Goal: Task Accomplishment & Management: Manage account settings

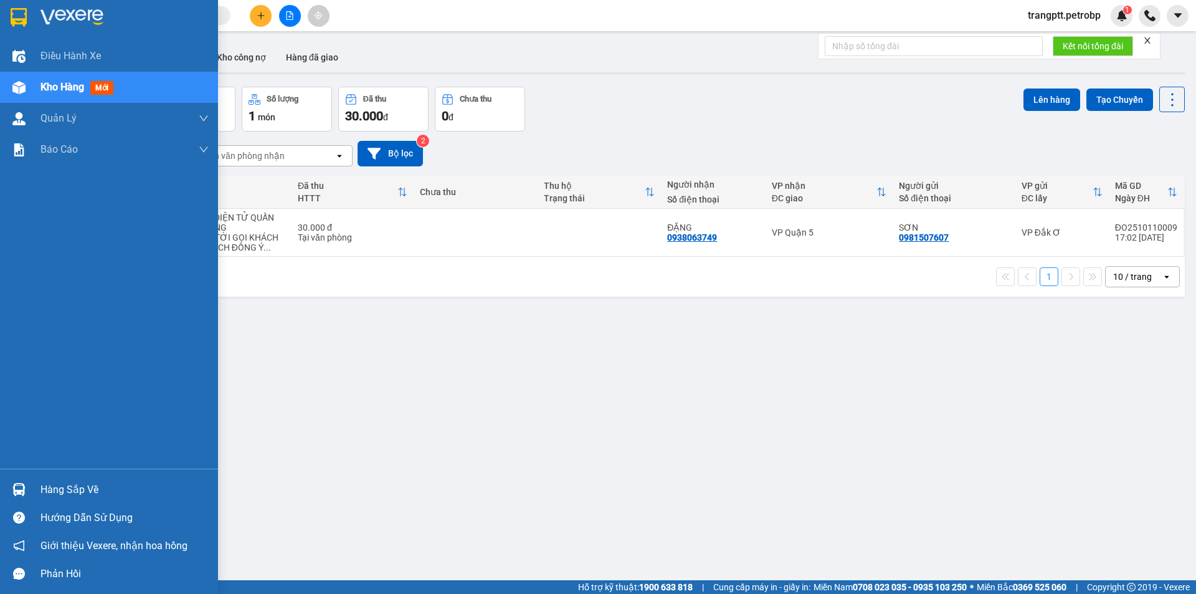
drag, startPoint x: 66, startPoint y: 489, endPoint x: 102, endPoint y: 494, distance: 36.0
click at [68, 489] on div "Hàng sắp về" at bounding box center [125, 489] width 168 height 19
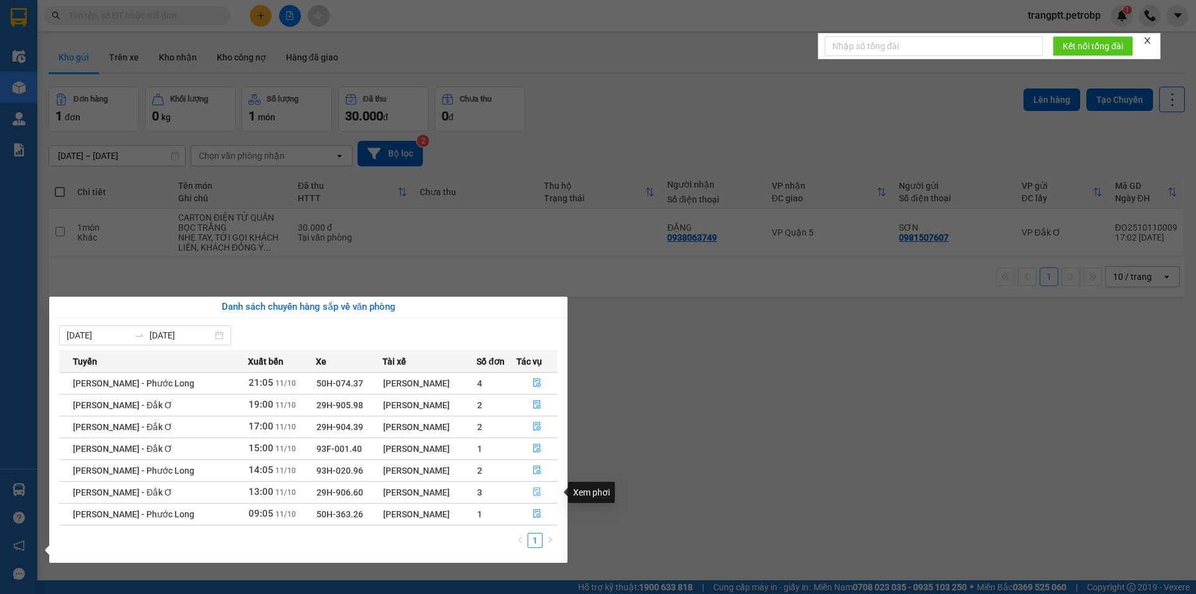
click at [539, 488] on icon "file-done" at bounding box center [536, 492] width 7 height 9
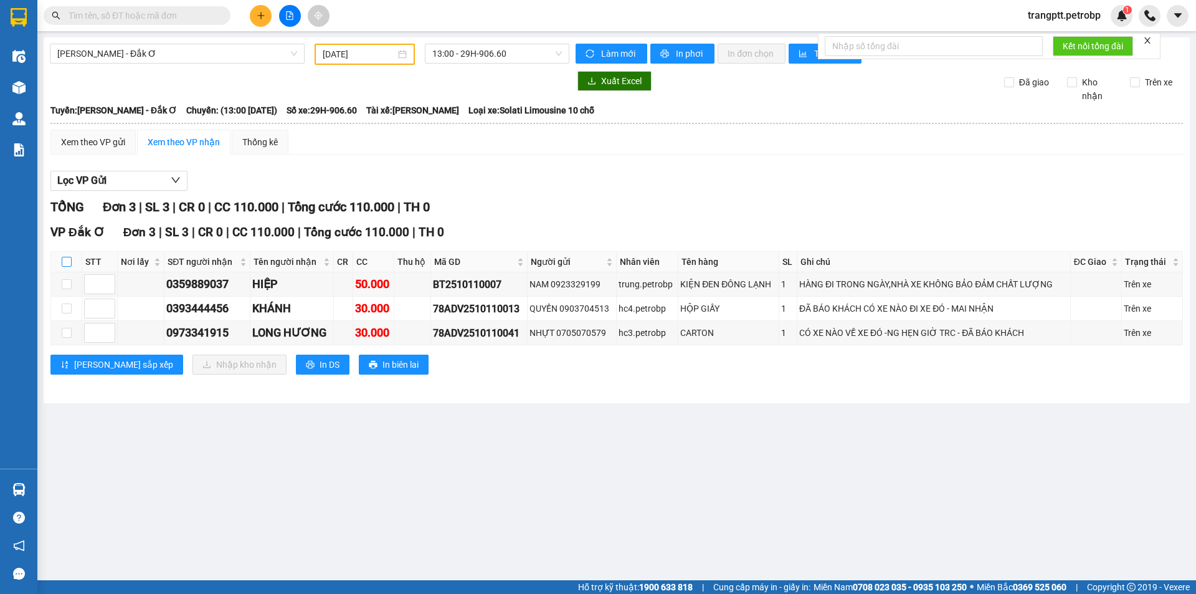
click at [67, 259] on input "checkbox" at bounding box center [67, 262] width 10 height 10
checkbox input "true"
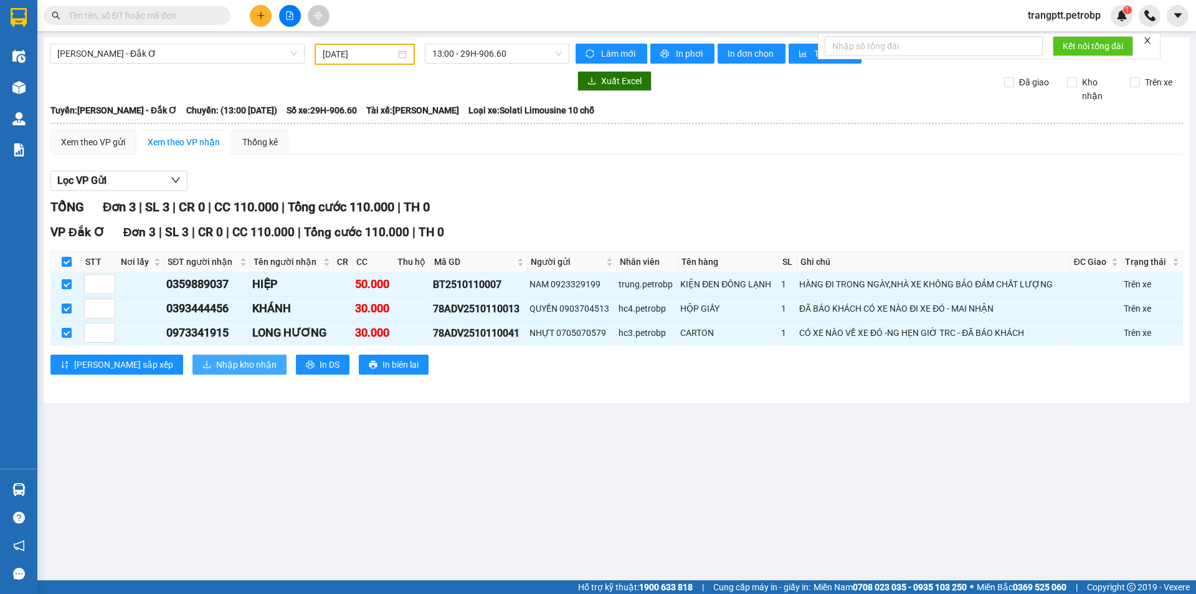
click at [216, 369] on span "Nhập kho nhận" at bounding box center [246, 365] width 60 height 14
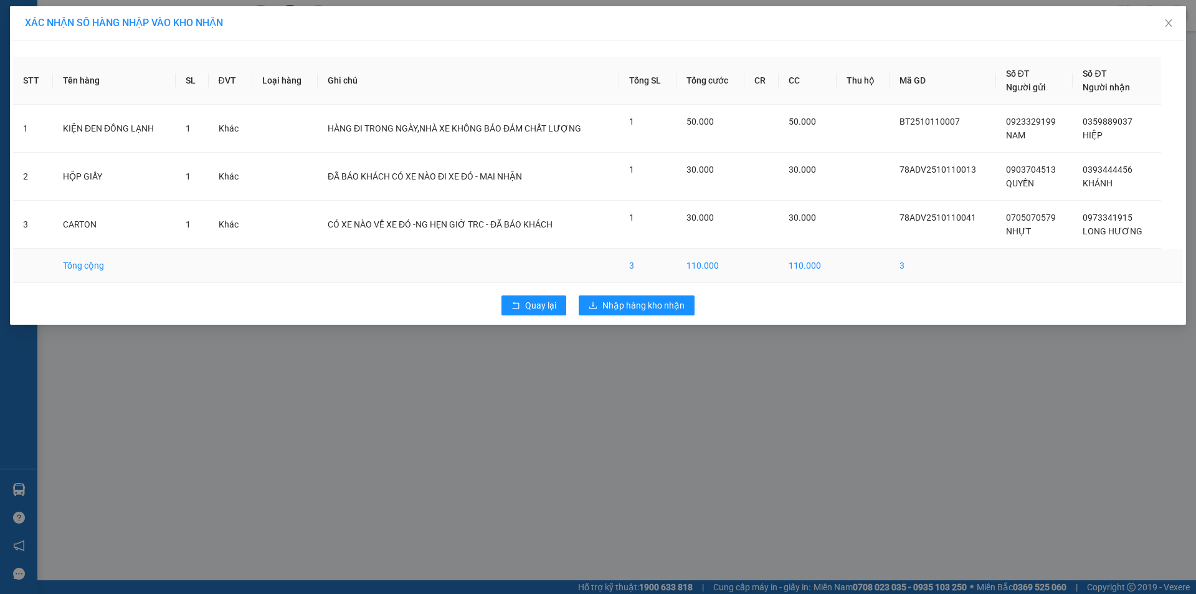
click at [626, 262] on td "3" at bounding box center [647, 266] width 57 height 34
click at [629, 312] on span "Nhập hàng kho nhận" at bounding box center [644, 305] width 82 height 14
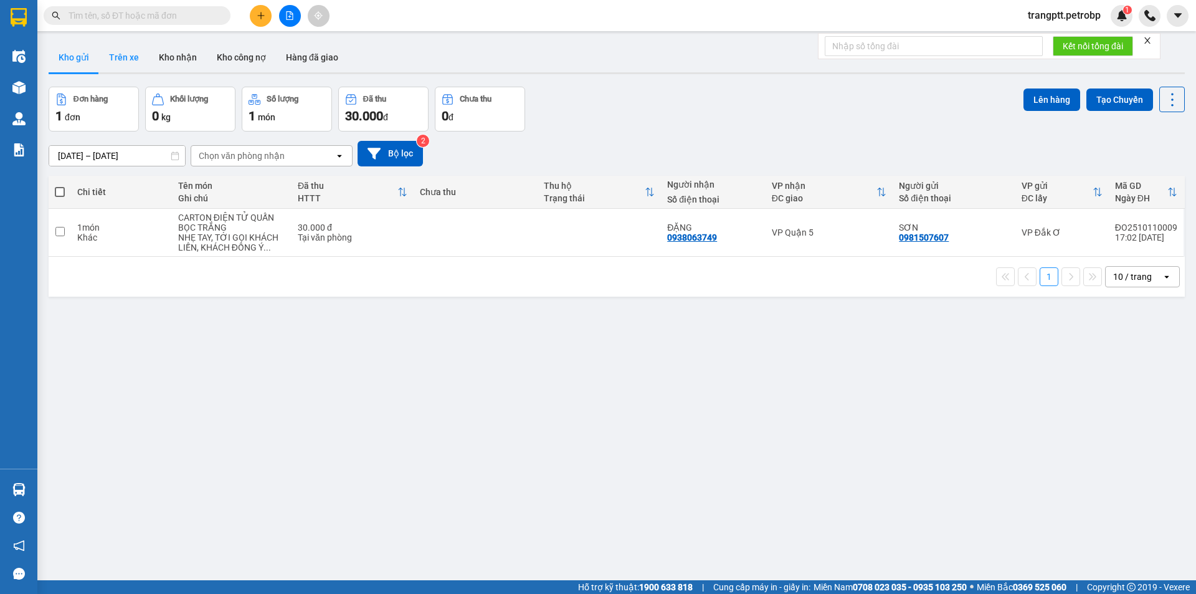
click at [116, 61] on button "Trên xe" at bounding box center [124, 57] width 50 height 30
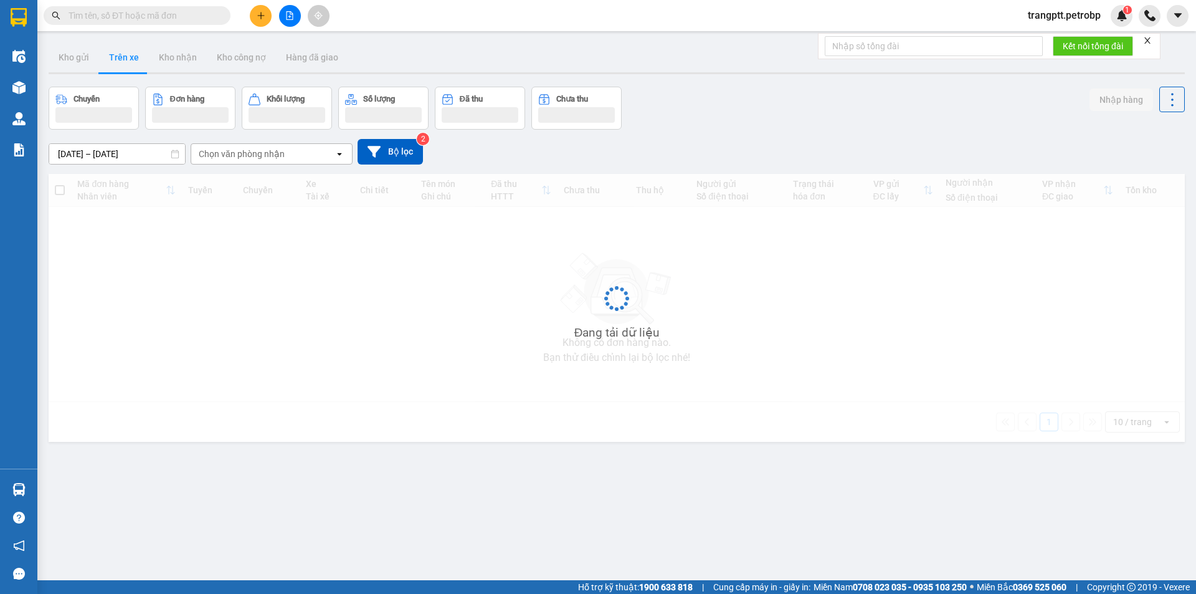
click at [107, 155] on input "12/10/2025 – 12/10/2025" at bounding box center [117, 154] width 136 height 20
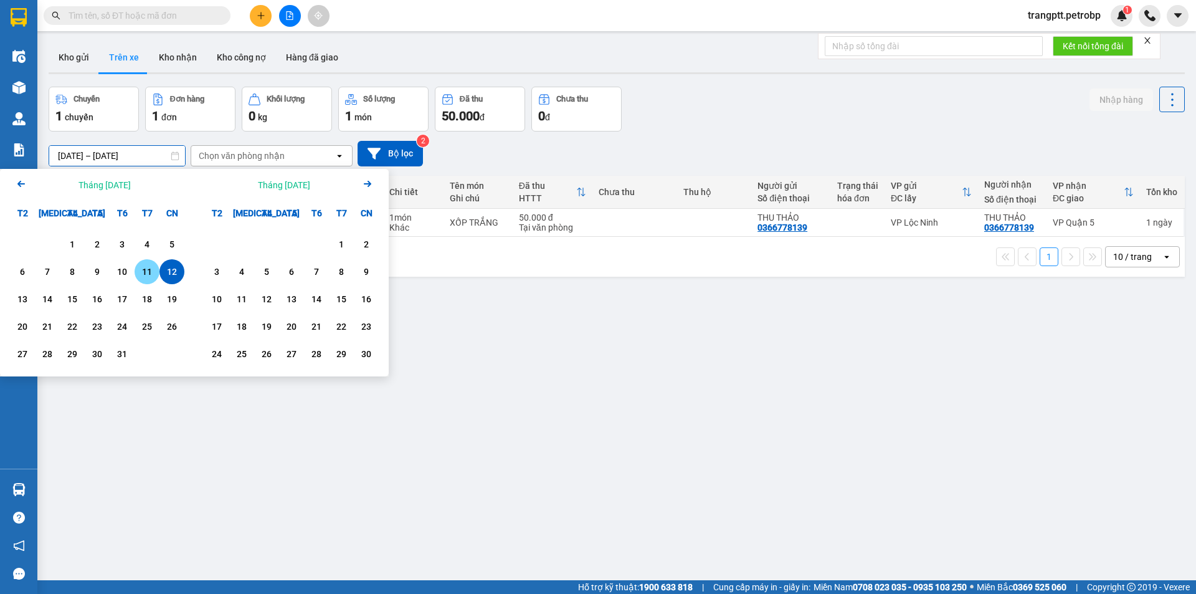
click at [144, 275] on div "11" at bounding box center [146, 271] width 17 height 15
click at [169, 275] on div "12" at bounding box center [171, 271] width 17 height 15
type input "11/10/2025 – 12/10/2025"
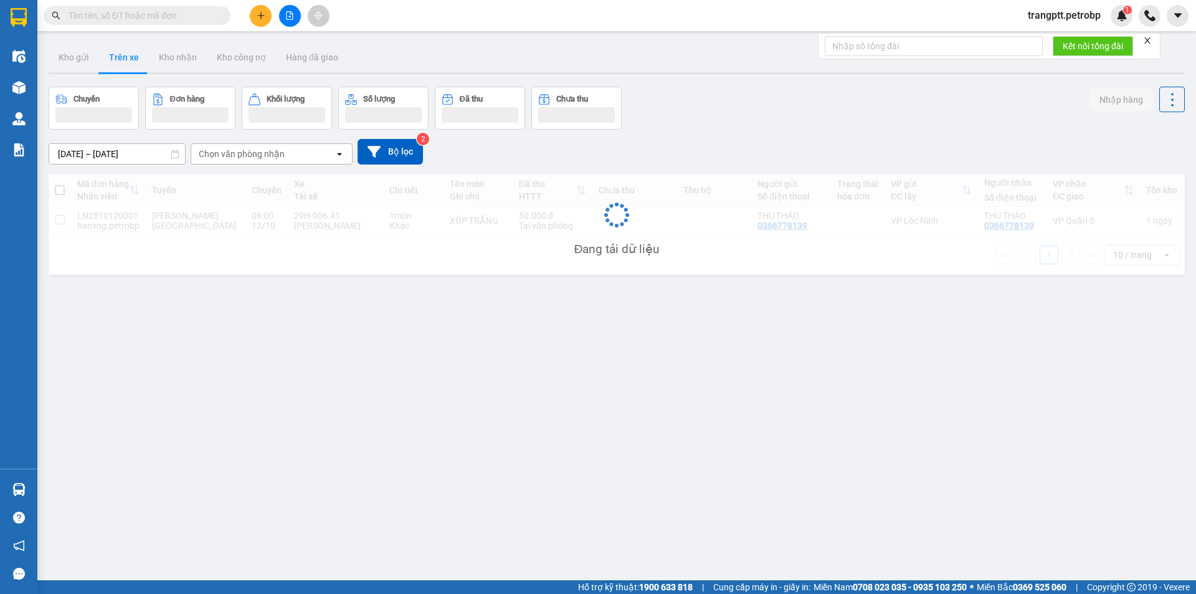
click at [233, 150] on div "Chọn văn phòng nhận" at bounding box center [242, 154] width 86 height 12
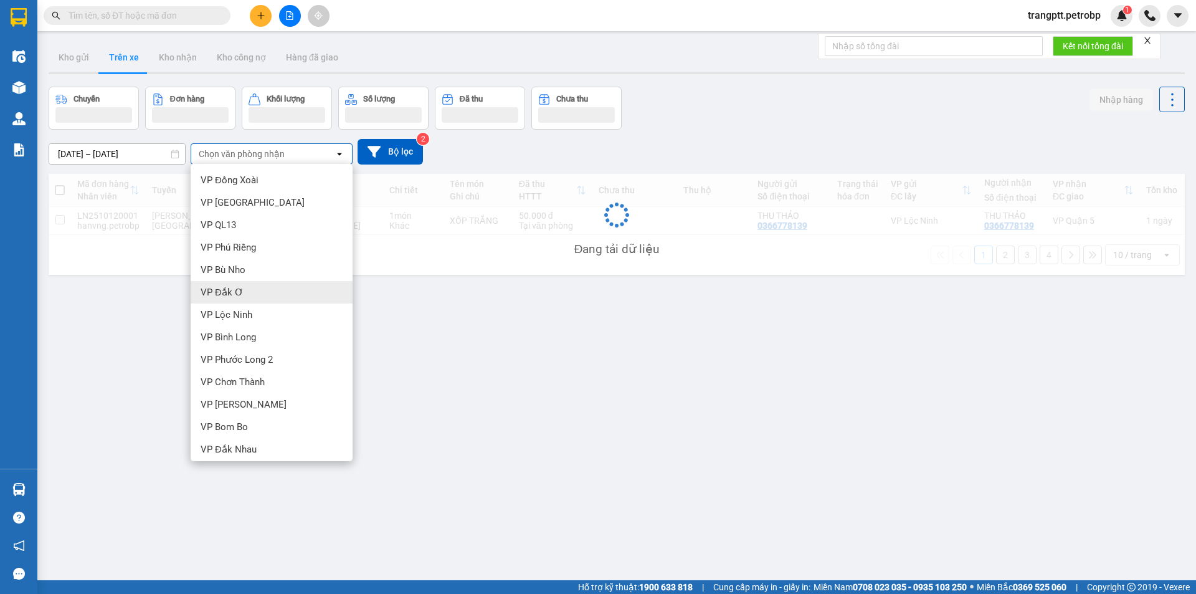
click at [231, 294] on span "VP Đắk Ơ" at bounding box center [222, 292] width 43 height 12
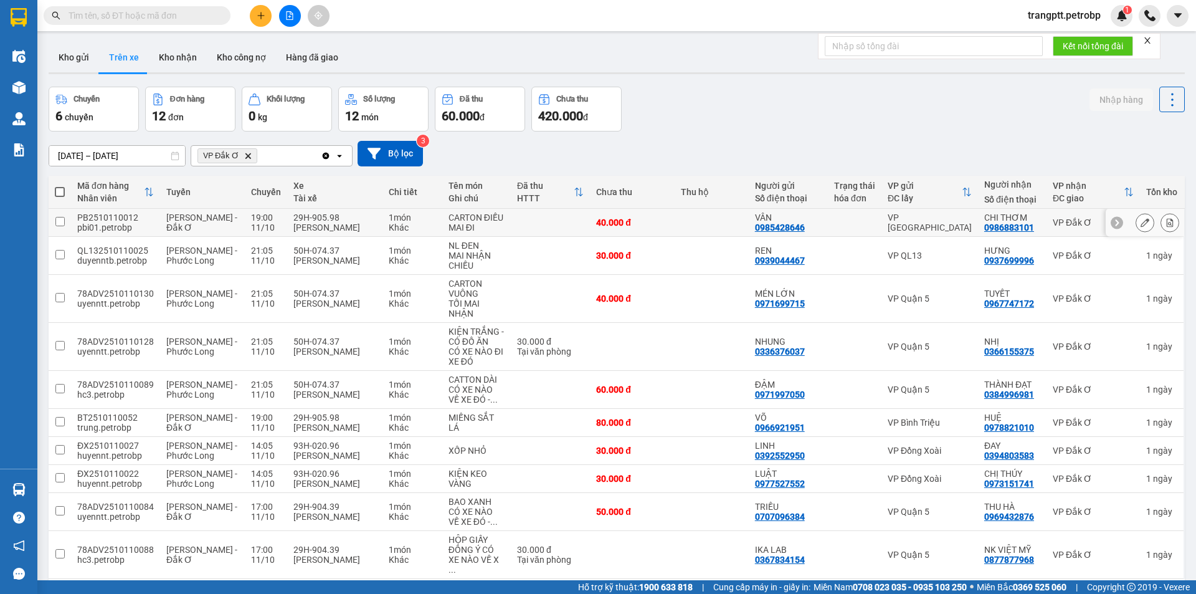
click at [58, 215] on td at bounding box center [60, 223] width 22 height 28
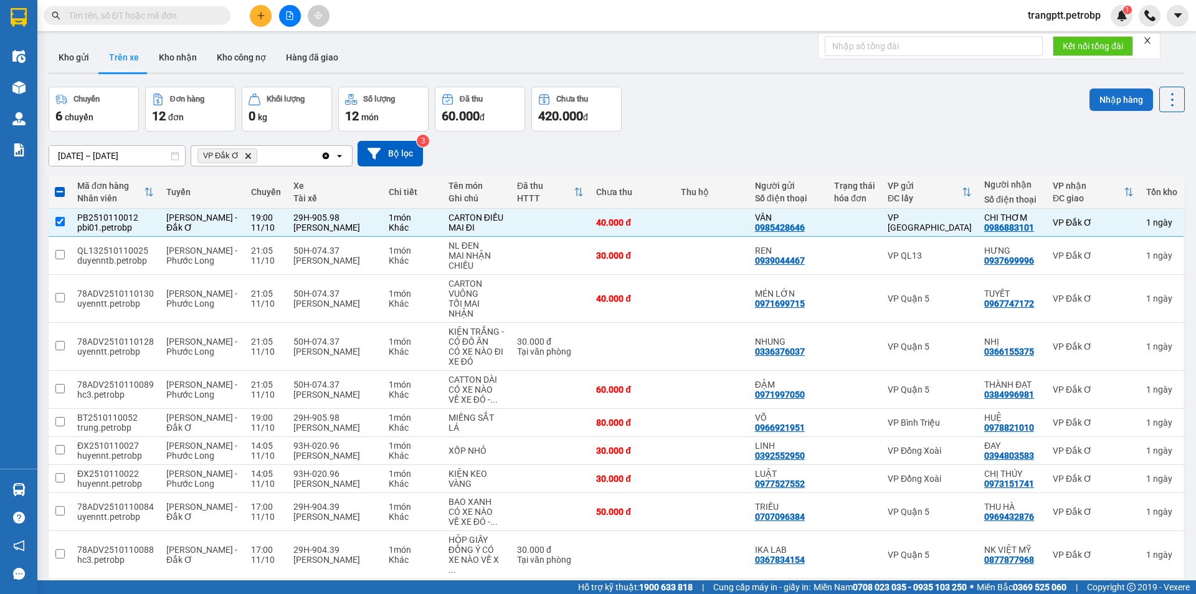
click at [1118, 98] on button "Nhập hàng" at bounding box center [1122, 99] width 64 height 22
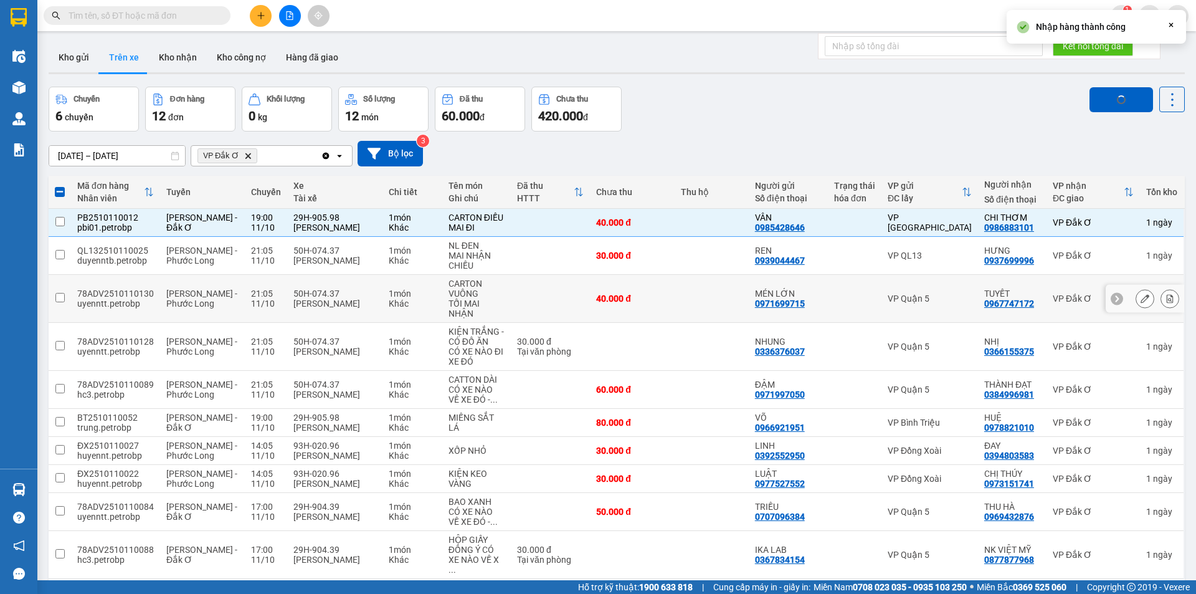
checkbox input "false"
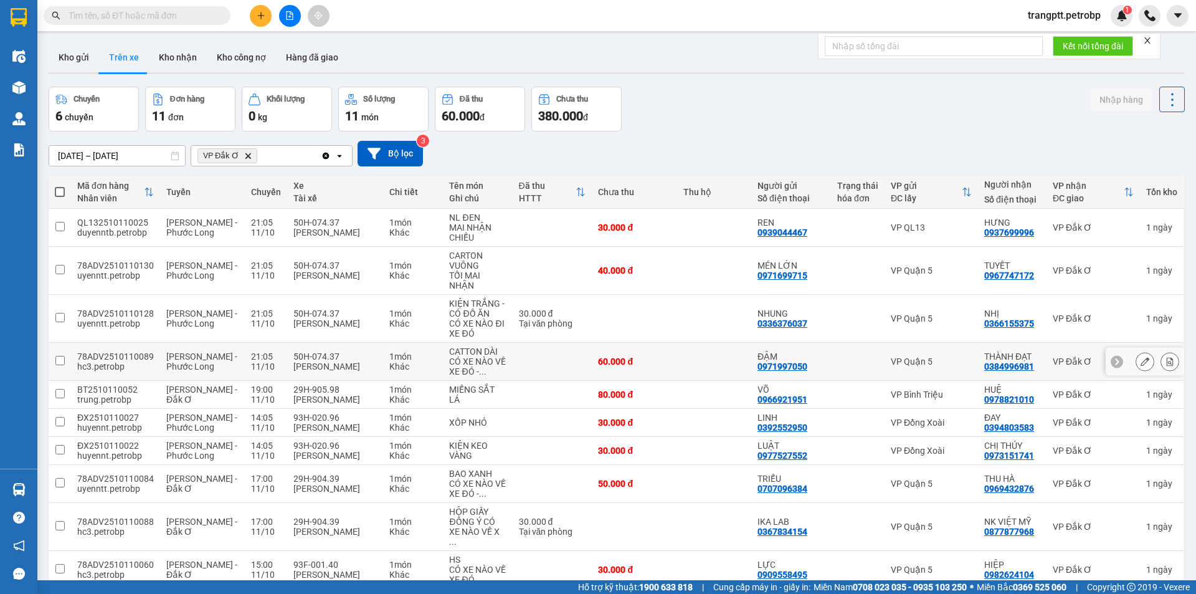
scroll to position [57, 0]
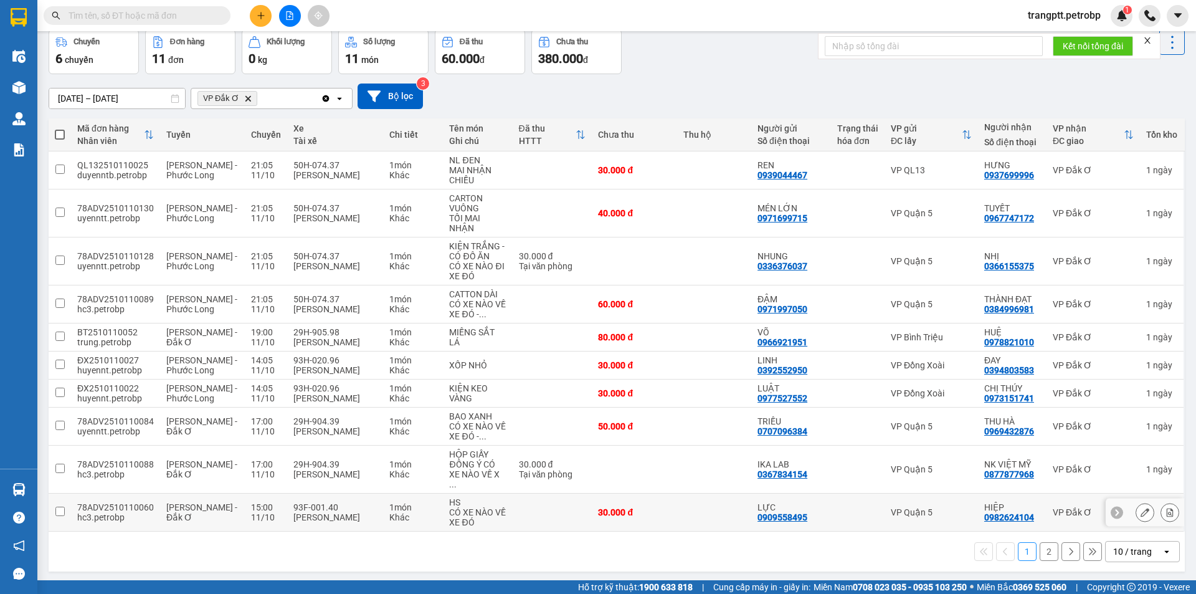
click at [57, 507] on input "checkbox" at bounding box center [59, 511] width 9 height 9
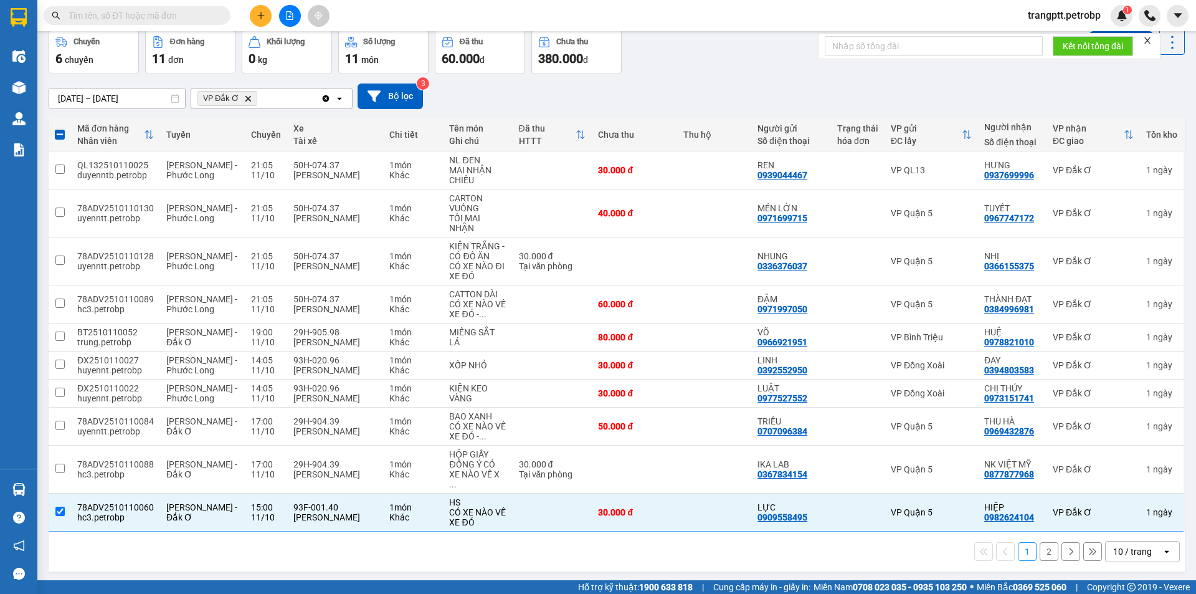
scroll to position [0, 0]
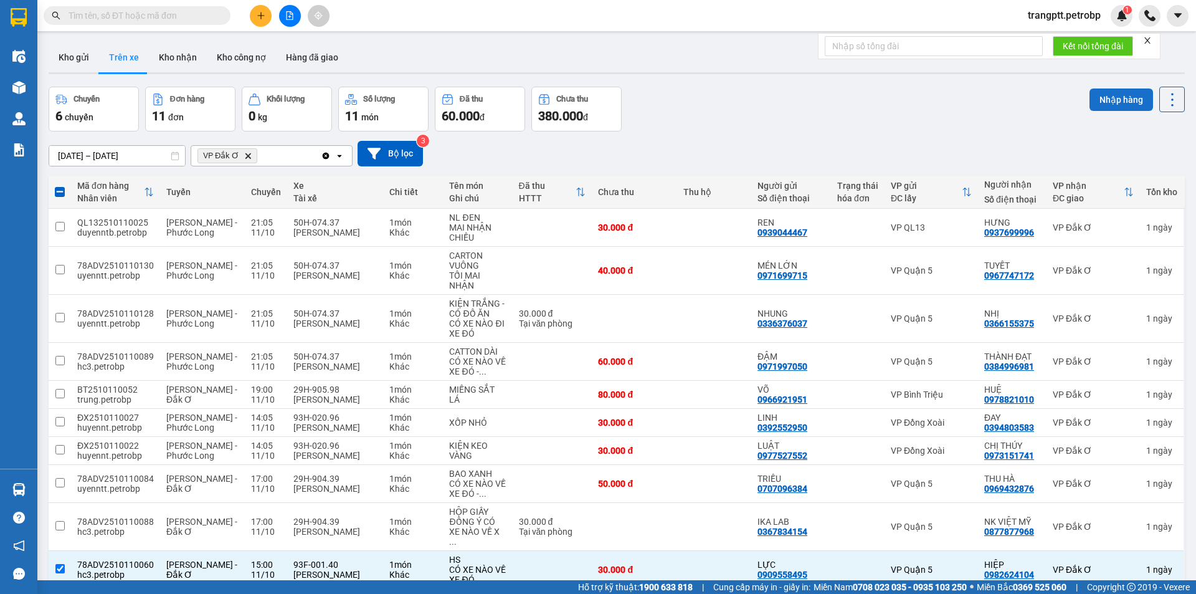
click at [1100, 100] on button "Nhập hàng" at bounding box center [1122, 99] width 64 height 22
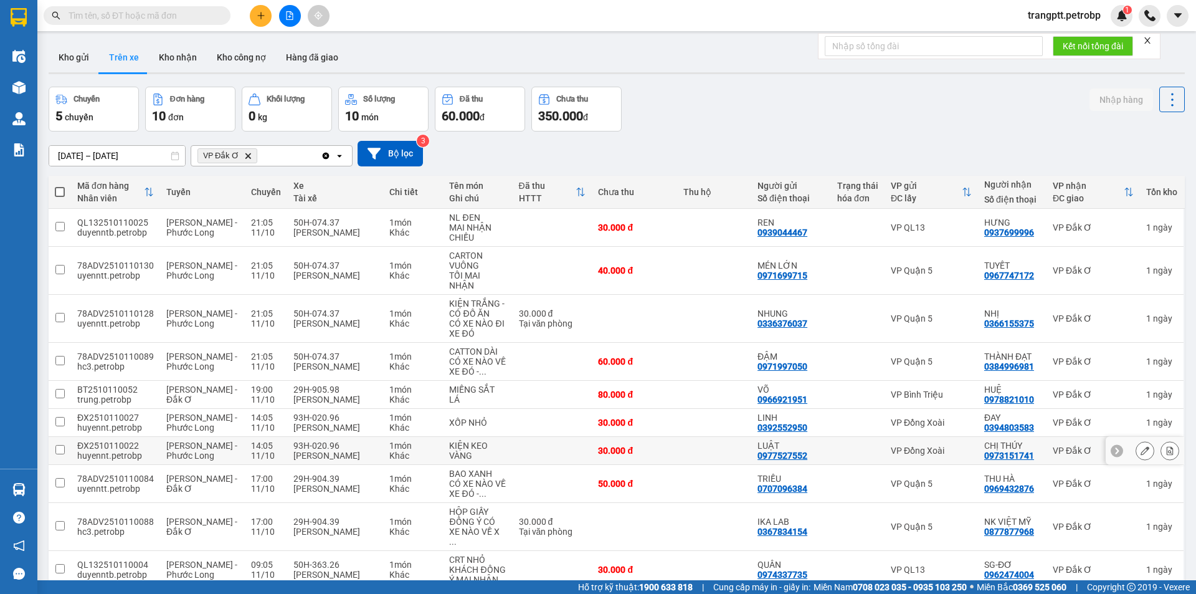
scroll to position [57, 0]
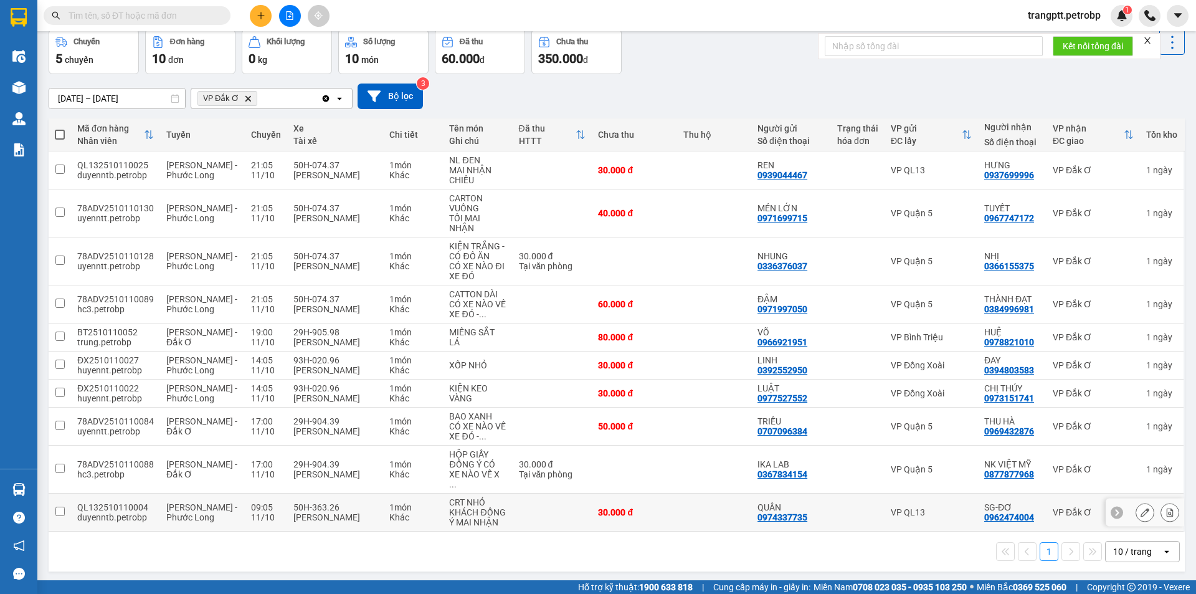
click at [57, 507] on input "checkbox" at bounding box center [59, 511] width 9 height 9
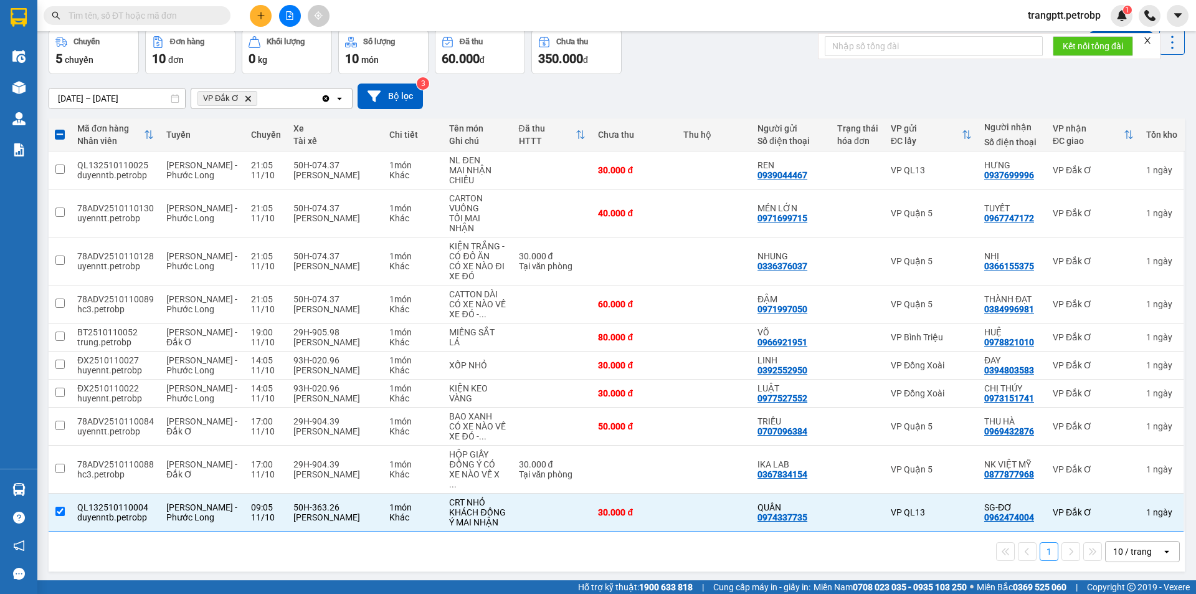
click at [1112, 87] on div "11/10/2025 – 12/10/2025 Press the down arrow key to interact with the calendar …" at bounding box center [617, 97] width 1137 height 26
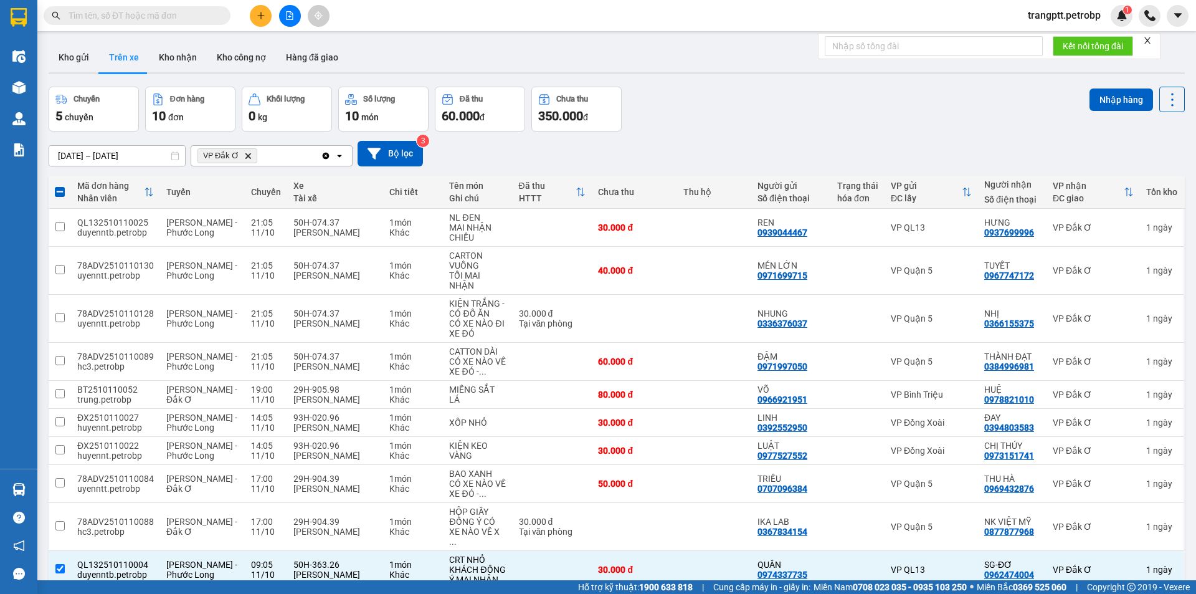
click at [1105, 101] on button "Nhập hàng" at bounding box center [1122, 99] width 64 height 22
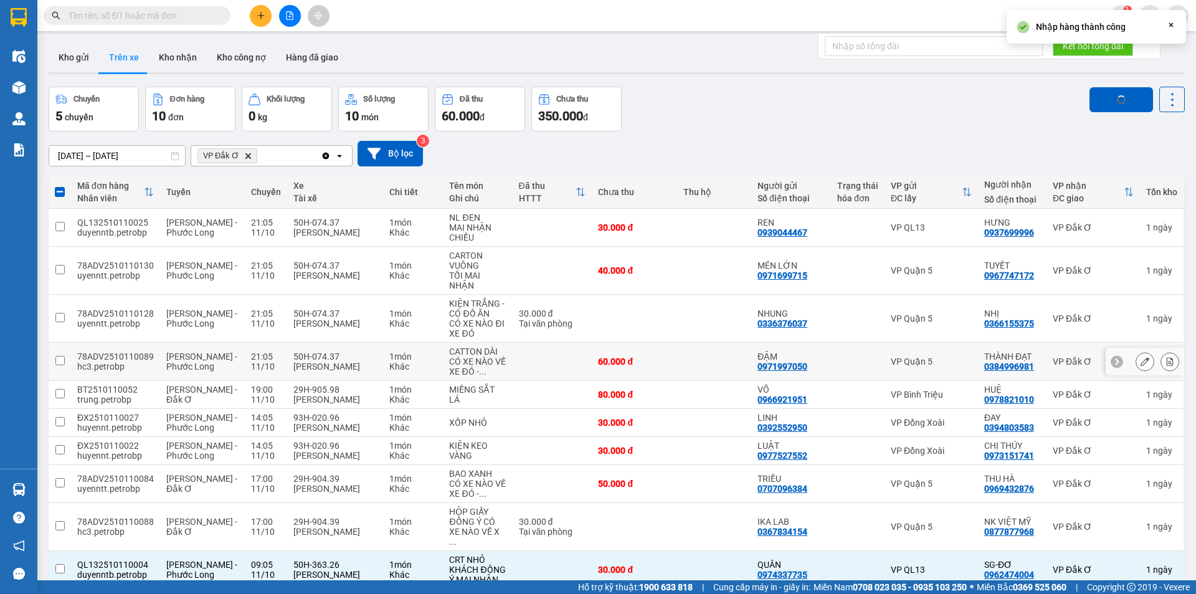
checkbox input "false"
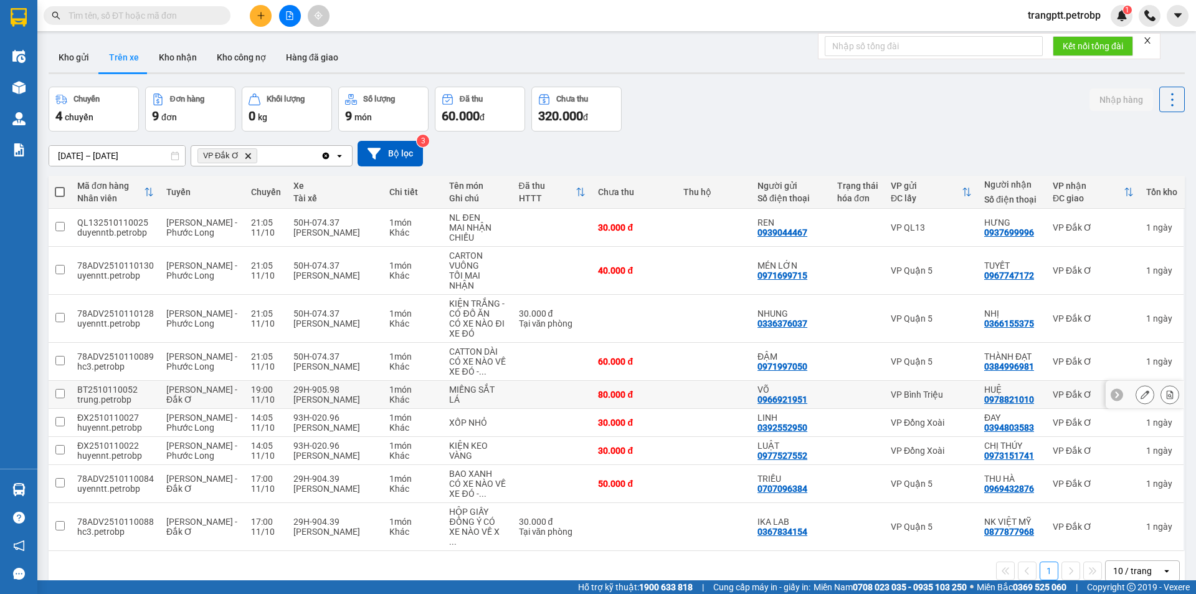
drag, startPoint x: 62, startPoint y: 395, endPoint x: 87, endPoint y: 407, distance: 27.6
click at [65, 398] on td at bounding box center [60, 395] width 22 height 28
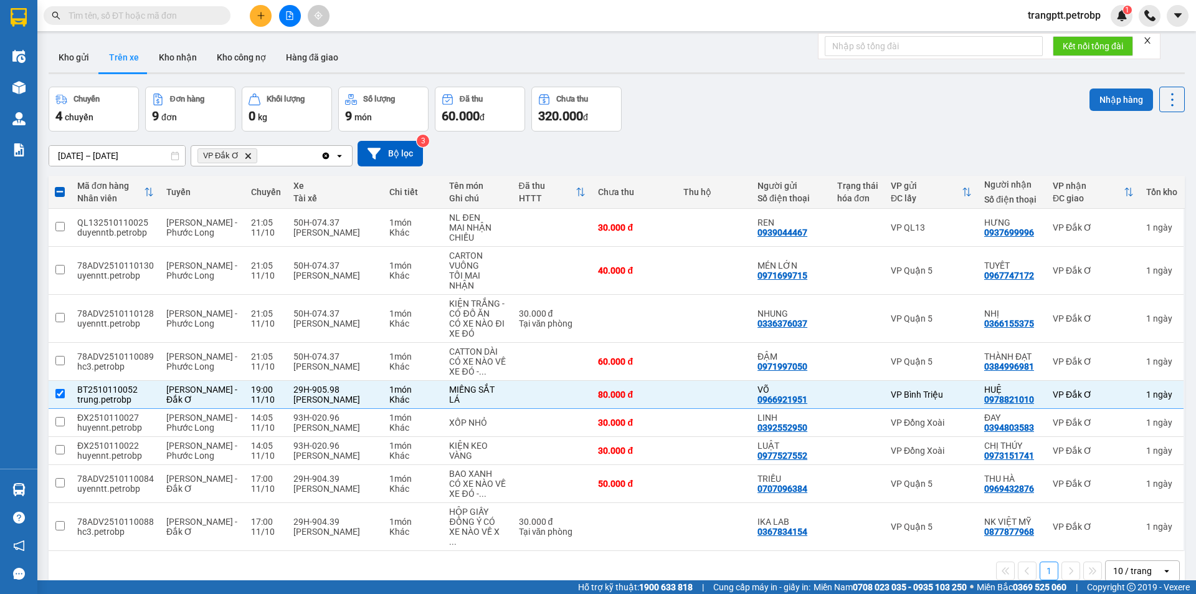
click at [1115, 104] on button "Nhập hàng" at bounding box center [1122, 99] width 64 height 22
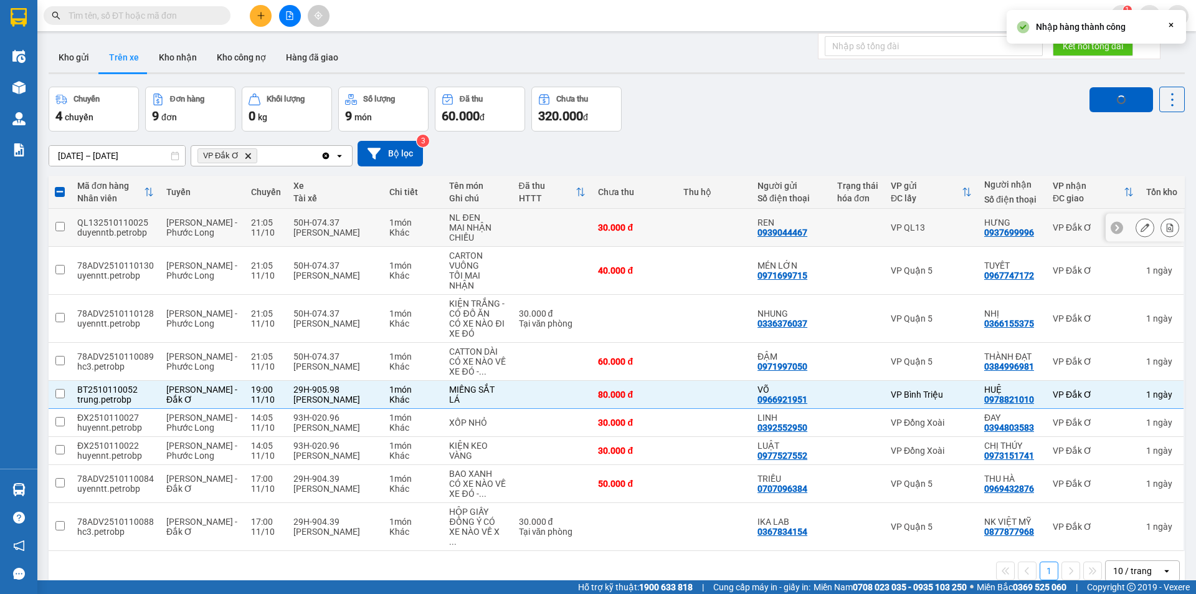
checkbox input "false"
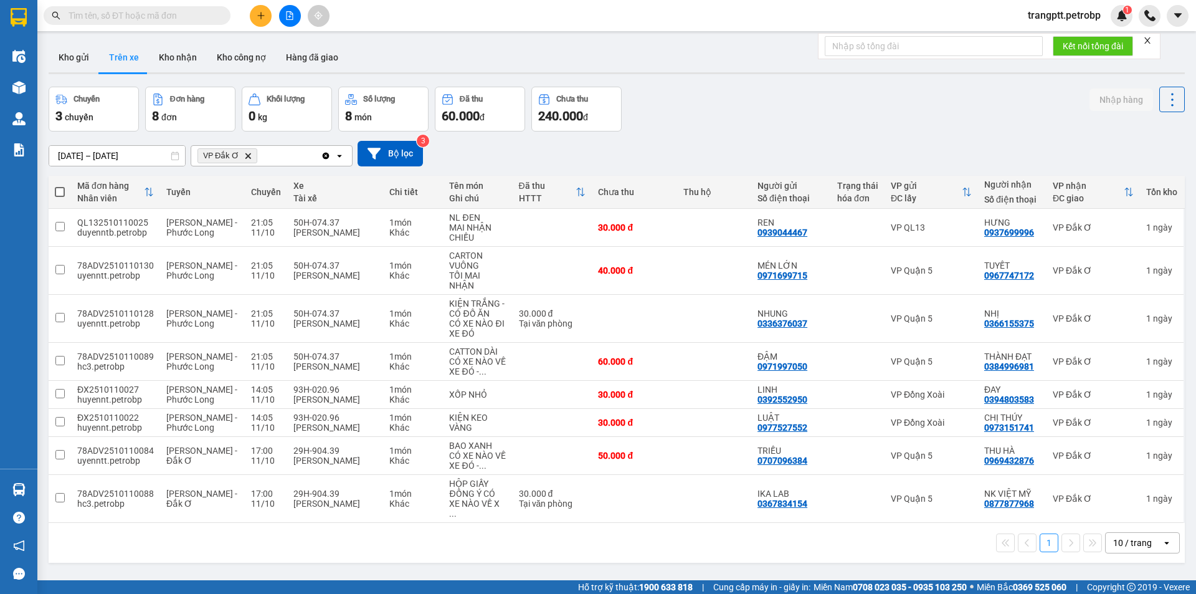
drag, startPoint x: 178, startPoint y: 55, endPoint x: 245, endPoint y: 138, distance: 106.9
click at [180, 57] on button "Kho nhận" at bounding box center [178, 57] width 58 height 30
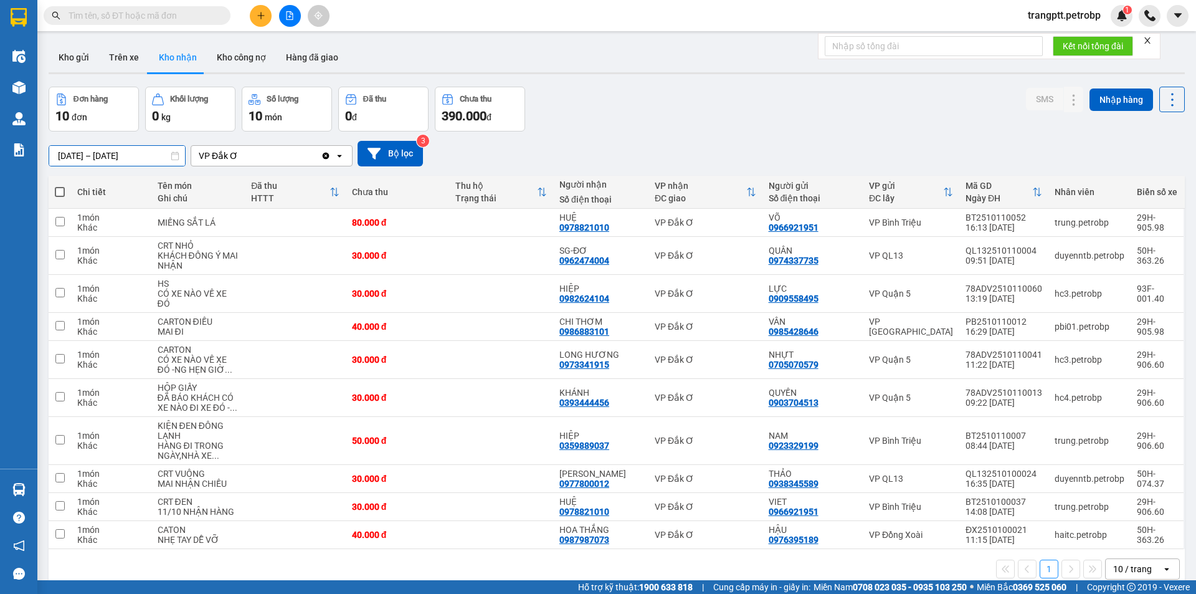
click at [115, 159] on input "10/10/2025 – 12/10/2025" at bounding box center [117, 156] width 136 height 20
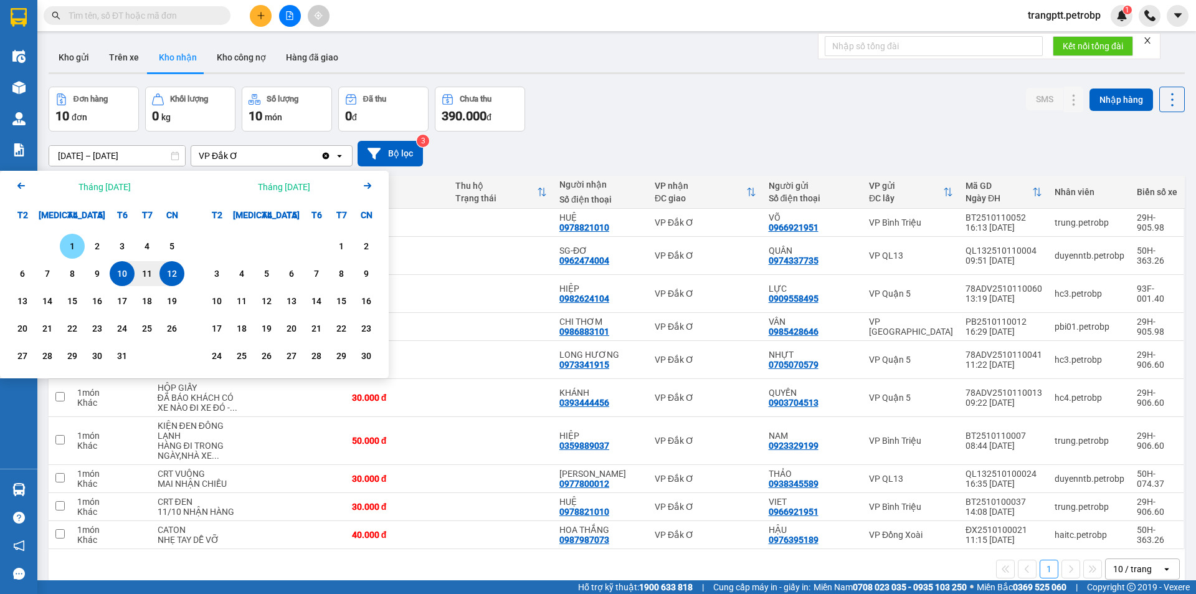
click at [69, 246] on div "1" at bounding box center [72, 246] width 17 height 15
click at [174, 274] on div "12" at bounding box center [171, 273] width 17 height 15
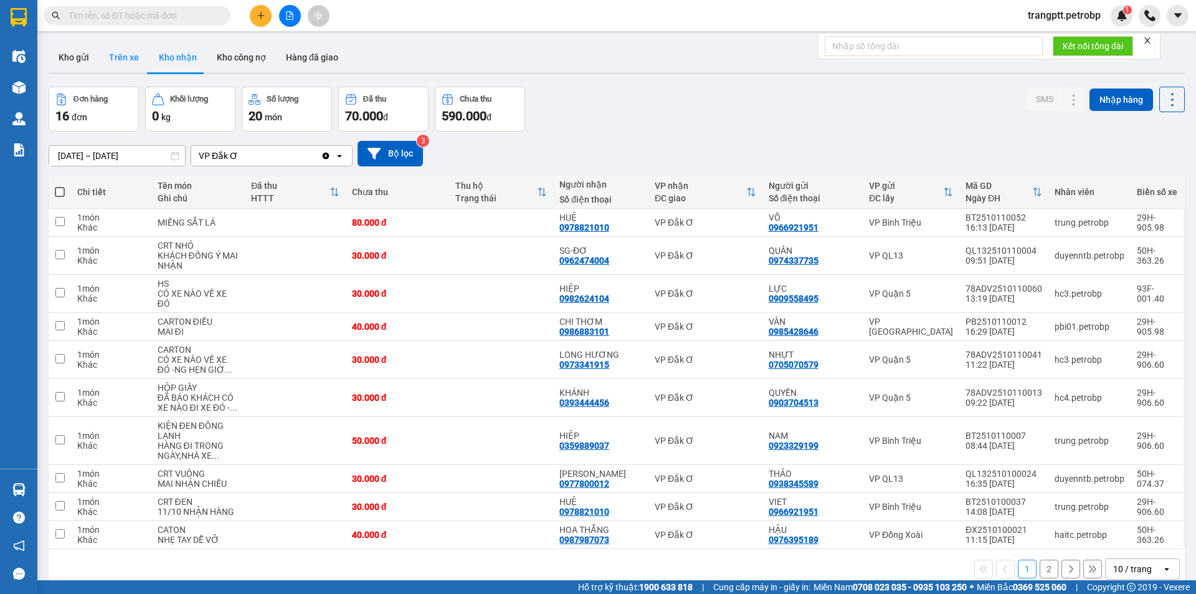
click at [124, 57] on button "Trên xe" at bounding box center [124, 57] width 50 height 30
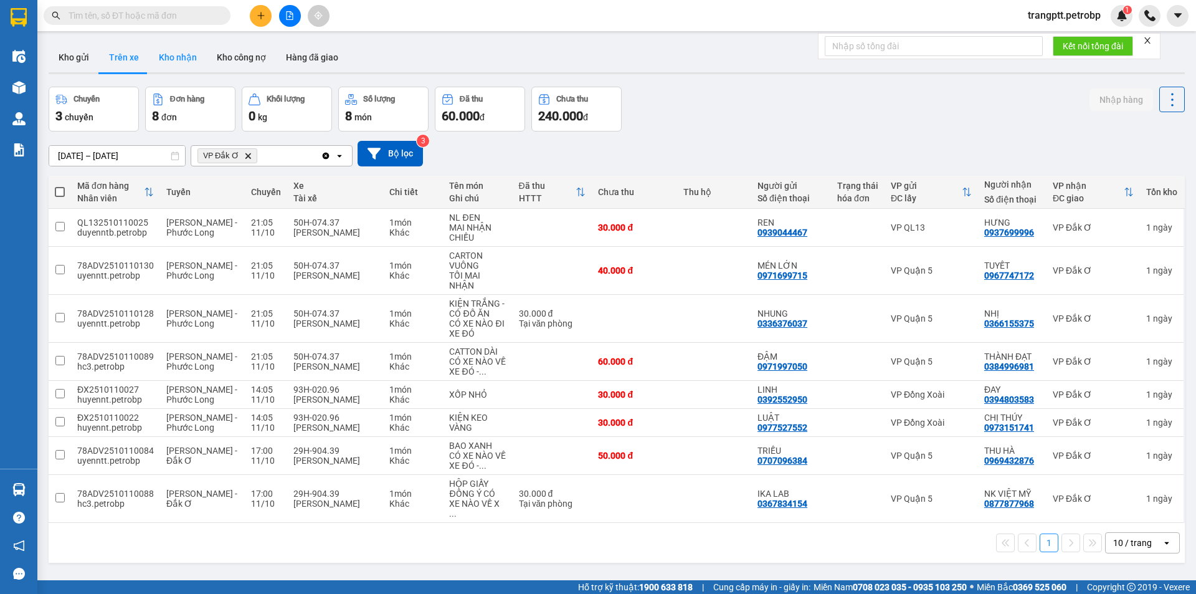
click at [166, 57] on button "Kho nhận" at bounding box center [178, 57] width 58 height 30
type input "01/10/2025 – 12/10/2025"
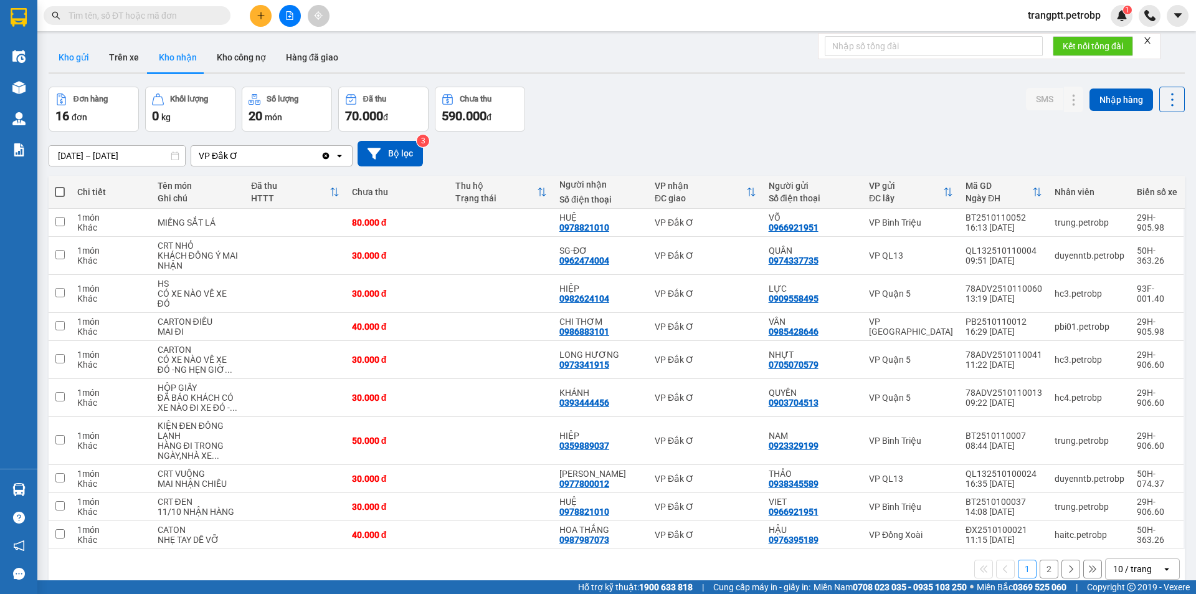
click at [82, 59] on button "Kho gửi" at bounding box center [74, 57] width 50 height 30
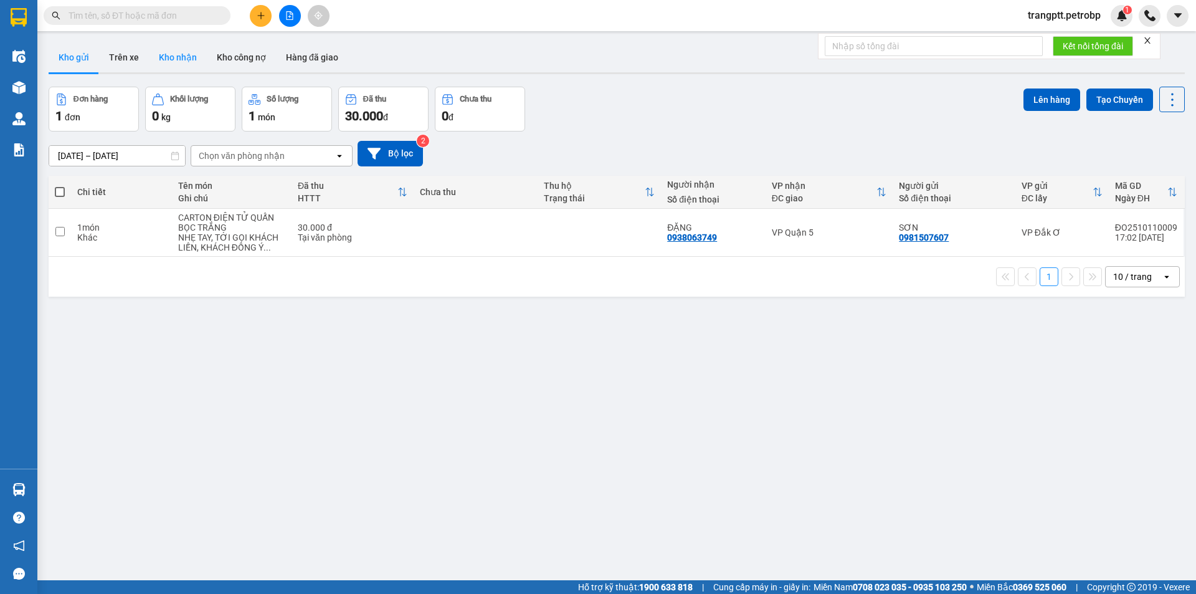
click at [186, 52] on button "Kho nhận" at bounding box center [178, 57] width 58 height 30
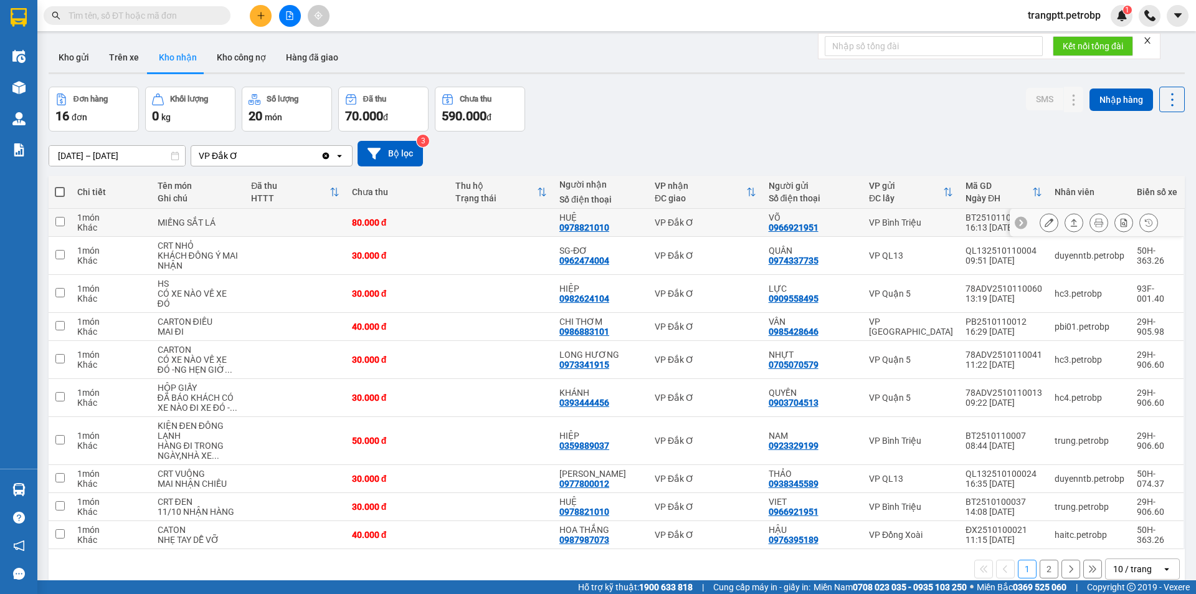
click at [1045, 221] on icon at bounding box center [1049, 222] width 9 height 9
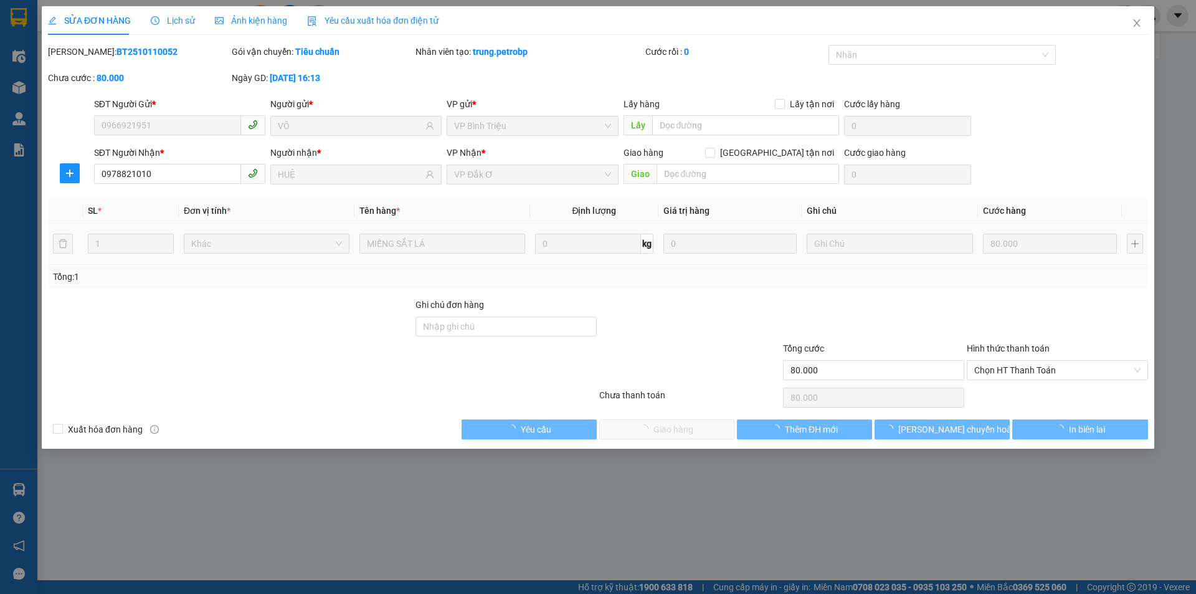
type input "0966921951"
type input "VÕ"
type input "0978821010"
type input "HUỆ"
type input "80.000"
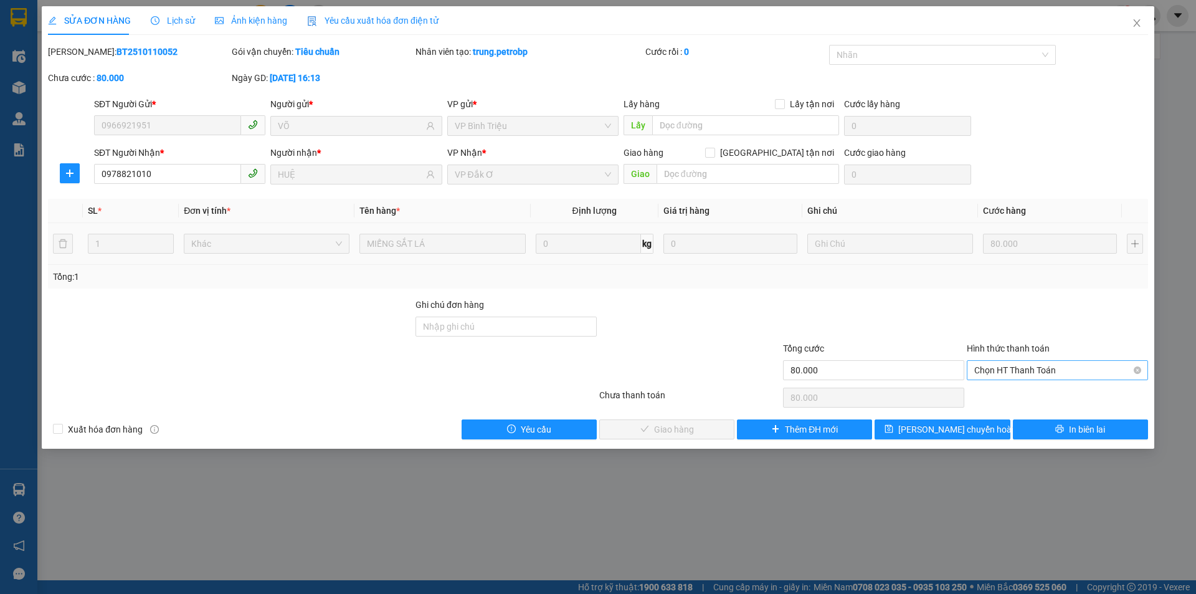
click at [1015, 369] on span "Chọn HT Thanh Toán" at bounding box center [1058, 370] width 166 height 19
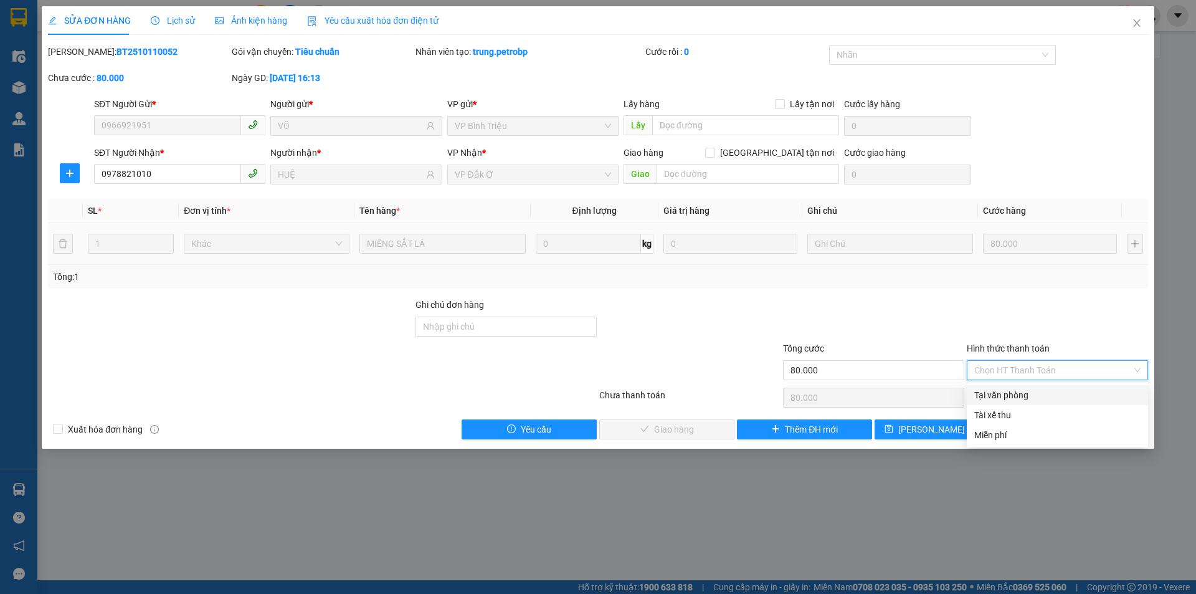
drag, startPoint x: 1005, startPoint y: 390, endPoint x: 938, endPoint y: 403, distance: 68.6
click at [1005, 392] on div "Tại văn phòng" at bounding box center [1058, 395] width 166 height 14
type input "0"
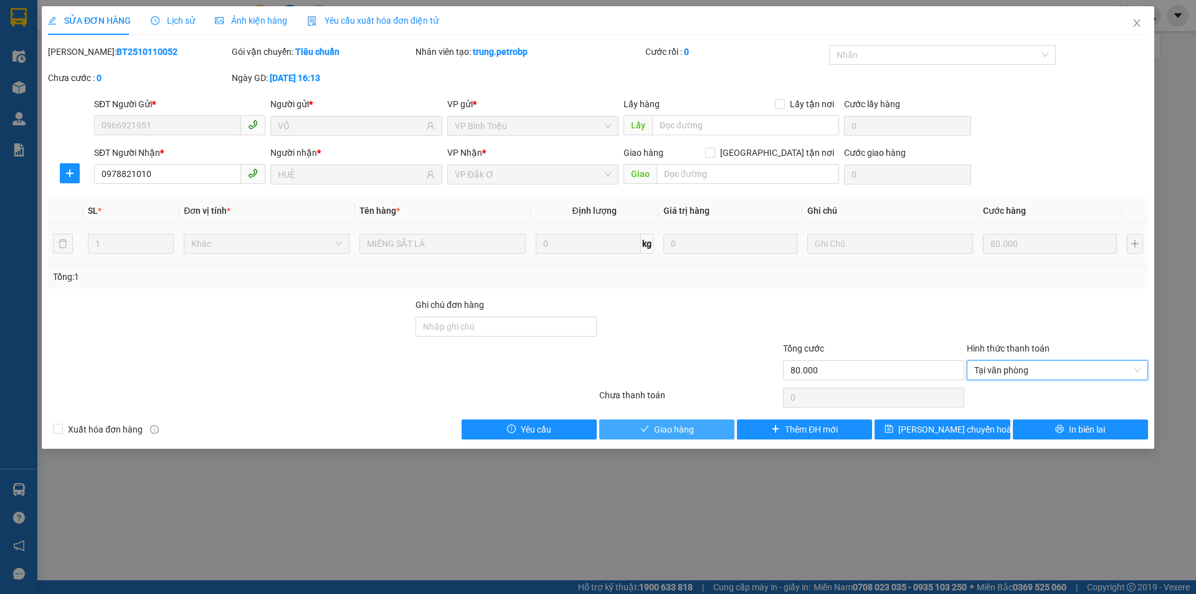
click at [702, 425] on button "Giao hàng" at bounding box center [666, 429] width 135 height 20
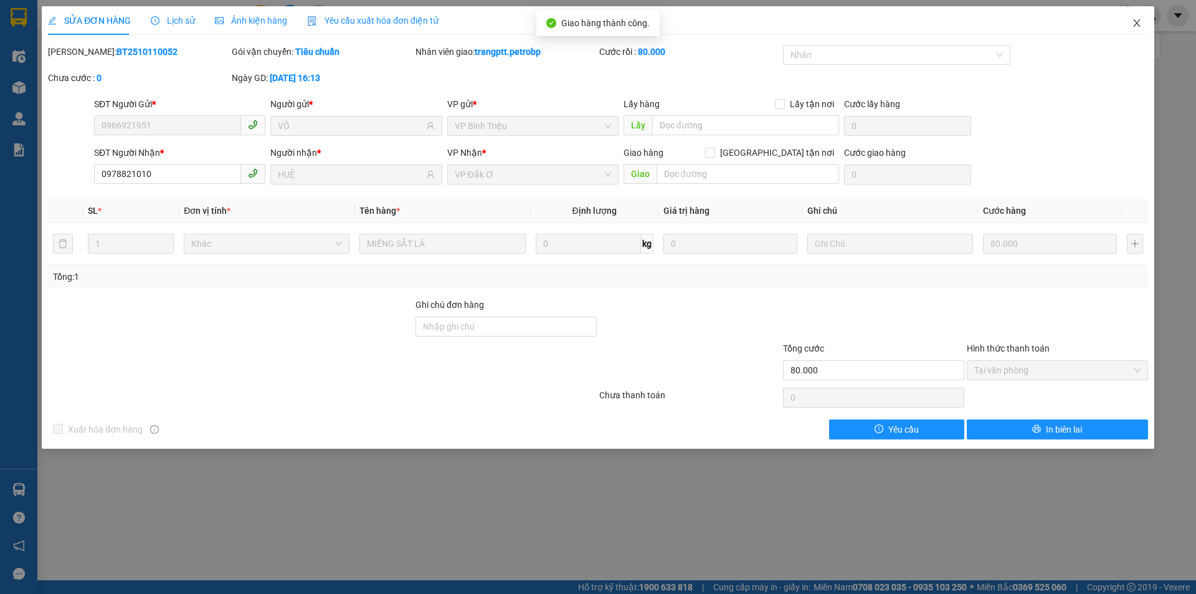
click at [1139, 17] on span "Close" at bounding box center [1137, 23] width 35 height 35
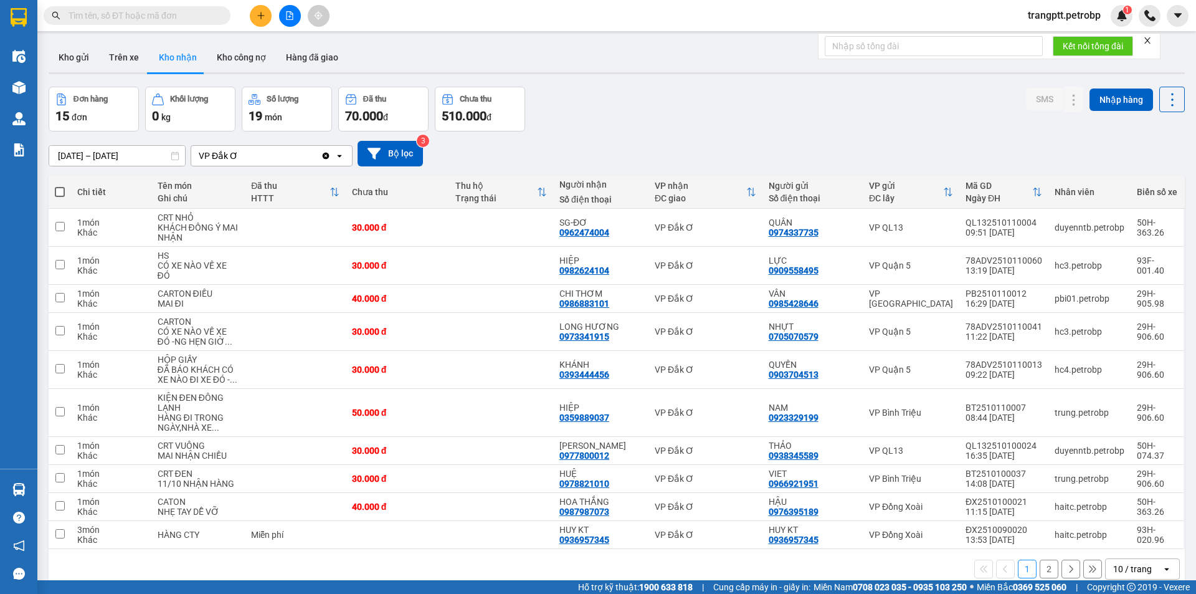
click at [1043, 568] on button "2" at bounding box center [1049, 569] width 19 height 19
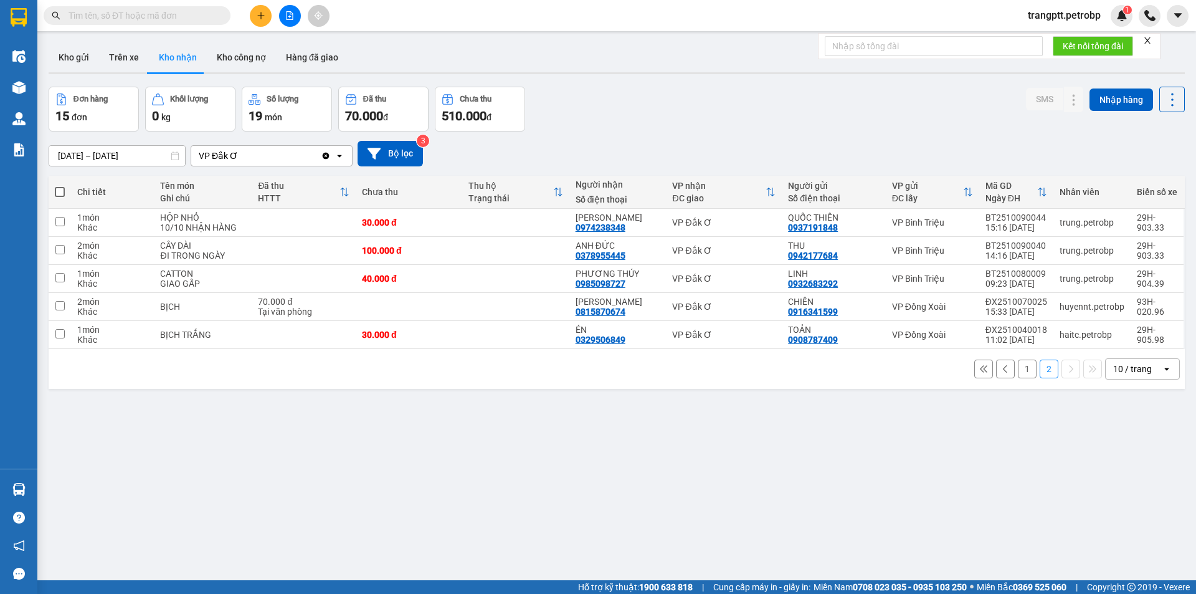
click at [1023, 370] on button "1" at bounding box center [1027, 369] width 19 height 19
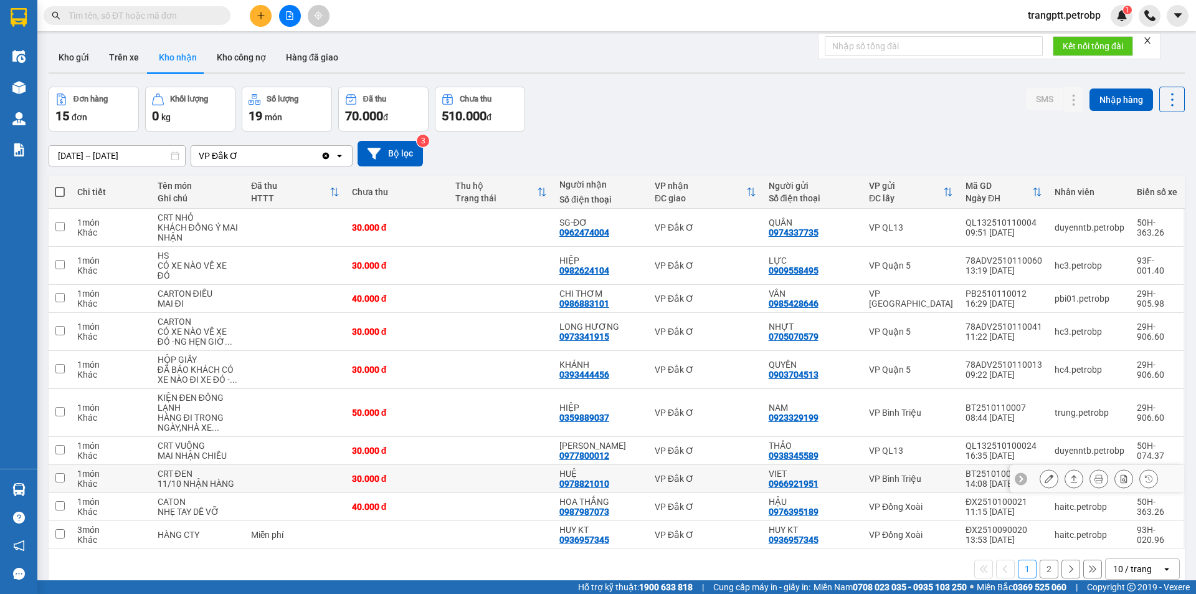
click at [1045, 477] on icon at bounding box center [1049, 478] width 9 height 9
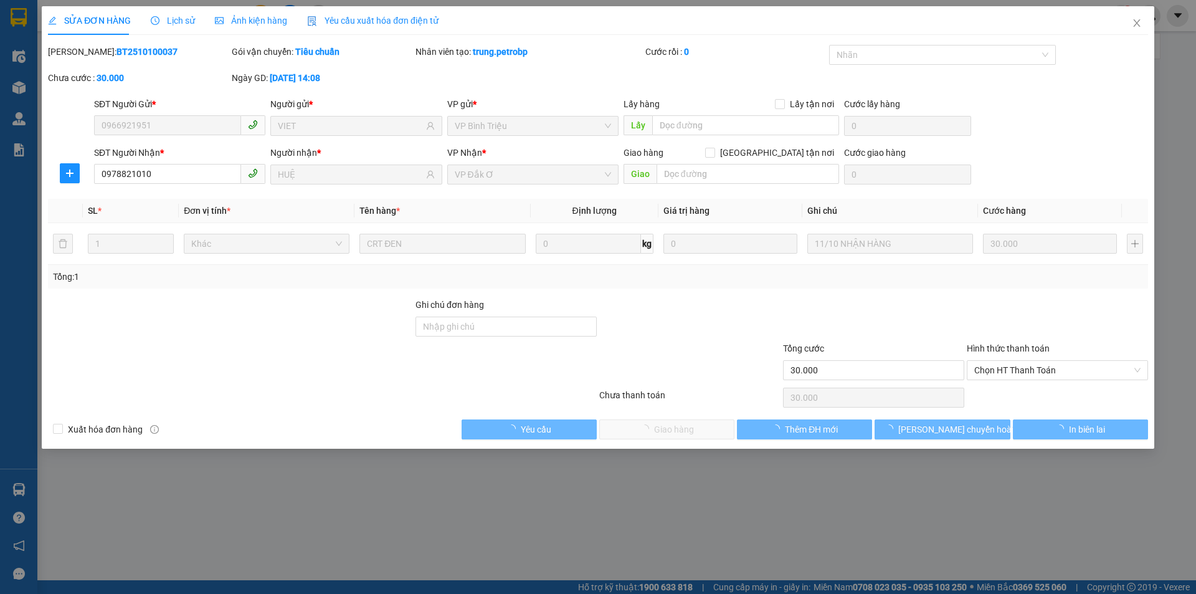
type input "0966921951"
type input "VIET"
type input "0978821010"
type input "HUỆ"
type input "30.000"
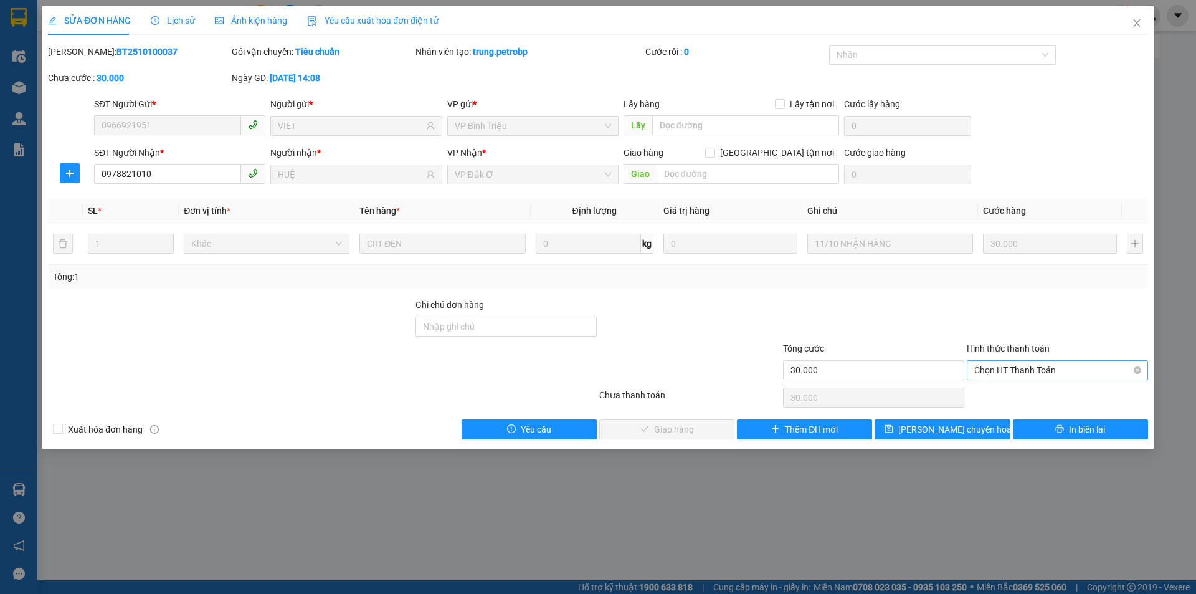
drag, startPoint x: 1011, startPoint y: 372, endPoint x: 1008, endPoint y: 381, distance: 9.9
click at [1011, 375] on span "Chọn HT Thanh Toán" at bounding box center [1058, 370] width 166 height 19
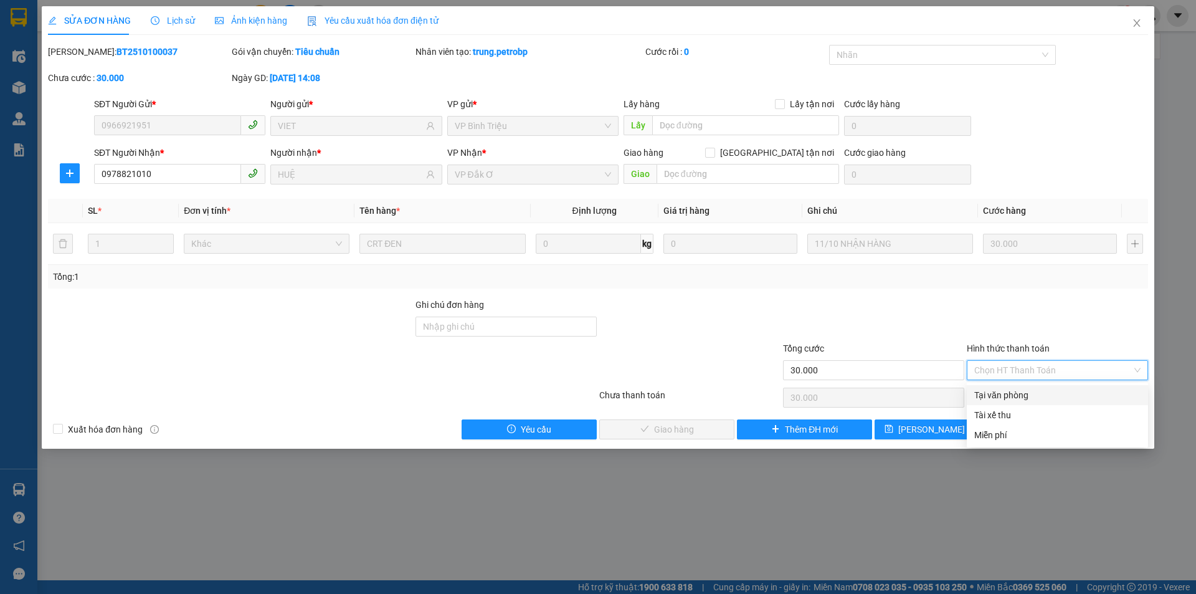
click at [1006, 389] on div "Tại văn phòng" at bounding box center [1058, 395] width 166 height 14
type input "0"
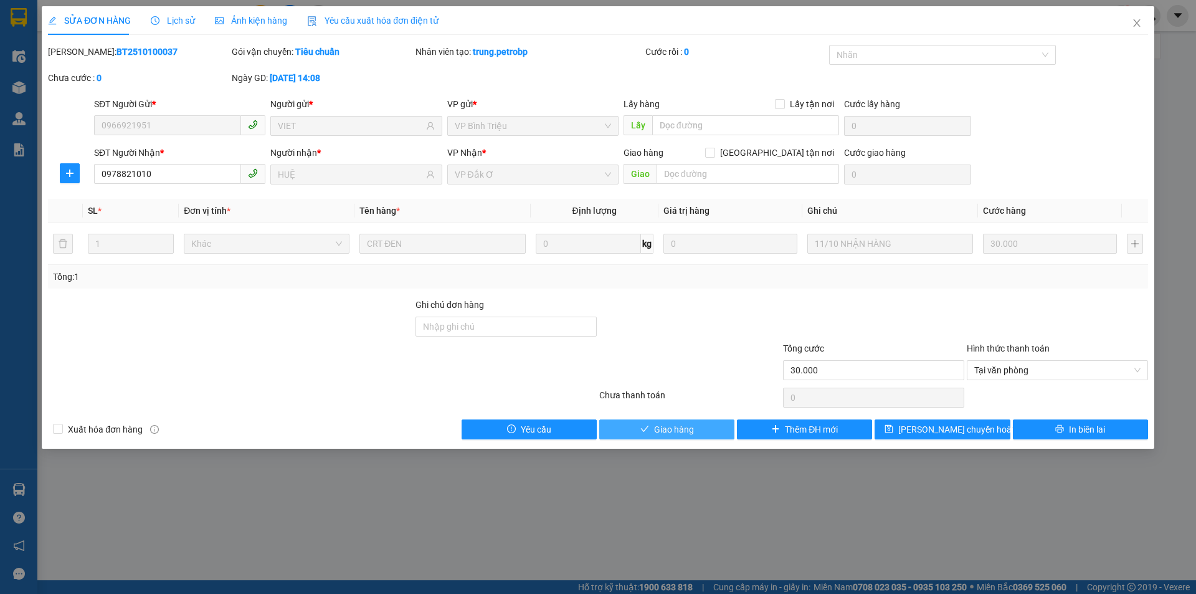
click at [701, 427] on button "Giao hàng" at bounding box center [666, 429] width 135 height 20
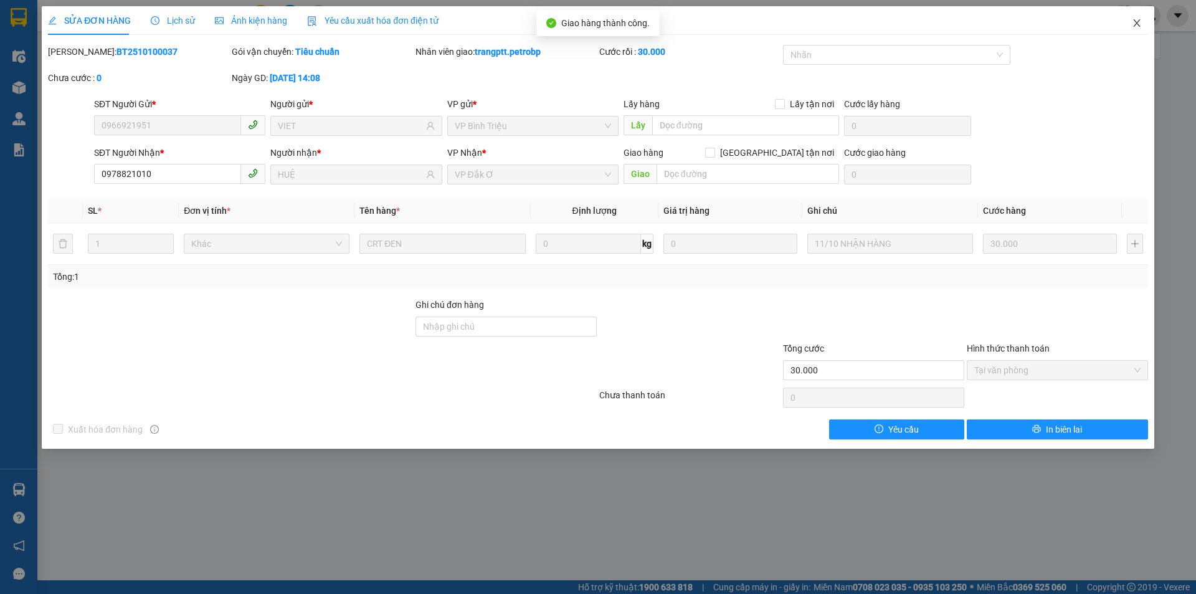
click at [1136, 18] on span "Close" at bounding box center [1137, 23] width 35 height 35
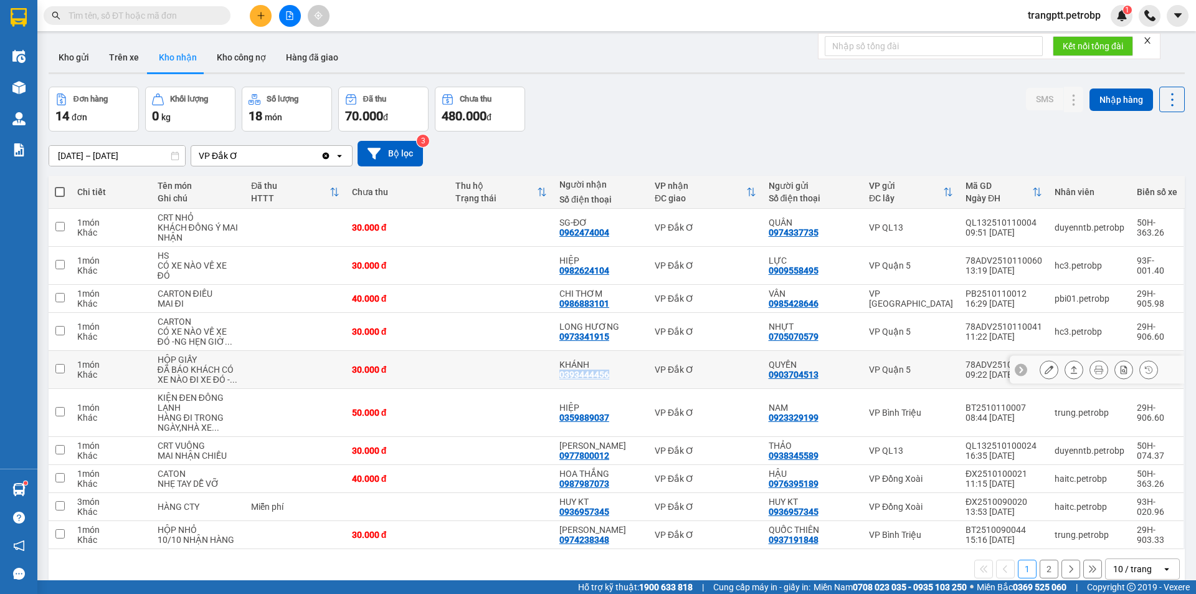
drag, startPoint x: 561, startPoint y: 371, endPoint x: 613, endPoint y: 378, distance: 52.8
click at [613, 378] on td "KHÁNH 0393444456" at bounding box center [600, 370] width 95 height 38
checkbox input "true"
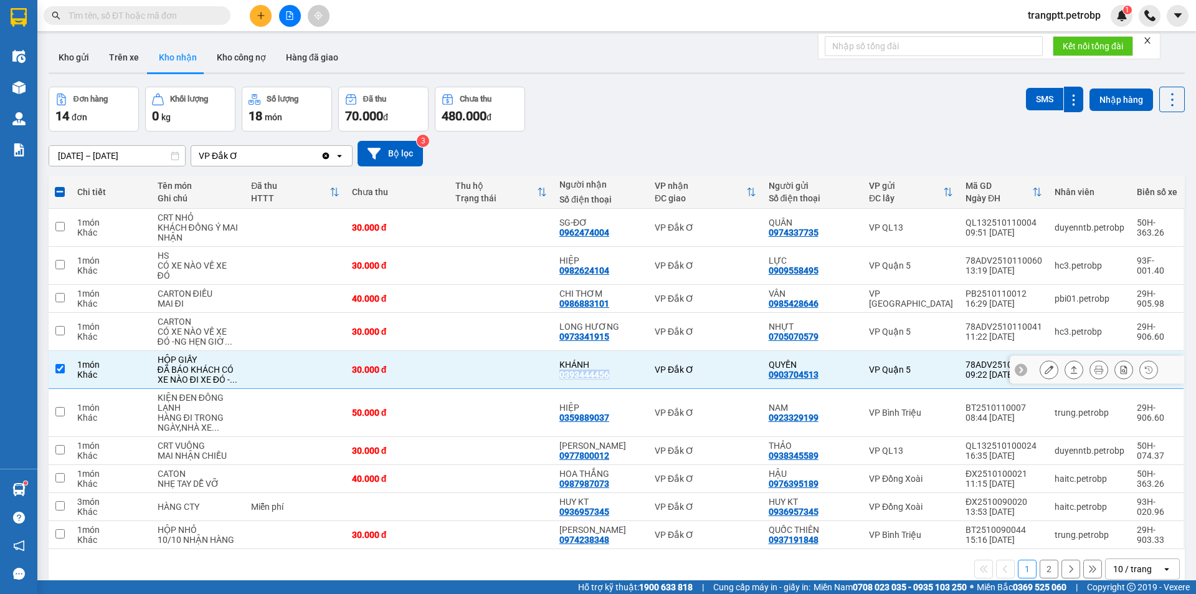
copy div "0393444456"
drag, startPoint x: 559, startPoint y: 335, endPoint x: 634, endPoint y: 335, distance: 74.8
click at [634, 335] on td "LONG HƯƠNG 0973341915" at bounding box center [600, 332] width 95 height 38
checkbox input "true"
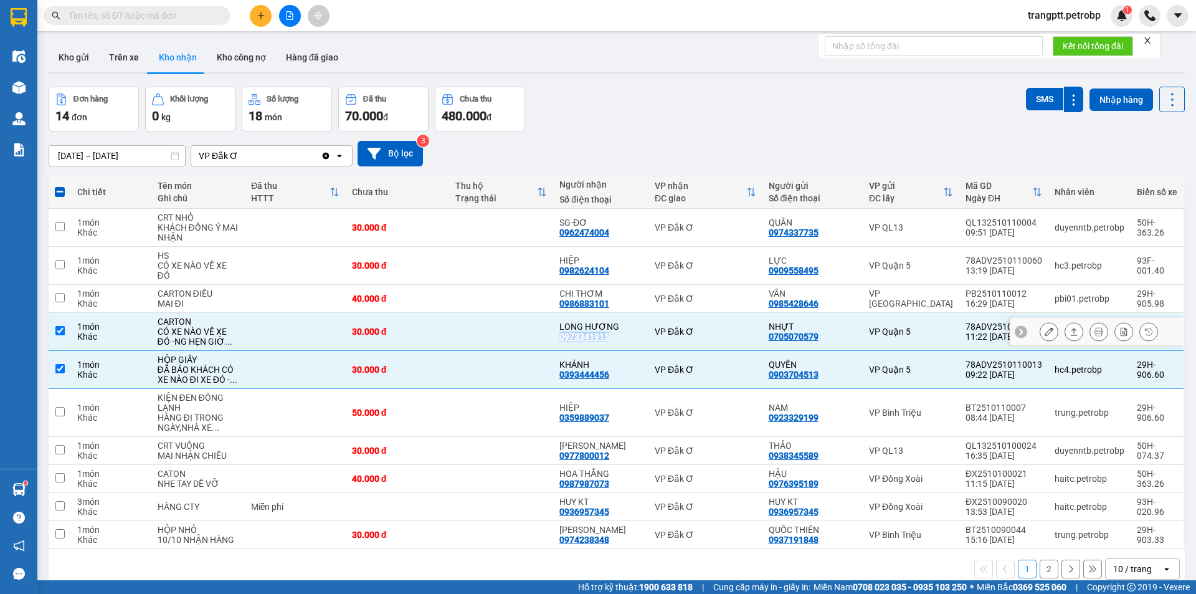
copy div "0973341915"
drag, startPoint x: 558, startPoint y: 304, endPoint x: 615, endPoint y: 305, distance: 56.7
click at [615, 305] on td "CHI THƠM 0986883101" at bounding box center [600, 299] width 95 height 28
checkbox input "true"
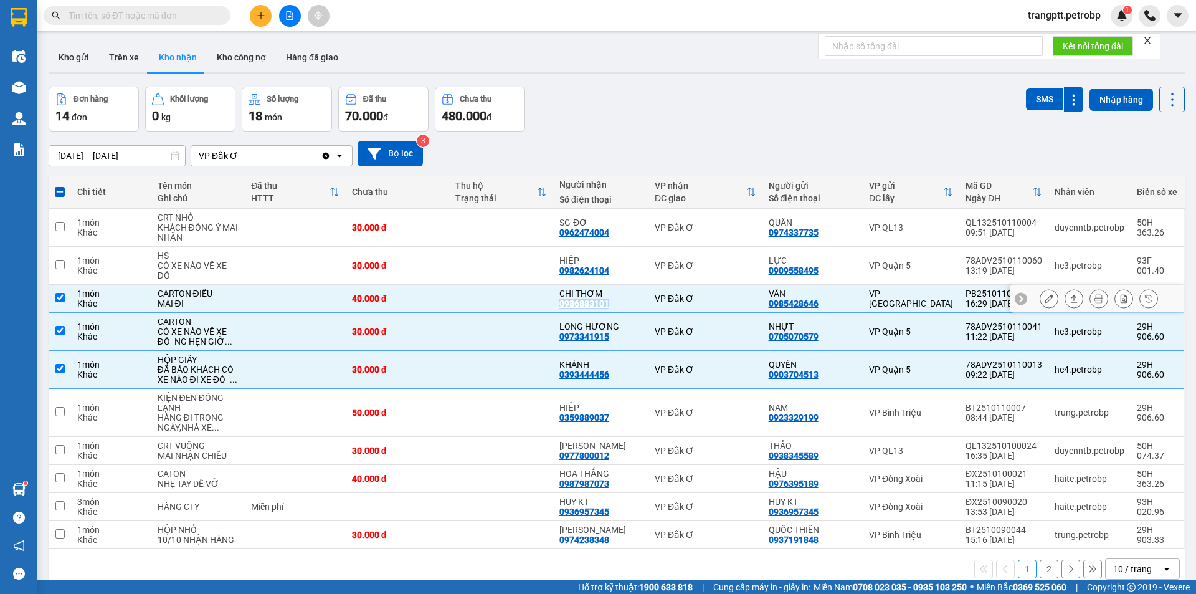
copy div "0986883101"
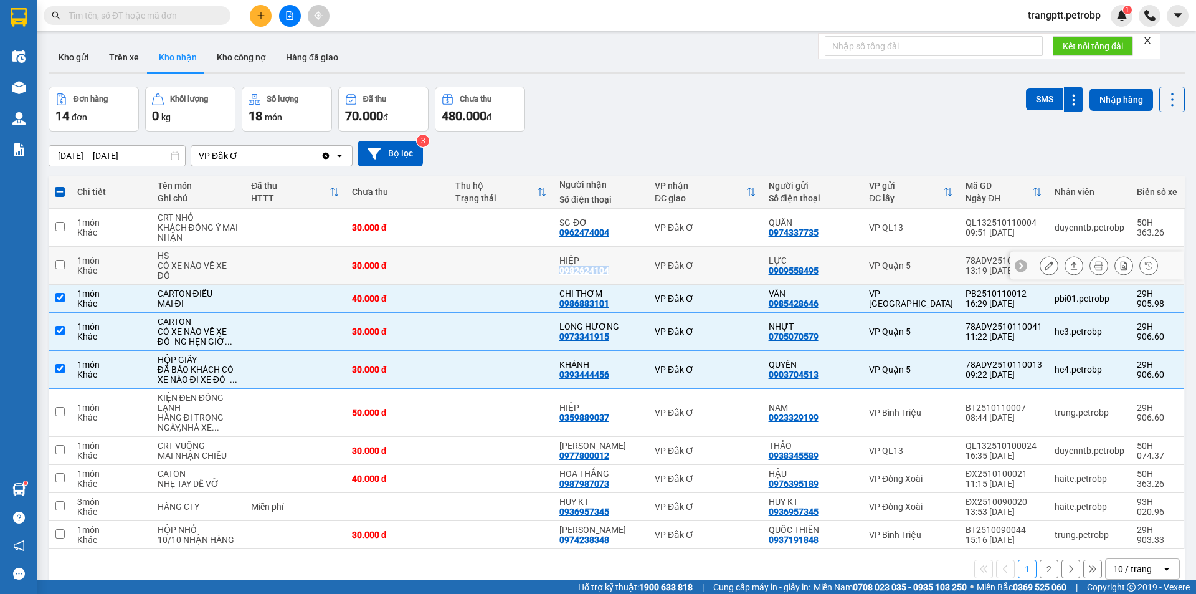
drag, startPoint x: 561, startPoint y: 271, endPoint x: 613, endPoint y: 270, distance: 51.7
click at [613, 270] on div "HIỆP 0982624104" at bounding box center [601, 265] width 83 height 20
checkbox input "true"
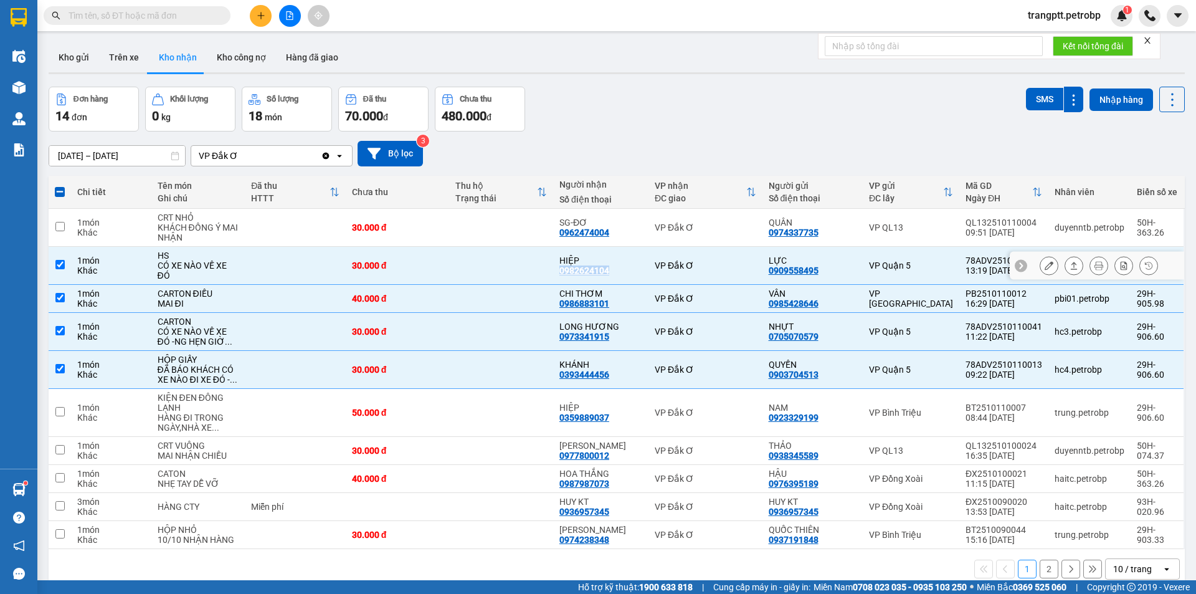
copy div "0982624104"
click at [618, 124] on div "Đơn hàng 14 đơn Khối lượng 0 kg Số lượng 18 món Đã thu 70.000 đ Chưa thu 480.00…" at bounding box center [617, 109] width 1137 height 45
click at [62, 189] on span at bounding box center [60, 192] width 10 height 10
click at [60, 186] on input "checkbox" at bounding box center [60, 186] width 0 height 0
checkbox input "true"
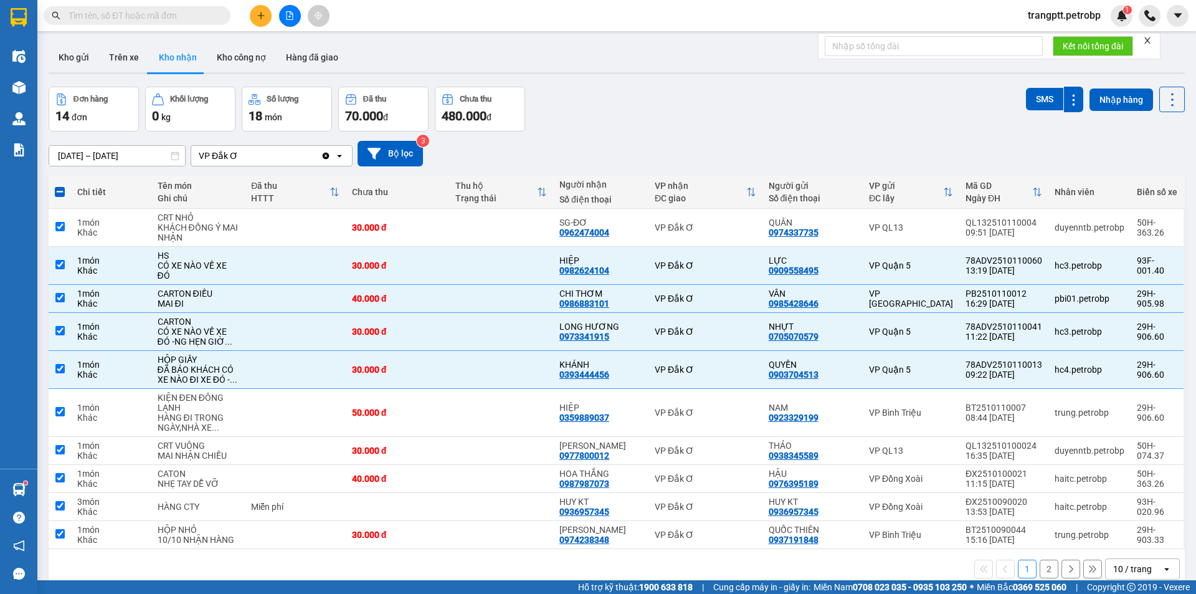
checkbox input "true"
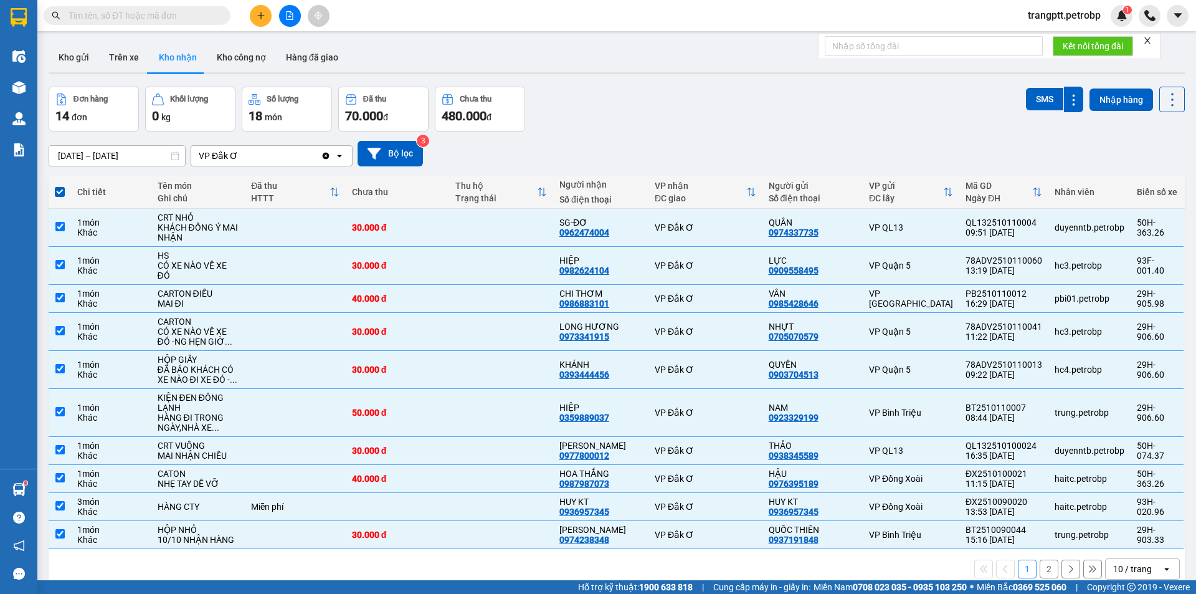
click at [61, 189] on span at bounding box center [60, 192] width 10 height 10
click at [60, 186] on input "checkbox" at bounding box center [60, 186] width 0 height 0
checkbox input "false"
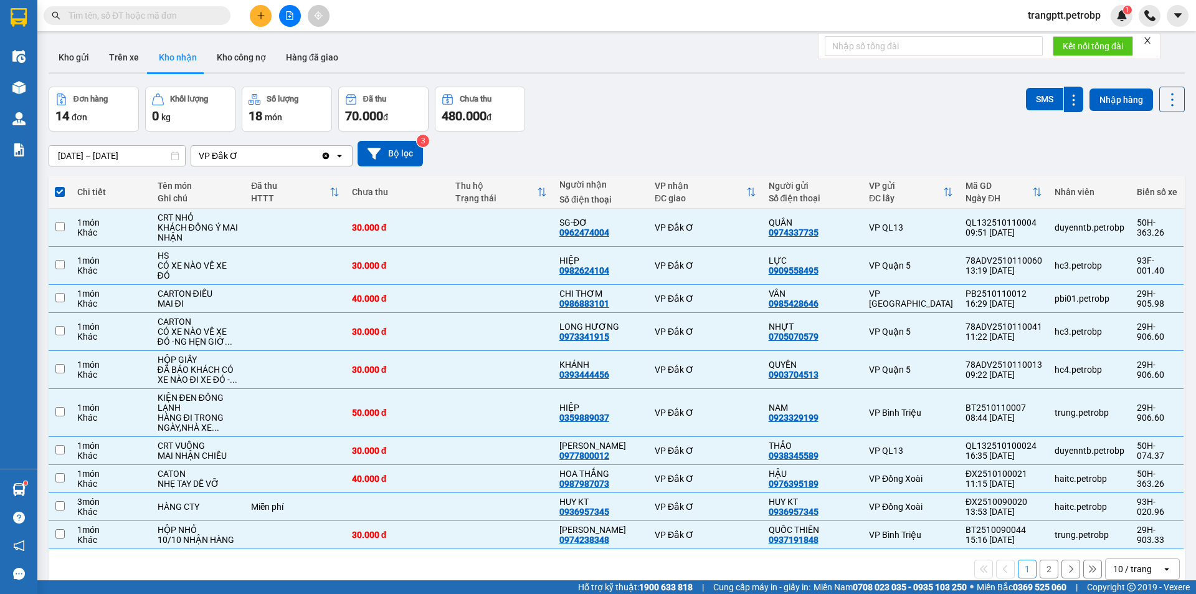
checkbox input "false"
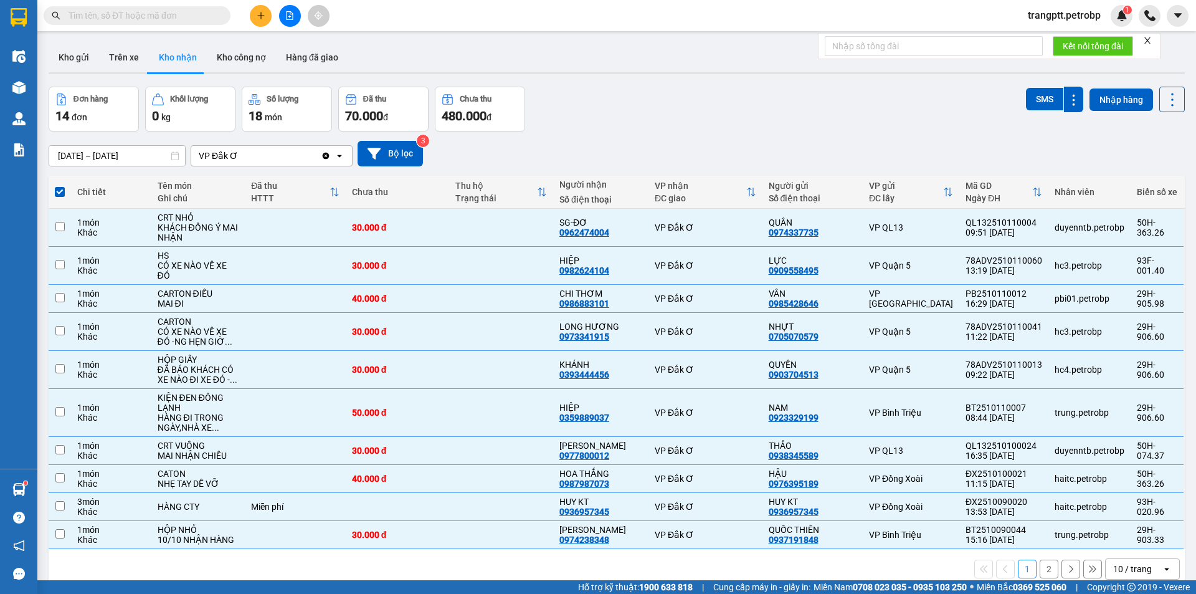
checkbox input "false"
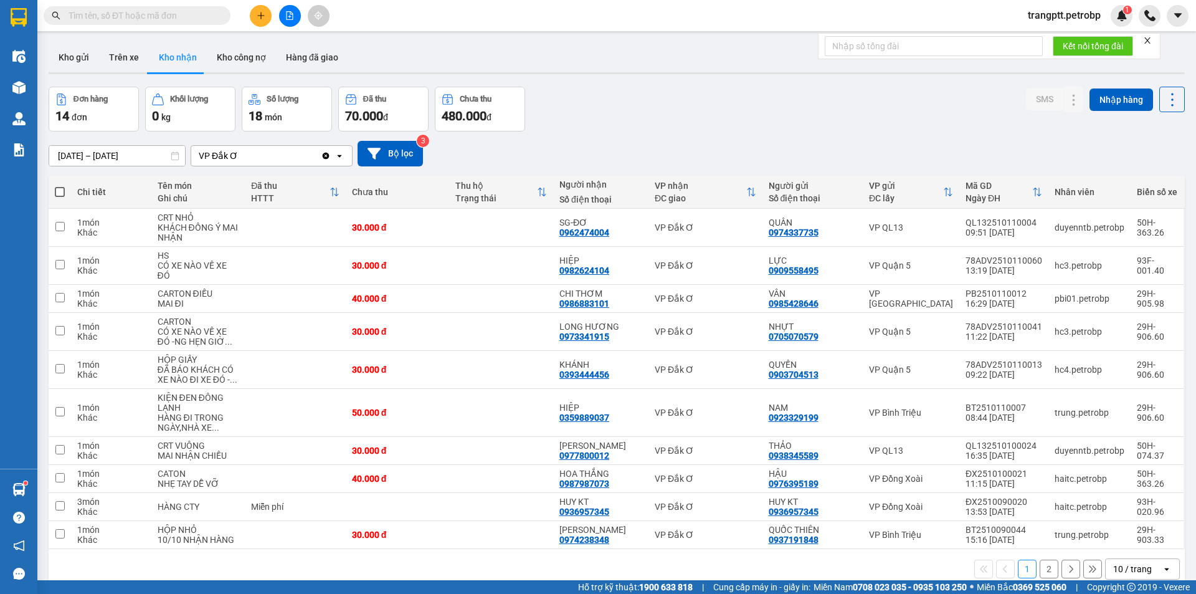
click at [644, 130] on div "Đơn hàng 14 đơn Khối lượng 0 kg Số lượng 18 món Đã thu 70.000 đ Chưa thu 480.00…" at bounding box center [617, 109] width 1137 height 45
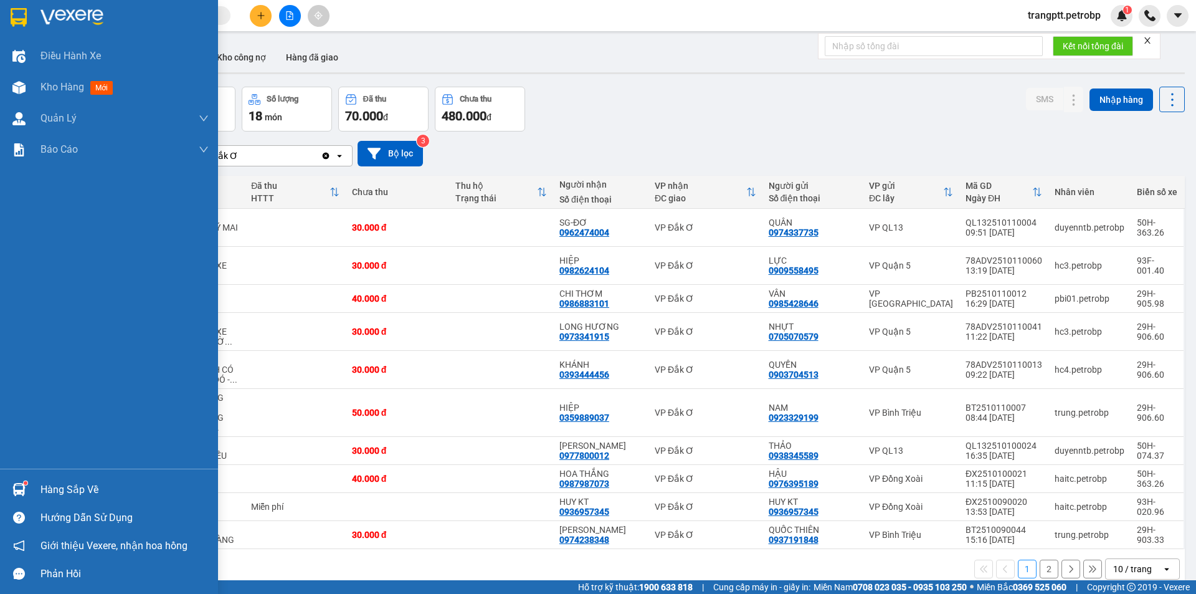
drag, startPoint x: 51, startPoint y: 488, endPoint x: 259, endPoint y: 513, distance: 209.7
click at [55, 488] on div "Hàng sắp về" at bounding box center [125, 489] width 168 height 19
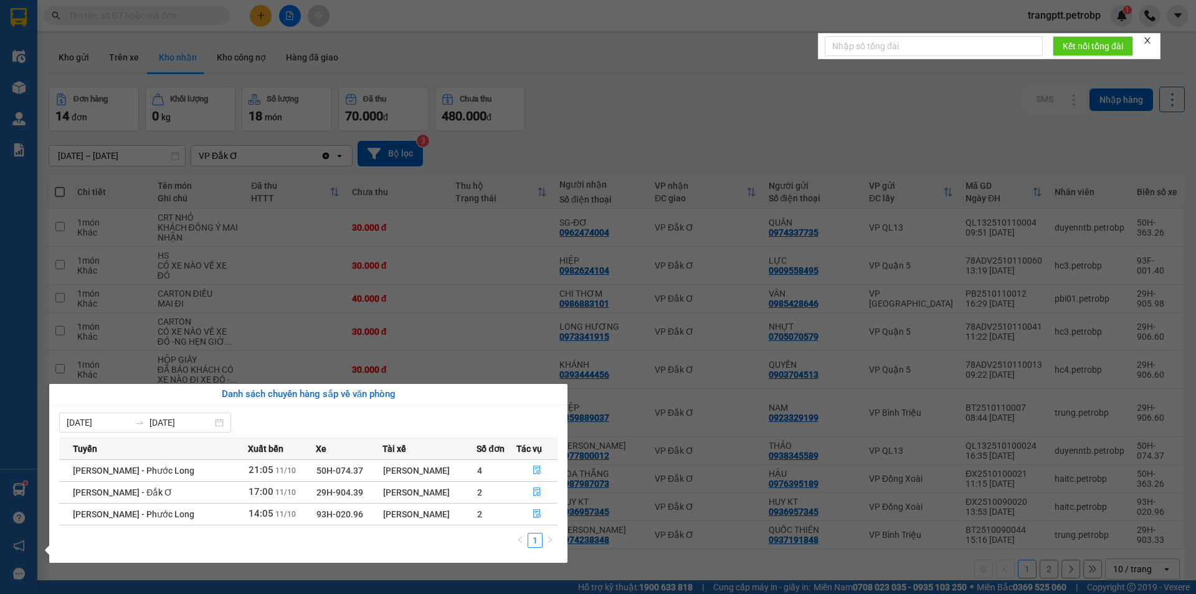
click at [645, 563] on section "Kết quả tìm kiếm ( 0 ) Bộ lọc No Data trangptt.petrobp 1 Điều hành xe Kho hàng …" at bounding box center [598, 297] width 1196 height 594
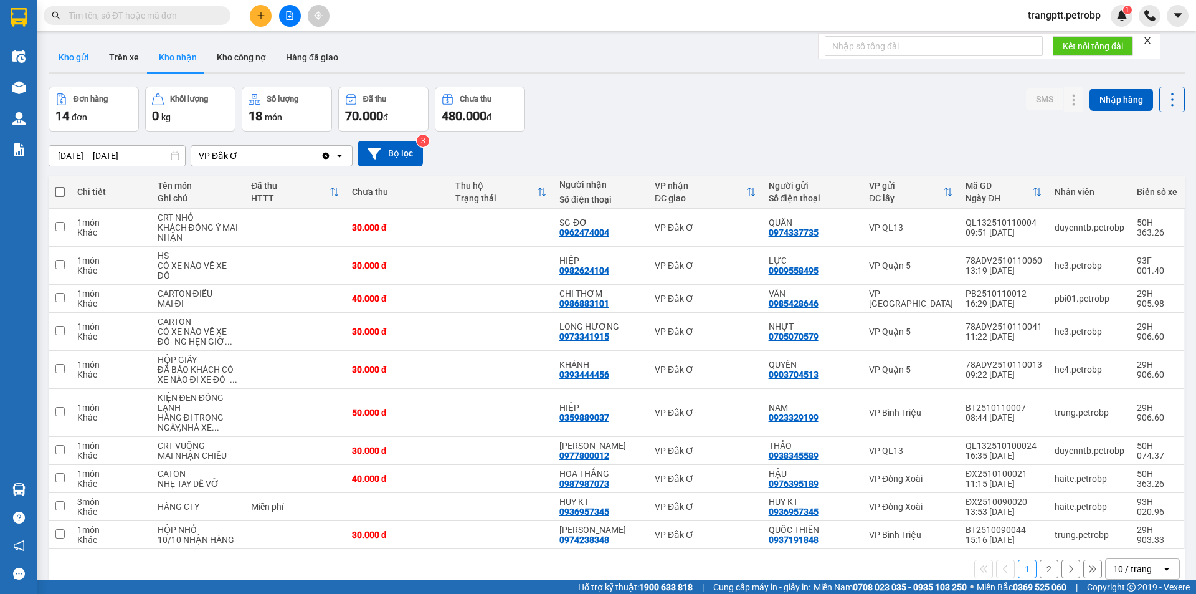
drag, startPoint x: 79, startPoint y: 49, endPoint x: 129, endPoint y: 93, distance: 67.1
click at [79, 50] on button "Kho gửi" at bounding box center [74, 57] width 50 height 30
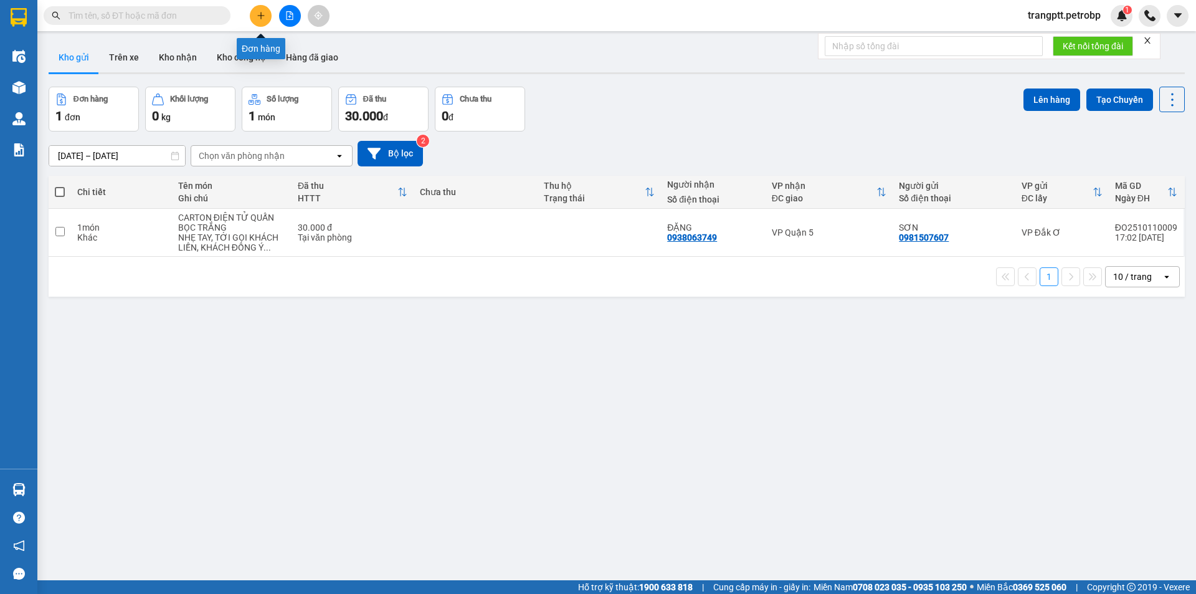
click at [259, 9] on button at bounding box center [261, 16] width 22 height 22
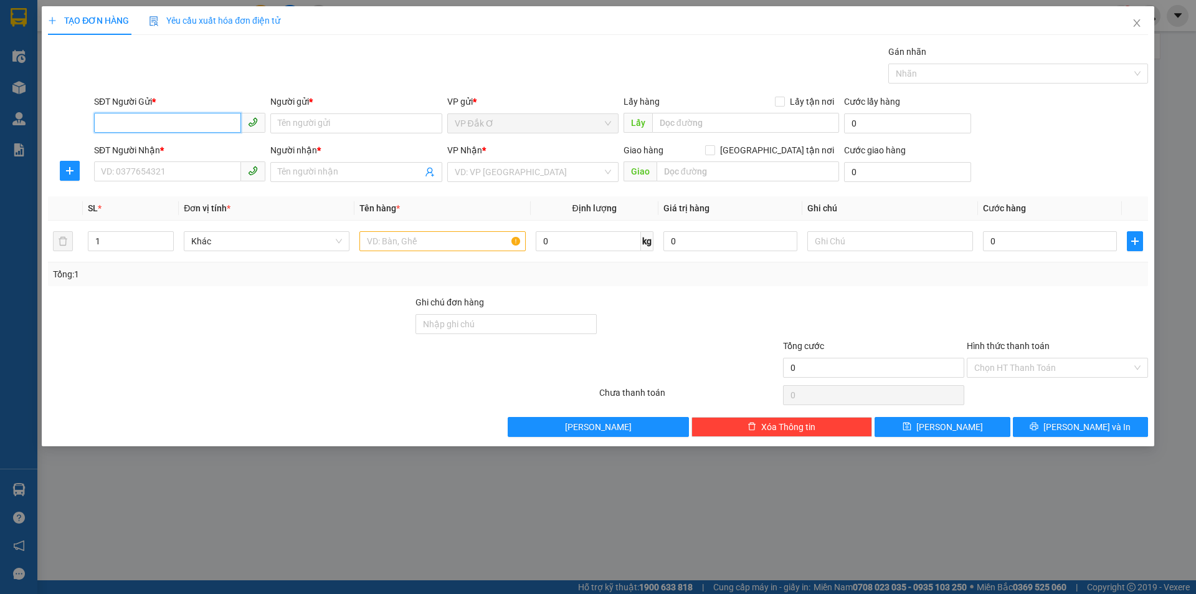
drag, startPoint x: 173, startPoint y: 120, endPoint x: 0, endPoint y: 368, distance: 302.5
click at [125, 138] on div "SĐT Người Gửi * VD: 0371234567" at bounding box center [179, 117] width 171 height 44
type input "0984151181"
click at [156, 142] on div "0984151181 - HUỆ" at bounding box center [180, 148] width 156 height 14
type input "HUỆ"
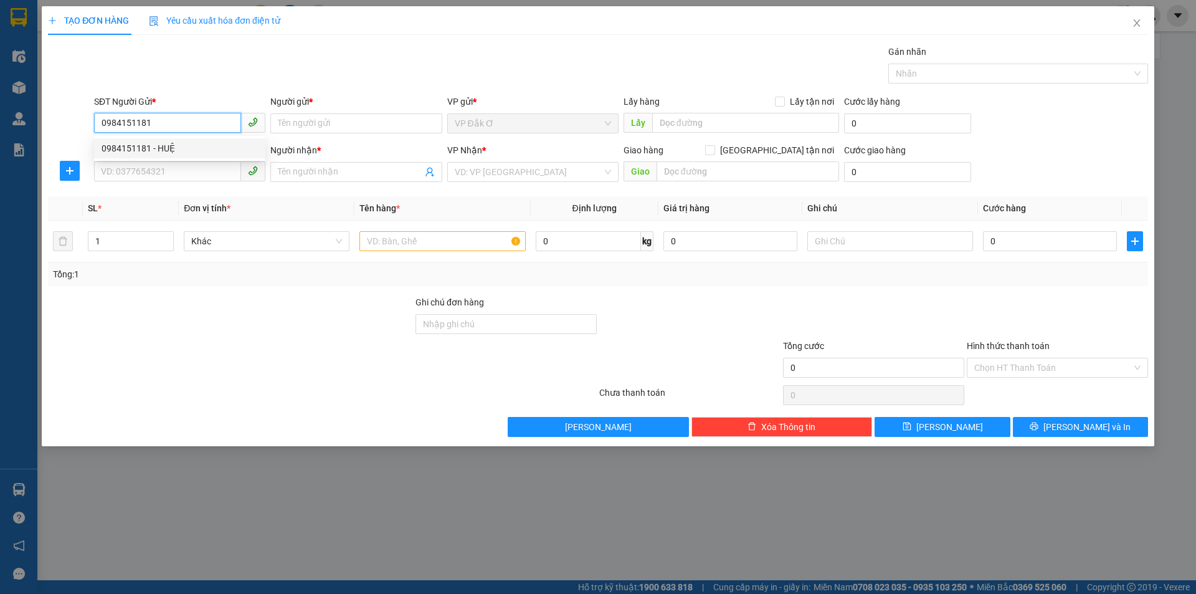
type input "0388033136"
type input "VÂN ANH"
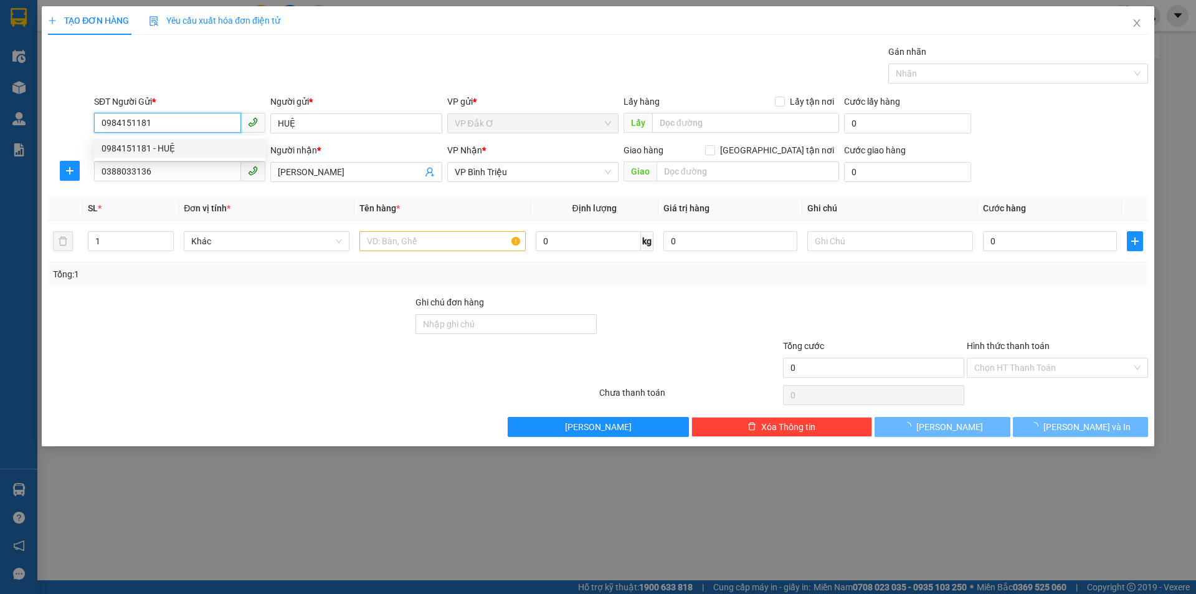
type input "30.000"
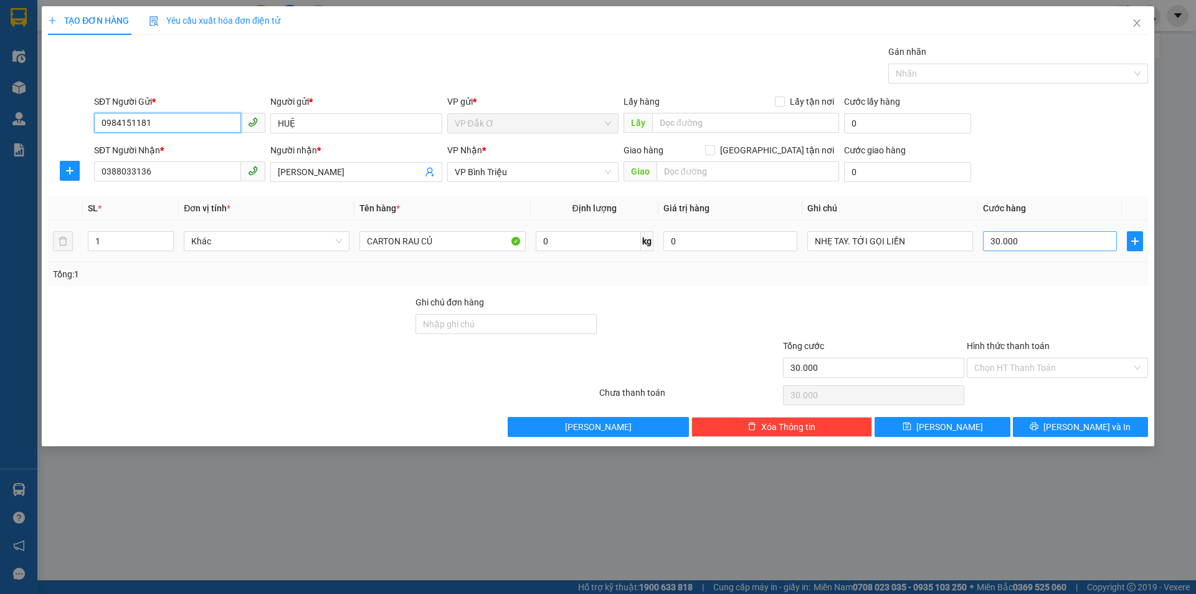
type input "0984151181"
click at [1034, 237] on input "30.000" at bounding box center [1050, 241] width 134 height 20
type input "0"
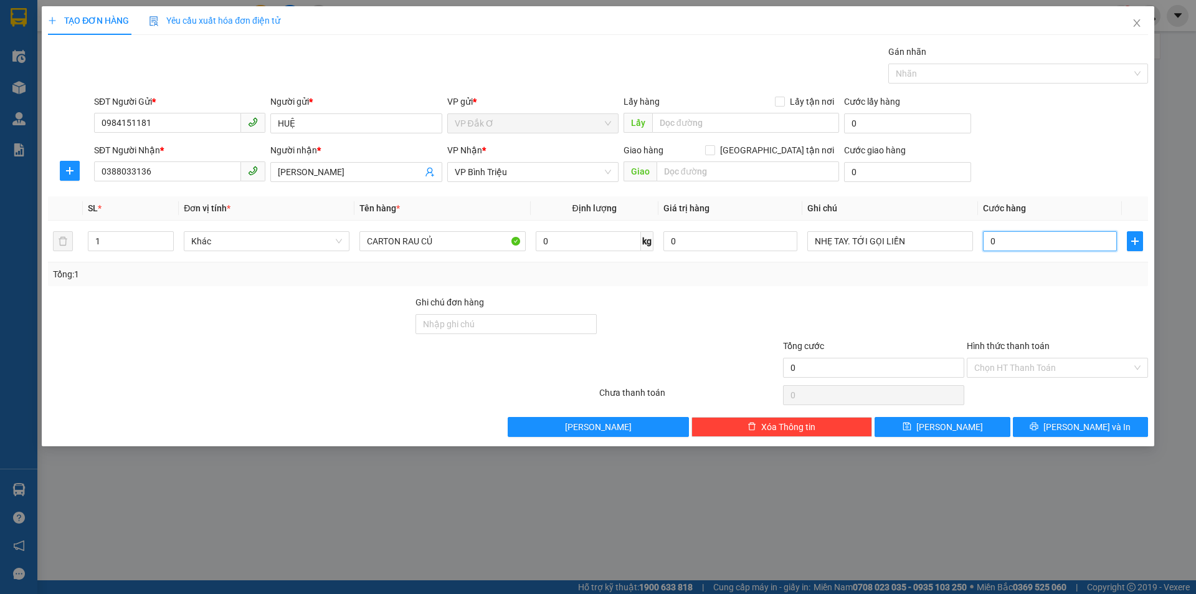
type input "3"
type input "03"
type input "30"
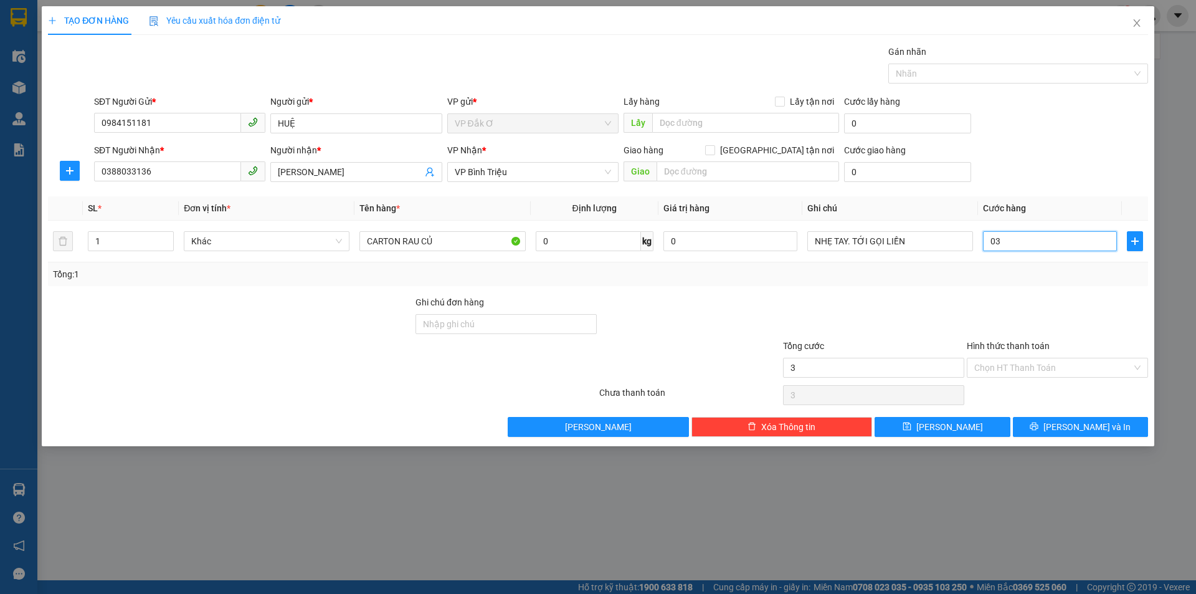
type input "030"
type input "300"
type input "0.300"
type input "3.000"
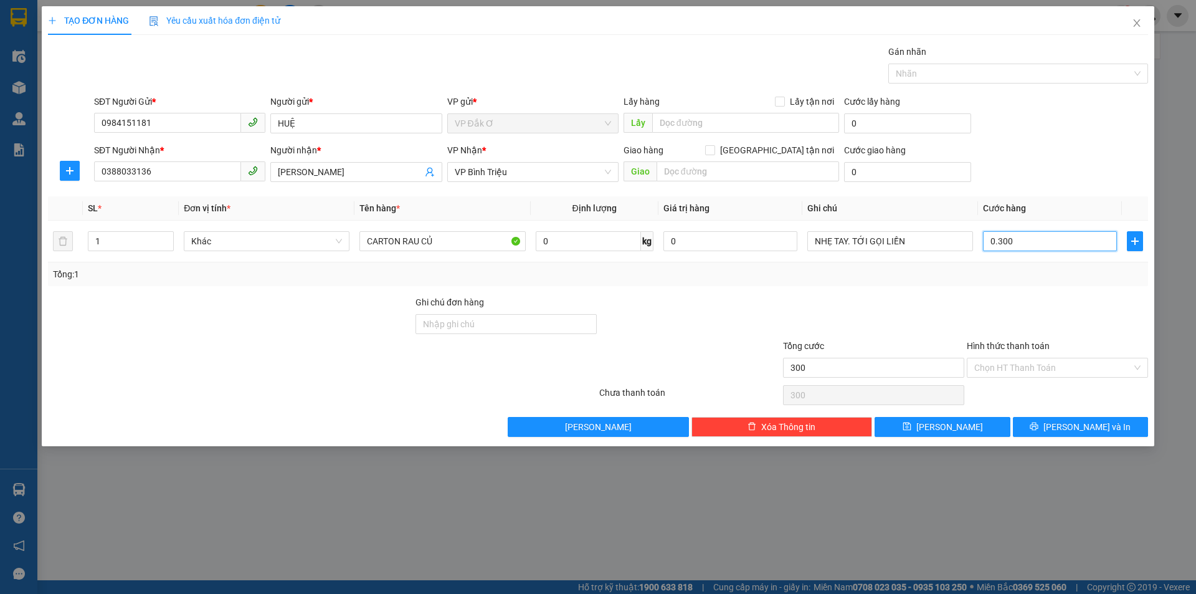
type input "3.000"
type input "030.000"
type input "30.000"
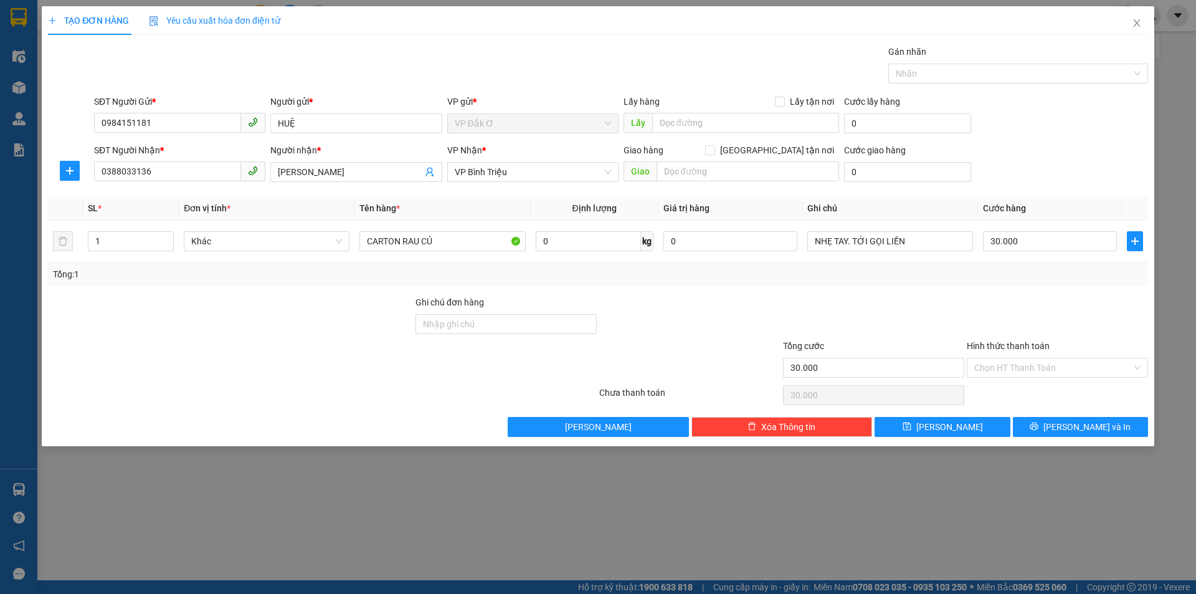
drag, startPoint x: 1021, startPoint y: 370, endPoint x: 1014, endPoint y: 381, distance: 14.0
click at [1020, 370] on input "Hình thức thanh toán" at bounding box center [1054, 367] width 158 height 19
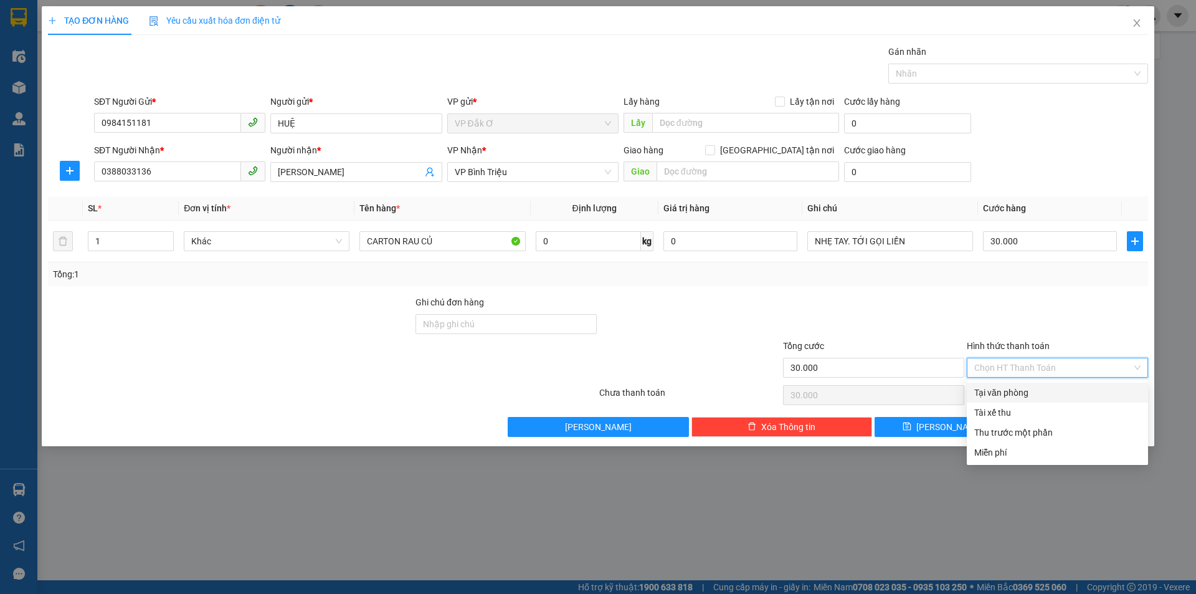
click at [1014, 387] on div "Tại văn phòng" at bounding box center [1058, 393] width 166 height 14
type input "0"
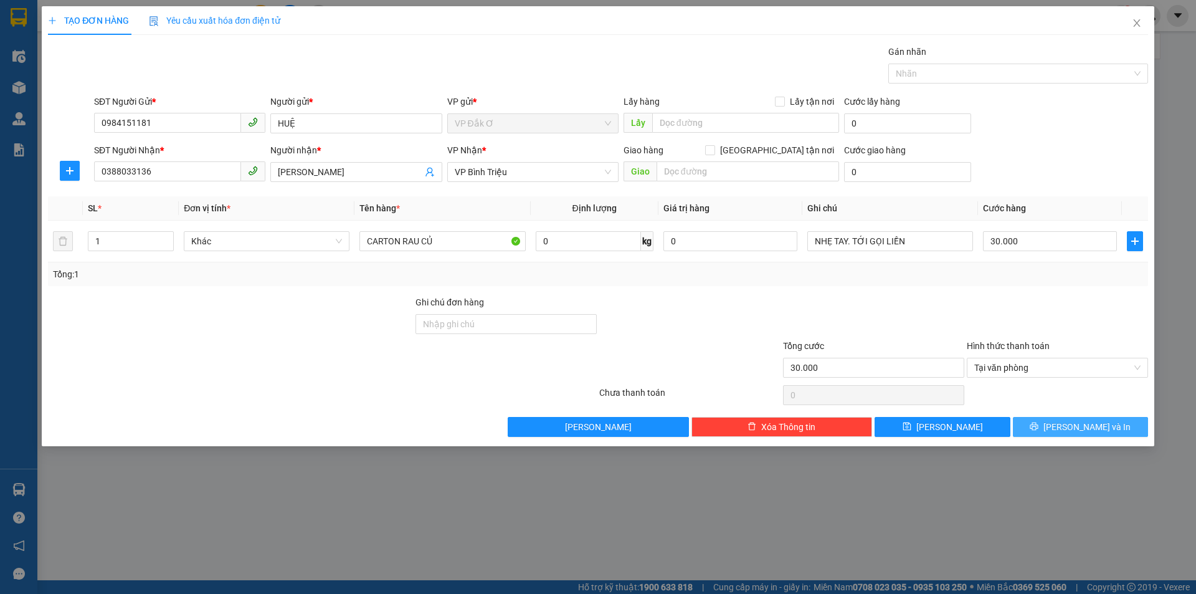
click at [1039, 427] on icon "printer" at bounding box center [1035, 427] width 8 height 8
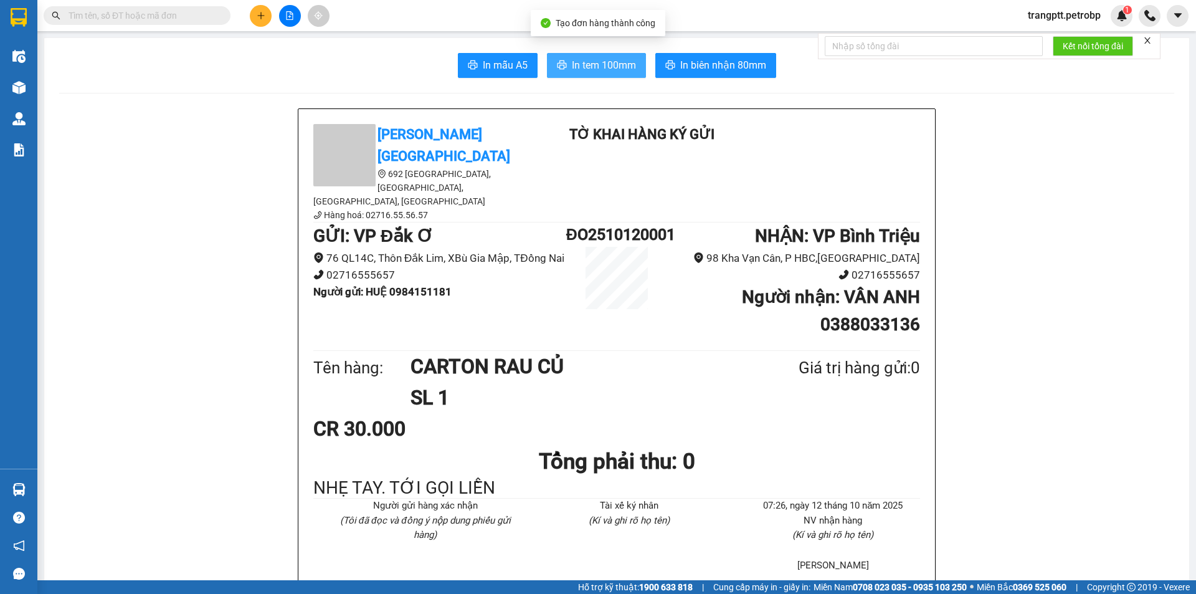
click at [584, 65] on span "In tem 100mm" at bounding box center [604, 65] width 64 height 16
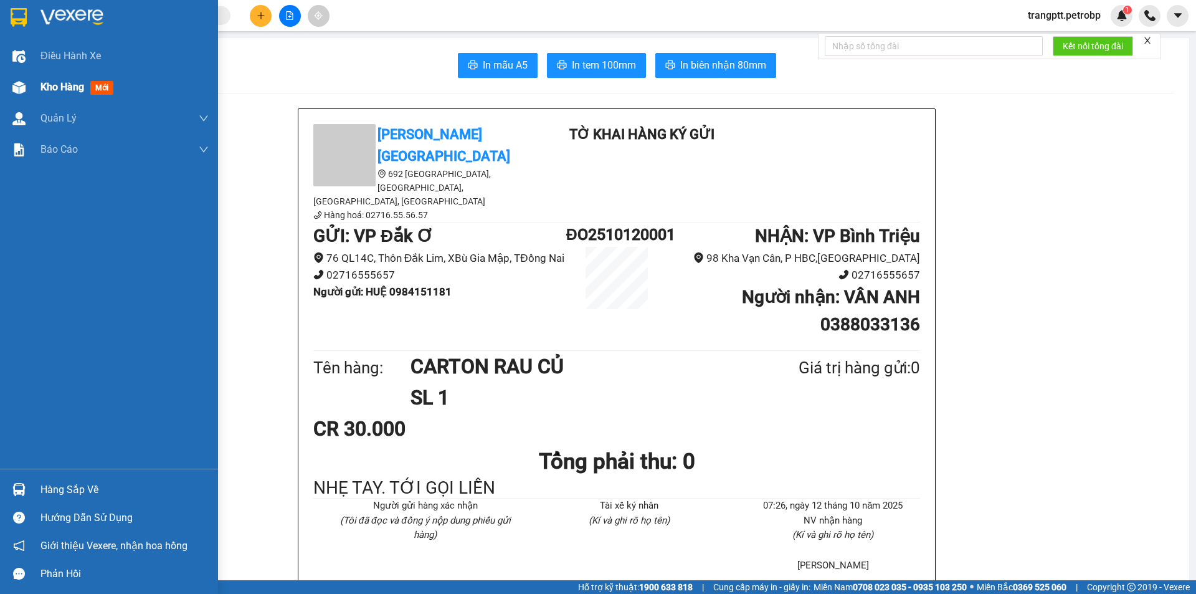
click at [47, 82] on span "Kho hàng" at bounding box center [63, 87] width 44 height 12
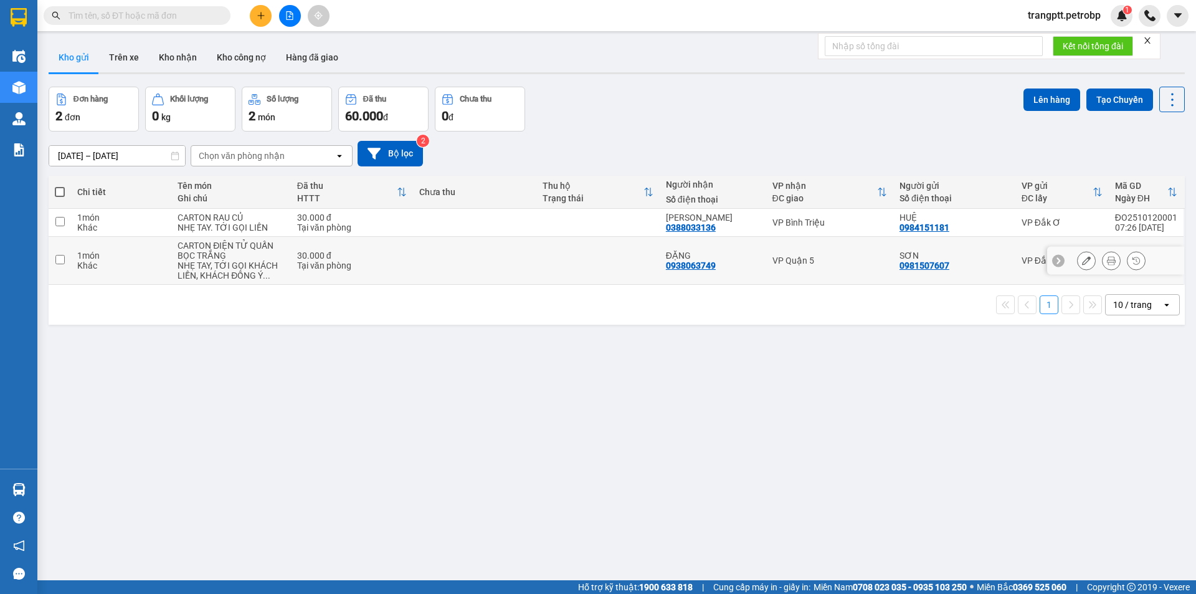
click at [1082, 260] on icon at bounding box center [1086, 260] width 9 height 9
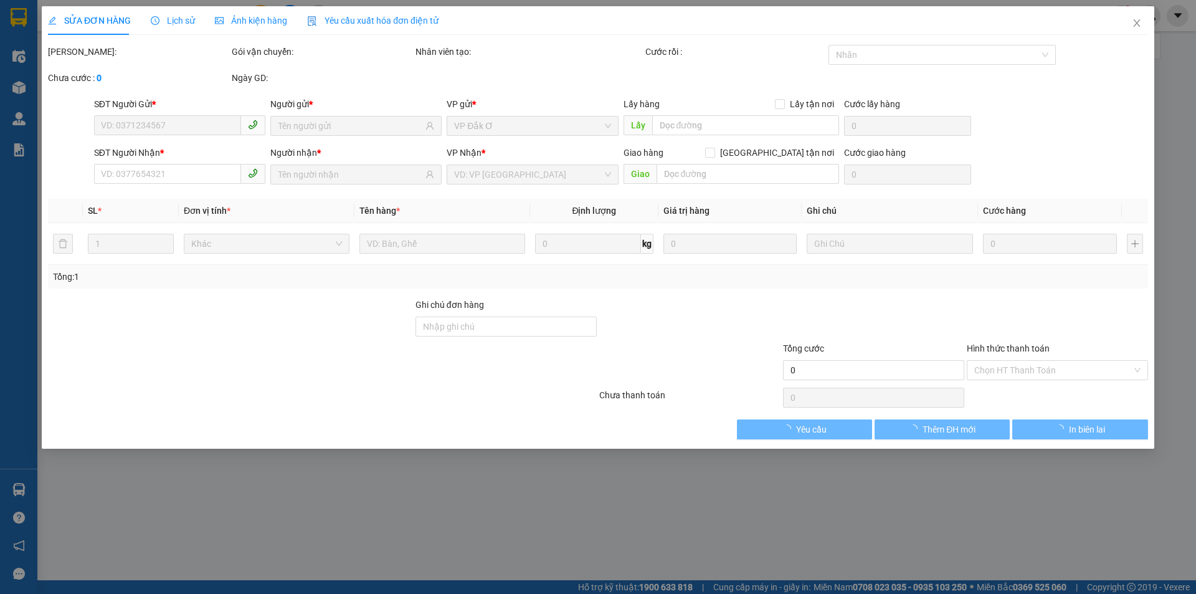
type input "0981507607"
type input "0938063749"
type input "30.000"
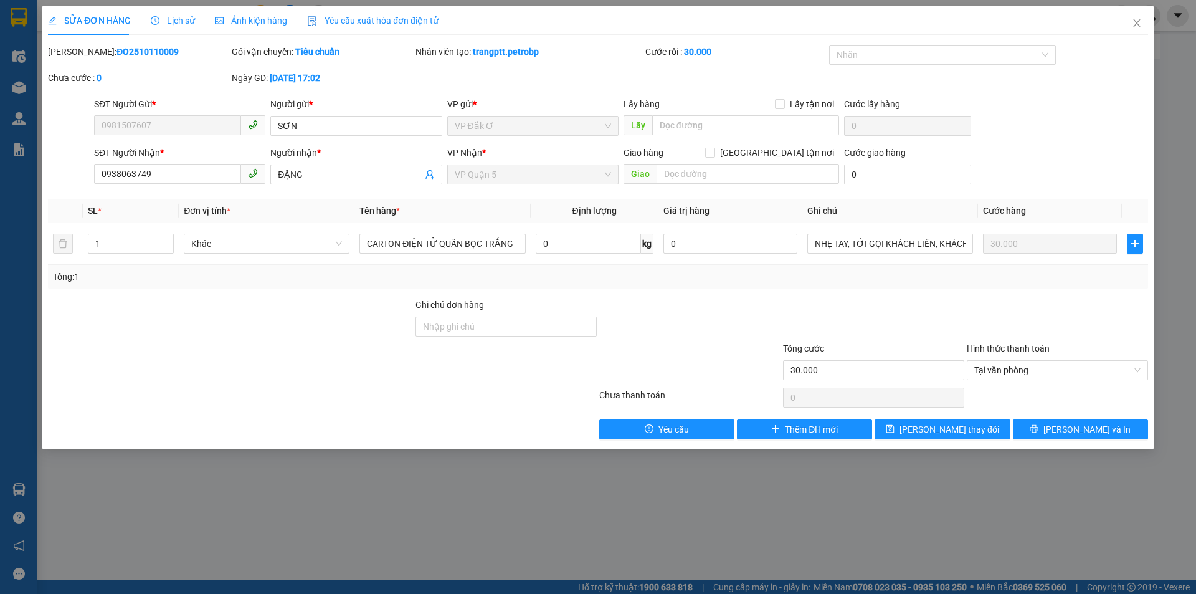
drag, startPoint x: 143, startPoint y: 50, endPoint x: 82, endPoint y: 50, distance: 60.4
click at [82, 50] on div "Mã ĐH: ĐO2510110009" at bounding box center [138, 52] width 181 height 14
copy b "ĐO2510110009"
click at [1135, 22] on icon "close" at bounding box center [1137, 23] width 10 height 10
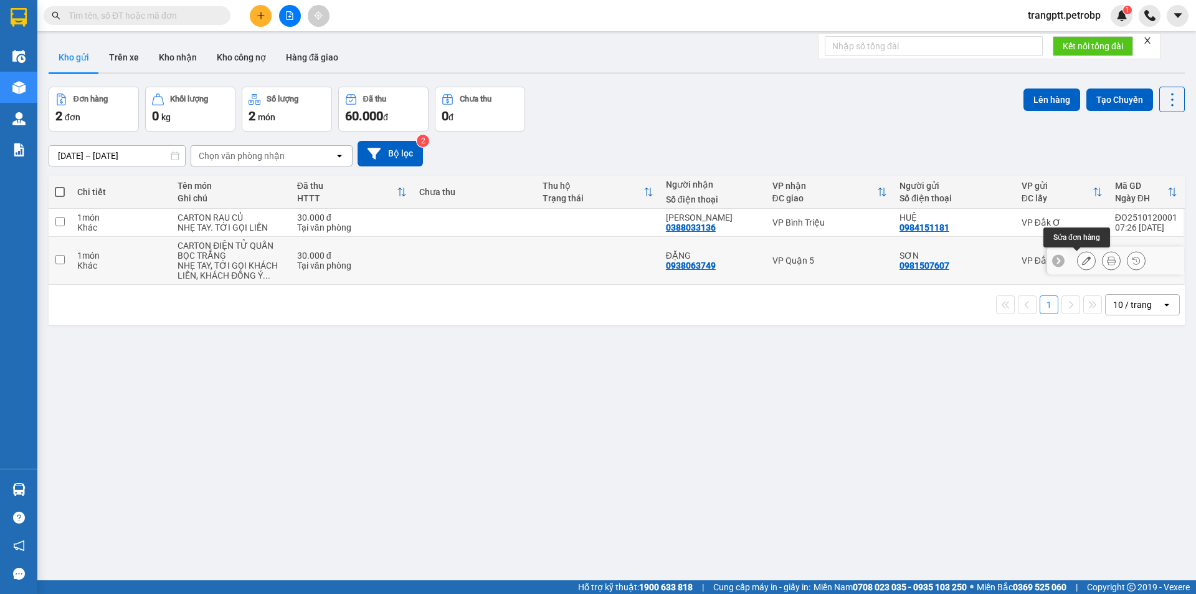
click at [1082, 259] on icon at bounding box center [1086, 260] width 9 height 9
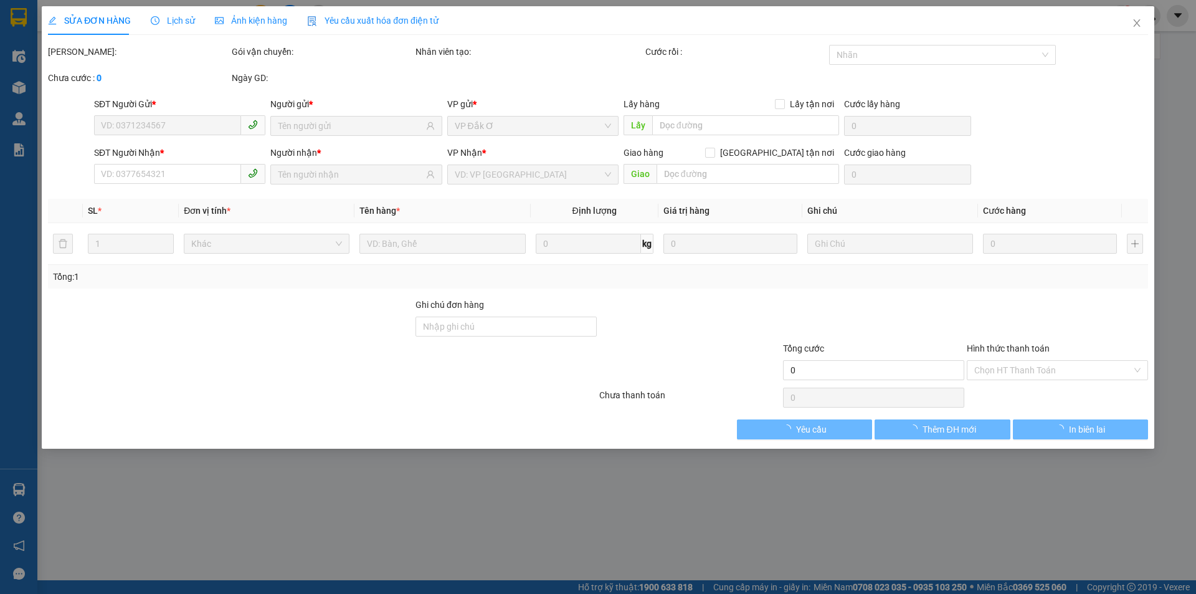
type input "0981507607"
type input "0938063749"
type input "30.000"
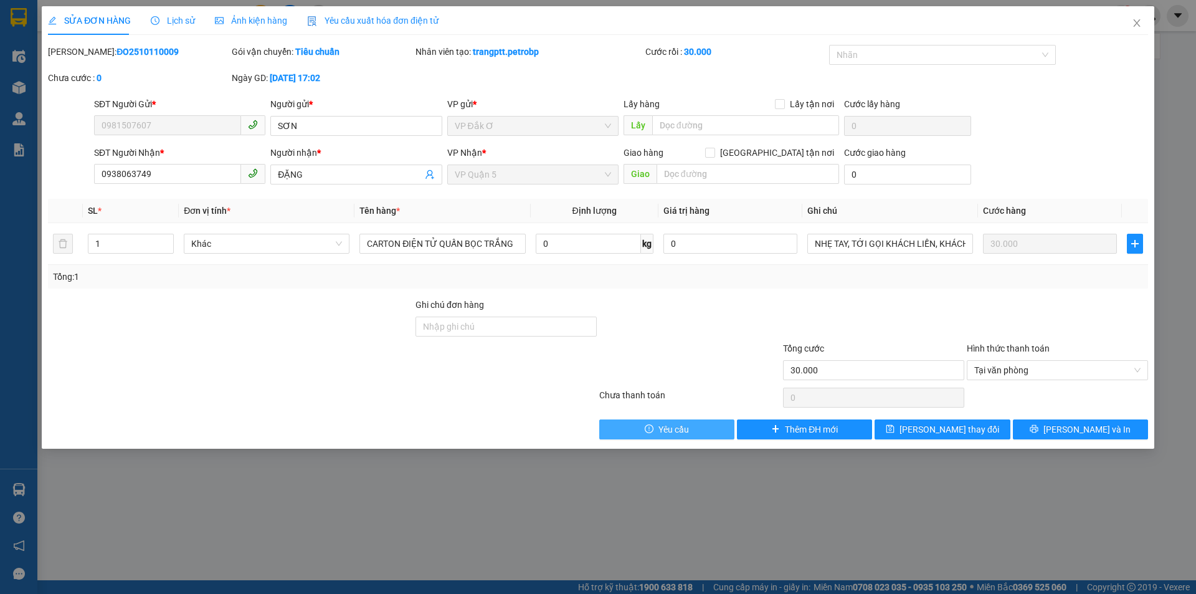
click at [655, 429] on button "Yêu cầu" at bounding box center [666, 429] width 135 height 20
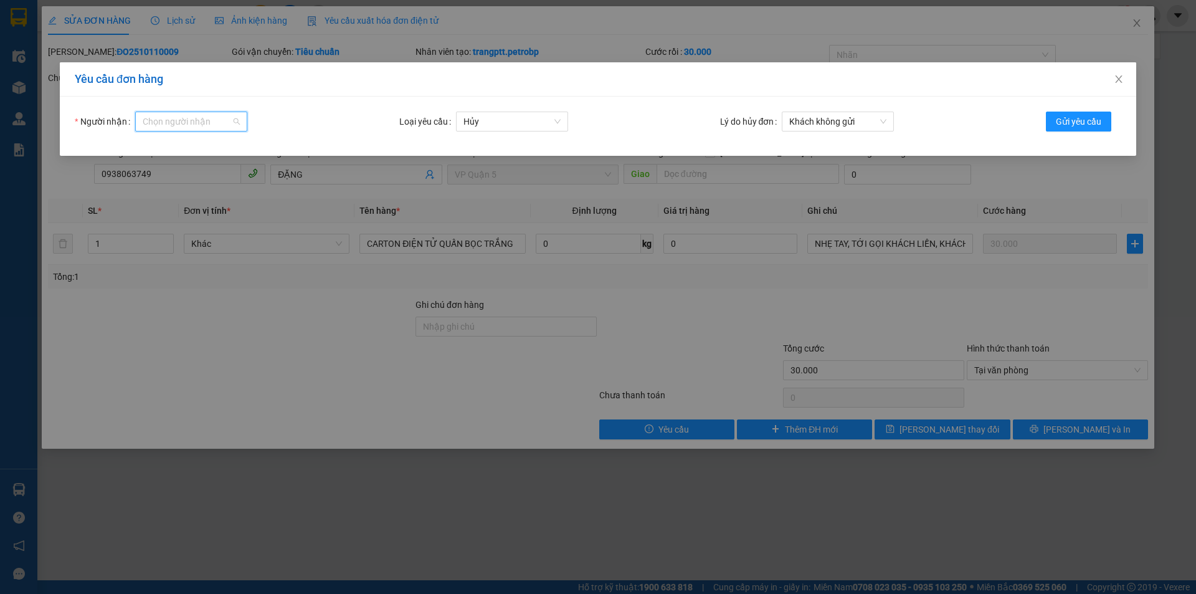
click at [189, 123] on input "Người nhận" at bounding box center [187, 121] width 88 height 19
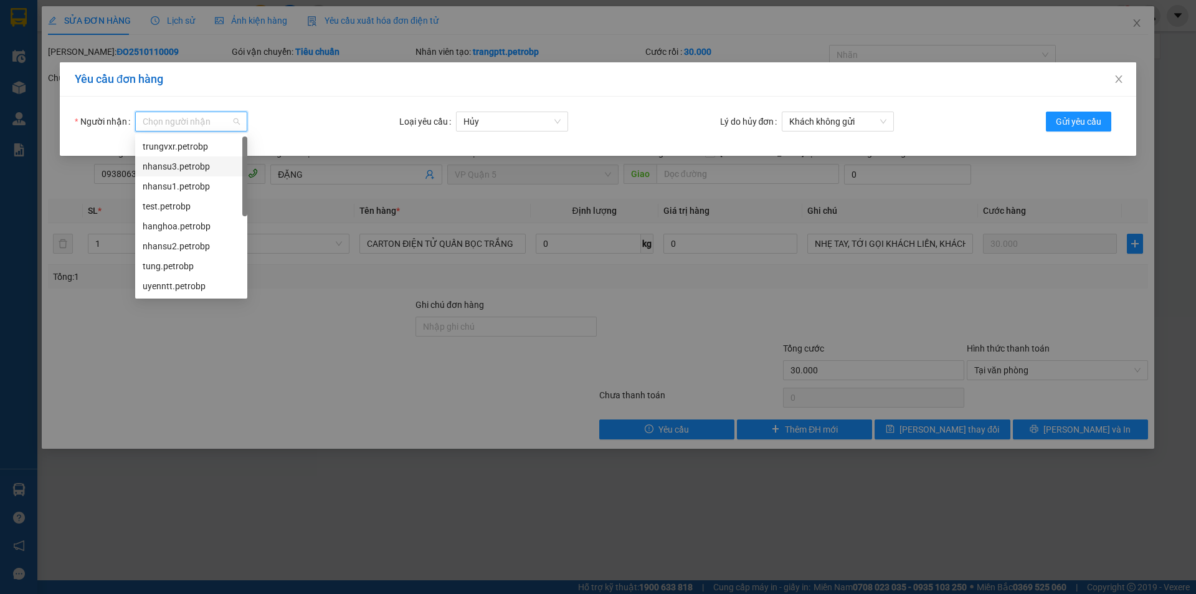
click at [192, 167] on div "nhansu3.petrobp" at bounding box center [191, 167] width 97 height 14
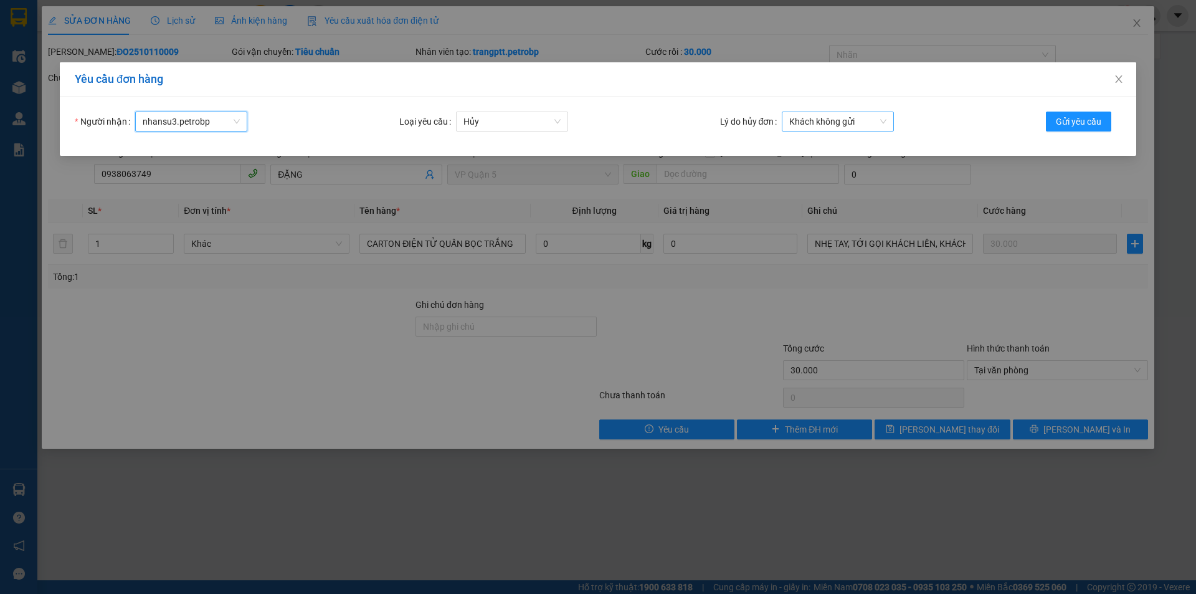
click at [809, 116] on span "Khách không gửi" at bounding box center [838, 121] width 97 height 19
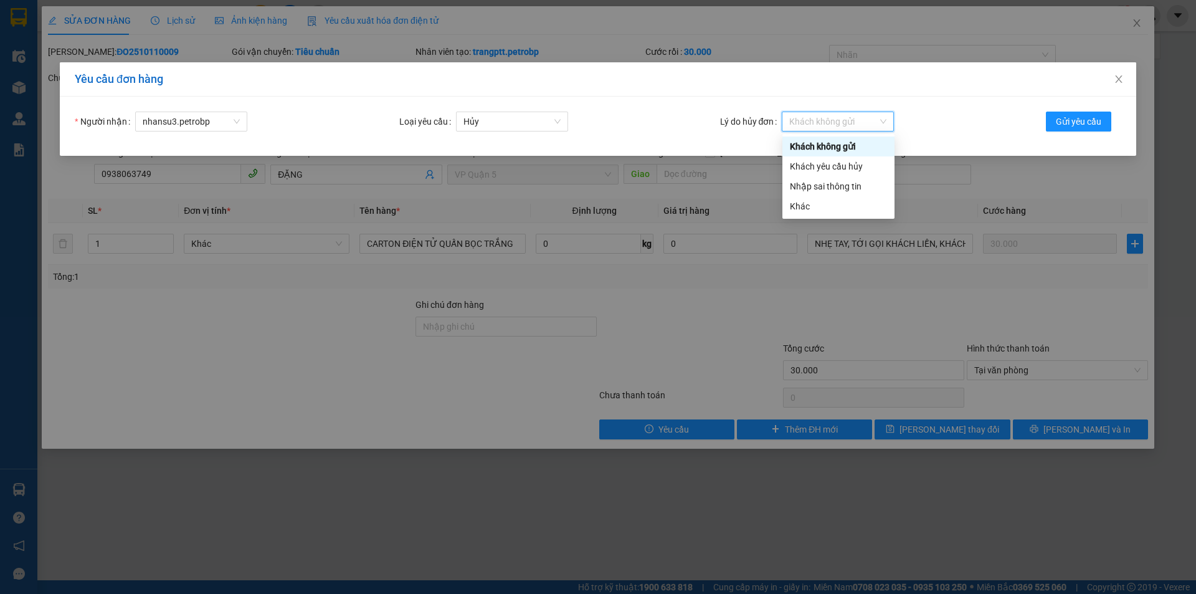
click at [833, 146] on div "Khách không gửi" at bounding box center [838, 147] width 97 height 14
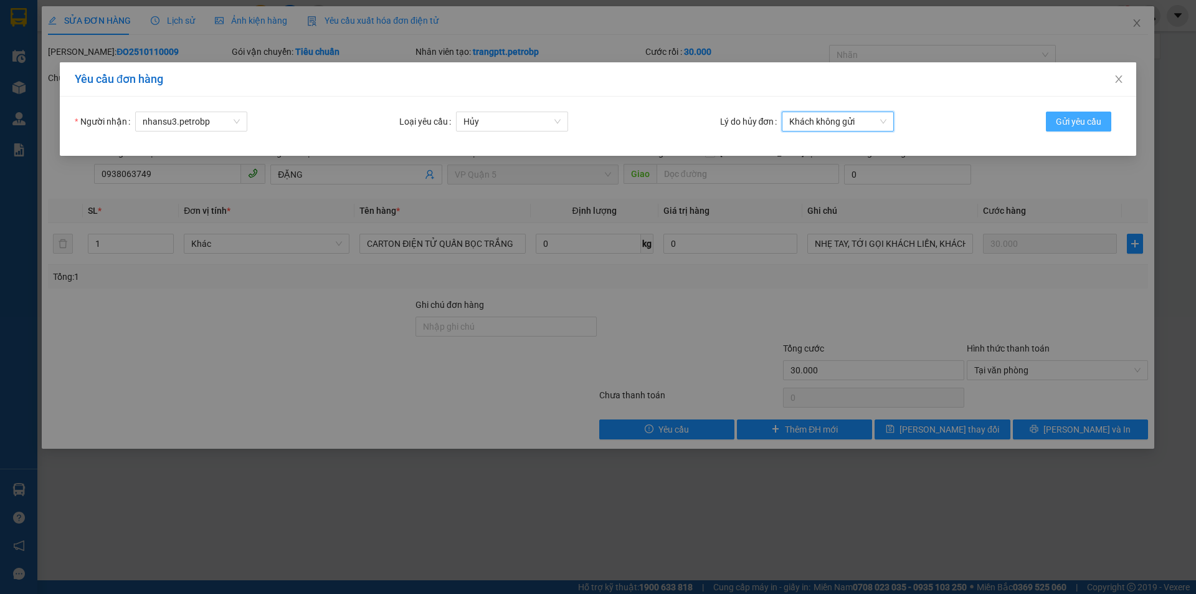
click at [1075, 122] on span "Gửi yêu cầu" at bounding box center [1078, 122] width 45 height 14
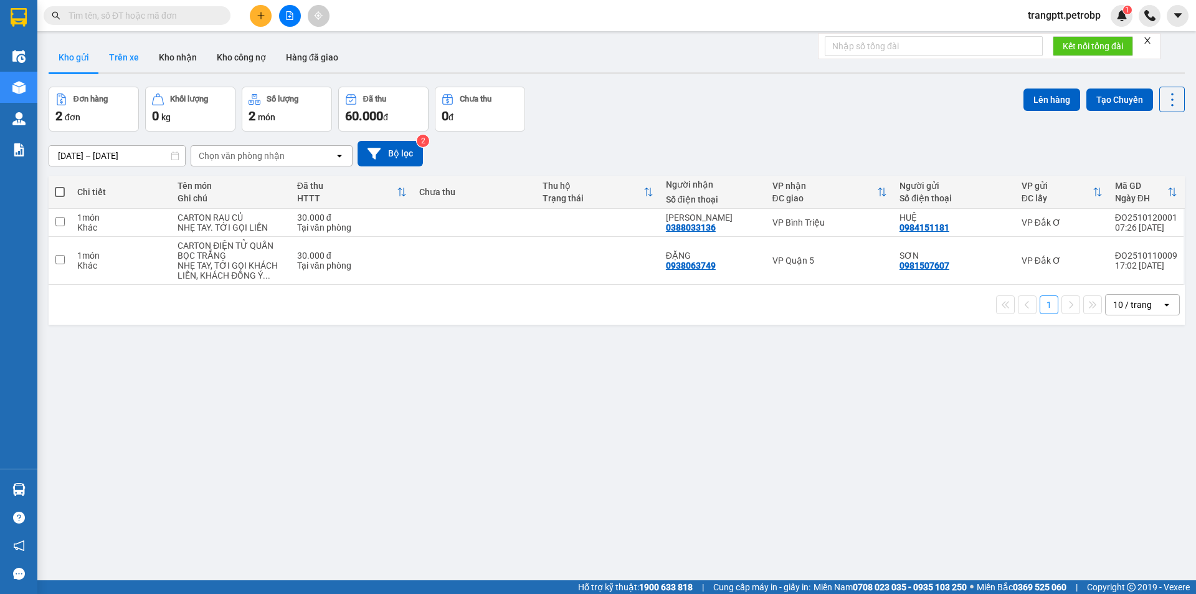
click at [120, 55] on button "Trên xe" at bounding box center [124, 57] width 50 height 30
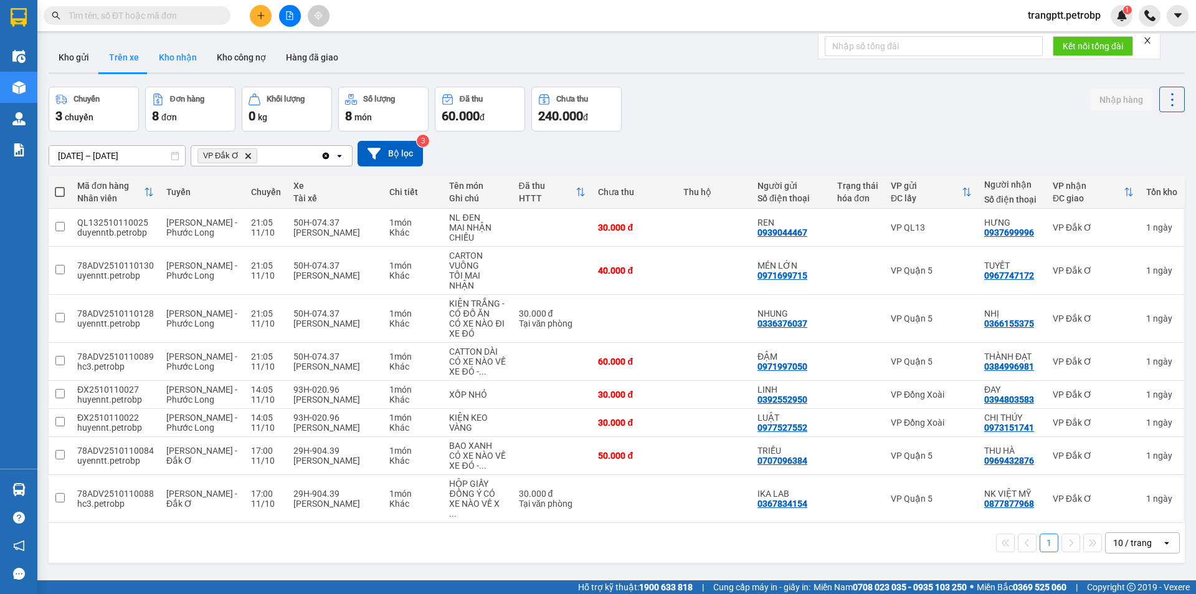
click at [181, 52] on button "Kho nhận" at bounding box center [178, 57] width 58 height 30
type input "01/10/2025 – 12/10/2025"
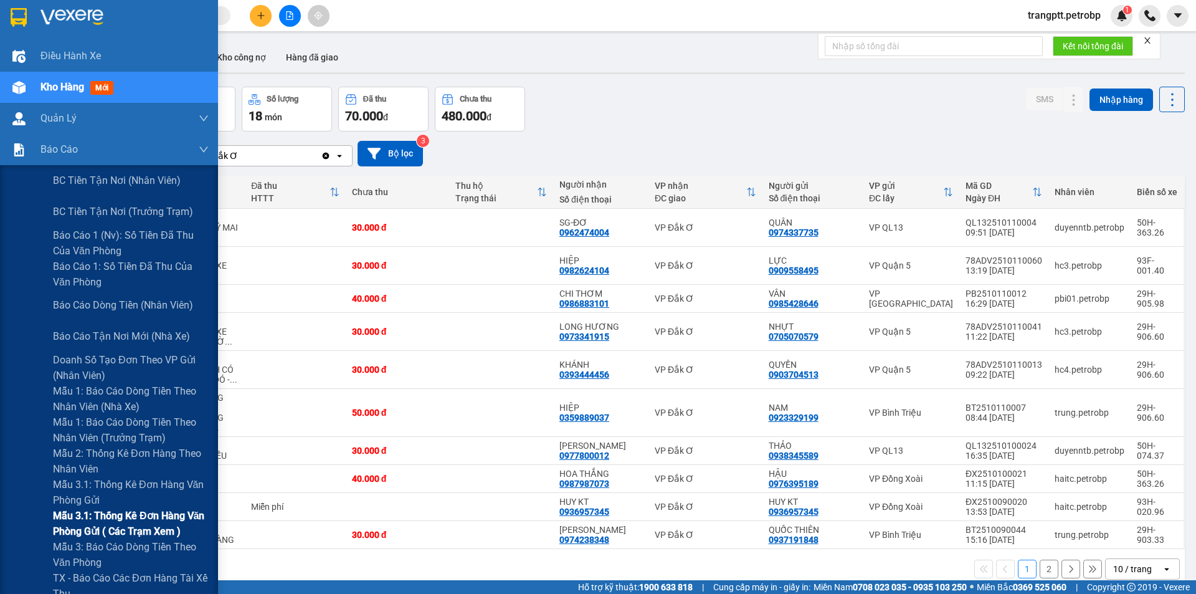
click at [112, 517] on span "Mẫu 3.1: Thống kê đơn hàng văn phòng gửi ( các trạm xem )" at bounding box center [131, 523] width 156 height 31
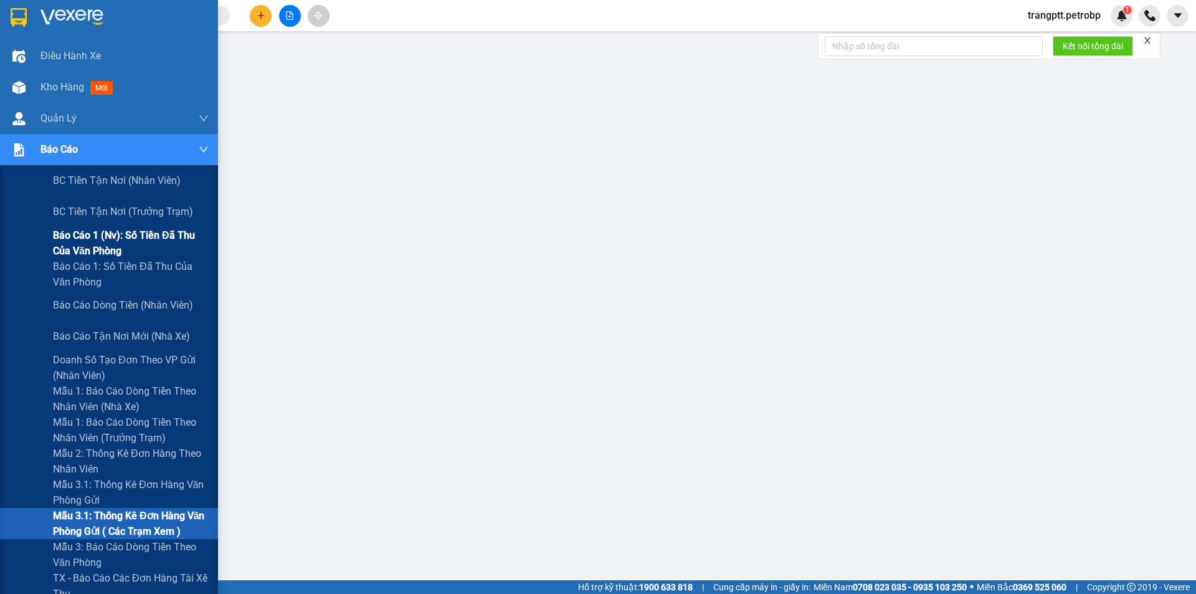
click at [113, 230] on span "Báo cáo 1 (nv): Số tiền đã thu của văn phòng" at bounding box center [131, 242] width 156 height 31
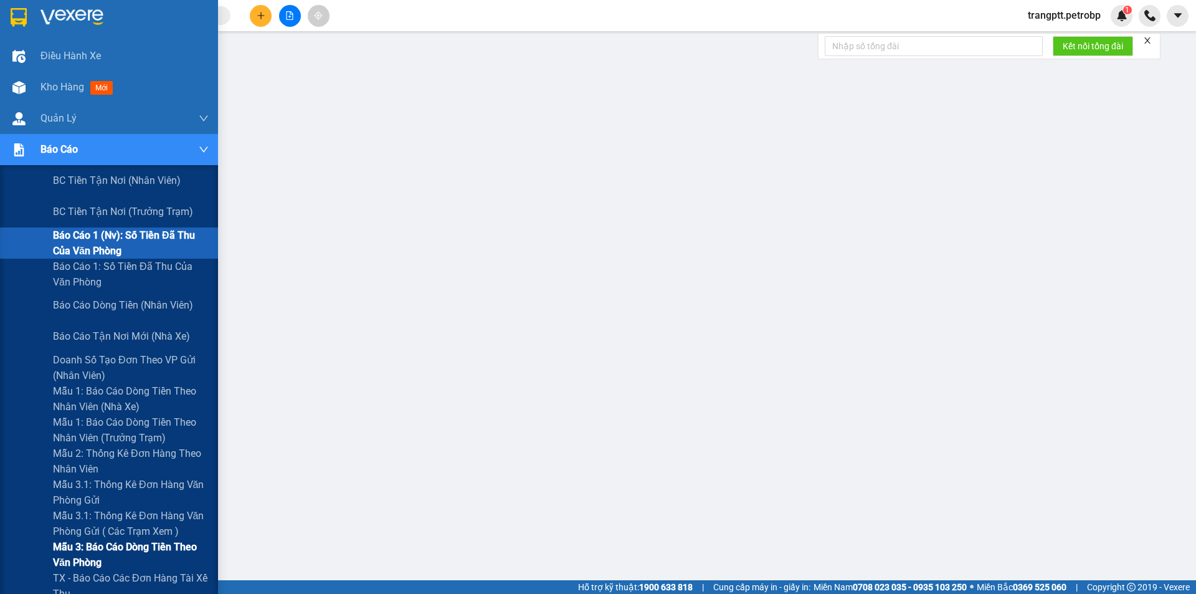
drag, startPoint x: 117, startPoint y: 516, endPoint x: 200, endPoint y: 546, distance: 88.7
click at [123, 518] on span "Mẫu 3.1: Thống kê đơn hàng văn phòng gửi ( các trạm xem )" at bounding box center [131, 523] width 156 height 31
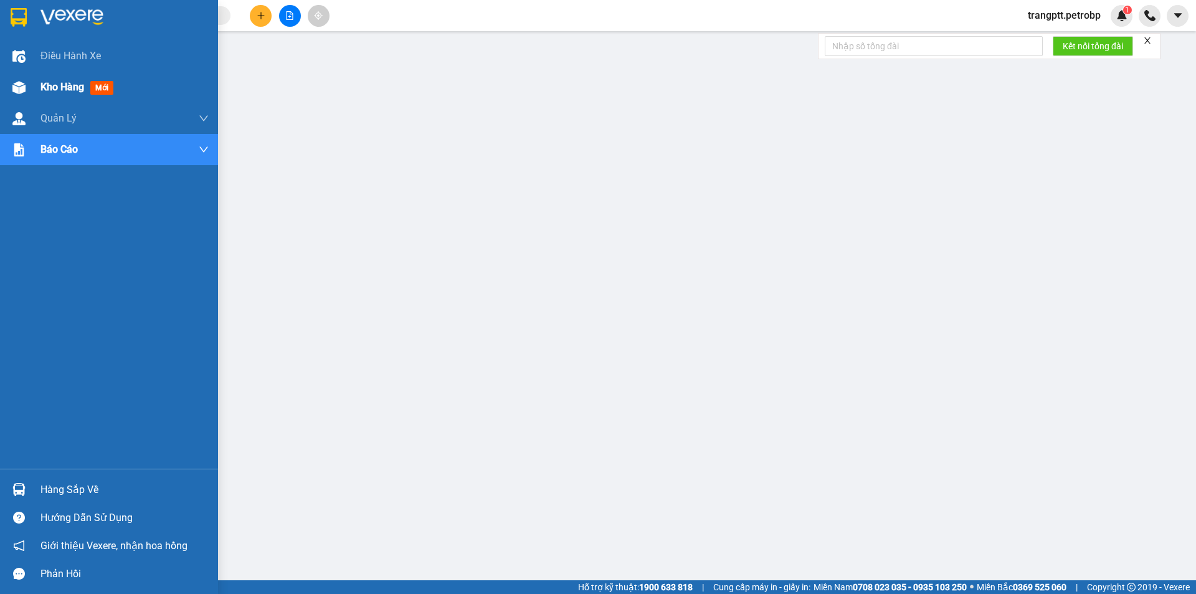
click at [60, 85] on span "Kho hàng" at bounding box center [63, 87] width 44 height 12
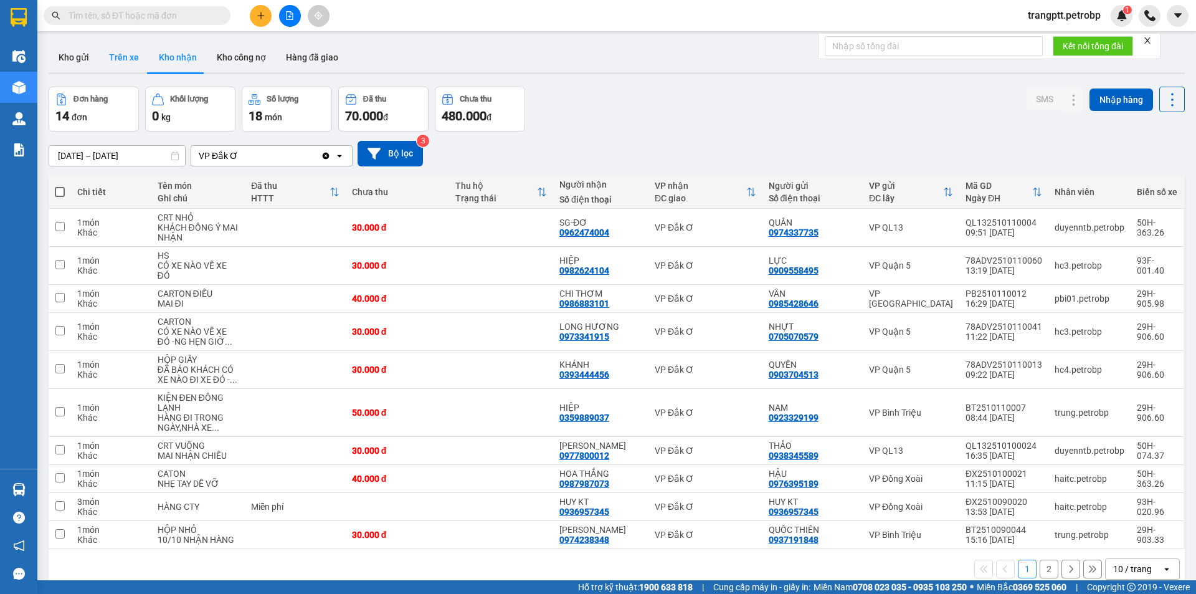
click at [123, 52] on button "Trên xe" at bounding box center [124, 57] width 50 height 30
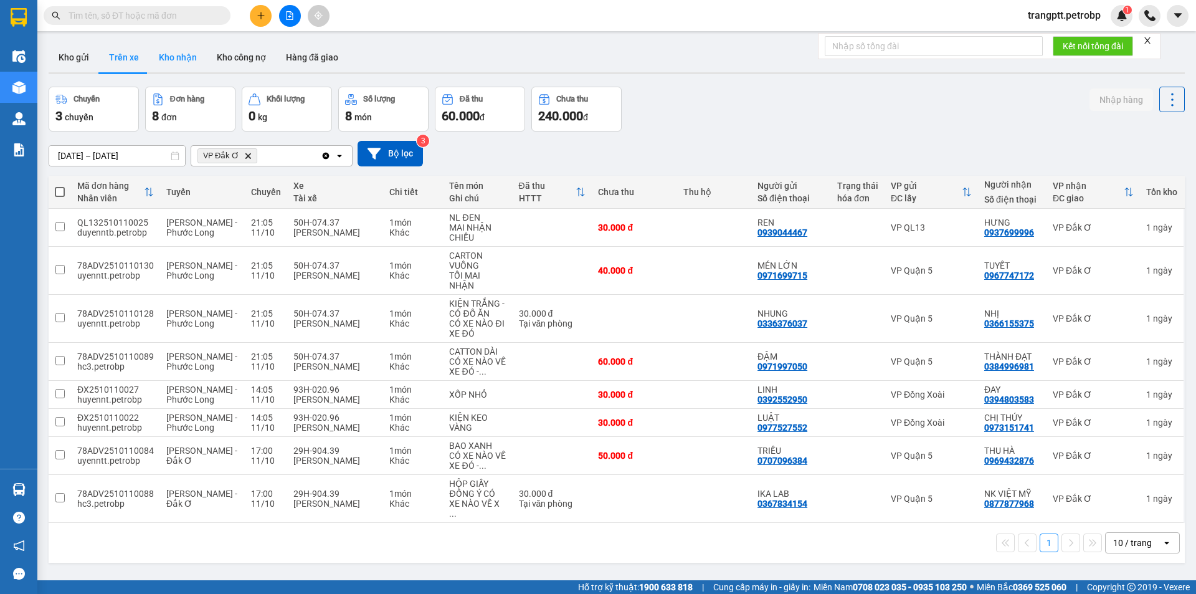
click at [174, 57] on button "Kho nhận" at bounding box center [178, 57] width 58 height 30
type input "01/10/2025 – 12/10/2025"
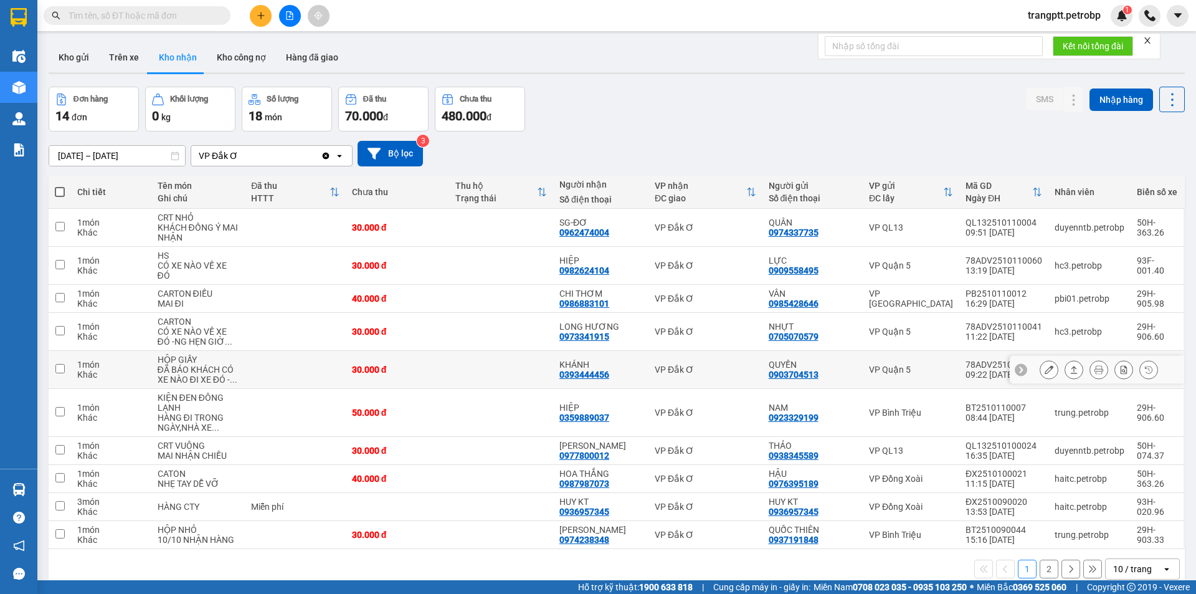
scroll to position [57, 0]
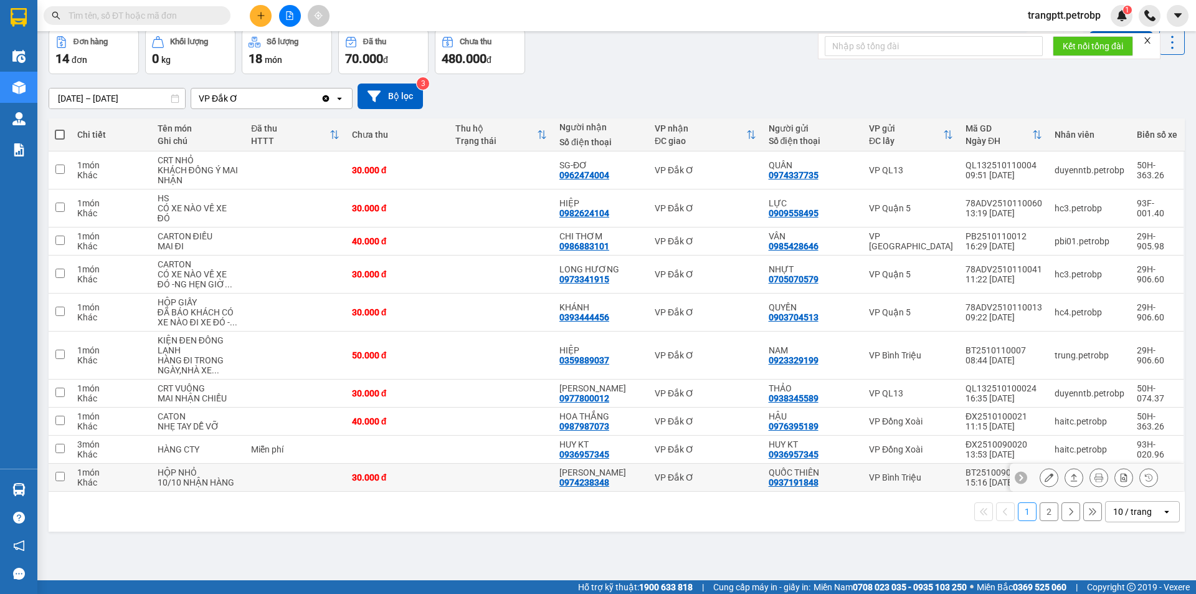
click at [1045, 477] on icon at bounding box center [1049, 477] width 9 height 9
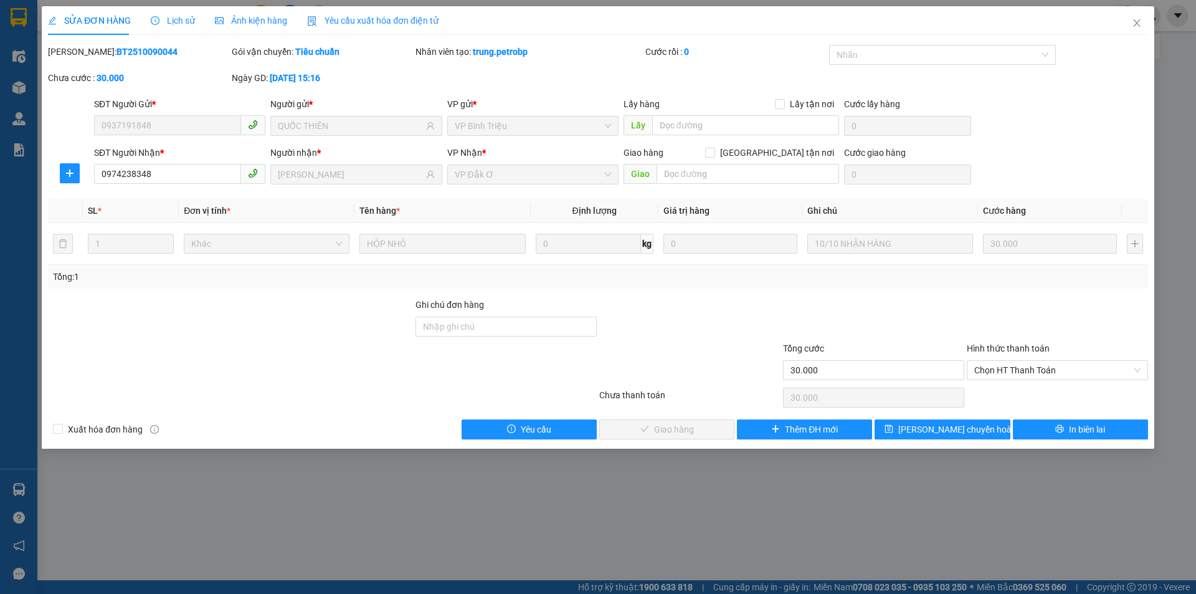
type input "0937191848"
type input "QUỐC THIÊN"
type input "0974238348"
type input "KIM CƯƠNG"
type input "30.000"
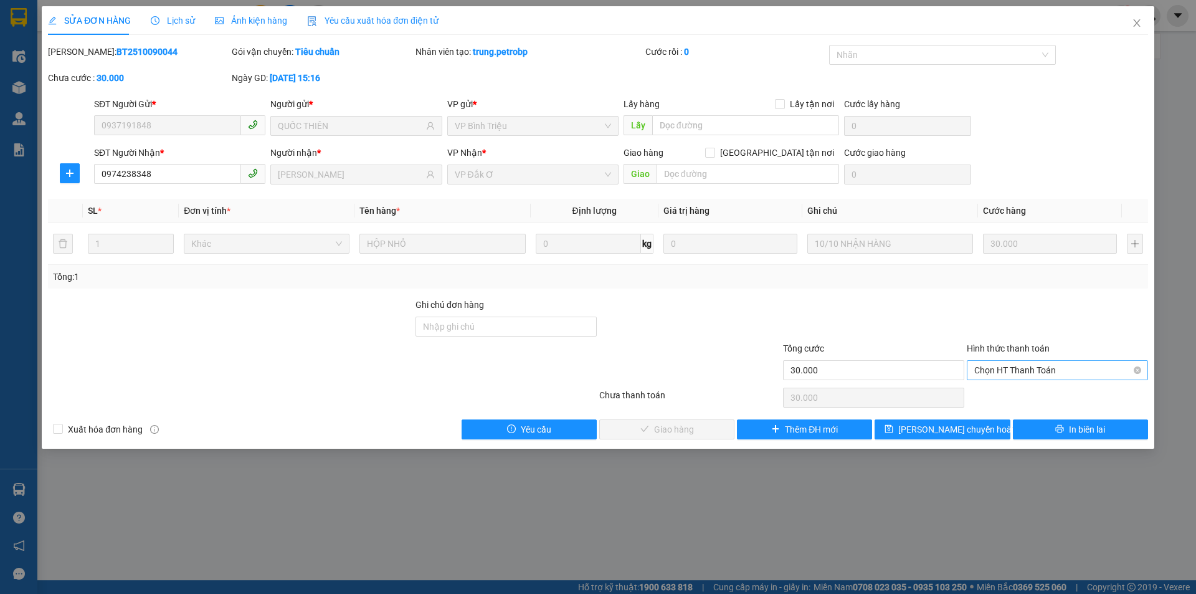
drag, startPoint x: 1015, startPoint y: 365, endPoint x: 1013, endPoint y: 375, distance: 10.1
click at [1015, 366] on span "Chọn HT Thanh Toán" at bounding box center [1058, 370] width 166 height 19
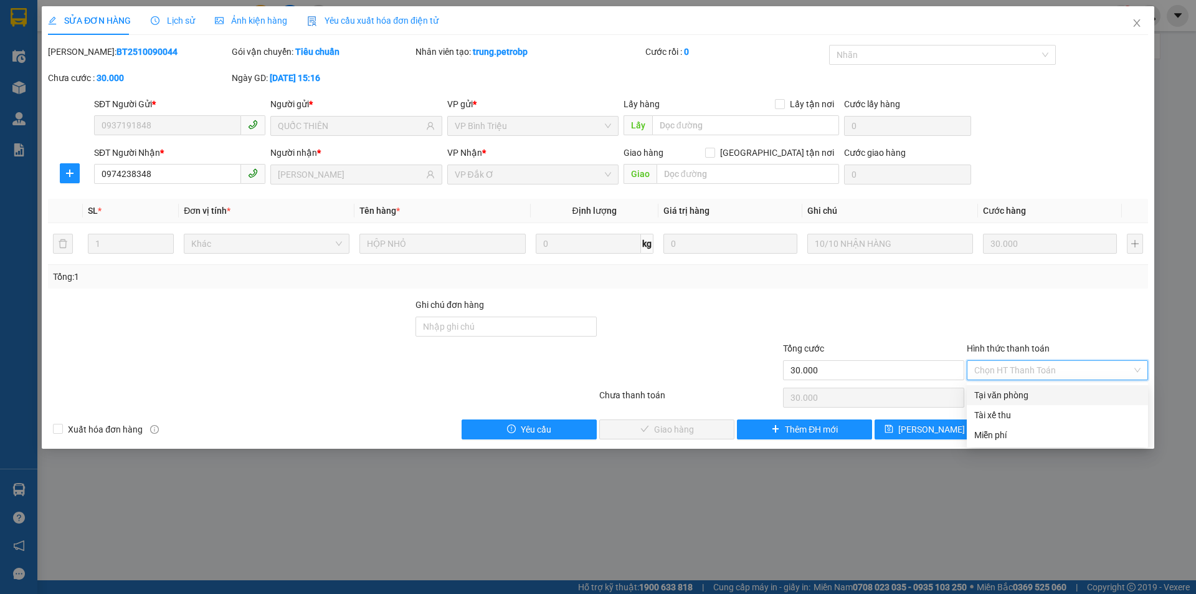
click at [1008, 393] on div "Tại văn phòng" at bounding box center [1058, 395] width 166 height 14
type input "0"
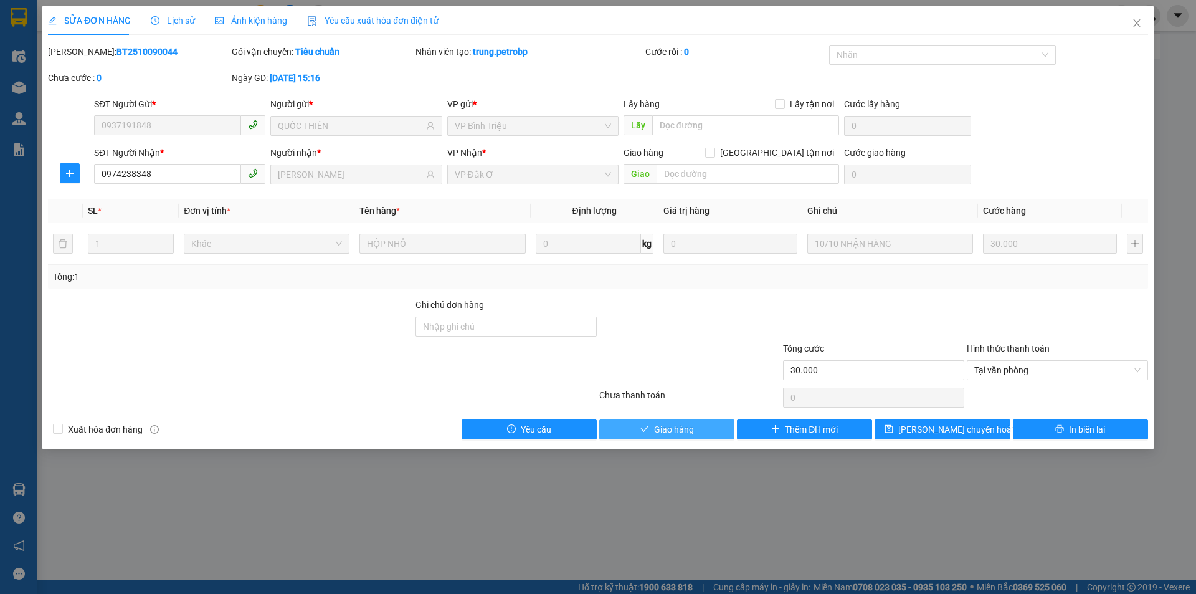
click at [684, 426] on span "Giao hàng" at bounding box center [674, 430] width 40 height 14
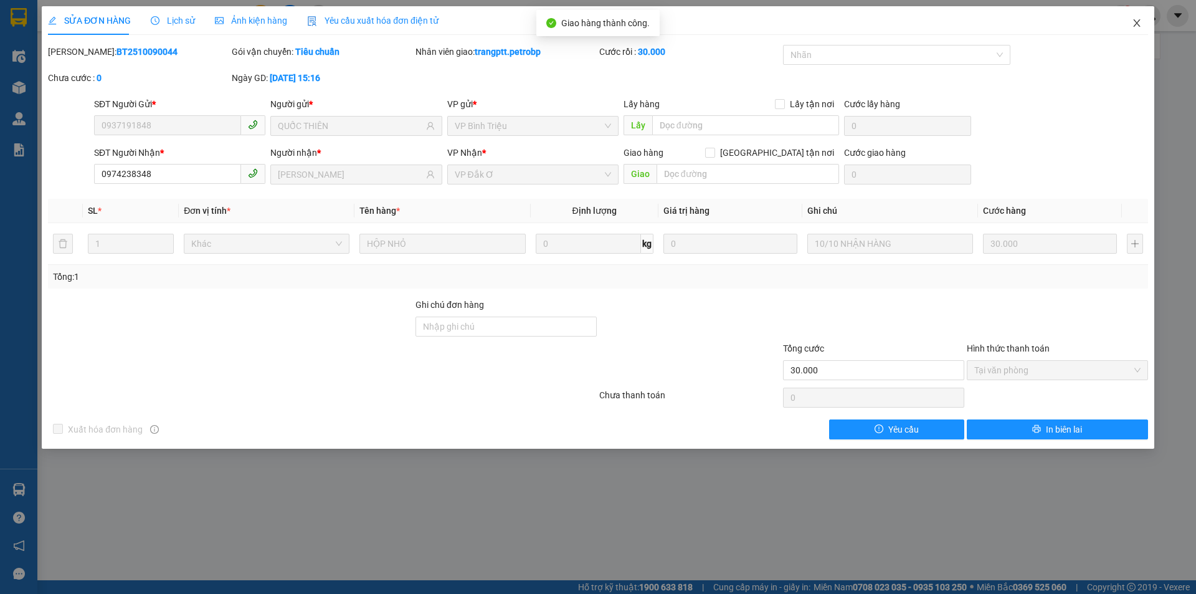
click at [1138, 19] on icon "close" at bounding box center [1137, 23] width 10 height 10
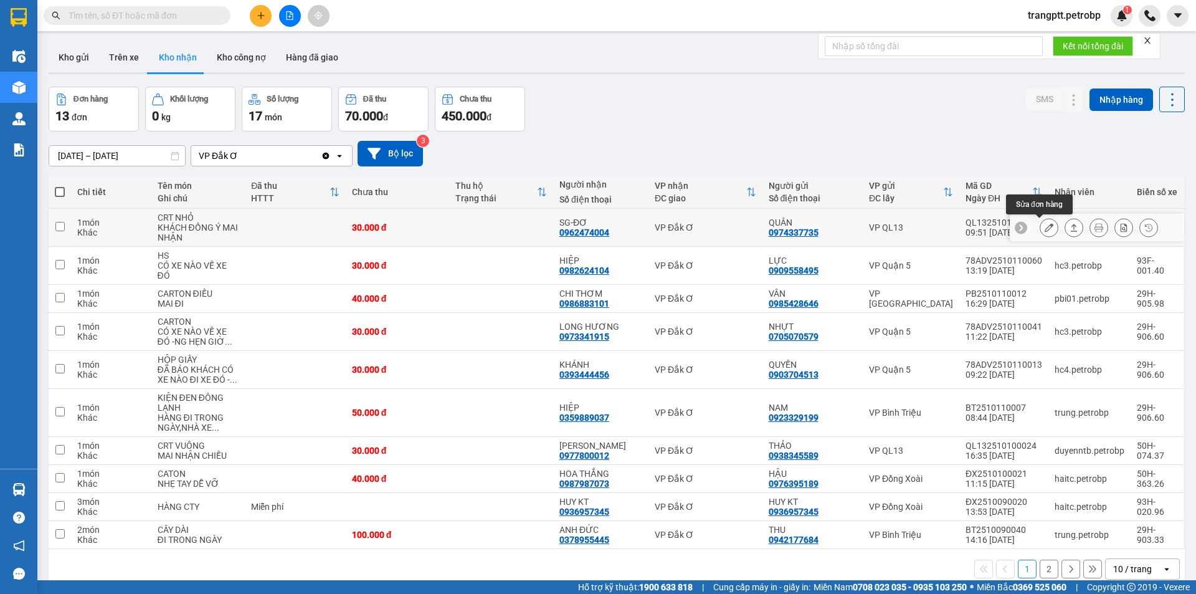
click at [1045, 225] on icon at bounding box center [1049, 227] width 9 height 9
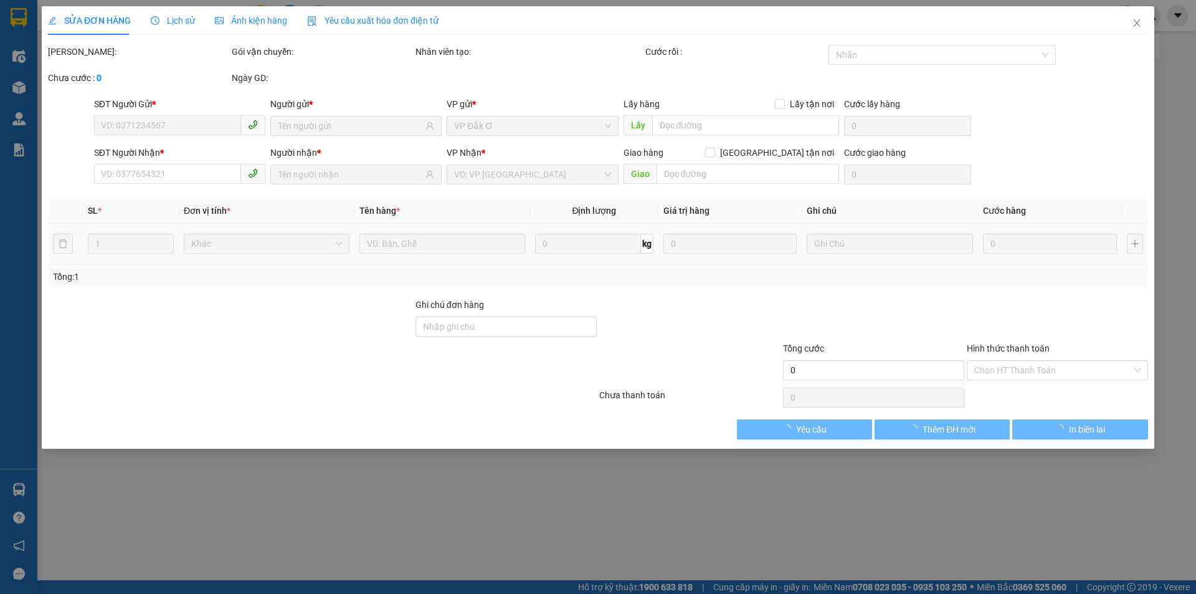
type input "0974337735"
type input "QUÂN"
type input "0962474004"
type input "SG-ĐƠ"
type input "30.000"
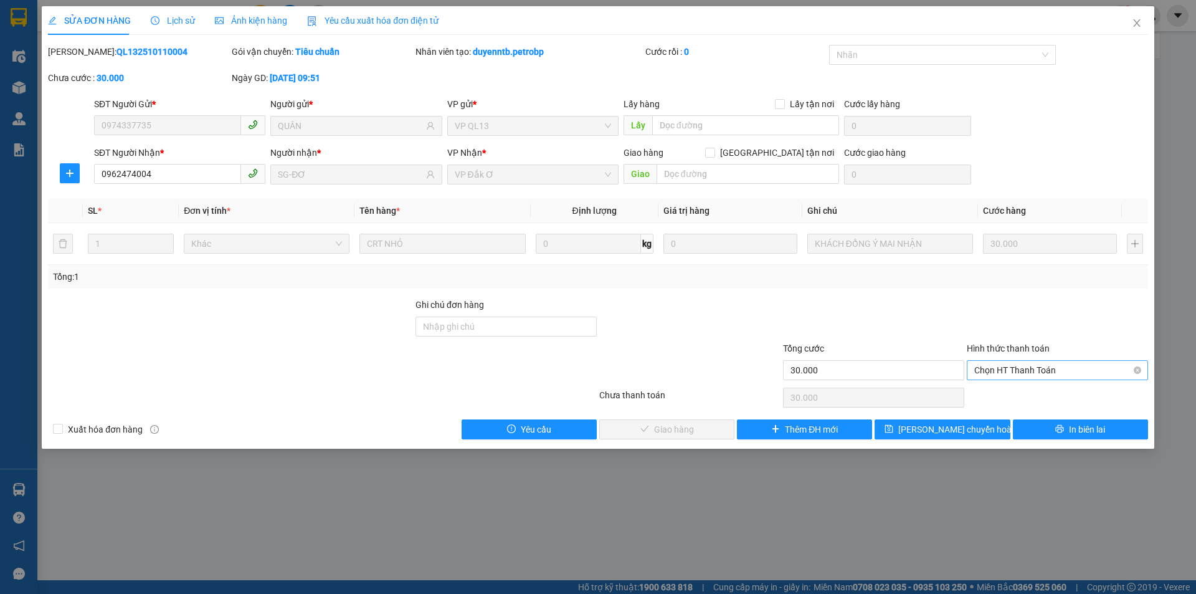
click at [1001, 363] on span "Chọn HT Thanh Toán" at bounding box center [1058, 370] width 166 height 19
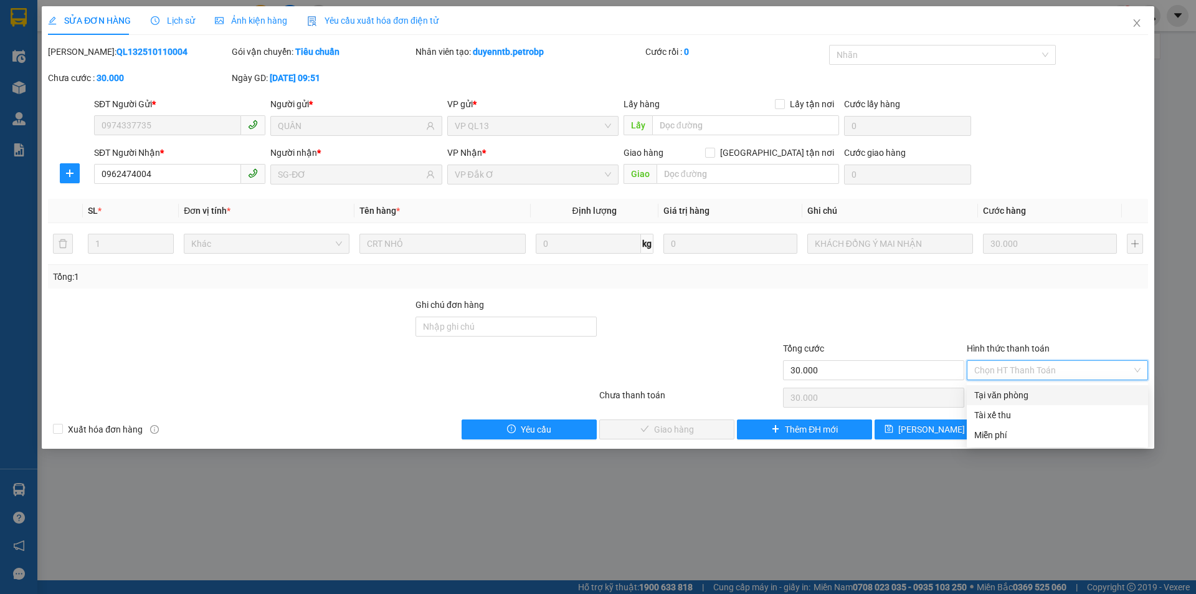
drag, startPoint x: 1001, startPoint y: 393, endPoint x: 894, endPoint y: 414, distance: 109.4
click at [1001, 393] on div "Tại văn phòng" at bounding box center [1058, 395] width 166 height 14
type input "0"
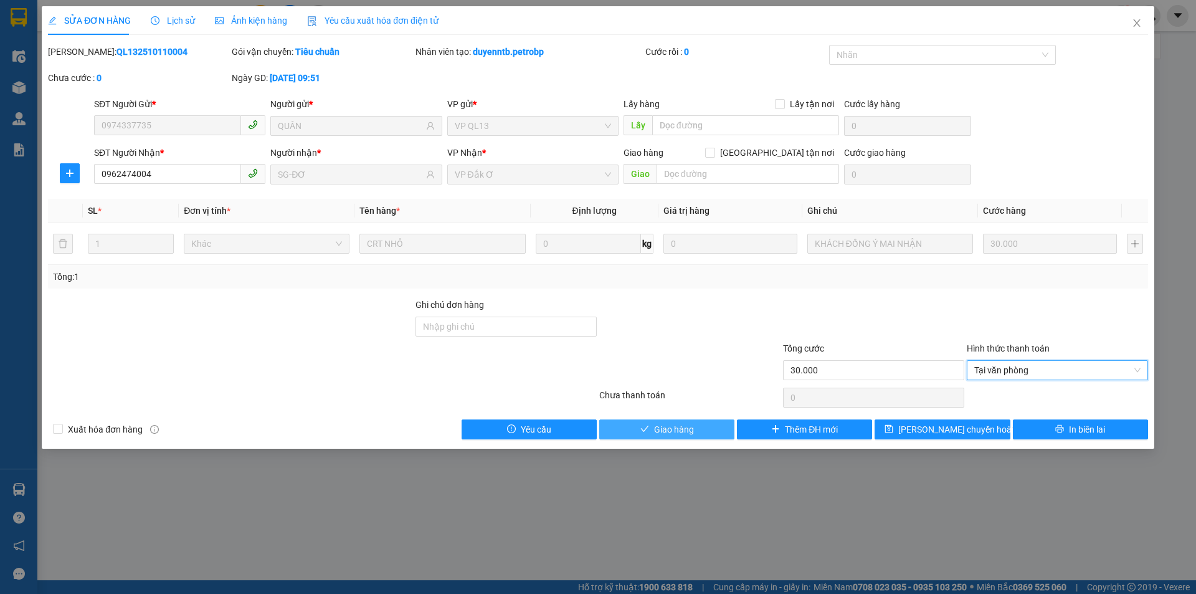
click at [691, 429] on span "Giao hàng" at bounding box center [674, 430] width 40 height 14
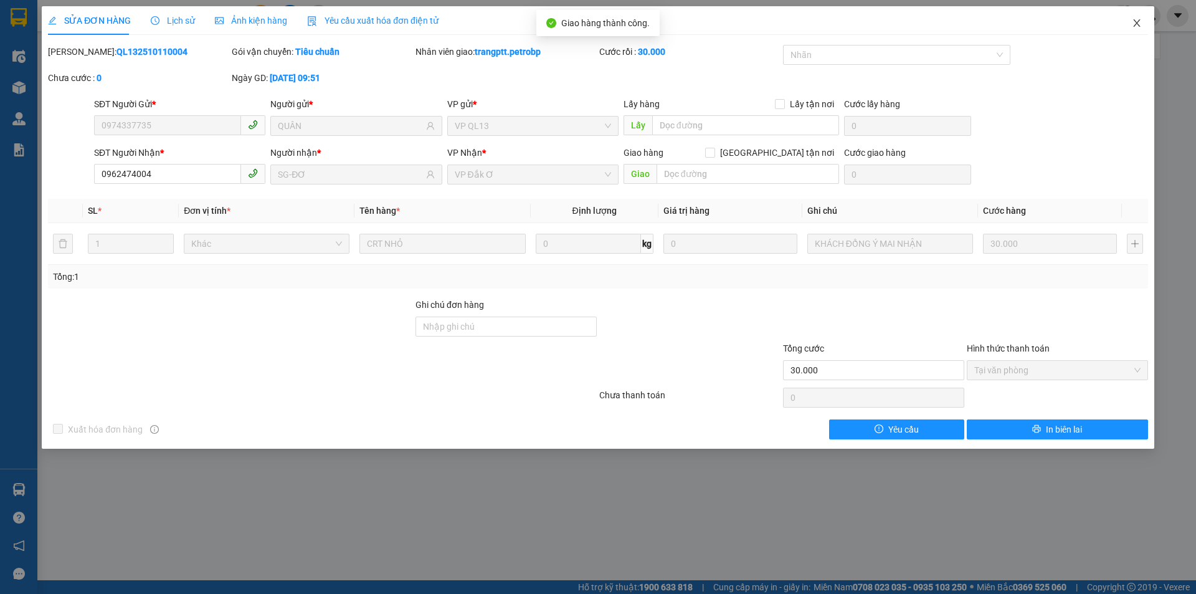
click at [1137, 22] on icon "close" at bounding box center [1137, 23] width 10 height 10
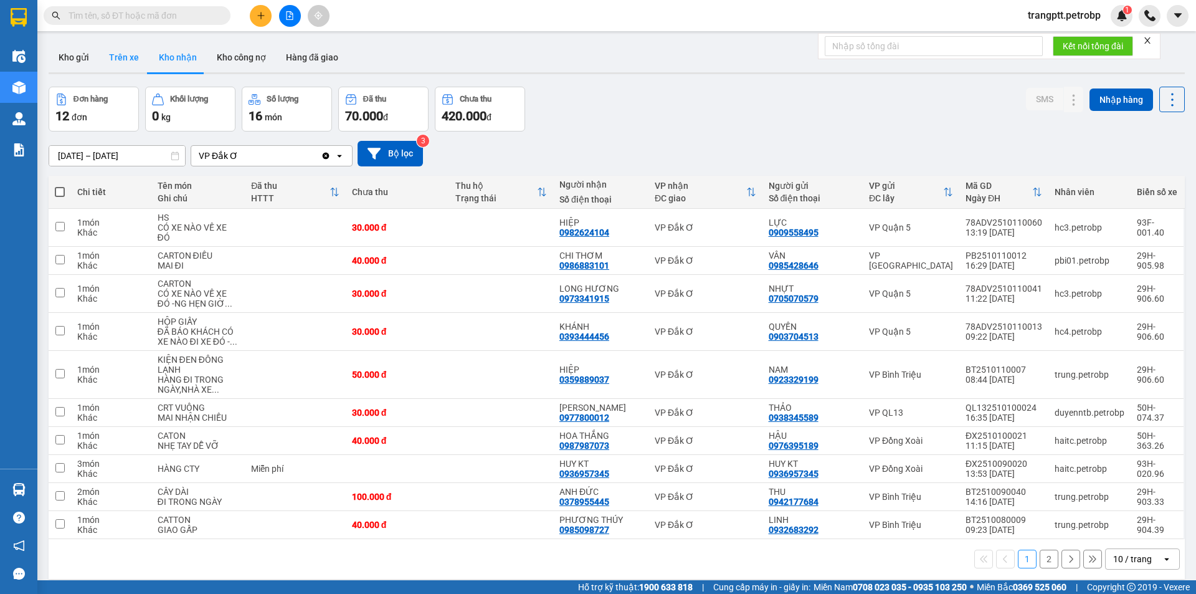
click at [117, 56] on button "Trên xe" at bounding box center [124, 57] width 50 height 30
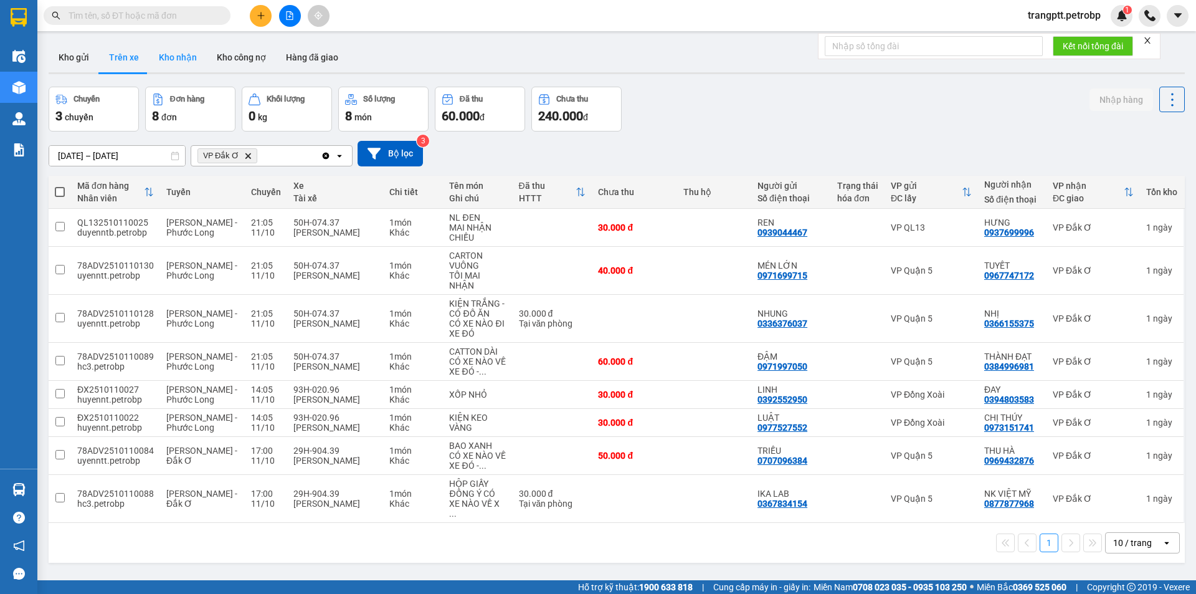
click at [174, 59] on button "Kho nhận" at bounding box center [178, 57] width 58 height 30
type input "01/10/2025 – 12/10/2025"
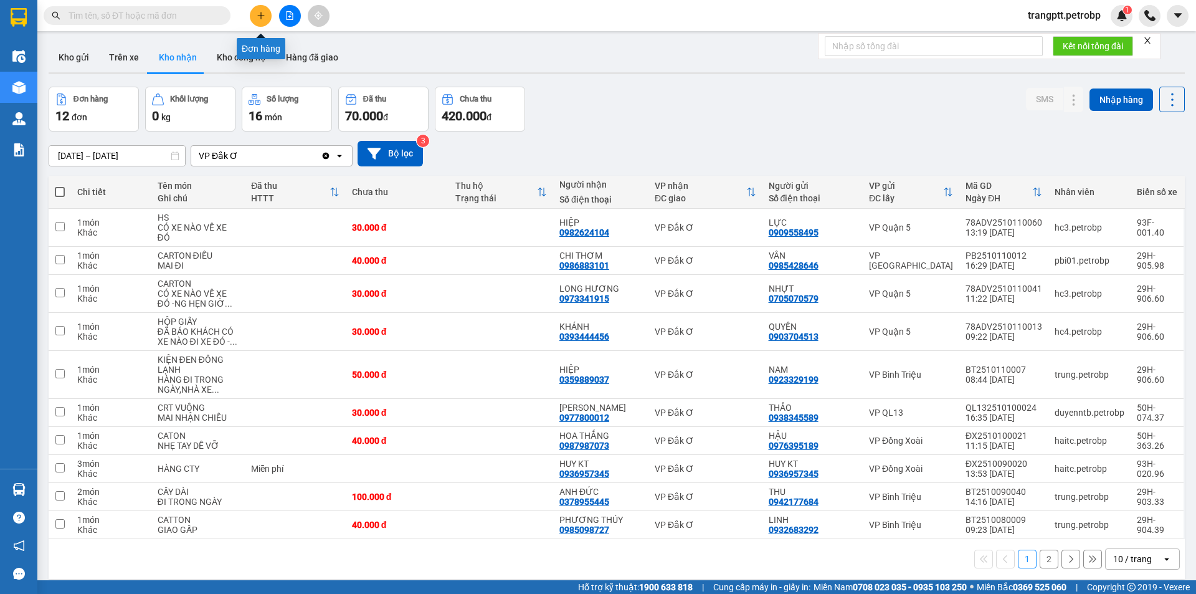
click at [260, 14] on icon "plus" at bounding box center [261, 15] width 9 height 9
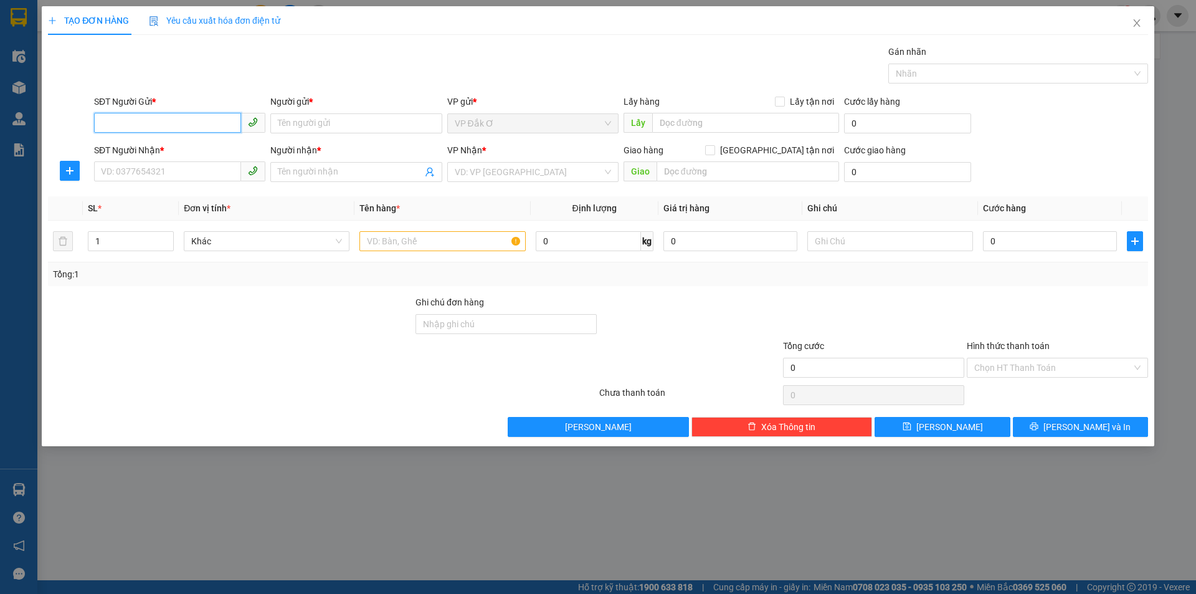
click at [192, 125] on input "SĐT Người Gửi *" at bounding box center [167, 123] width 147 height 20
type input "0977123189"
click at [150, 148] on div "0977123189 - BÙI THỊ PHÊ" at bounding box center [180, 148] width 156 height 14
type input "BÙI THỊ PHÊ"
type input "0335662485"
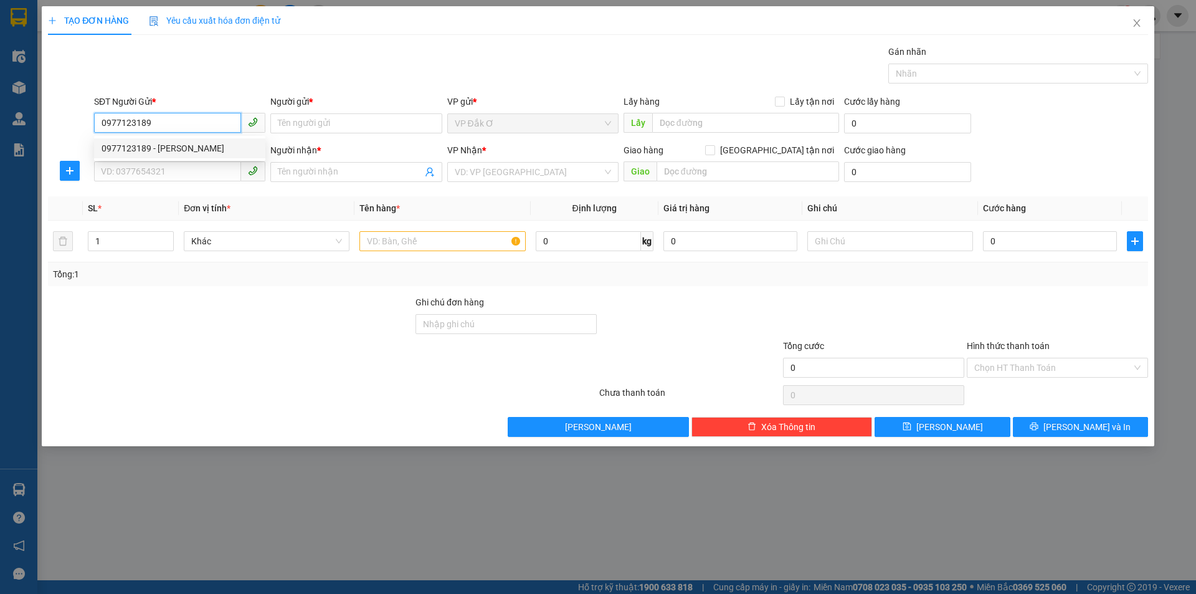
type input "TÂM"
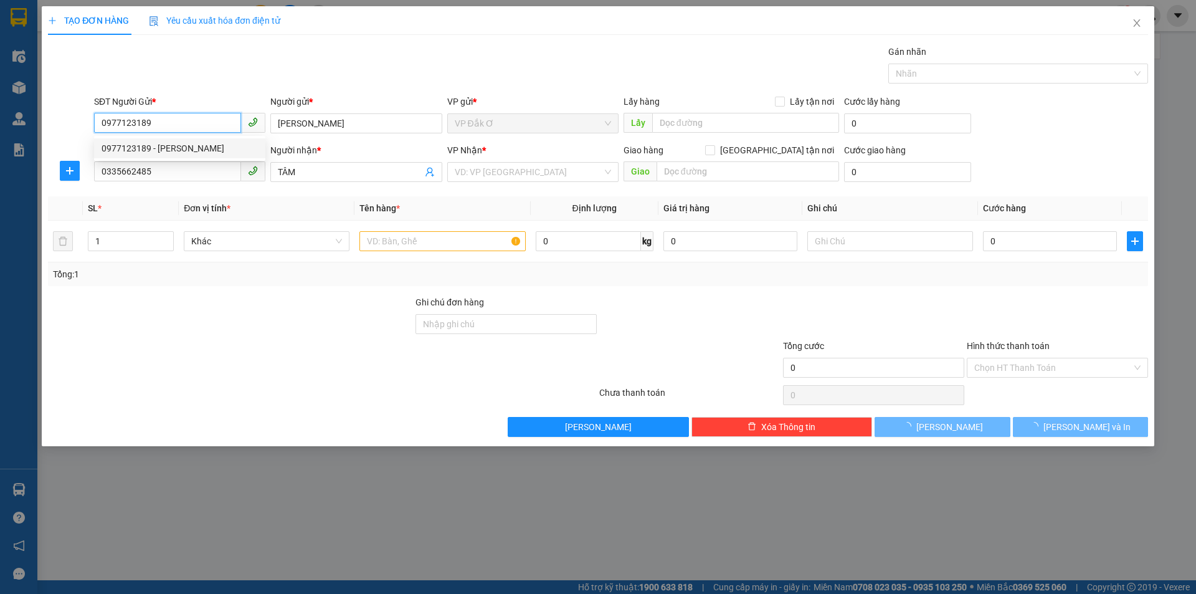
type input "40.000"
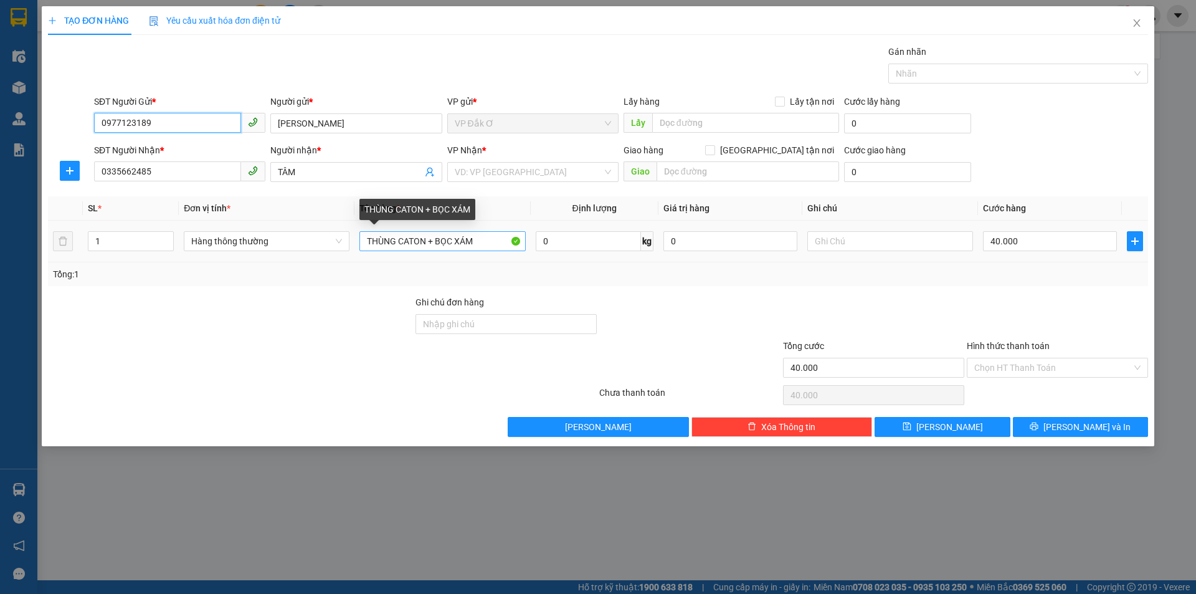
type input "0977123189"
drag, startPoint x: 485, startPoint y: 236, endPoint x: 497, endPoint y: 239, distance: 12.1
click at [486, 236] on input "THÙNG CATON + BỌC XÁM" at bounding box center [443, 241] width 166 height 20
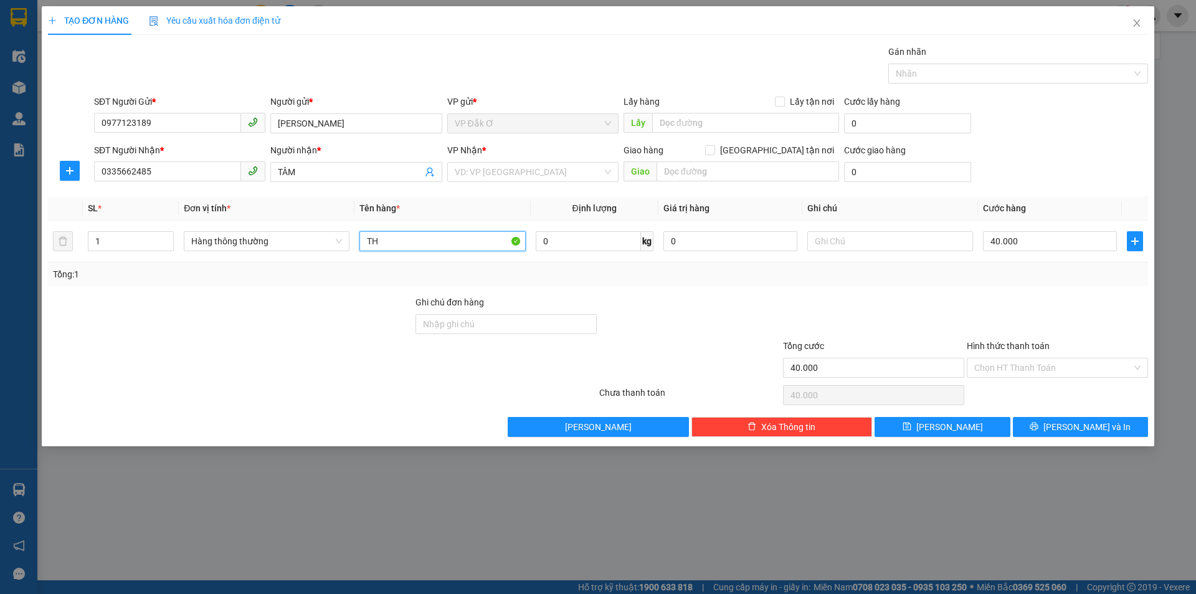
type input "T"
type input "THÙNG XỐP ĐL"
click at [860, 240] on input "text" at bounding box center [891, 241] width 166 height 20
type input "TỚI GỌI KHÁCH LIỀN"
click at [510, 171] on input "search" at bounding box center [529, 172] width 148 height 19
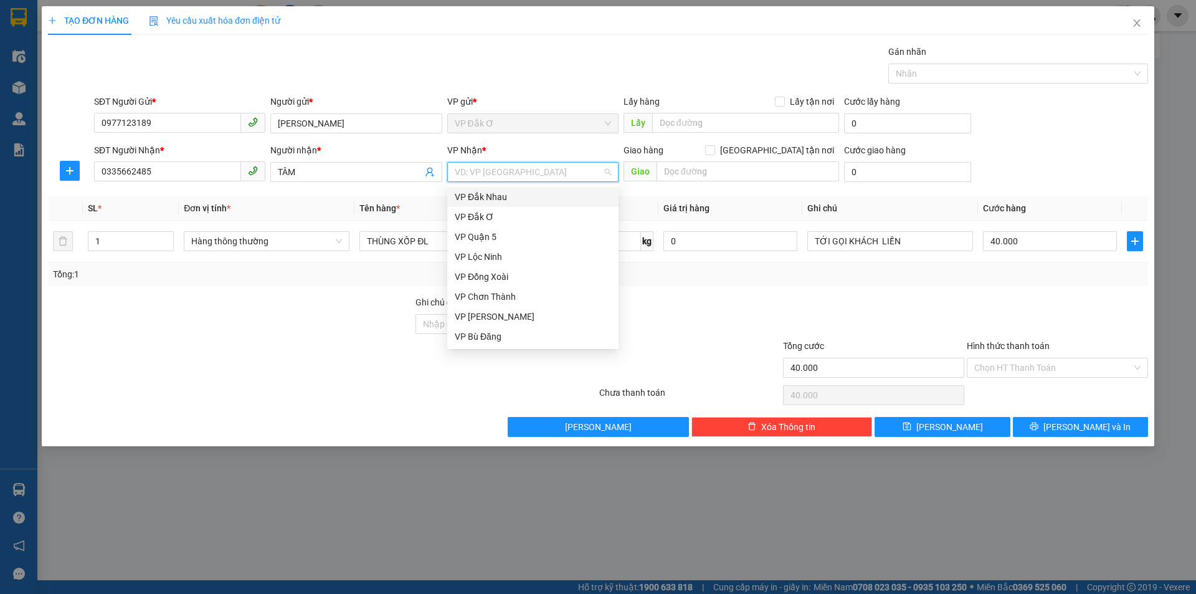
type input "5"
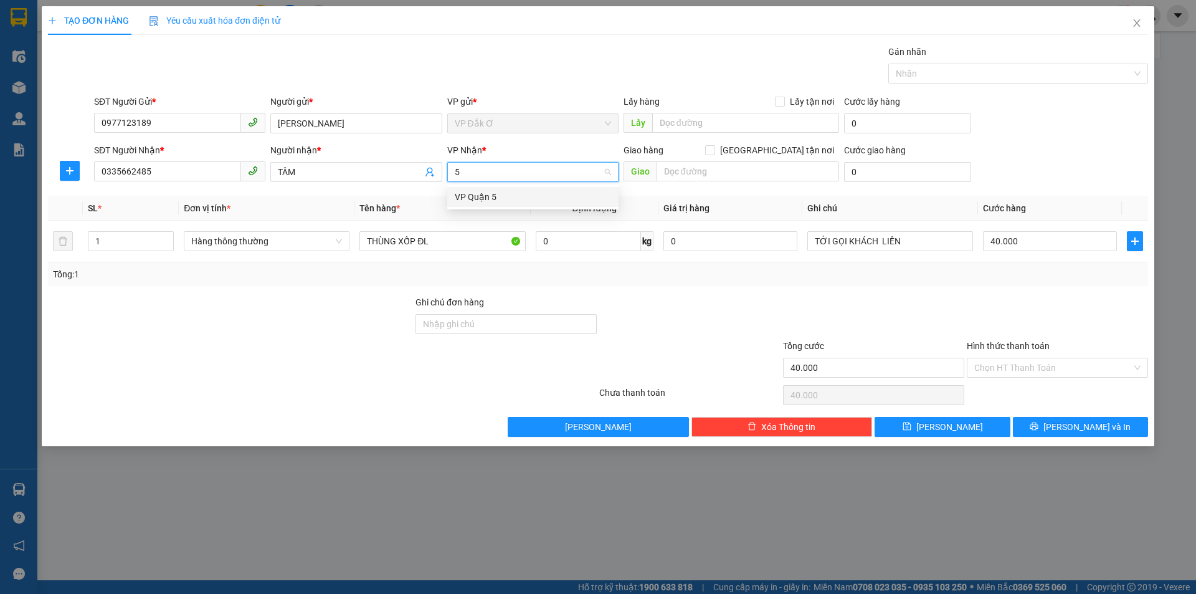
click at [484, 195] on div "VP Quận 5" at bounding box center [533, 197] width 156 height 14
click at [198, 171] on input "0335662485" at bounding box center [167, 171] width 147 height 20
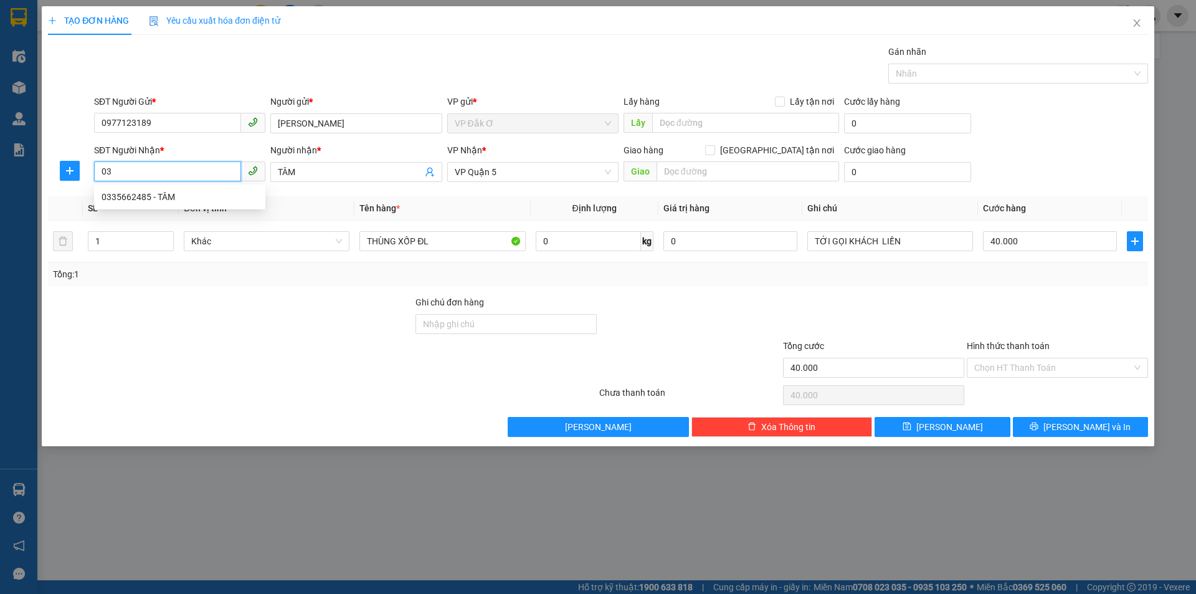
type input "0"
type input "0965820121"
click at [128, 196] on div "0965820121 - THU HÀ" at bounding box center [180, 197] width 156 height 14
type input "THU HÀ"
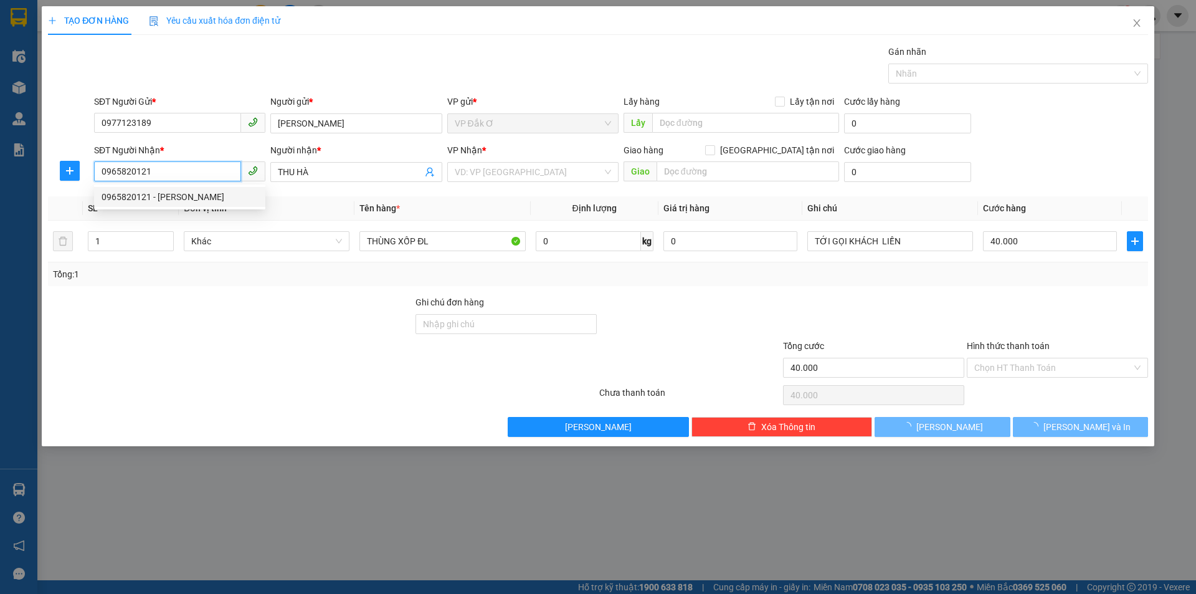
type input "30.000"
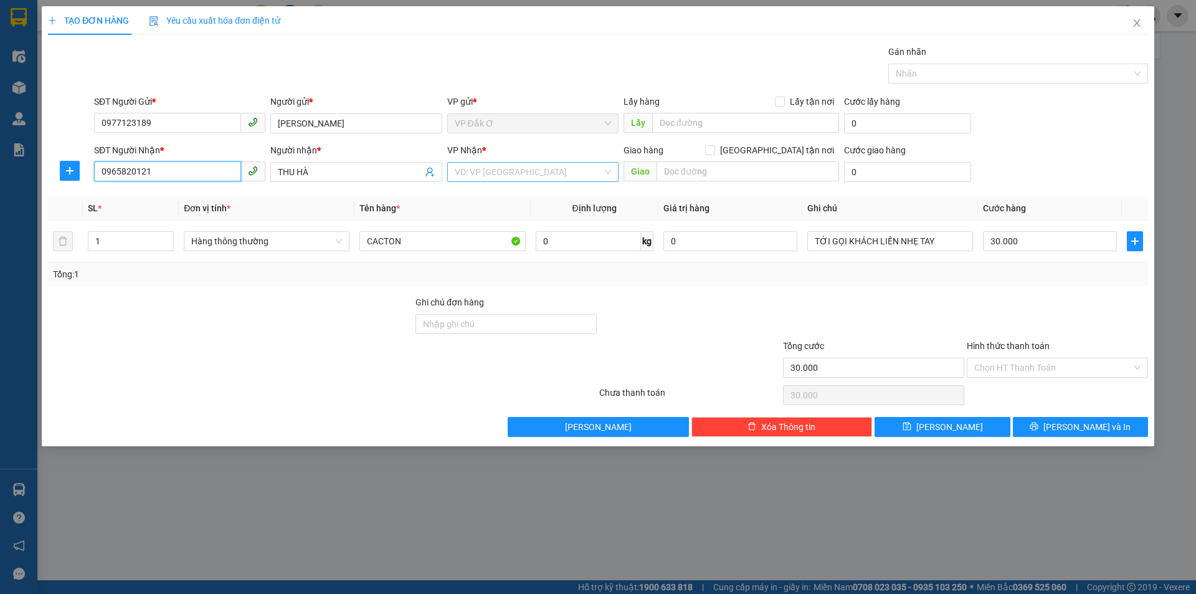
type input "0965820121"
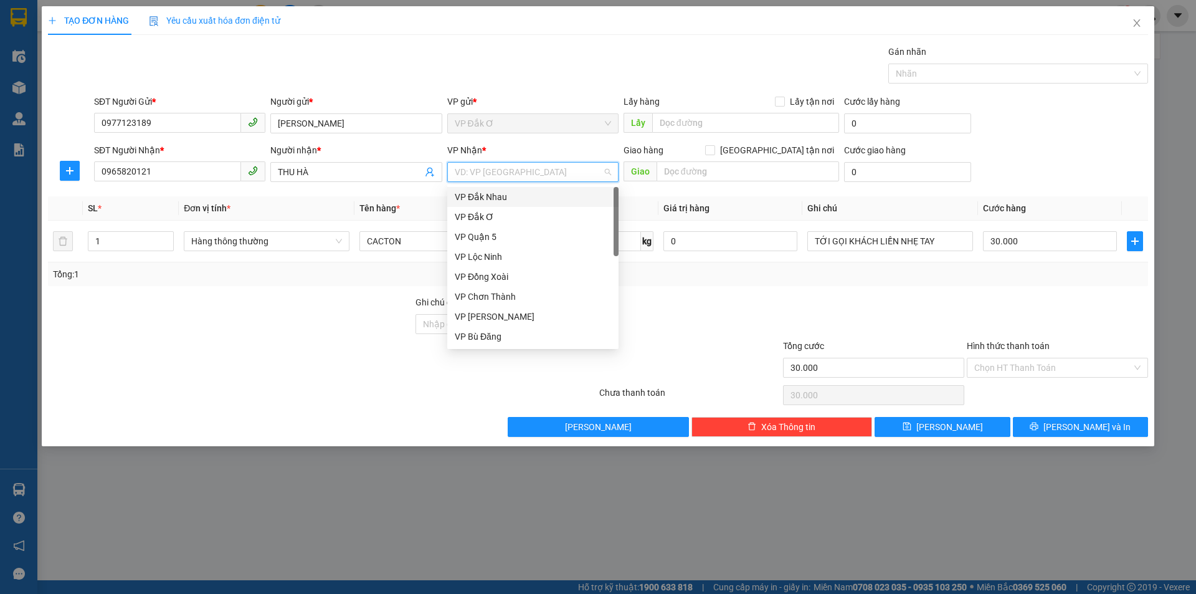
click at [501, 171] on input "search" at bounding box center [529, 172] width 148 height 19
click at [482, 236] on div "VP Quận 5" at bounding box center [533, 237] width 156 height 14
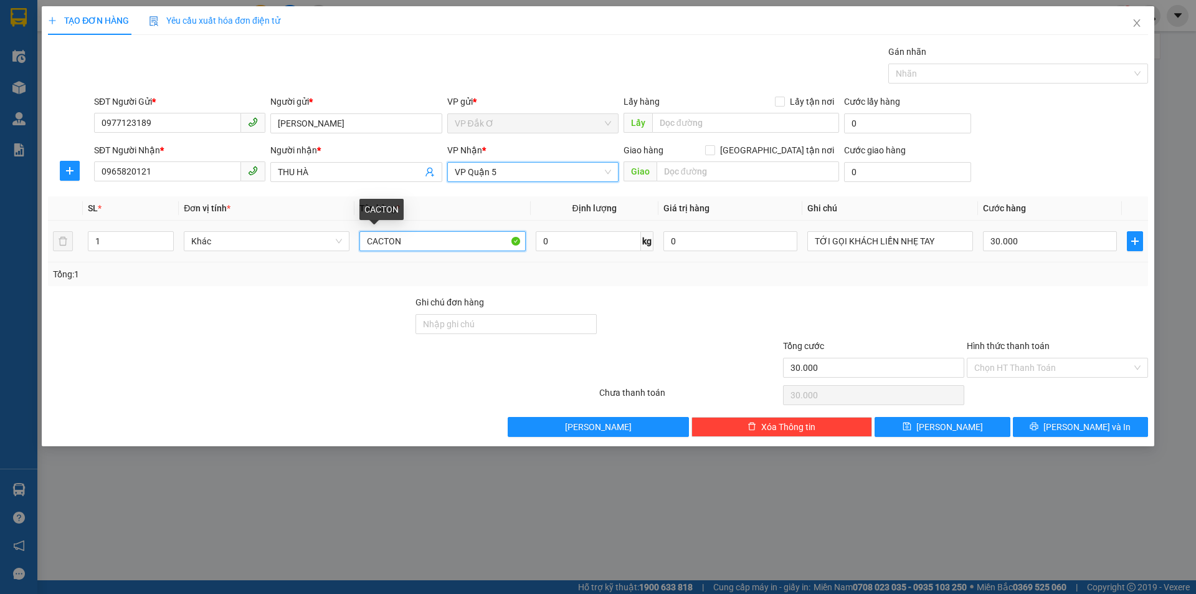
drag, startPoint x: 425, startPoint y: 243, endPoint x: 833, endPoint y: 214, distance: 408.6
click at [429, 242] on input "CACTON" at bounding box center [443, 241] width 166 height 20
type input "C"
type input "THÙNG XỐP ĐL"
click at [1046, 239] on input "30.000" at bounding box center [1050, 241] width 134 height 20
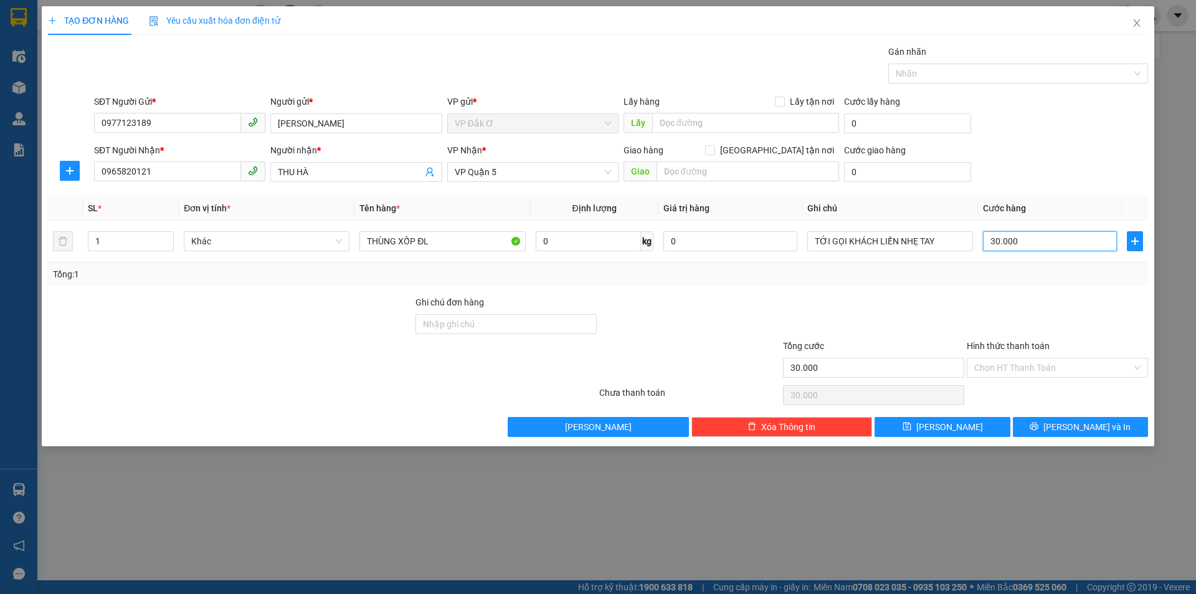
type input "0"
type input "4"
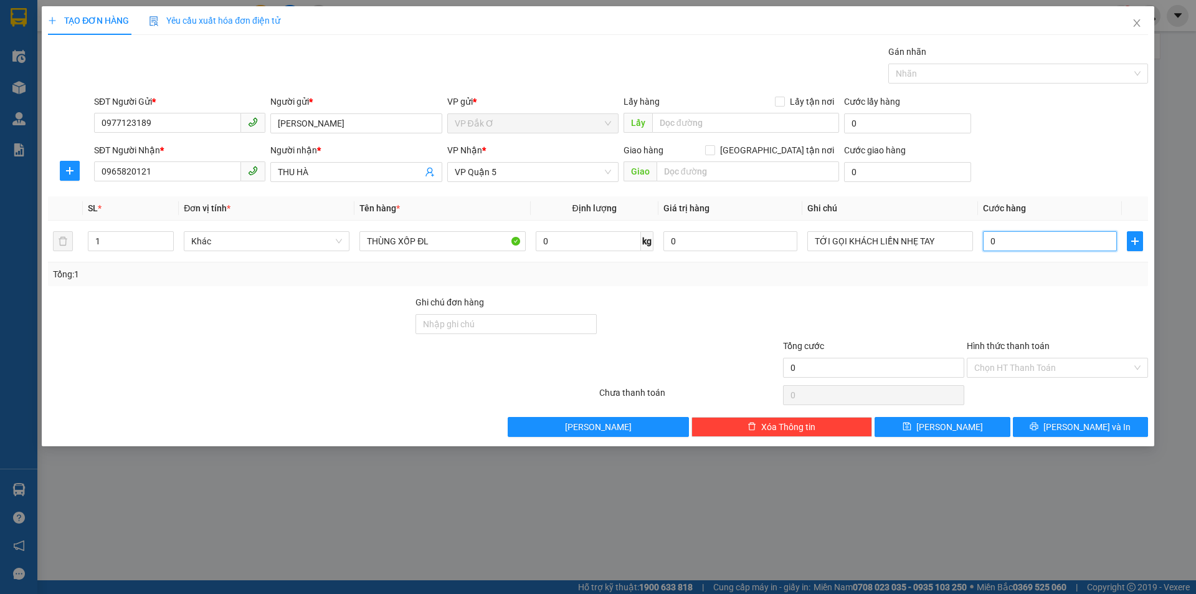
type input "04"
type input "40"
type input "040"
type input "400"
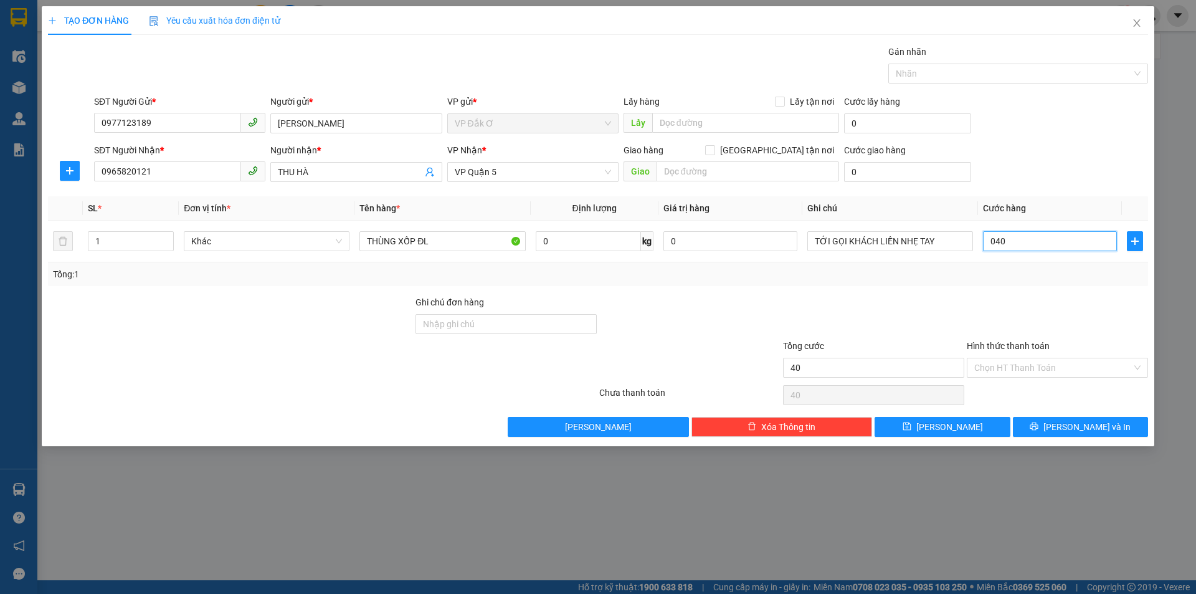
type input "400"
type input "0.400"
type input "4.000"
type input "04.000"
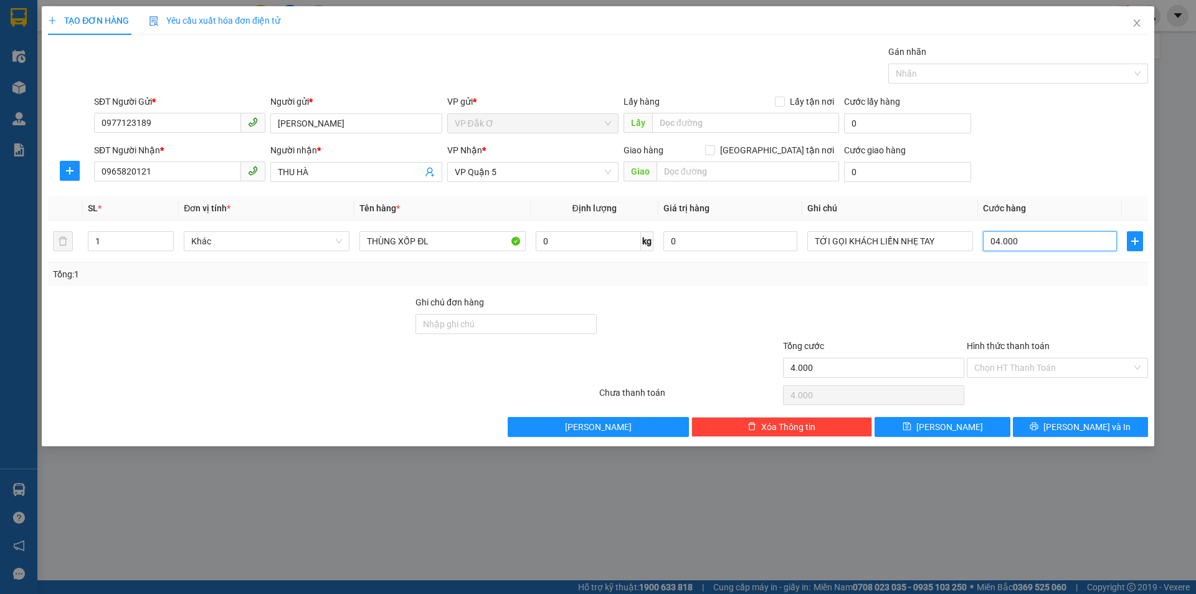
type input "40.000"
drag, startPoint x: 1012, startPoint y: 367, endPoint x: 1013, endPoint y: 375, distance: 8.2
click at [1012, 368] on input "Hình thức thanh toán" at bounding box center [1054, 367] width 158 height 19
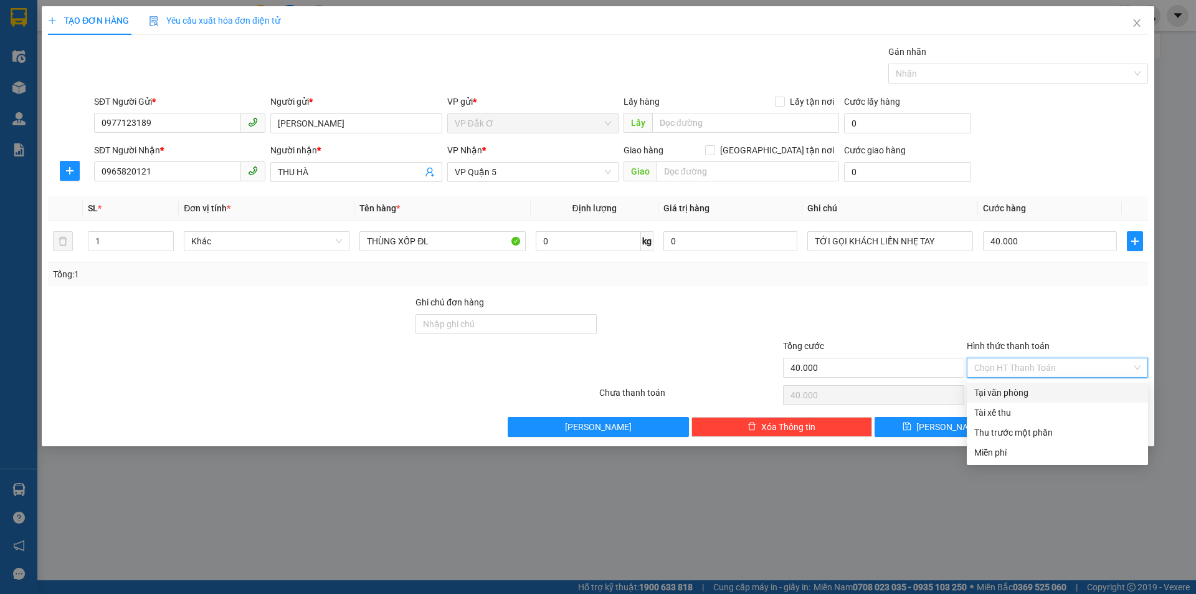
click at [1015, 390] on div "Tại văn phòng" at bounding box center [1058, 393] width 166 height 14
type input "0"
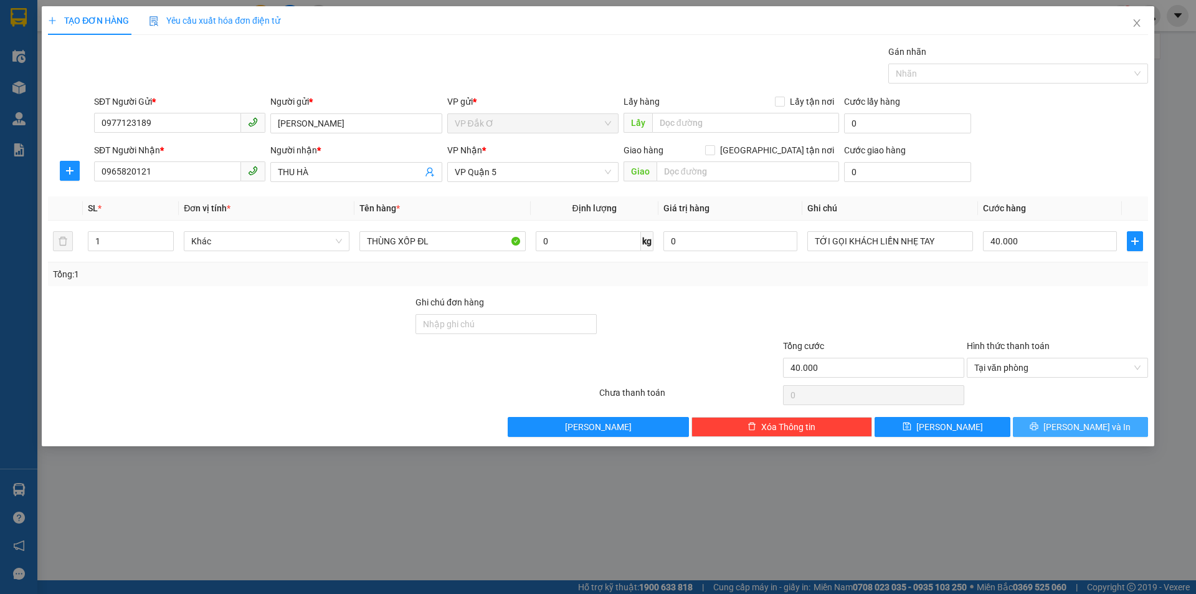
click at [1080, 425] on span "Lưu và In" at bounding box center [1087, 427] width 87 height 14
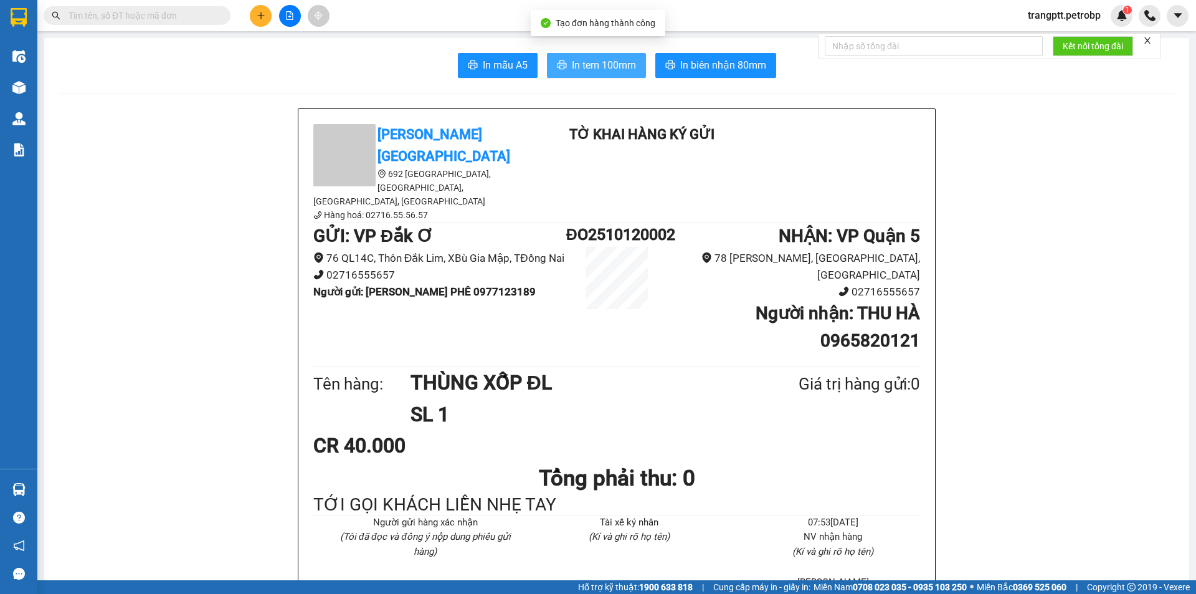
click at [588, 64] on span "In tem 100mm" at bounding box center [604, 65] width 64 height 16
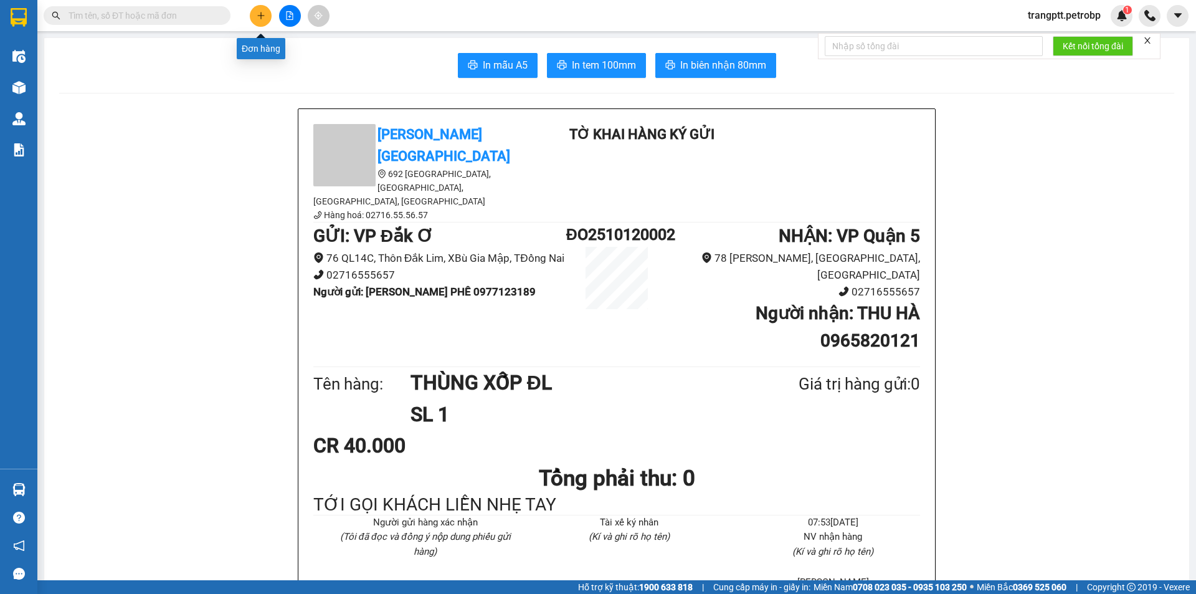
click at [262, 15] on button at bounding box center [261, 16] width 22 height 22
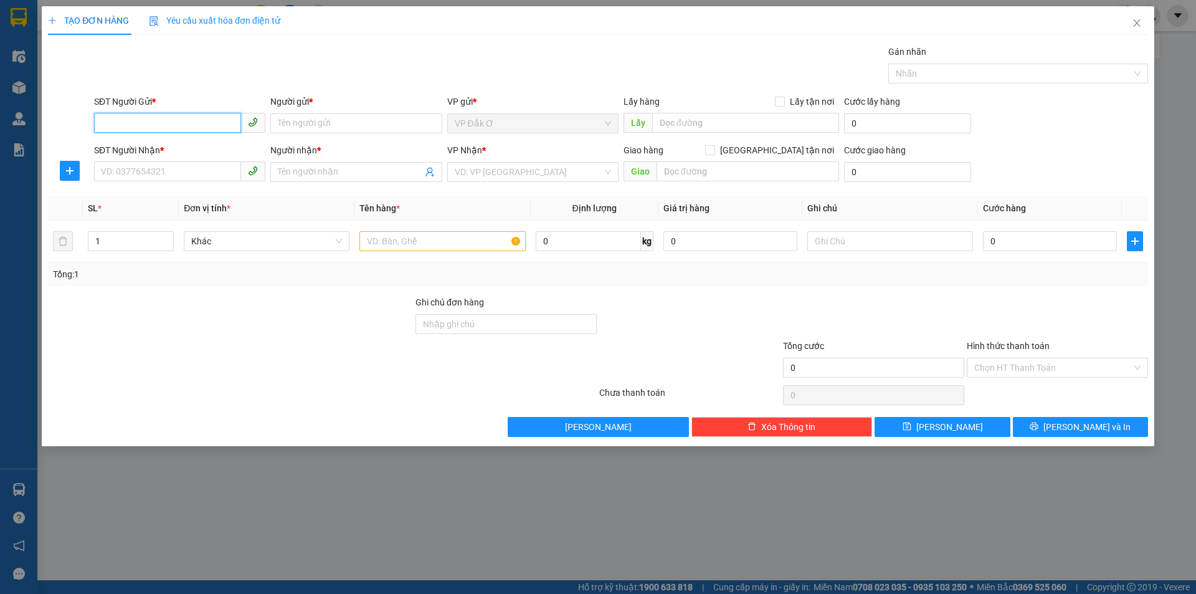
click at [191, 123] on input "SĐT Người Gửi *" at bounding box center [167, 123] width 147 height 20
type input "0917265644"
click at [189, 143] on div "0917265644 - NHÀ MÁY TÔN THÀNH CÔNG" at bounding box center [187, 148] width 170 height 14
type input "NHÀ MÁY TÔN THÀNH CÔNG"
type input "0969359544"
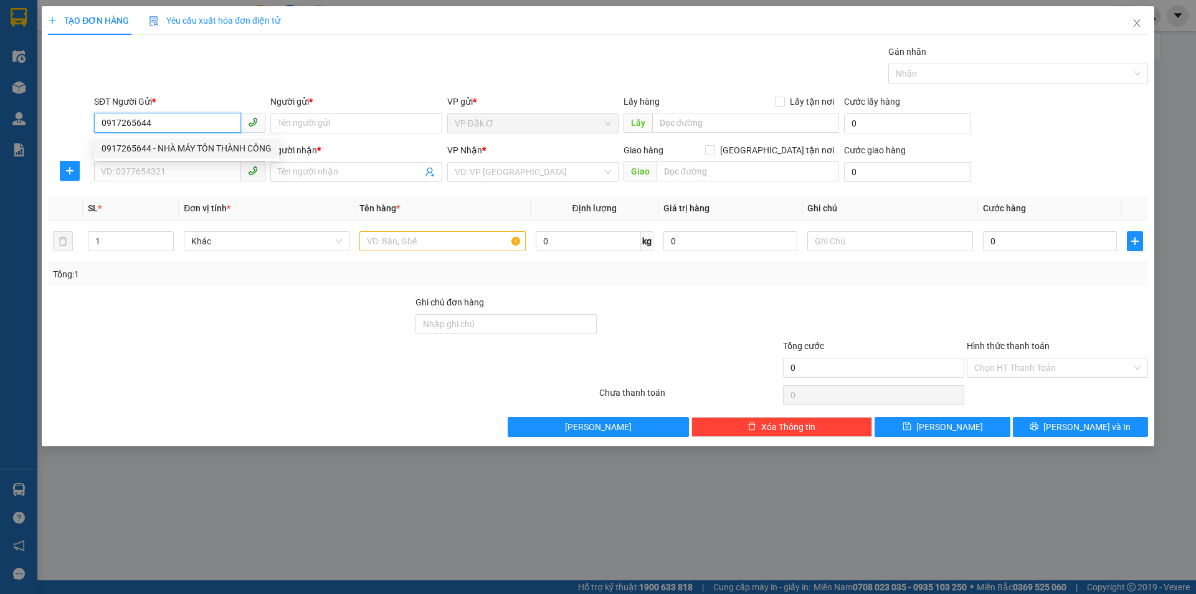
type input "MY"
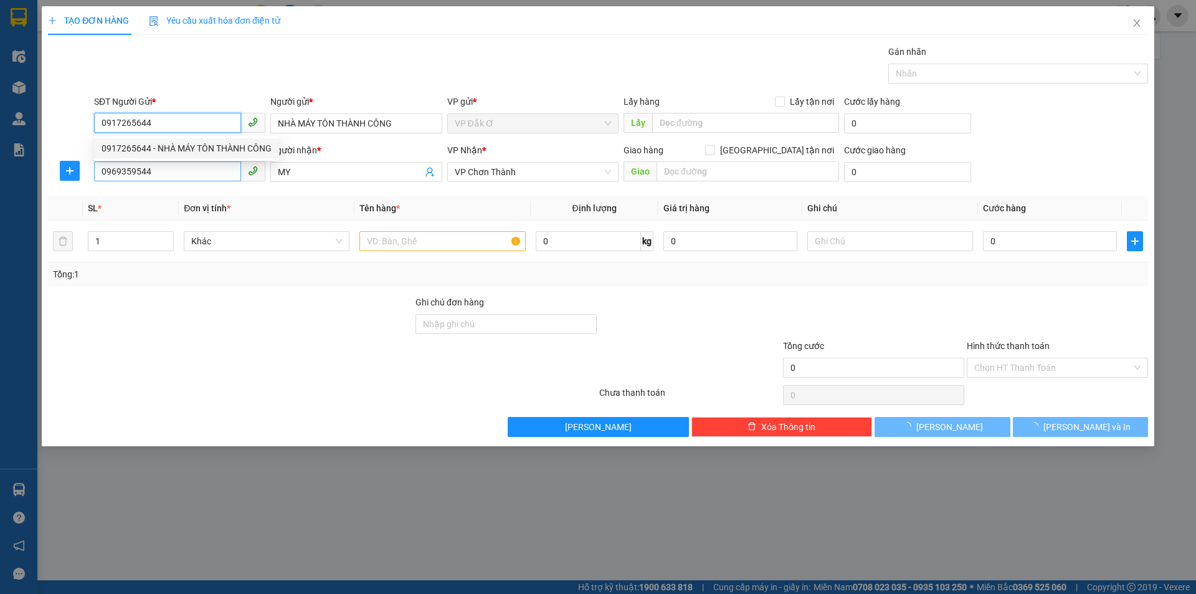
type input "40.000"
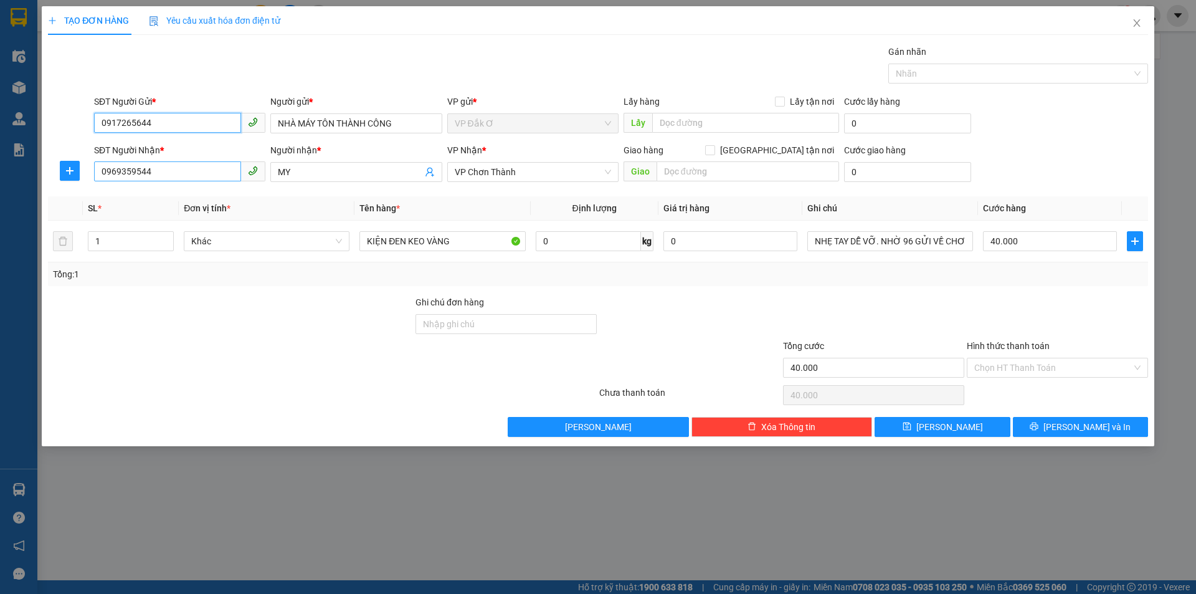
type input "0917265644"
click at [189, 169] on input "0969359544" at bounding box center [167, 171] width 147 height 20
type input "0"
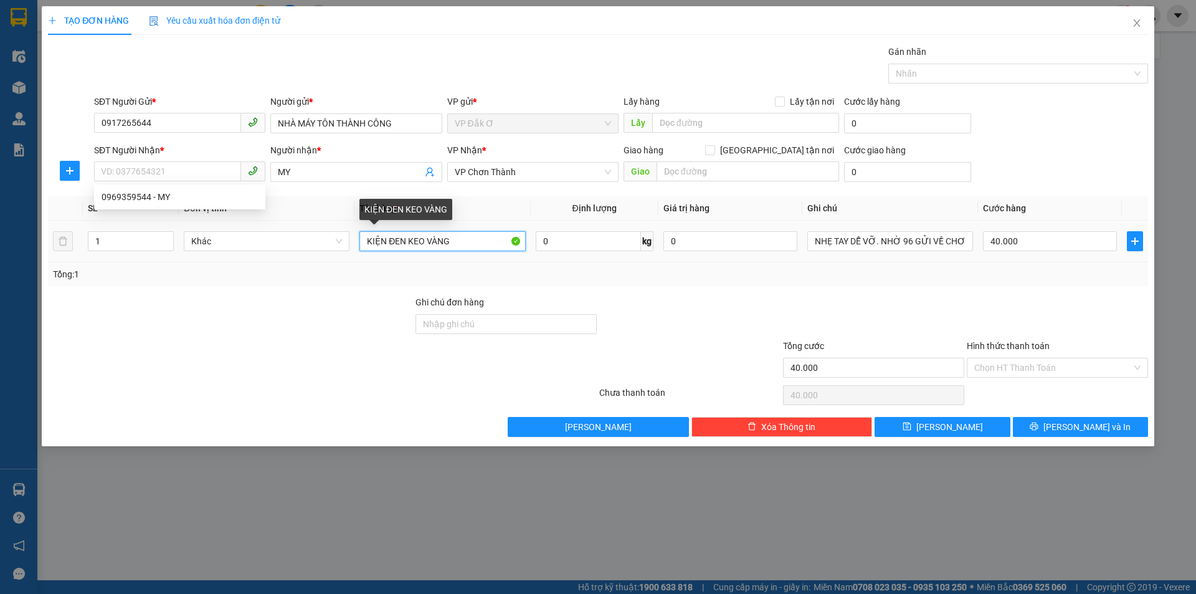
click at [462, 244] on input "KIỆN ĐEN KEO VÀNG" at bounding box center [443, 241] width 166 height 20
type input "K"
type input "THÙNG XỐP Y"
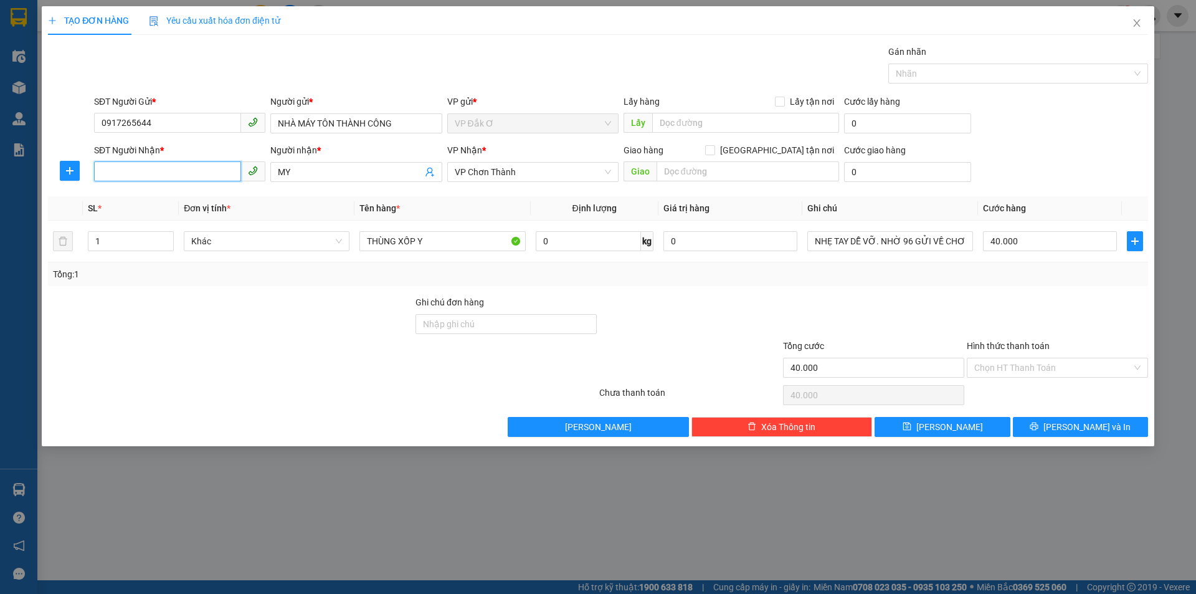
click at [150, 169] on input "SĐT Người Nhận *" at bounding box center [167, 171] width 147 height 20
click at [134, 169] on input "038622234" at bounding box center [167, 171] width 147 height 20
type input "0386222234"
click at [346, 168] on input "MY" at bounding box center [350, 172] width 144 height 14
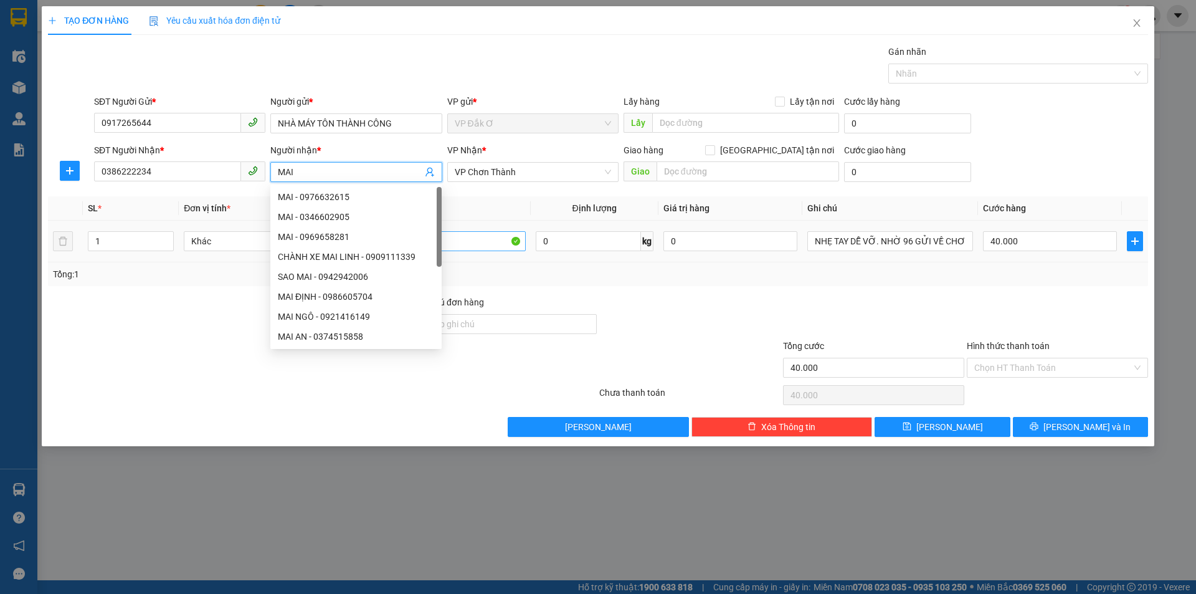
type input "MAI"
click at [444, 239] on input "THÙNG XỐP Y" at bounding box center [443, 241] width 166 height 20
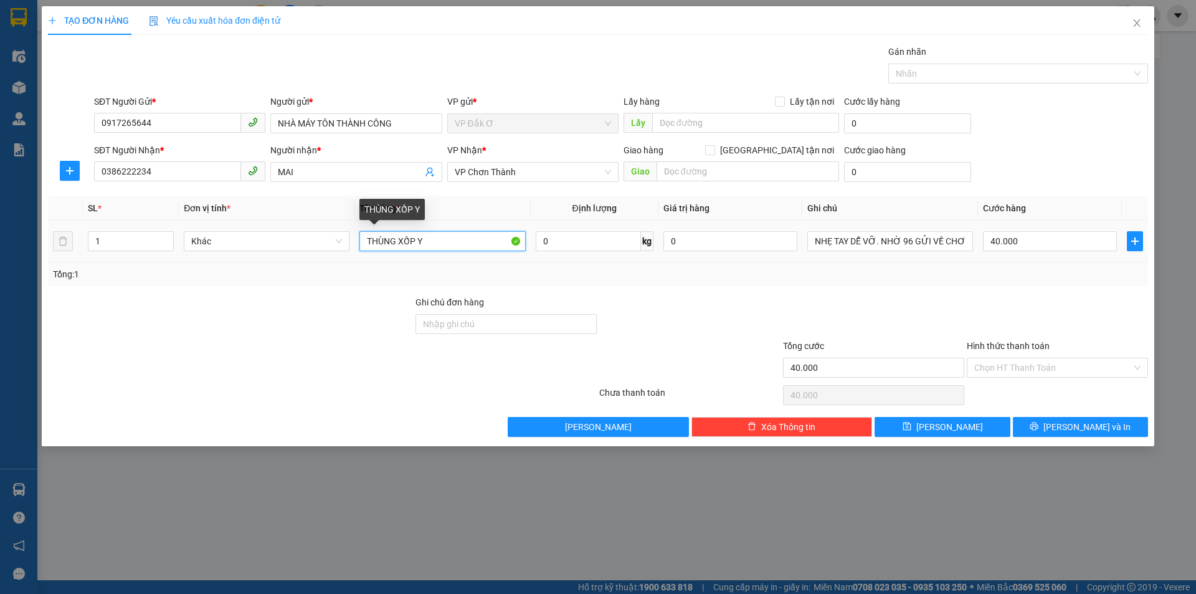
click at [469, 241] on input "THÙNG XỐP Y" at bounding box center [443, 241] width 166 height 20
click at [532, 166] on span "VP Chơn Thành" at bounding box center [533, 172] width 156 height 19
type input "THÙNG XỐP YẾN"
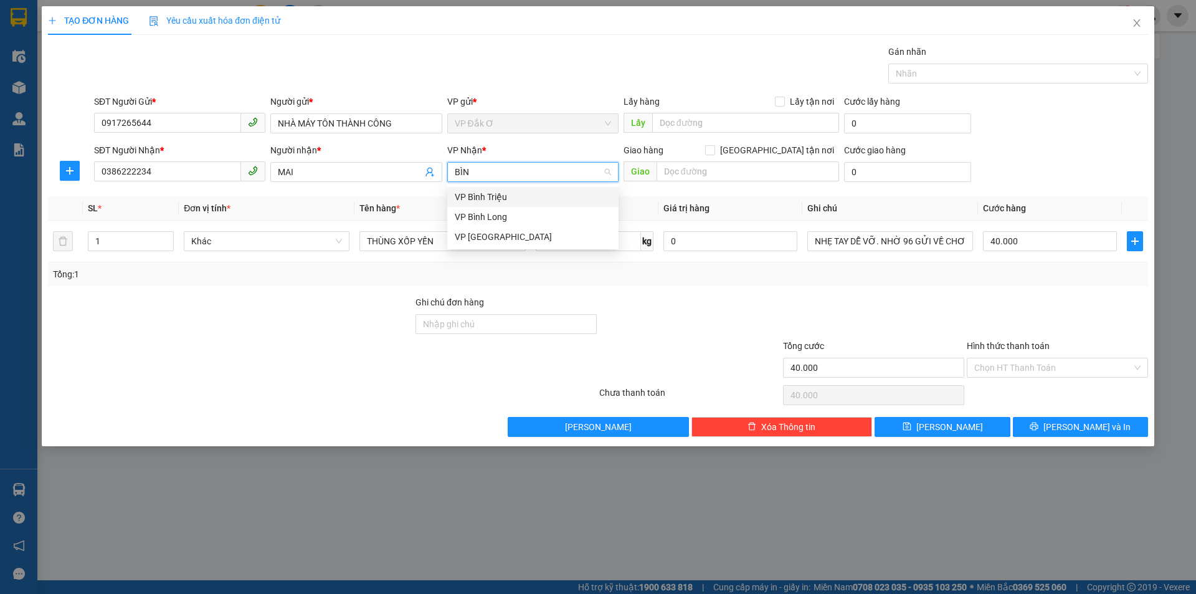
type input "BÌNH"
click at [502, 234] on div "VP Phước Bình" at bounding box center [533, 237] width 156 height 14
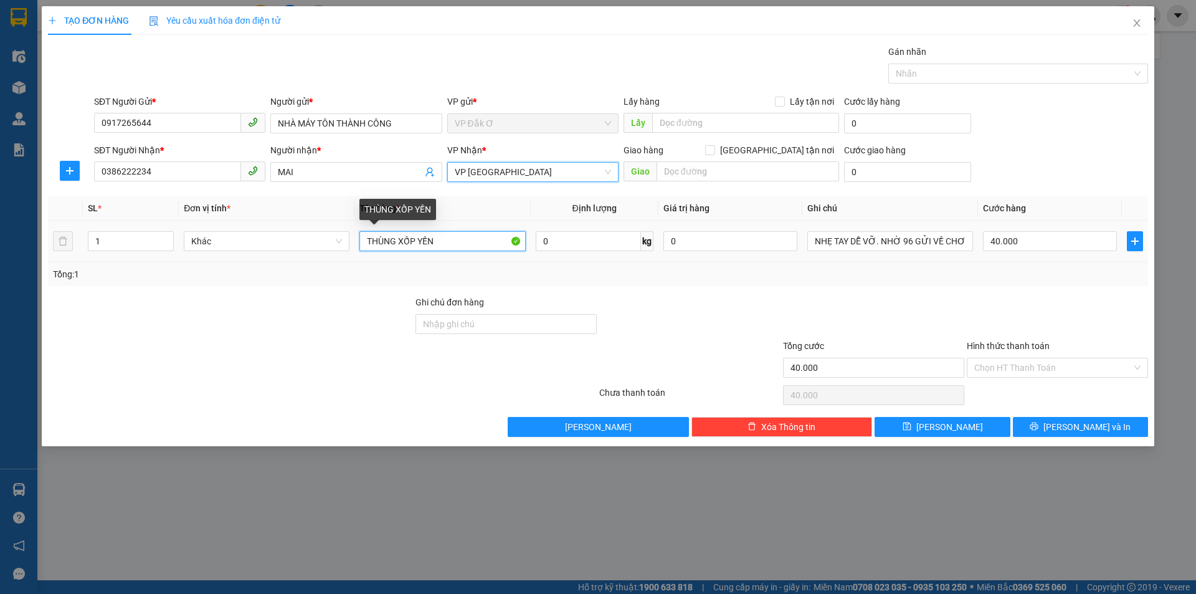
click at [457, 239] on input "THÙNG XỐP YẾN" at bounding box center [443, 241] width 166 height 20
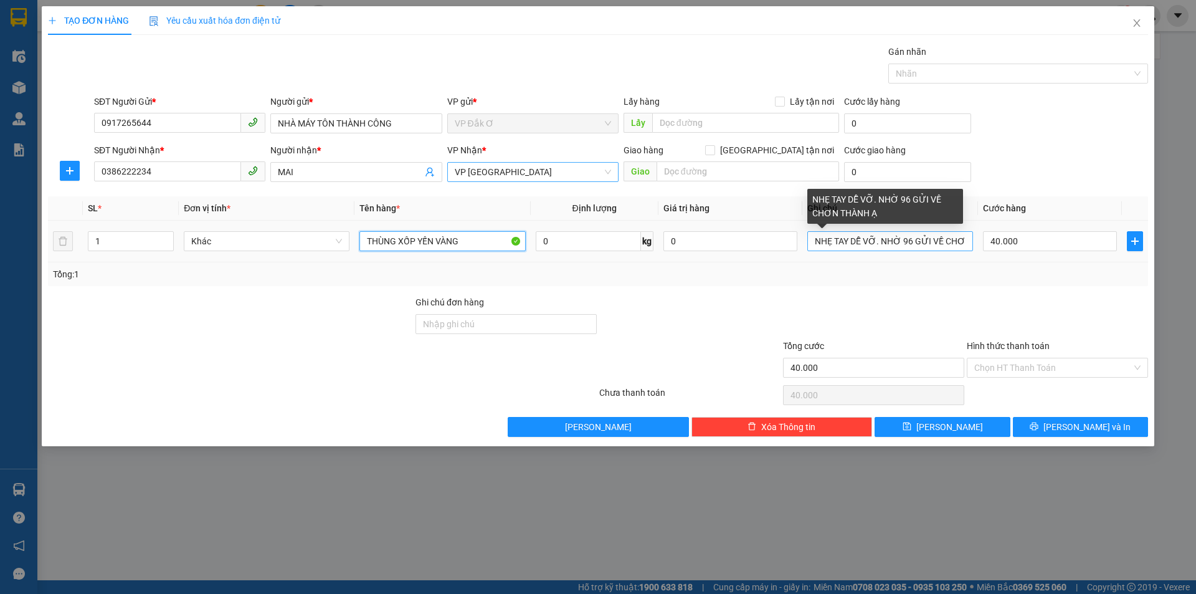
type input "THÙNG XỐP YẾN VÀNG"
click at [929, 236] on input "NHẸ TAY DỄ VỠ. NHỜ 96 GỬI VỀ CHƠN THÀNH Ạ" at bounding box center [891, 241] width 166 height 20
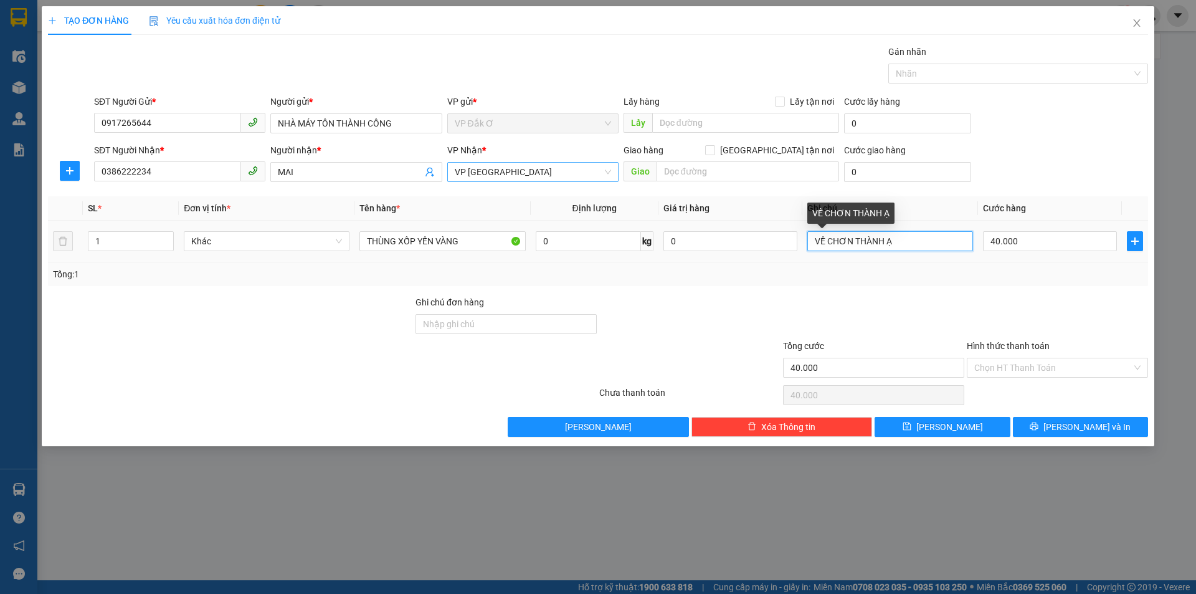
click at [930, 240] on input "VỀ CHƠN THÀNH Ạ" at bounding box center [891, 241] width 166 height 20
type input "V"
type input "TỚI GỌI KHÁCH LIỀN"
click at [1018, 367] on input "Hình thức thanh toán" at bounding box center [1054, 367] width 158 height 19
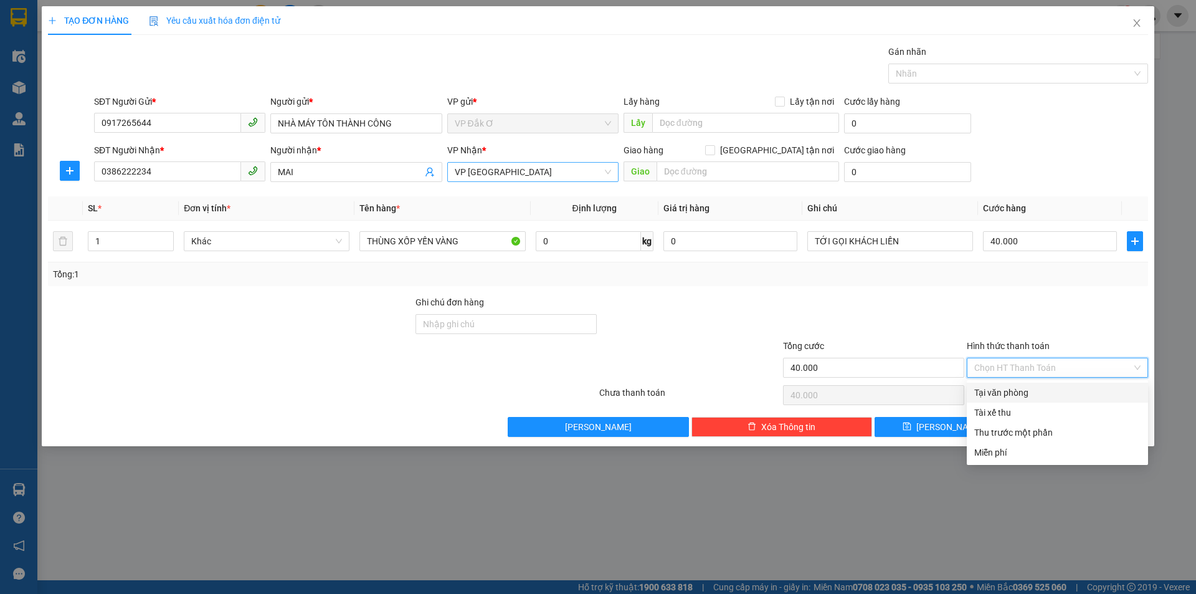
click at [1011, 393] on div "Tại văn phòng" at bounding box center [1058, 393] width 166 height 14
type input "0"
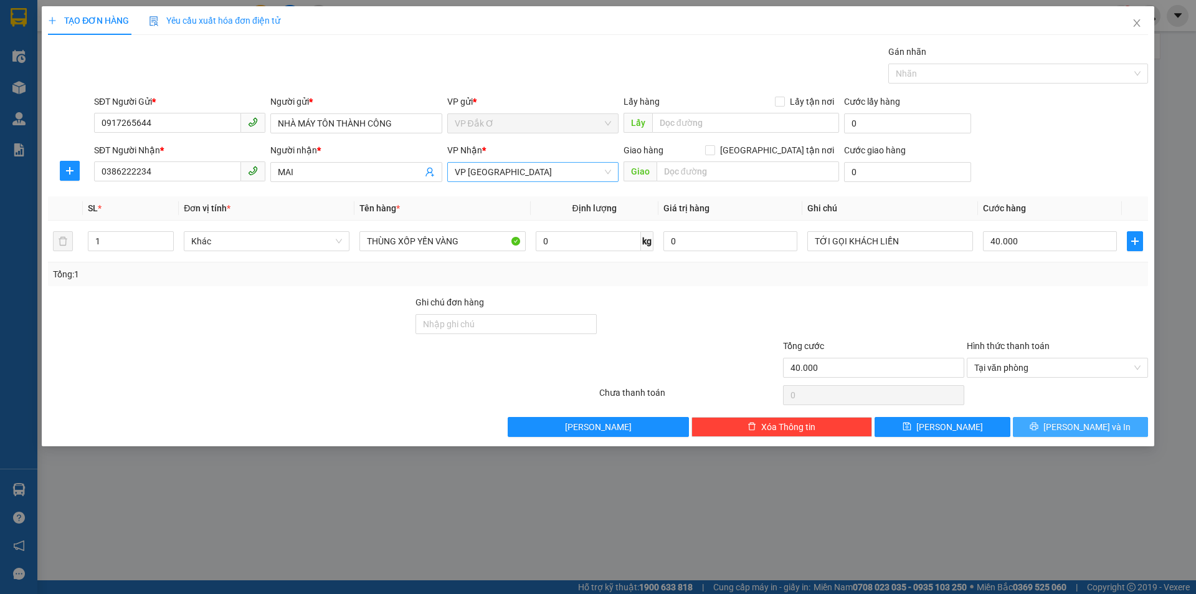
click at [1051, 427] on button "Lưu và In" at bounding box center [1080, 427] width 135 height 20
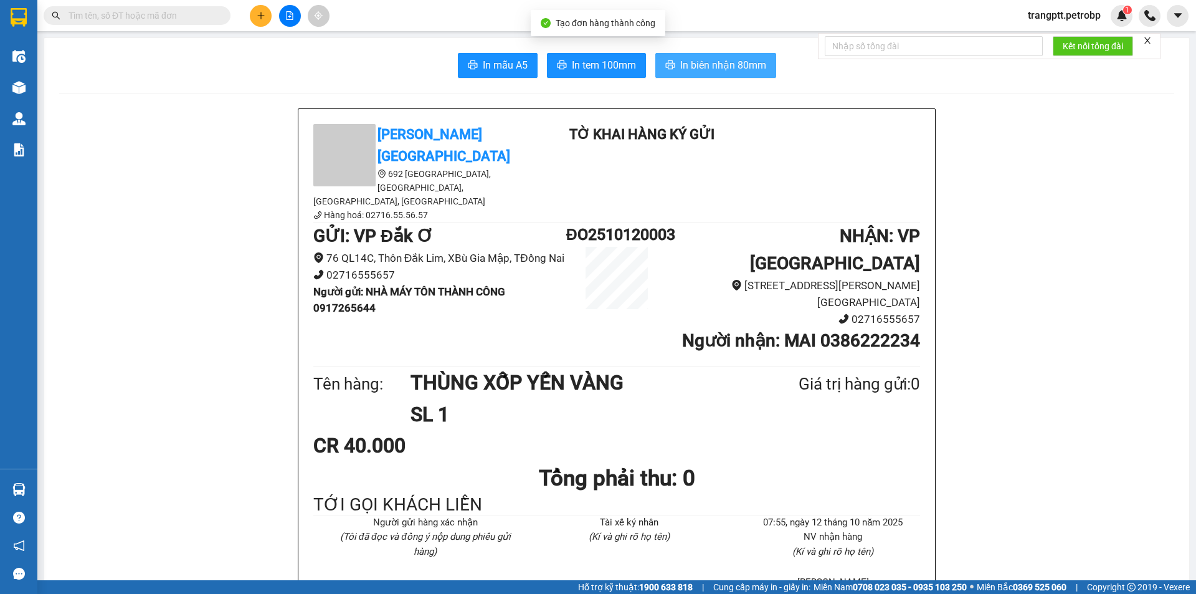
drag, startPoint x: 694, startPoint y: 67, endPoint x: 820, endPoint y: 46, distance: 128.2
click at [698, 66] on span "In biên nhận 80mm" at bounding box center [723, 65] width 86 height 16
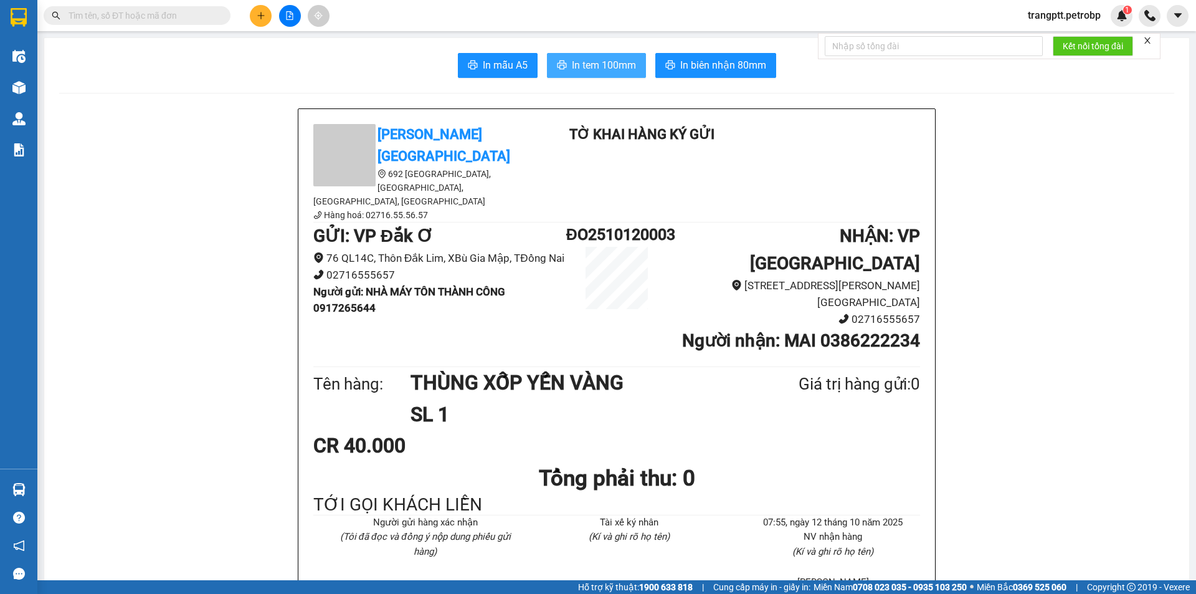
click at [598, 69] on span "In tem 100mm" at bounding box center [604, 65] width 64 height 16
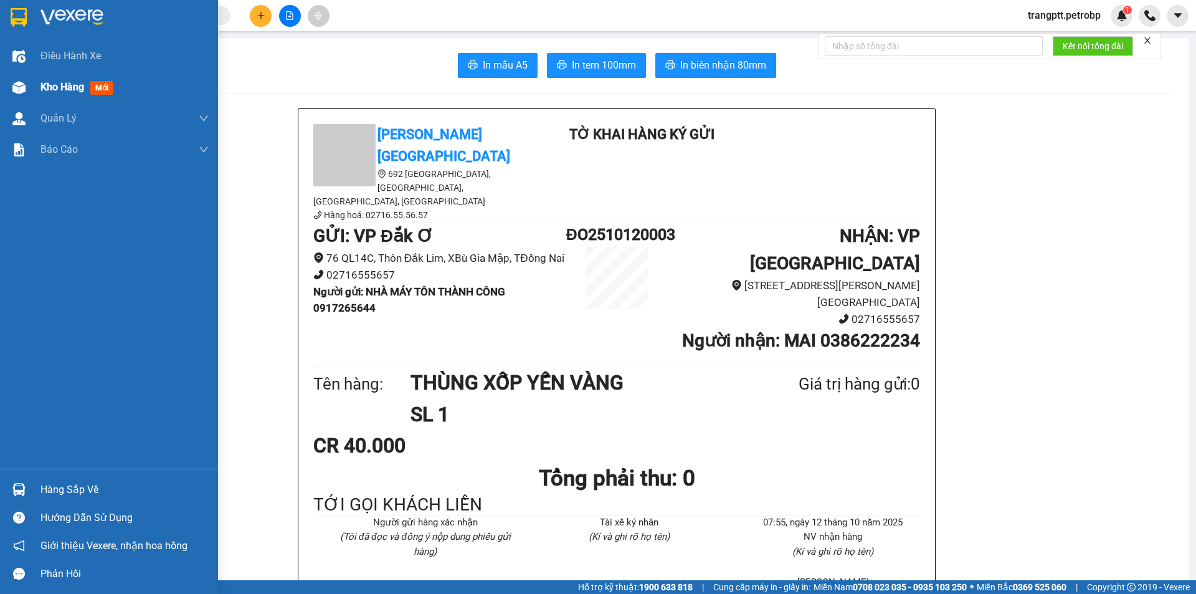
click at [32, 80] on div "Kho hàng mới" at bounding box center [109, 87] width 218 height 31
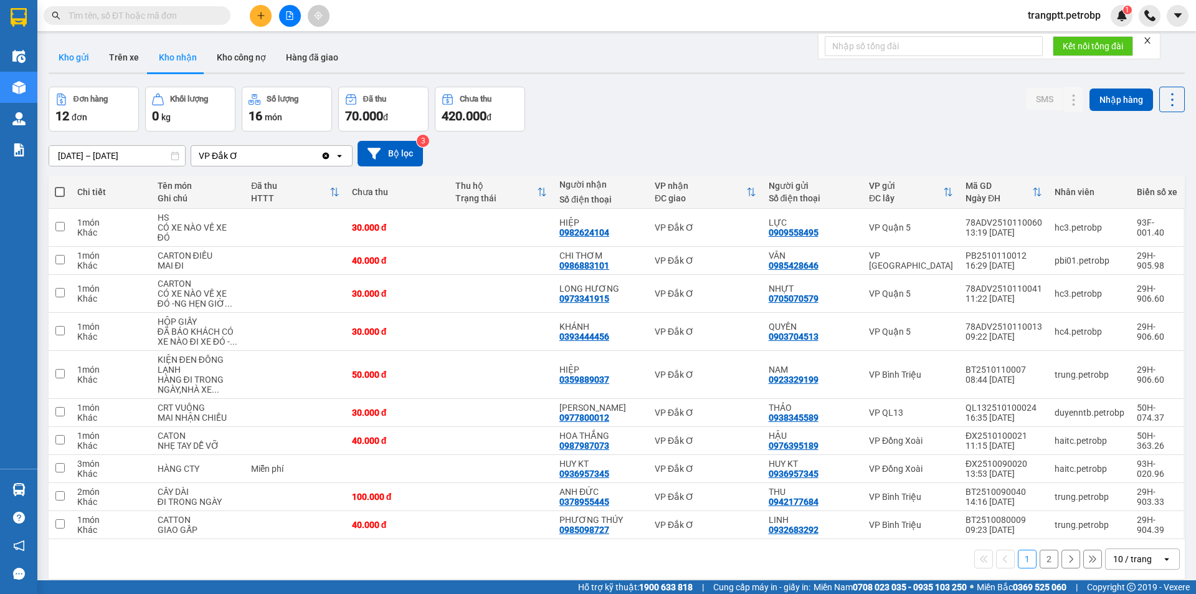
click at [70, 51] on button "Kho gửi" at bounding box center [74, 57] width 50 height 30
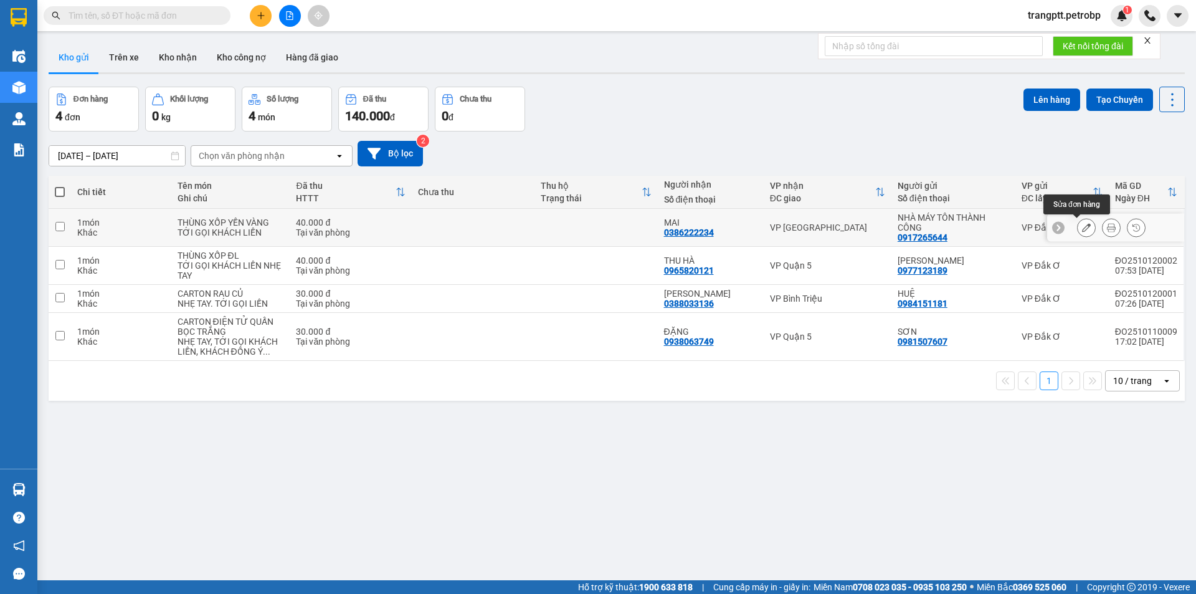
click at [1082, 229] on icon at bounding box center [1086, 227] width 9 height 9
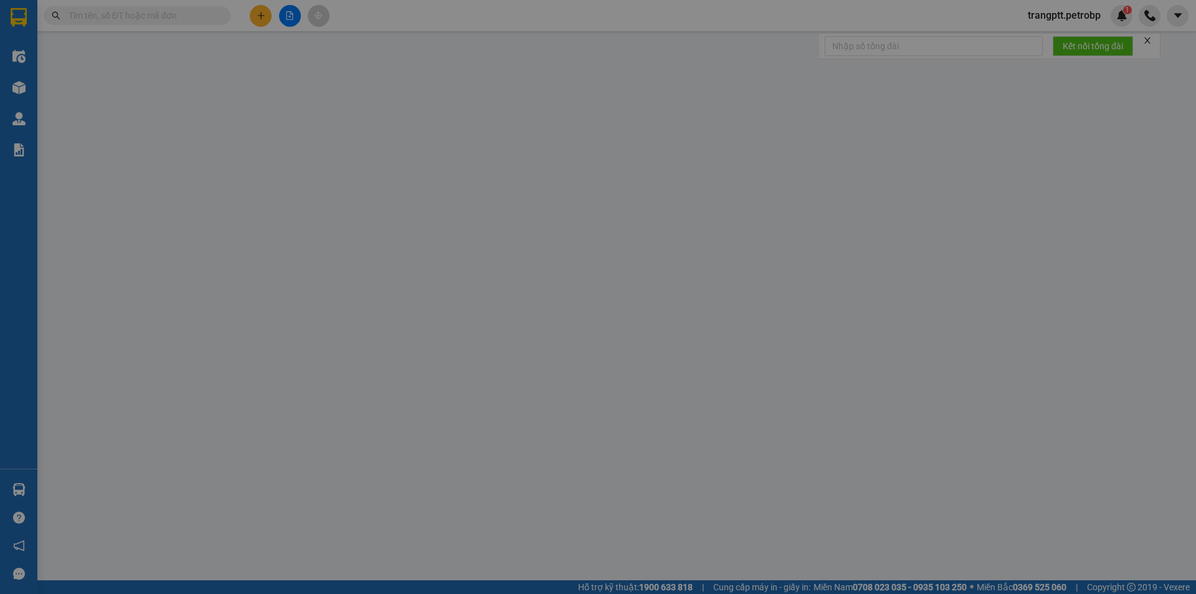
type input "0917265644"
type input "0386222234"
type input "40.000"
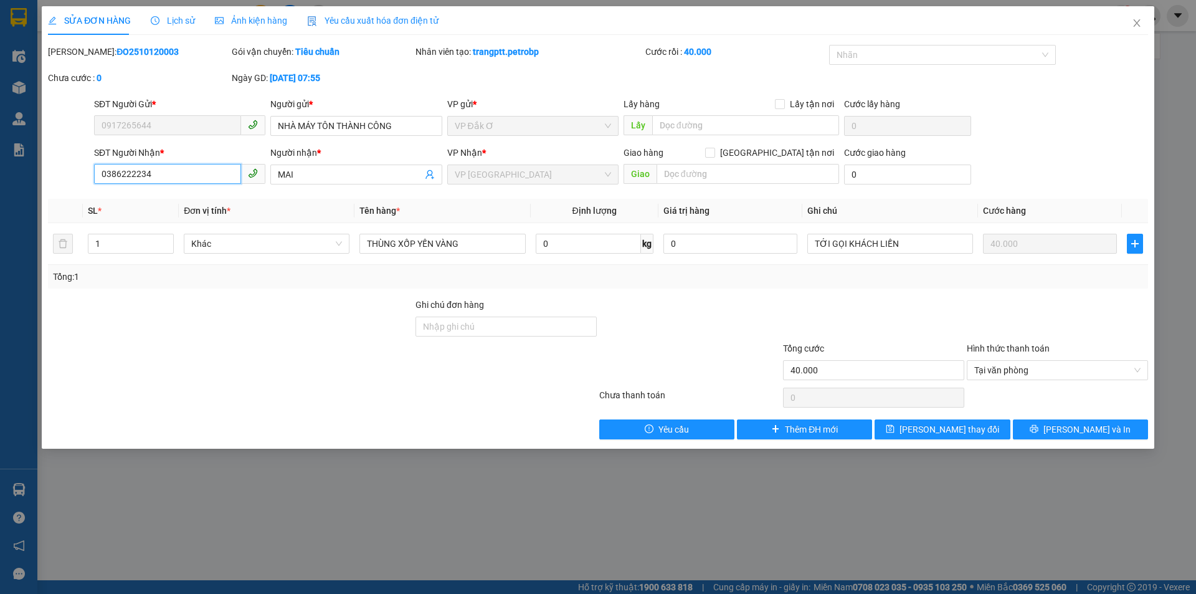
click at [169, 172] on input "0386222234" at bounding box center [167, 174] width 147 height 20
type input "0"
type input "0946300422"
click at [1067, 429] on button "Lưu và In" at bounding box center [1080, 429] width 135 height 20
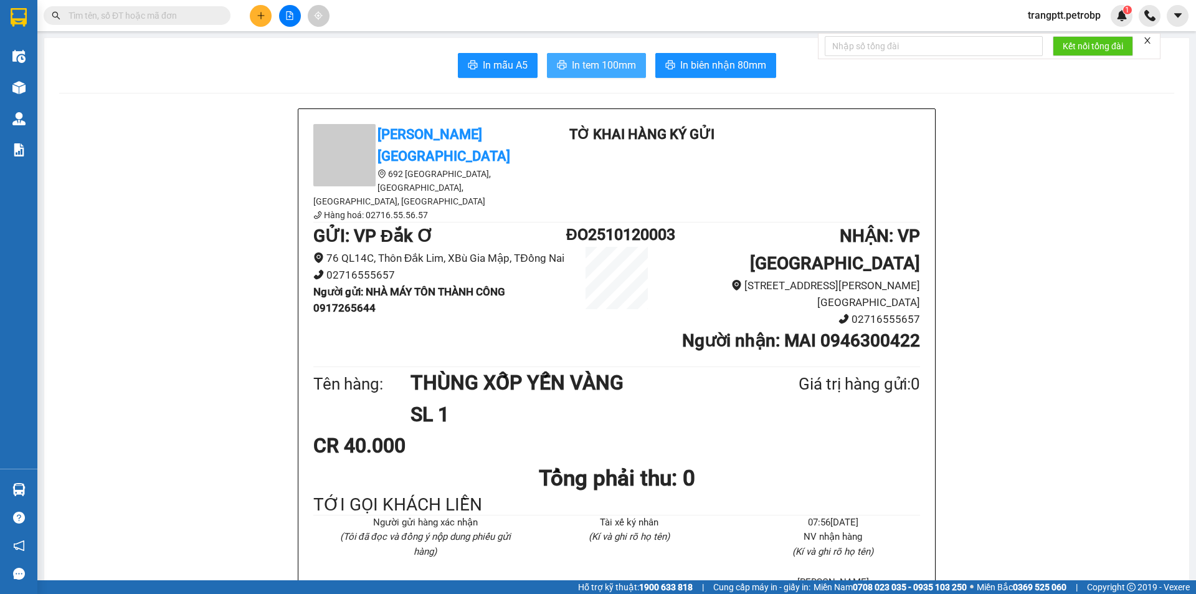
click at [599, 69] on span "In tem 100mm" at bounding box center [604, 65] width 64 height 16
click at [708, 70] on span "In biên nhận 80mm" at bounding box center [723, 65] width 86 height 16
click at [264, 17] on icon "plus" at bounding box center [261, 15] width 9 height 9
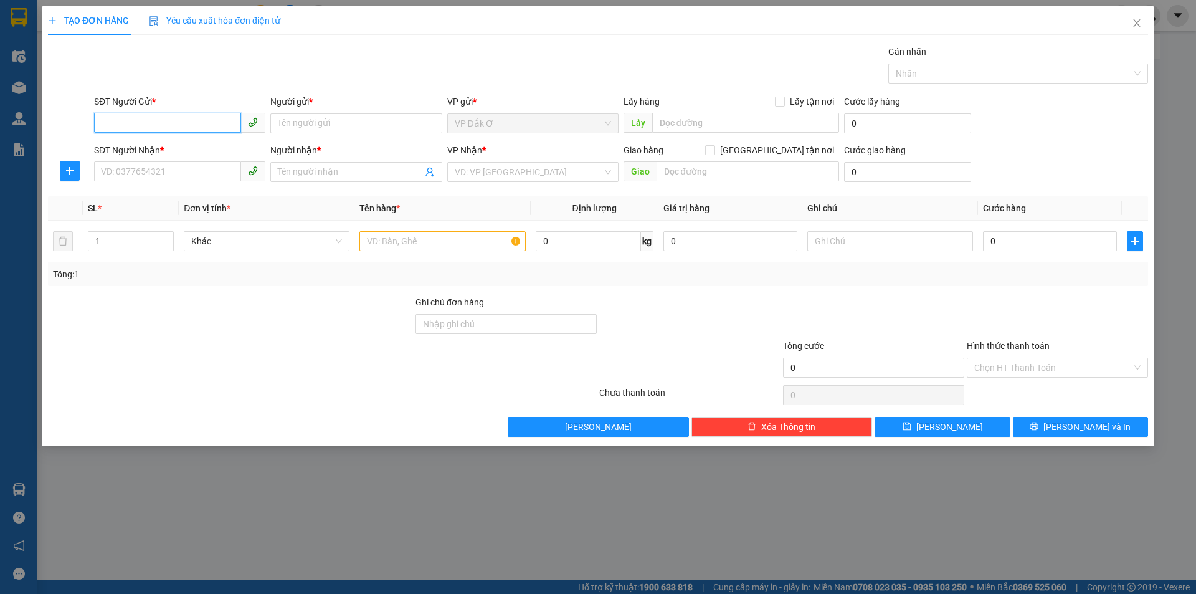
click at [150, 120] on input "SĐT Người Gửi *" at bounding box center [167, 123] width 147 height 20
type input "0376106883"
drag, startPoint x: 337, startPoint y: 123, endPoint x: 422, endPoint y: 127, distance: 84.8
click at [343, 123] on input "Người gửi *" at bounding box center [355, 123] width 171 height 20
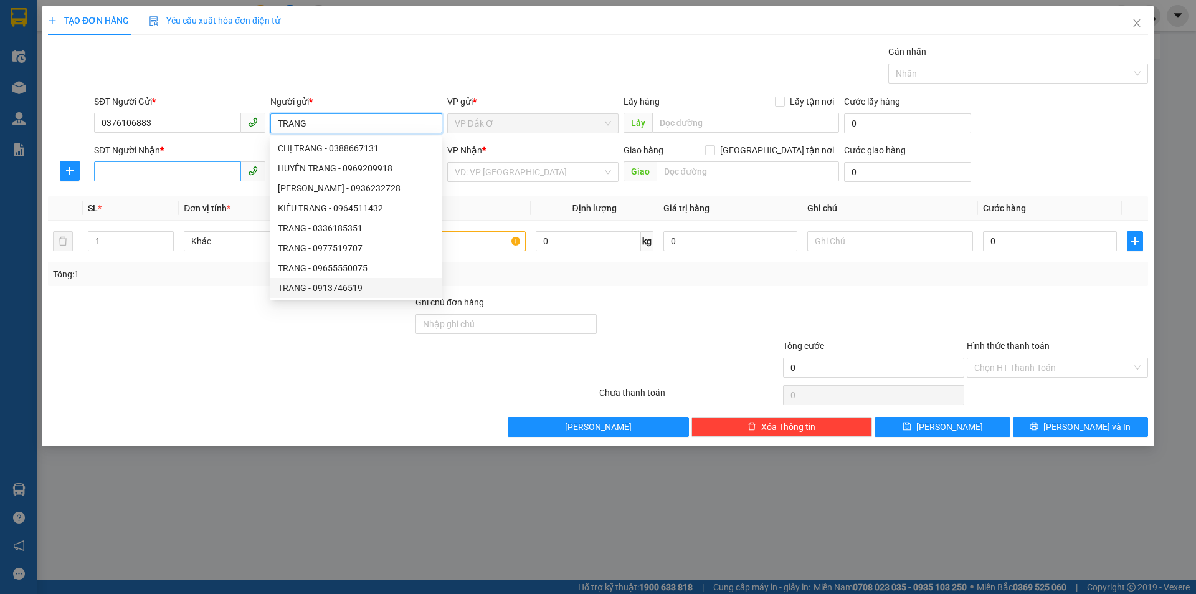
type input "TRANG"
click at [169, 171] on input "SĐT Người Nhận *" at bounding box center [167, 171] width 147 height 20
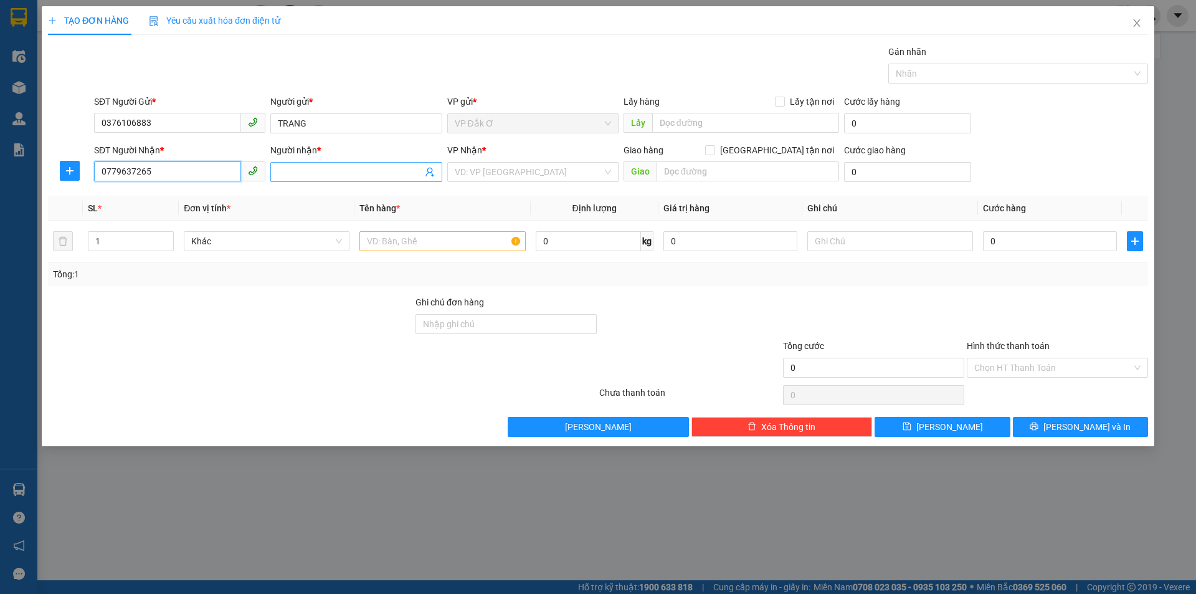
type input "0779637265"
click at [306, 169] on input "Người nhận *" at bounding box center [350, 172] width 144 height 14
type input "H"
type input "HU"
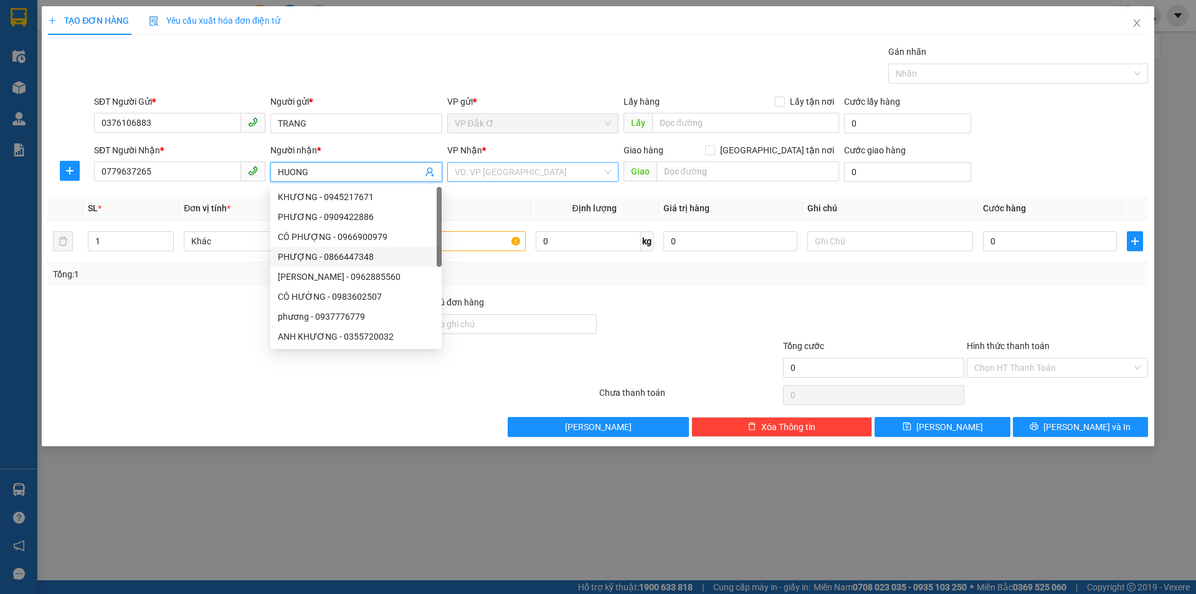
type input "HUONG"
click at [494, 169] on input "search" at bounding box center [529, 172] width 148 height 19
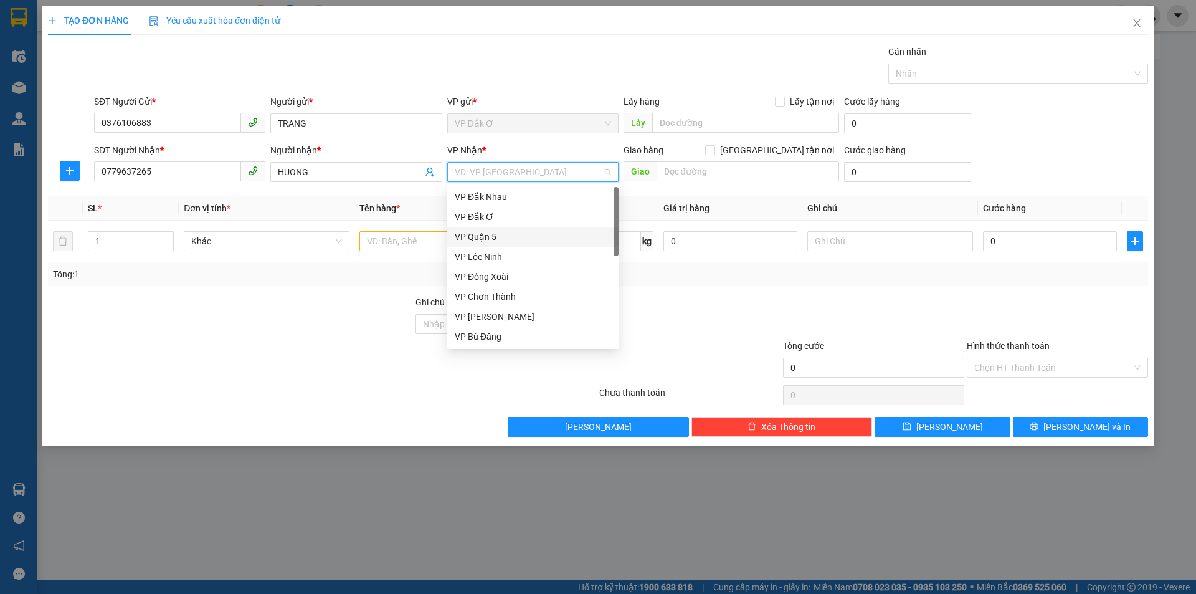
click at [481, 237] on div "VP Quận 5" at bounding box center [533, 237] width 156 height 14
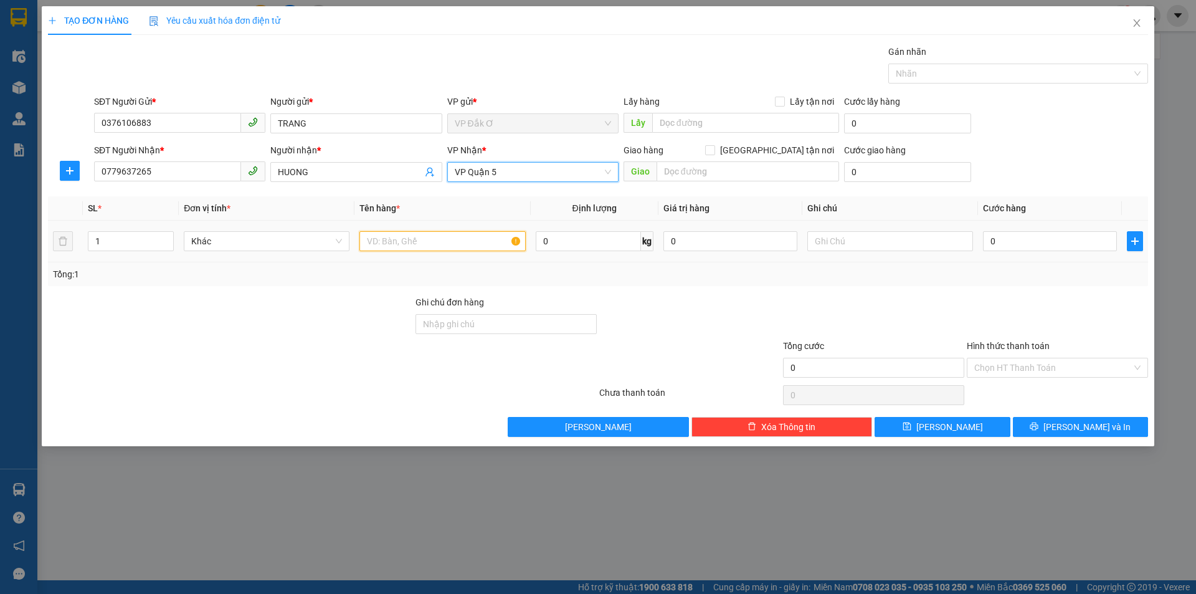
drag, startPoint x: 411, startPoint y: 247, endPoint x: 418, endPoint y: 247, distance: 7.5
click at [412, 247] on input "text" at bounding box center [443, 241] width 166 height 20
type input "B"
type input "BOC YEN KEO VANG"
click at [1012, 243] on input "0" at bounding box center [1050, 241] width 134 height 20
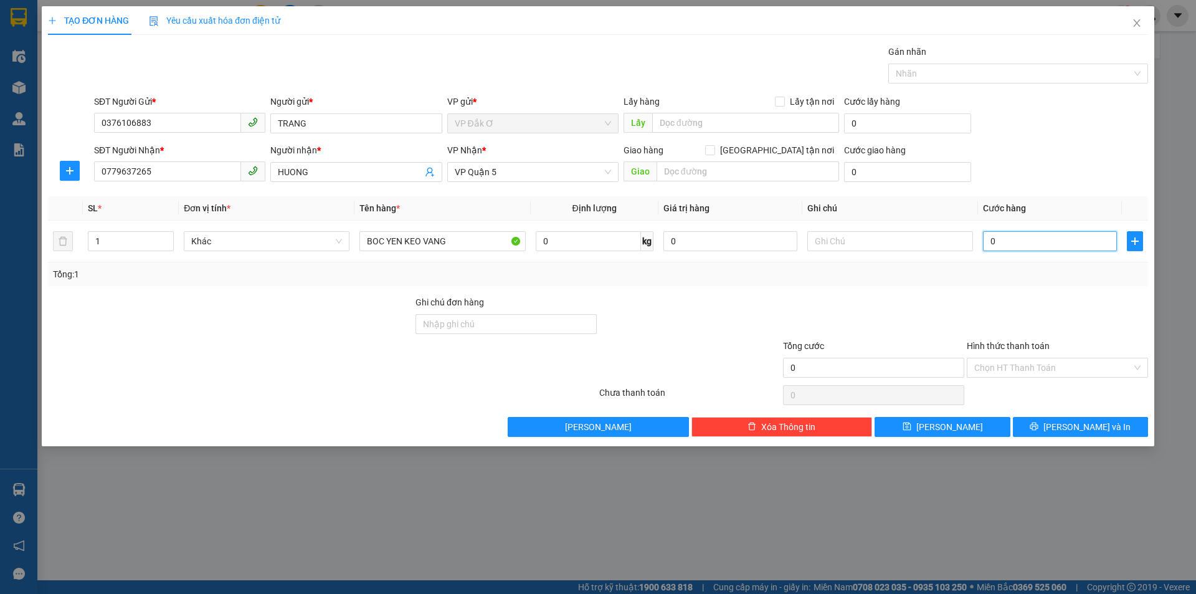
type input "3"
type input "30"
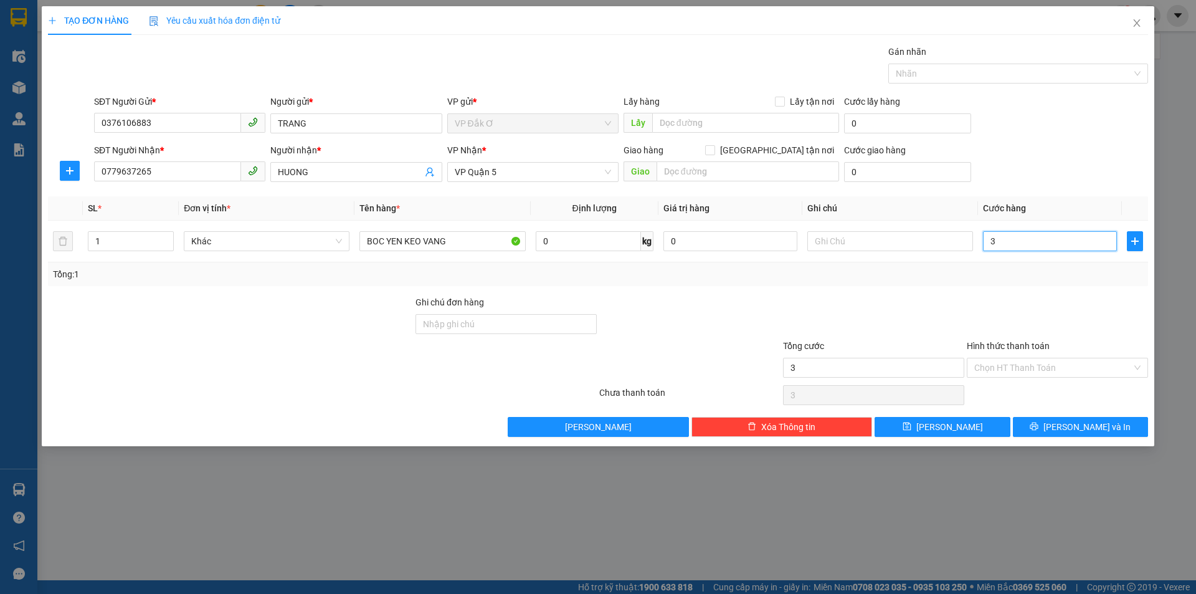
type input "30"
type input "300"
type input "3.000"
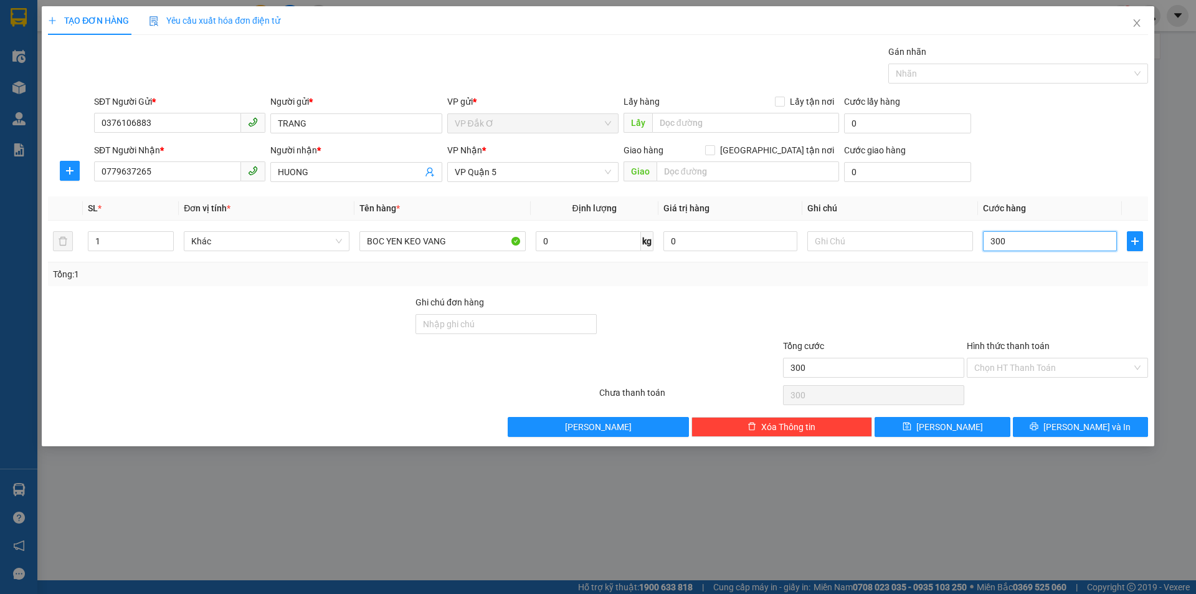
type input "3.000"
type input "30.000"
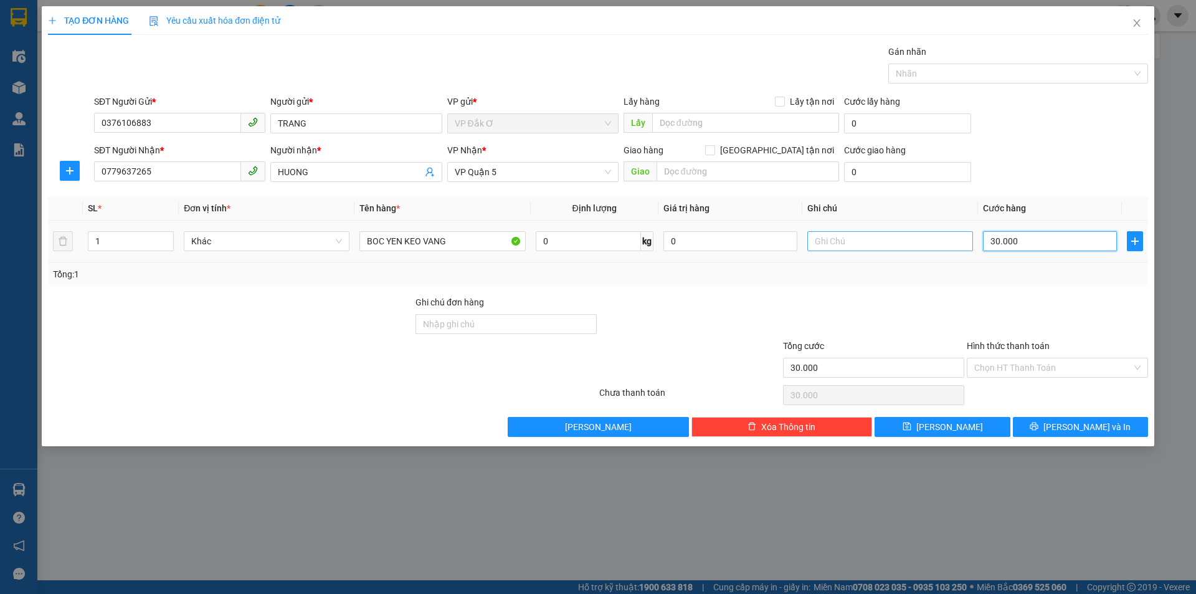
type input "30.000"
drag, startPoint x: 837, startPoint y: 238, endPoint x: 1160, endPoint y: 288, distance: 327.2
click at [839, 239] on input "text" at bounding box center [891, 241] width 166 height 20
type input "GAP"
click at [988, 370] on input "Hình thức thanh toán" at bounding box center [1054, 367] width 158 height 19
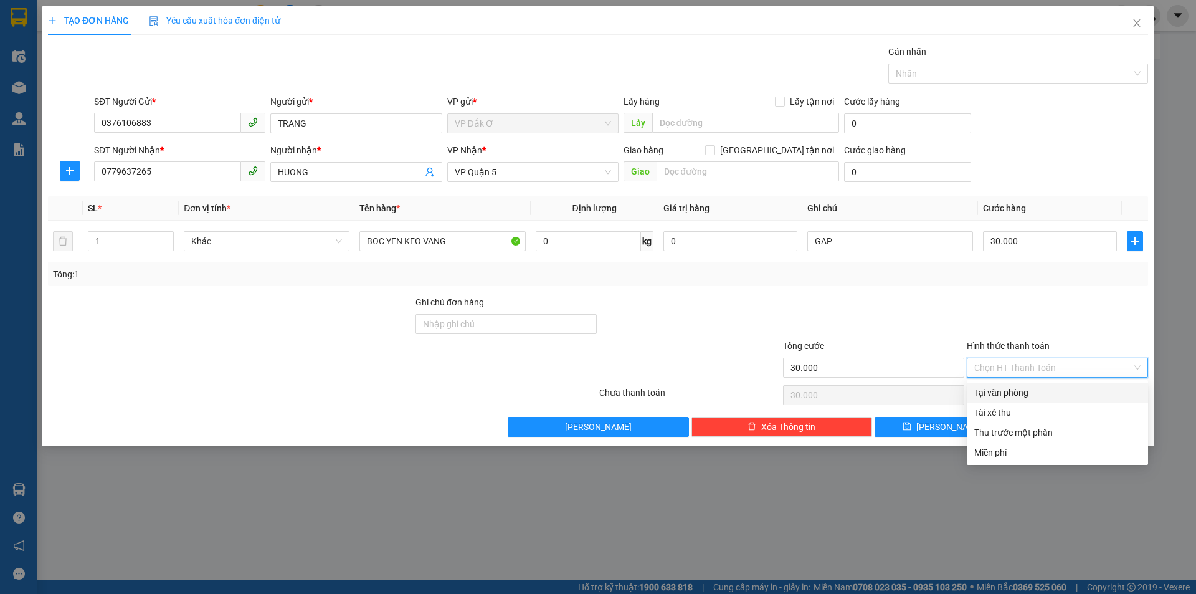
click at [991, 389] on div "Tại văn phòng" at bounding box center [1058, 393] width 166 height 14
type input "0"
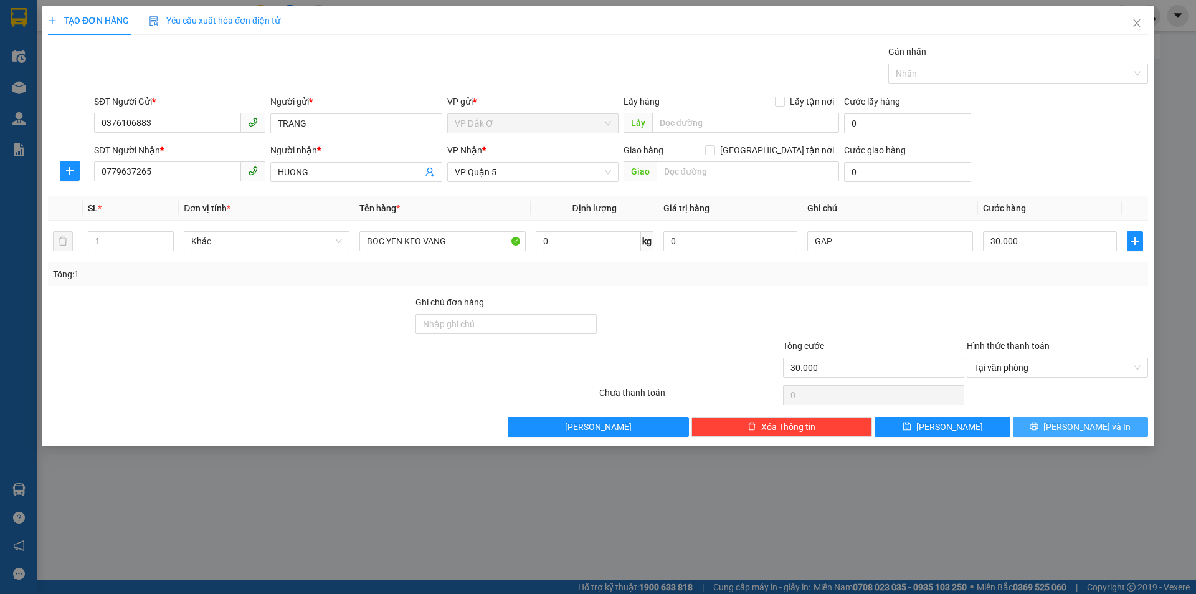
click at [1054, 430] on button "Lưu và In" at bounding box center [1080, 427] width 135 height 20
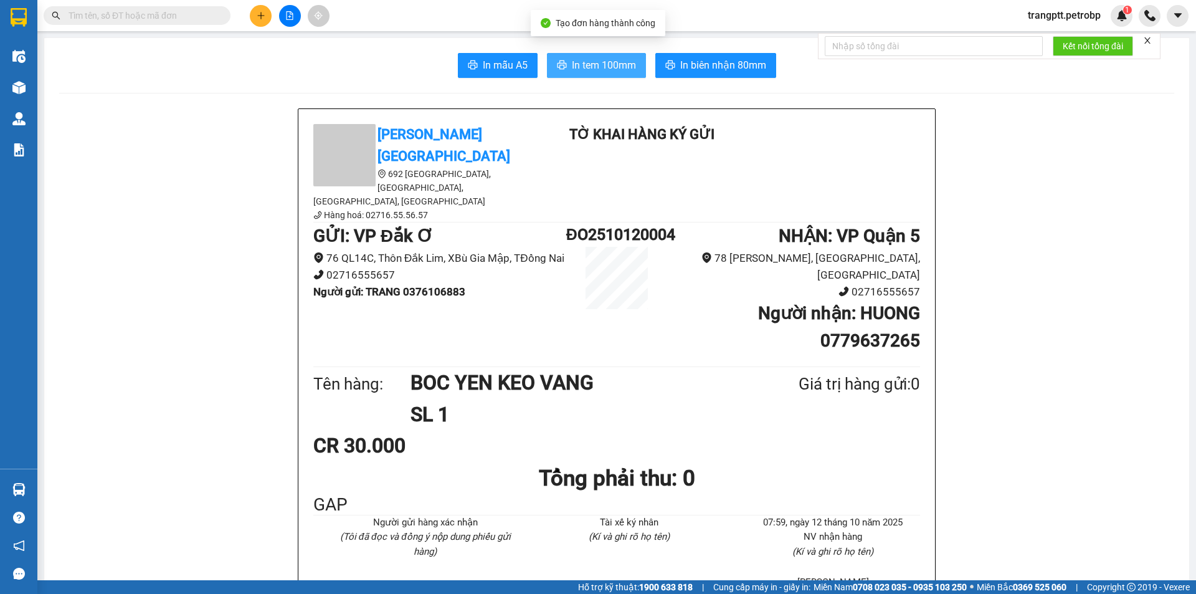
click at [577, 62] on span "In tem 100mm" at bounding box center [604, 65] width 64 height 16
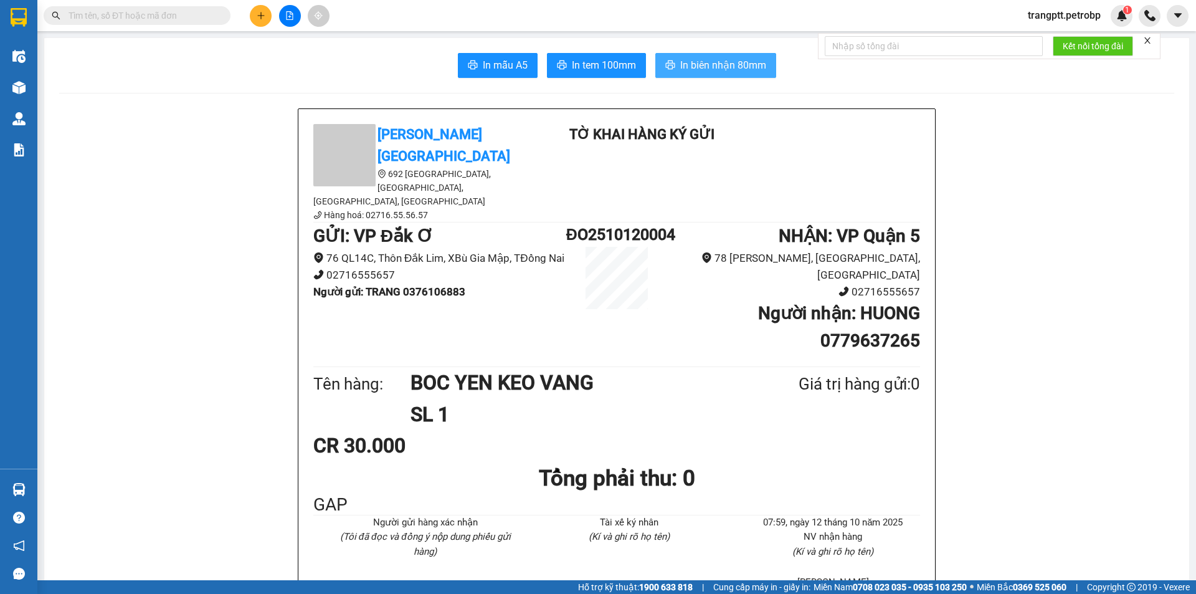
click at [682, 67] on span "In biên nhận 80mm" at bounding box center [723, 65] width 86 height 16
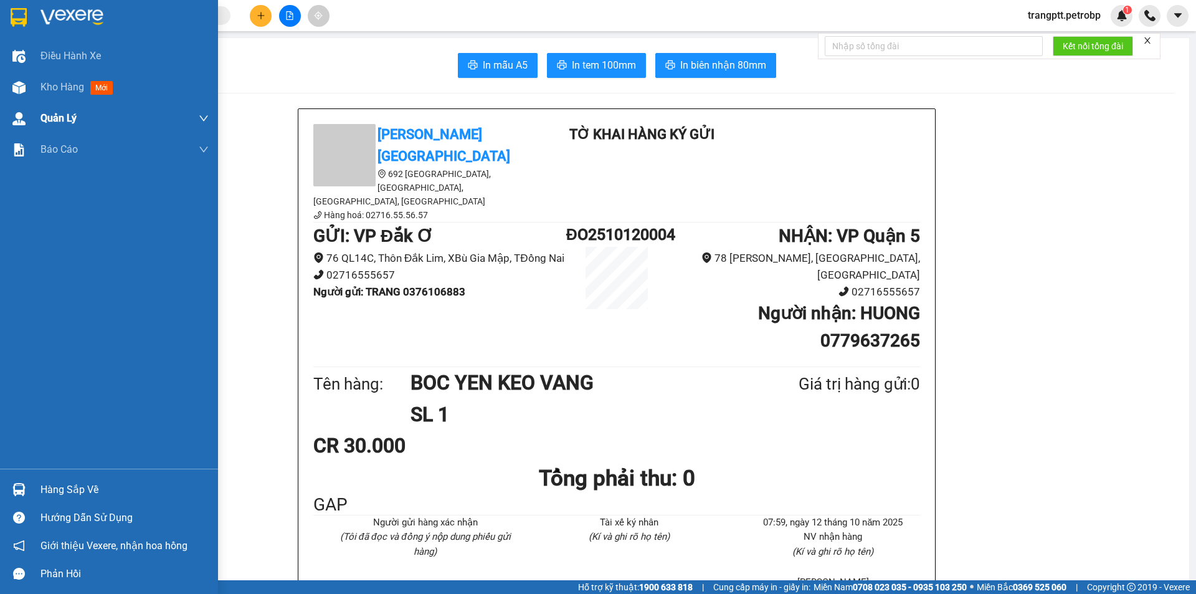
drag, startPoint x: 52, startPoint y: 85, endPoint x: 109, endPoint y: 122, distance: 68.1
click at [52, 85] on span "Kho hàng" at bounding box center [63, 87] width 44 height 12
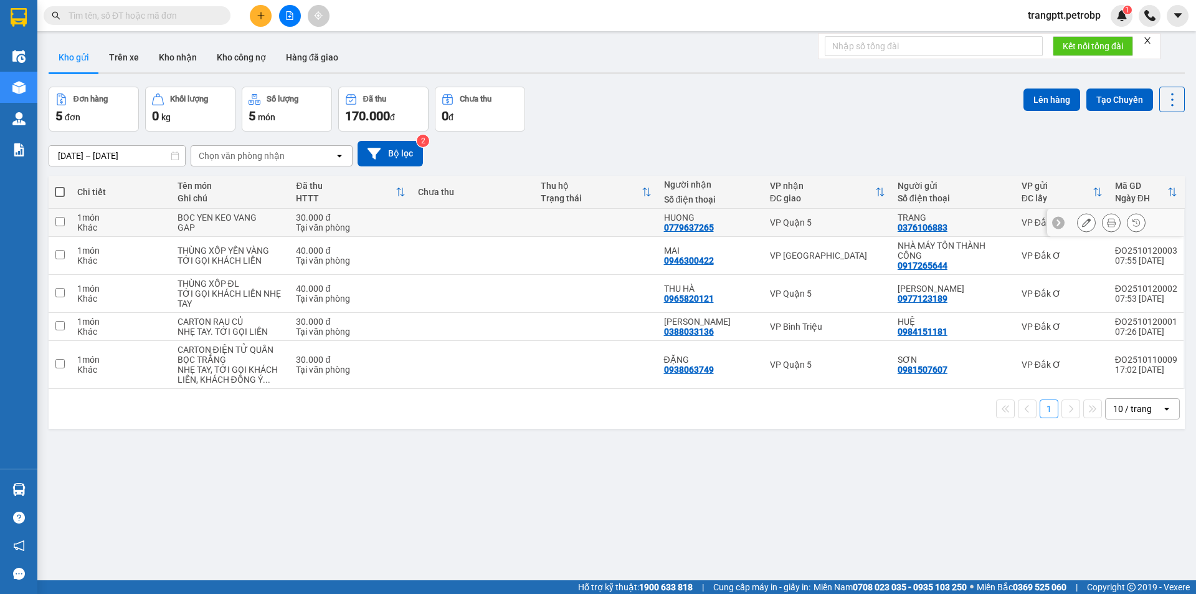
click at [1082, 221] on icon at bounding box center [1086, 222] width 9 height 9
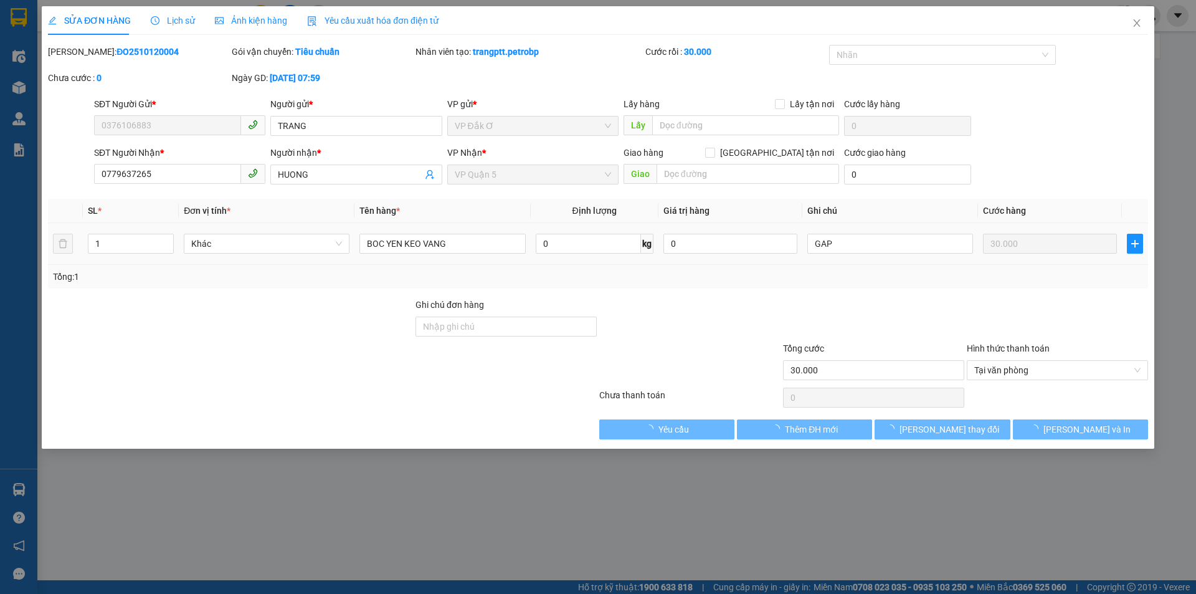
type input "0376106883"
type input "0779637265"
type input "30.000"
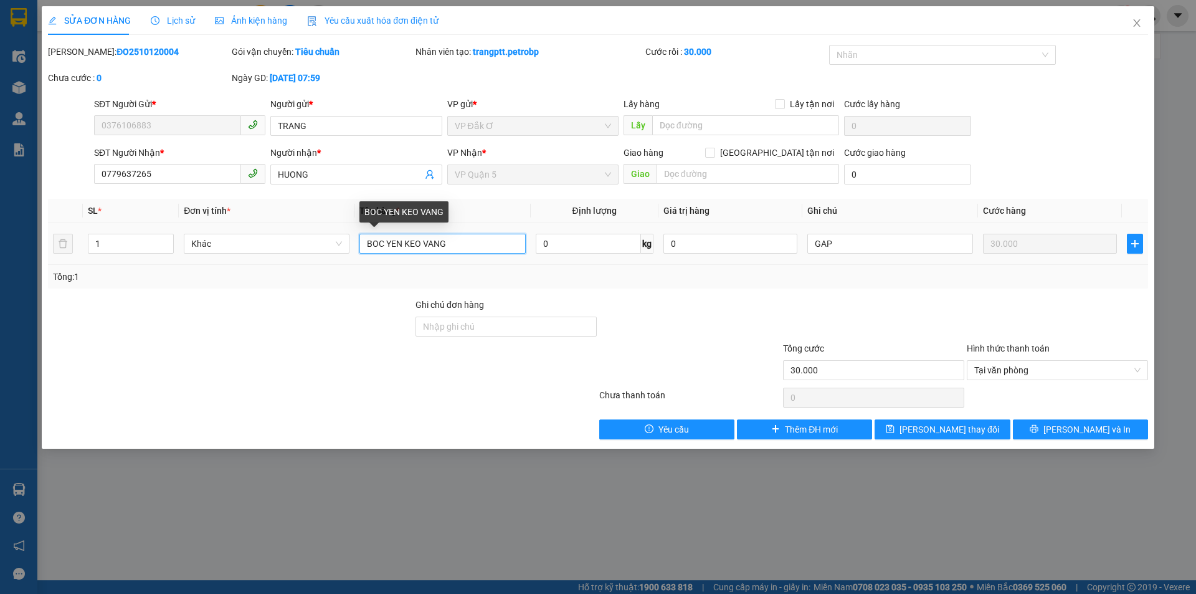
click at [464, 242] on input "BOC YEN KEO VANG" at bounding box center [443, 244] width 166 height 20
type input "BOC YEN KEO VANG"
click at [1139, 24] on icon "close" at bounding box center [1137, 23] width 10 height 10
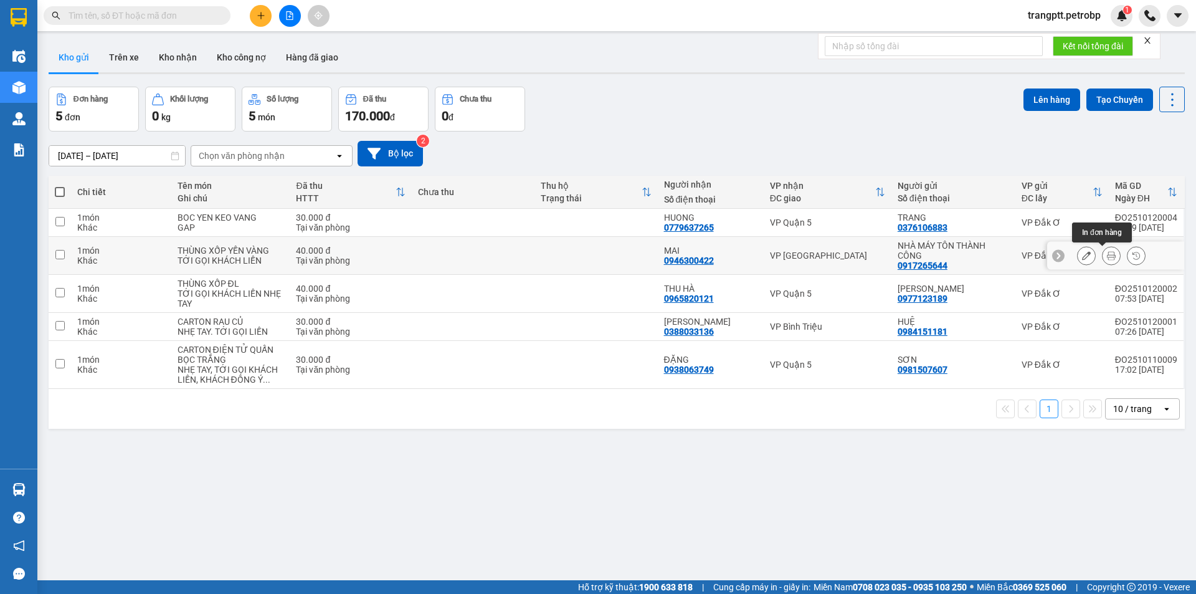
click at [1107, 257] on icon at bounding box center [1111, 255] width 9 height 9
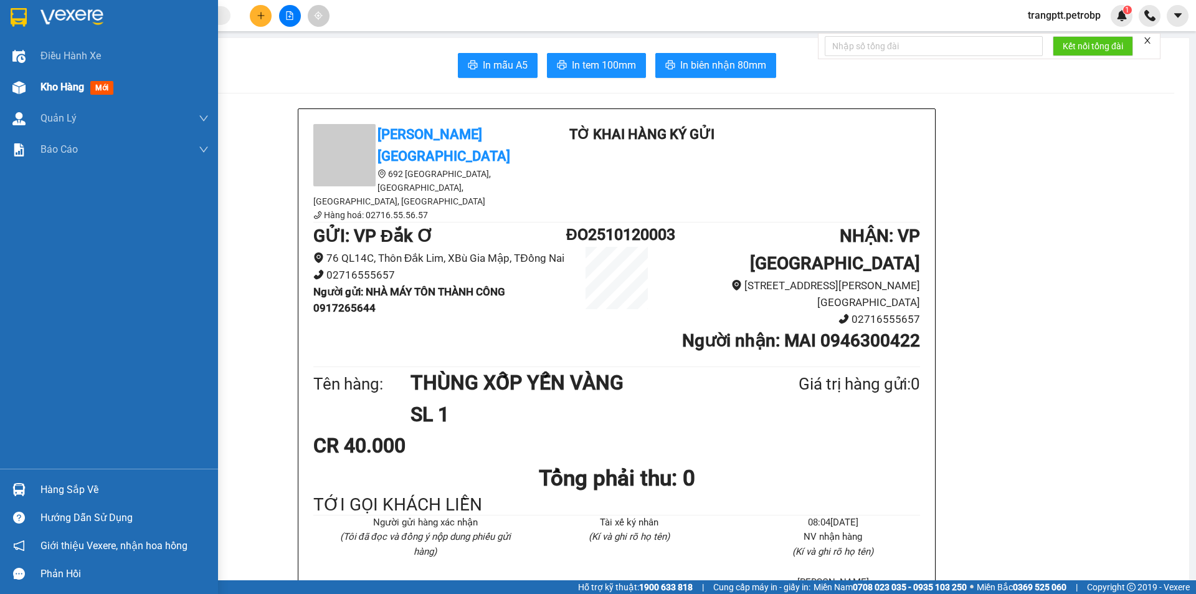
click at [67, 85] on span "Kho hàng" at bounding box center [63, 87] width 44 height 12
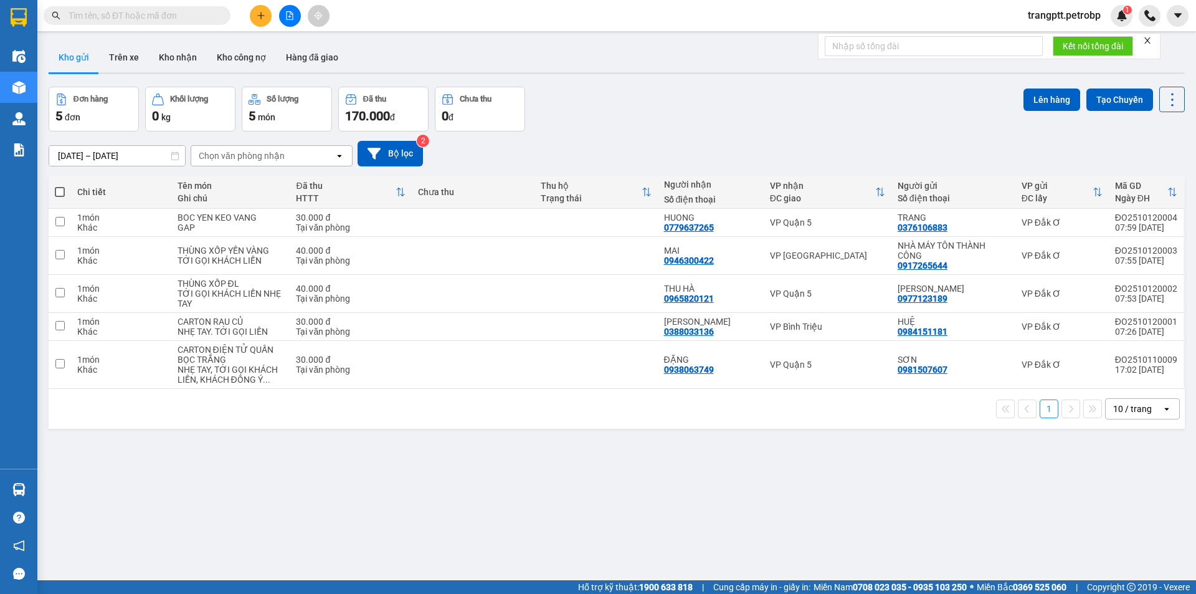
drag, startPoint x: 174, startPoint y: 50, endPoint x: 213, endPoint y: 74, distance: 45.3
click at [179, 52] on button "Kho nhận" at bounding box center [178, 57] width 58 height 30
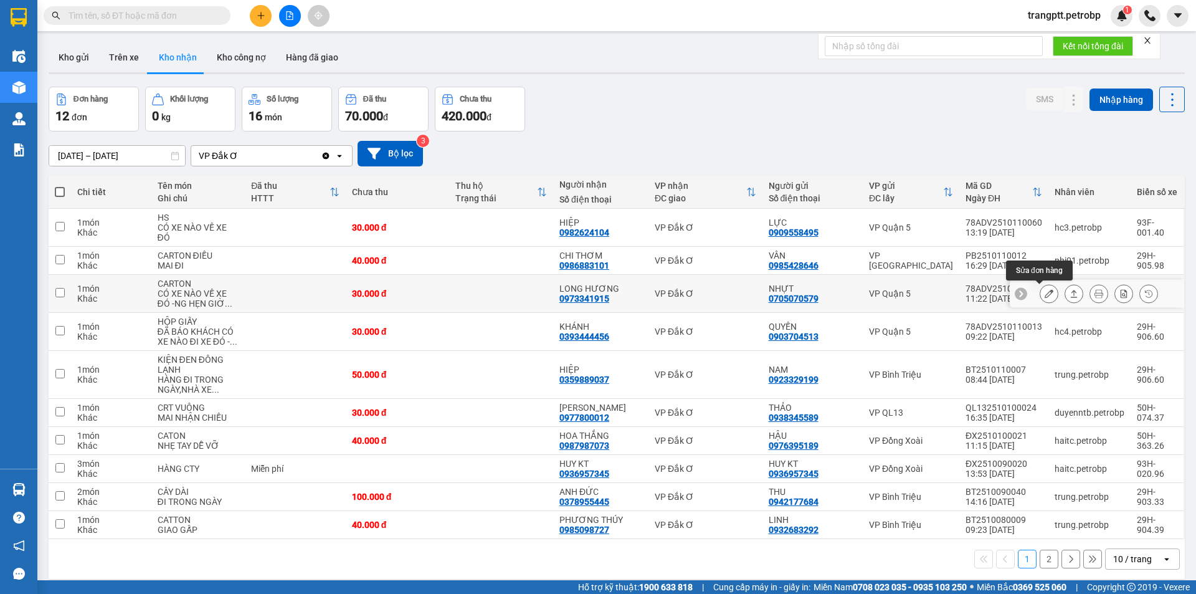
click at [1045, 289] on icon at bounding box center [1049, 293] width 9 height 9
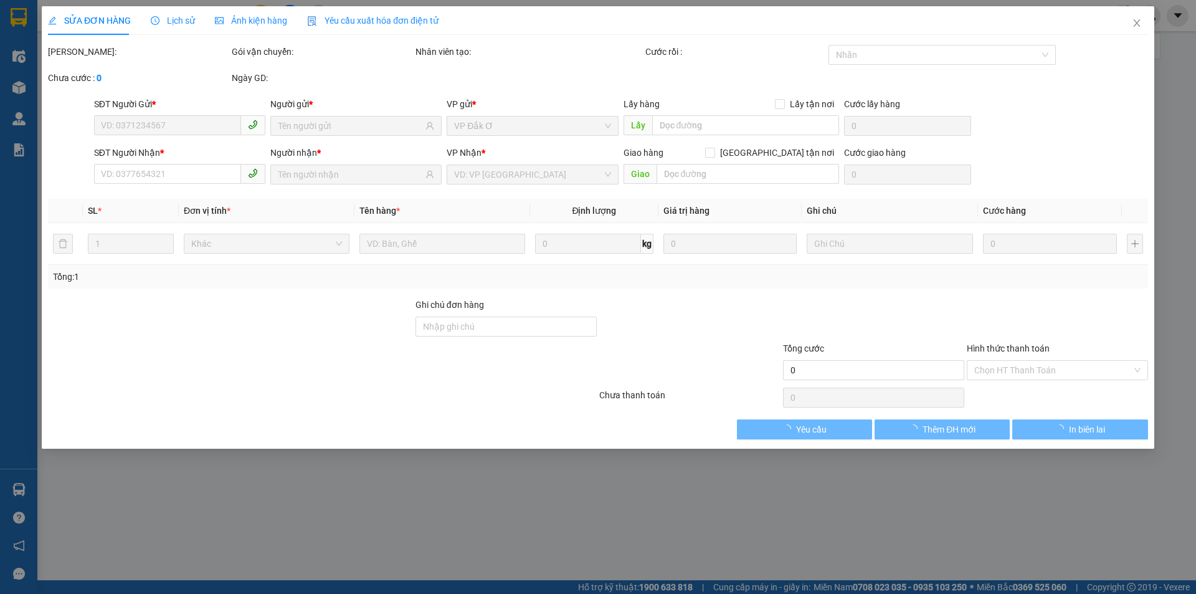
type input "0705070579"
type input "NHỰT"
type input "0973341915"
type input "LONG HƯƠNG"
type input "30.000"
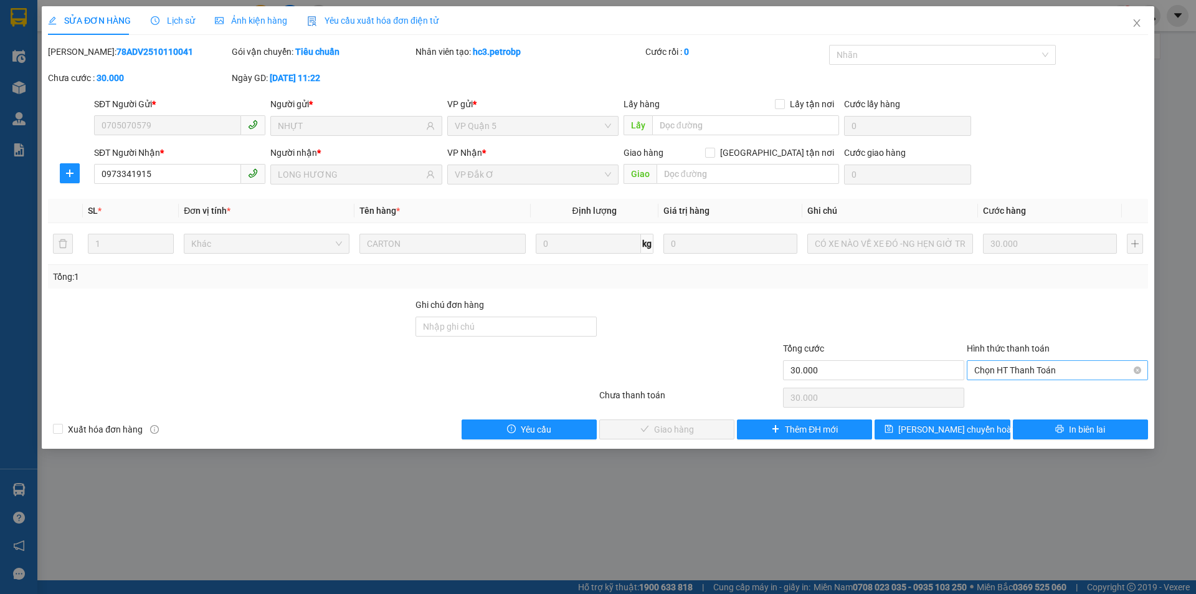
click at [1009, 367] on span "Chọn HT Thanh Toán" at bounding box center [1058, 370] width 166 height 19
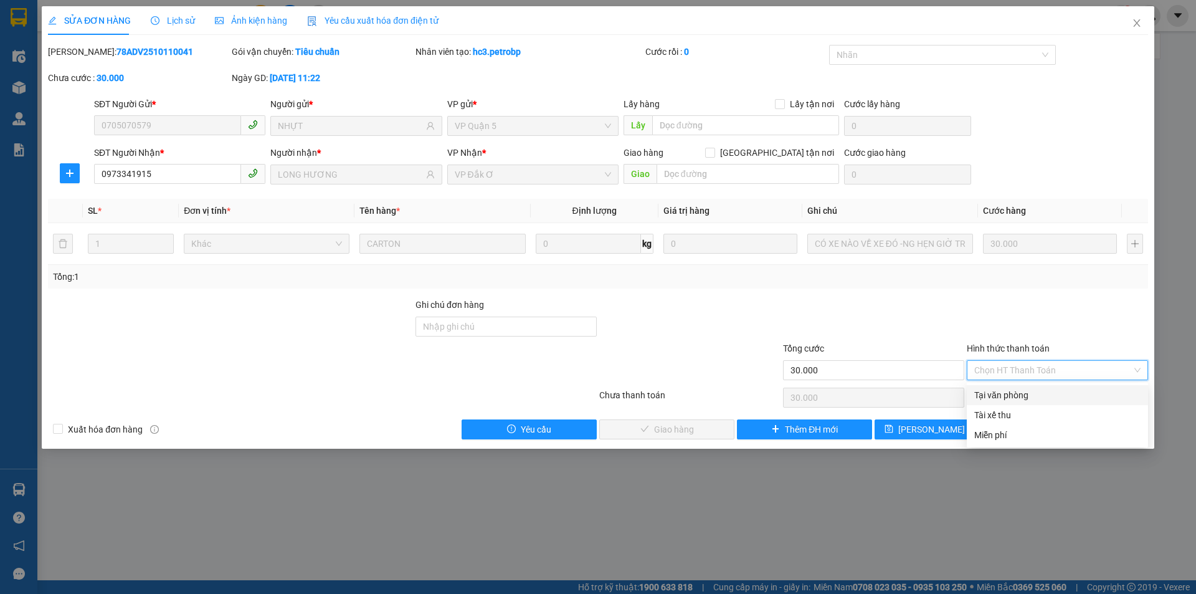
click at [1001, 394] on div "Tại văn phòng" at bounding box center [1058, 395] width 166 height 14
type input "0"
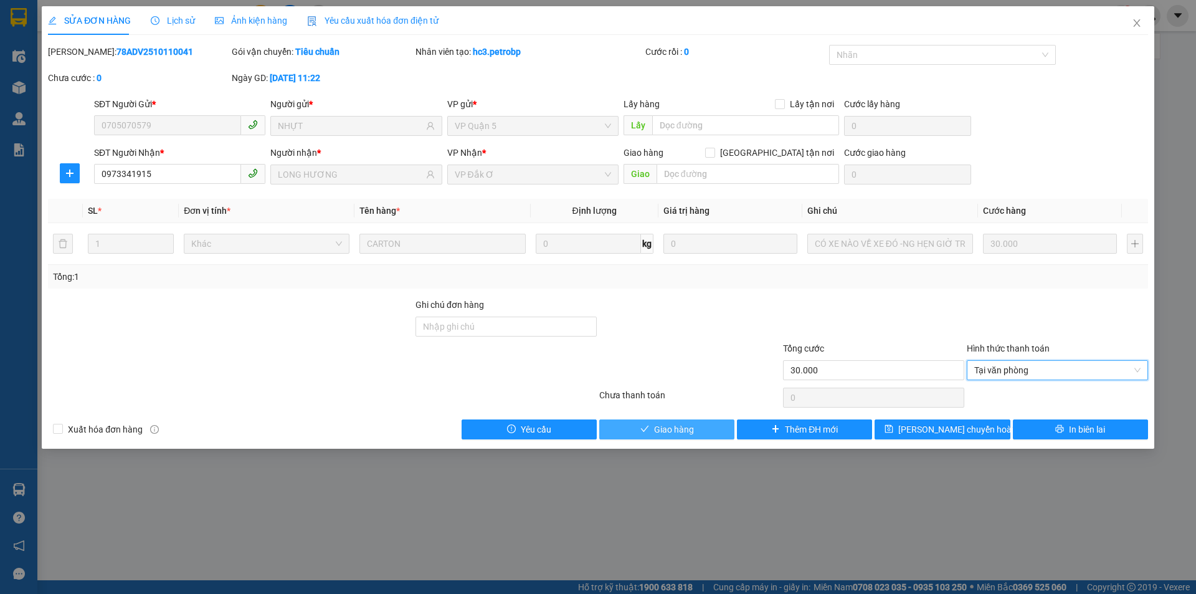
click at [692, 429] on span "Giao hàng" at bounding box center [674, 430] width 40 height 14
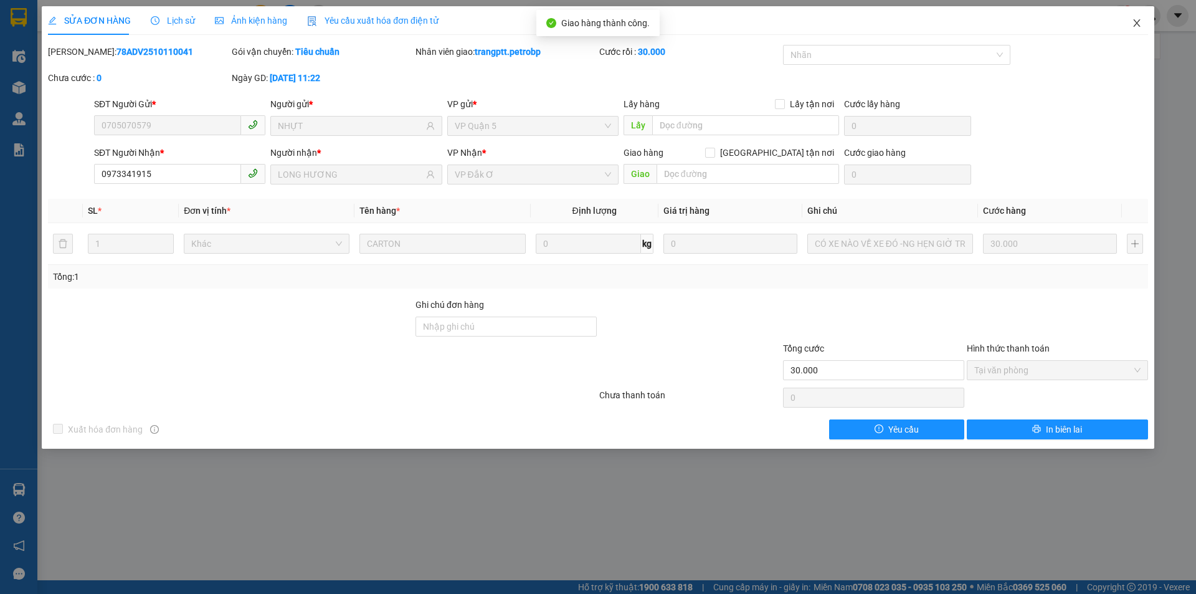
click at [1142, 21] on span "Close" at bounding box center [1137, 23] width 35 height 35
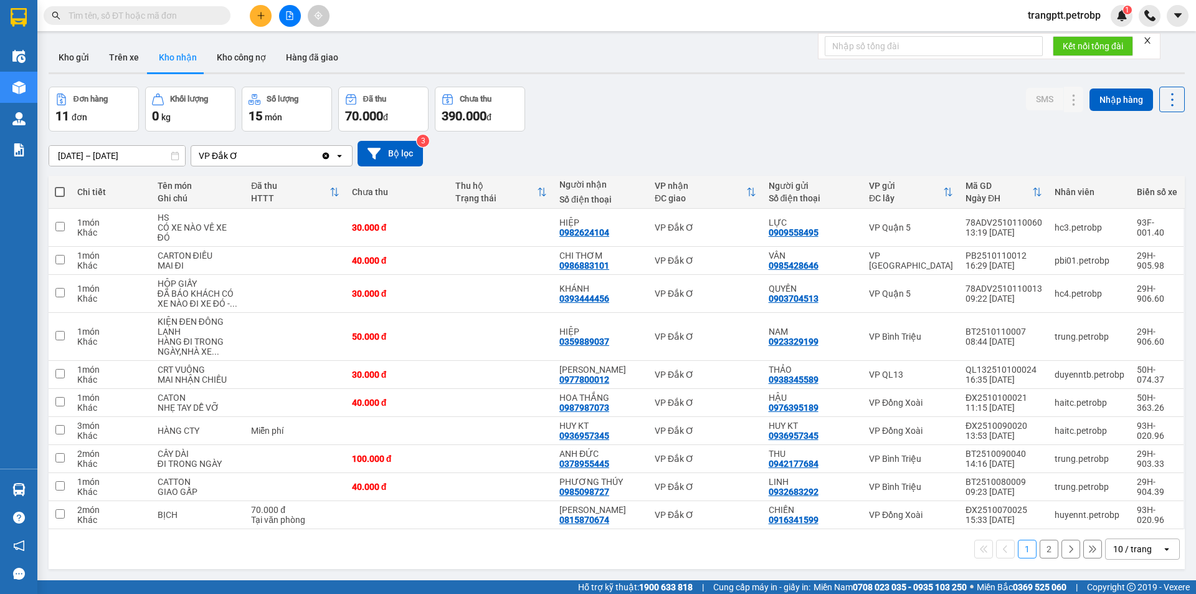
drag, startPoint x: 62, startPoint y: 51, endPoint x: 162, endPoint y: 130, distance: 127.4
click at [61, 52] on button "Kho gửi" at bounding box center [74, 57] width 50 height 30
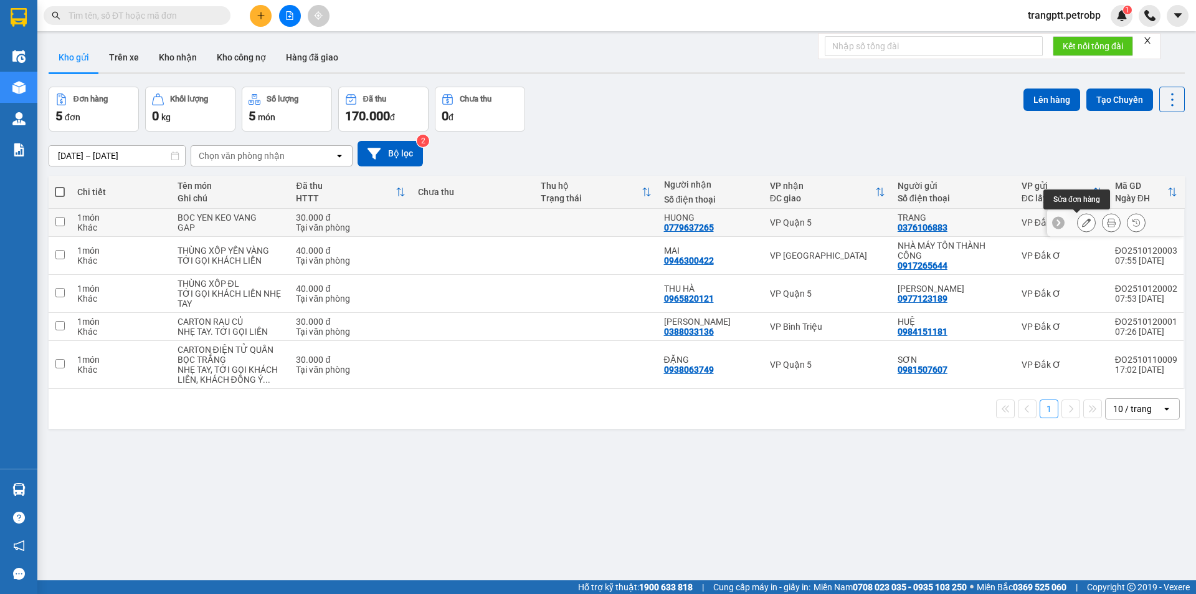
click at [1078, 224] on button at bounding box center [1086, 223] width 17 height 22
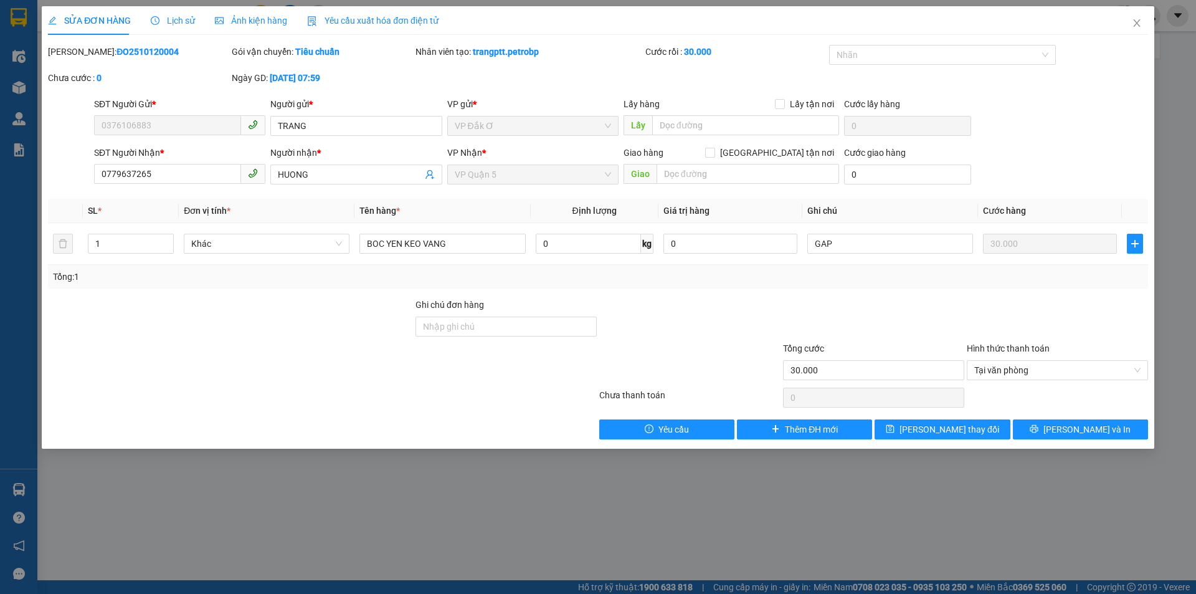
type input "0376106883"
type input "0779637265"
type input "30.000"
click at [315, 174] on input "HUONG" at bounding box center [350, 175] width 144 height 14
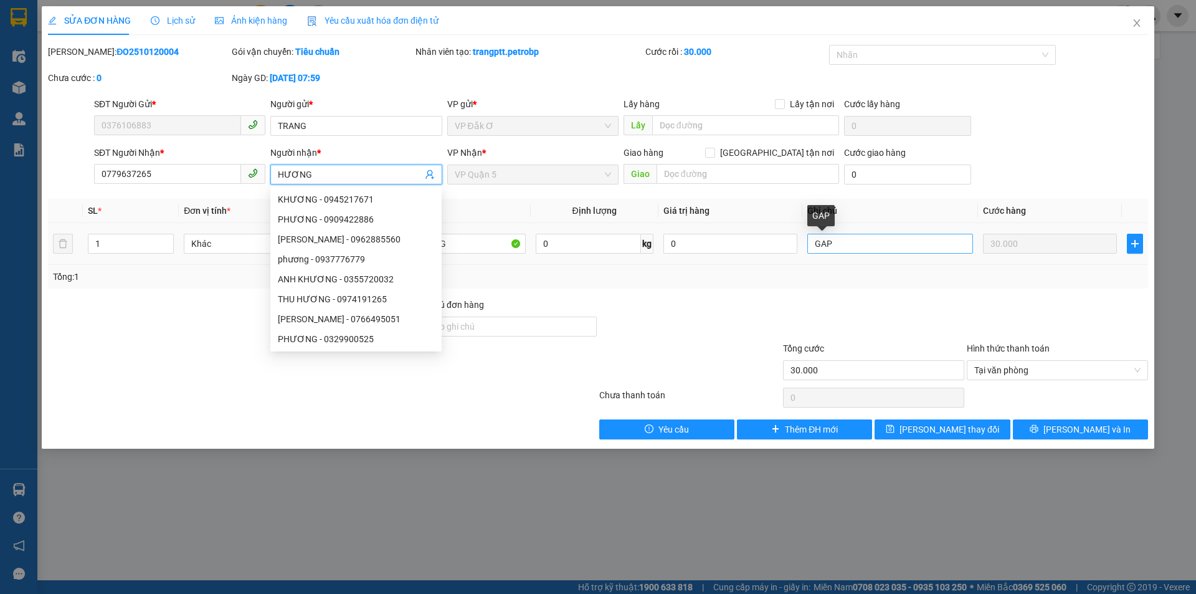
type input "HƯƠNG"
click at [843, 244] on input "GAP" at bounding box center [891, 244] width 166 height 20
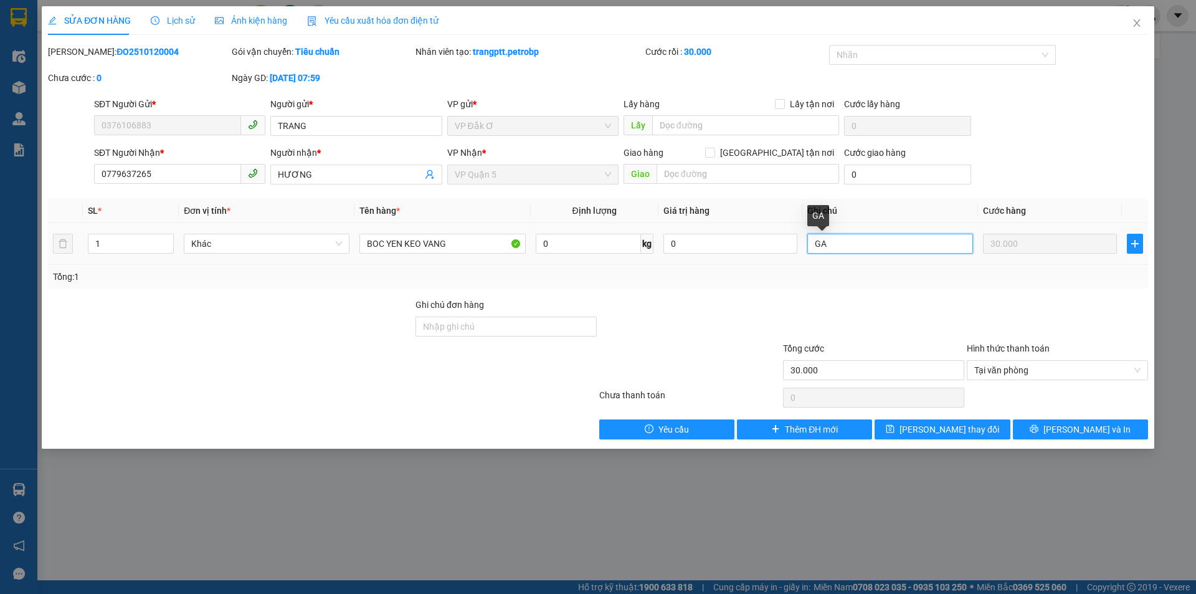
type input "G"
type input "GẤP"
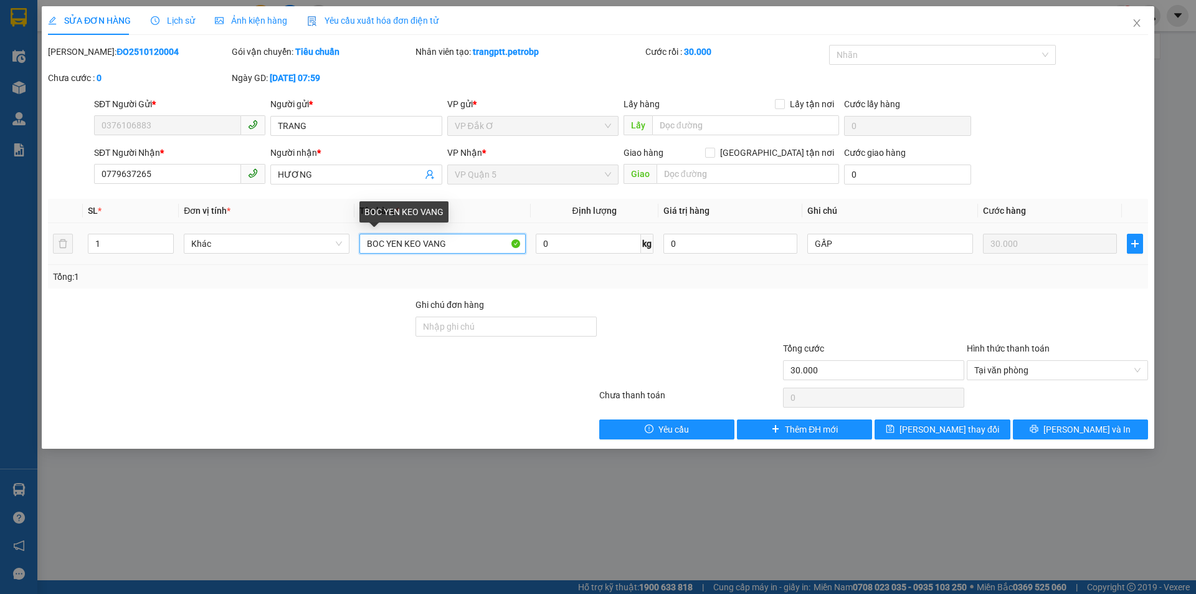
click at [451, 244] on input "BOC YEN KEO VANG" at bounding box center [443, 244] width 166 height 20
type input "B"
type input "BỌC YẾN KEO"
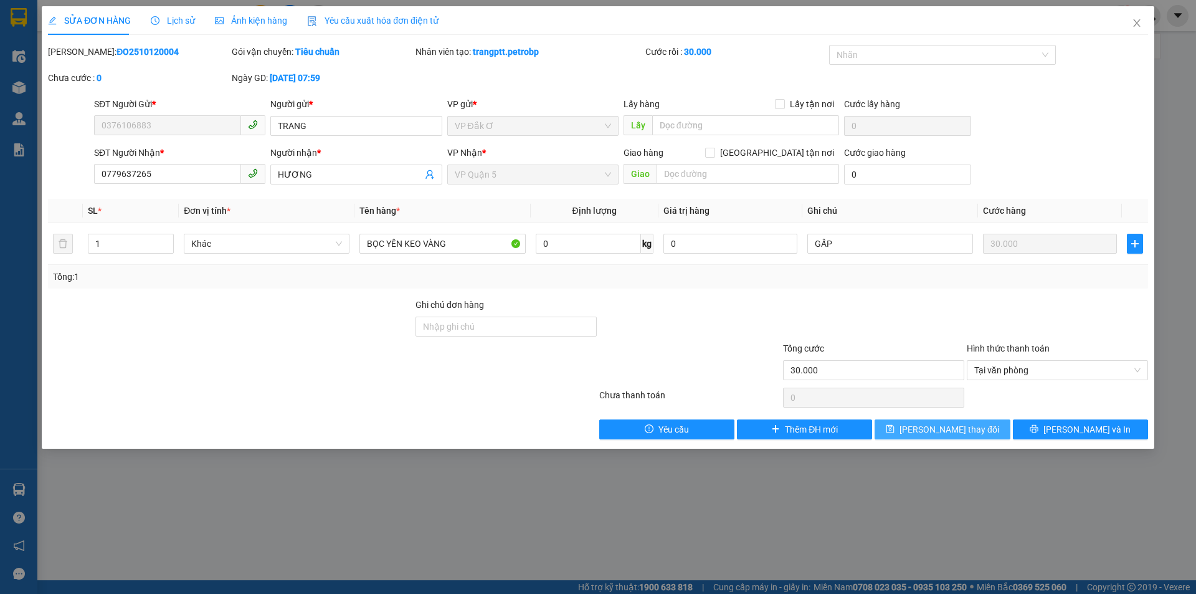
drag, startPoint x: 962, startPoint y: 432, endPoint x: 899, endPoint y: 429, distance: 62.4
click at [961, 432] on span "Lưu thay đổi" at bounding box center [950, 430] width 100 height 14
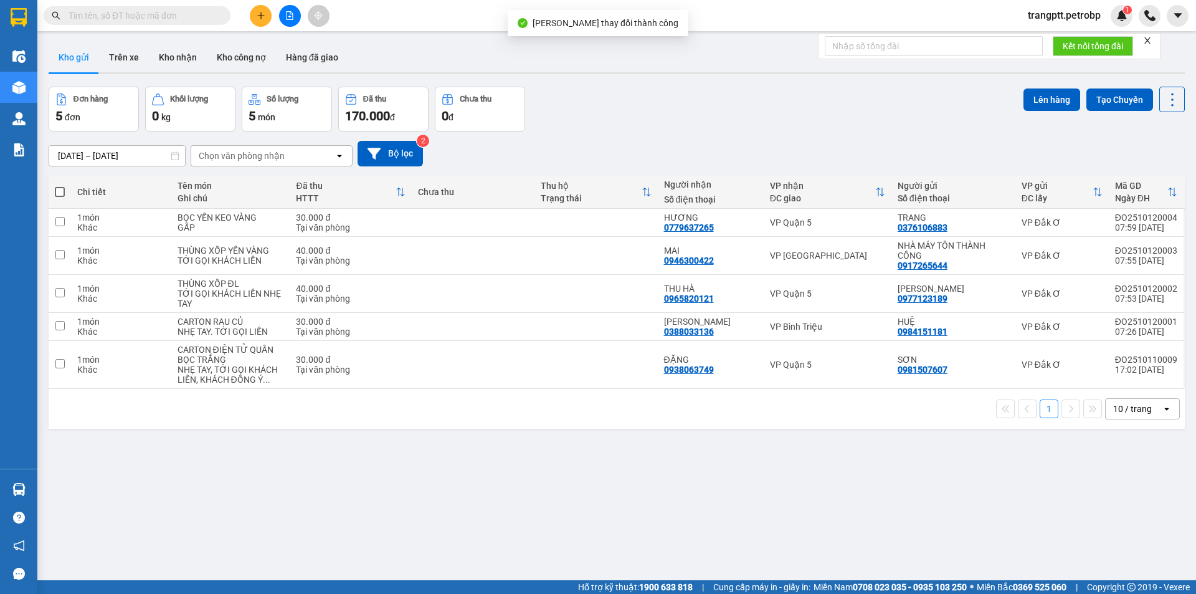
drag, startPoint x: 60, startPoint y: 191, endPoint x: 60, endPoint y: 208, distance: 16.8
click at [60, 192] on span at bounding box center [60, 192] width 10 height 10
click at [60, 186] on input "checkbox" at bounding box center [60, 186] width 0 height 0
checkbox input "true"
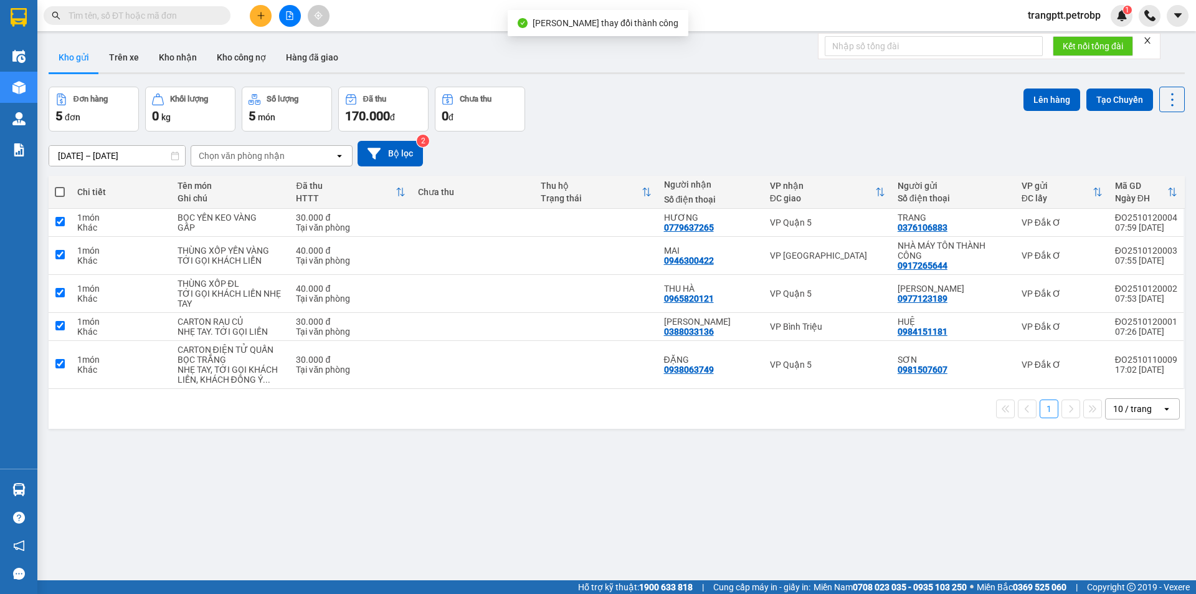
checkbox input "true"
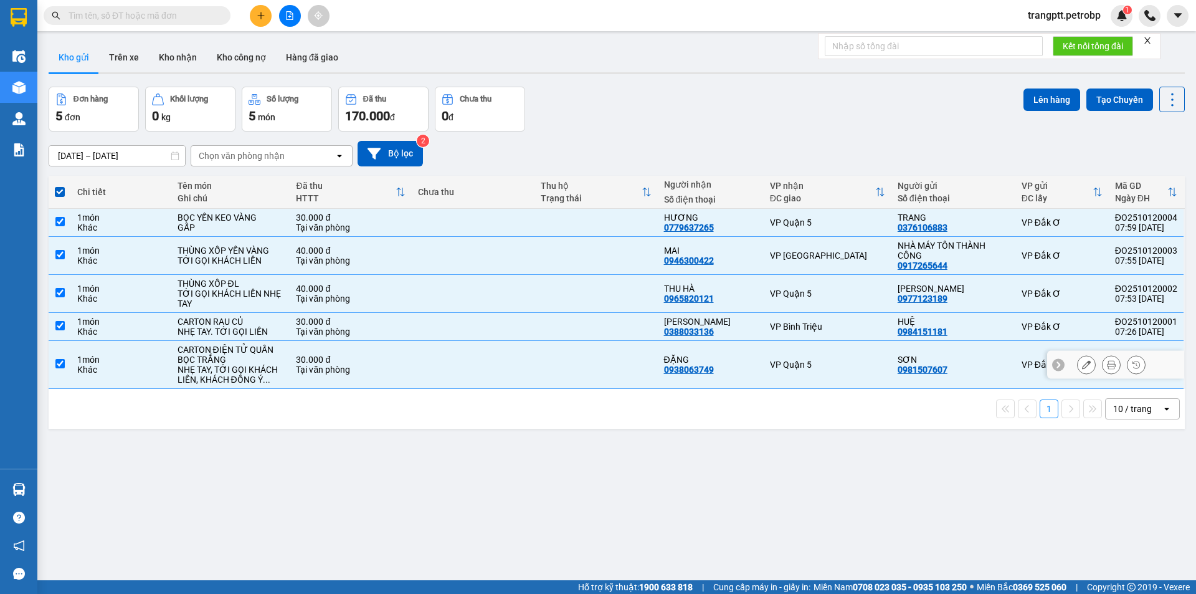
click at [61, 360] on input "checkbox" at bounding box center [59, 363] width 9 height 9
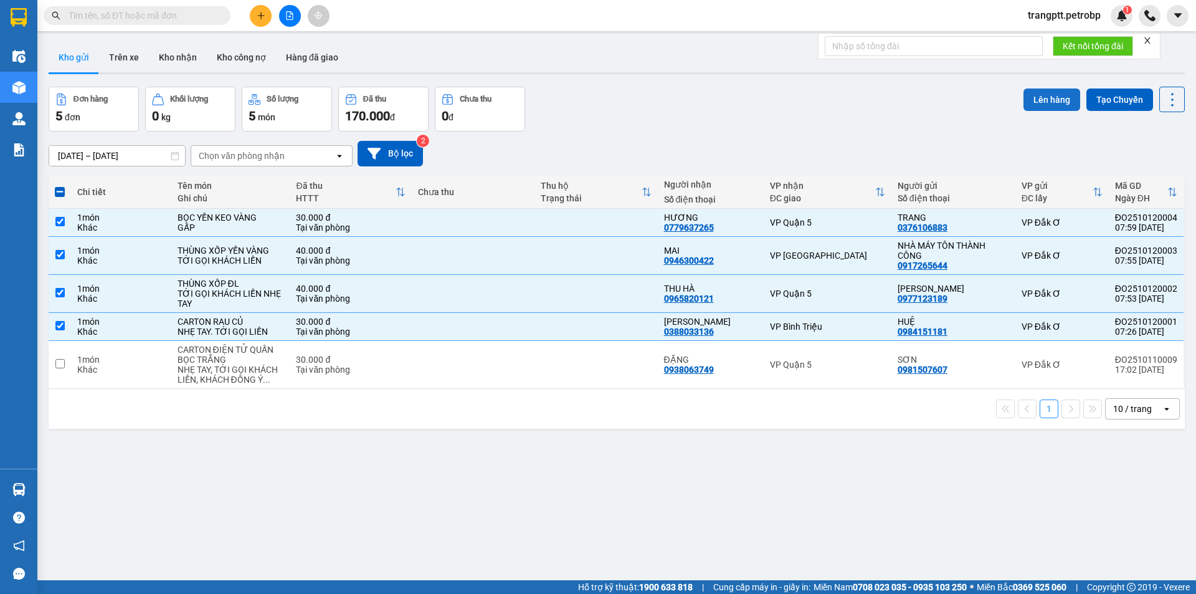
click at [1047, 95] on button "Lên hàng" at bounding box center [1052, 99] width 57 height 22
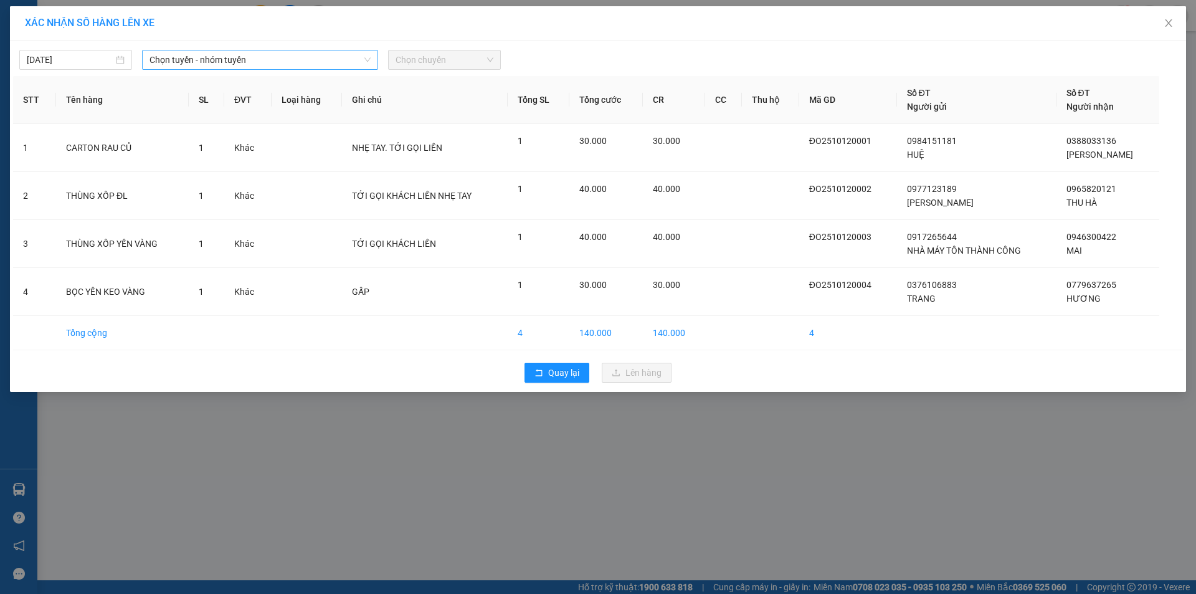
click at [267, 52] on span "Chọn tuyến - nhóm tuyến" at bounding box center [260, 59] width 221 height 19
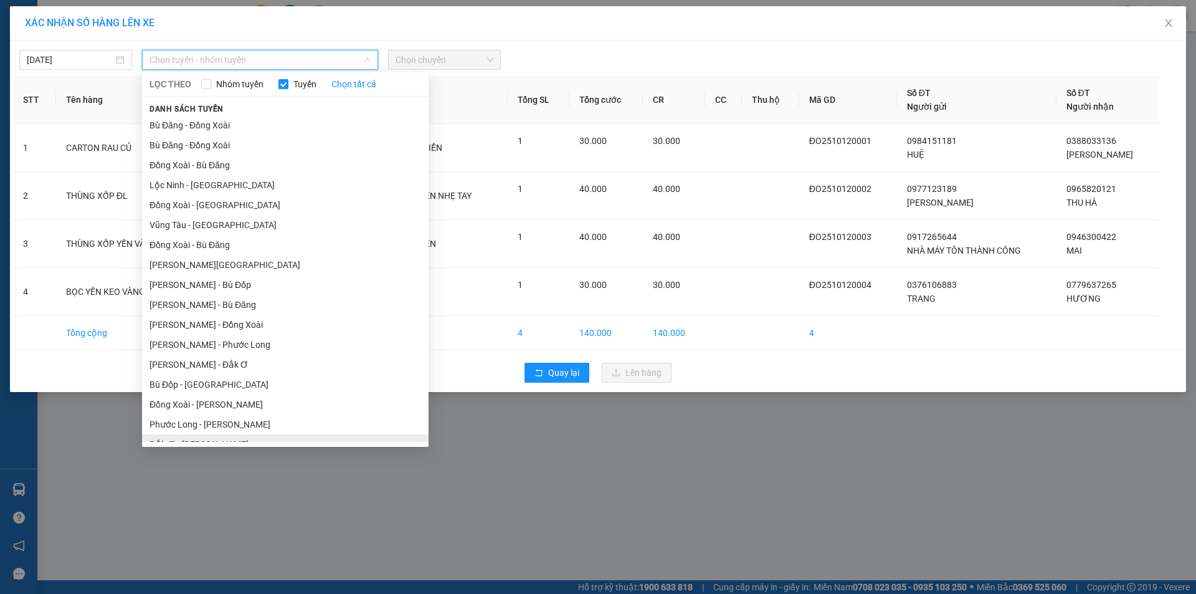
click at [196, 434] on li "Đắk Ơ - Hồ Chí Minh" at bounding box center [285, 444] width 287 height 20
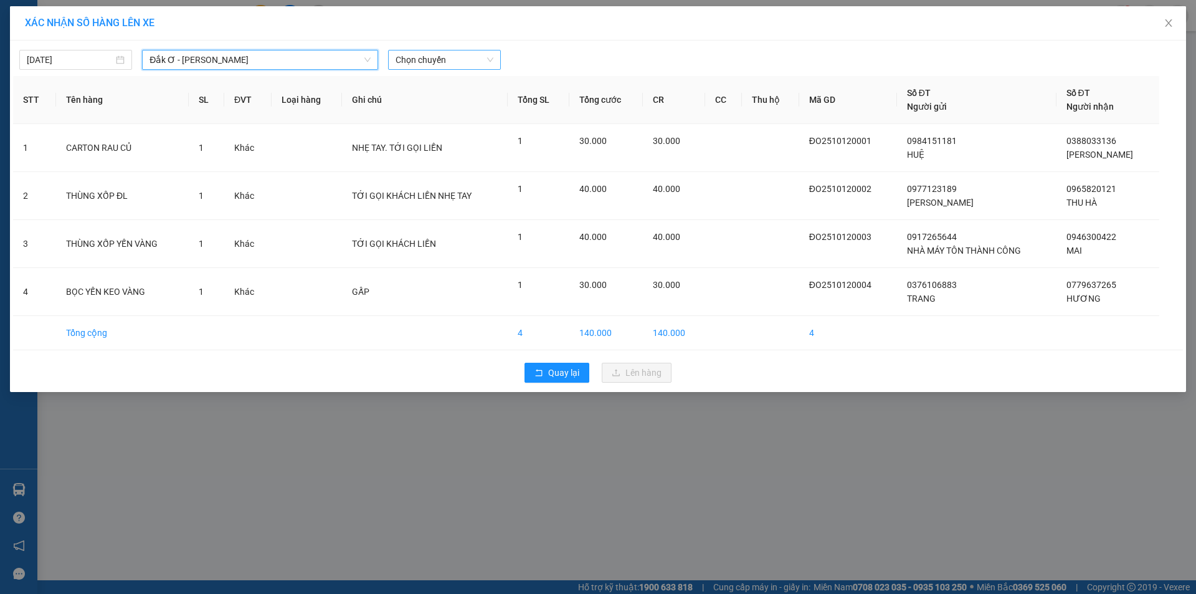
click at [430, 62] on span "Chọn chuyến" at bounding box center [445, 59] width 98 height 19
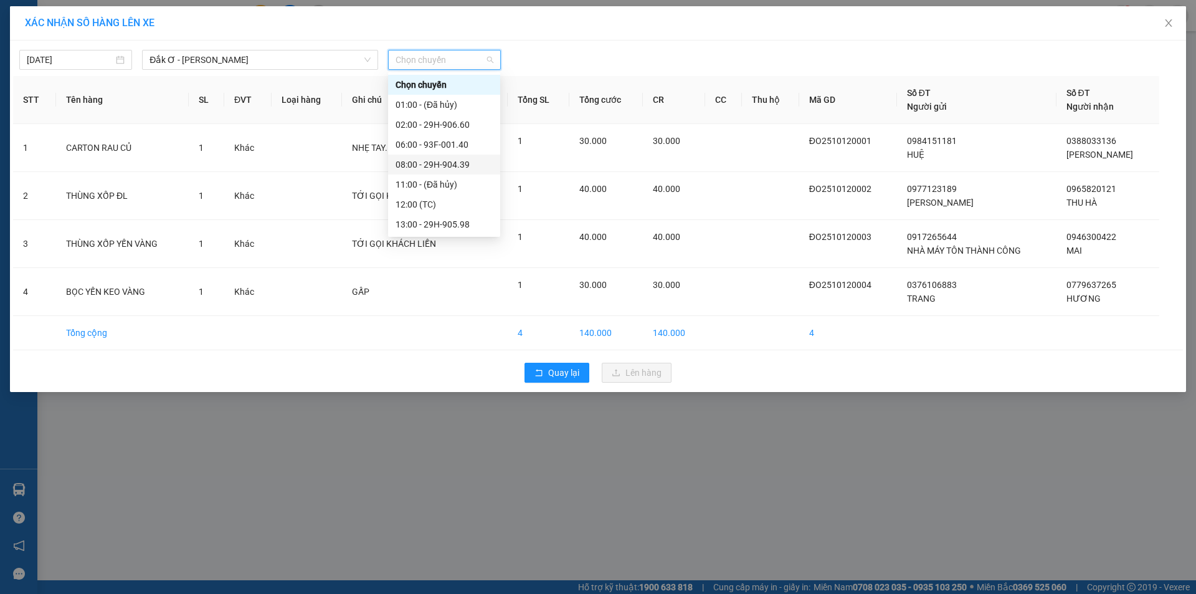
click at [429, 160] on div "08:00 - 29H-904.39" at bounding box center [444, 165] width 97 height 14
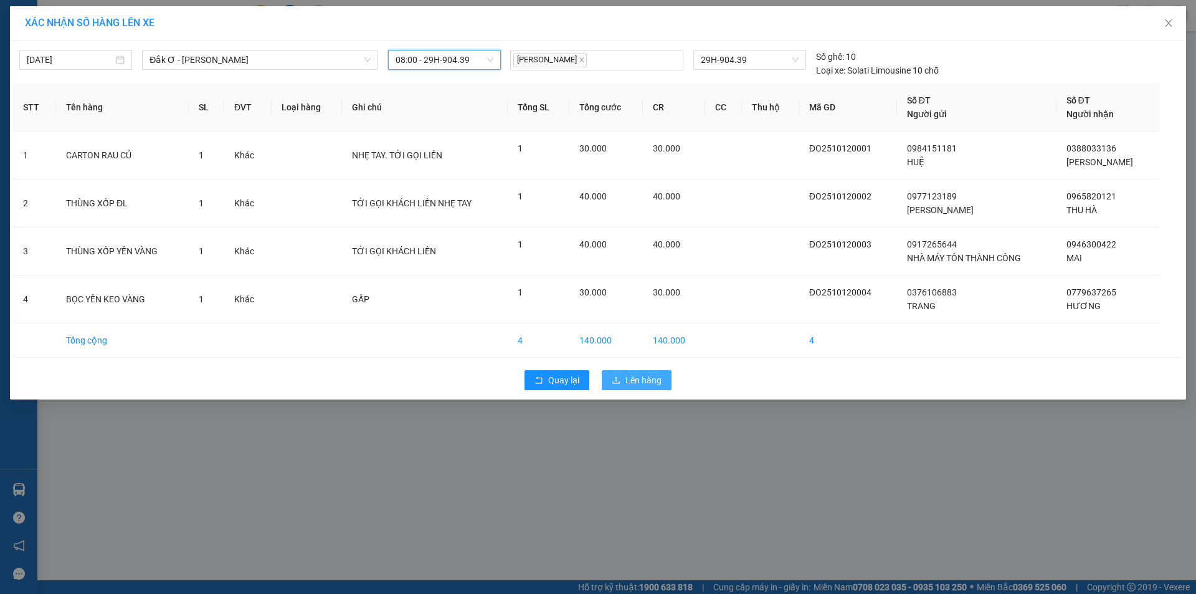
click at [635, 385] on span "Lên hàng" at bounding box center [644, 380] width 36 height 14
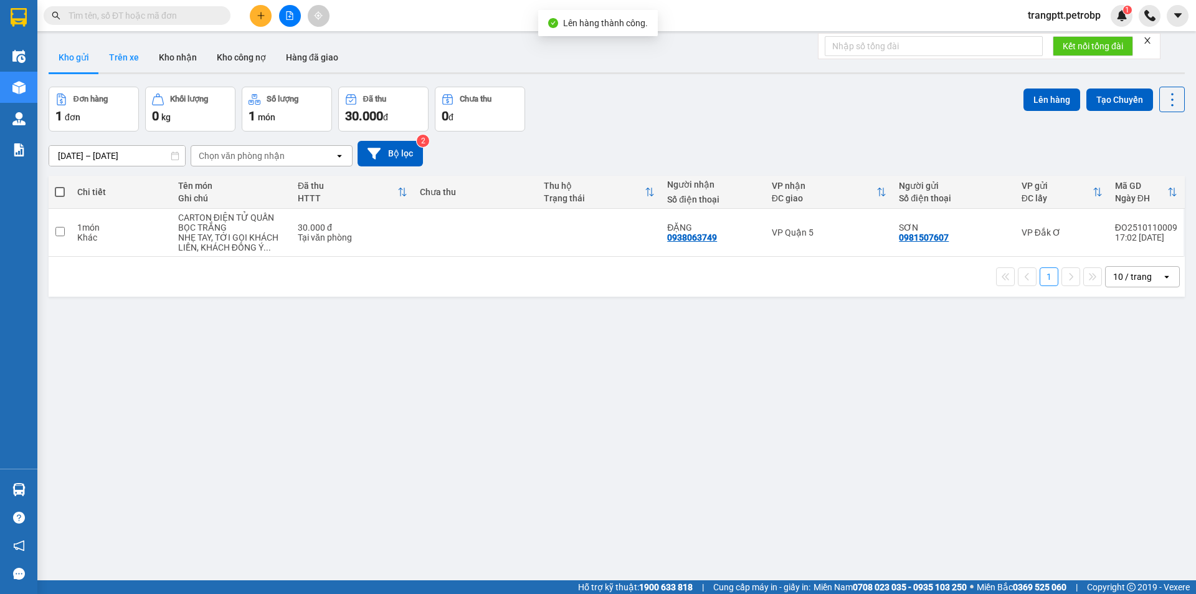
drag, startPoint x: 134, startPoint y: 50, endPoint x: 141, endPoint y: 67, distance: 18.2
click at [133, 50] on button "Trên xe" at bounding box center [124, 57] width 50 height 30
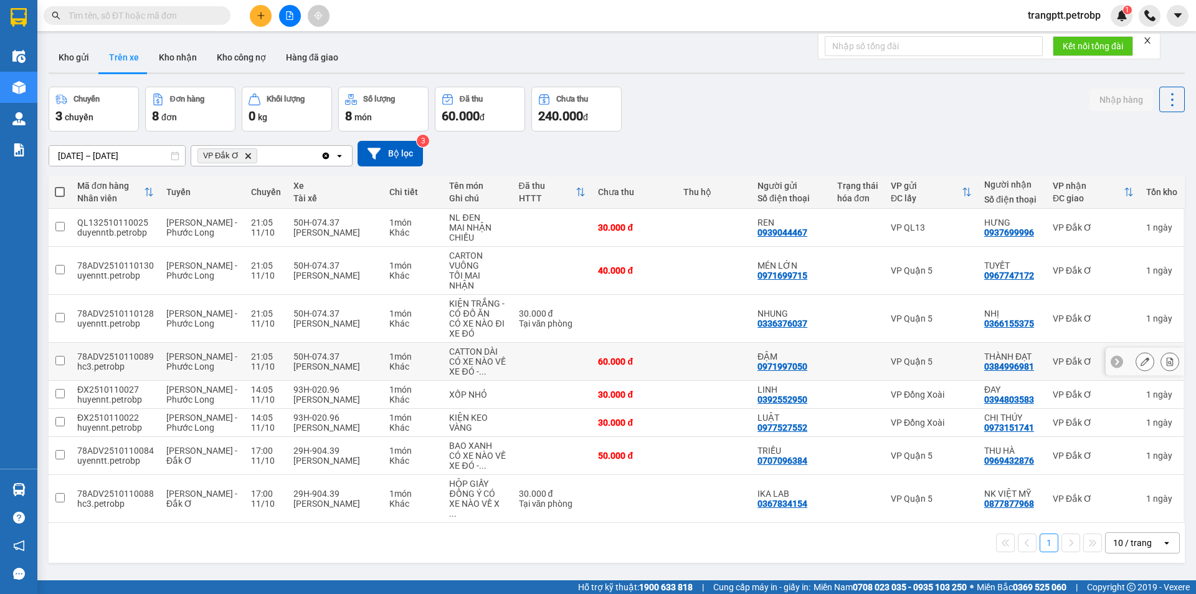
drag, startPoint x: 61, startPoint y: 360, endPoint x: 92, endPoint y: 360, distance: 30.5
click at [60, 360] on input "checkbox" at bounding box center [59, 360] width 9 height 9
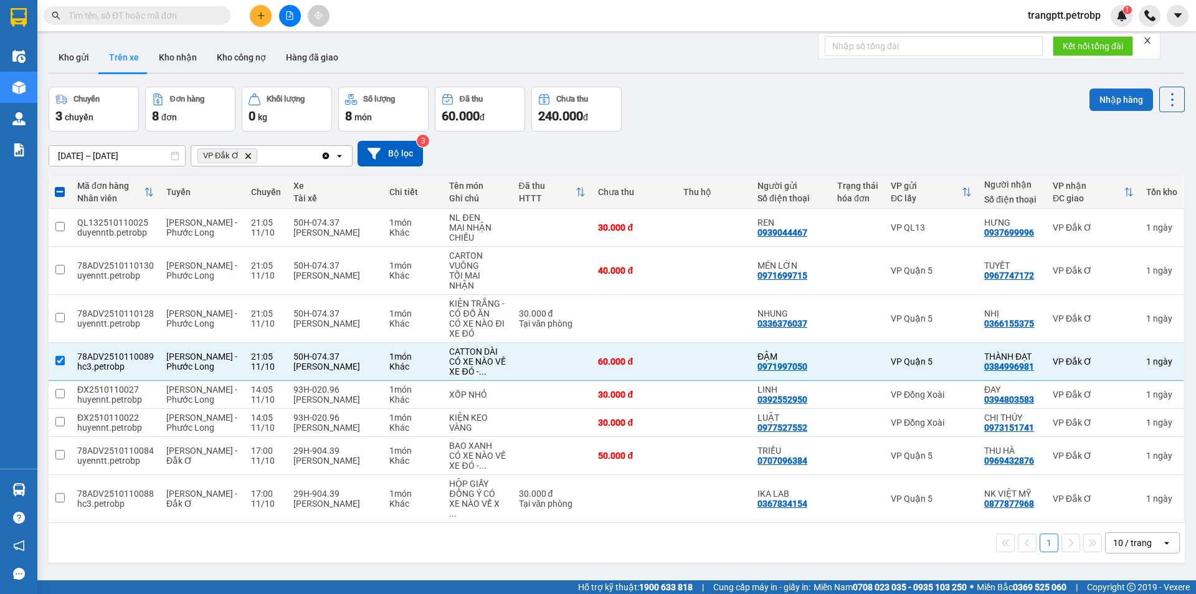
click at [1107, 100] on button "Nhập hàng" at bounding box center [1122, 99] width 64 height 22
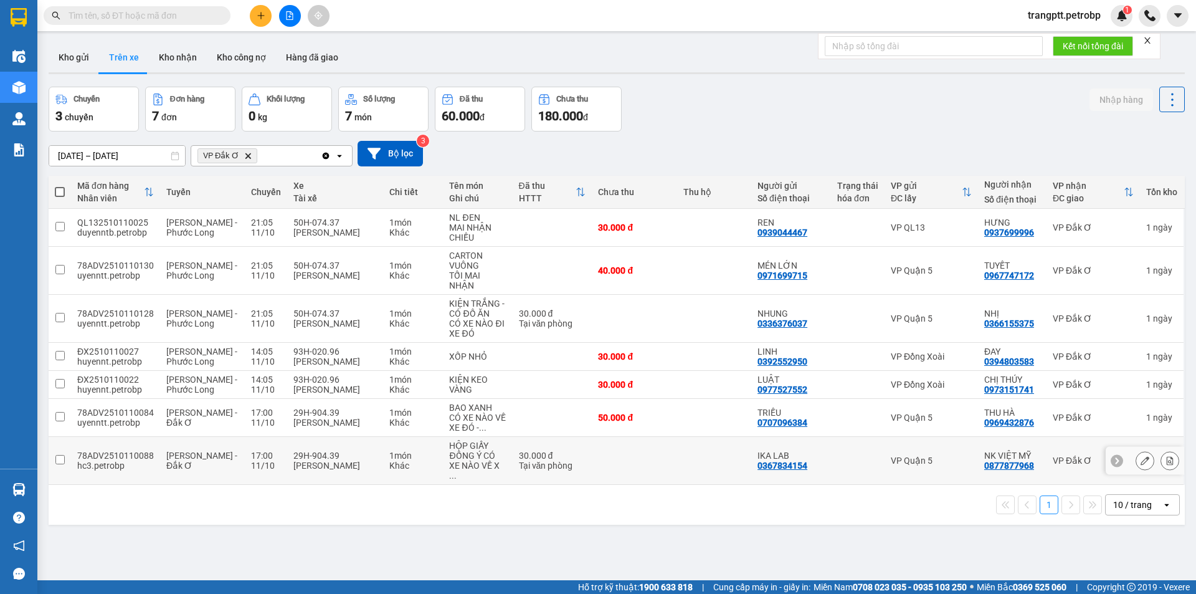
click at [59, 455] on input "checkbox" at bounding box center [59, 459] width 9 height 9
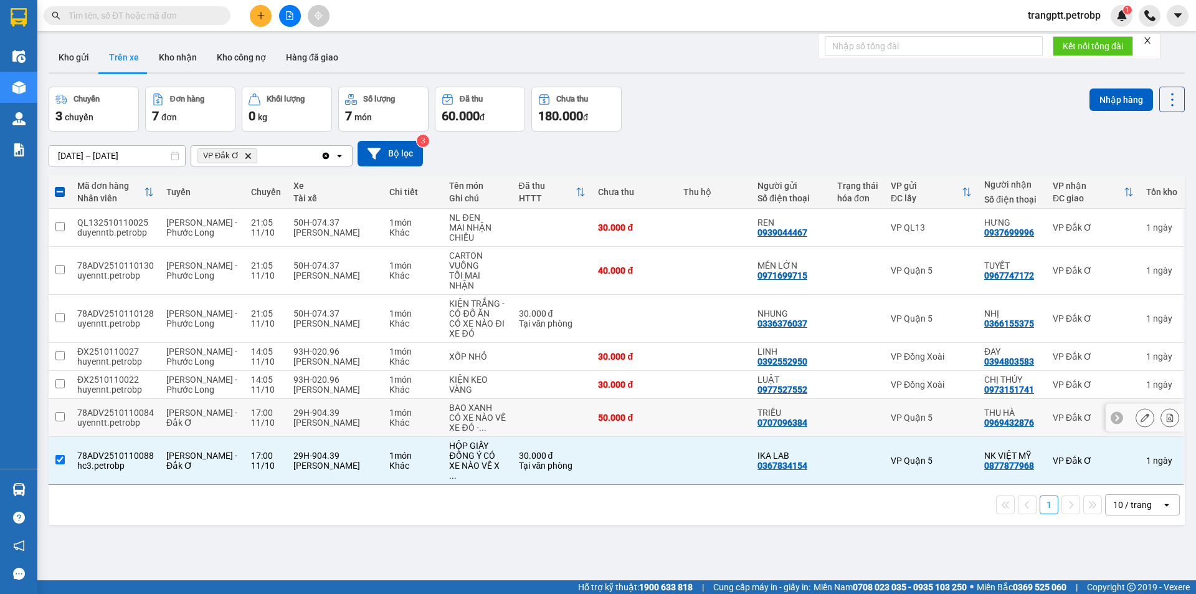
click at [58, 414] on input "checkbox" at bounding box center [59, 416] width 9 height 9
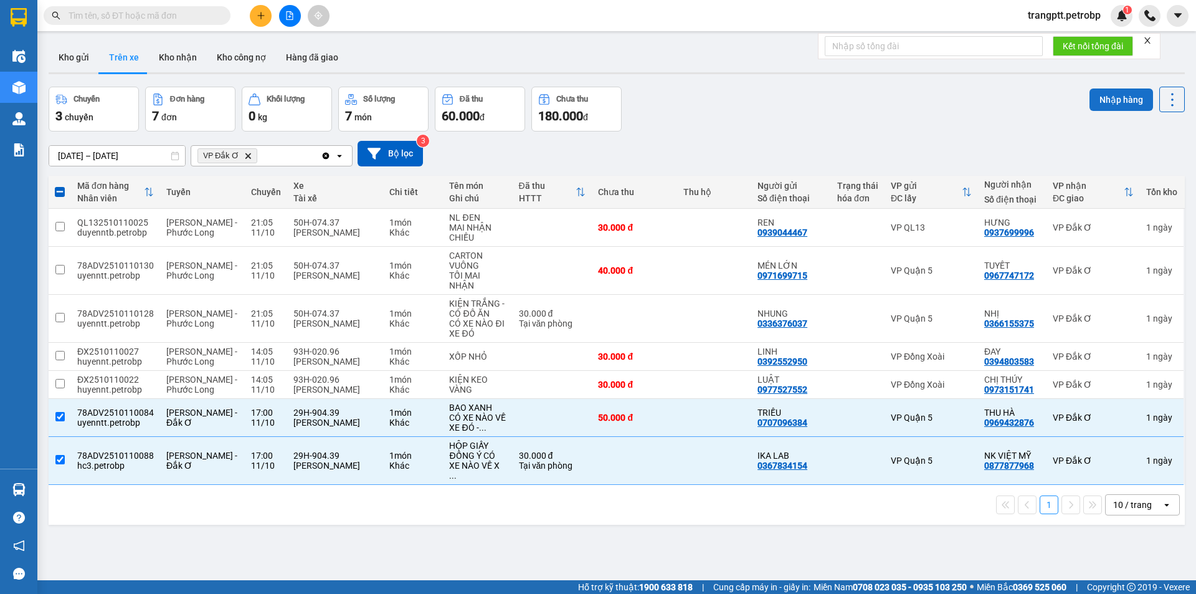
click at [1111, 99] on button "Nhập hàng" at bounding box center [1122, 99] width 64 height 22
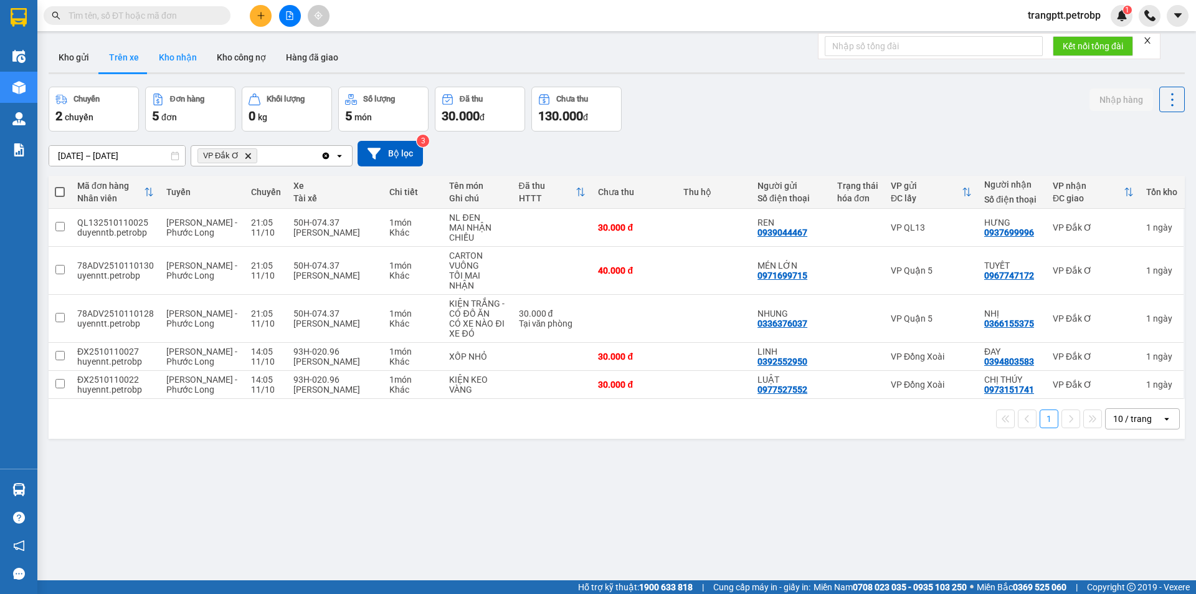
drag, startPoint x: 171, startPoint y: 53, endPoint x: 197, endPoint y: 69, distance: 30.3
click at [173, 55] on button "Kho nhận" at bounding box center [178, 57] width 58 height 30
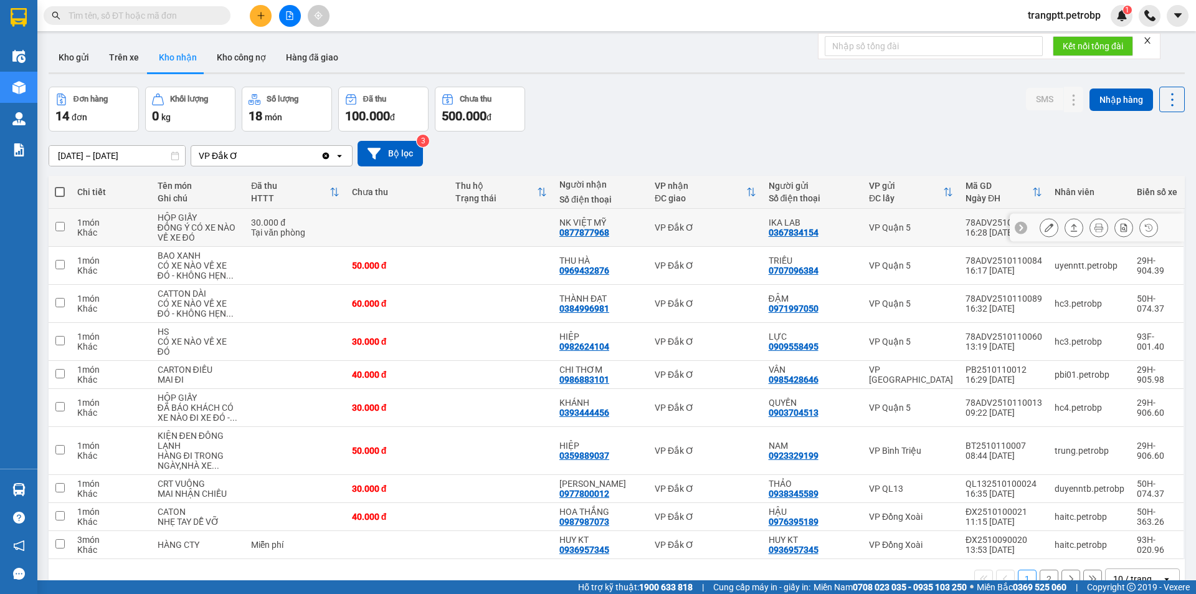
drag, startPoint x: 560, startPoint y: 233, endPoint x: 608, endPoint y: 229, distance: 48.1
click at [608, 229] on td "NK VIỆT MỸ 0877877968" at bounding box center [600, 228] width 95 height 38
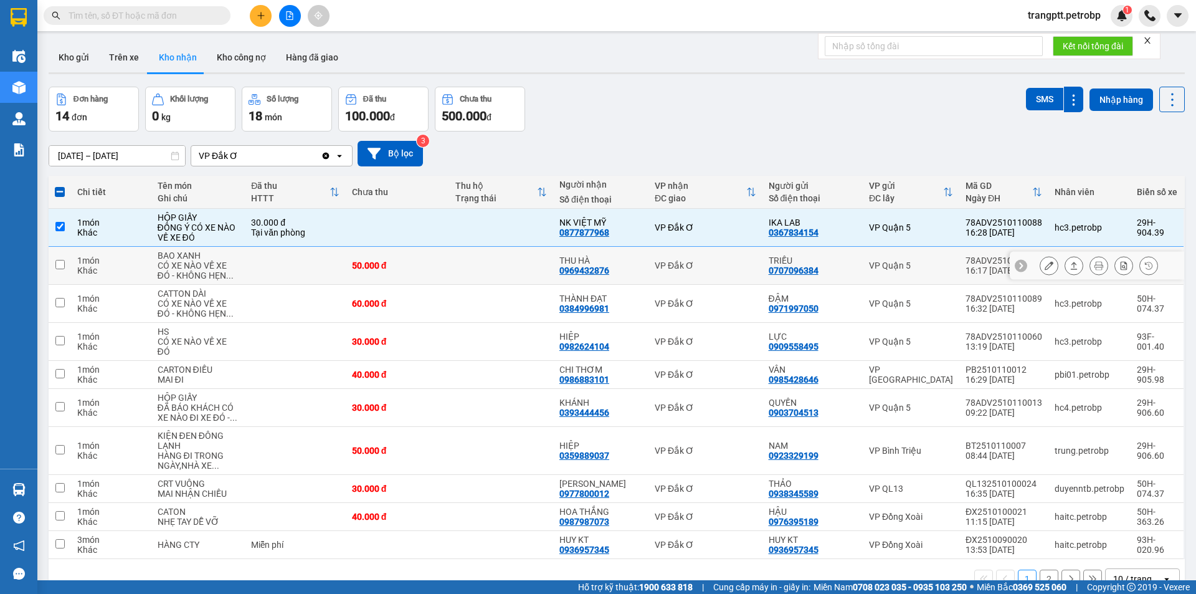
drag, startPoint x: 559, startPoint y: 269, endPoint x: 614, endPoint y: 274, distance: 55.1
click at [614, 274] on td "THU HÀ 0969432876" at bounding box center [600, 266] width 95 height 38
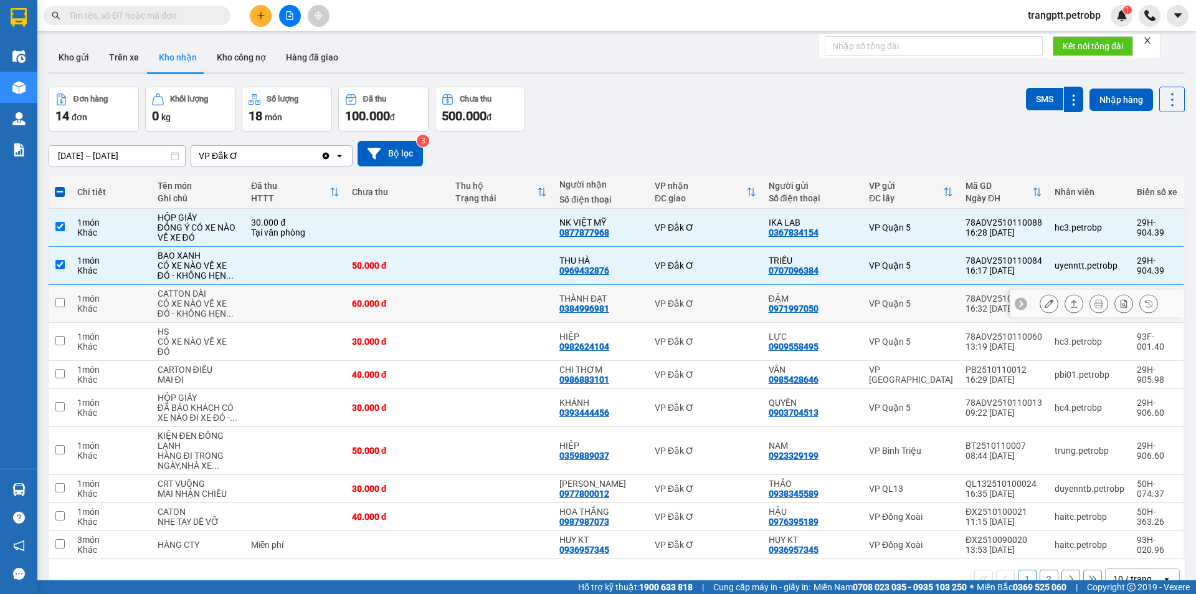
drag, startPoint x: 560, startPoint y: 308, endPoint x: 613, endPoint y: 310, distance: 53.0
click at [613, 310] on td "THÀNH ĐẠT 0384996981" at bounding box center [600, 304] width 95 height 38
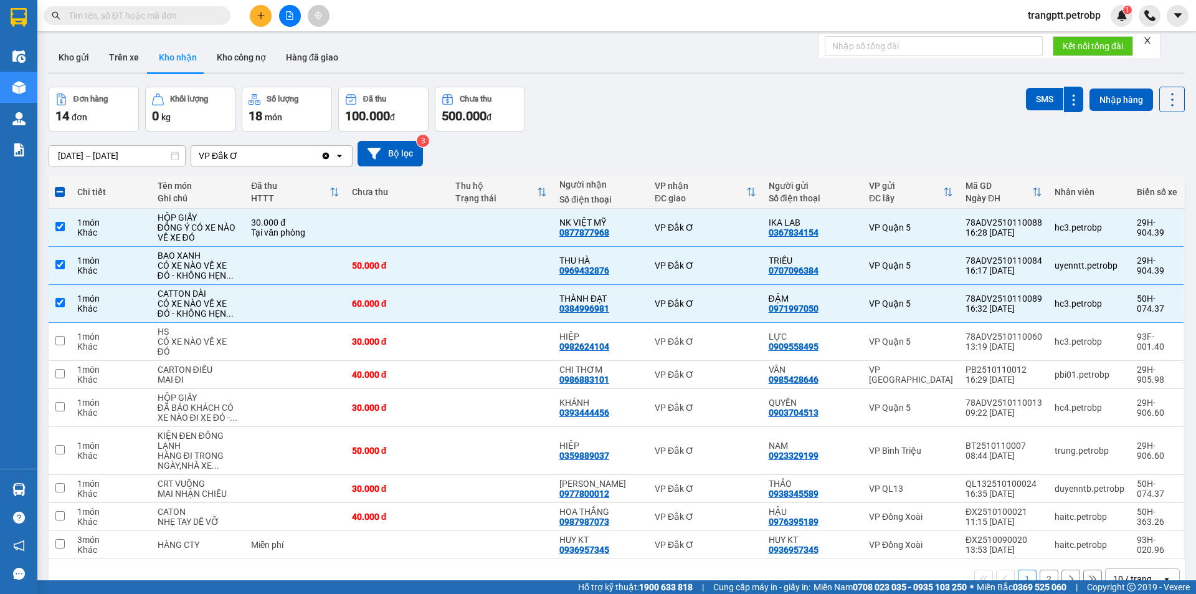
click at [57, 191] on span at bounding box center [60, 192] width 10 height 10
click at [60, 186] on input "checkbox" at bounding box center [60, 186] width 0 height 0
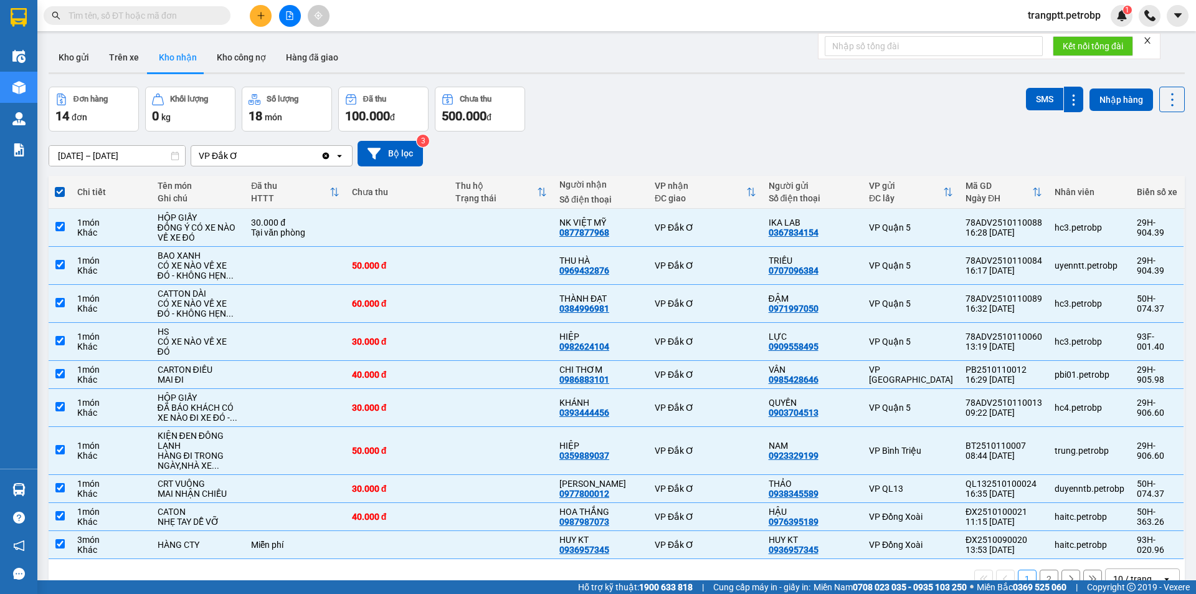
click at [57, 191] on span at bounding box center [60, 192] width 10 height 10
click at [60, 186] on input "checkbox" at bounding box center [60, 186] width 0 height 0
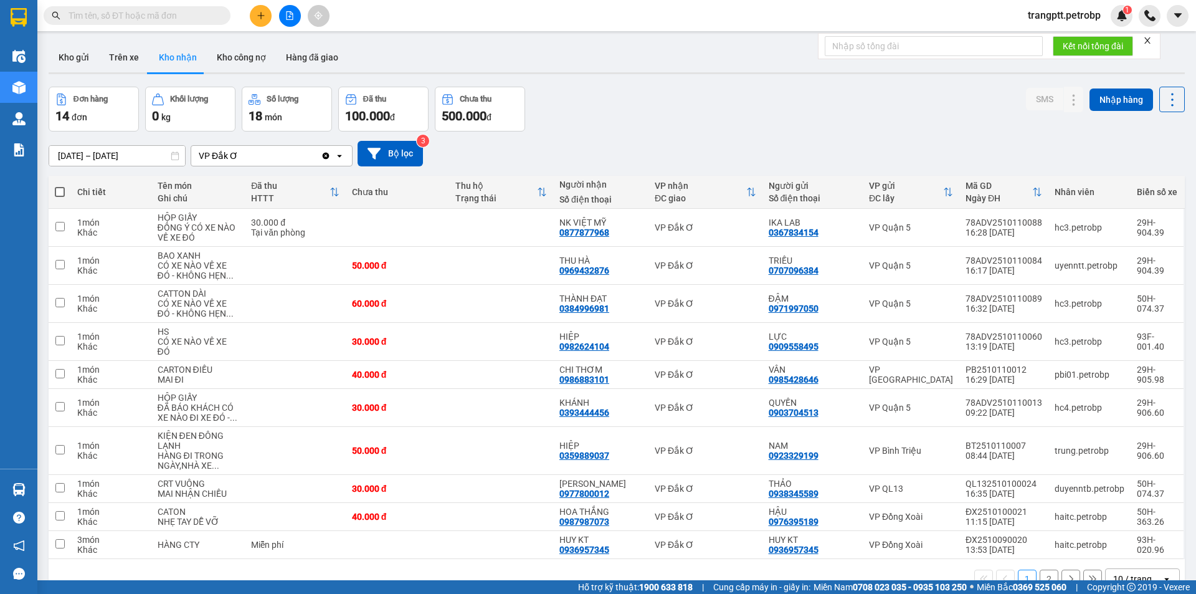
click at [649, 128] on div "Đơn hàng 14 đơn Khối lượng 0 kg Số lượng 18 món Đã thu 100.000 đ Chưa thu 500.0…" at bounding box center [617, 109] width 1137 height 45
click at [125, 55] on button "Trên xe" at bounding box center [124, 57] width 50 height 30
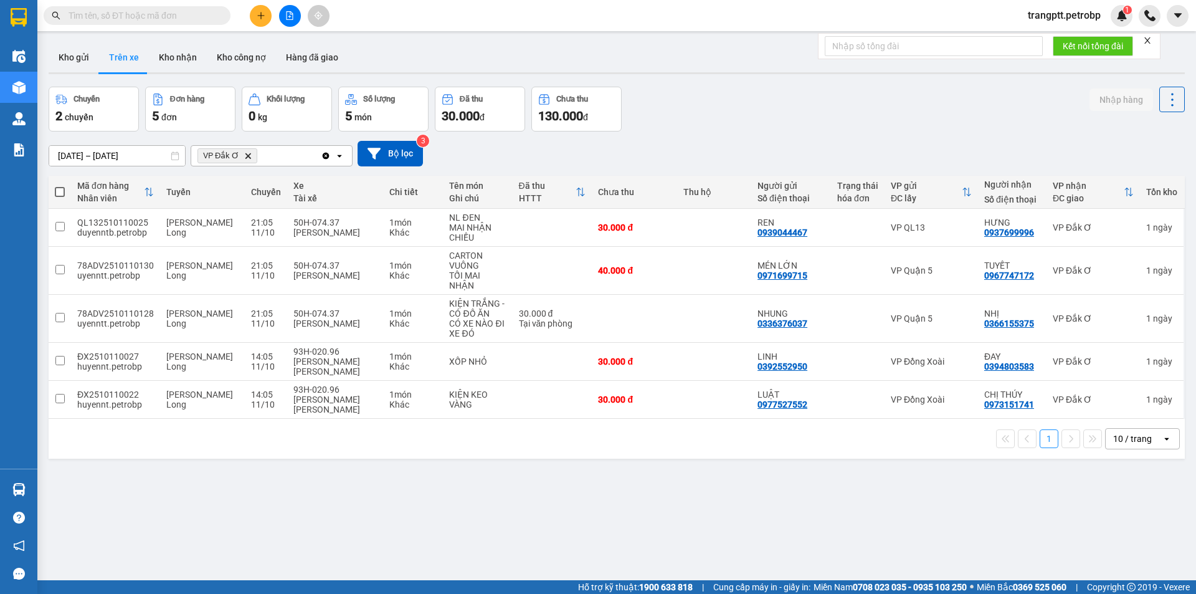
drag, startPoint x: 183, startPoint y: 56, endPoint x: 187, endPoint y: 171, distance: 115.3
click at [183, 58] on button "Kho nhận" at bounding box center [178, 57] width 58 height 30
type input "01/10/2025 – 12/10/2025"
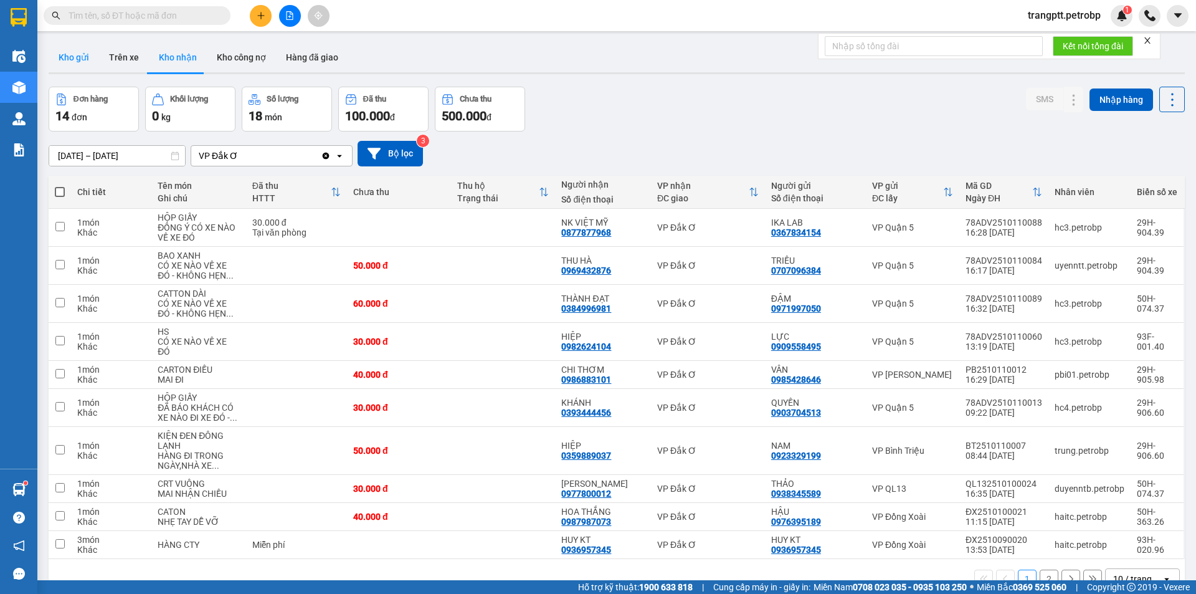
click at [73, 50] on button "Kho gửi" at bounding box center [74, 57] width 50 height 30
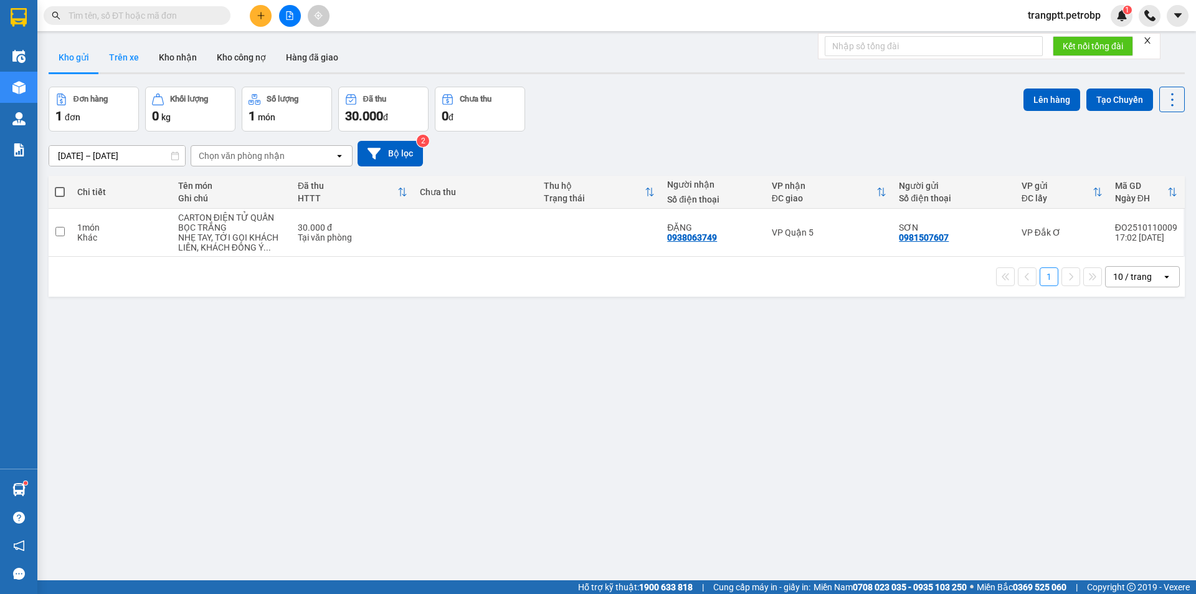
click at [126, 52] on button "Trên xe" at bounding box center [124, 57] width 50 height 30
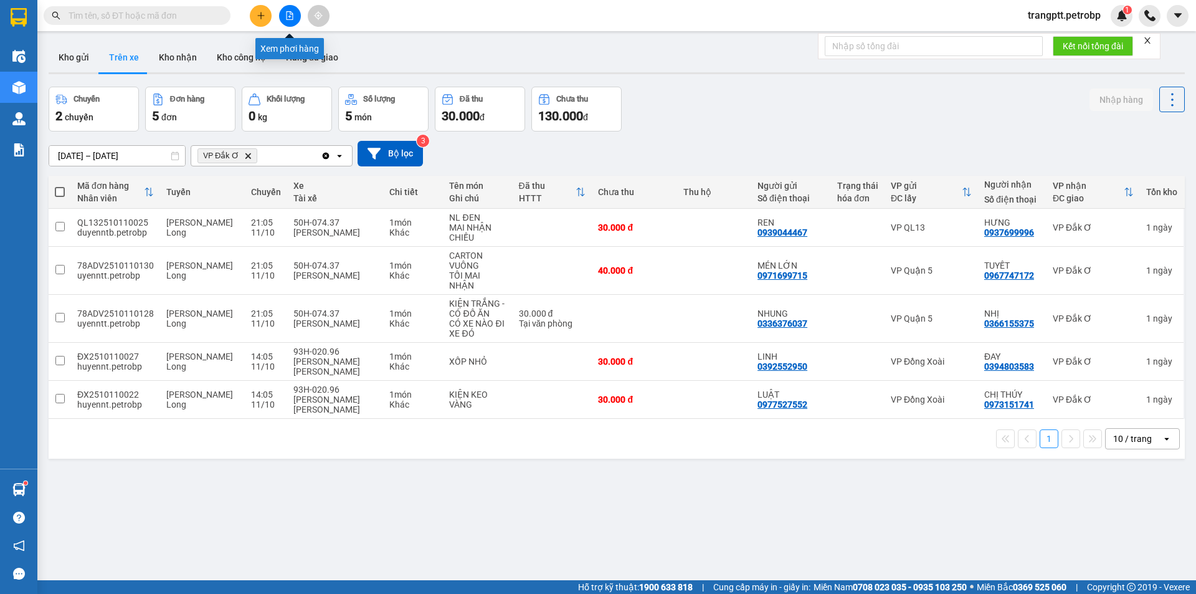
click at [285, 12] on icon "file-add" at bounding box center [289, 15] width 9 height 9
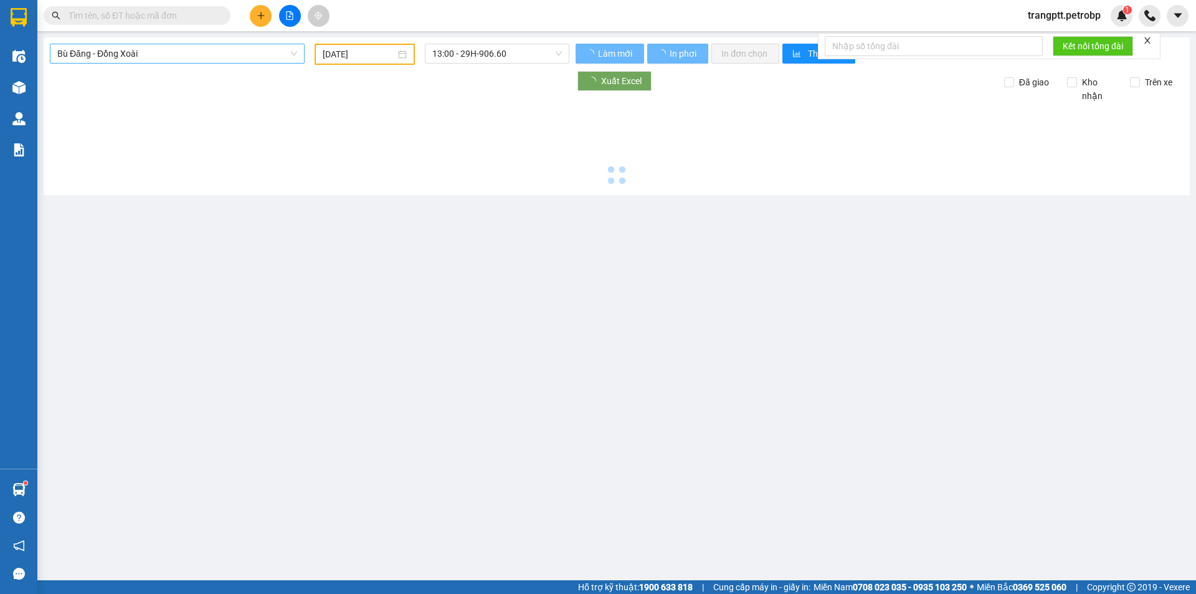
type input "12/10/2025"
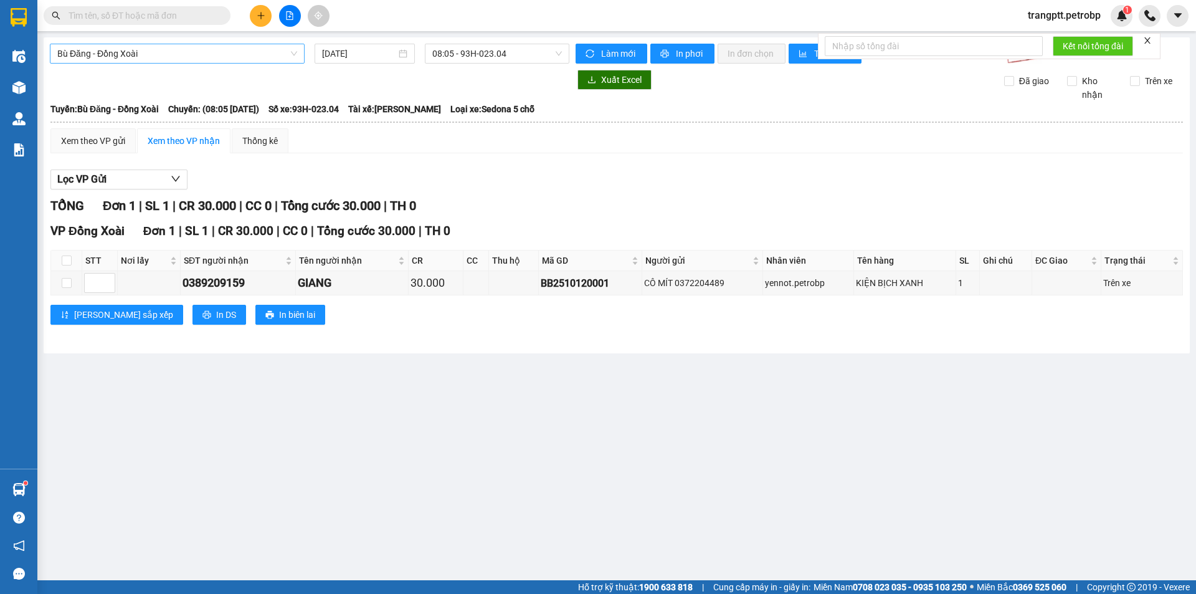
click at [189, 55] on span "Bù Đăng - Đồng Xoài" at bounding box center [177, 53] width 240 height 19
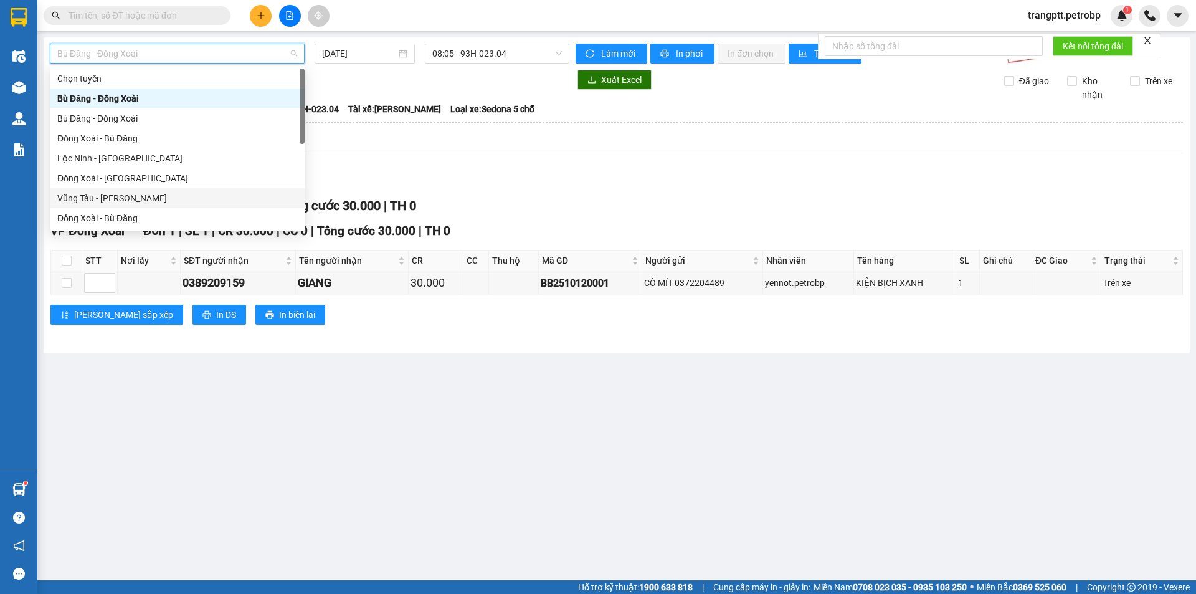
scroll to position [259, 0]
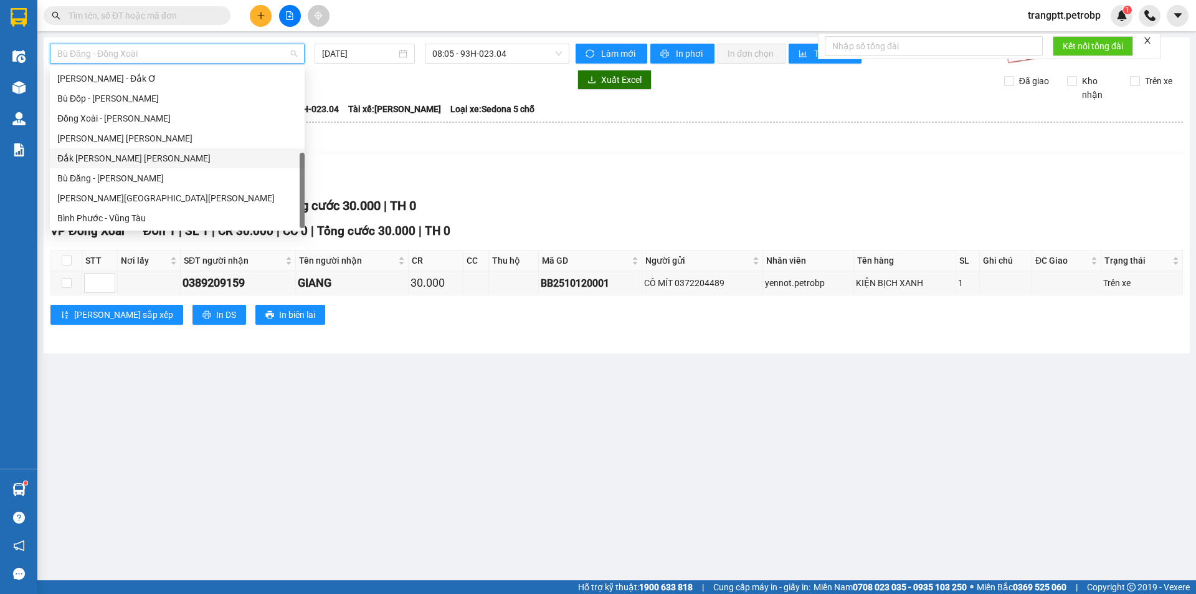
click at [103, 158] on div "Đắk Ơ - Hồ Chí Minh" at bounding box center [177, 158] width 240 height 14
type input "12/10/2025"
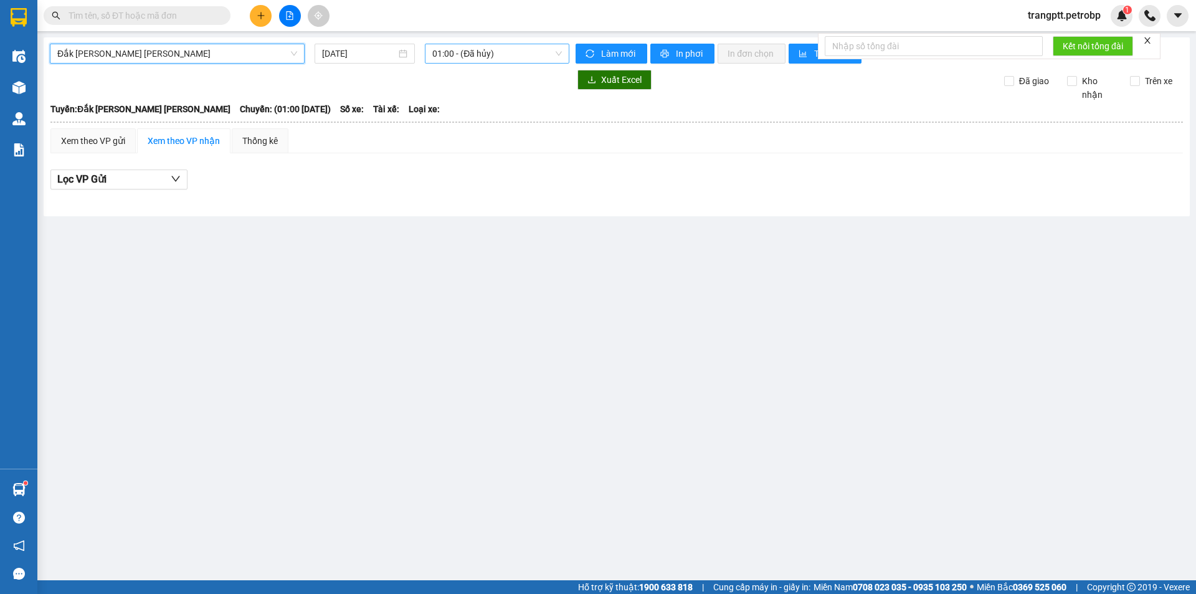
click at [464, 46] on span "01:00 - (Đã hủy)" at bounding box center [497, 53] width 130 height 19
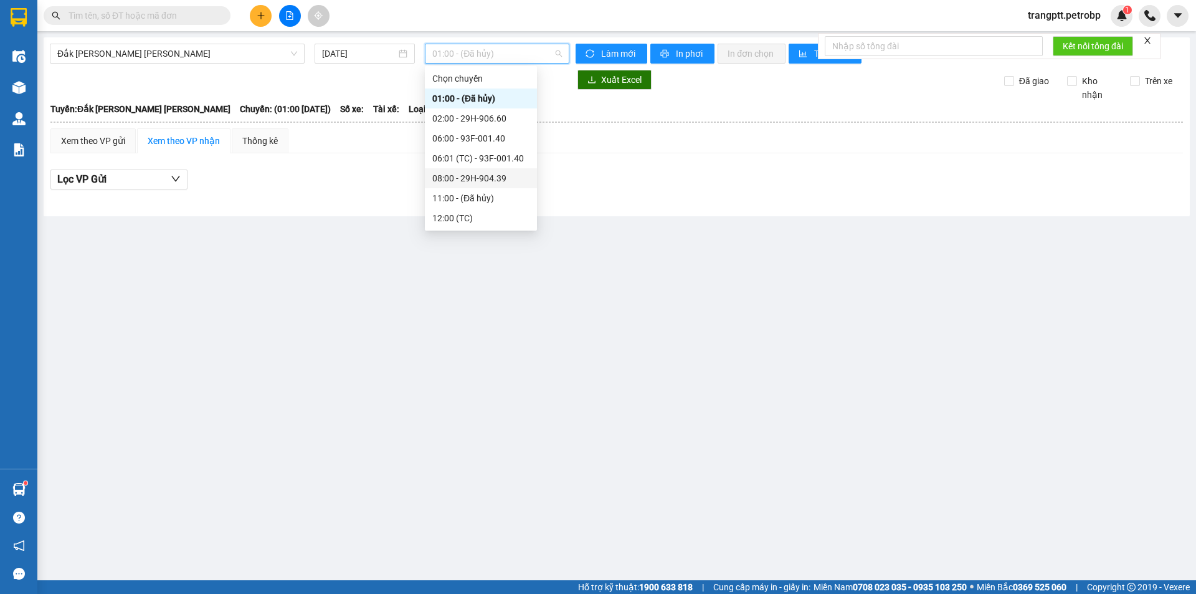
click at [474, 174] on div "08:00 - 29H-904.39" at bounding box center [480, 178] width 97 height 14
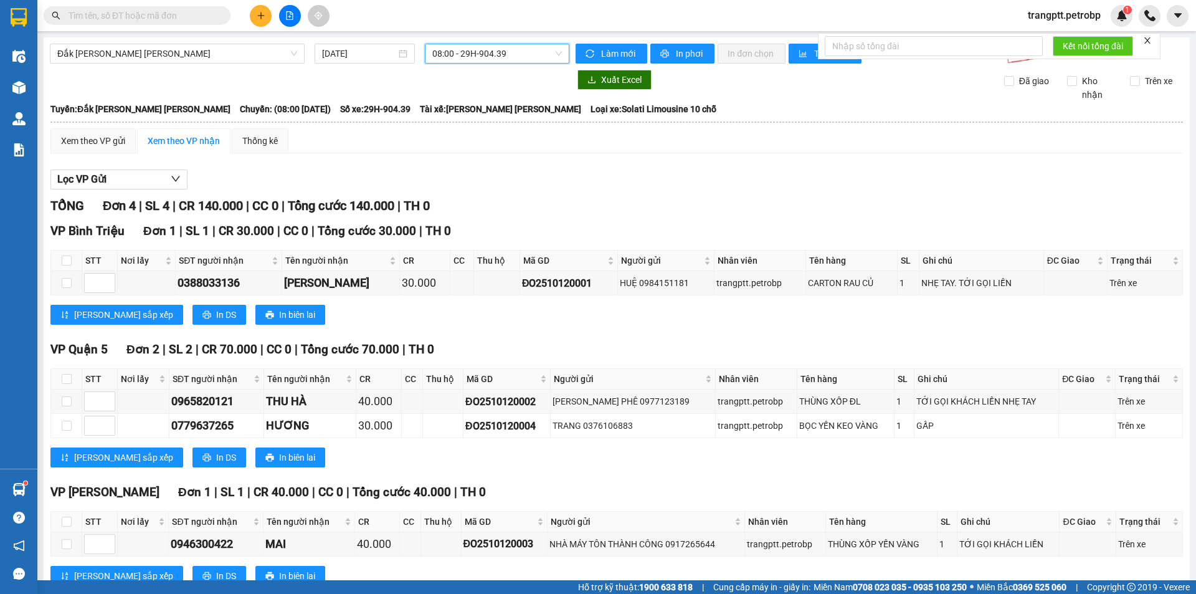
scroll to position [41, 0]
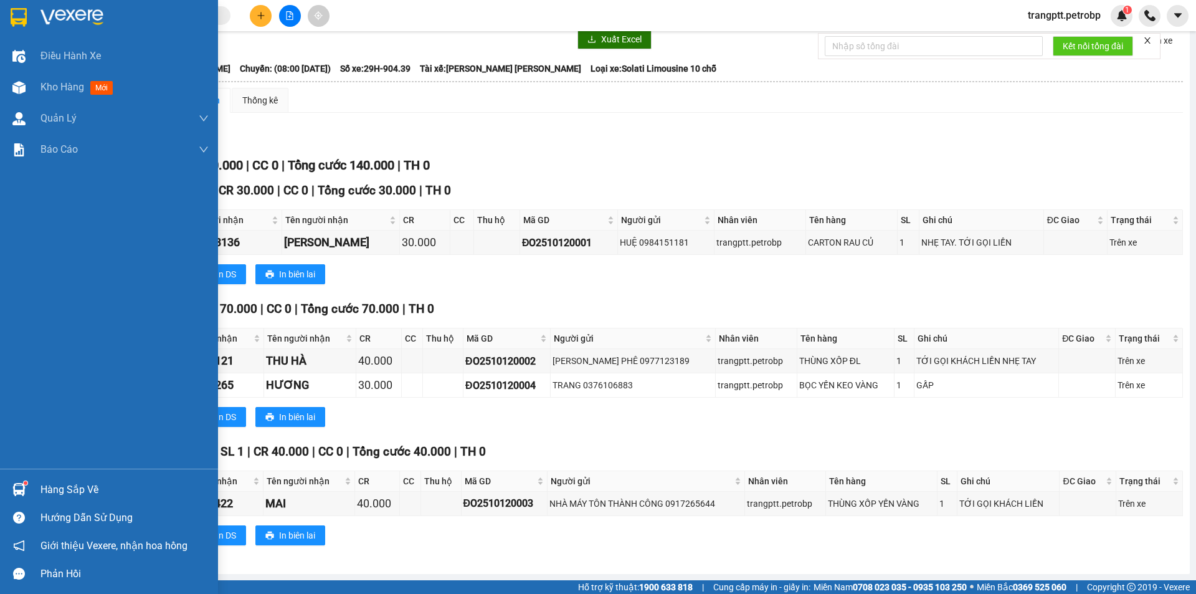
click at [56, 492] on div "Hàng sắp về" at bounding box center [125, 489] width 168 height 19
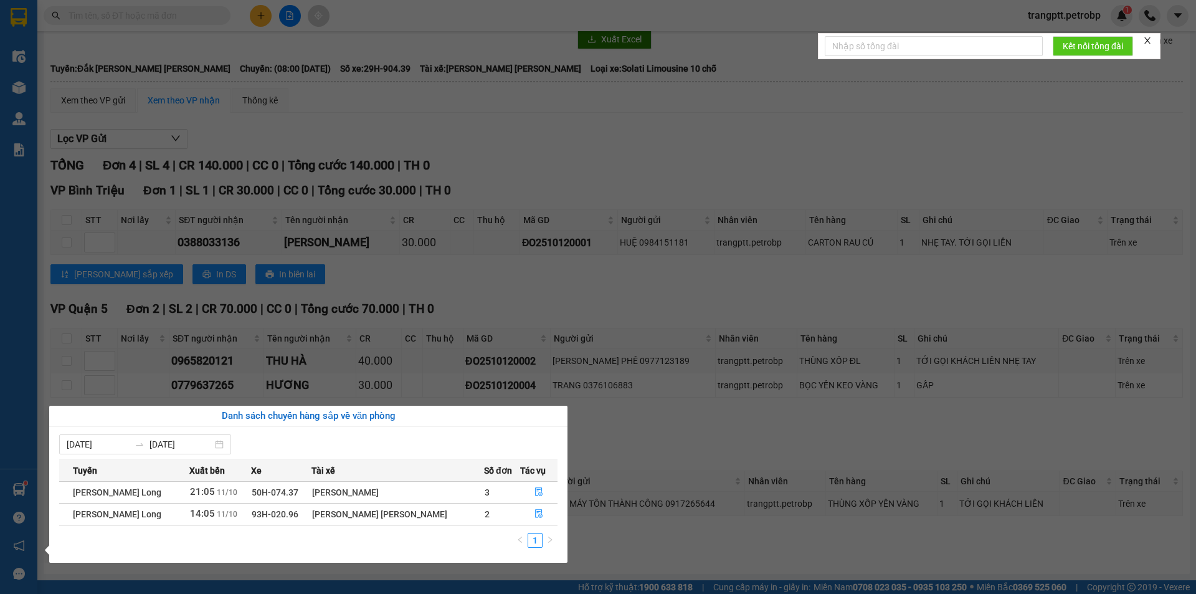
click at [626, 547] on section "Kết quả tìm kiếm ( 0 ) Bộ lọc No Data trangptt.petrobp 1 Điều hành xe Kho hàng …" at bounding box center [598, 297] width 1196 height 594
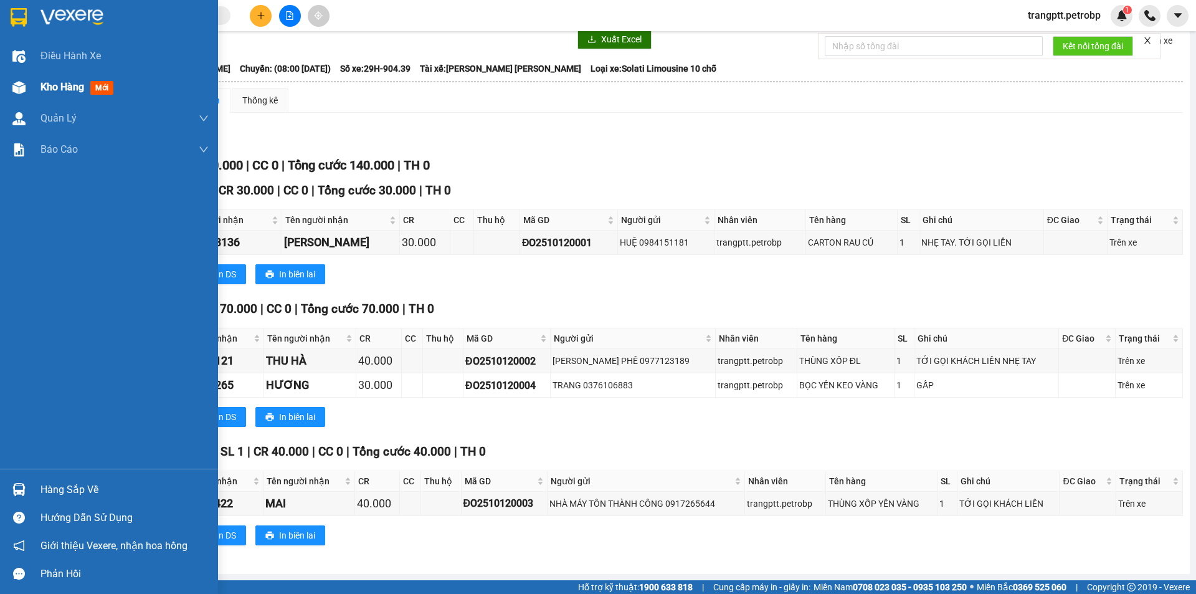
drag, startPoint x: 25, startPoint y: 87, endPoint x: 399, endPoint y: 2, distance: 383.5
click at [26, 87] on div at bounding box center [19, 88] width 22 height 22
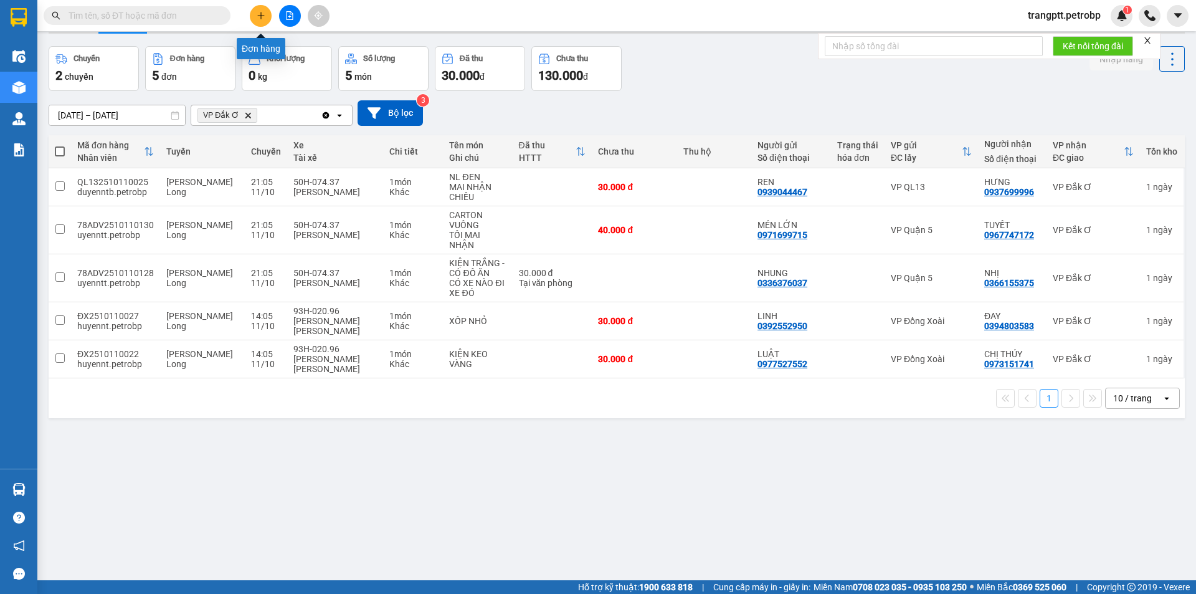
click at [262, 13] on icon "plus" at bounding box center [261, 15] width 9 height 9
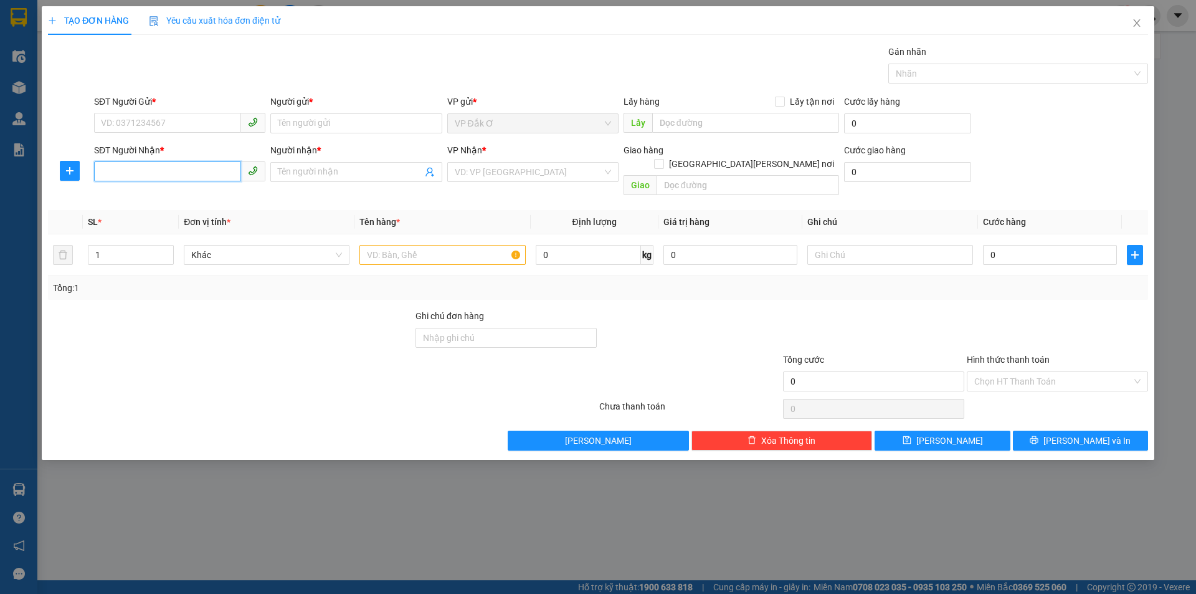
click at [169, 175] on input "SĐT Người Nhận *" at bounding box center [167, 171] width 147 height 20
click at [159, 196] on div "0364817922 - HƯƠNG" at bounding box center [180, 197] width 156 height 14
type input "0364817922"
type input "HƯƠNG"
type input "TTHC PHÚ NGHĨA"
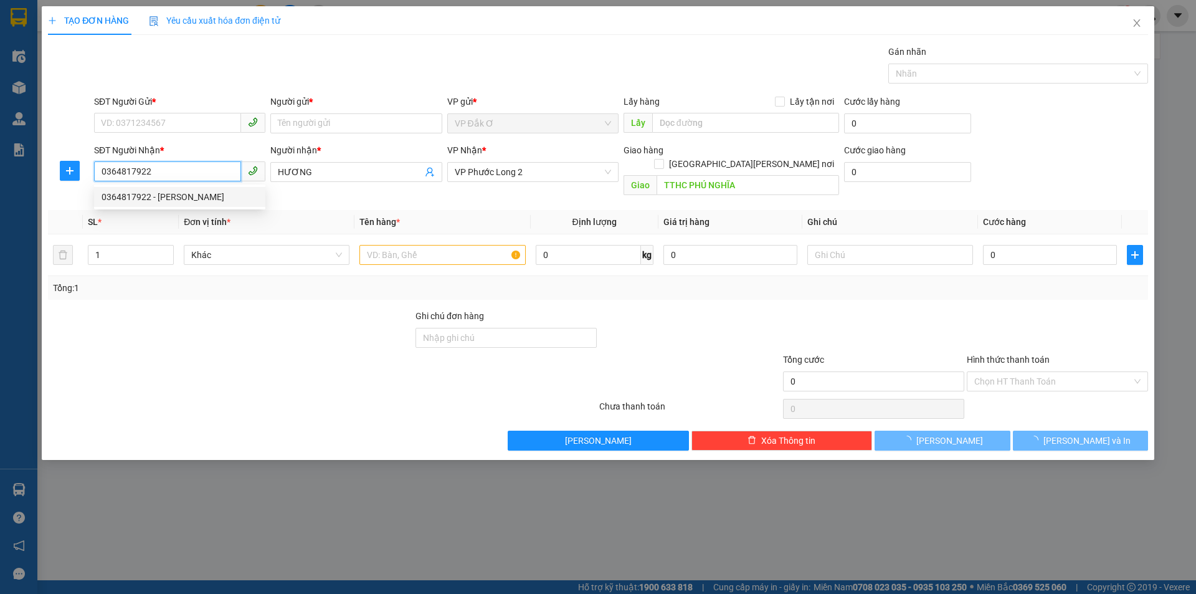
type input "50.000"
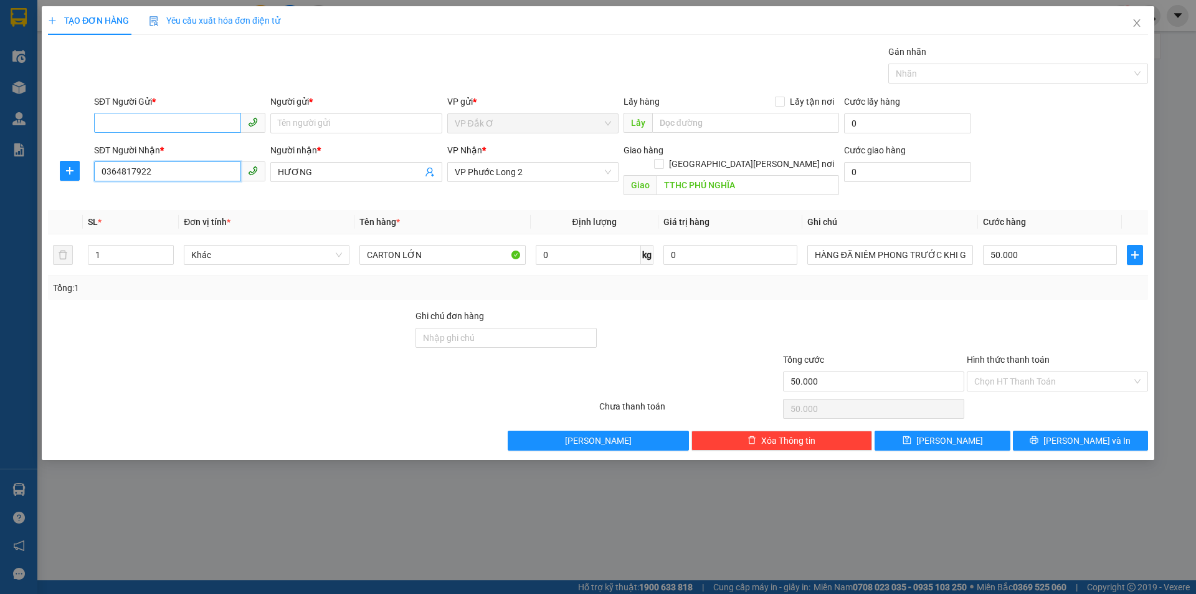
type input "0364817922"
click at [176, 122] on input "SĐT Người Gửi *" at bounding box center [167, 123] width 147 height 20
click at [155, 148] on div "0962367205 - HUY" at bounding box center [180, 148] width 156 height 14
type input "0962367205"
type input "HUY"
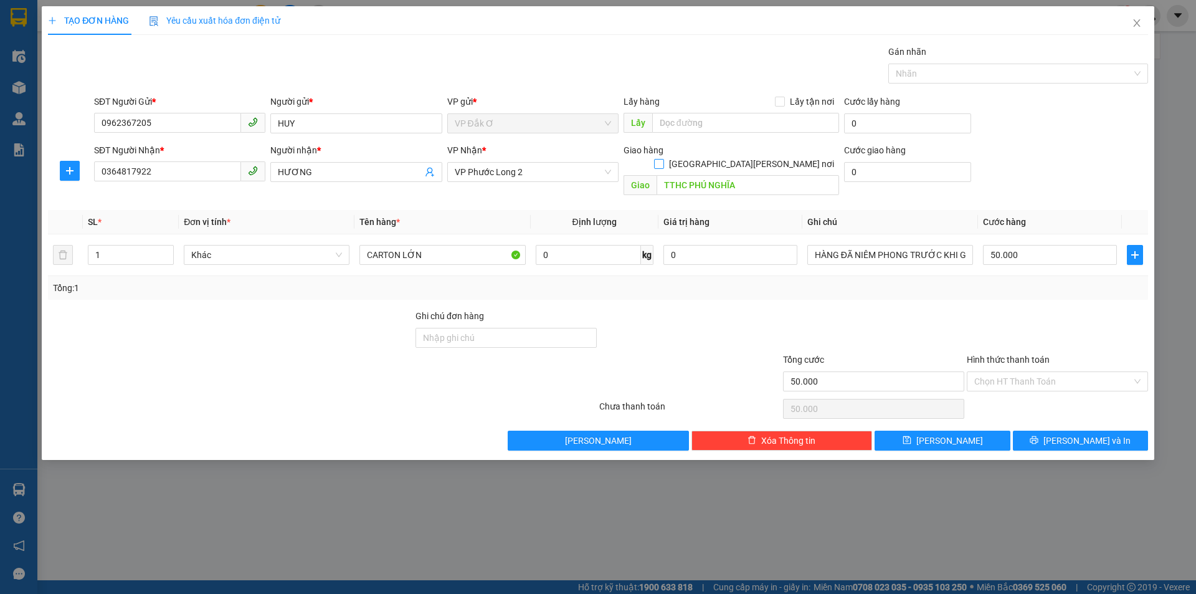
drag, startPoint x: 780, startPoint y: 148, endPoint x: 779, endPoint y: 159, distance: 11.2
click at [663, 159] on input "Giao tận nơi" at bounding box center [658, 163] width 9 height 9
checkbox input "true"
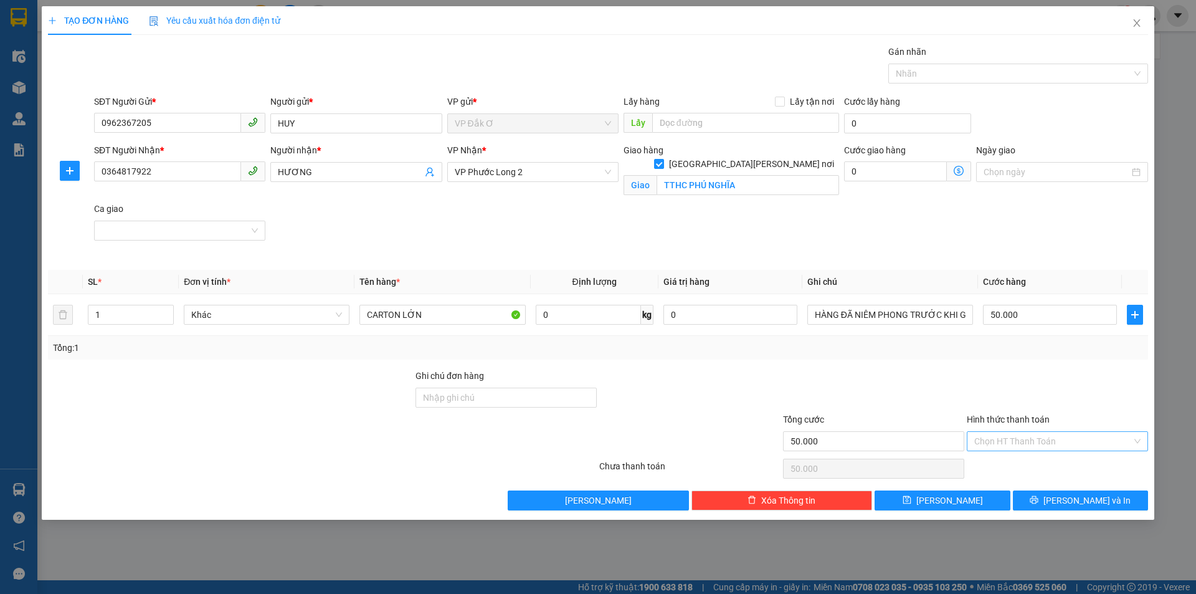
click at [1026, 439] on input "Hình thức thanh toán" at bounding box center [1054, 441] width 158 height 19
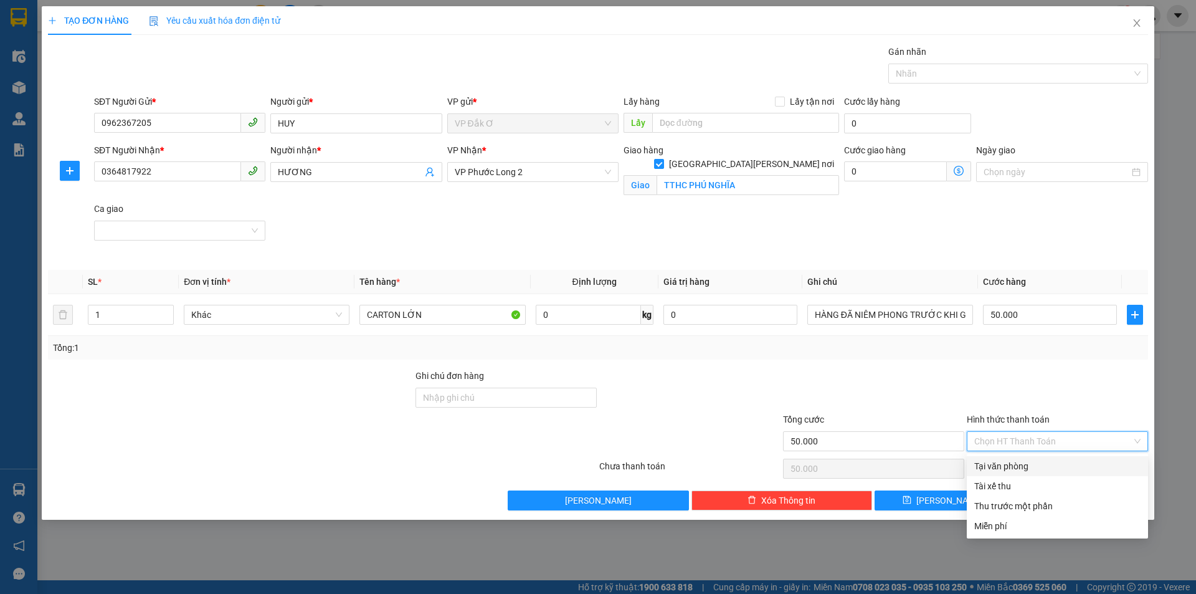
click at [1034, 461] on div "Tại văn phòng" at bounding box center [1058, 466] width 166 height 14
type input "0"
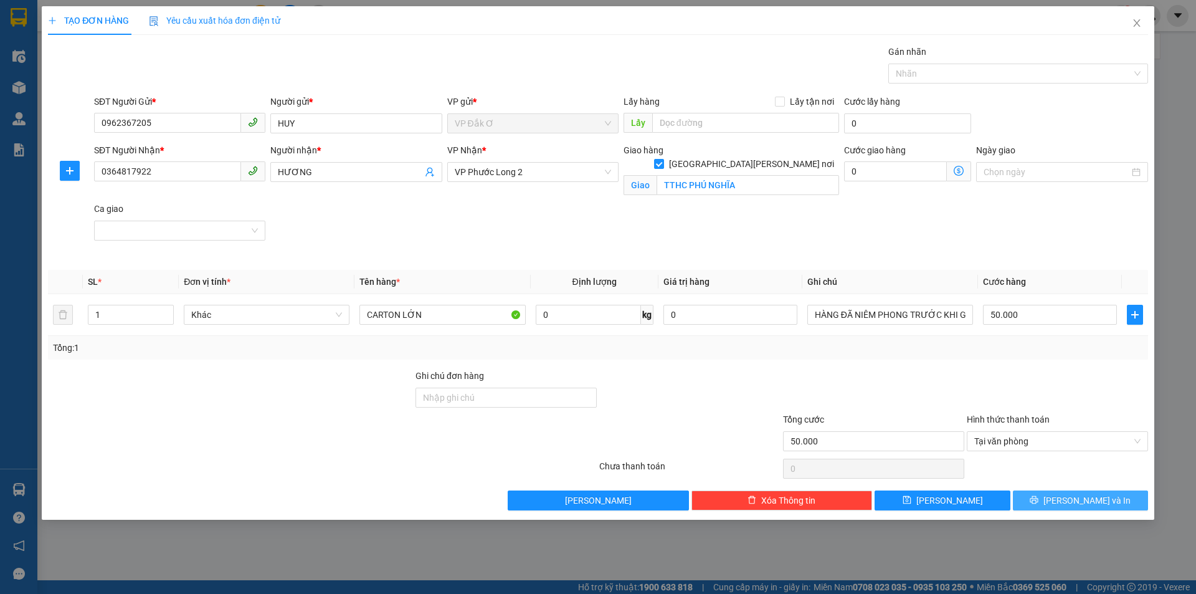
click at [1039, 502] on icon "printer" at bounding box center [1034, 499] width 9 height 9
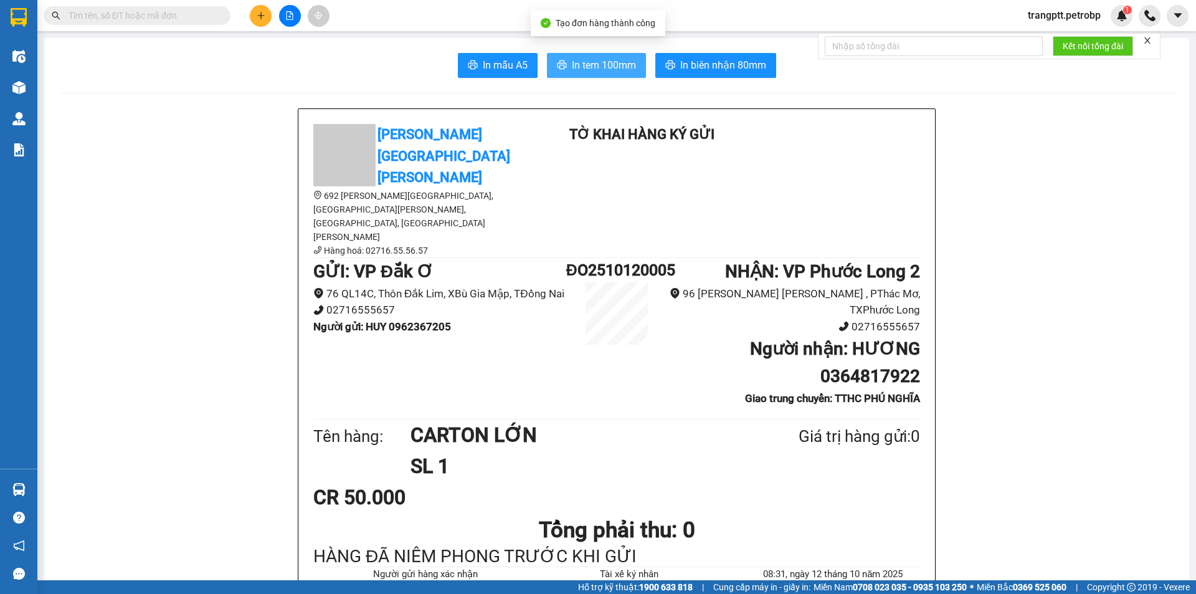
click at [607, 65] on span "In tem 100mm" at bounding box center [604, 65] width 64 height 16
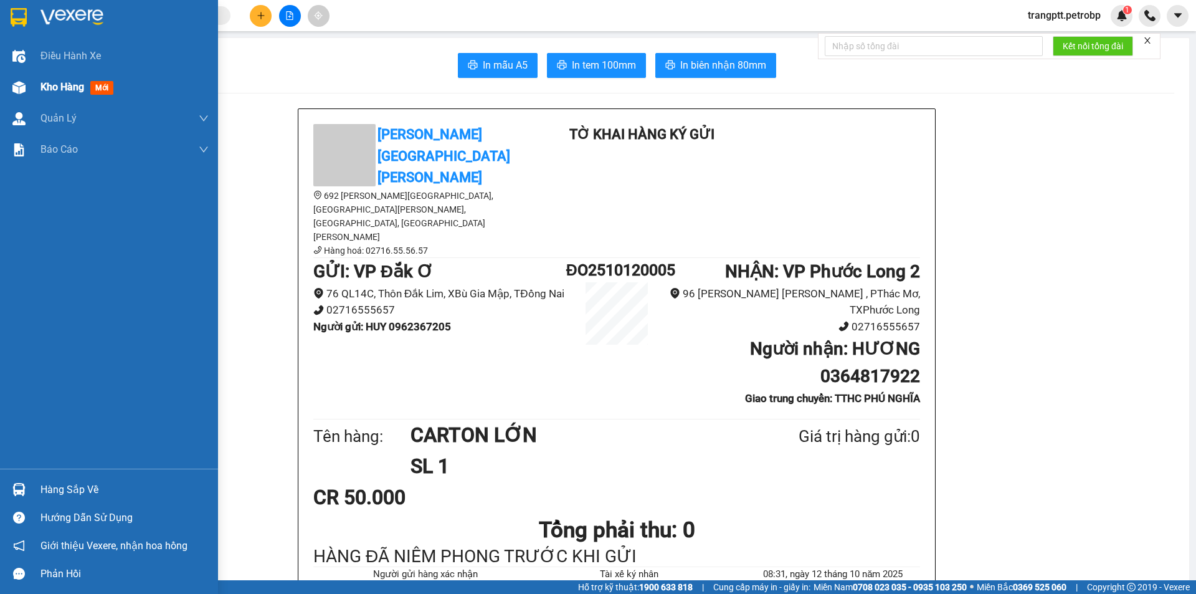
click at [70, 84] on span "Kho hàng" at bounding box center [63, 87] width 44 height 12
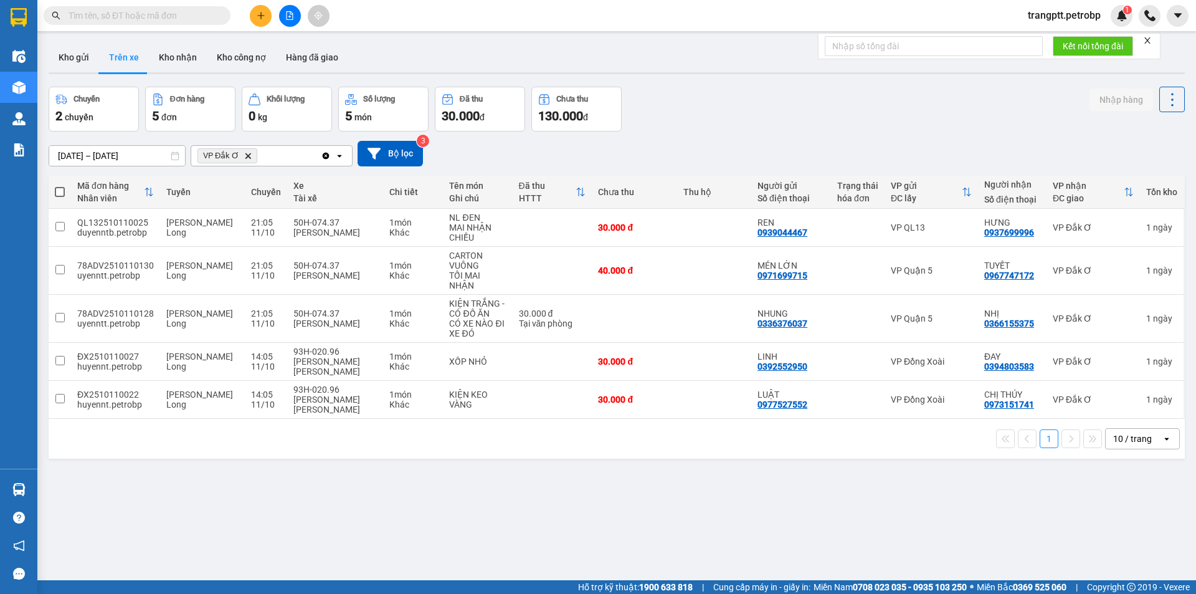
drag, startPoint x: 67, startPoint y: 51, endPoint x: 113, endPoint y: 123, distance: 85.2
click at [69, 54] on button "Kho gửi" at bounding box center [74, 57] width 50 height 30
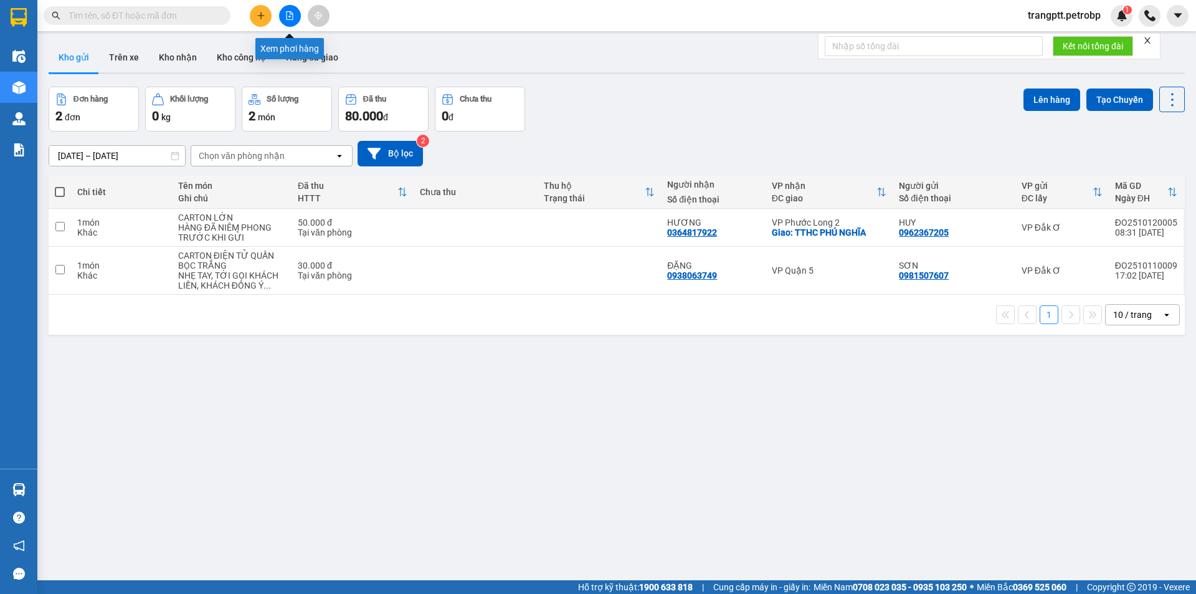
click at [292, 16] on icon "file-add" at bounding box center [289, 15] width 9 height 9
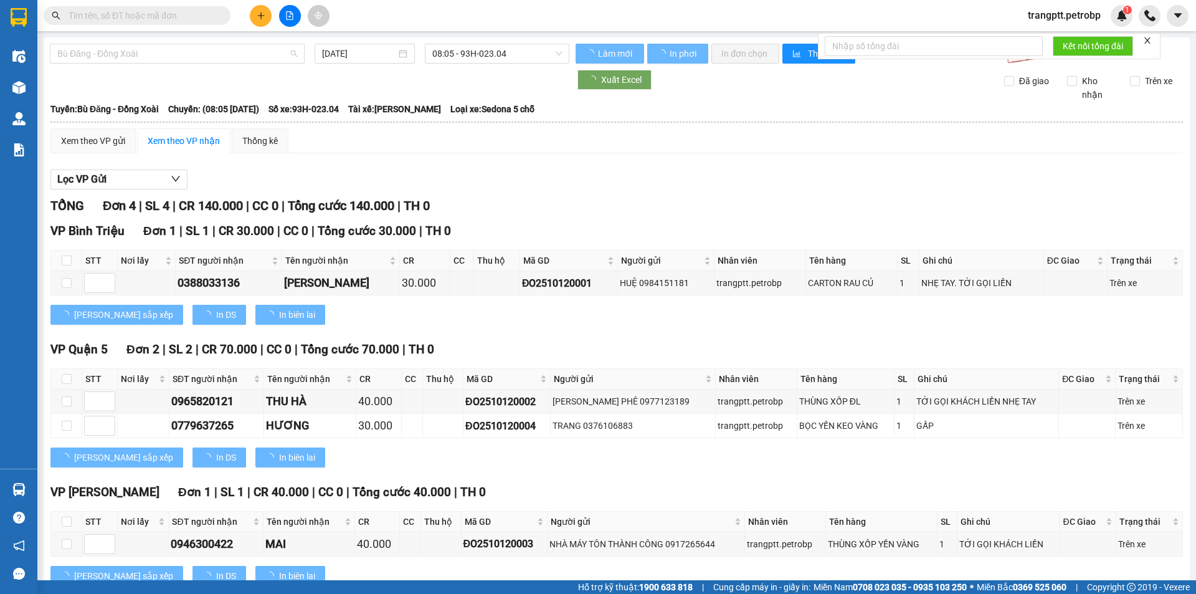
drag, startPoint x: 143, startPoint y: 52, endPoint x: 131, endPoint y: 125, distance: 73.8
click at [143, 53] on span "Bù Đăng - Đồng Xoài" at bounding box center [177, 53] width 240 height 19
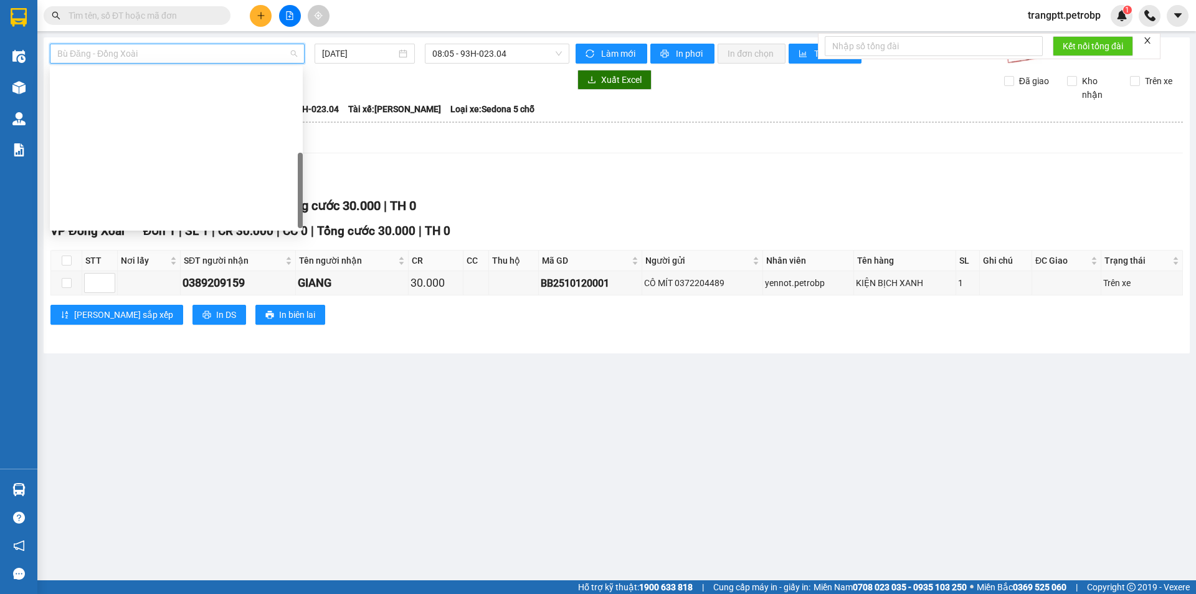
scroll to position [259, 0]
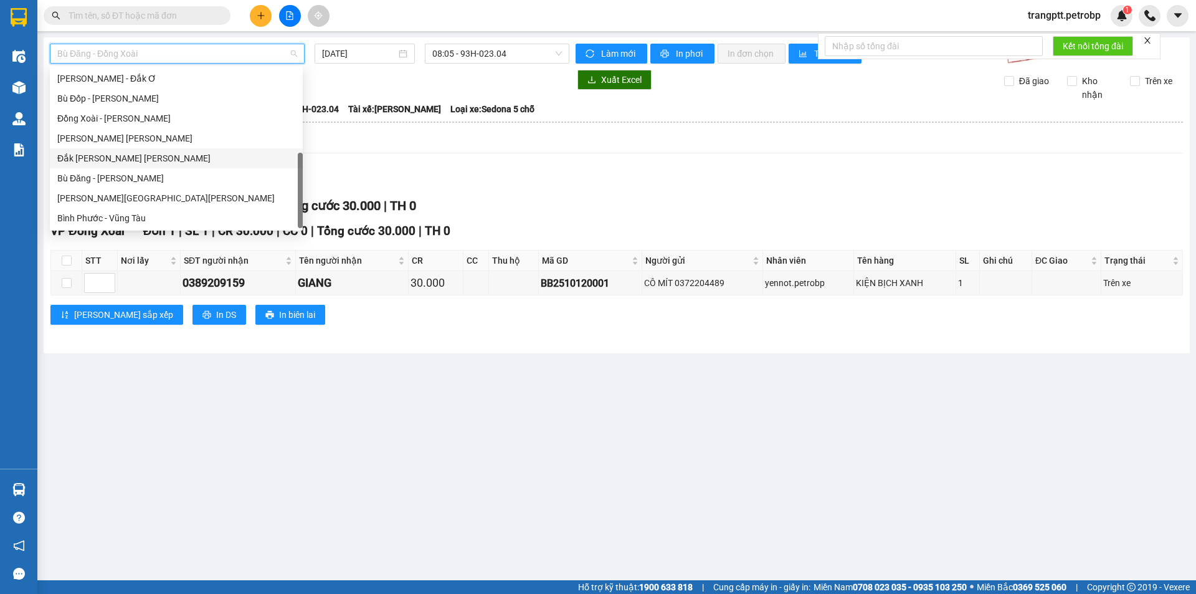
click at [108, 156] on div "Đắk Ơ - Hồ Chí Minh" at bounding box center [176, 158] width 238 height 14
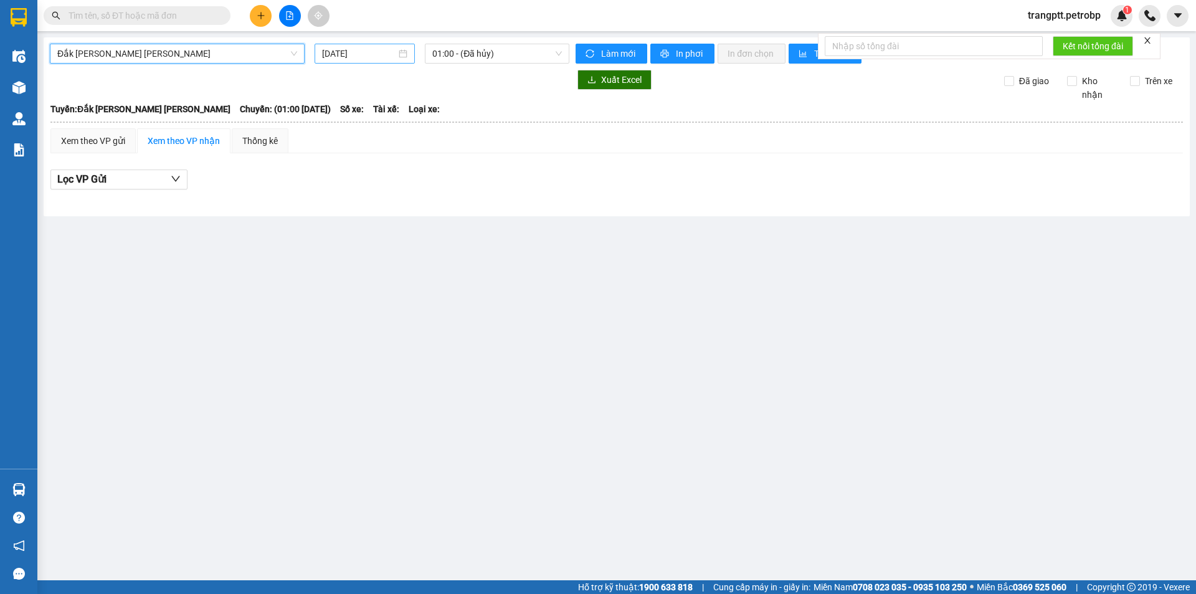
drag, startPoint x: 365, startPoint y: 55, endPoint x: 366, endPoint y: 65, distance: 9.4
click at [365, 54] on input "12/10/2025" at bounding box center [359, 54] width 74 height 14
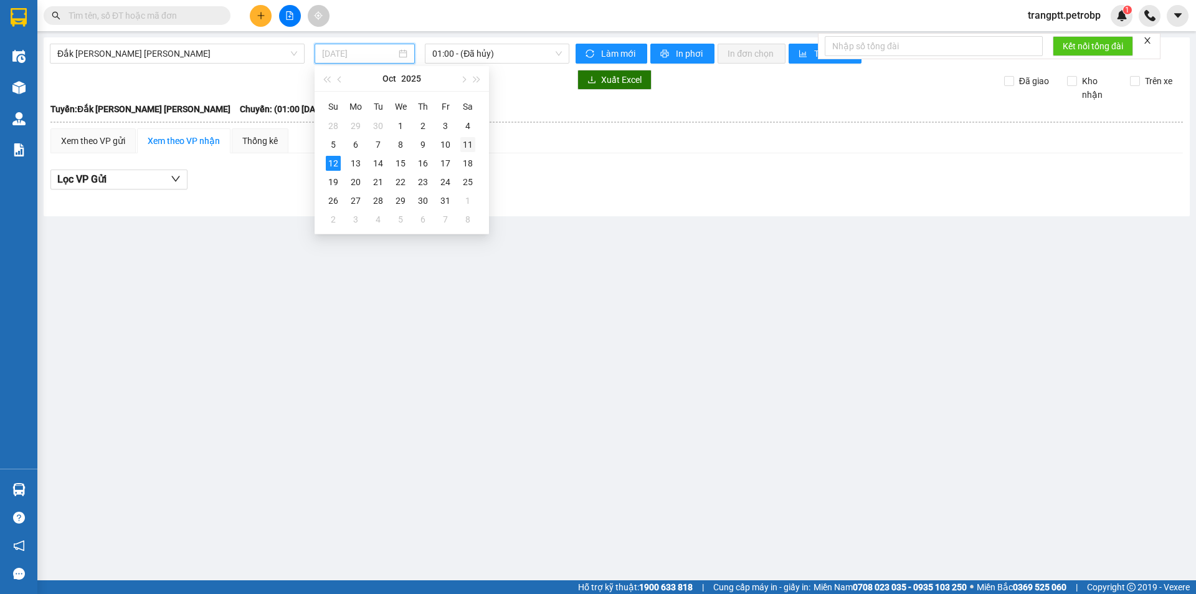
click at [469, 145] on div "11" at bounding box center [468, 144] width 15 height 15
type input "11/10/2025"
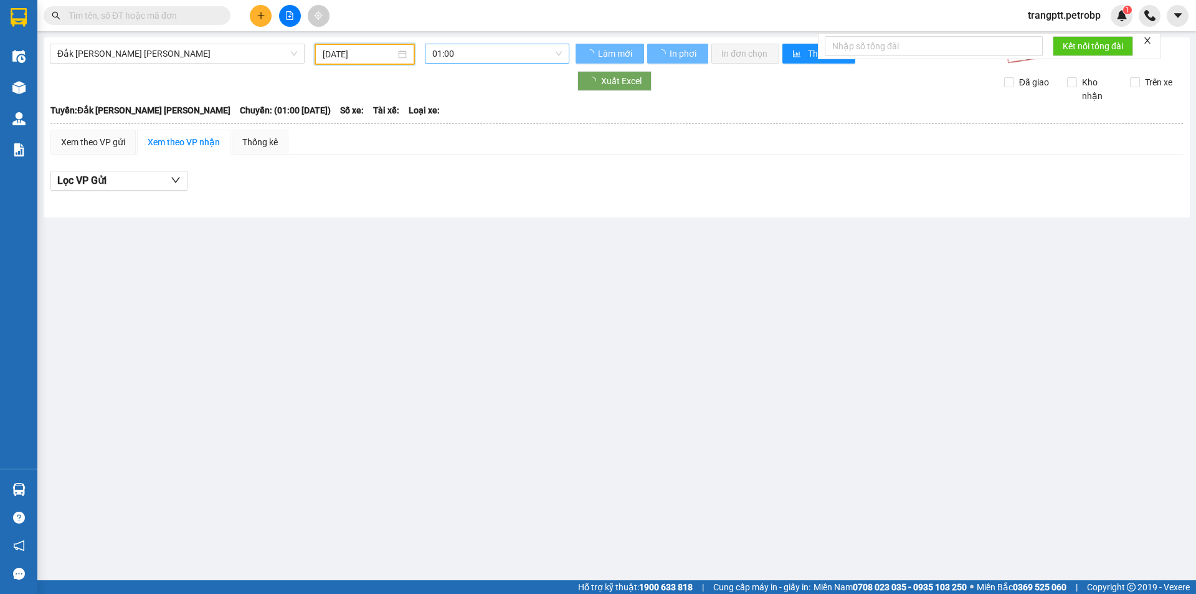
click at [469, 45] on span "01:00" at bounding box center [497, 53] width 130 height 19
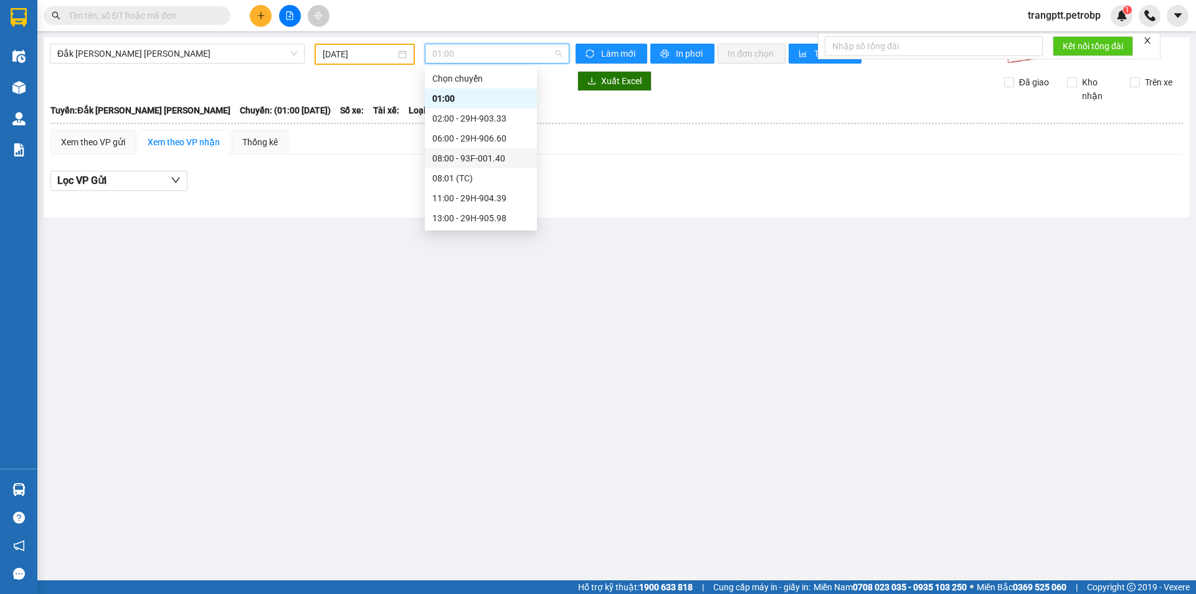
click at [475, 158] on div "08:00 - 93F-001.40" at bounding box center [480, 158] width 97 height 14
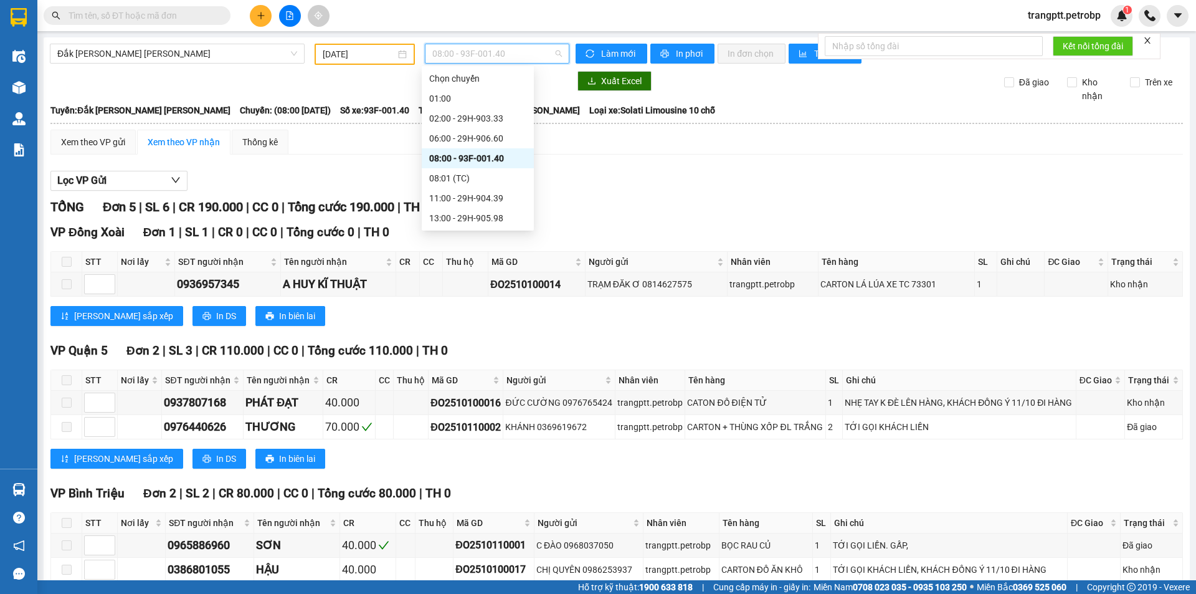
click at [492, 50] on span "08:00 - 93F-001.40" at bounding box center [497, 53] width 130 height 19
click at [462, 196] on div "11:00 - 29H-904.39" at bounding box center [477, 198] width 97 height 14
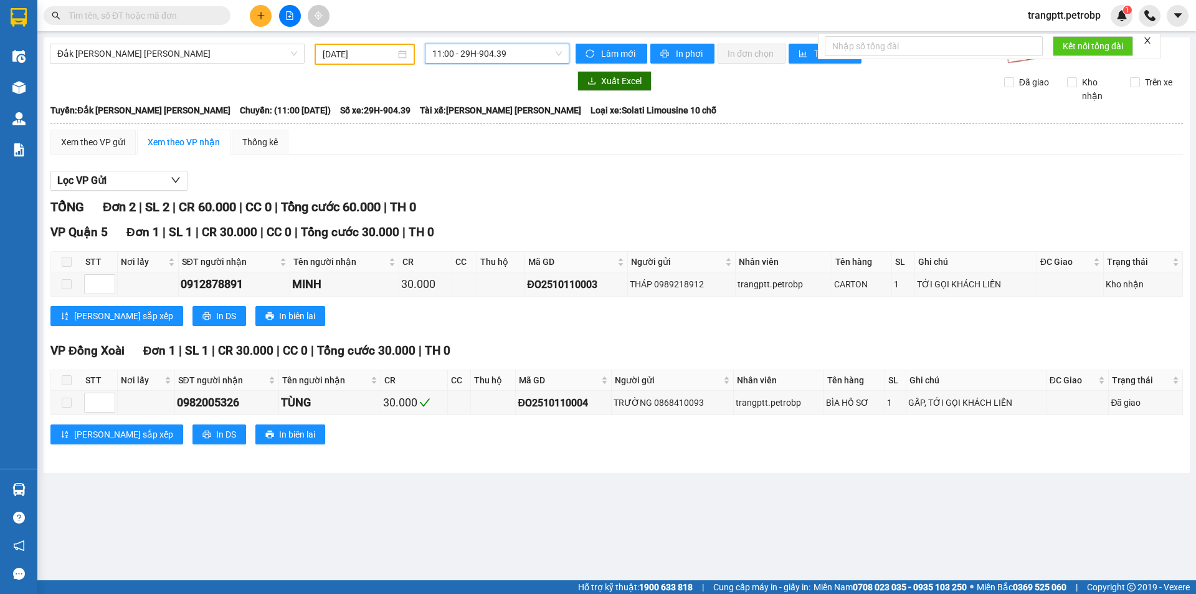
click at [452, 53] on span "11:00 - 29H-904.39" at bounding box center [497, 53] width 130 height 19
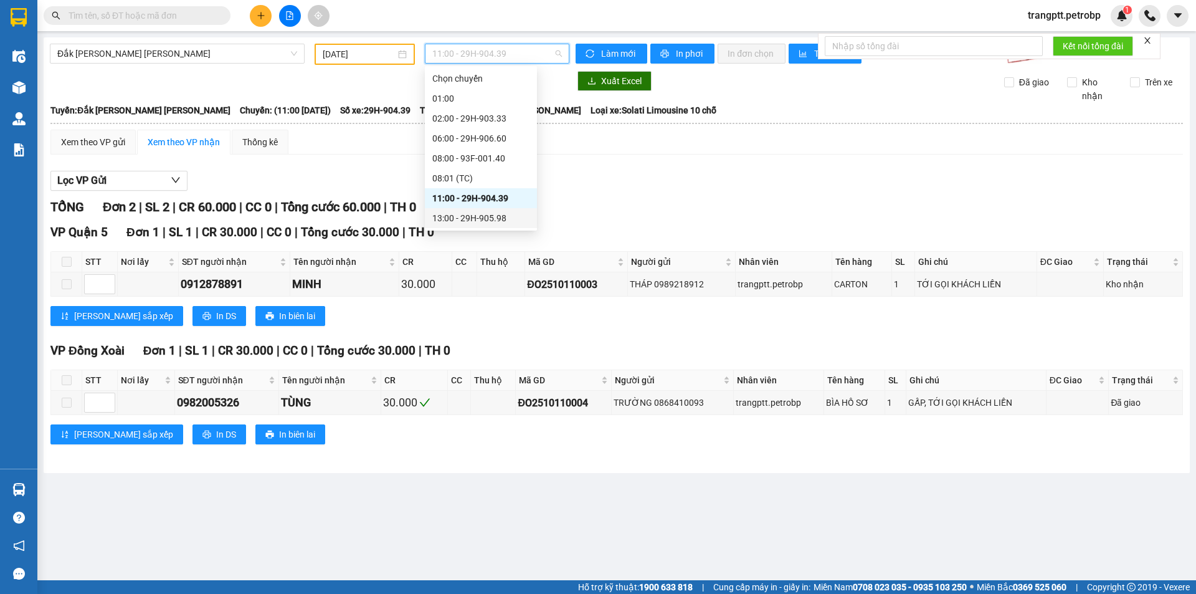
click at [462, 217] on div "13:00 - 29H-905.98" at bounding box center [480, 218] width 97 height 14
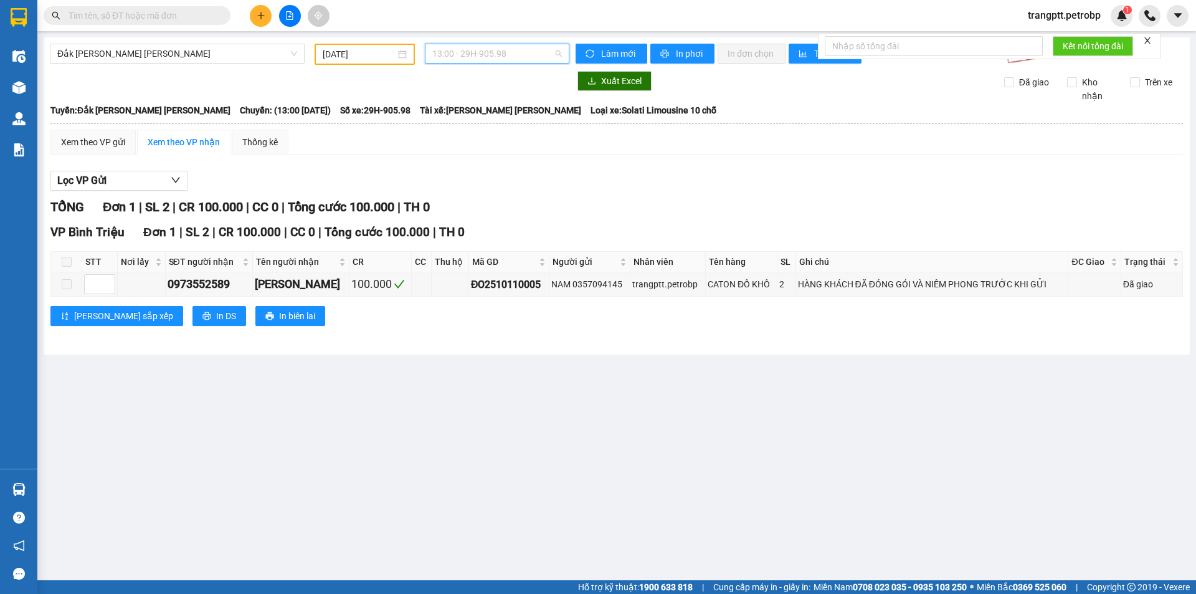
click at [489, 54] on span "13:00 - 29H-905.98" at bounding box center [497, 53] width 130 height 19
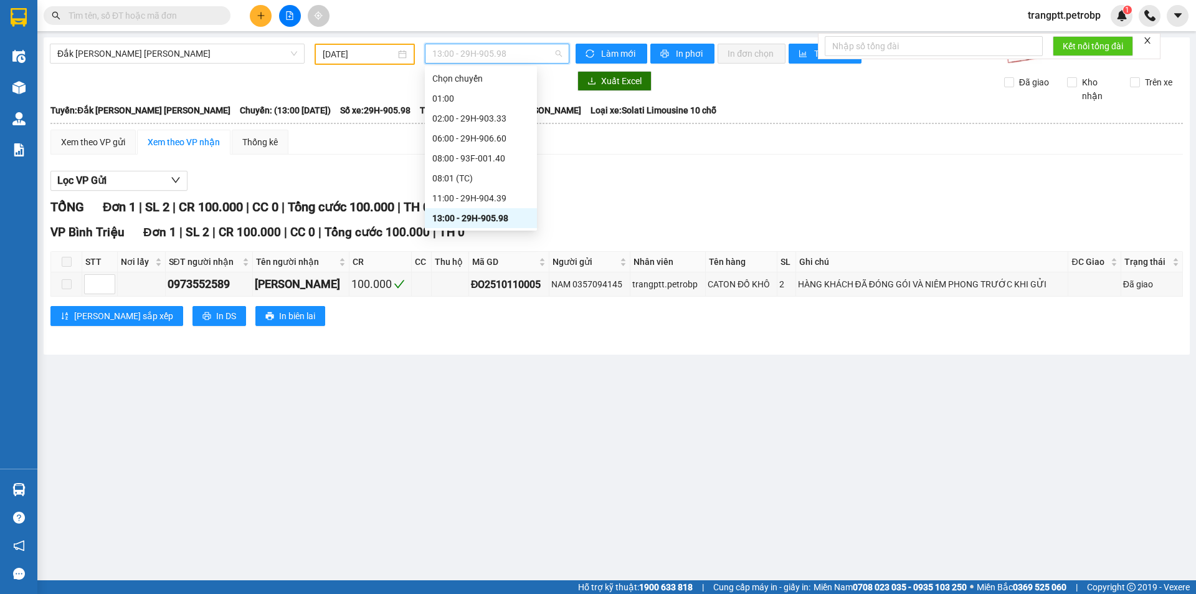
scroll to position [80, 0]
click at [472, 175] on div "15:00 - 29H-903.33" at bounding box center [480, 178] width 97 height 14
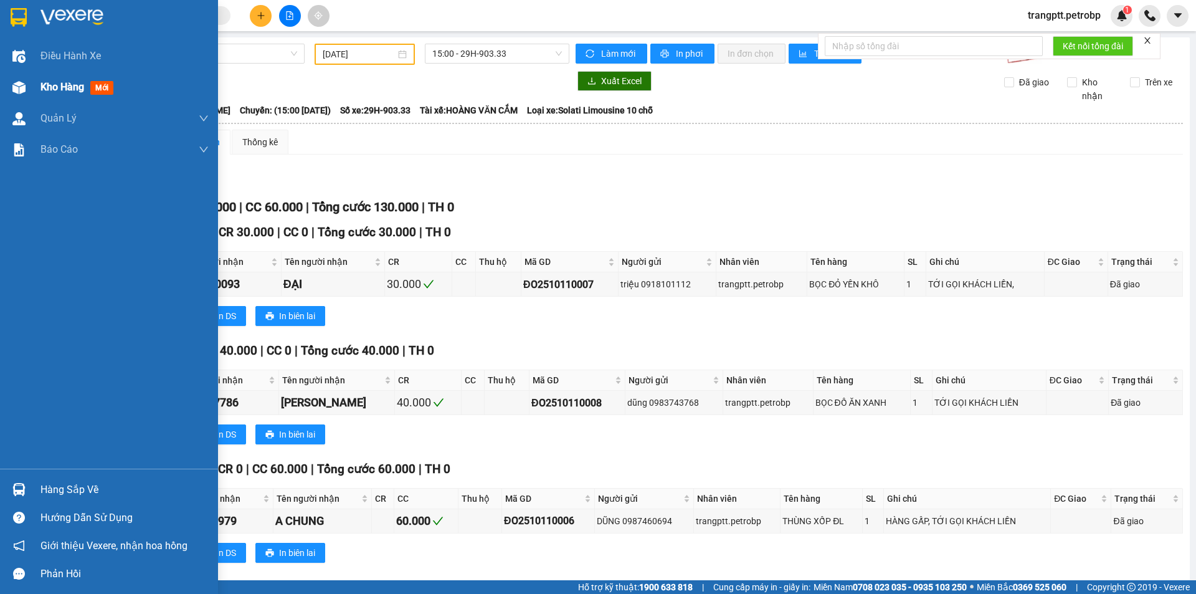
click at [44, 84] on span "Kho hàng" at bounding box center [63, 87] width 44 height 12
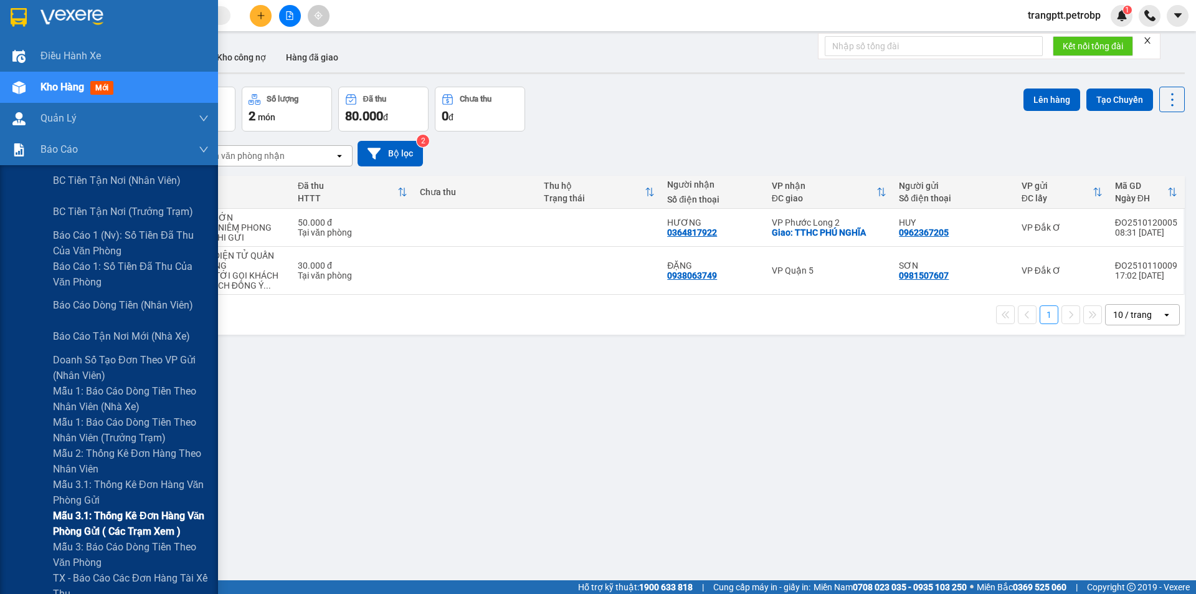
click at [120, 513] on span "Mẫu 3.1: Thống kê đơn hàng văn phòng gửi ( các trạm xem )" at bounding box center [131, 523] width 156 height 31
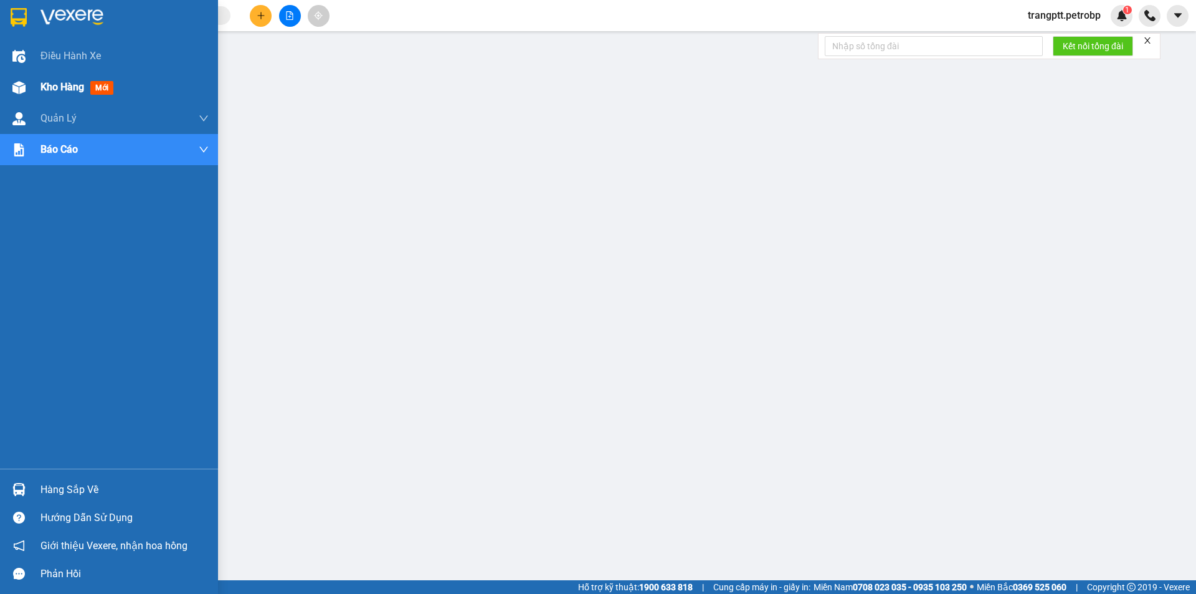
click at [13, 87] on img at bounding box center [18, 87] width 13 height 13
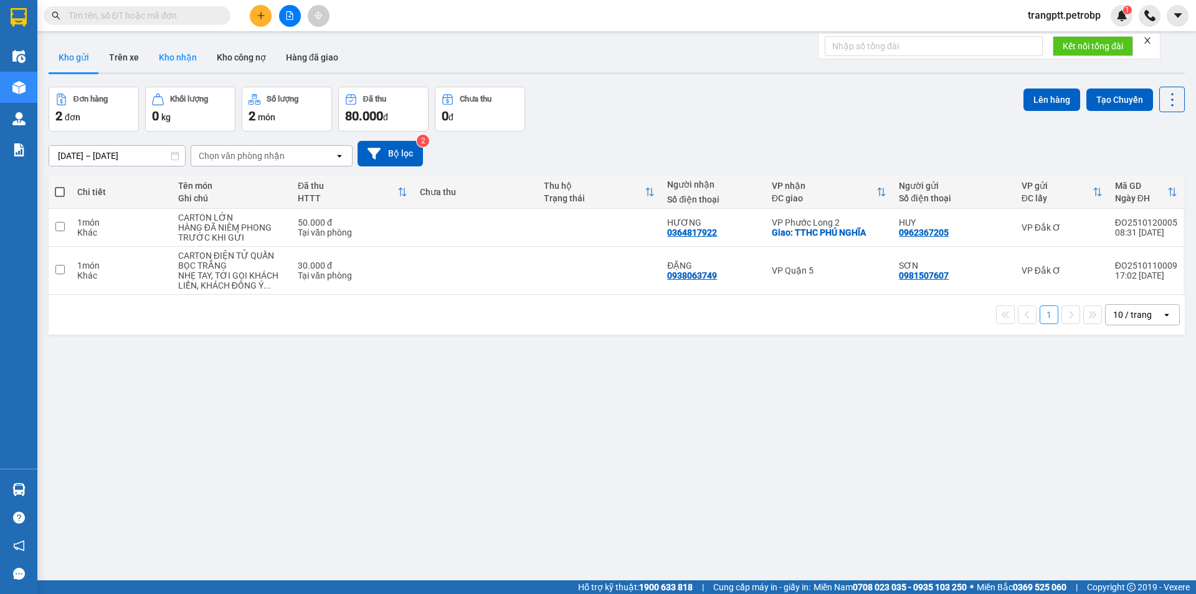
drag, startPoint x: 176, startPoint y: 57, endPoint x: 205, endPoint y: 77, distance: 34.9
click at [177, 57] on button "Kho nhận" at bounding box center [178, 57] width 58 height 30
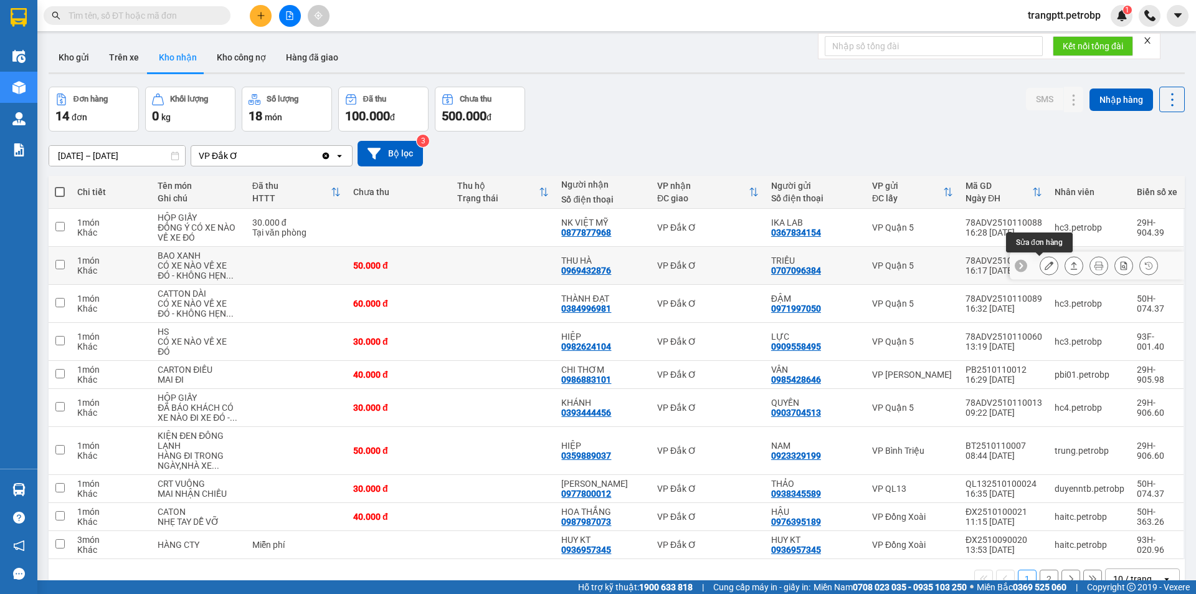
click at [1045, 266] on icon at bounding box center [1049, 265] width 9 height 9
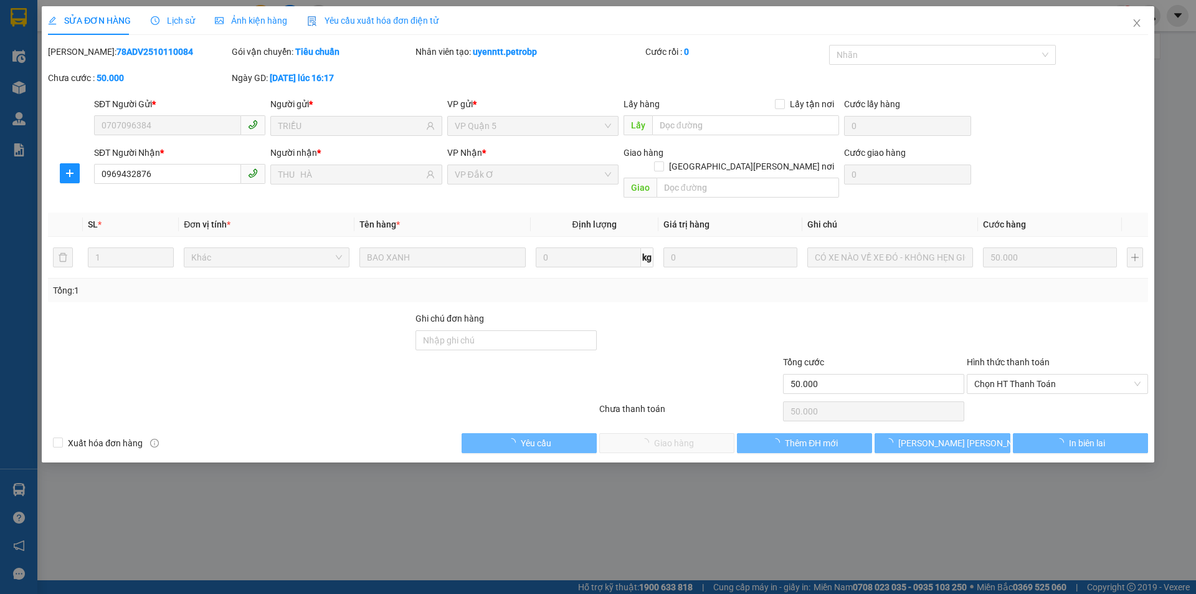
type input "0707096384"
type input "TRIỀU"
type input "0969432876"
type input "THU HÀ"
type input "50.000"
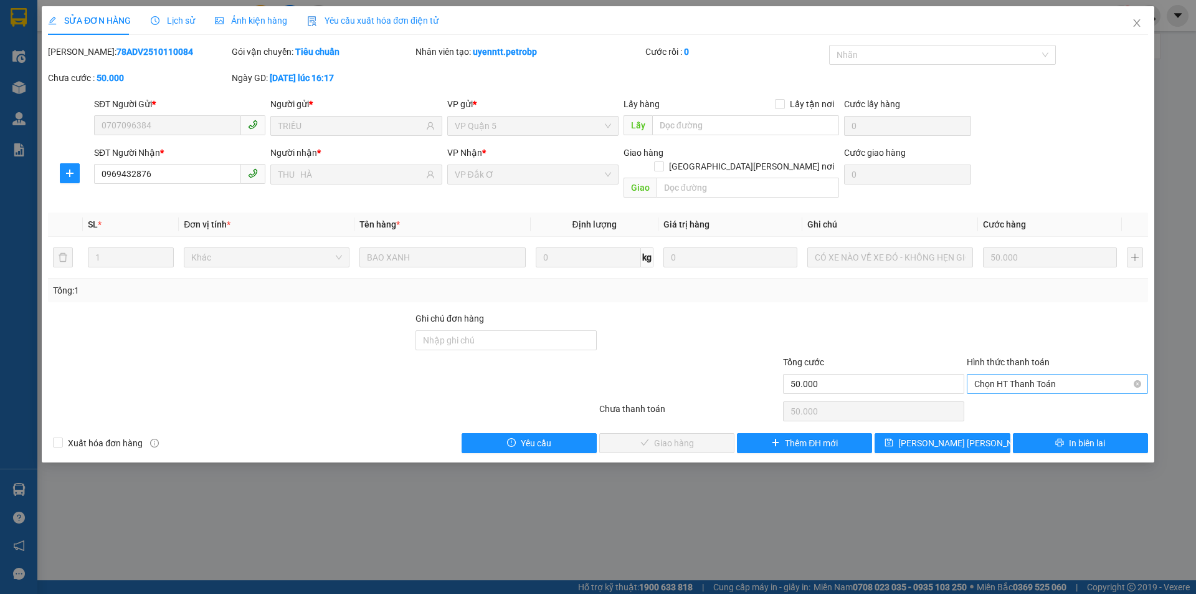
drag, startPoint x: 1008, startPoint y: 367, endPoint x: 1003, endPoint y: 375, distance: 9.0
click at [1006, 375] on span "Chọn HT Thanh Toán" at bounding box center [1058, 384] width 166 height 19
drag, startPoint x: 999, startPoint y: 393, endPoint x: 816, endPoint y: 394, distance: 182.6
click at [997, 394] on div "Tại văn phòng" at bounding box center [1058, 395] width 166 height 14
type input "0"
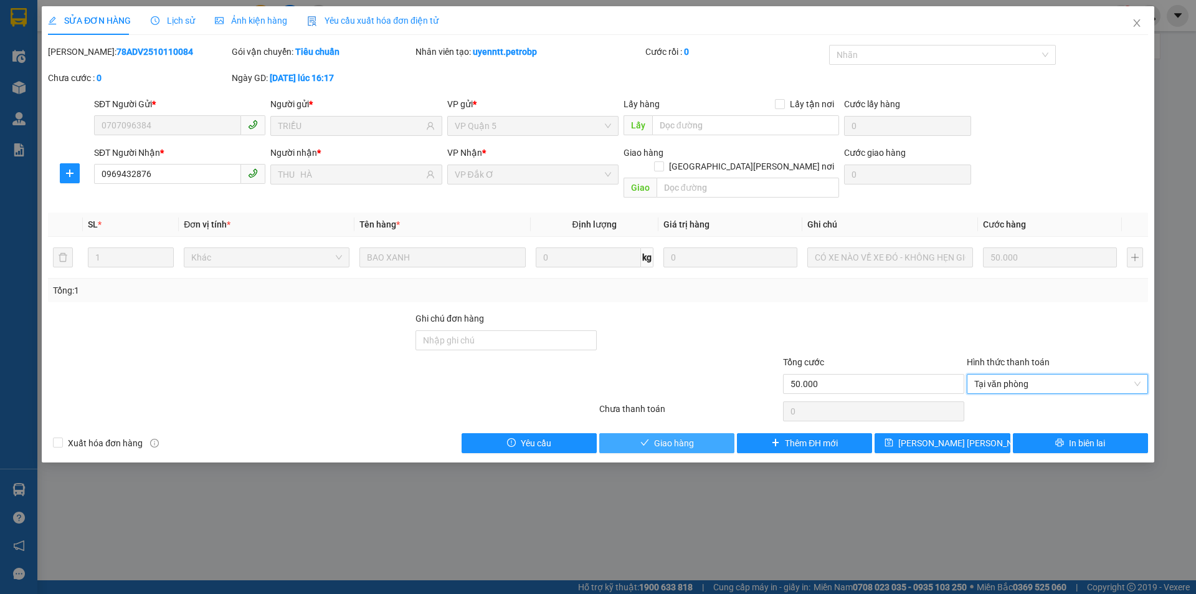
click at [690, 436] on button "Giao hàng" at bounding box center [666, 443] width 135 height 20
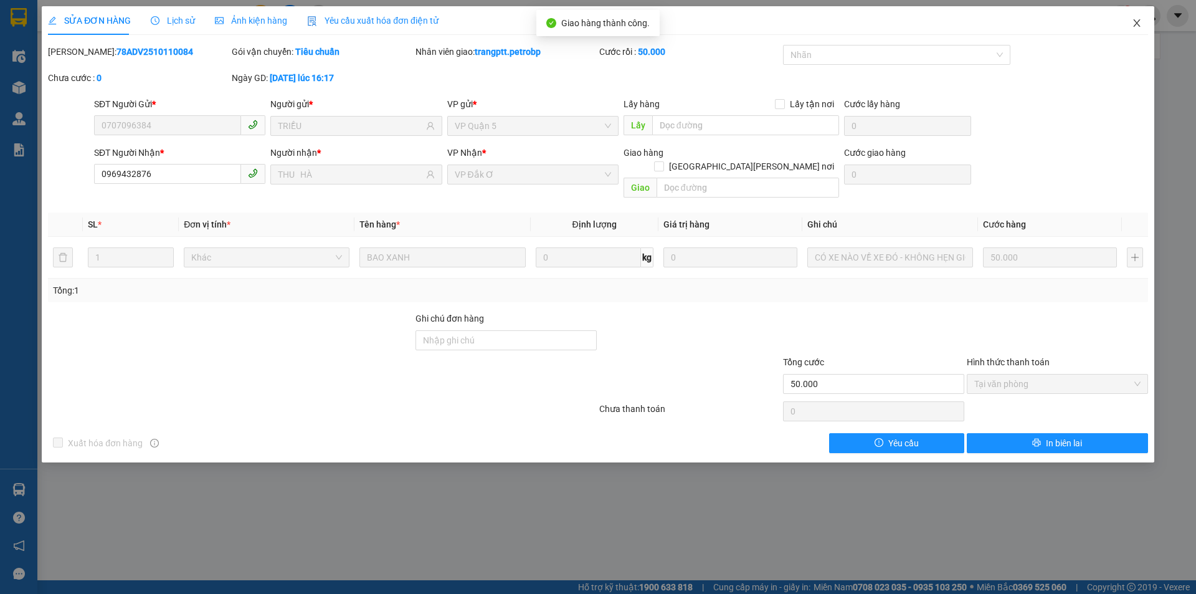
click at [1140, 21] on icon "close" at bounding box center [1137, 23] width 10 height 10
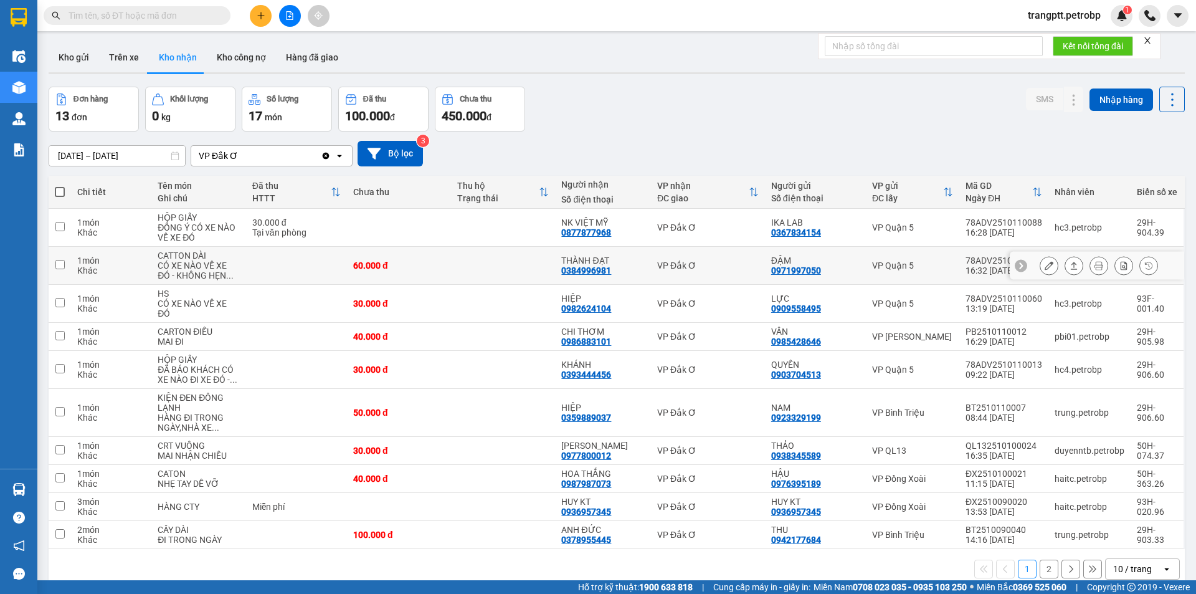
click at [1045, 261] on icon at bounding box center [1049, 265] width 9 height 9
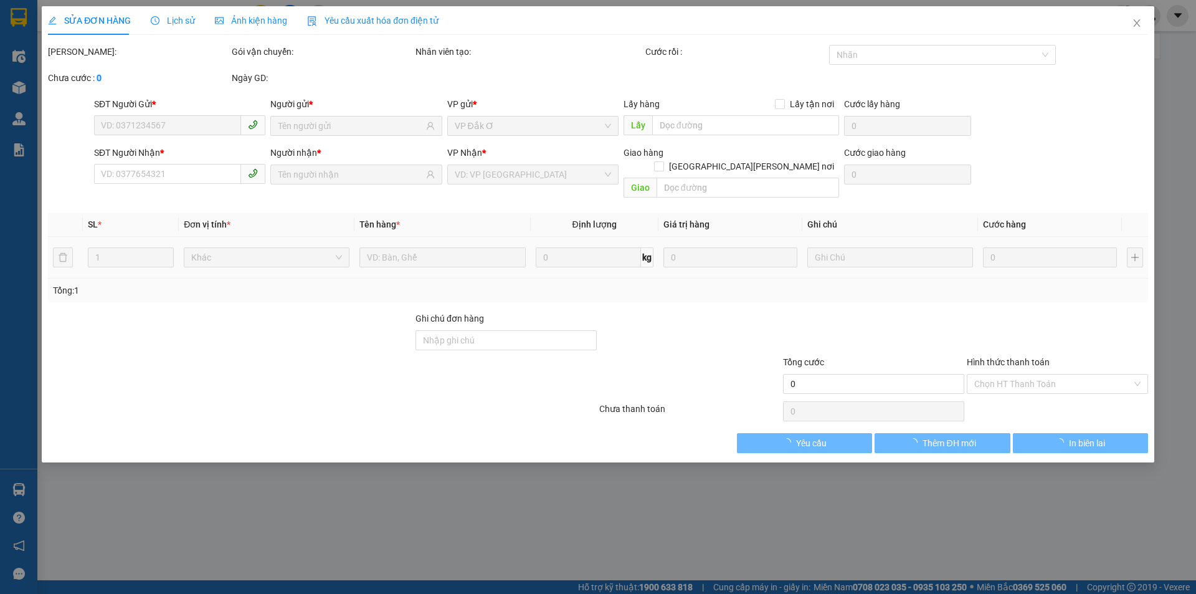
type input "0971997050"
type input "ĐẬM"
type input "0384996981"
type input "THÀNH ĐẠT"
type input "60.000"
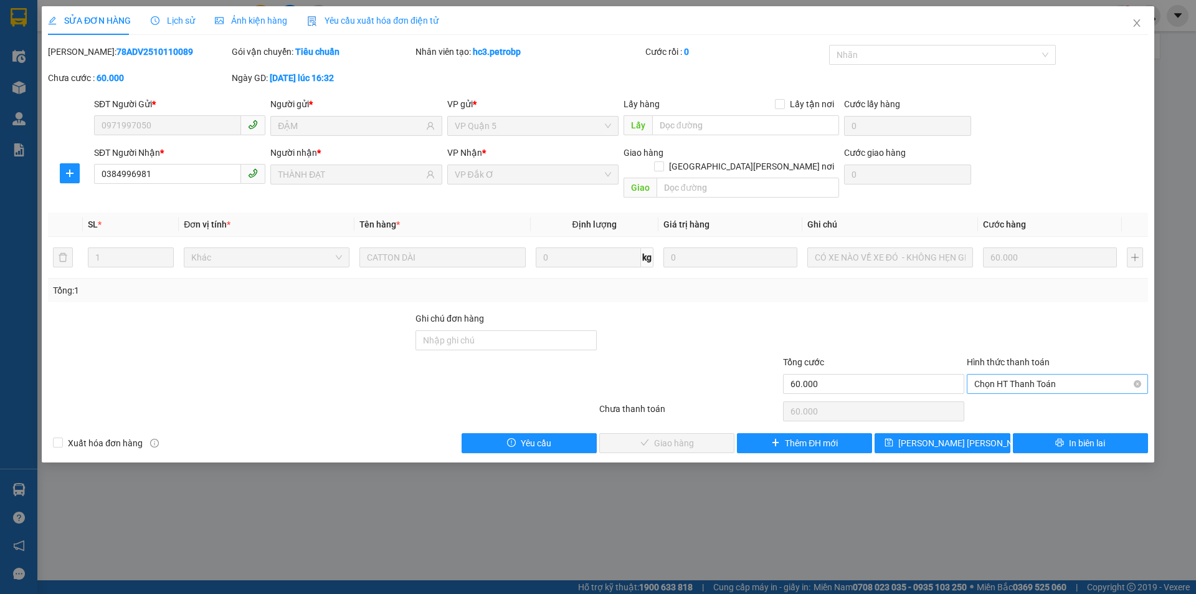
click at [1008, 375] on span "Chọn HT Thanh Toán" at bounding box center [1058, 384] width 166 height 19
drag, startPoint x: 1014, startPoint y: 381, endPoint x: 996, endPoint y: 393, distance: 21.3
click at [1014, 386] on div "Tại văn phòng" at bounding box center [1057, 395] width 181 height 20
type input "0"
click at [680, 436] on button "Giao hàng" at bounding box center [666, 443] width 135 height 20
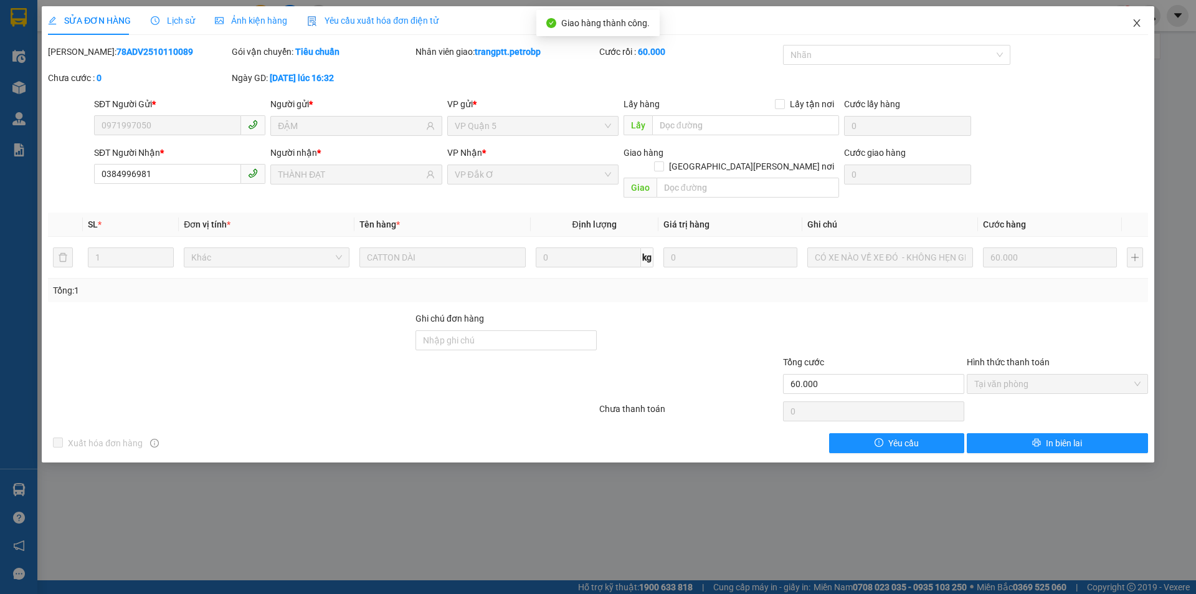
click at [1139, 20] on icon "close" at bounding box center [1137, 23] width 10 height 10
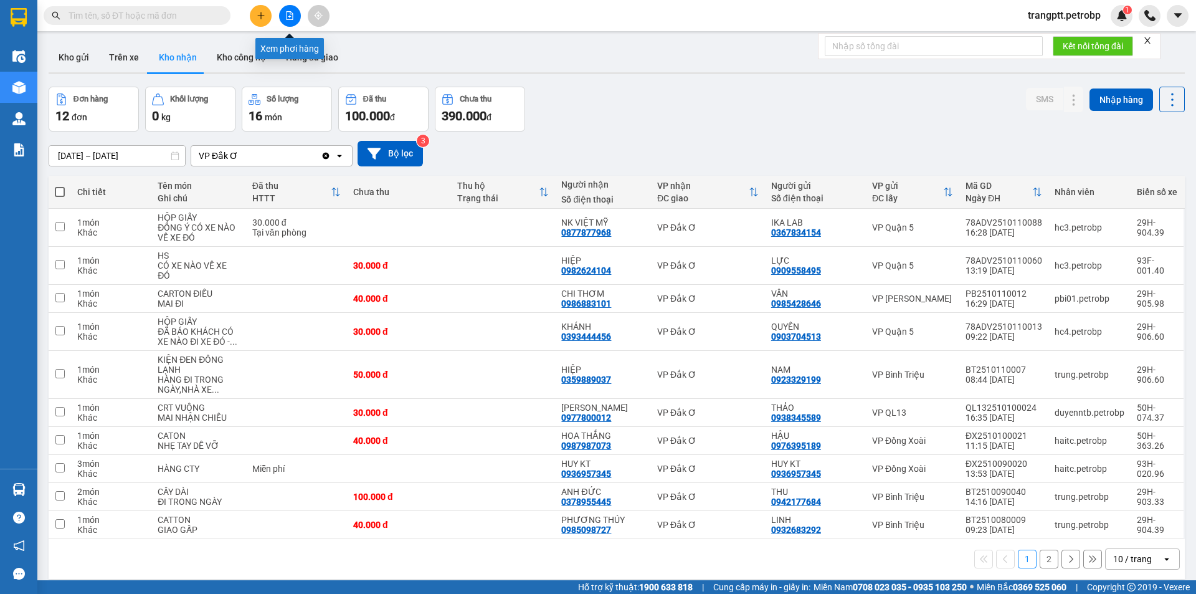
click at [282, 17] on button at bounding box center [290, 16] width 22 height 22
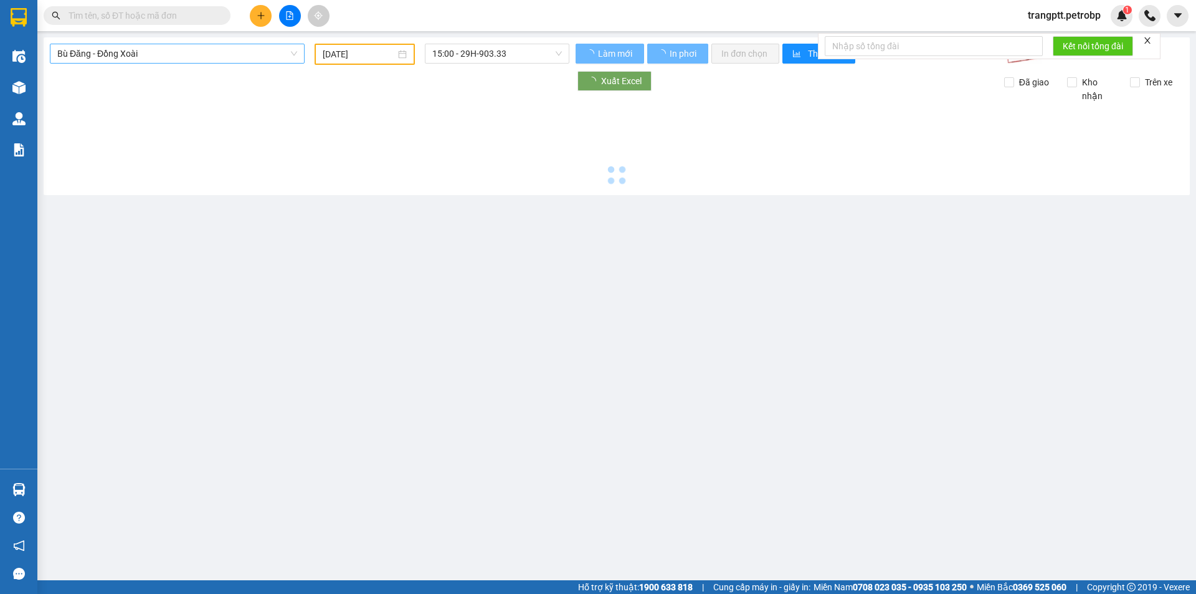
type input "12/10/2025"
click at [183, 54] on span "Bù Đăng - Đồng Xoài" at bounding box center [177, 53] width 240 height 19
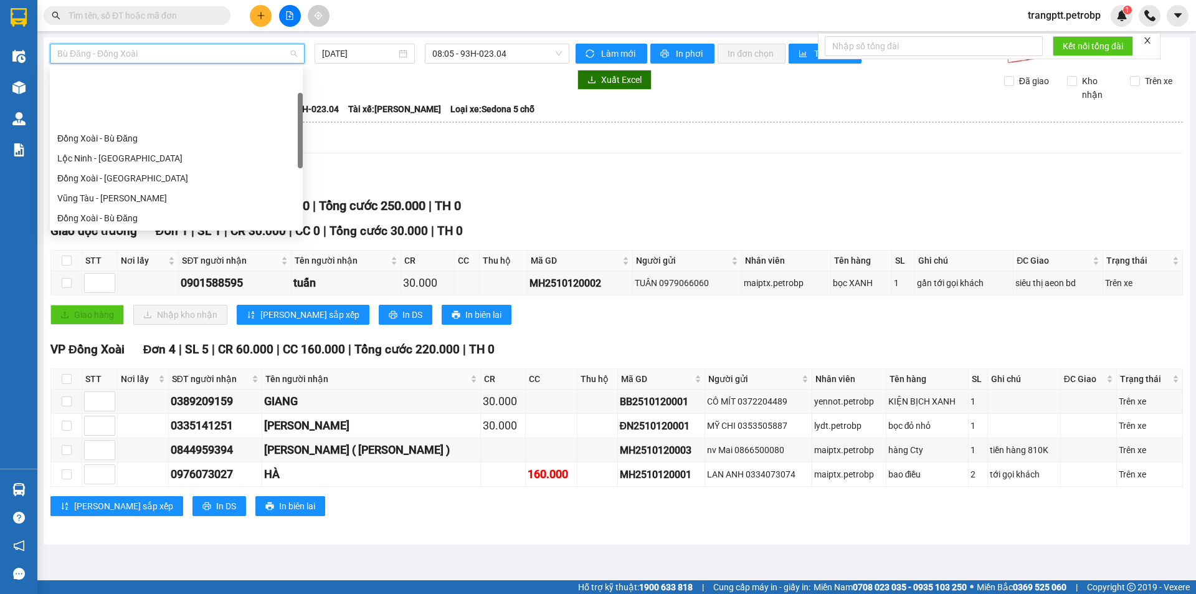
scroll to position [219, 0]
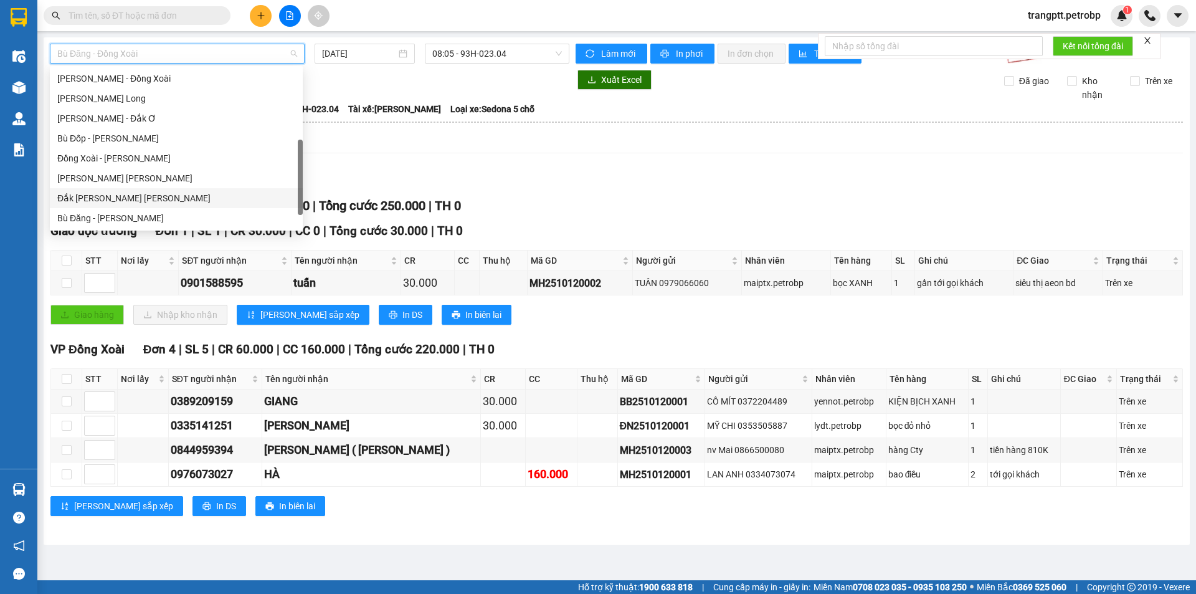
click at [114, 195] on div "Đắk Ơ - Hồ Chí Minh" at bounding box center [176, 198] width 238 height 14
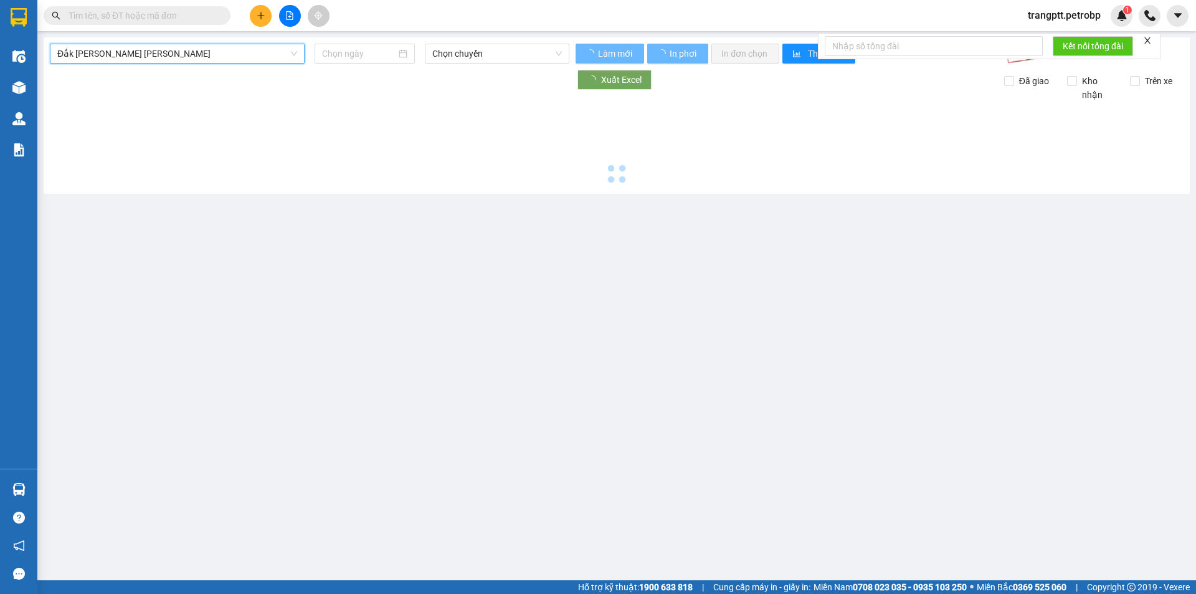
type input "12/10/2025"
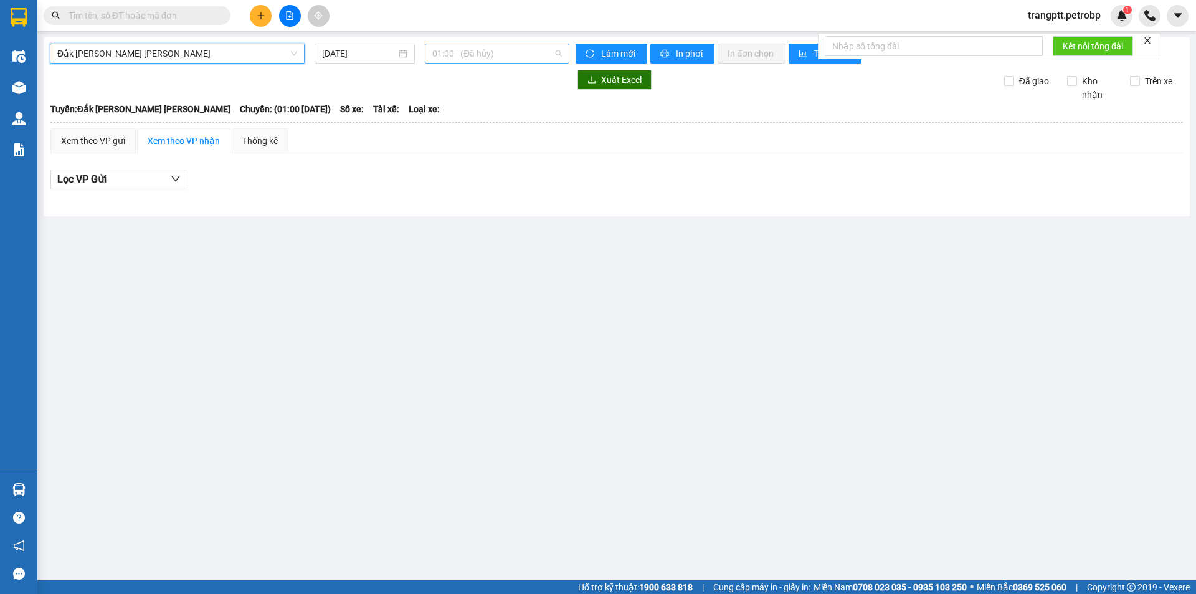
click at [468, 51] on span "01:00 - (Đã hủy)" at bounding box center [497, 53] width 130 height 19
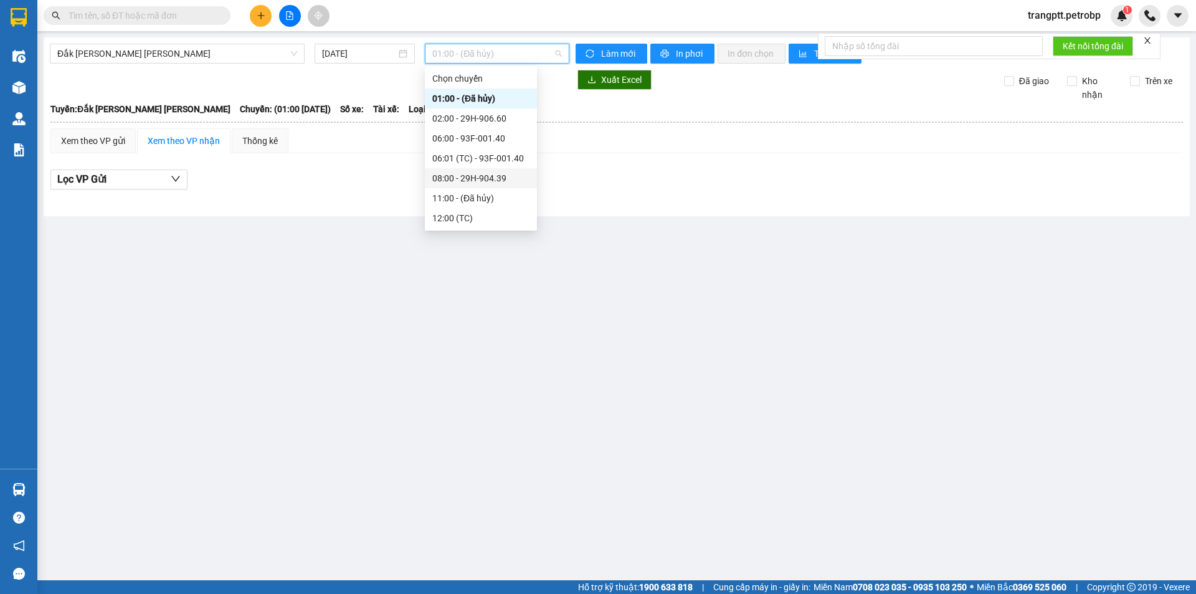
click at [474, 178] on div "08:00 - 29H-904.39" at bounding box center [480, 178] width 97 height 14
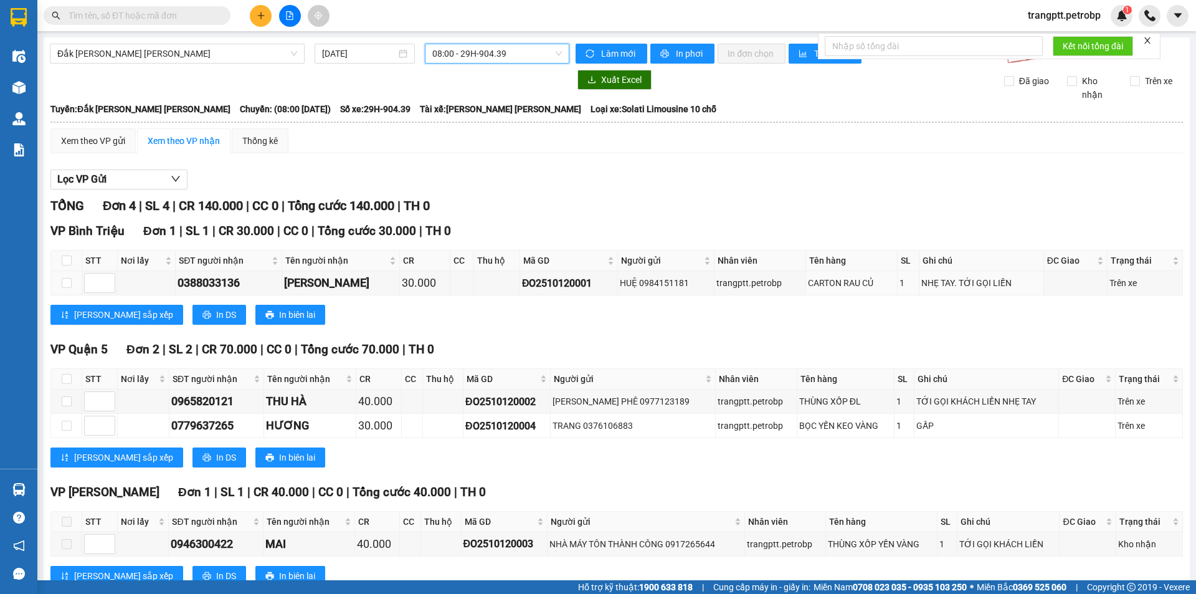
scroll to position [41, 0]
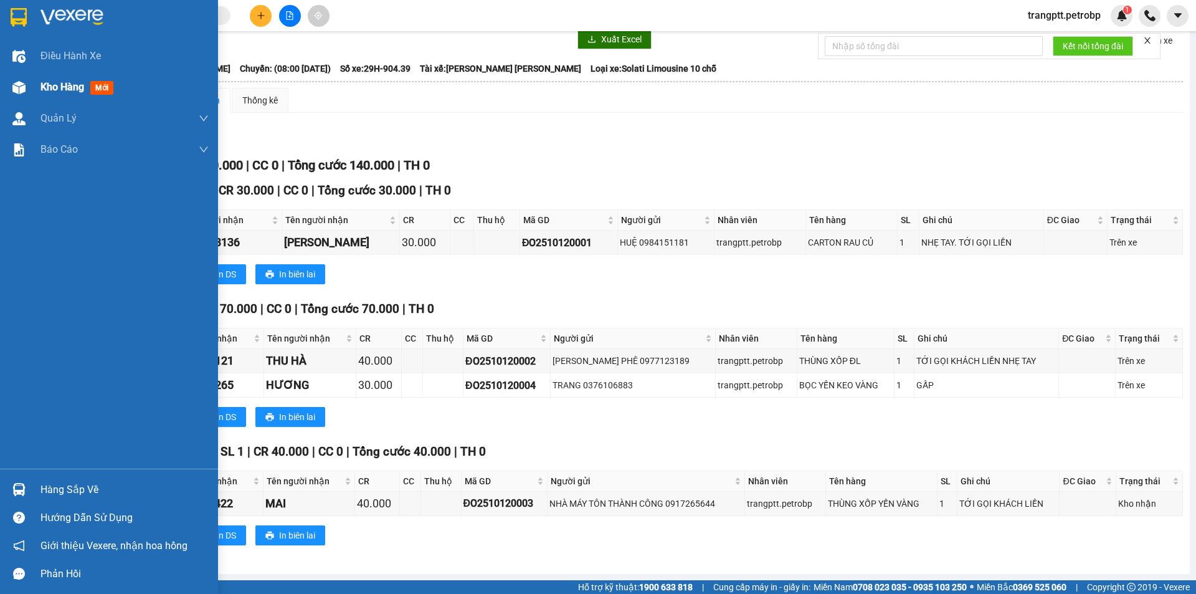
click at [40, 79] on div "Kho hàng mới" at bounding box center [109, 87] width 218 height 31
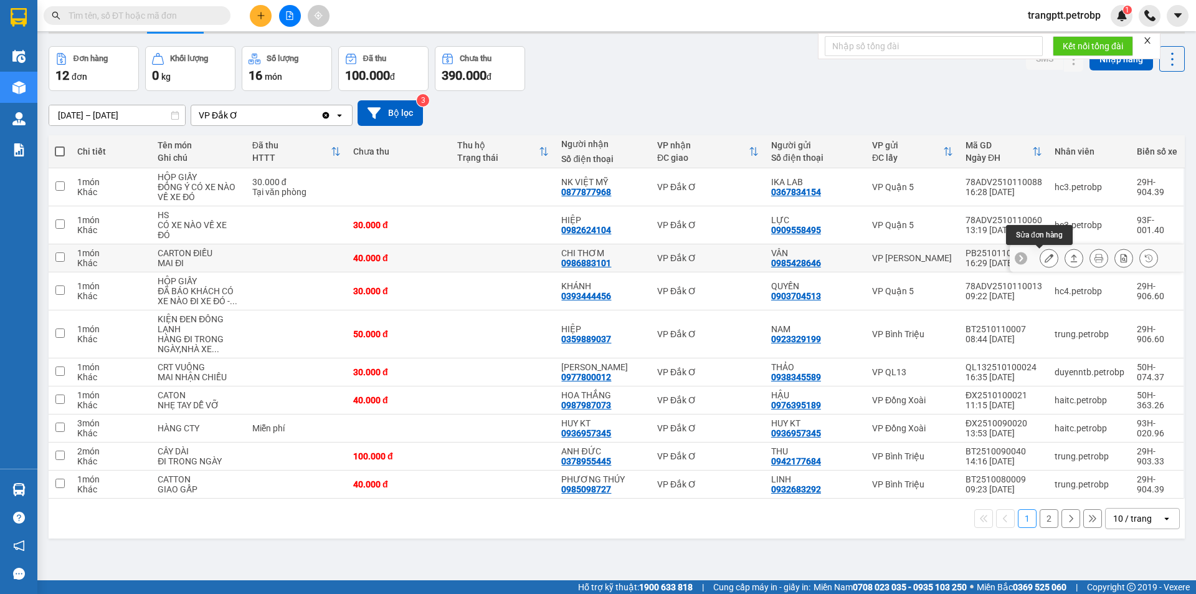
click at [1045, 255] on icon at bounding box center [1049, 258] width 9 height 9
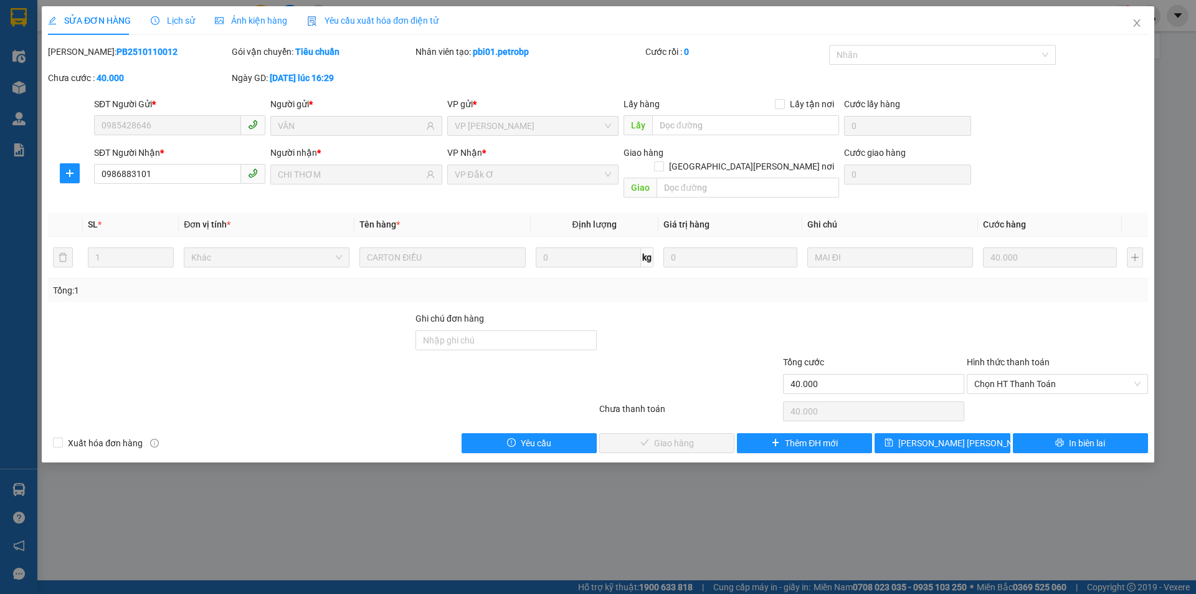
type input "0985428646"
type input "VÂN"
type input "0986883101"
type input "CHI THƠM"
type input "40.000"
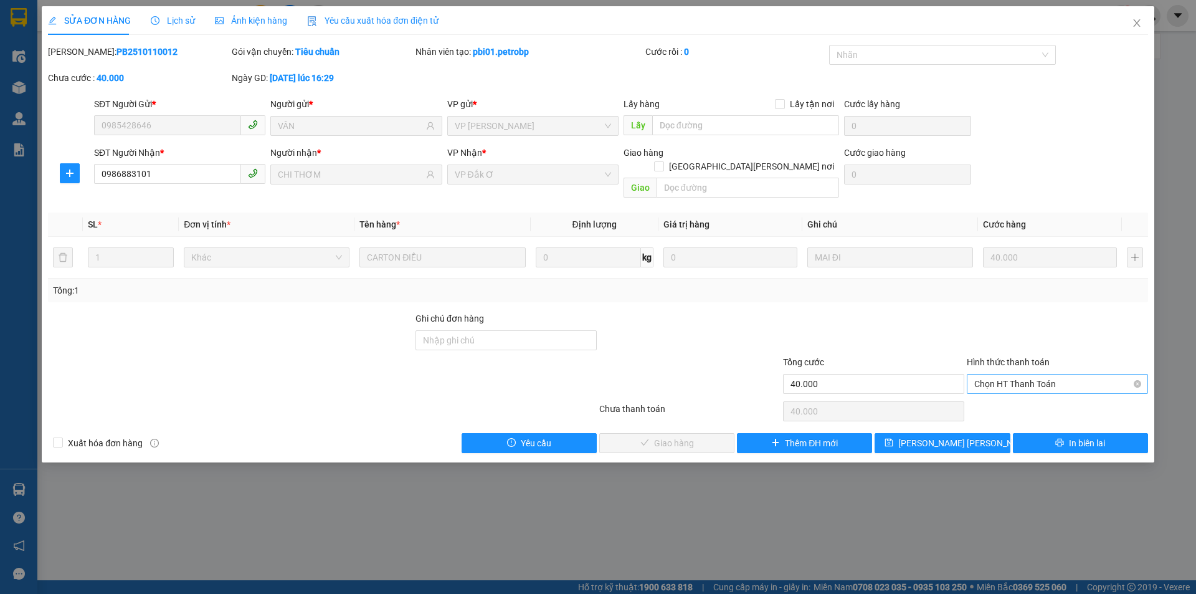
click at [1020, 375] on span "Chọn HT Thanh Toán" at bounding box center [1058, 384] width 166 height 19
click at [1018, 393] on div "Tại văn phòng" at bounding box center [1058, 395] width 166 height 14
type input "0"
click at [672, 436] on span "Giao hàng" at bounding box center [674, 443] width 40 height 14
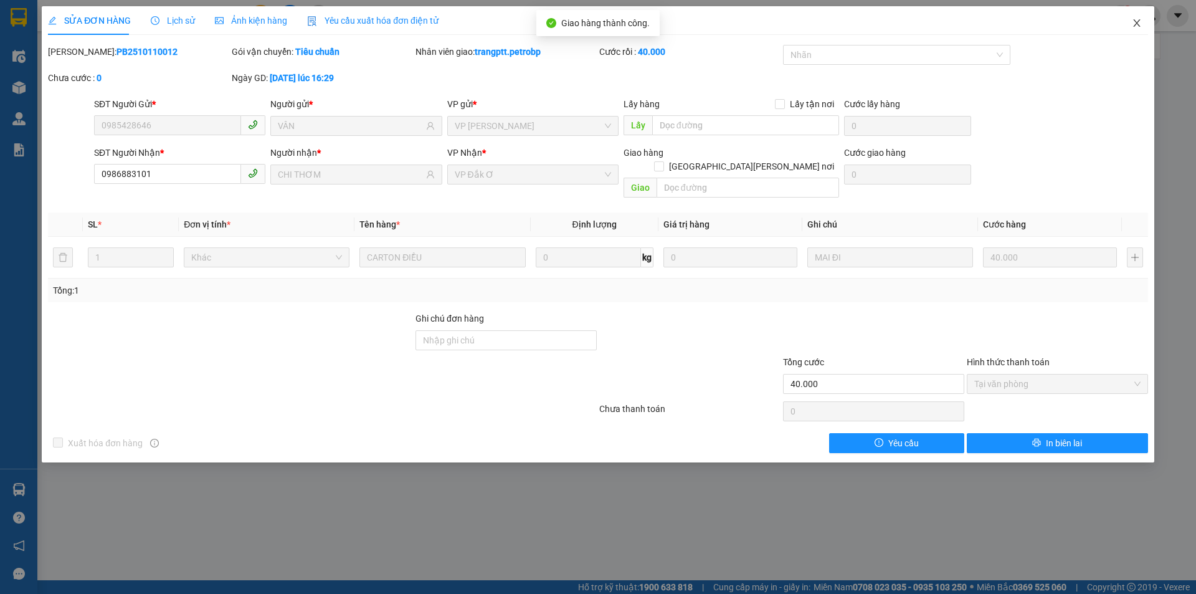
click at [1134, 21] on icon "close" at bounding box center [1137, 23] width 10 height 10
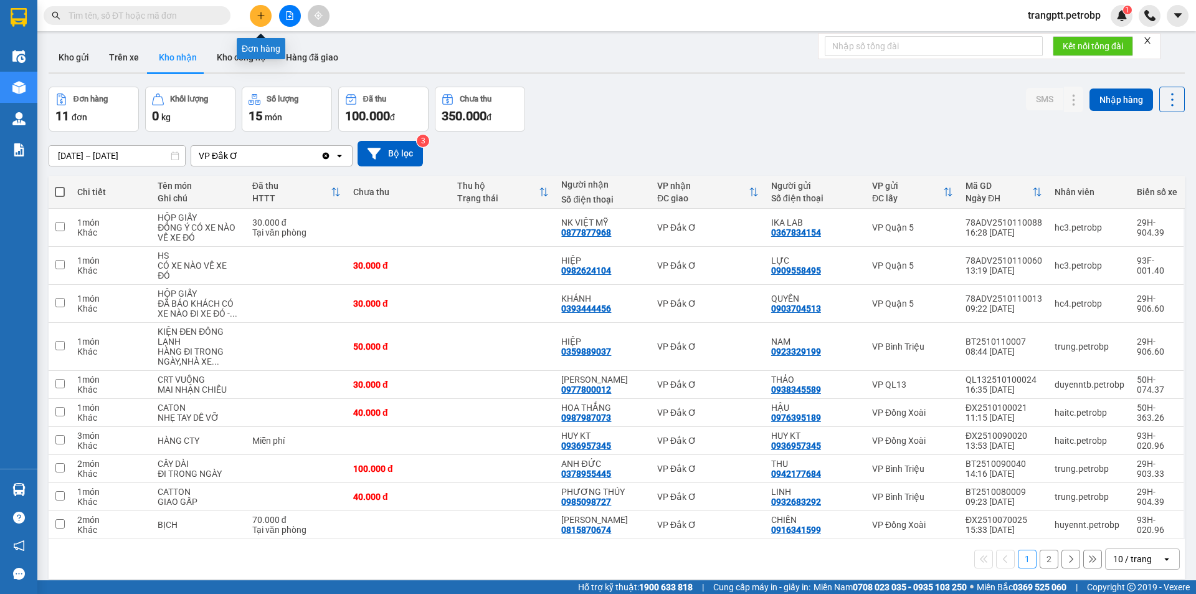
click at [257, 12] on icon "plus" at bounding box center [261, 15] width 9 height 9
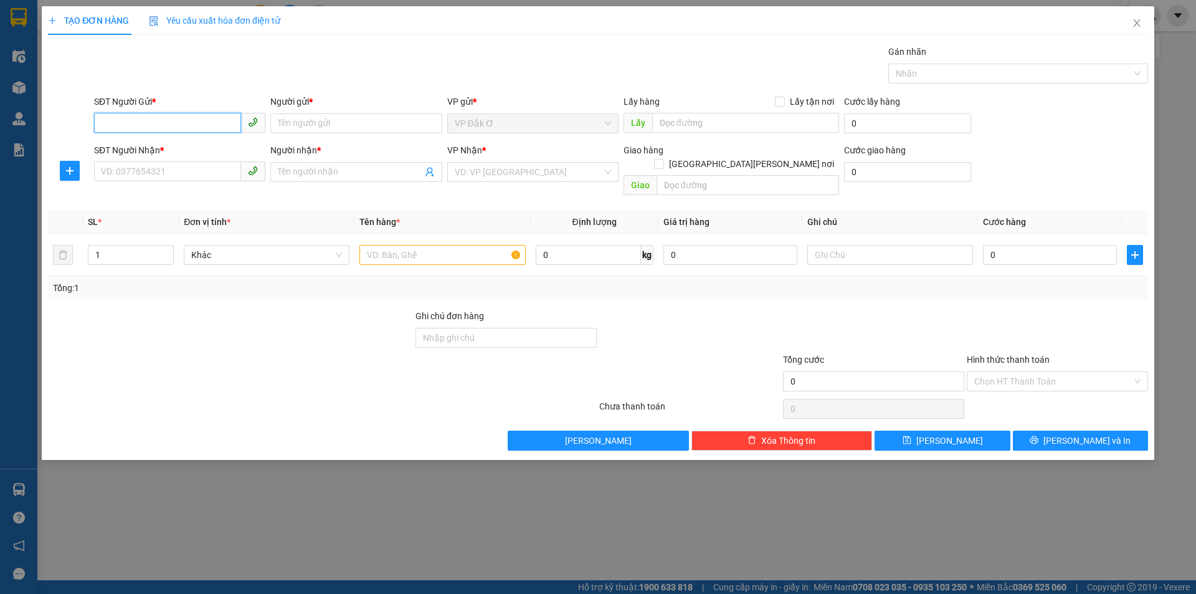
click at [158, 125] on input "SĐT Người Gửi *" at bounding box center [167, 123] width 147 height 20
type input "0974572819"
click at [174, 148] on div "0974572819 - THÚY" at bounding box center [180, 148] width 156 height 14
type input "THÚY"
type input "0972184260"
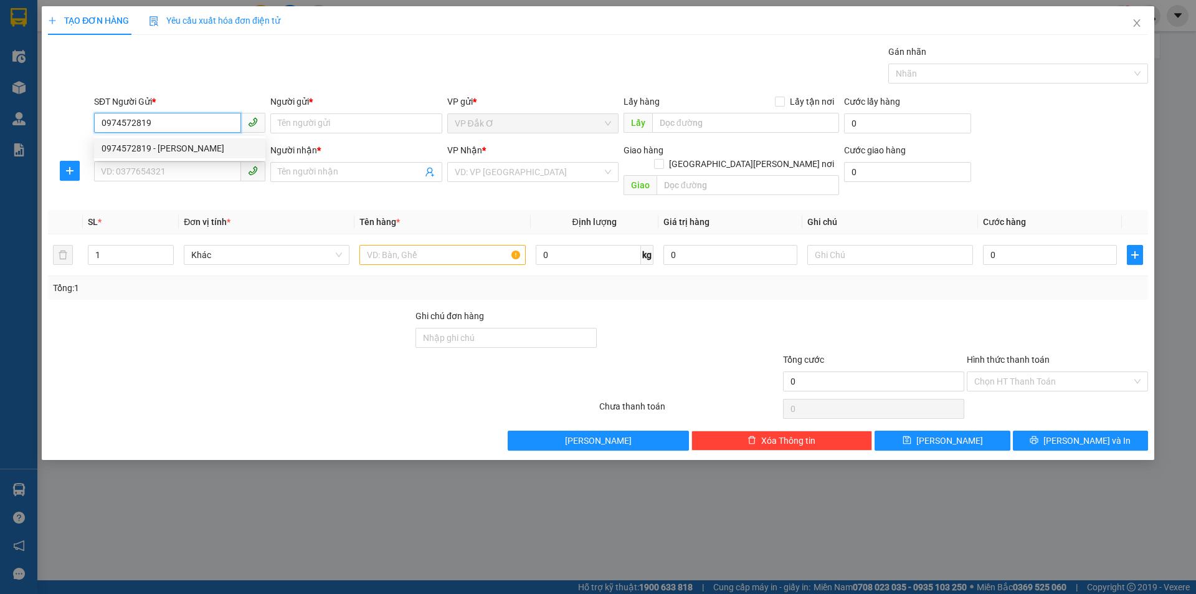
type input "KHÁCH"
type input "50.000"
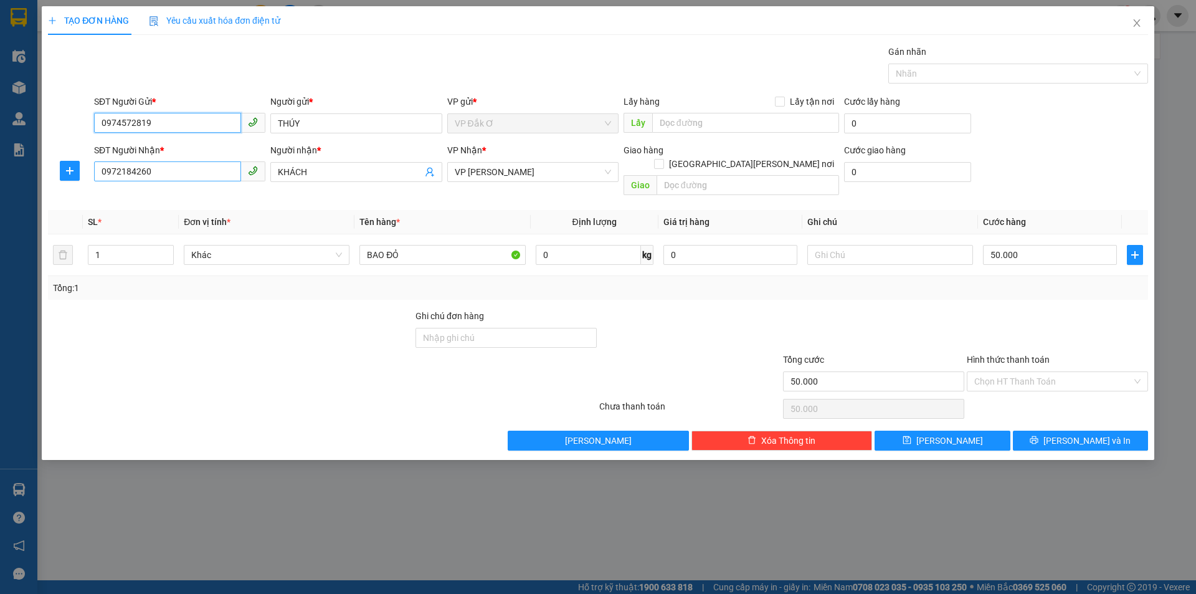
type input "0974572819"
drag, startPoint x: 209, startPoint y: 173, endPoint x: 218, endPoint y: 172, distance: 8.7
click at [217, 172] on input "0972184260" at bounding box center [167, 171] width 147 height 20
type input "0"
type input "0978476697"
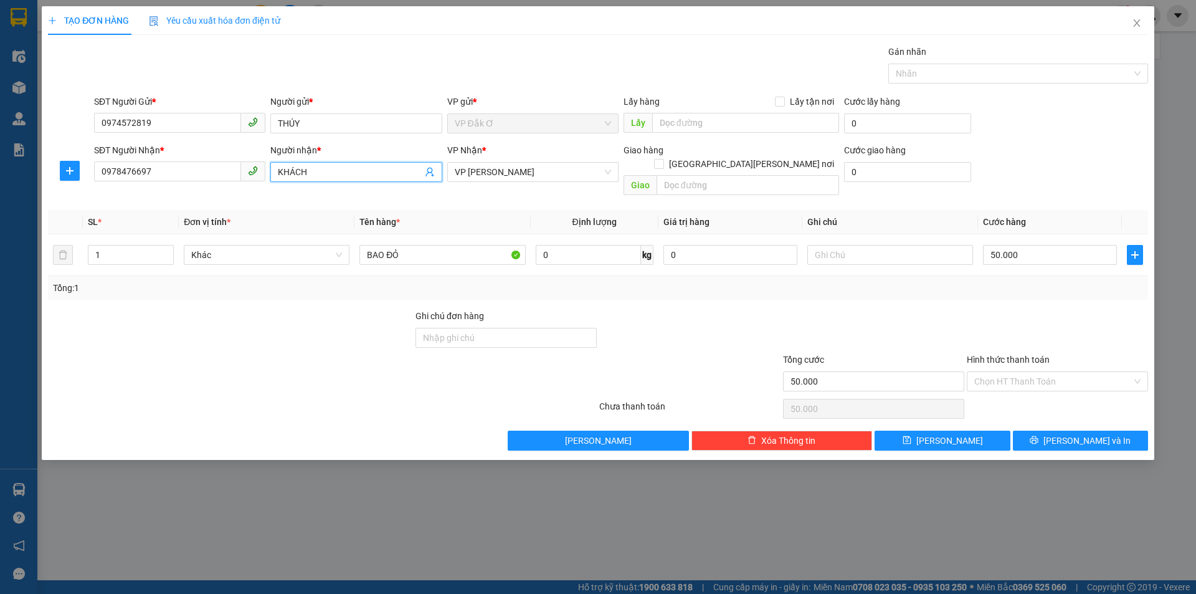
click at [333, 169] on input "KHÁCH" at bounding box center [350, 172] width 144 height 14
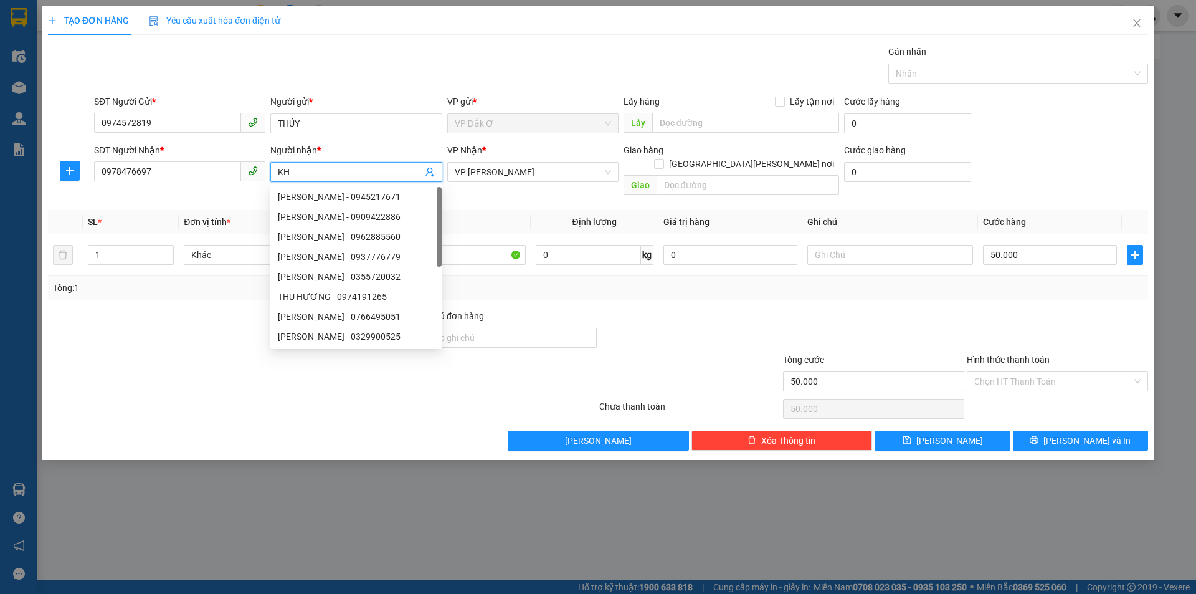
type input "K"
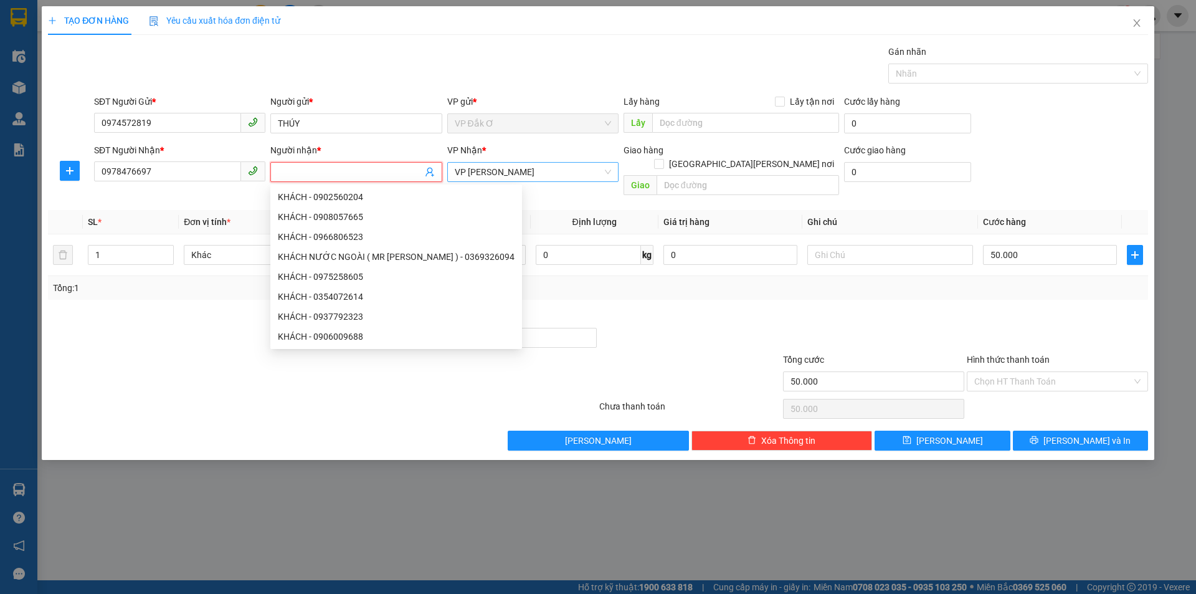
click at [552, 177] on span "VP Phước Bình" at bounding box center [533, 172] width 156 height 19
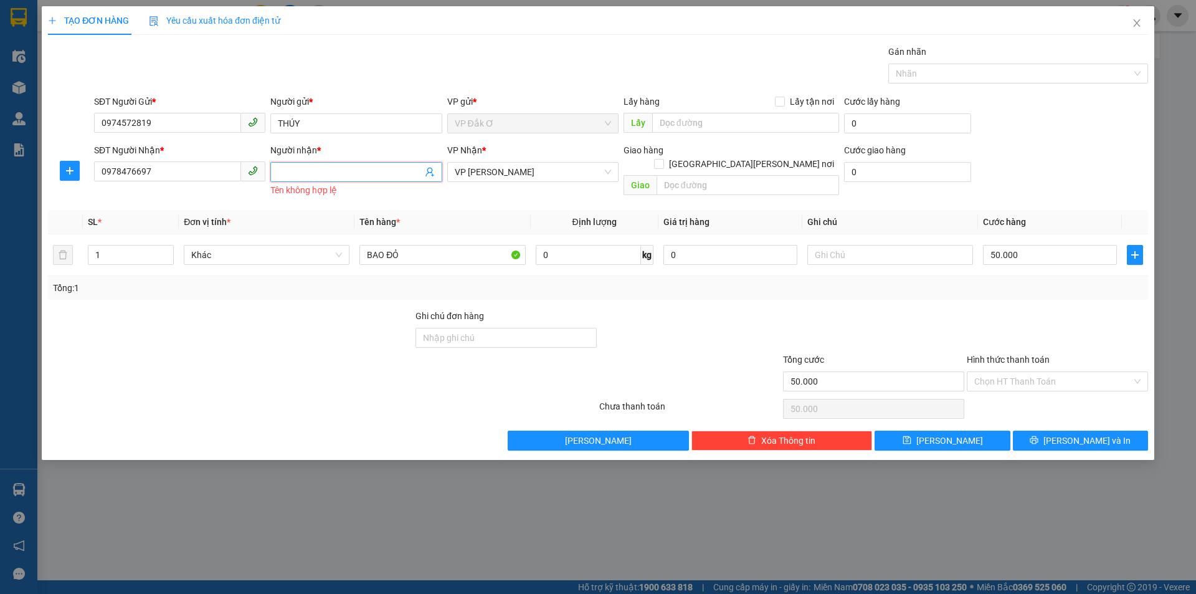
click at [324, 173] on input "Người nhận *" at bounding box center [350, 172] width 144 height 14
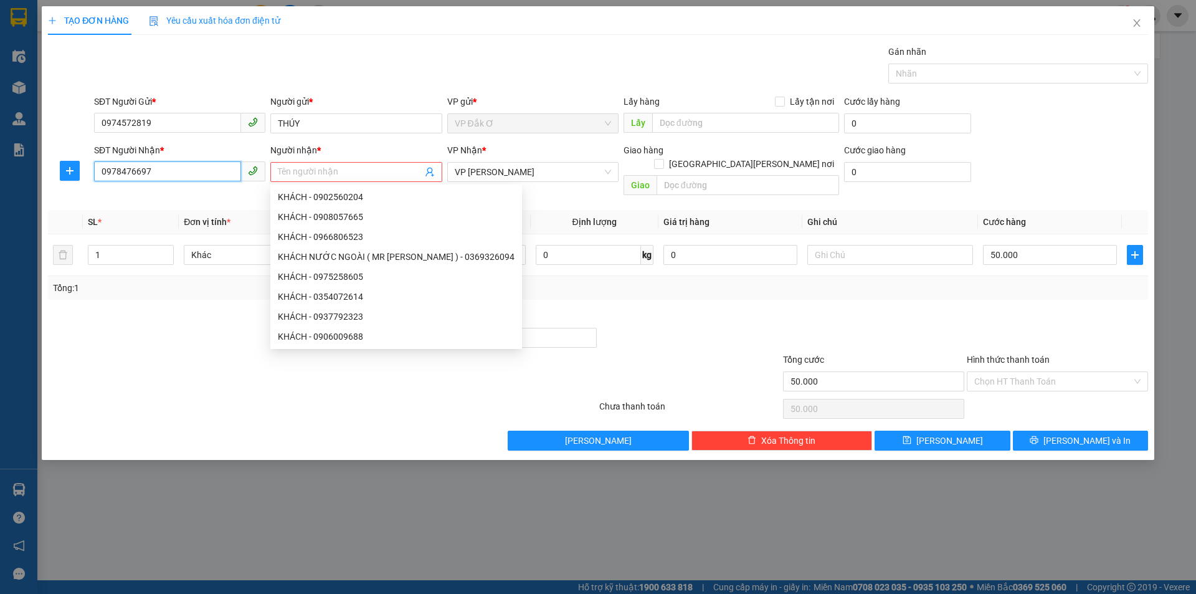
click at [174, 173] on input "0978476697" at bounding box center [167, 171] width 147 height 20
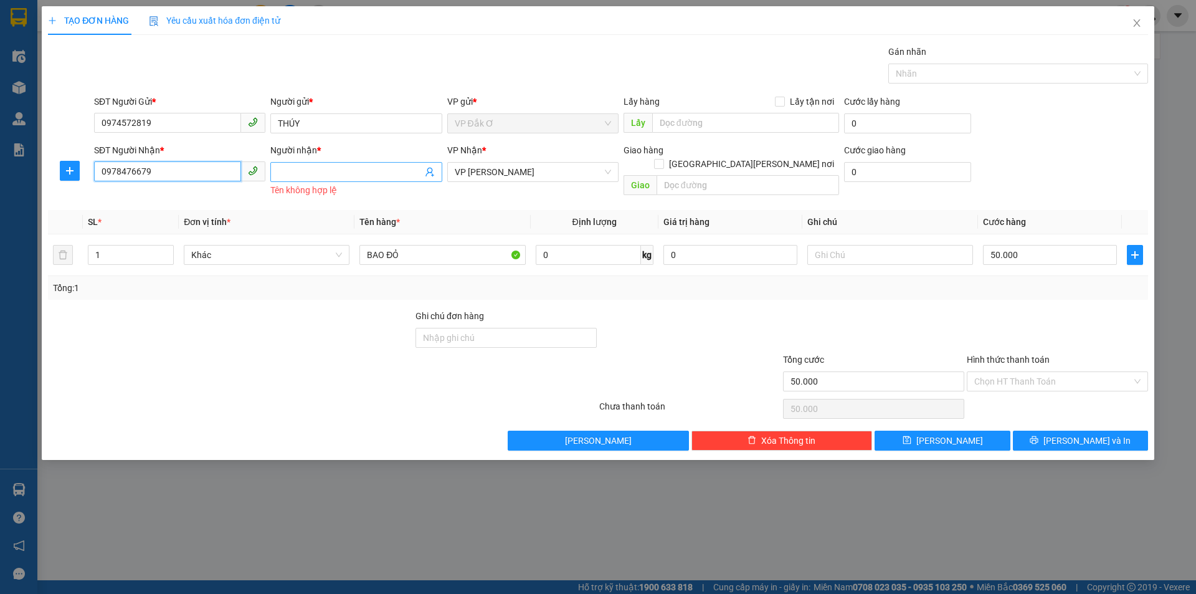
type input "0978476679"
click at [313, 169] on input "Người nhận *" at bounding box center [350, 172] width 144 height 14
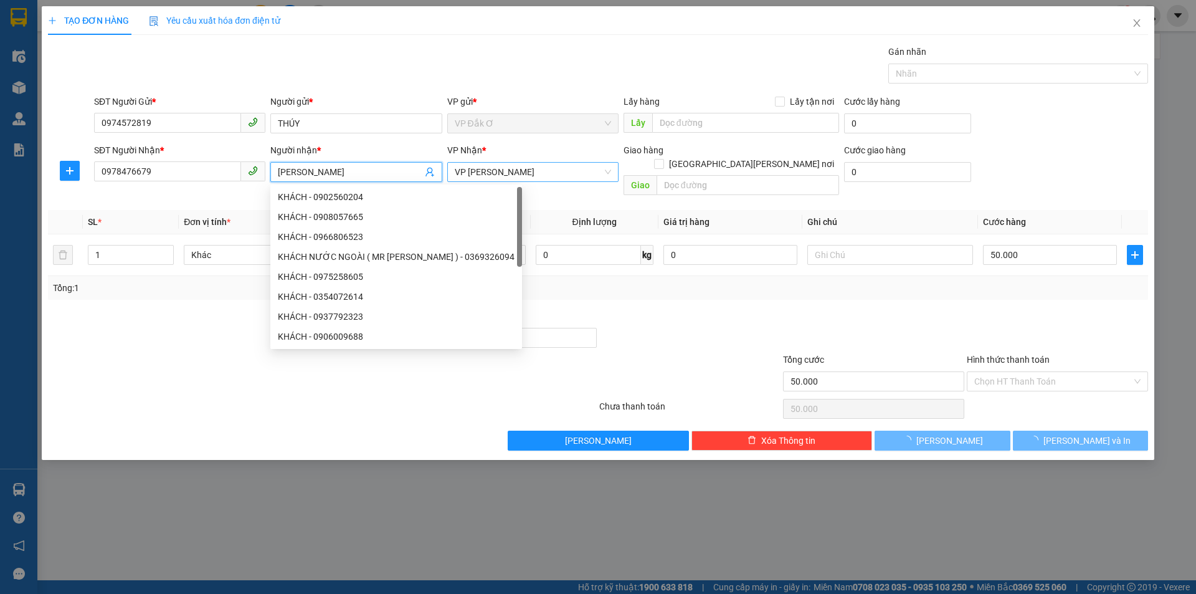
click at [555, 168] on span "VP Phước Bình" at bounding box center [533, 172] width 156 height 19
type input "NGÔ BÌNH"
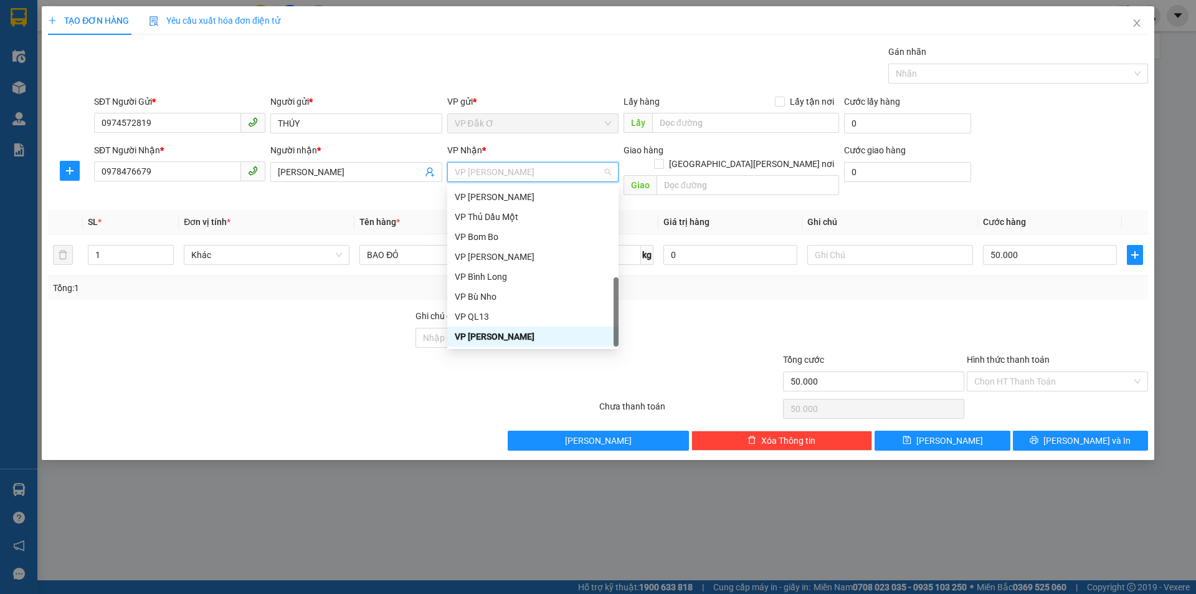
type input "D"
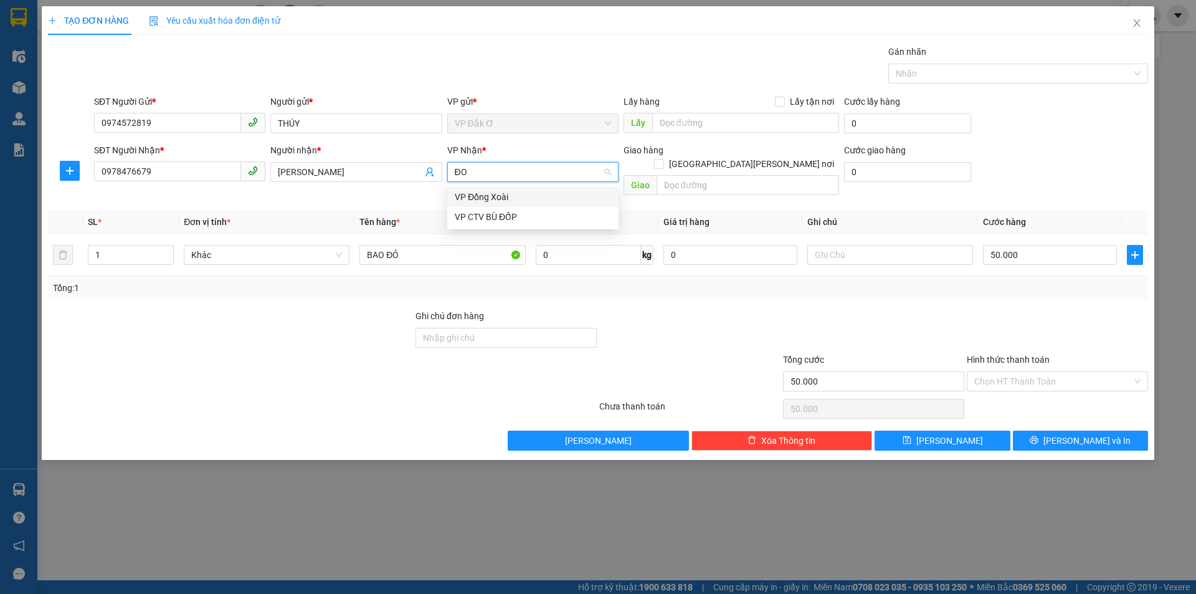
scroll to position [0, 0]
type input "ĐÔ"
click at [501, 196] on div "VP Đồng Xoài" at bounding box center [533, 197] width 156 height 14
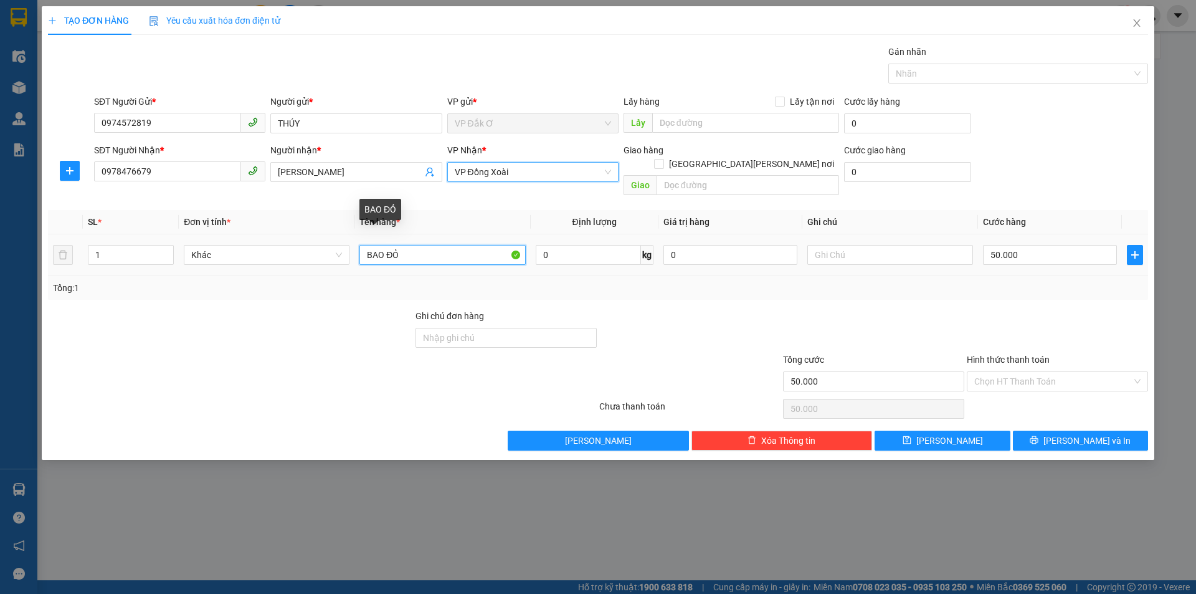
drag, startPoint x: 450, startPoint y: 242, endPoint x: 468, endPoint y: 249, distance: 19.1
click at [449, 245] on input "BAO ĐỎ" at bounding box center [443, 255] width 166 height 20
type input "BAO XANH NHỎ MĂNG KHÔ"
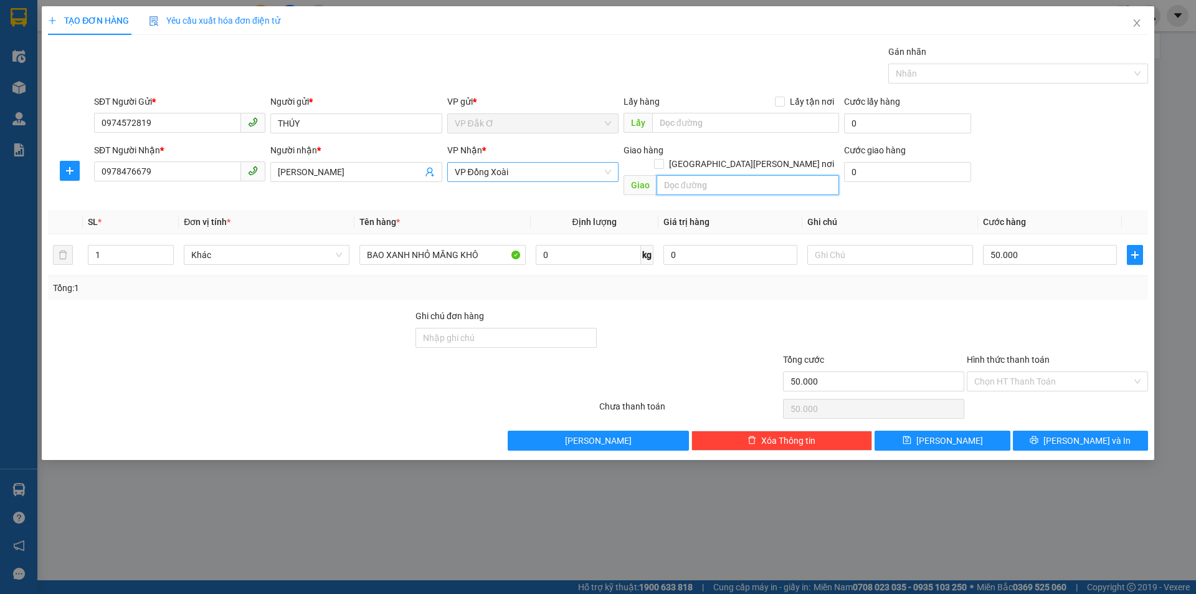
drag, startPoint x: 692, startPoint y: 170, endPoint x: 1196, endPoint y: 263, distance: 512.0
click at [847, 194] on div "Transit Pickup Surcharge Ids Transit Deliver Surcharge Ids Transit Deliver Surc…" at bounding box center [598, 248] width 1101 height 406
type input "TỚI GỌI KHÁCH LIỀN"
click at [1063, 245] on input "50.000" at bounding box center [1050, 255] width 134 height 20
type input "3"
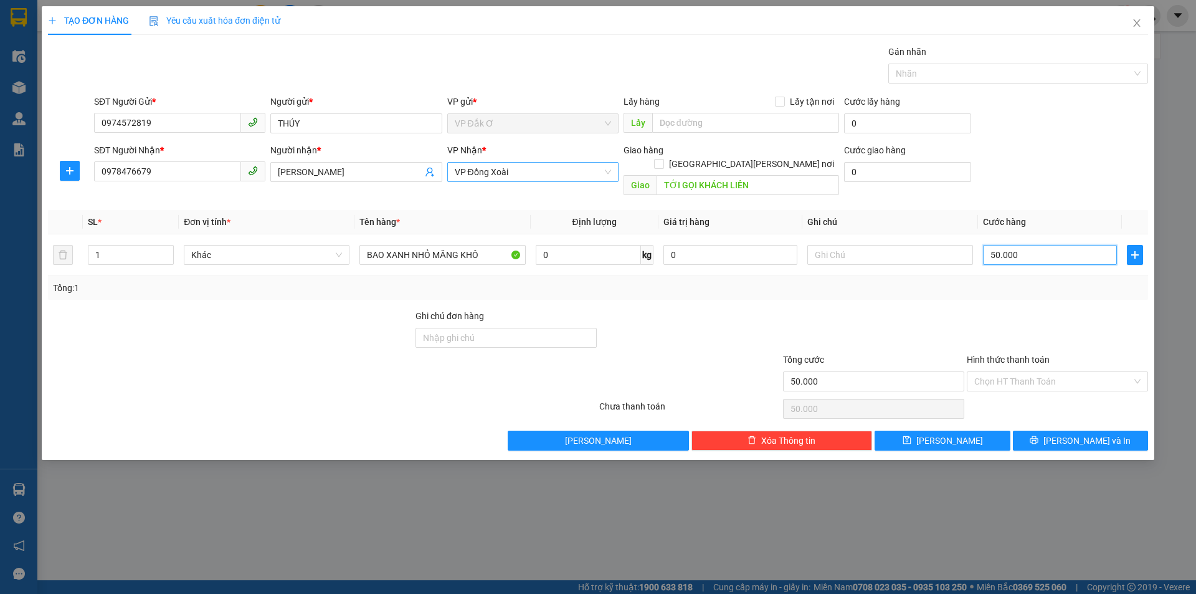
type input "3"
type input "30"
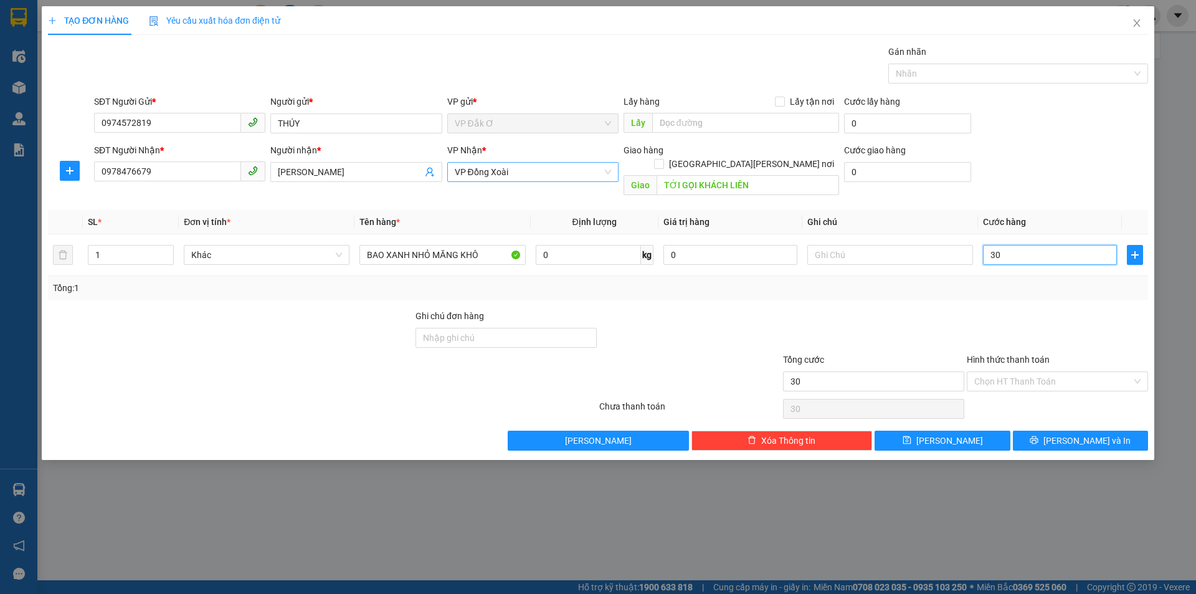
type input "300"
type input "3.000"
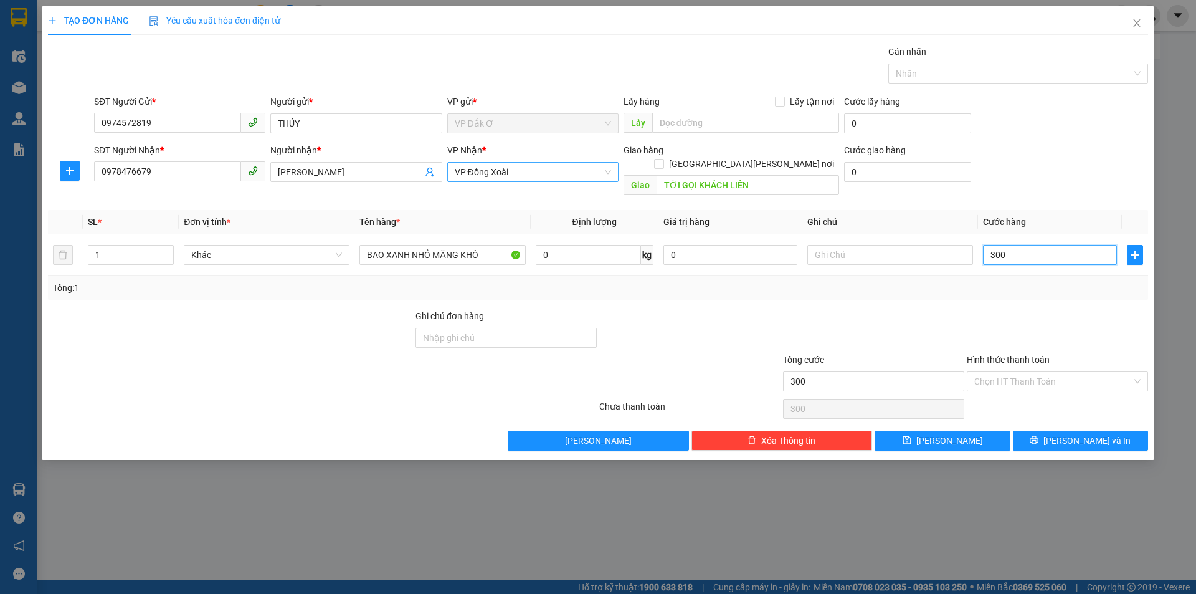
type input "3.000"
type input "30.000"
click at [1014, 372] on input "Hình thức thanh toán" at bounding box center [1054, 381] width 158 height 19
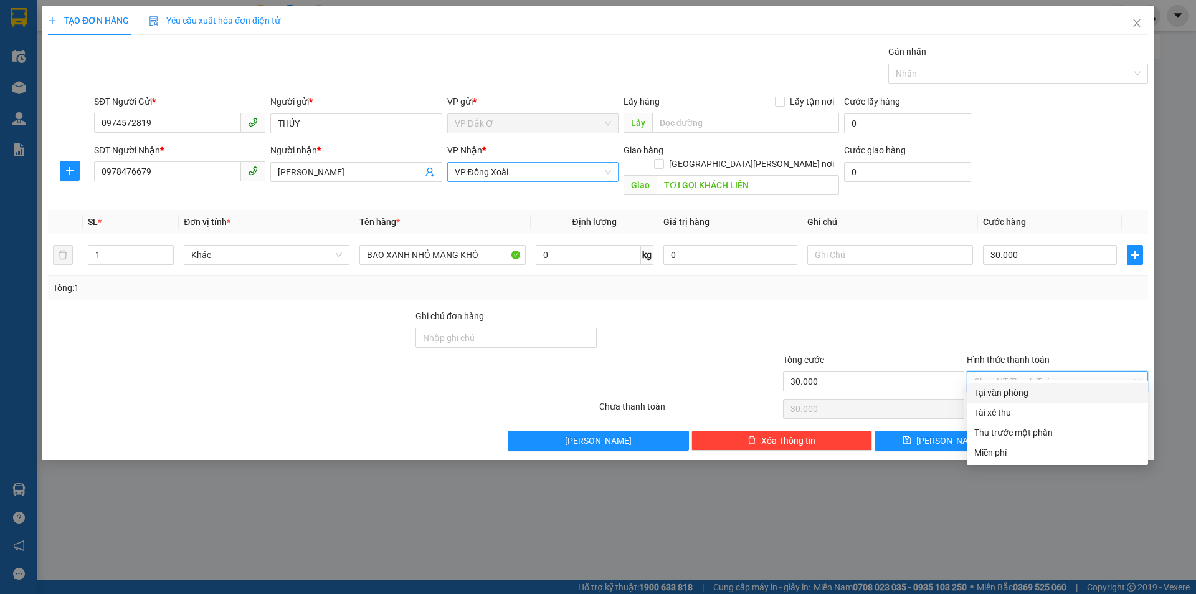
click at [1004, 389] on div "Tại văn phòng" at bounding box center [1058, 393] width 166 height 14
type input "0"
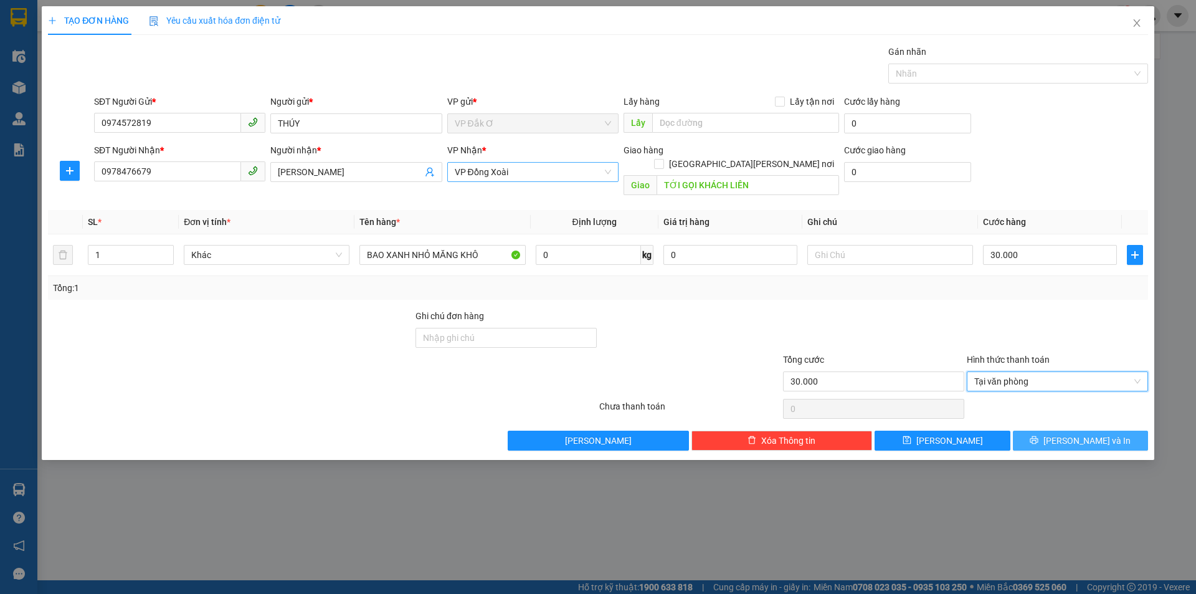
click at [1092, 434] on span "Lưu và In" at bounding box center [1087, 441] width 87 height 14
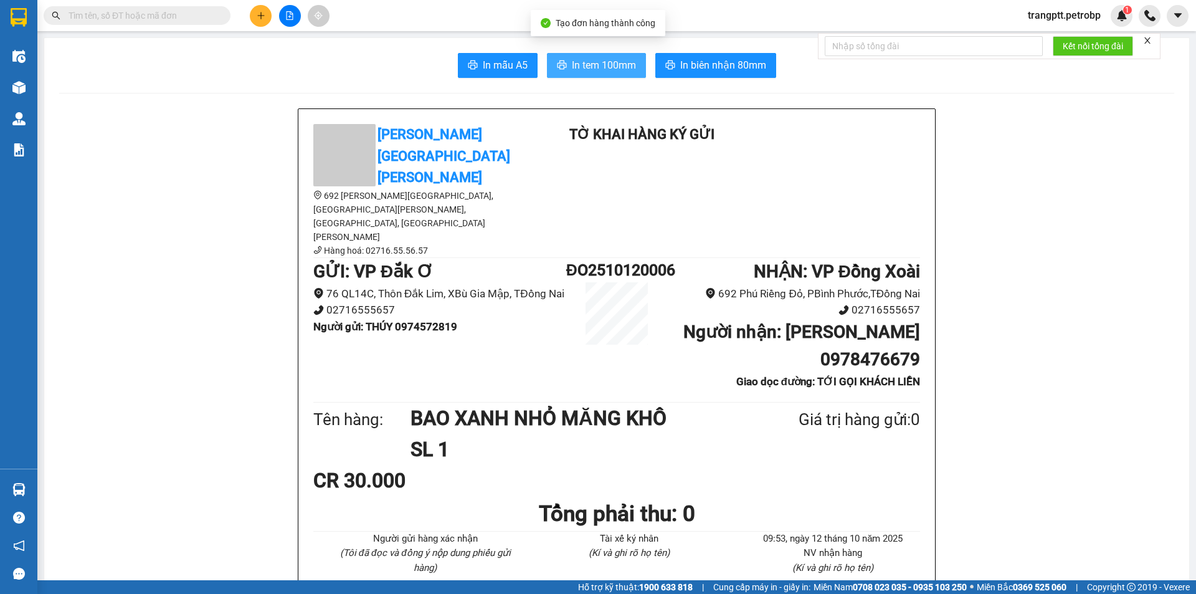
click at [596, 71] on span "In tem 100mm" at bounding box center [604, 65] width 64 height 16
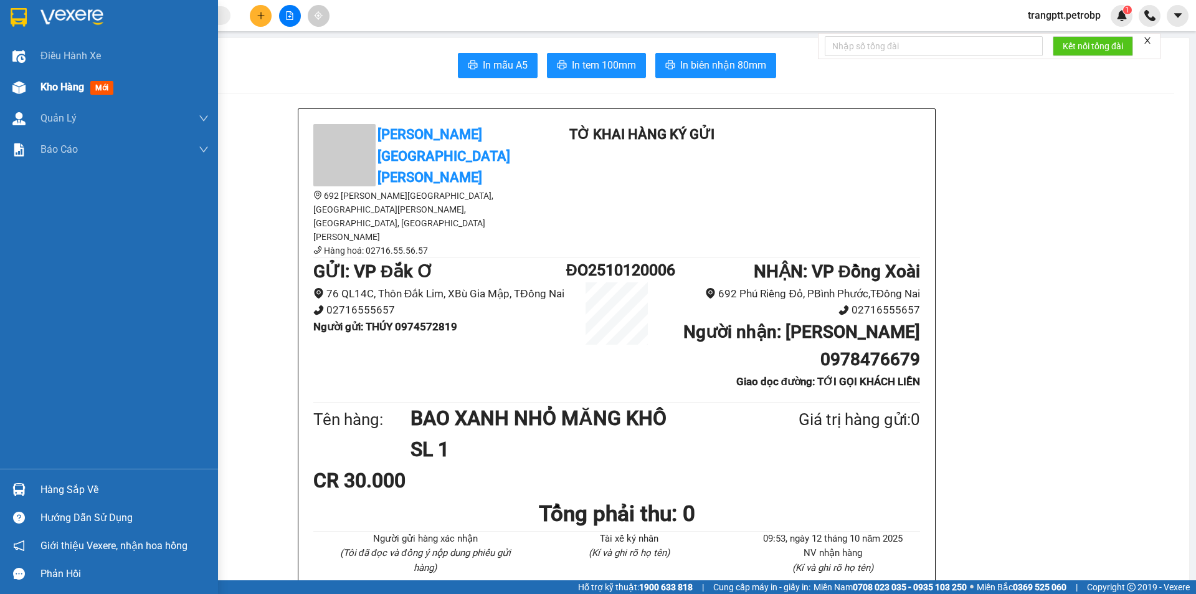
click at [52, 84] on span "Kho hàng" at bounding box center [63, 87] width 44 height 12
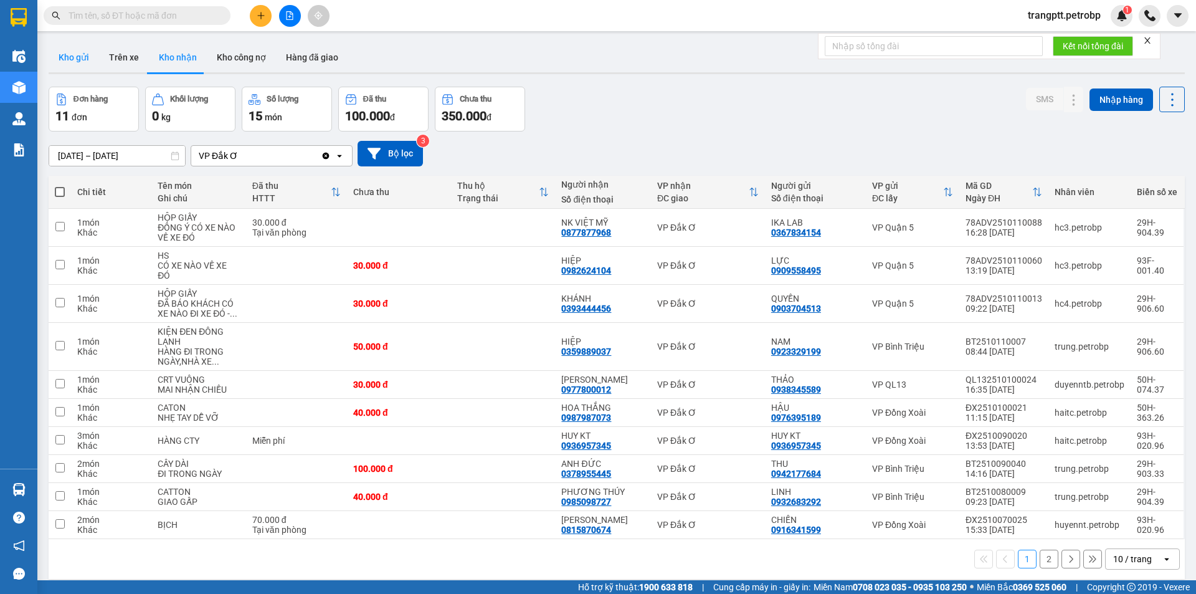
click at [80, 52] on button "Kho gửi" at bounding box center [74, 57] width 50 height 30
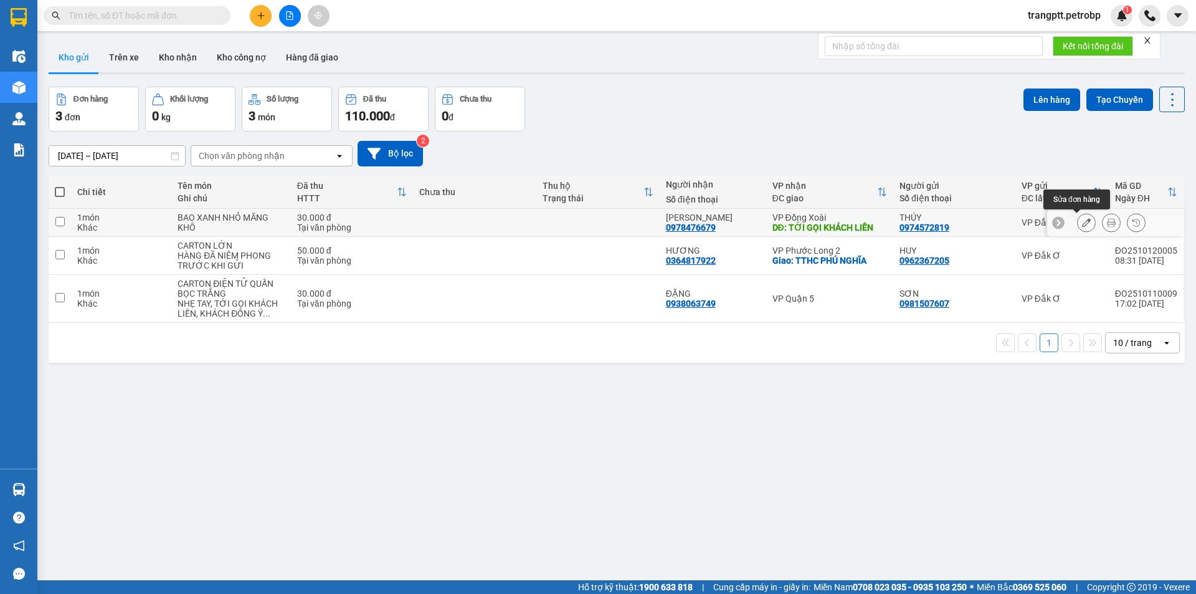
click at [1082, 221] on icon at bounding box center [1086, 222] width 9 height 9
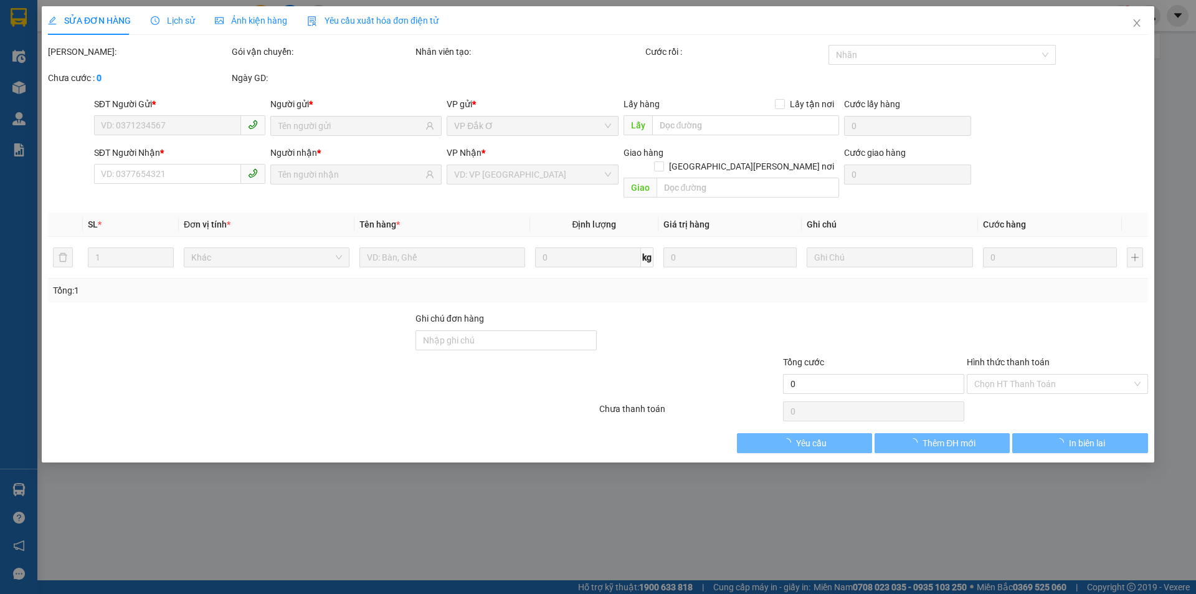
type input "0974572819"
type input "0978476679"
type input "TỚI GỌI KHÁCH LIỀN"
type input "30.000"
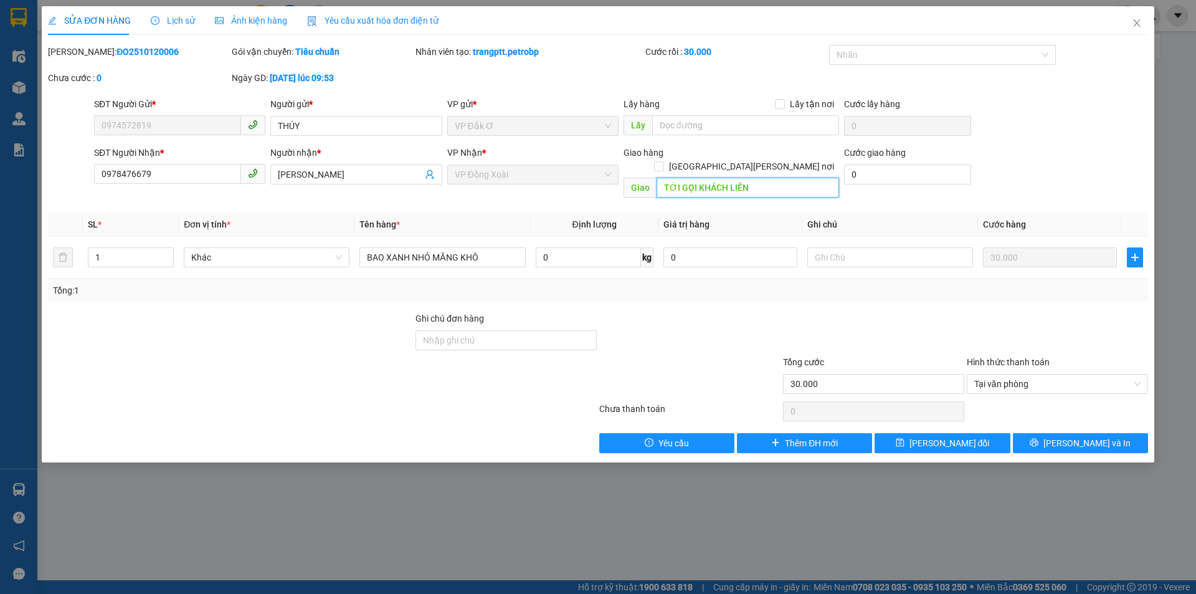
click at [756, 178] on input "TỚI GỌI KHÁCH LIỀN" at bounding box center [748, 188] width 183 height 20
click at [765, 178] on input "TỚI GỌI KHÁCH LIỀN" at bounding box center [748, 188] width 183 height 20
drag, startPoint x: 664, startPoint y: 173, endPoint x: 755, endPoint y: 173, distance: 91.0
click at [755, 178] on input "TỚI GỌI KHÁCH LIỀN" at bounding box center [748, 188] width 183 height 20
click at [872, 247] on input "text" at bounding box center [891, 257] width 166 height 20
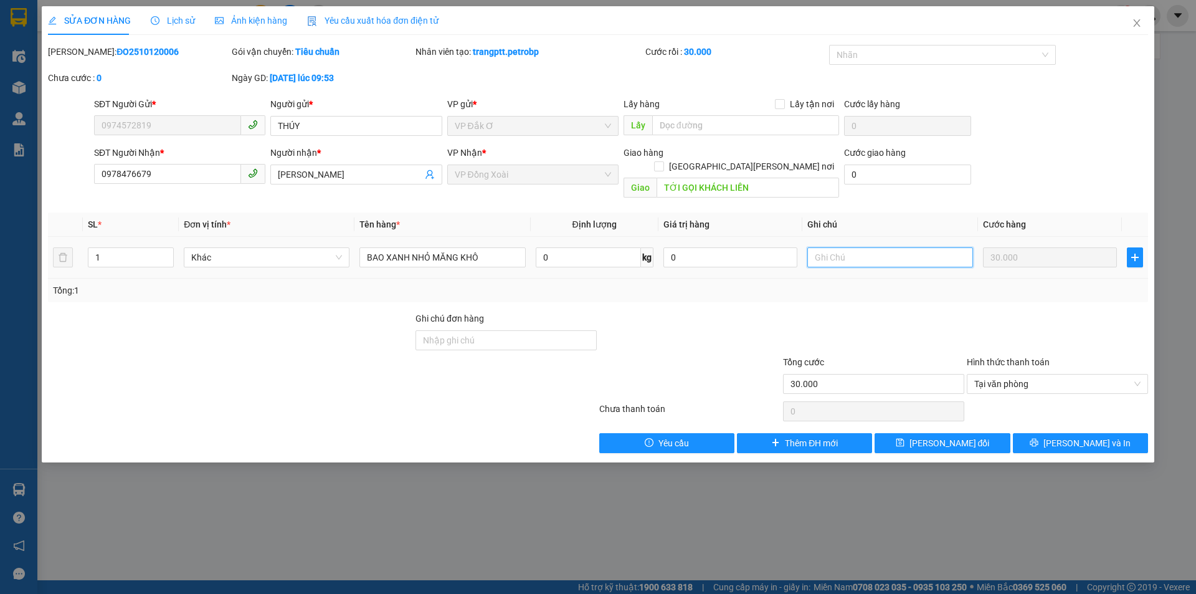
paste input "TỚI GỌI KHÁCH LIỀN"
type input "TỚI GỌI KHÁCH LIỀN"
click at [744, 178] on input "TỚI GỌI KHÁCH LIỀN" at bounding box center [748, 188] width 183 height 20
click at [950, 436] on span "Lưu thay đổi" at bounding box center [950, 443] width 80 height 14
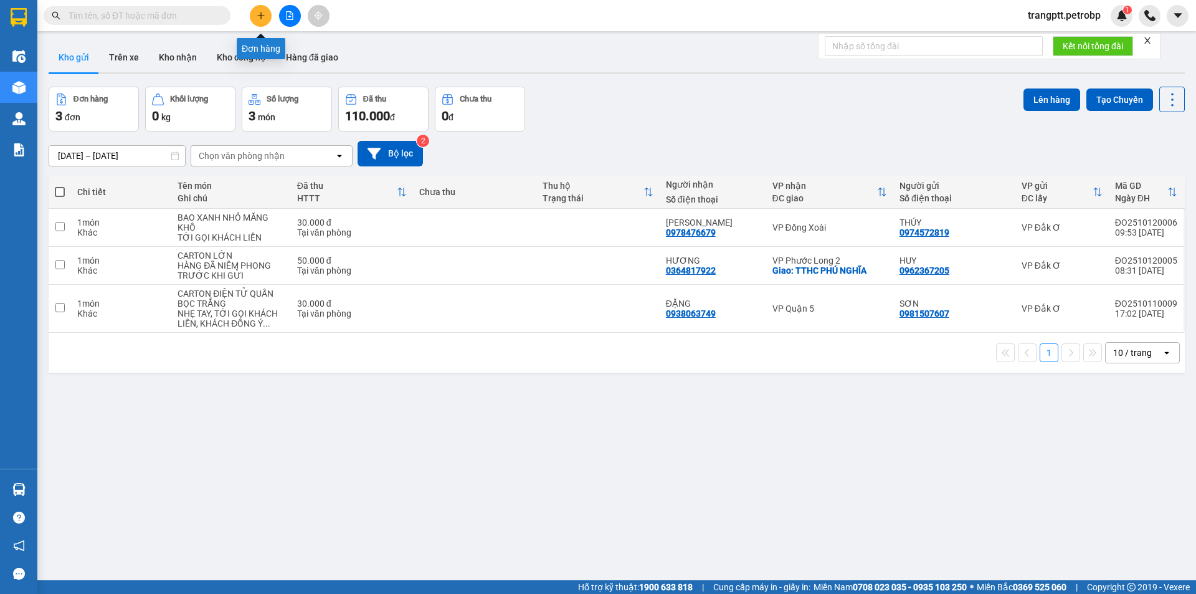
click at [258, 17] on icon "plus" at bounding box center [261, 15] width 9 height 9
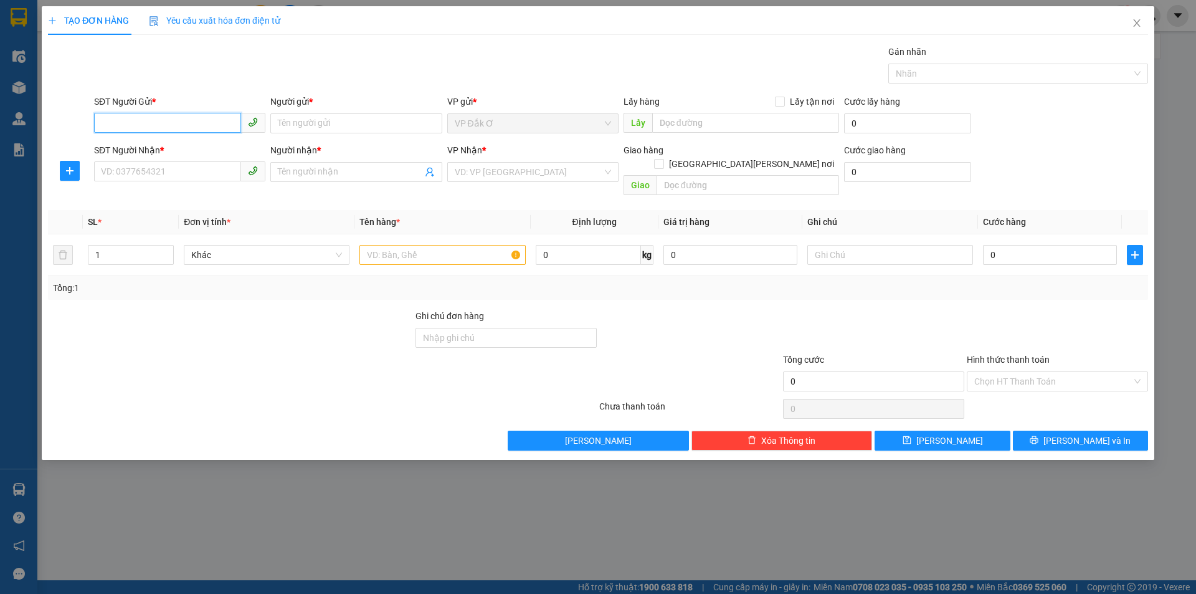
click at [172, 124] on input "SĐT Người Gửi *" at bounding box center [167, 123] width 147 height 20
click at [125, 150] on div "0988412516 - NGA" at bounding box center [180, 148] width 156 height 14
type input "0988412516"
type input "NGA"
type input "0326799797"
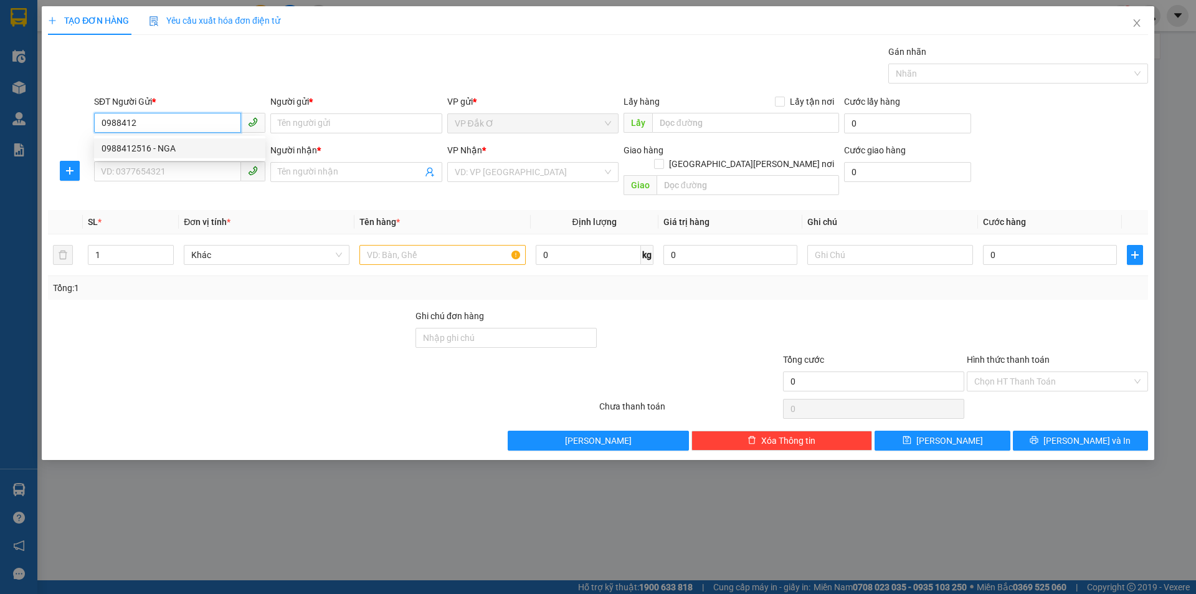
type input "THẢO"
type input "40.000"
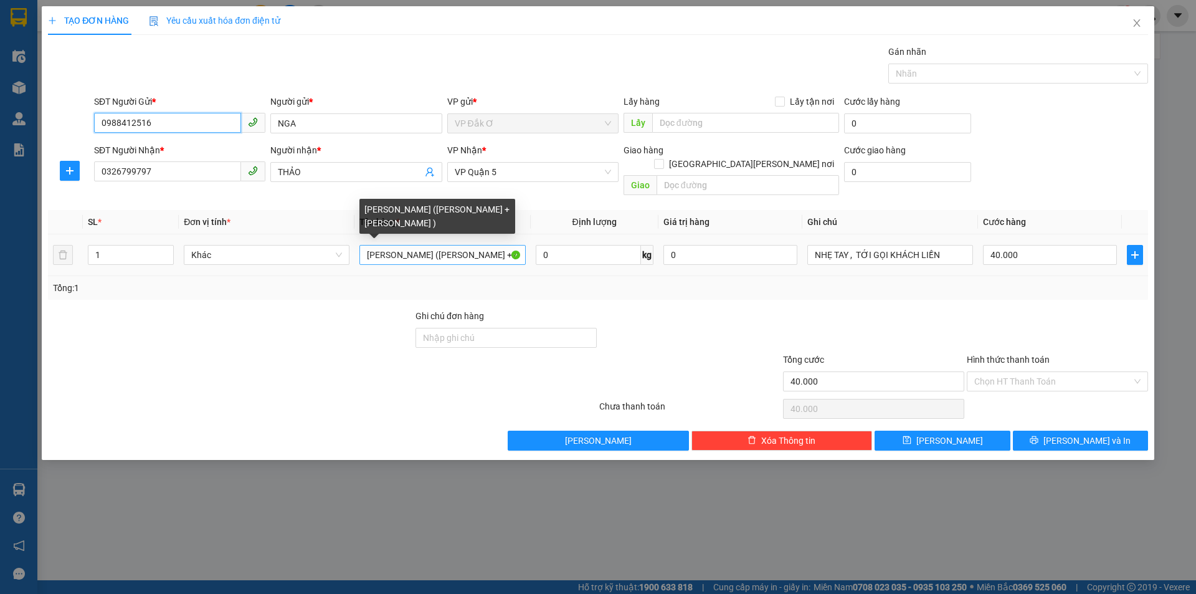
type input "0988412516"
drag, startPoint x: 495, startPoint y: 246, endPoint x: 550, endPoint y: 237, distance: 55.4
click at [496, 246] on input "CATON (RAU XANH + TRỨNG )" at bounding box center [443, 255] width 166 height 20
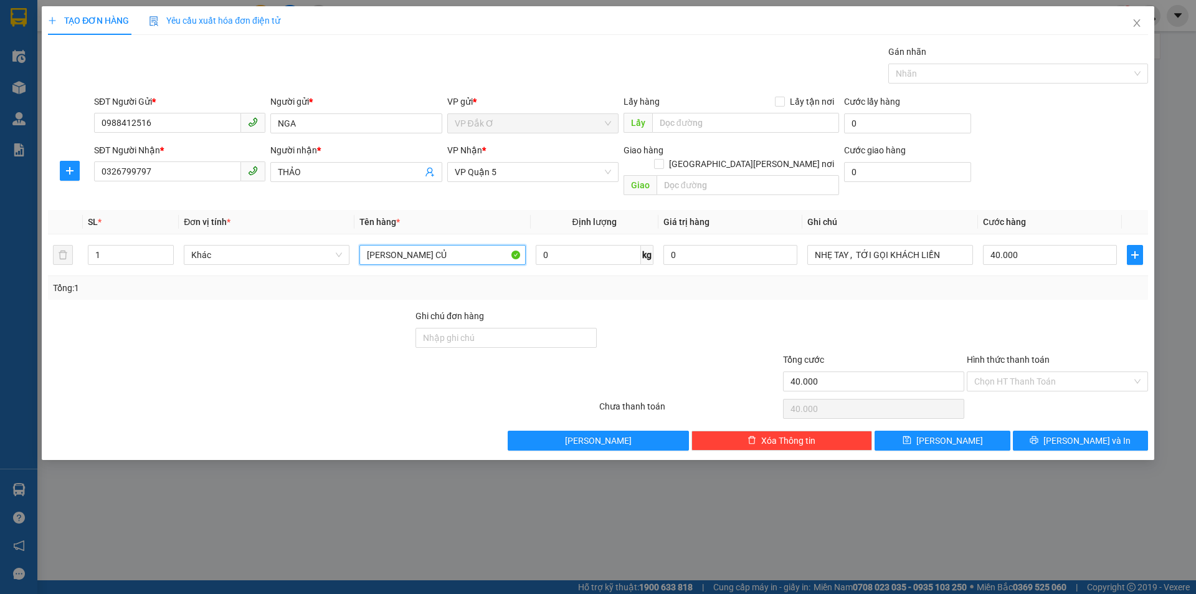
type input "CATON RAU CỦ"
click at [1010, 372] on input "Hình thức thanh toán" at bounding box center [1054, 381] width 158 height 19
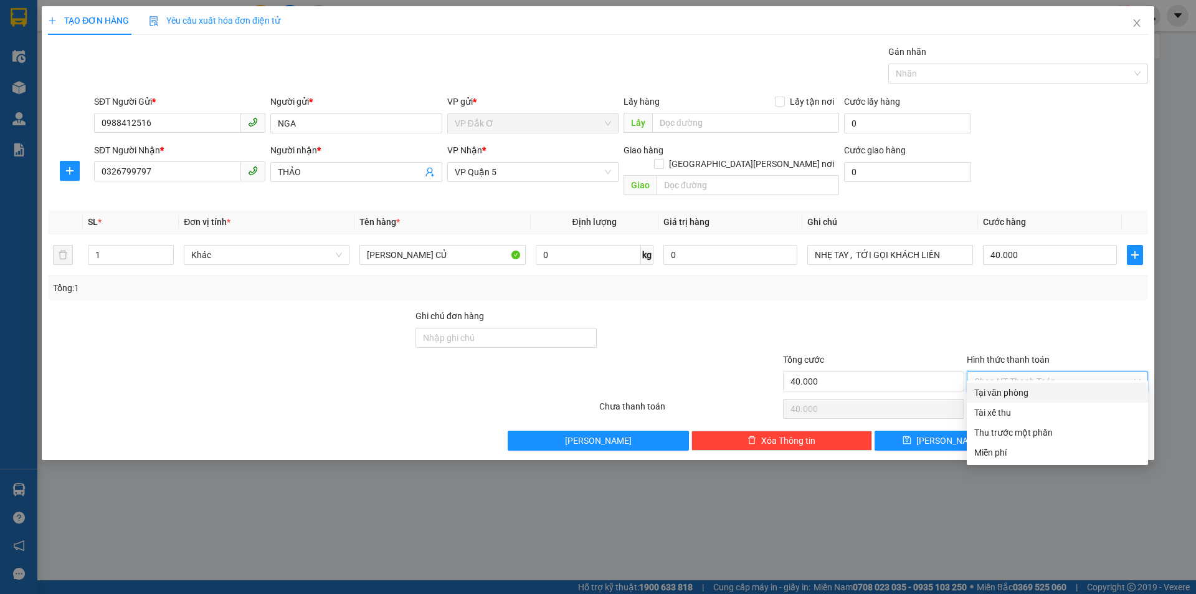
click at [1006, 389] on div "Tại văn phòng" at bounding box center [1058, 393] width 166 height 14
type input "0"
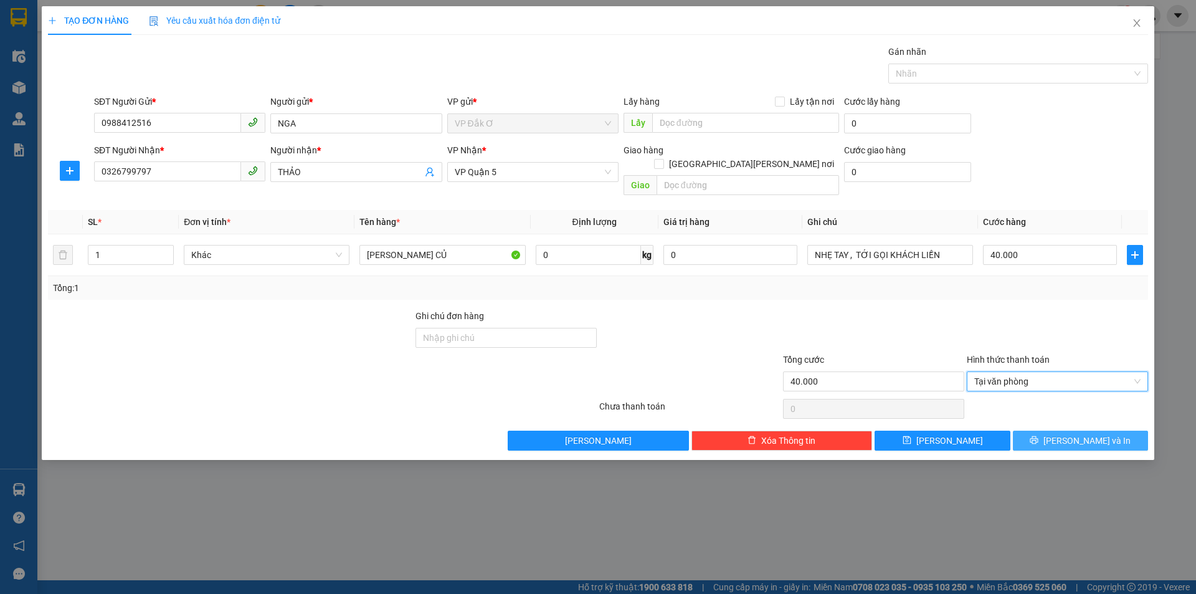
click at [1077, 434] on span "Lưu và In" at bounding box center [1087, 441] width 87 height 14
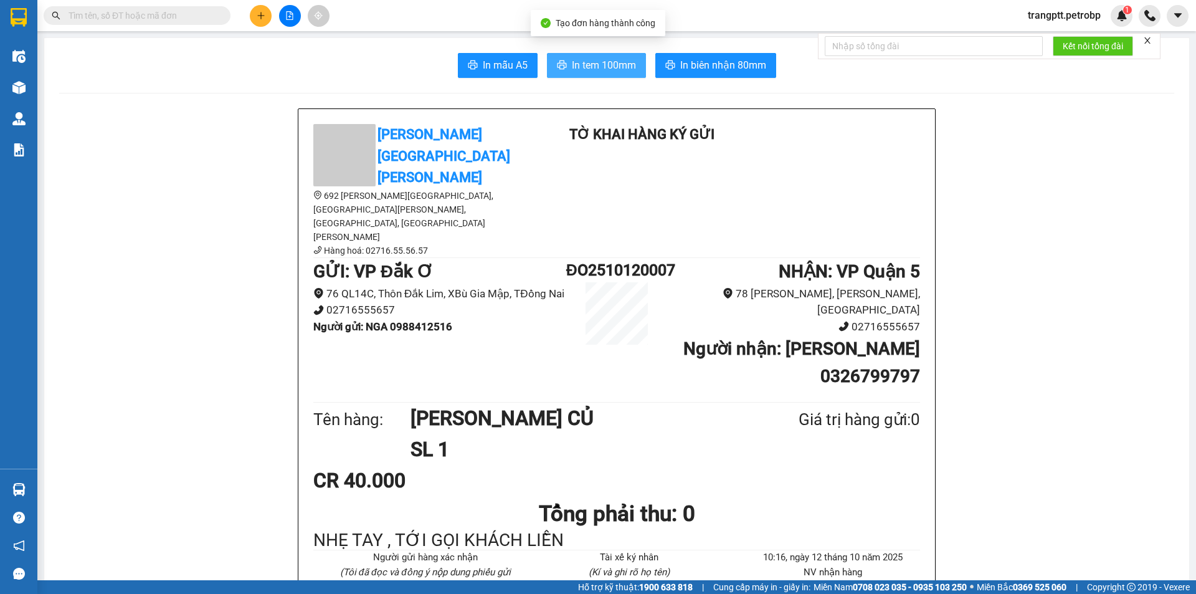
click at [607, 67] on span "In tem 100mm" at bounding box center [604, 65] width 64 height 16
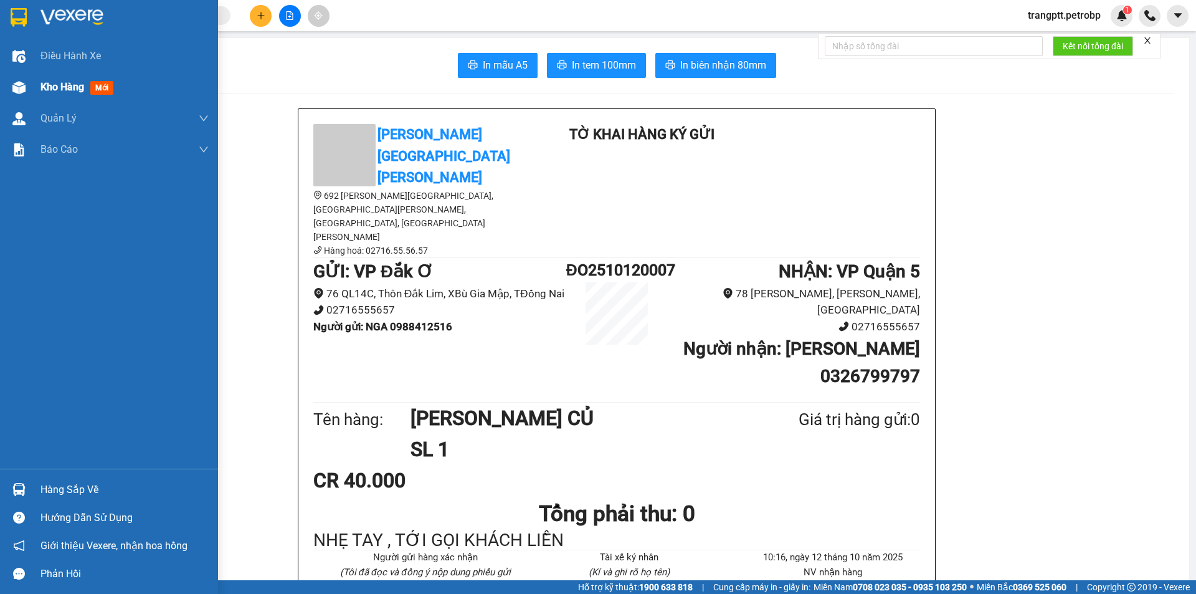
click at [56, 86] on span "Kho hàng" at bounding box center [63, 87] width 44 height 12
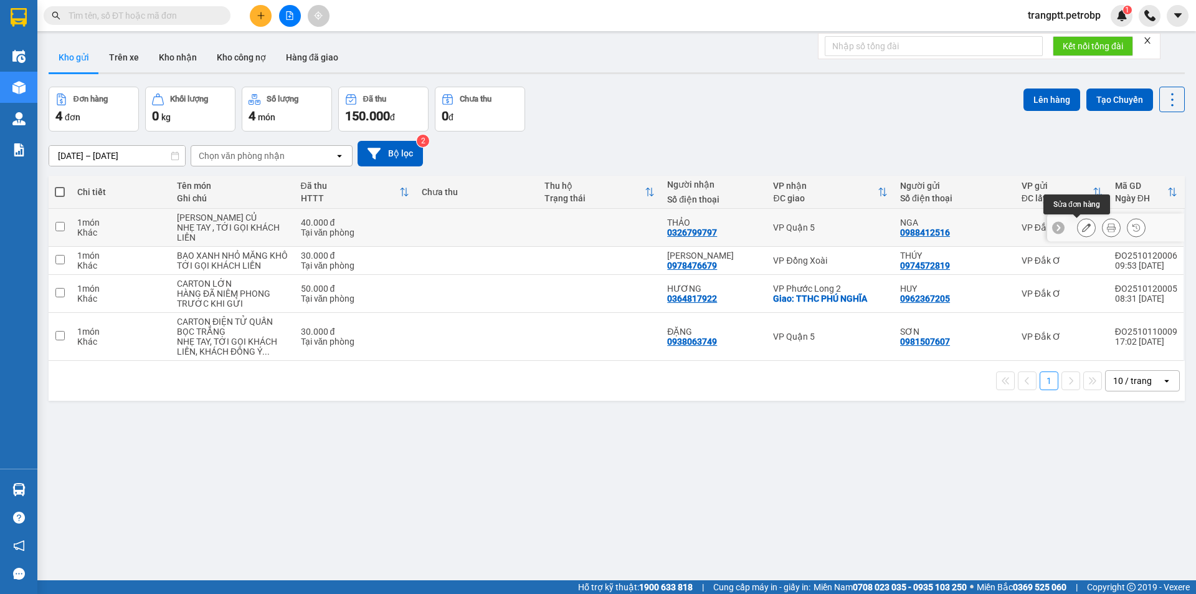
click at [1082, 224] on icon at bounding box center [1086, 227] width 9 height 9
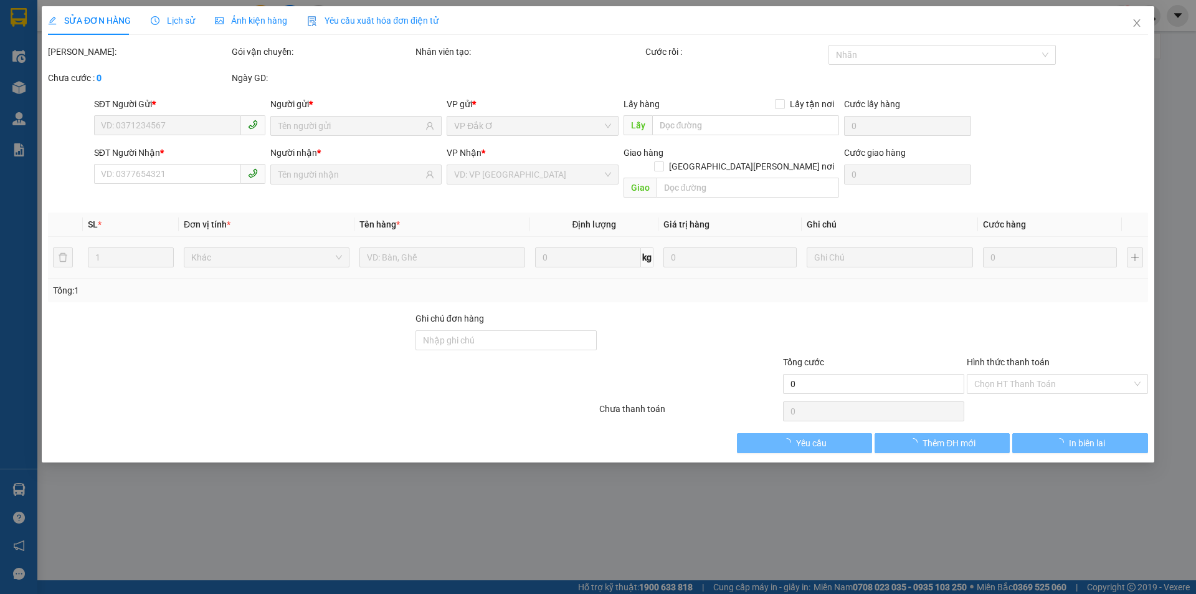
type input "0988412516"
type input "0326799797"
type input "40.000"
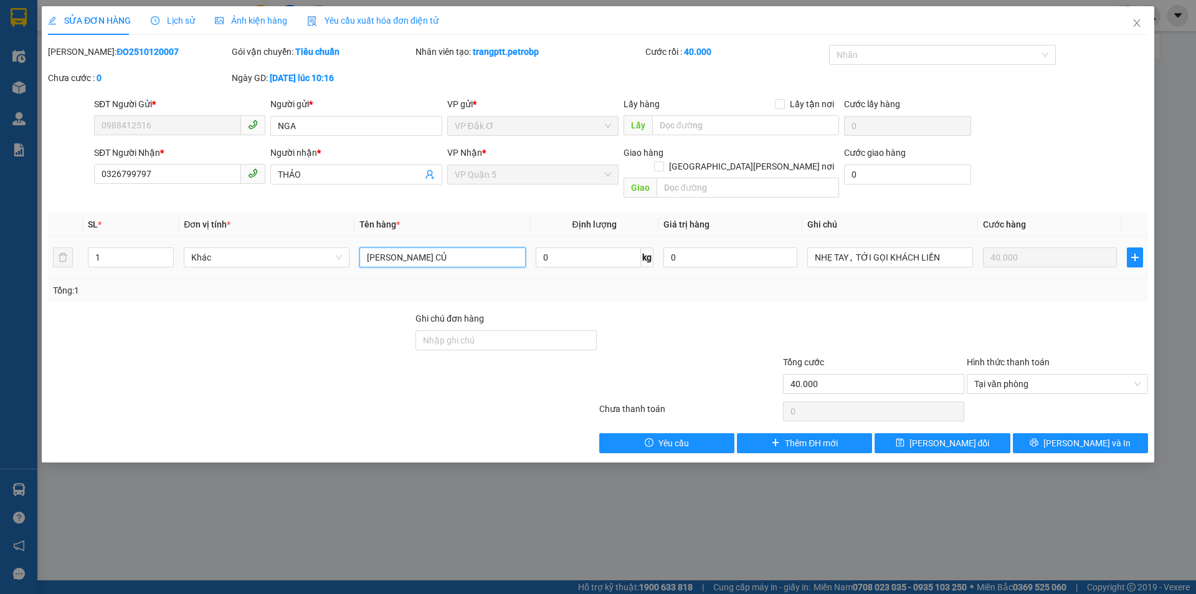
click at [442, 247] on input "CATON RAU CỦ" at bounding box center [443, 257] width 166 height 20
type input "CATON RAU CỦ CÓ TRỨNG"
click at [1049, 433] on button "Lưu và In" at bounding box center [1080, 443] width 135 height 20
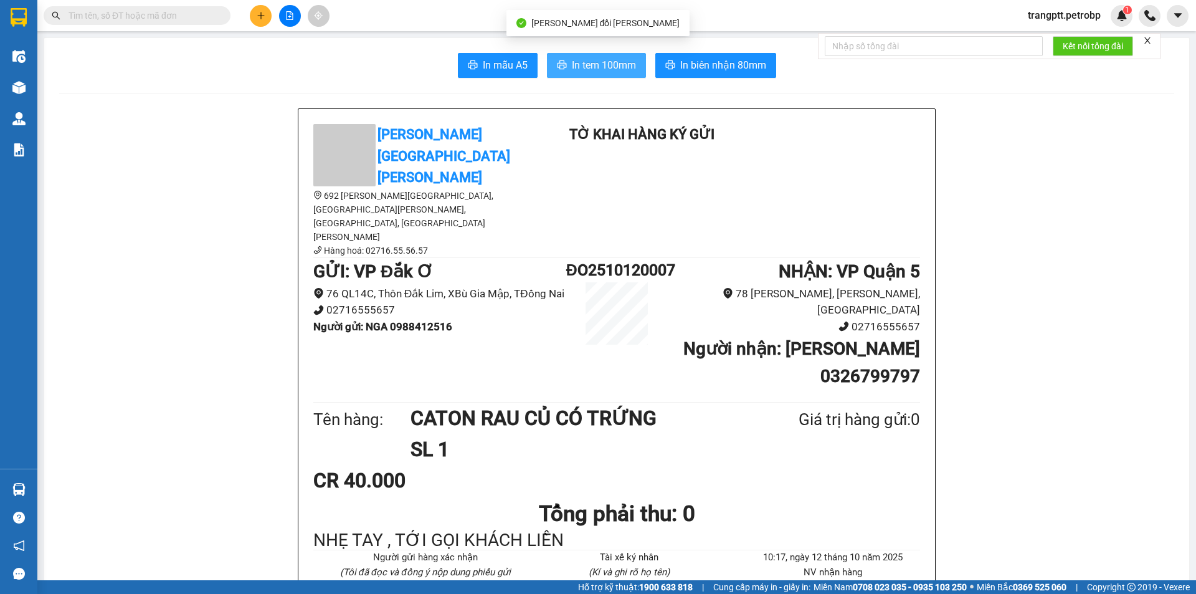
click at [590, 69] on span "In tem 100mm" at bounding box center [604, 65] width 64 height 16
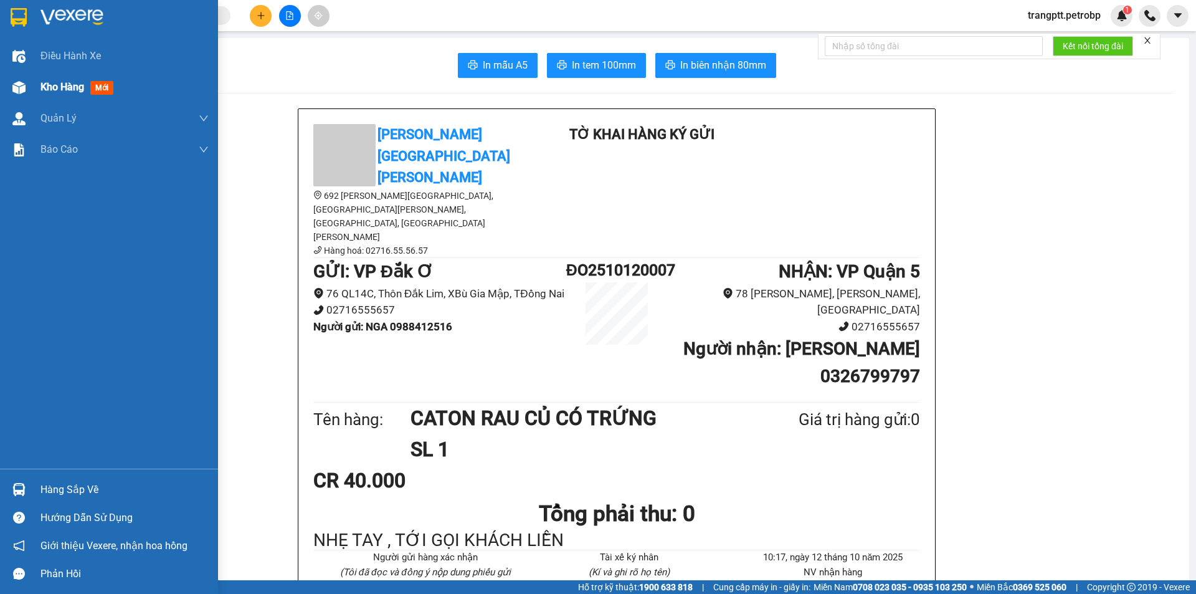
click at [66, 87] on span "Kho hàng" at bounding box center [63, 87] width 44 height 12
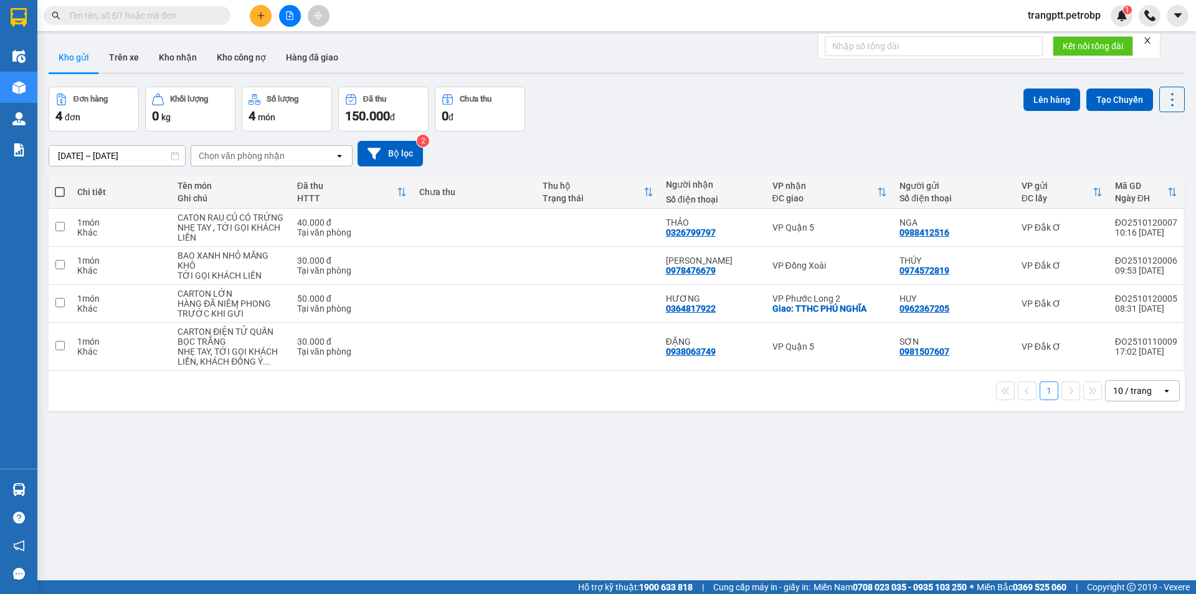
click at [259, 16] on icon "plus" at bounding box center [260, 15] width 7 height 1
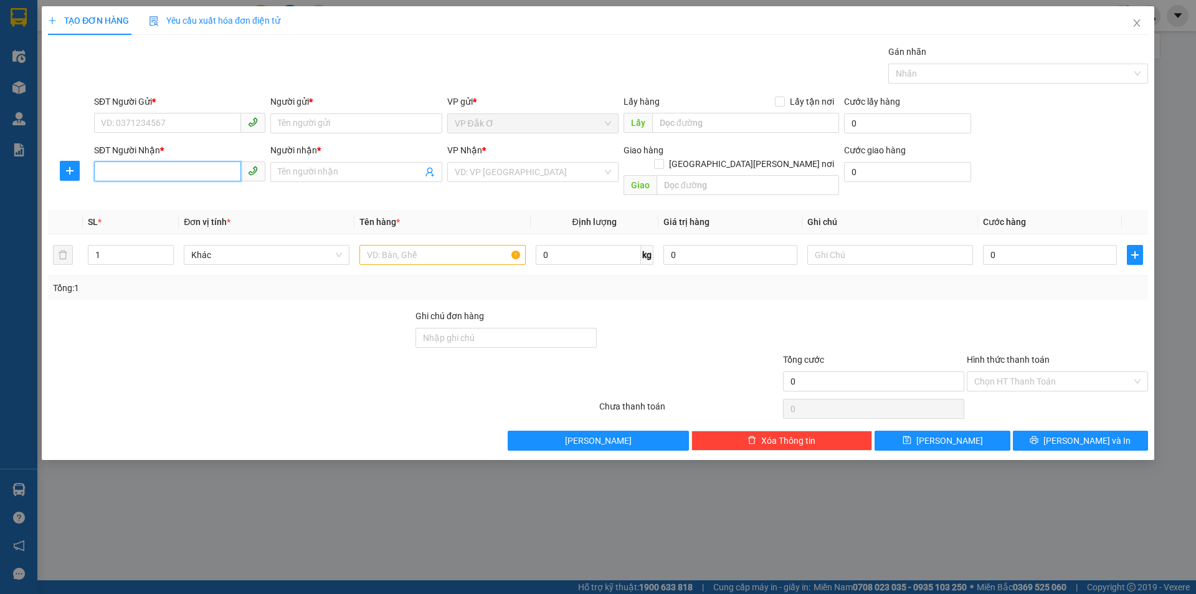
click at [170, 175] on input "SĐT Người Nhận *" at bounding box center [167, 171] width 147 height 20
click at [143, 198] on div "0776777007 - NAM" at bounding box center [180, 197] width 156 height 14
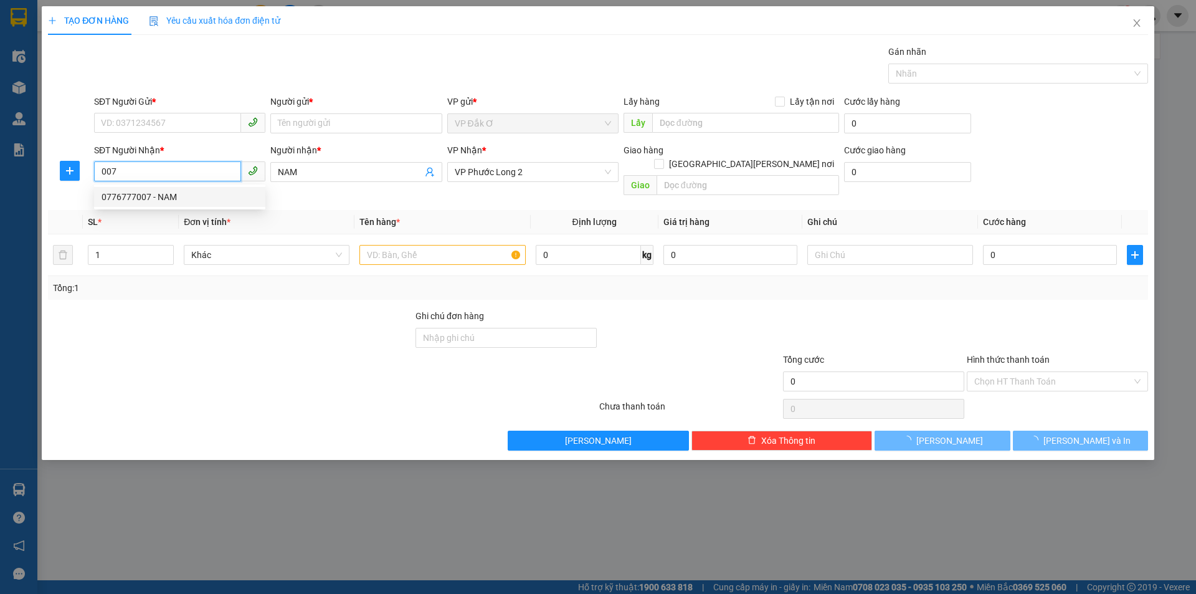
type input "0776777007"
type input "NAM"
type input "50.000"
type input "0776777007"
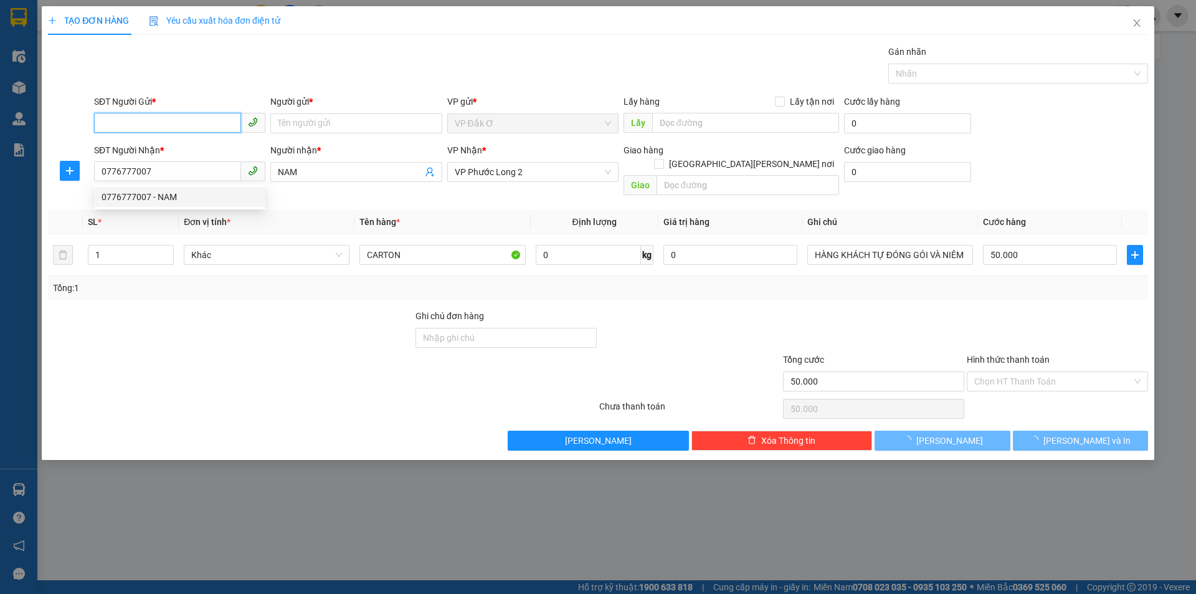
click at [166, 120] on input "SĐT Người Gửi *" at bounding box center [167, 123] width 147 height 20
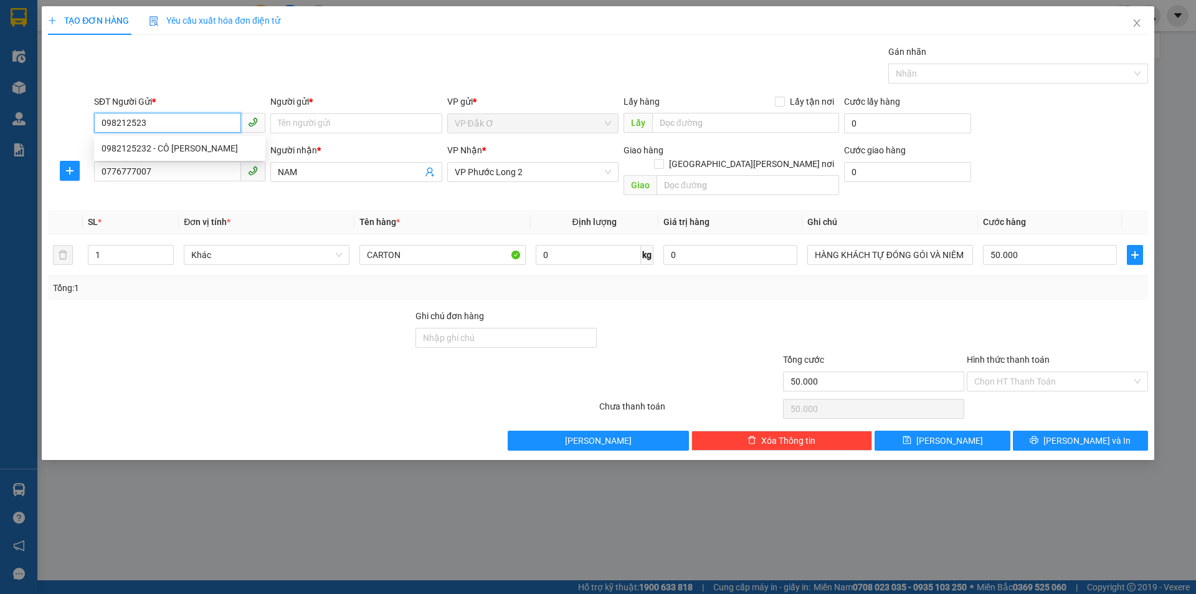
type input "0982125232"
click at [166, 143] on div "0982125232 - CÔ THỦY" at bounding box center [180, 148] width 156 height 14
type input "CÔ THỦY"
type input "60.000"
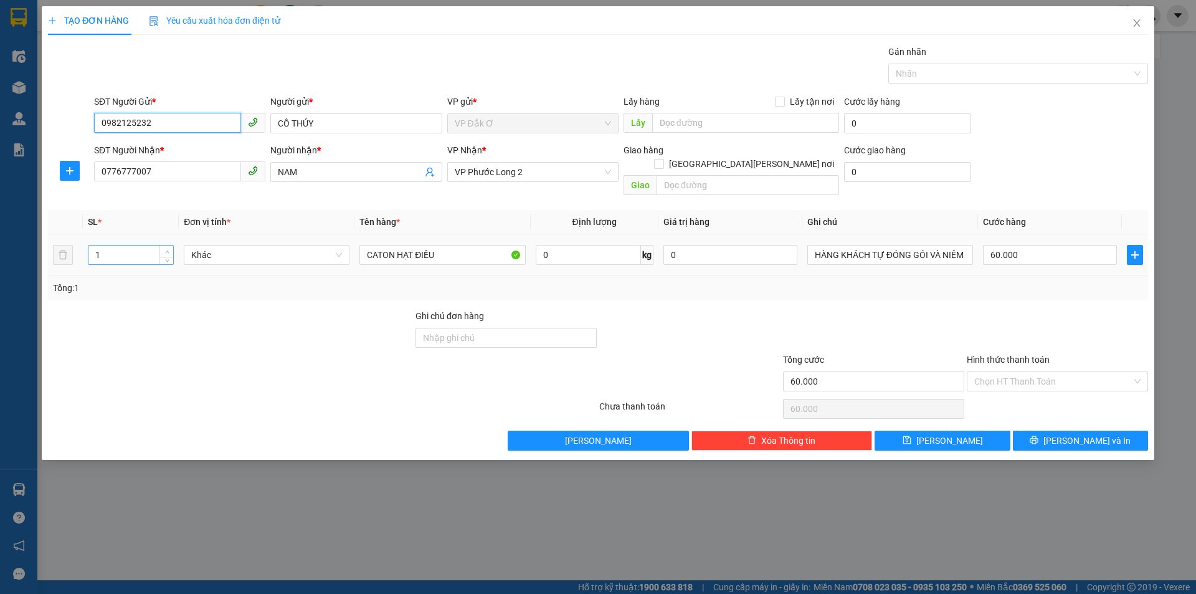
type input "0982125232"
type input "2"
click at [168, 250] on icon "up" at bounding box center [167, 252] width 4 height 4
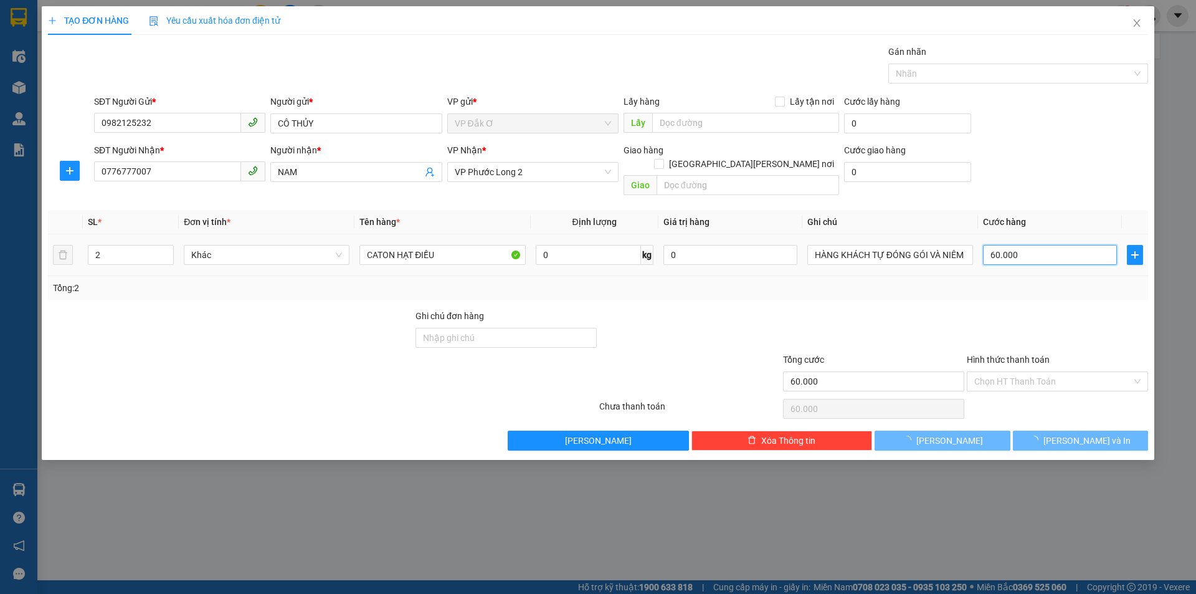
click at [1051, 245] on input "60.000" at bounding box center [1050, 255] width 134 height 20
type input "0"
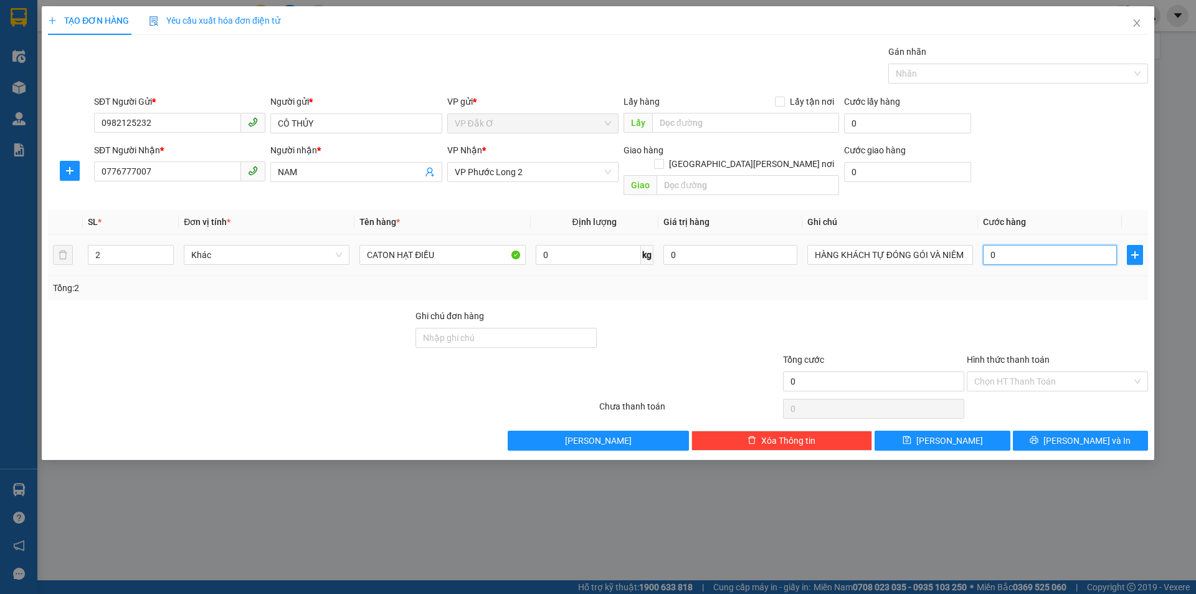
type input "0"
type input "1"
type input "01"
type input "10"
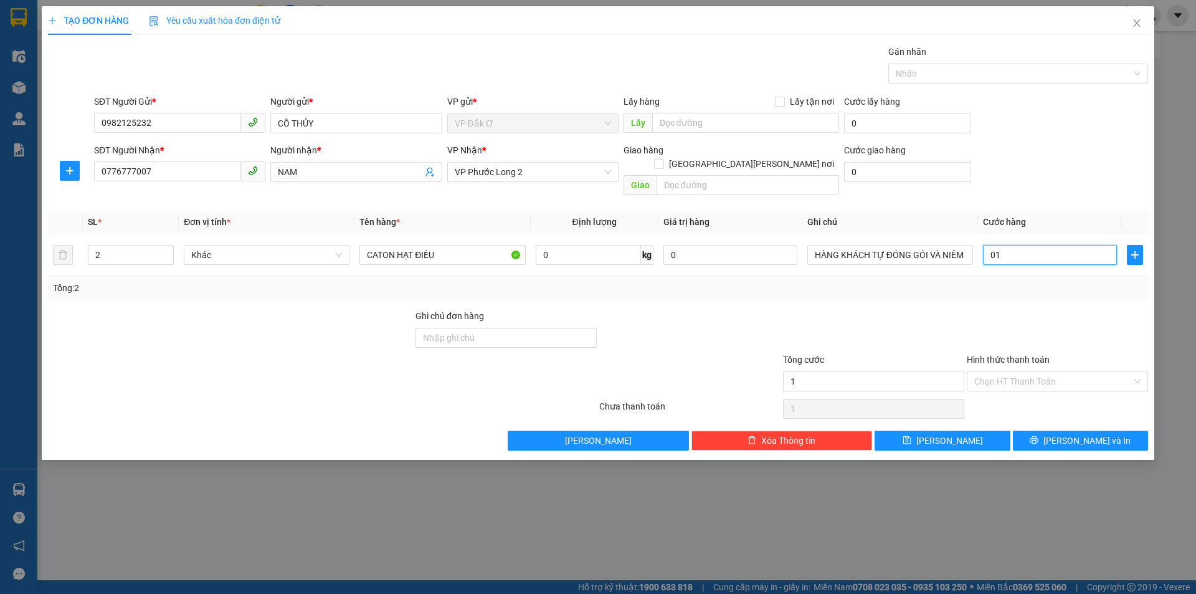
type input "10"
type input "010"
type input "100"
type input "0.100"
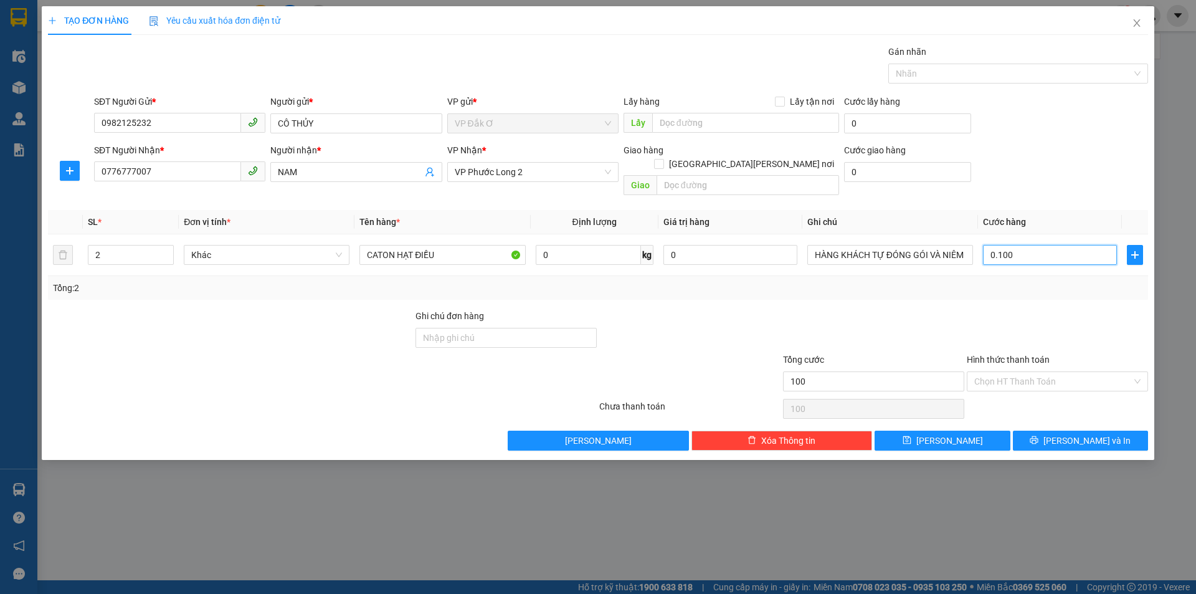
type input "1.000"
type input "01.000"
type input "10.000"
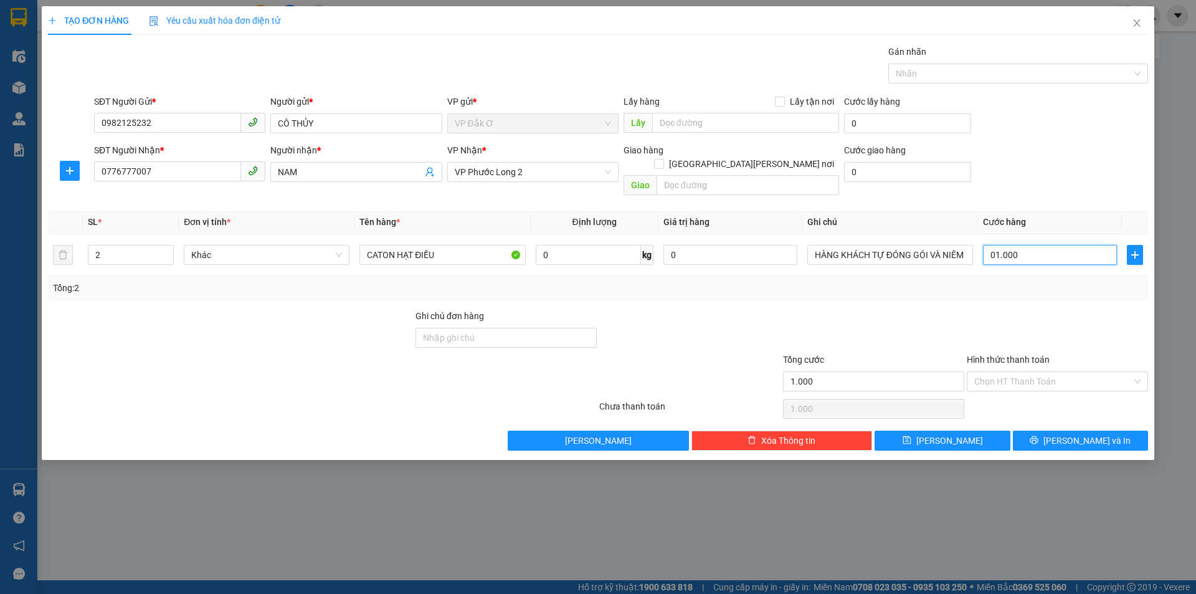
type input "010.000"
type input "100.000"
click at [1091, 434] on span "Lưu và In" at bounding box center [1087, 441] width 87 height 14
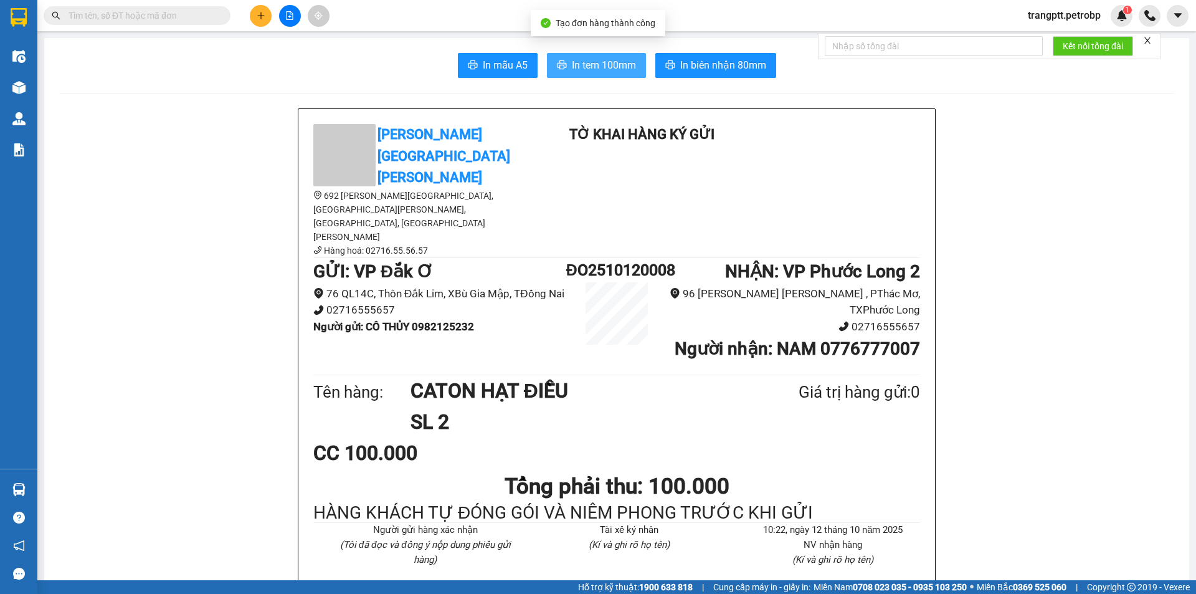
click at [609, 62] on span "In tem 100mm" at bounding box center [604, 65] width 64 height 16
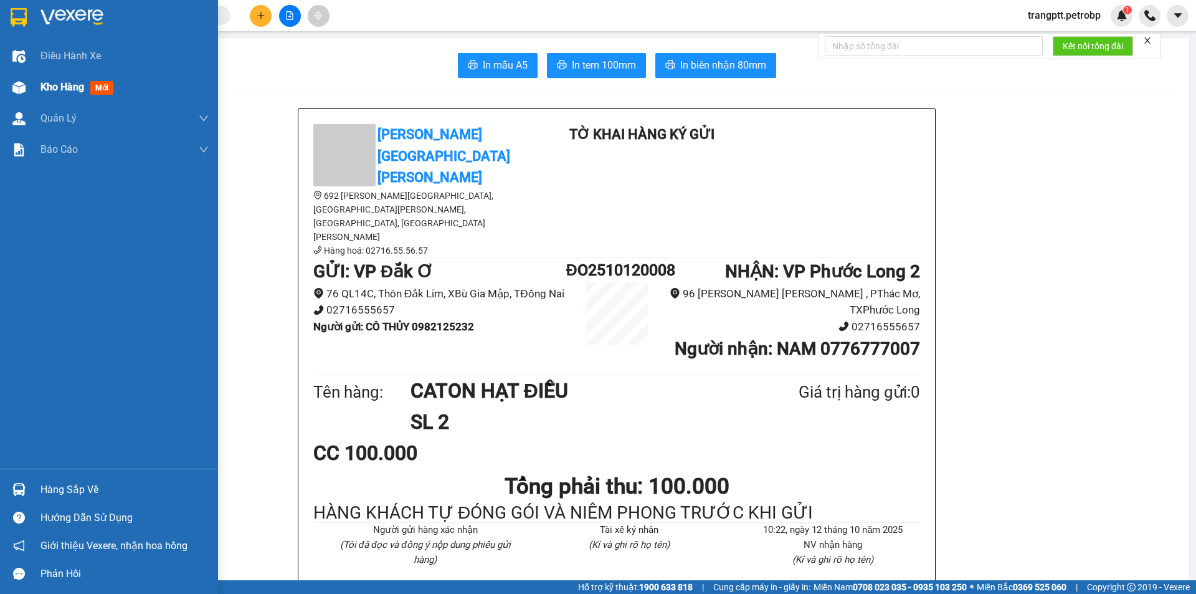
click at [28, 81] on div at bounding box center [19, 88] width 22 height 22
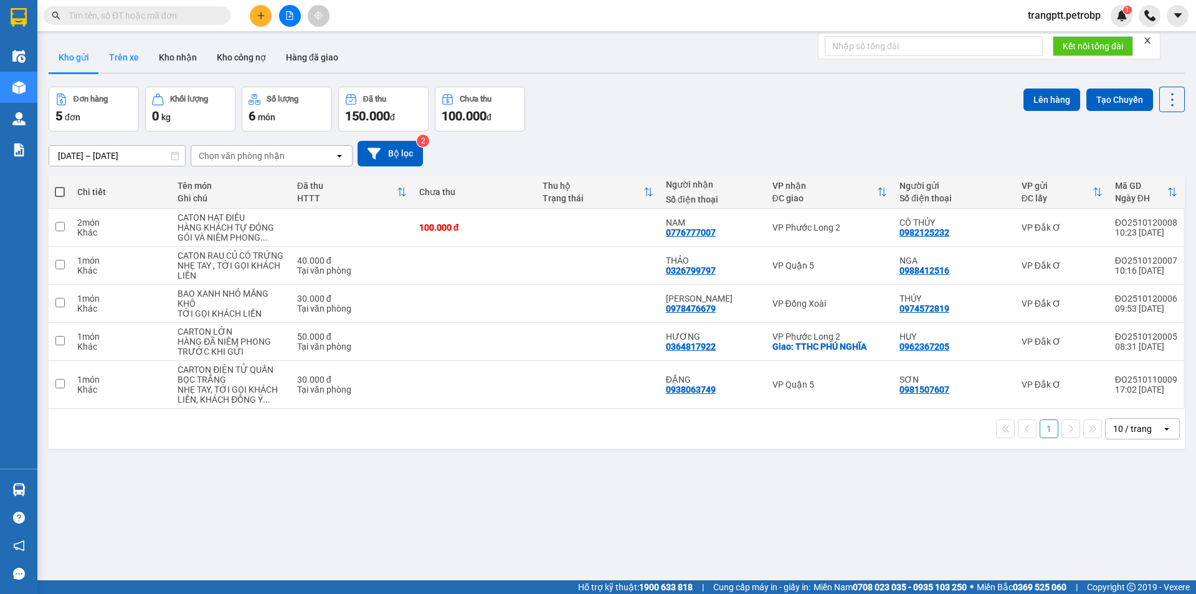
click at [129, 52] on button "Trên xe" at bounding box center [124, 57] width 50 height 30
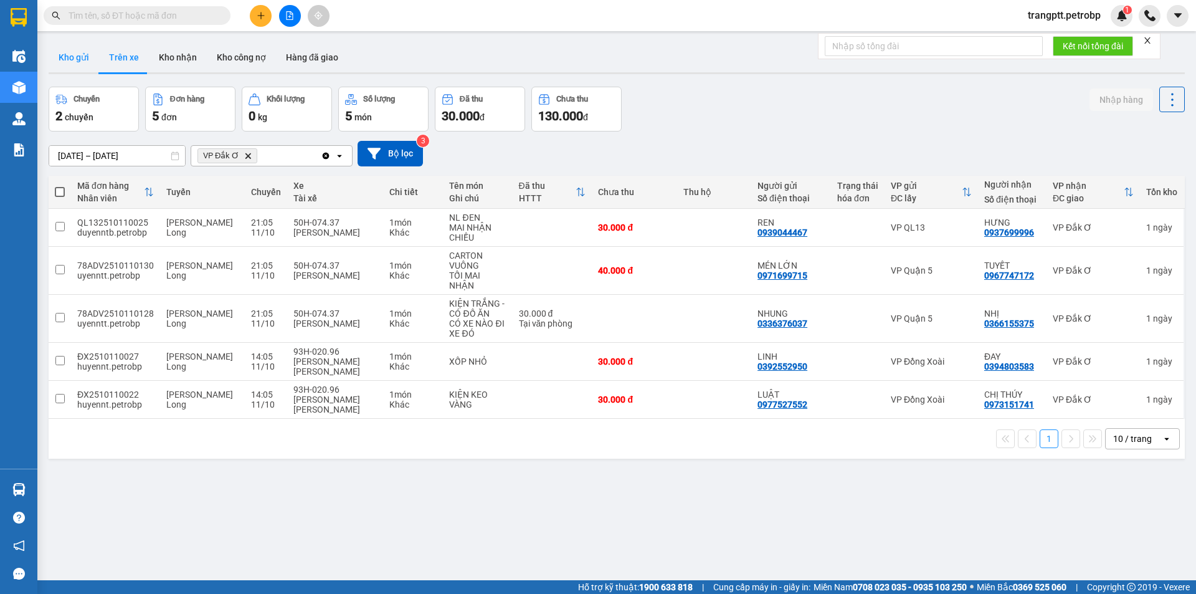
click at [74, 51] on button "Kho gửi" at bounding box center [74, 57] width 50 height 30
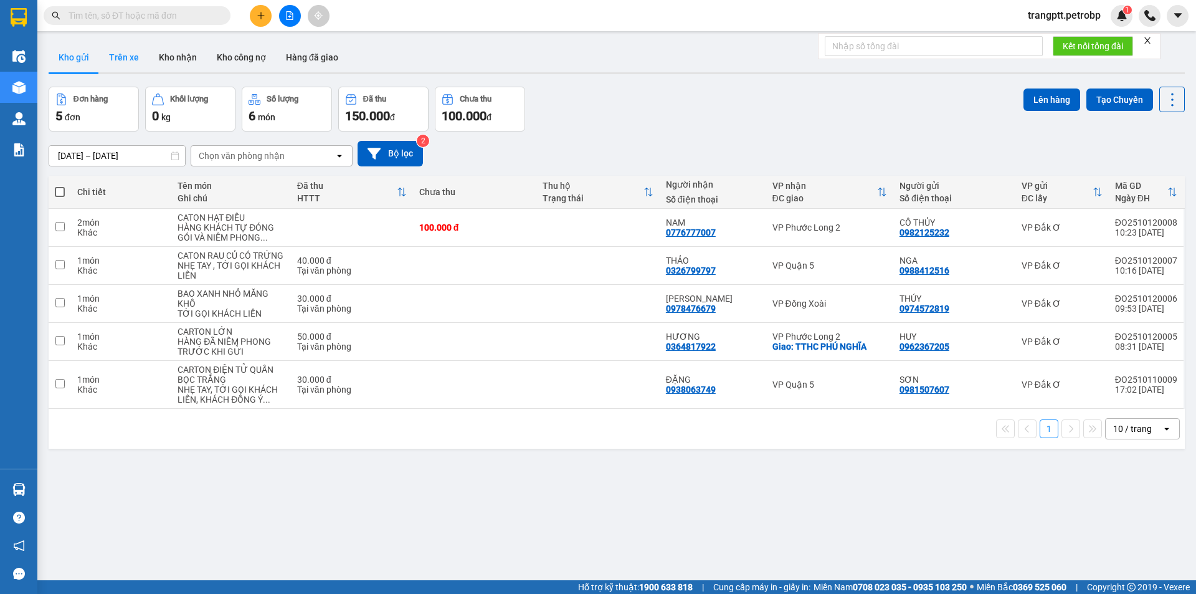
drag, startPoint x: 123, startPoint y: 52, endPoint x: 143, endPoint y: 131, distance: 81.0
click at [123, 54] on button "Trên xe" at bounding box center [124, 57] width 50 height 30
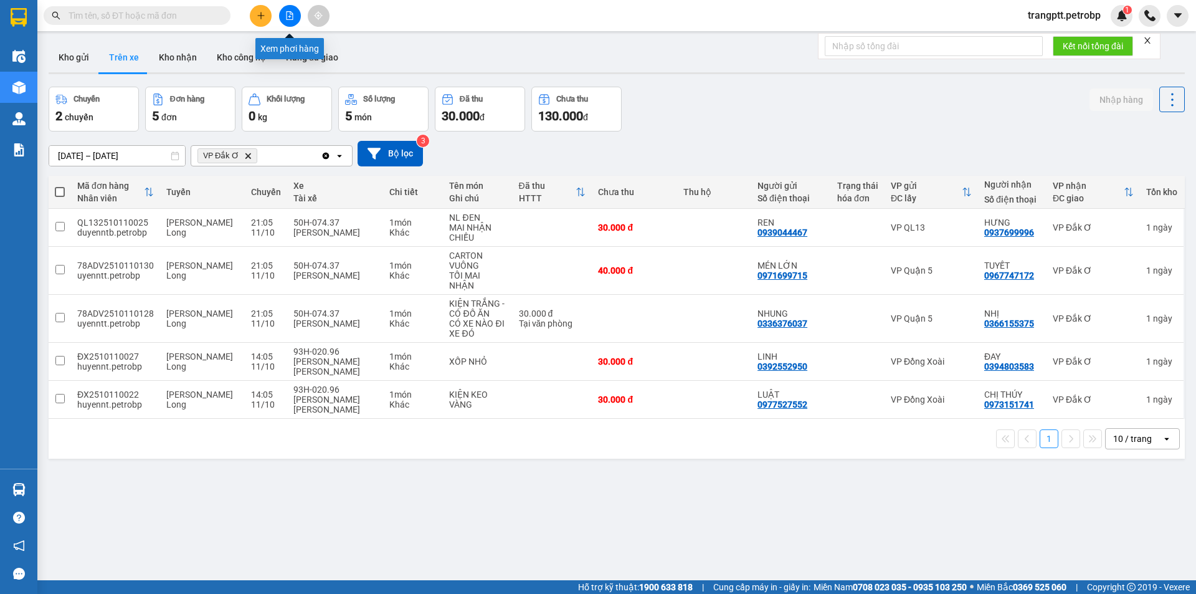
click at [289, 11] on icon "file-add" at bounding box center [290, 15] width 7 height 9
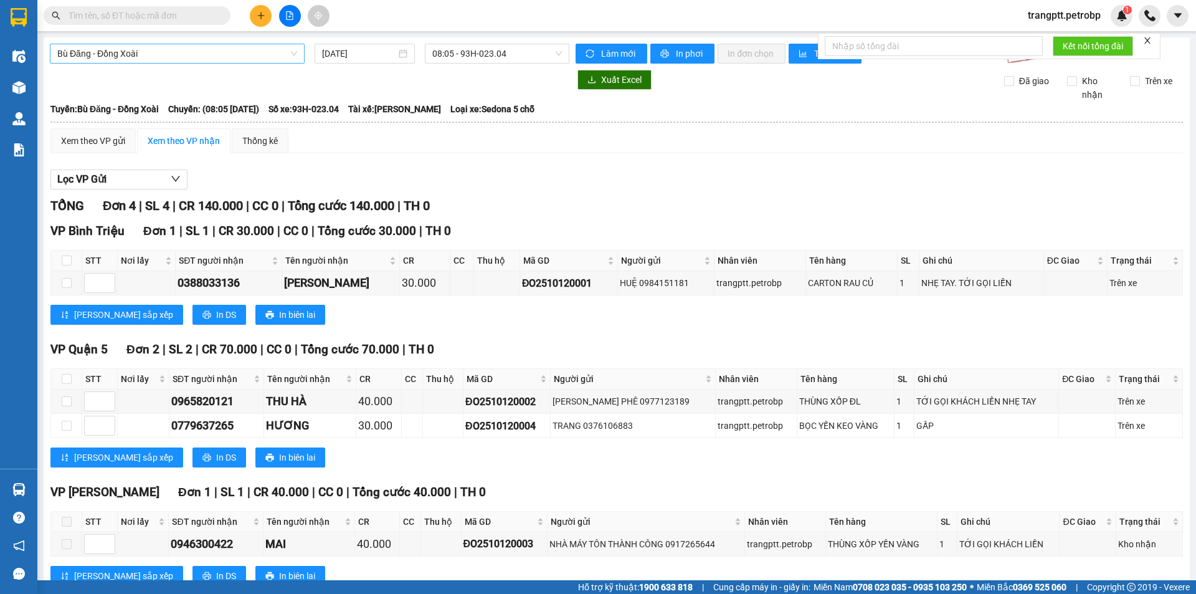
click at [194, 52] on span "Bù Đăng - Đồng Xoài" at bounding box center [177, 53] width 240 height 19
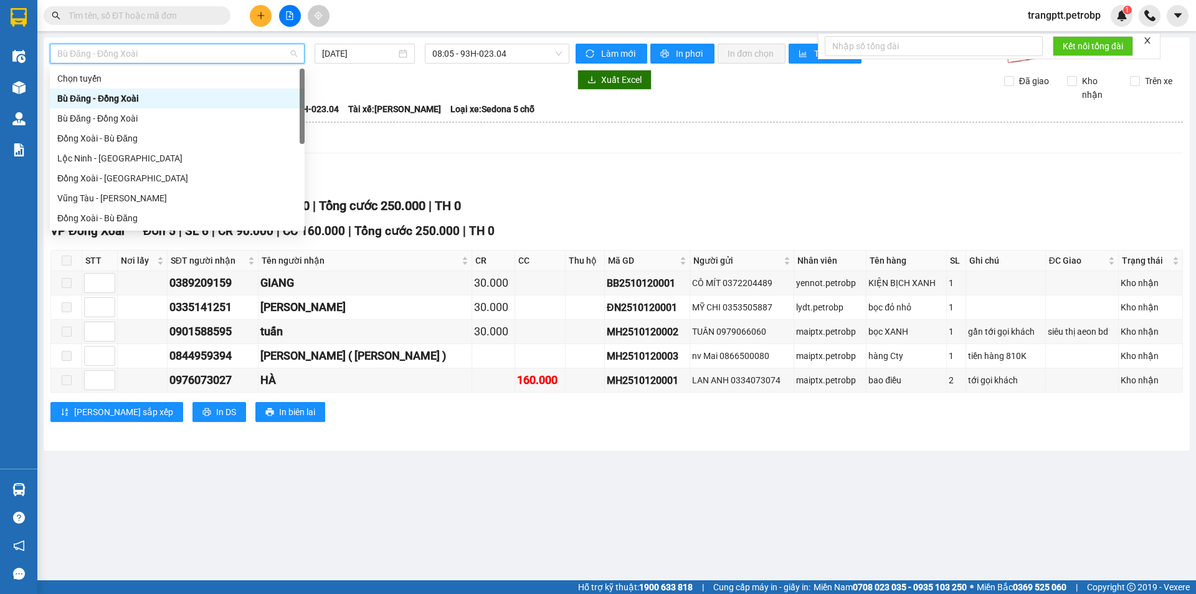
scroll to position [259, 0]
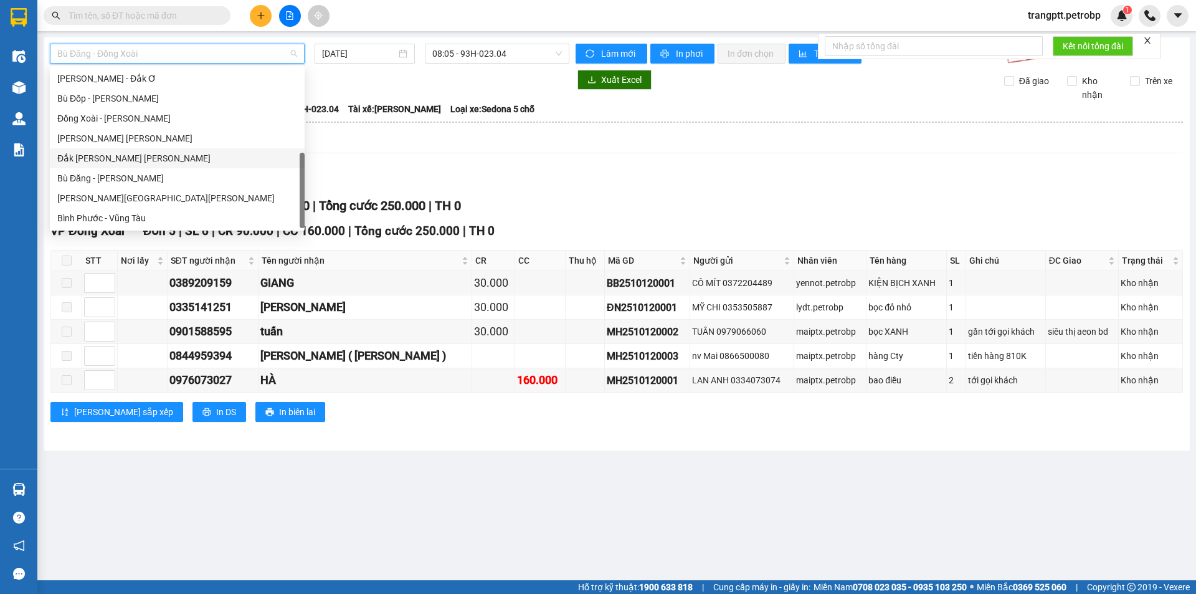
click at [125, 158] on div "Đắk Ơ - Hồ Chí Minh" at bounding box center [177, 158] width 240 height 14
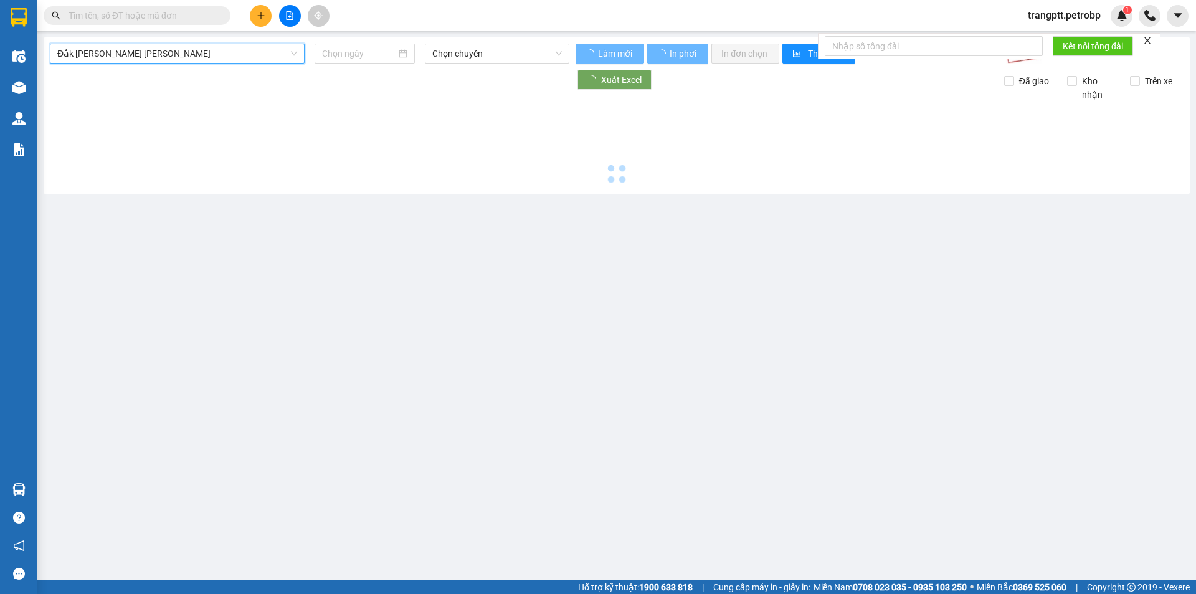
type input "12/10/2025"
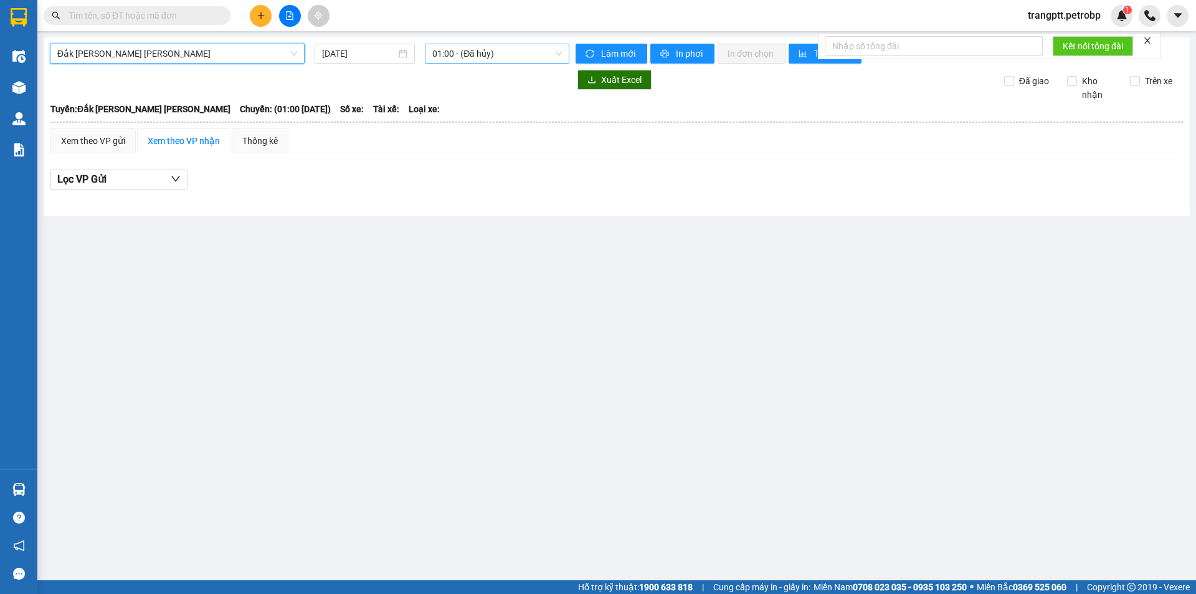
click at [474, 52] on span "01:00 - (Đã hủy)" at bounding box center [497, 53] width 130 height 19
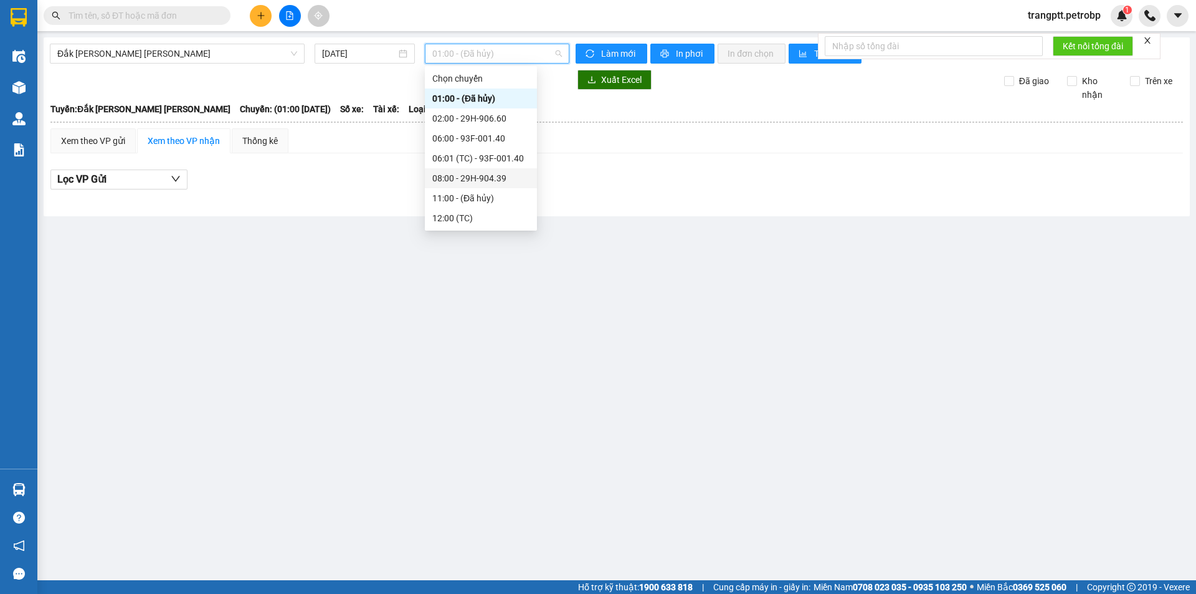
click at [469, 178] on div "08:00 - 29H-904.39" at bounding box center [480, 178] width 97 height 14
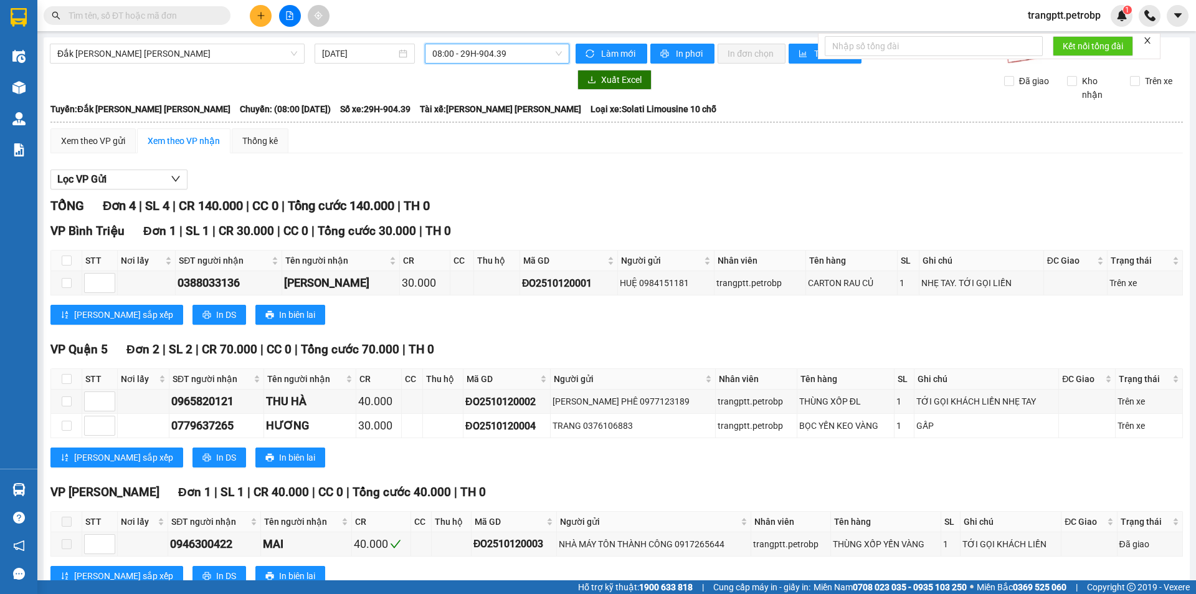
scroll to position [41, 0]
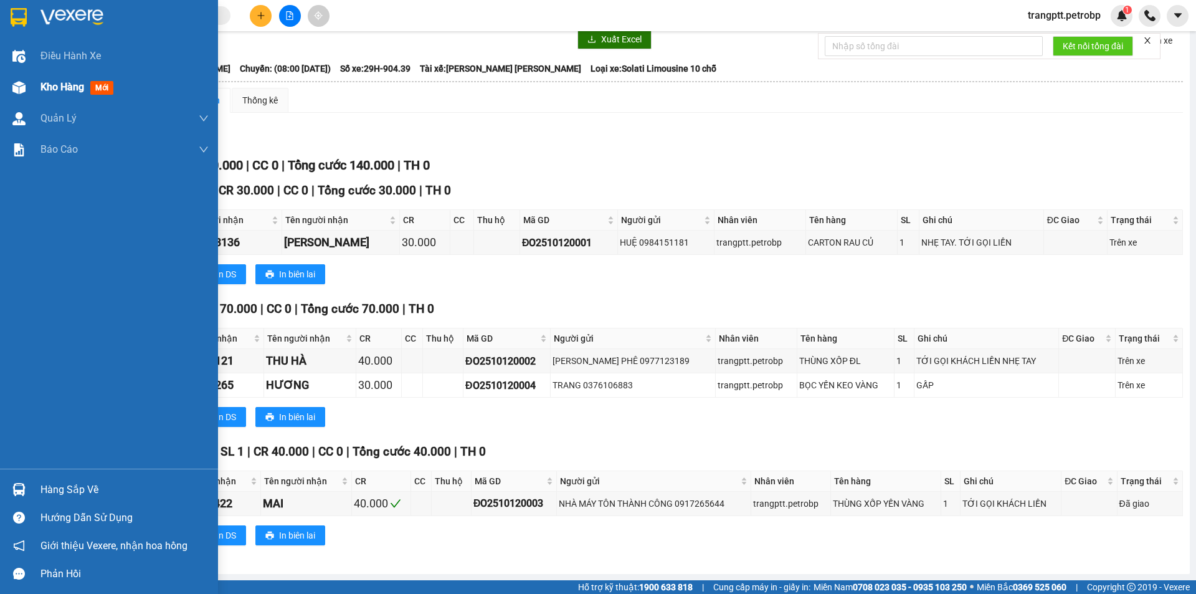
click at [44, 87] on span "Kho hàng" at bounding box center [63, 87] width 44 height 12
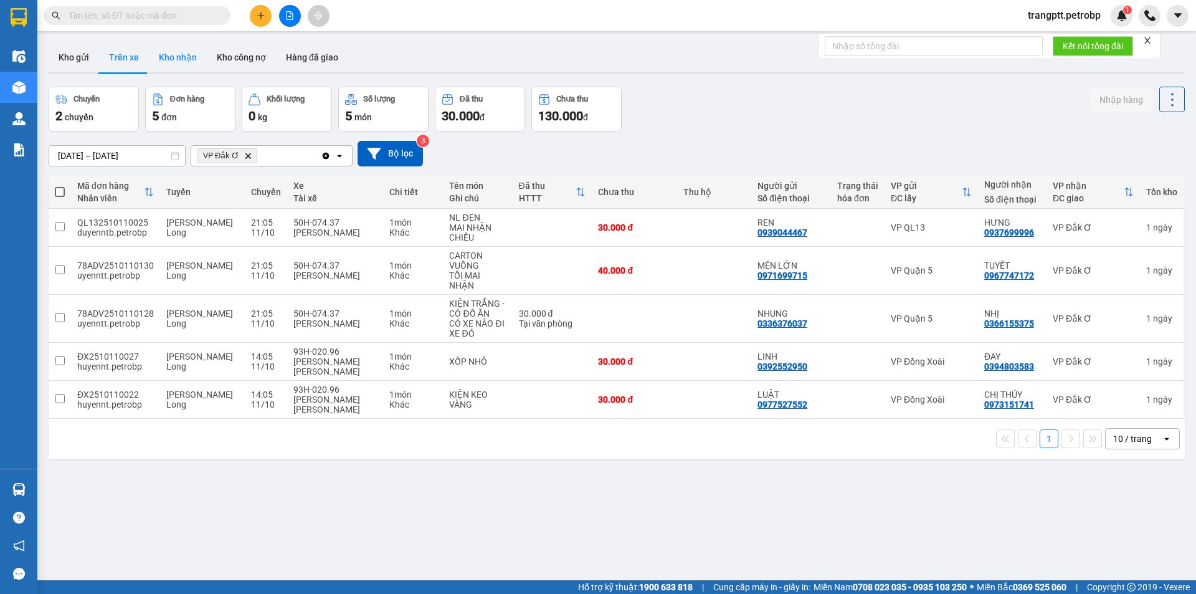
click at [179, 54] on button "Kho nhận" at bounding box center [178, 57] width 58 height 30
type input "01/10/2025 – 12/10/2025"
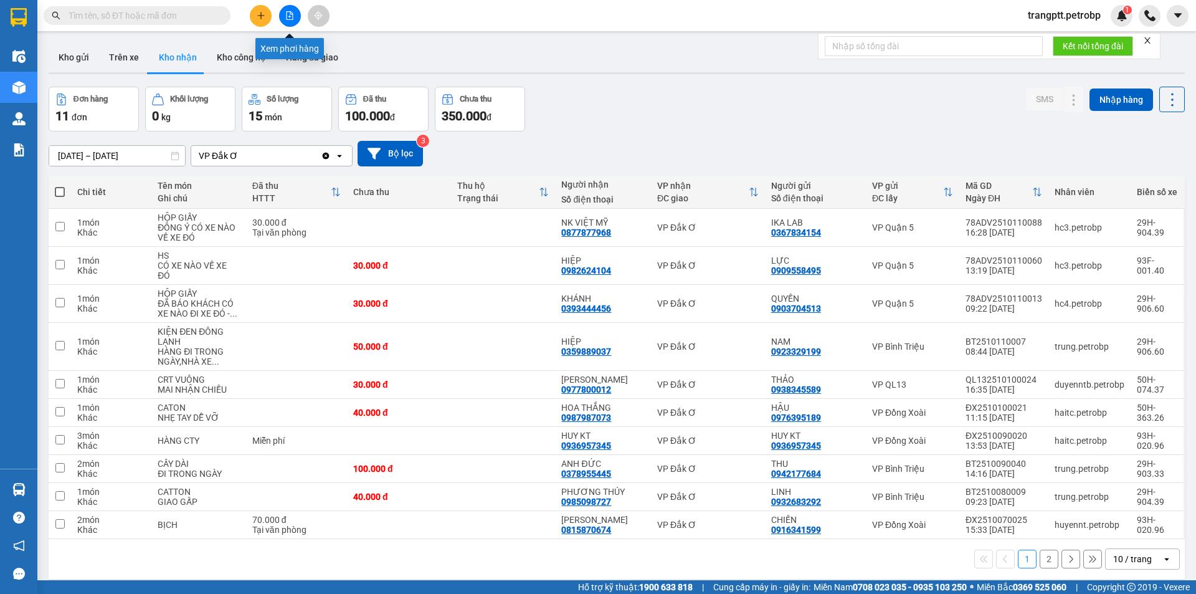
click at [285, 11] on icon "file-add" at bounding box center [289, 15] width 9 height 9
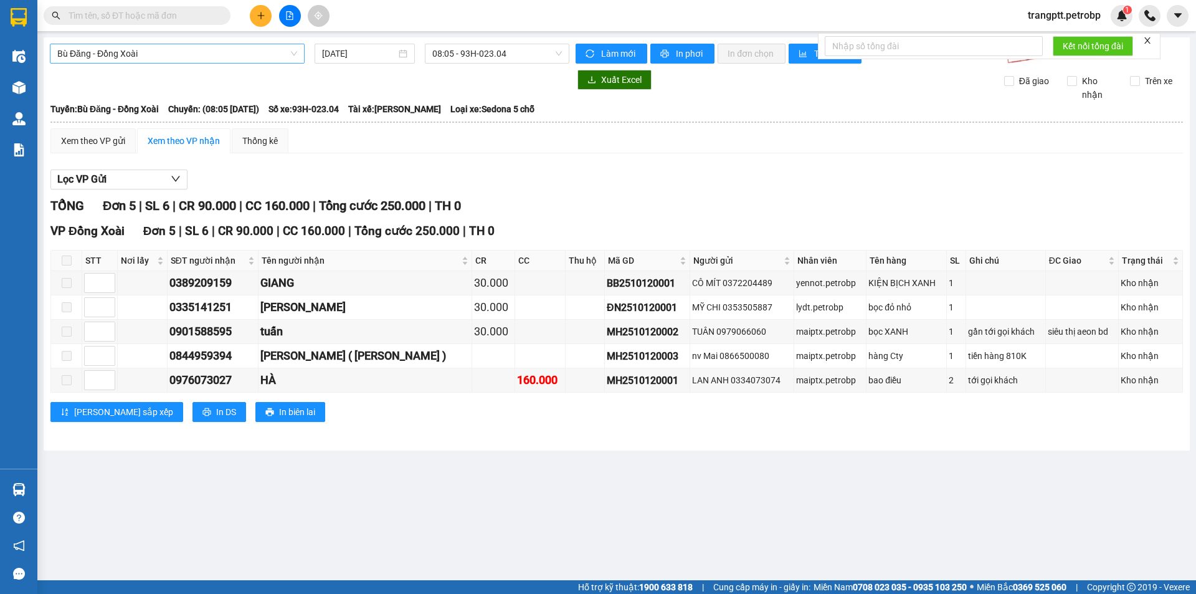
click at [214, 55] on span "Bù Đăng - Đồng Xoài" at bounding box center [177, 53] width 240 height 19
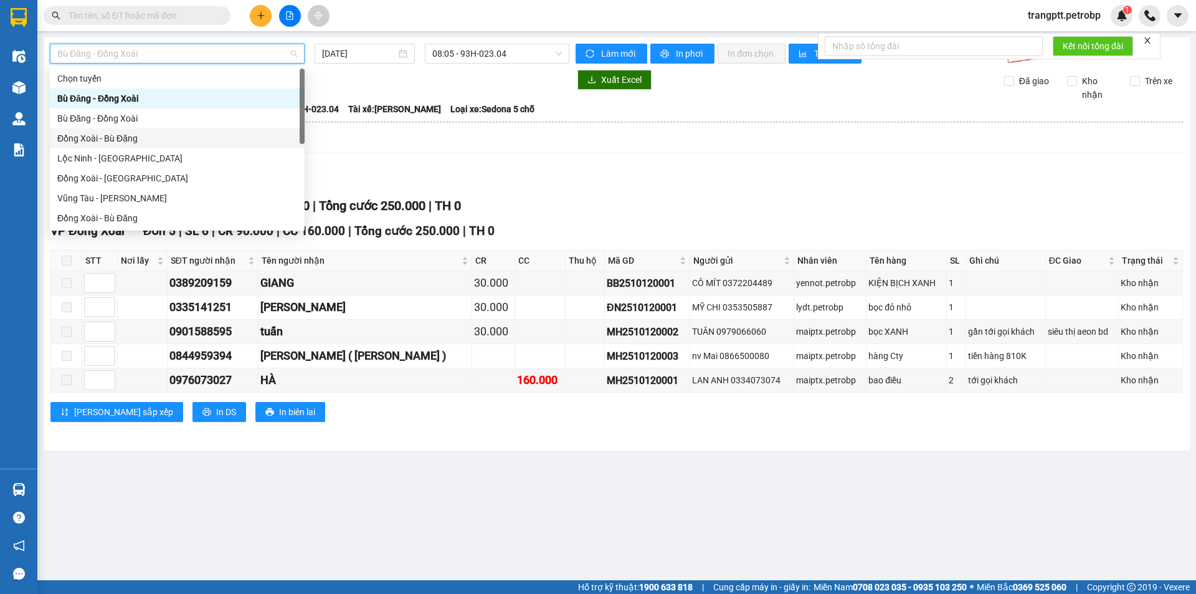
scroll to position [259, 0]
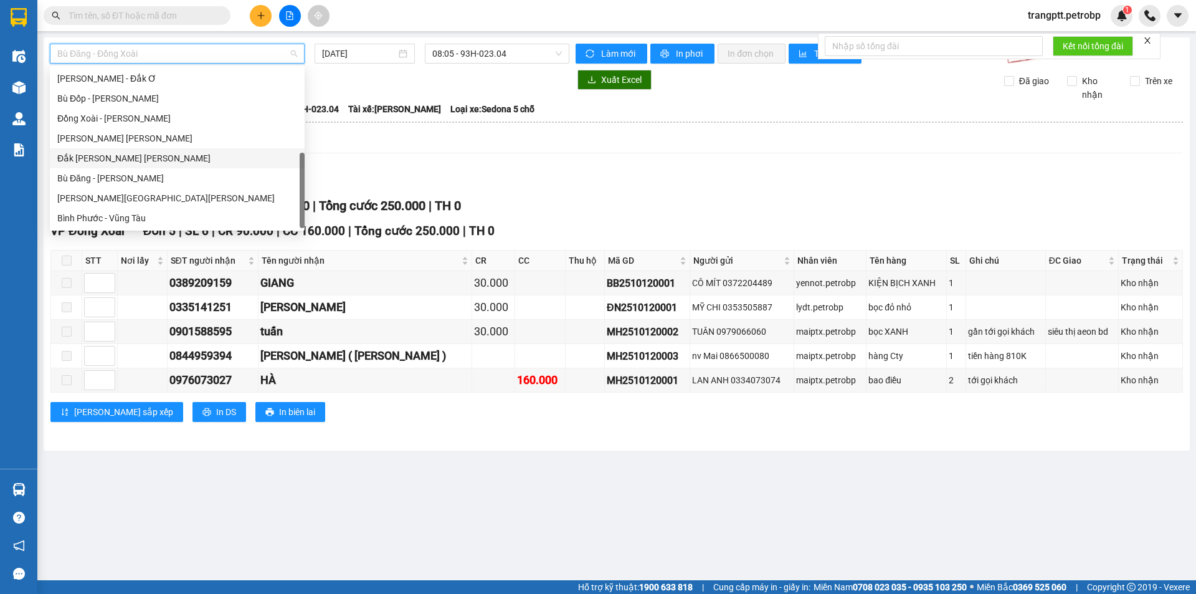
click at [109, 158] on div "Đắk Ơ - Hồ Chí Minh" at bounding box center [177, 158] width 240 height 14
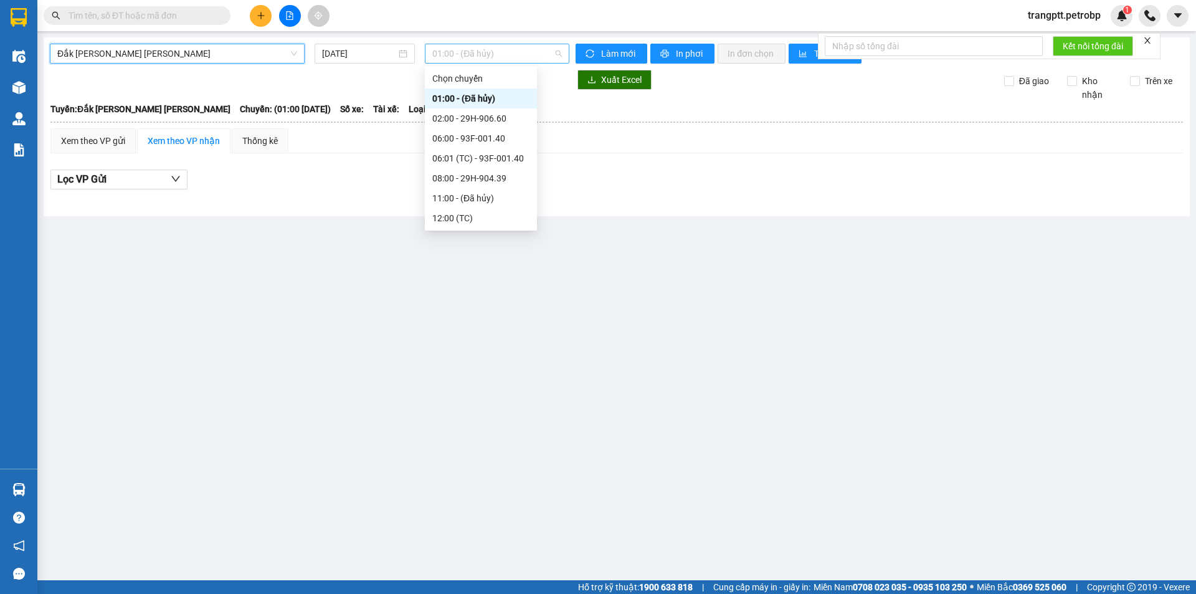
click at [461, 54] on span "01:00 - (Đã hủy)" at bounding box center [497, 53] width 130 height 19
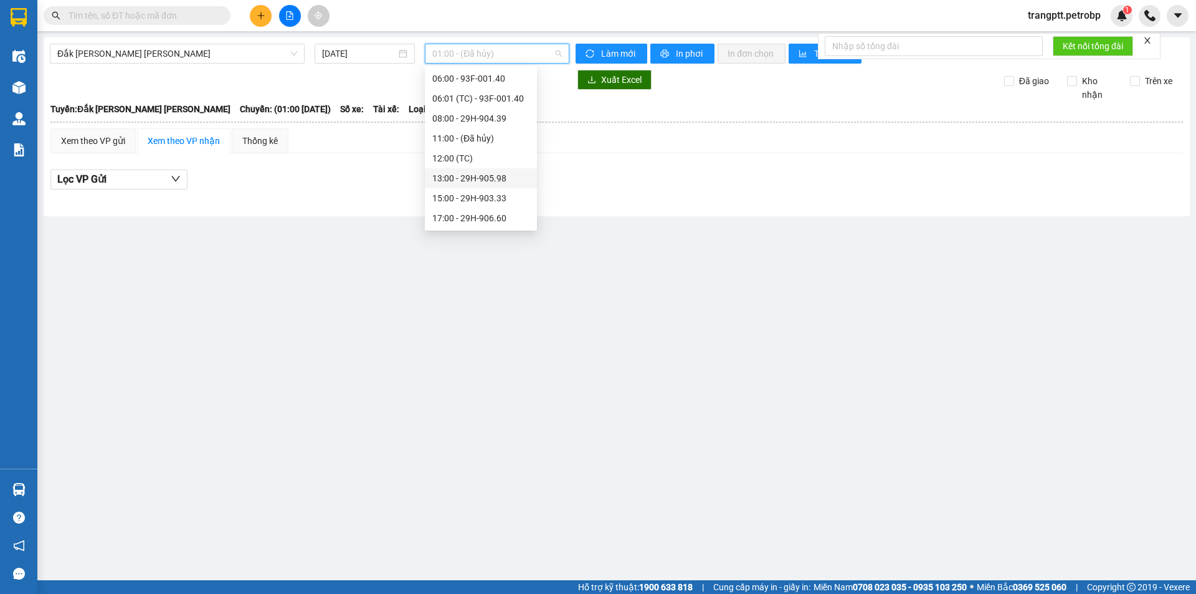
click at [475, 178] on div "13:00 - 29H-905.98" at bounding box center [480, 178] width 97 height 14
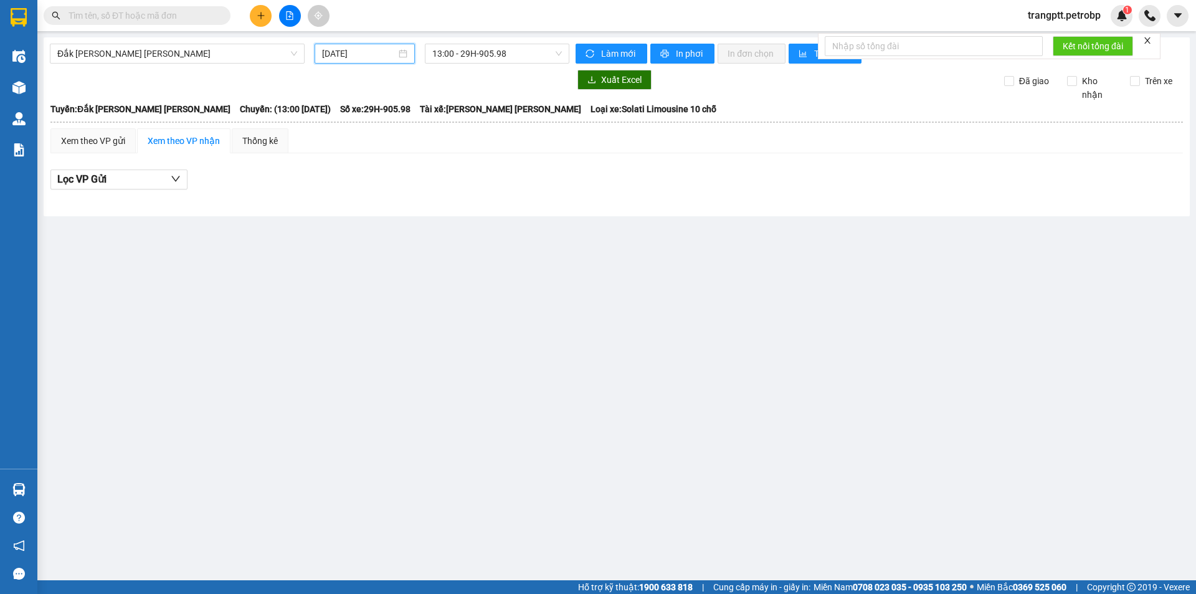
click at [357, 49] on input "12/10/2025" at bounding box center [359, 54] width 74 height 14
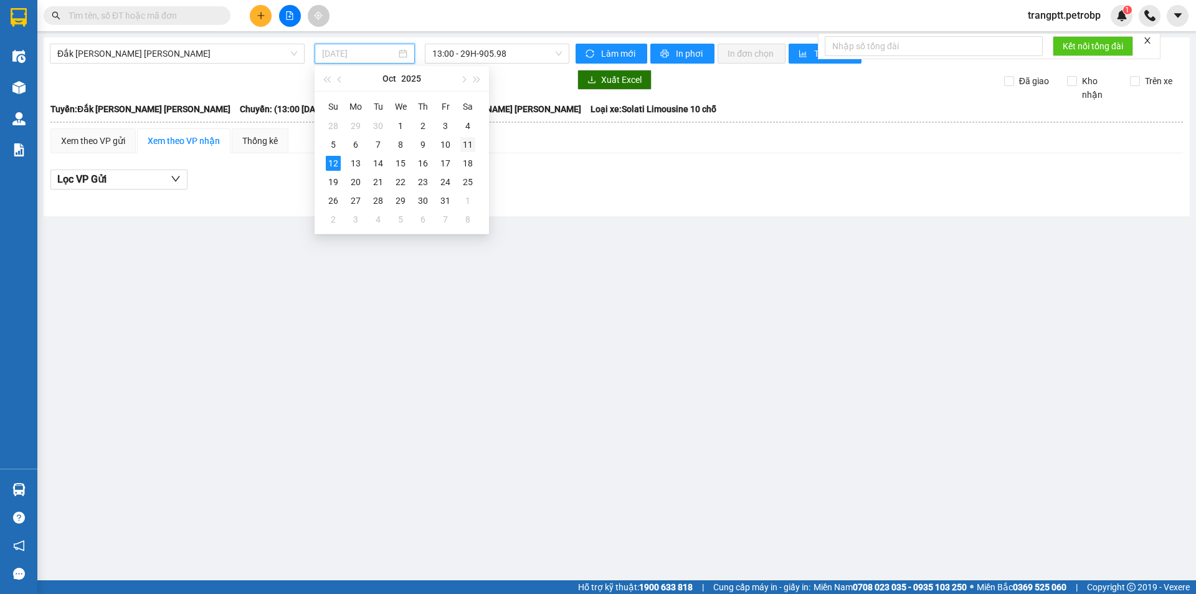
click at [471, 144] on div "11" at bounding box center [468, 144] width 15 height 15
type input "11/10/2025"
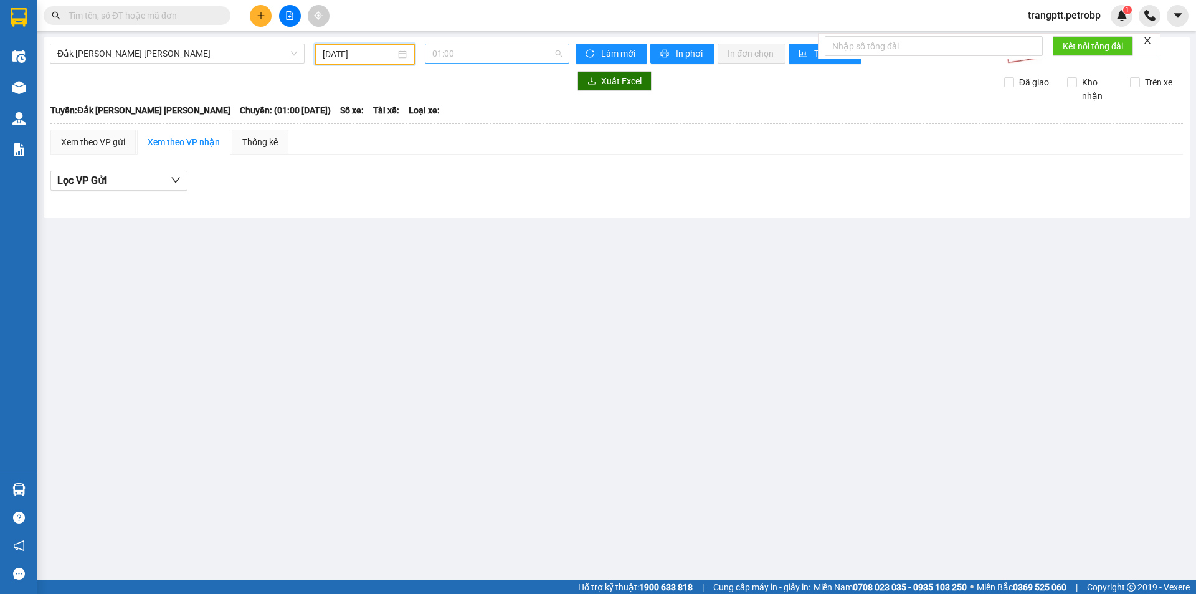
click at [470, 54] on span "01:00" at bounding box center [497, 53] width 130 height 19
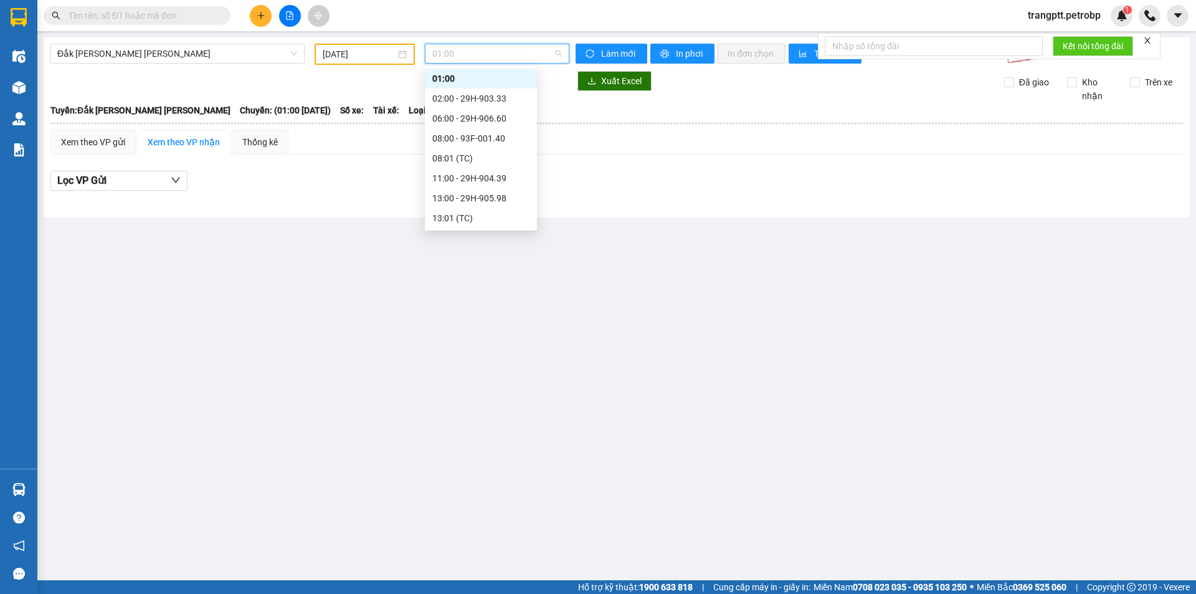
scroll to position [80, 0]
click at [468, 135] on div "13:00 - 29H-905.98" at bounding box center [480, 138] width 97 height 14
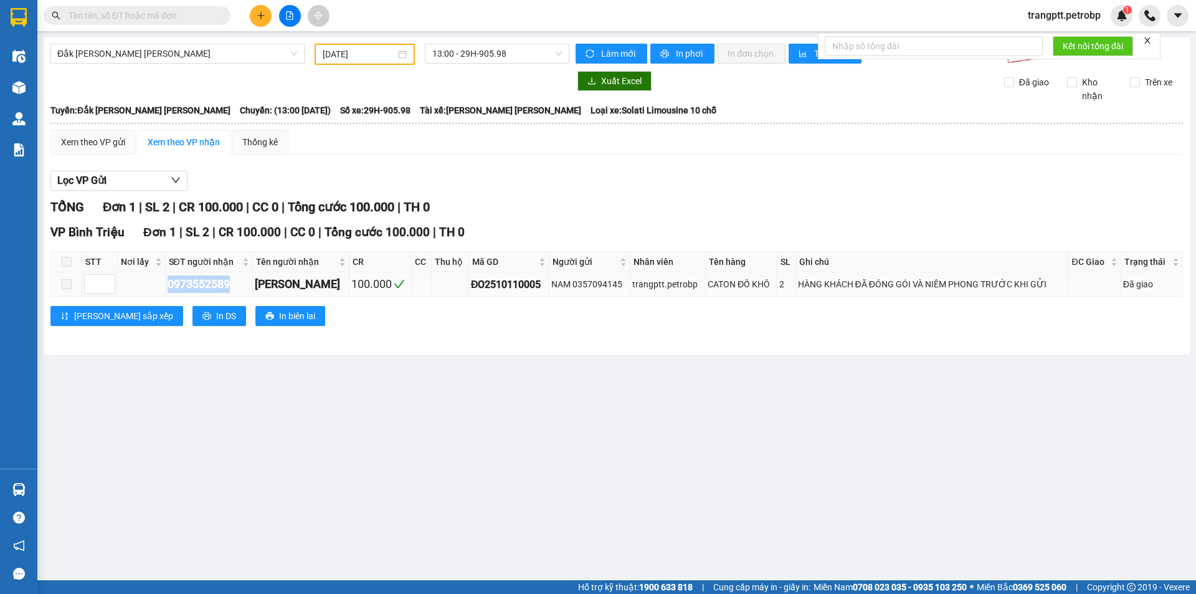
drag, startPoint x: 166, startPoint y: 282, endPoint x: 235, endPoint y: 282, distance: 68.6
click at [235, 282] on td "0973552589" at bounding box center [209, 284] width 87 height 24
copy div "0973552589"
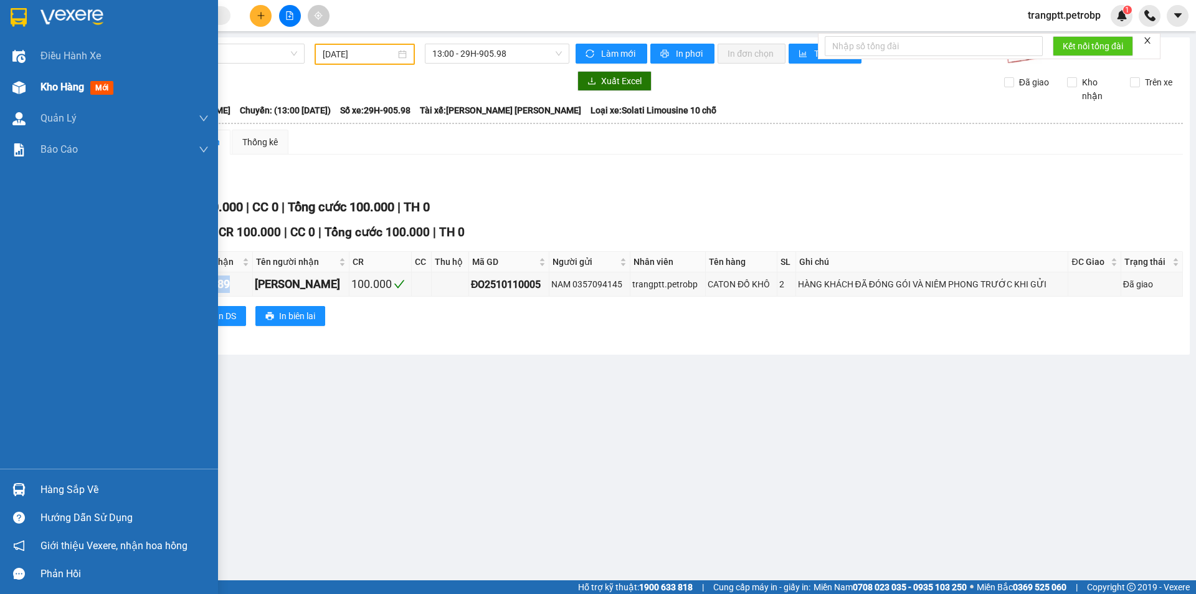
drag, startPoint x: 50, startPoint y: 85, endPoint x: 61, endPoint y: 89, distance: 12.0
click at [61, 89] on span "Kho hàng" at bounding box center [63, 87] width 44 height 12
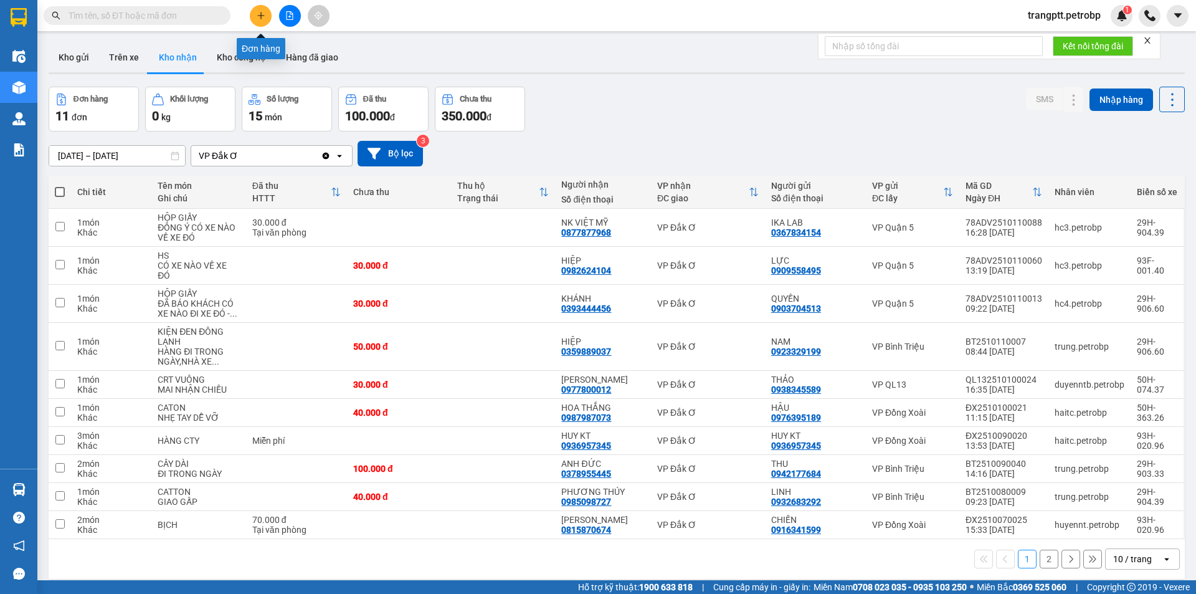
click at [260, 19] on icon "plus" at bounding box center [261, 15] width 9 height 9
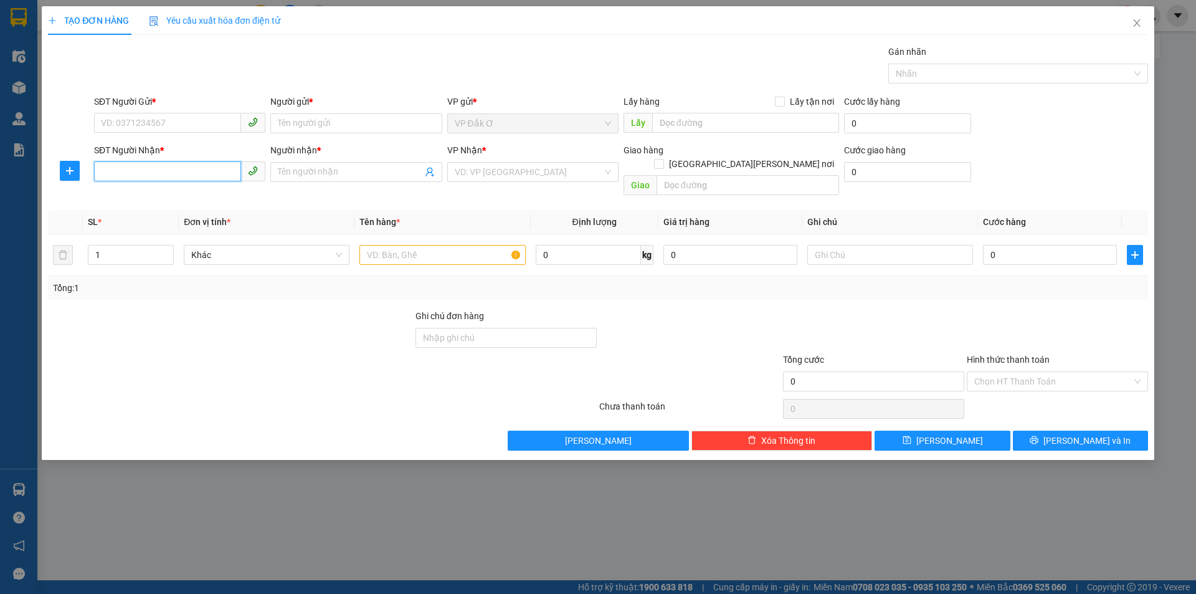
click at [163, 172] on input "SĐT Người Nhận *" at bounding box center [167, 171] width 147 height 20
paste input "0973552589"
type input "0973552589"
click at [176, 197] on div "0973552589 - ANH HÙNG" at bounding box center [180, 197] width 156 height 14
type input "ANH HÙNG"
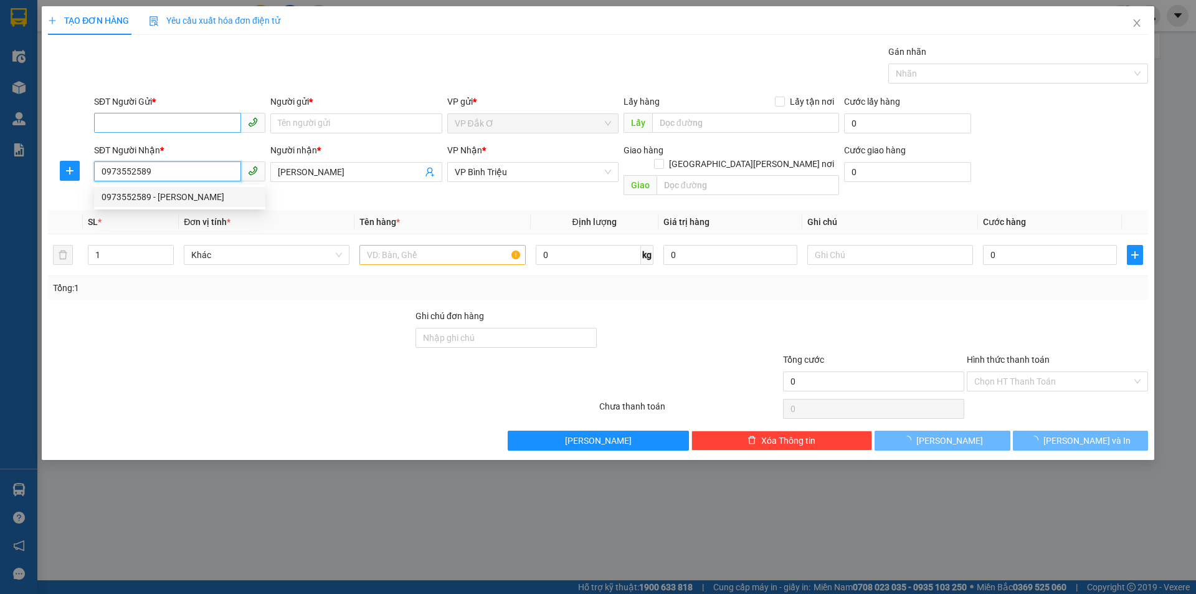
type input "100.000"
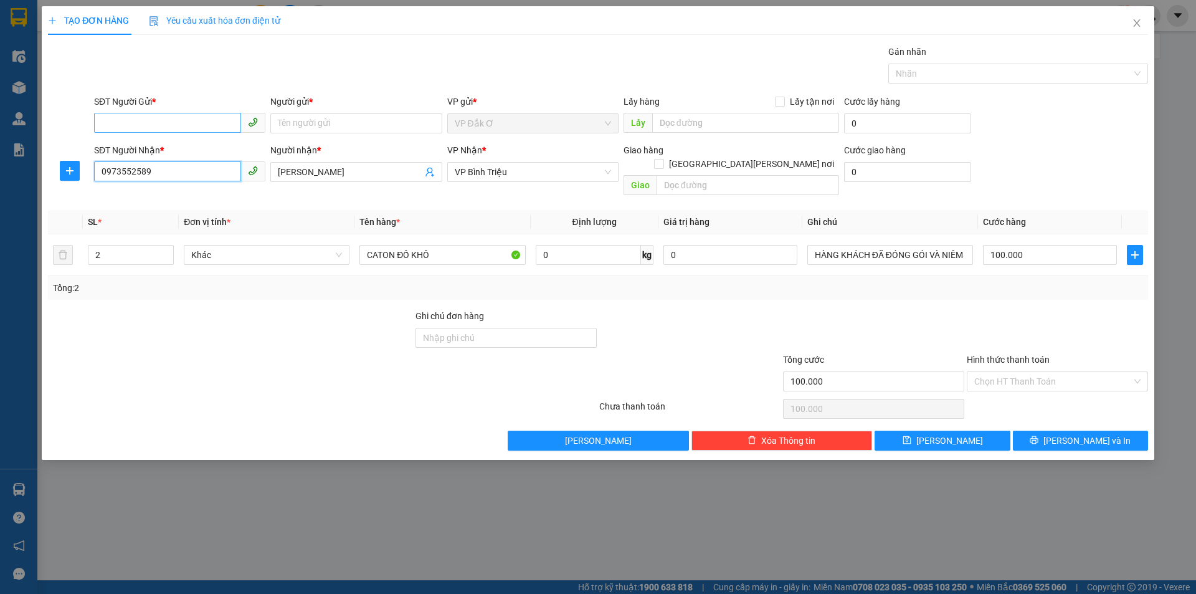
type input "0973552589"
click at [202, 123] on input "SĐT Người Gửi *" at bounding box center [167, 123] width 147 height 20
click at [196, 148] on div "0357094145 - NAM" at bounding box center [180, 148] width 156 height 14
type input "0357094145"
type input "NAM"
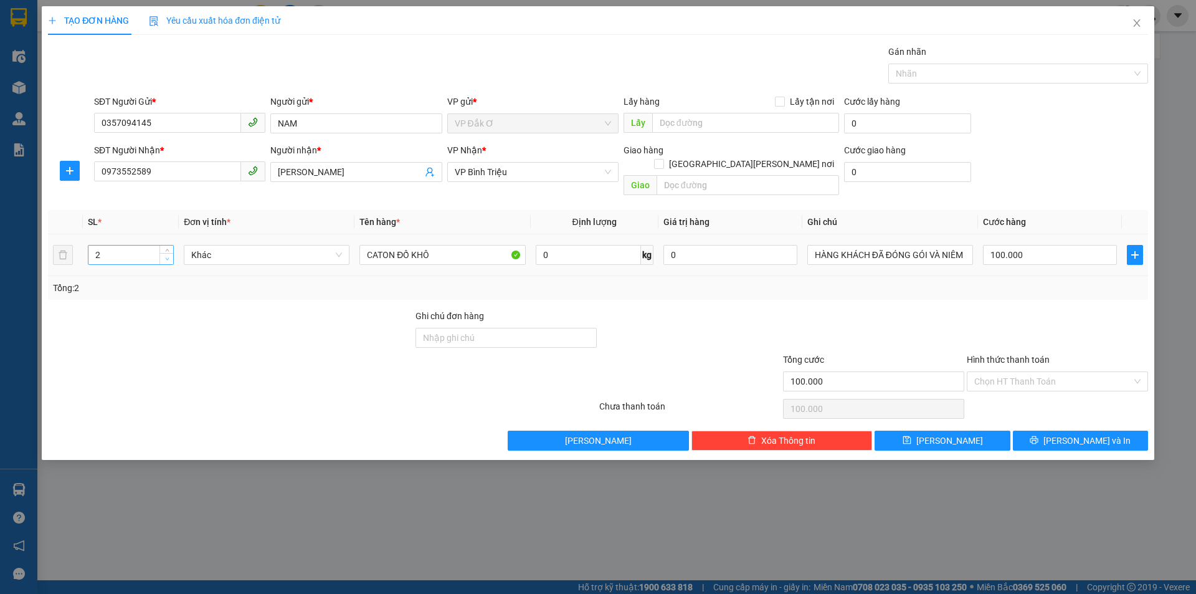
type input "1"
click at [165, 257] on icon "down" at bounding box center [167, 259] width 4 height 4
click at [1037, 245] on input "100.000" at bounding box center [1050, 255] width 134 height 20
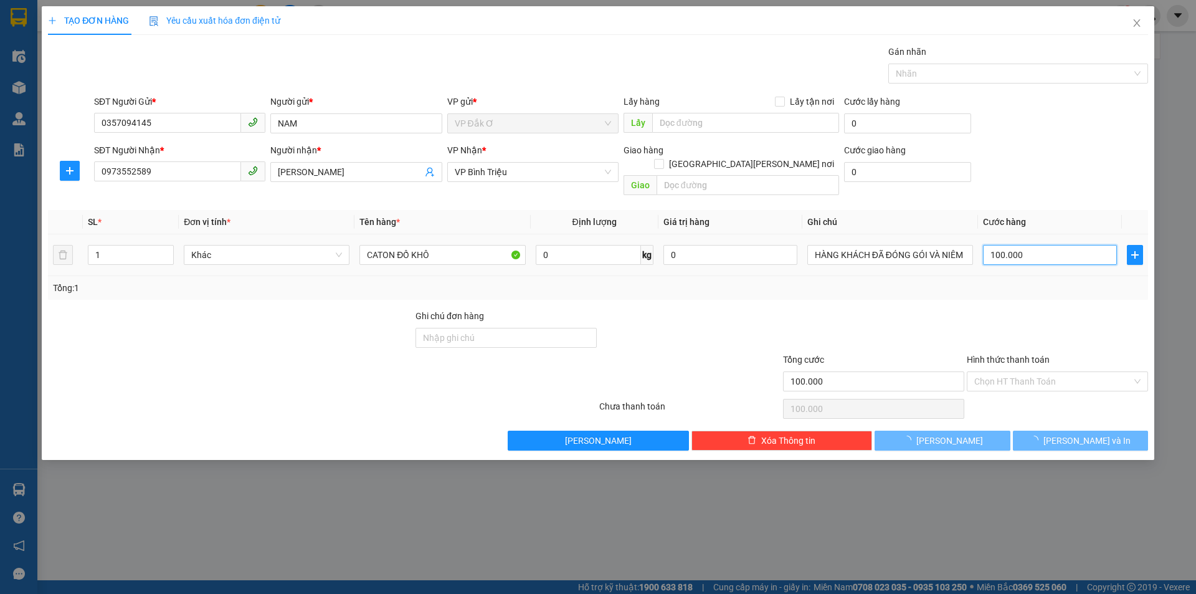
type input "0"
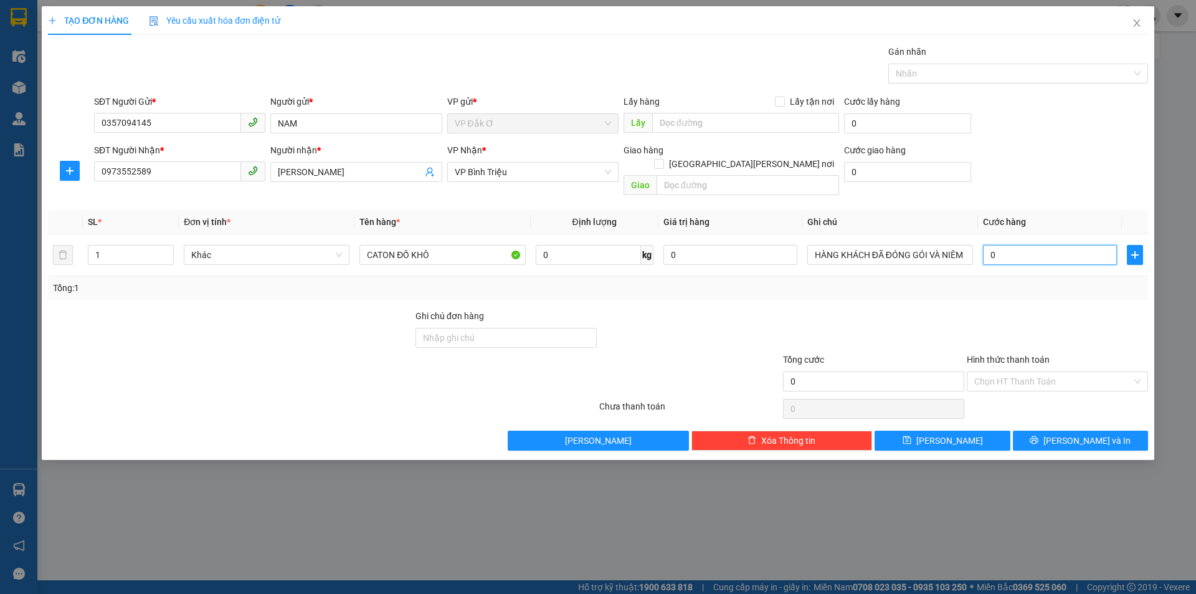
type input "5"
type input "05"
type input "50"
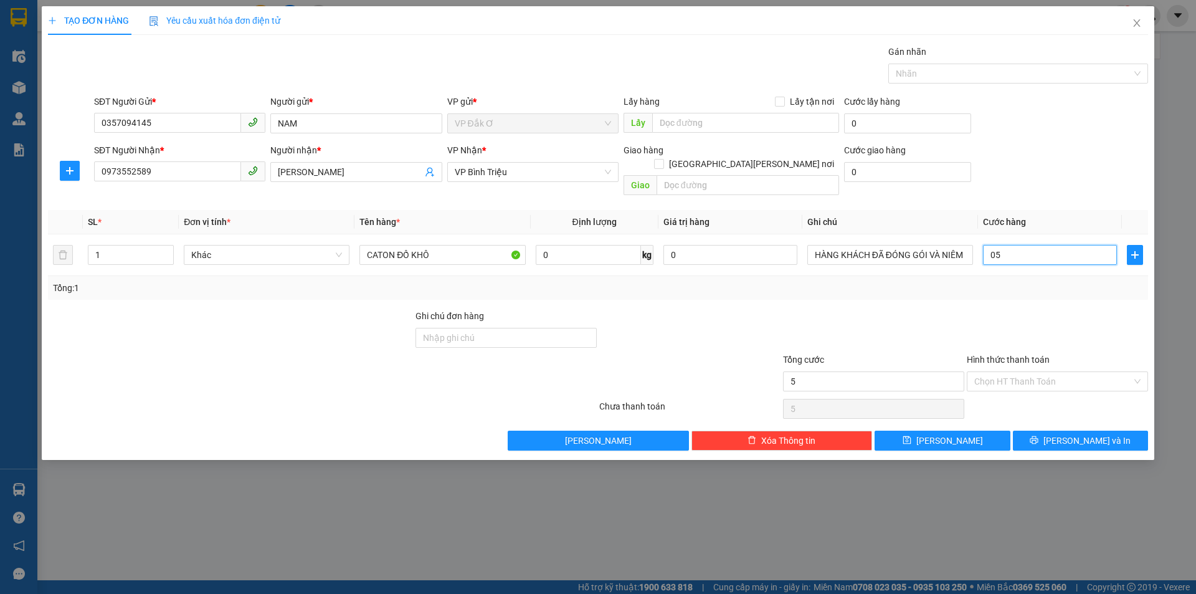
type input "050"
type input "500"
type input "0.500"
type input "5.000"
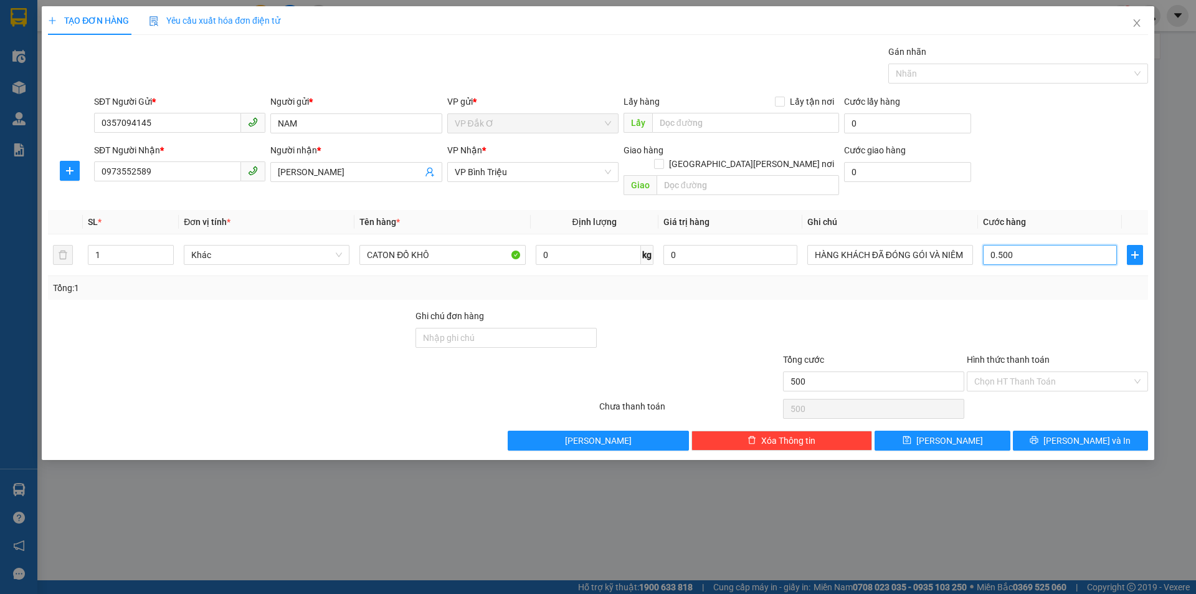
type input "5.000"
type input "05.000"
type input "50.000"
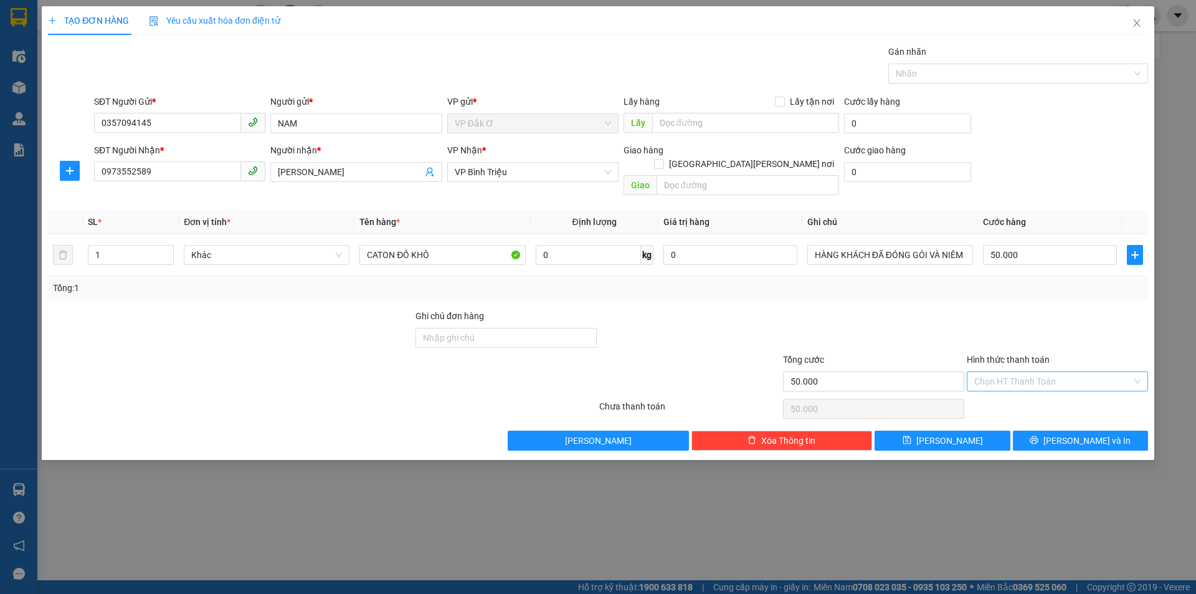
click at [1005, 372] on input "Hình thức thanh toán" at bounding box center [1054, 381] width 158 height 19
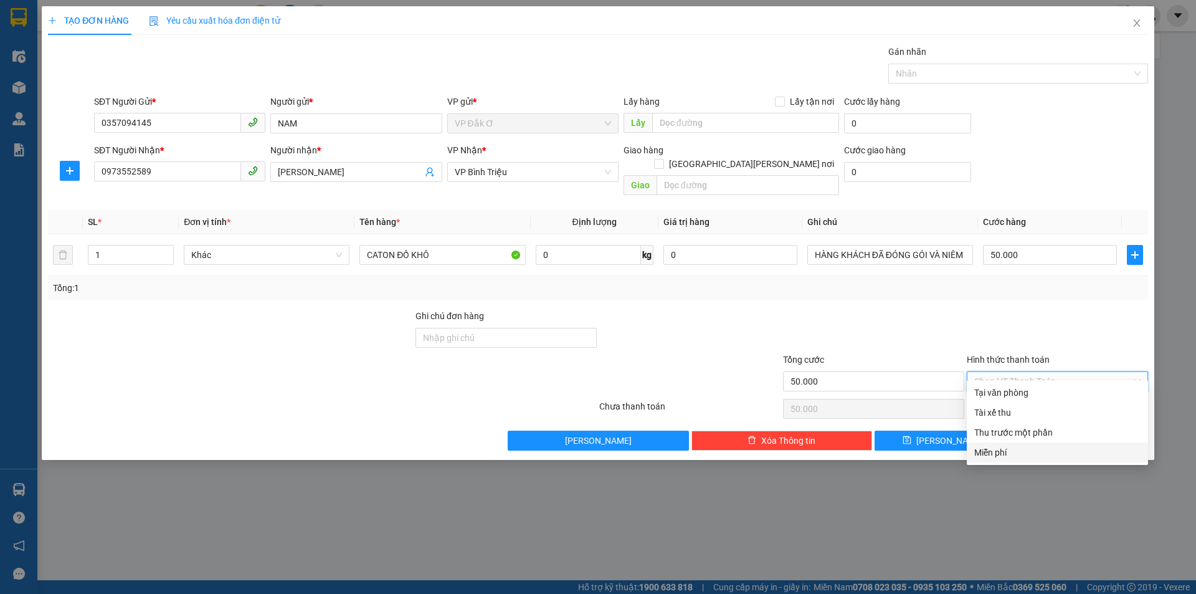
click at [980, 527] on div "TẠO ĐƠN HÀNG Yêu cầu xuất hóa đơn điện tử Transit Pickup Surcharge Ids Transit …" at bounding box center [598, 297] width 1196 height 594
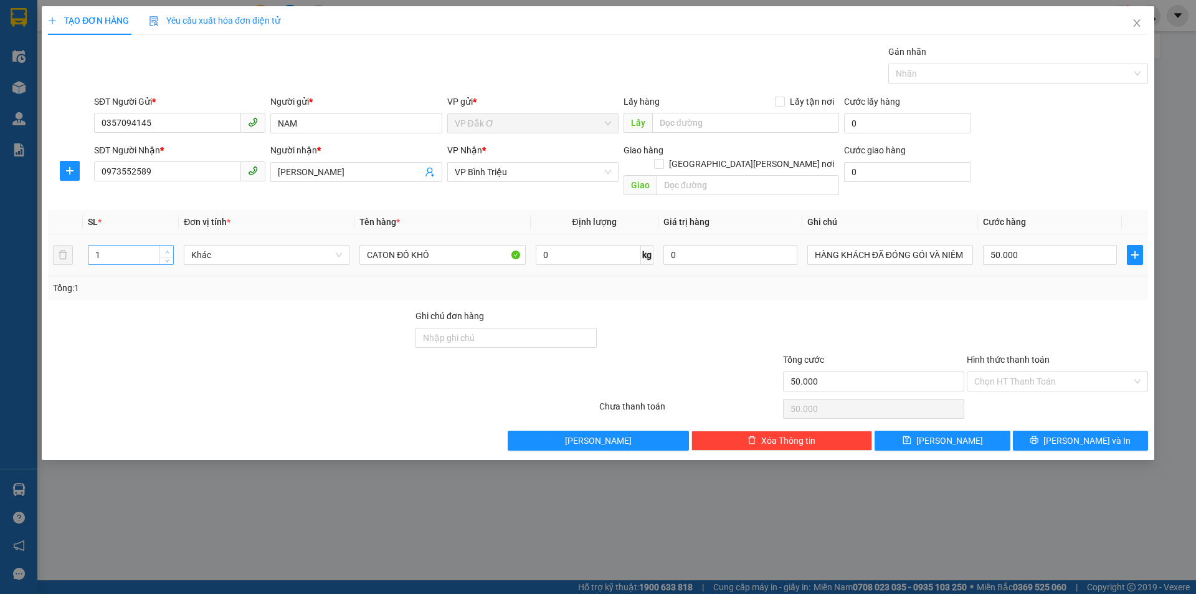
type input "2"
click at [166, 250] on icon "up" at bounding box center [167, 252] width 4 height 4
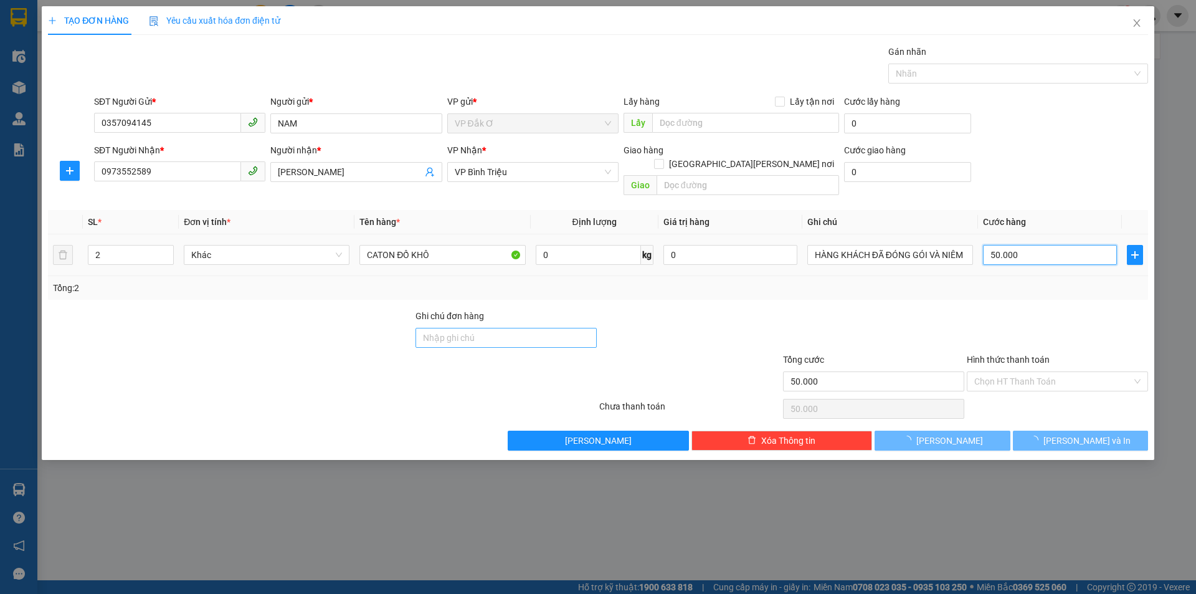
drag, startPoint x: 1063, startPoint y: 241, endPoint x: 500, endPoint y: 316, distance: 567.7
click at [1062, 245] on input "50.000" at bounding box center [1050, 255] width 134 height 20
type input "0"
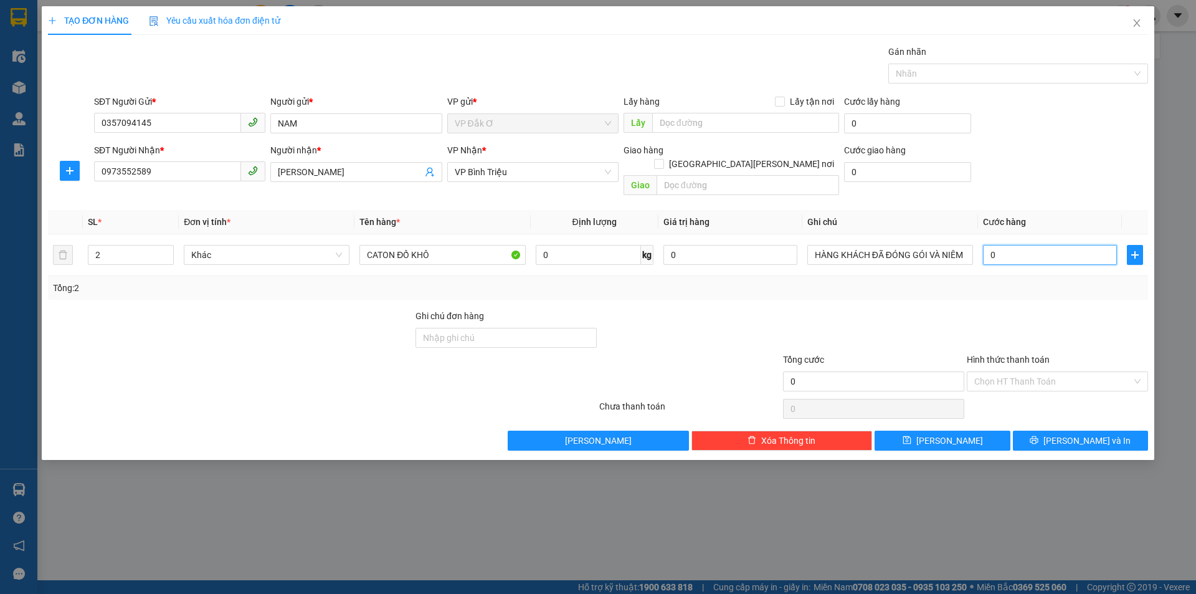
type input "01"
type input "10"
type input "0.100"
type input "100"
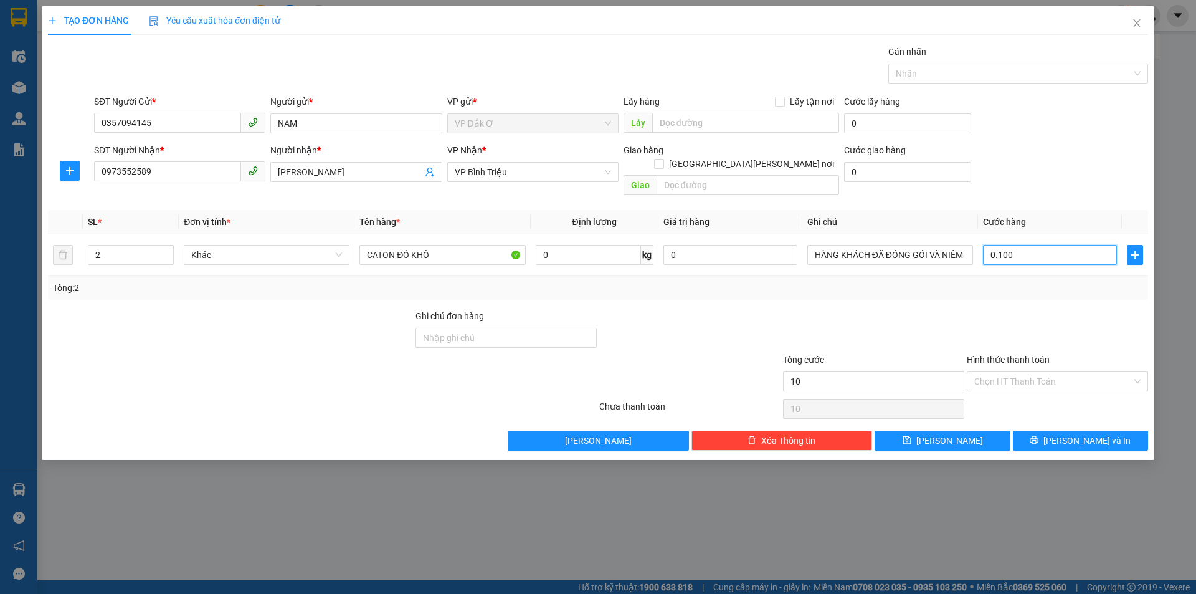
type input "100"
type input "1.000"
type input "01.000"
type input "10.000"
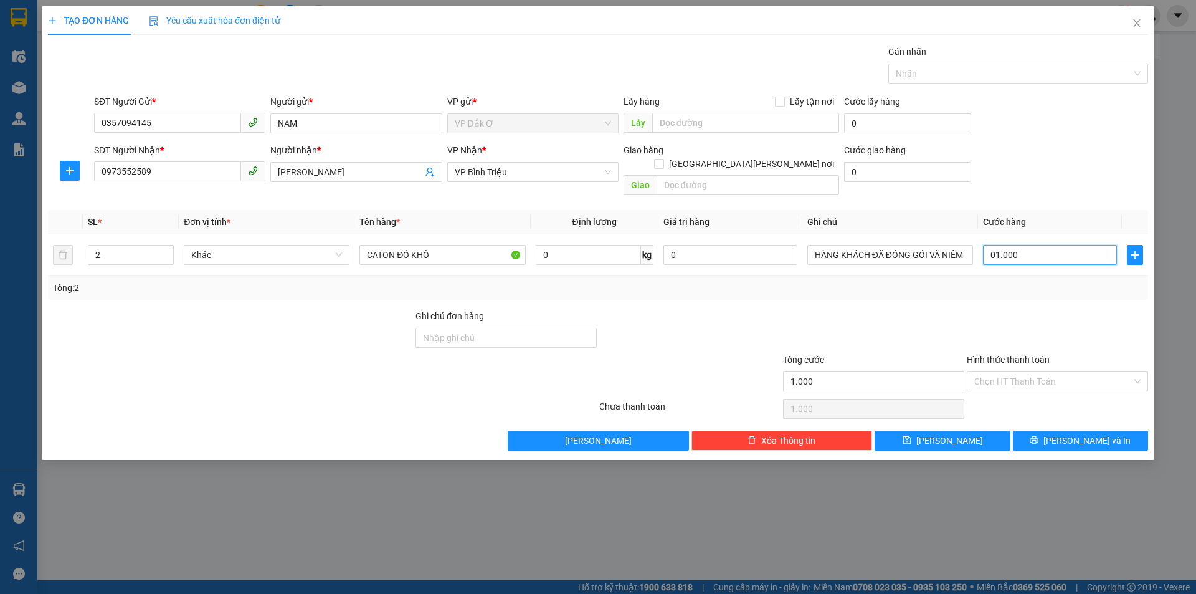
type input "10.000"
type input "010.000"
type input "100.000"
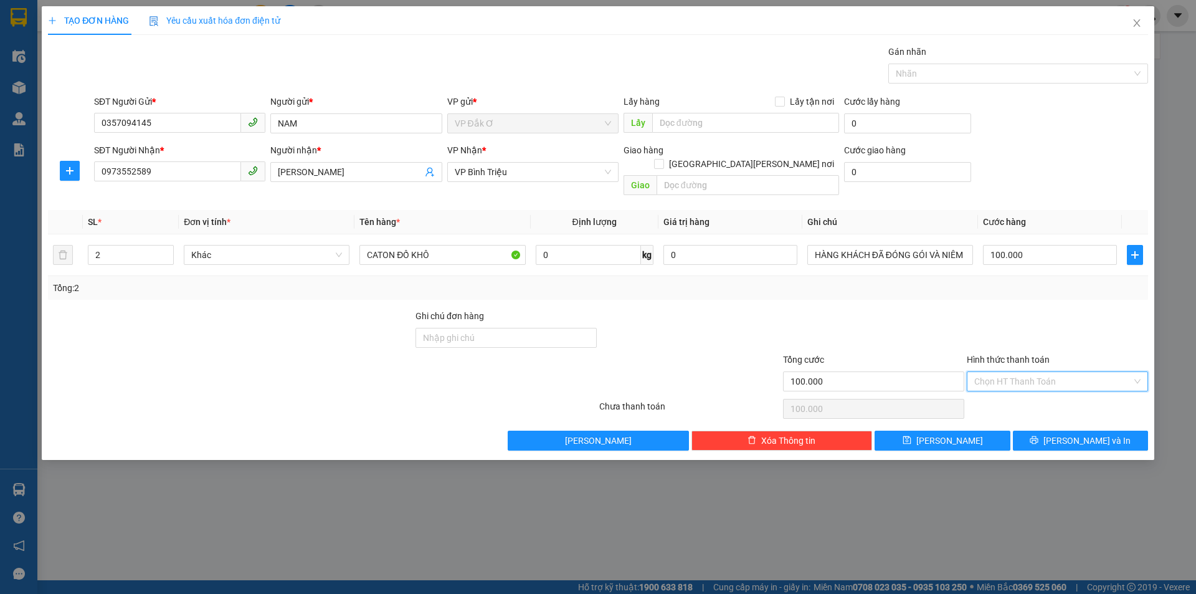
click at [1010, 372] on input "Hình thức thanh toán" at bounding box center [1054, 381] width 158 height 19
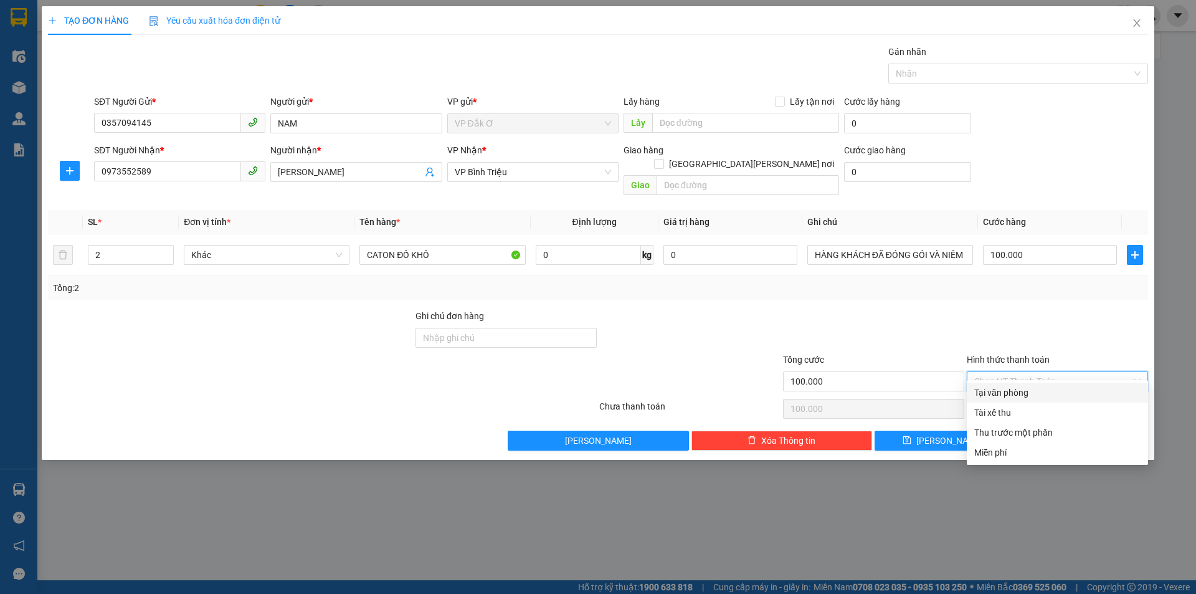
click at [1008, 394] on div "Tại văn phòng" at bounding box center [1058, 393] width 166 height 14
type input "0"
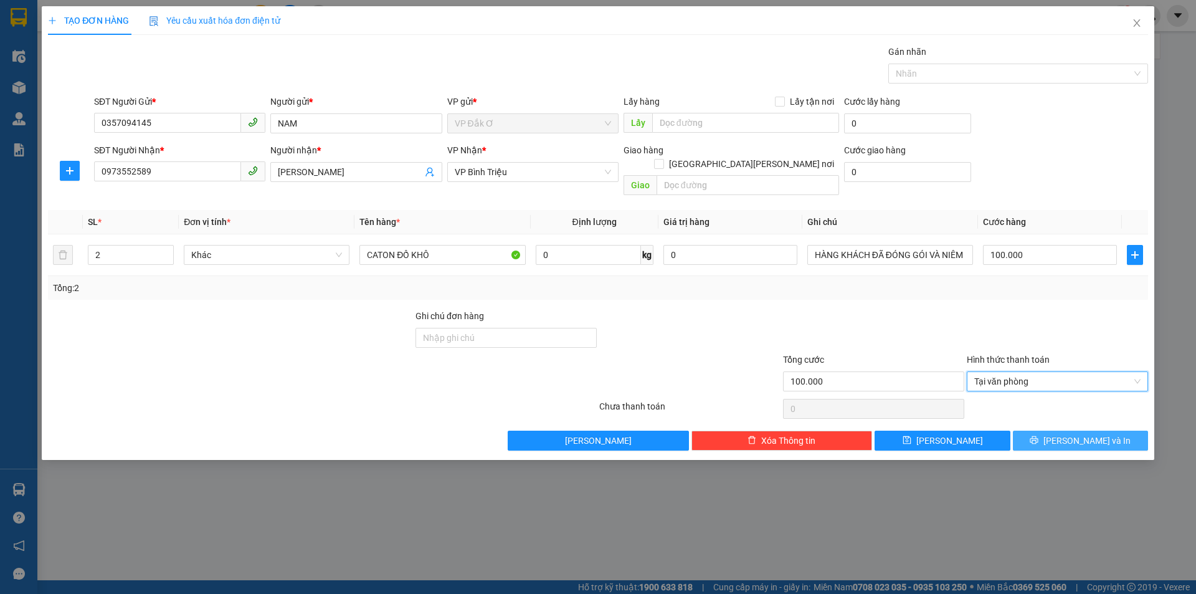
click at [1051, 431] on button "Lưu và In" at bounding box center [1080, 441] width 135 height 20
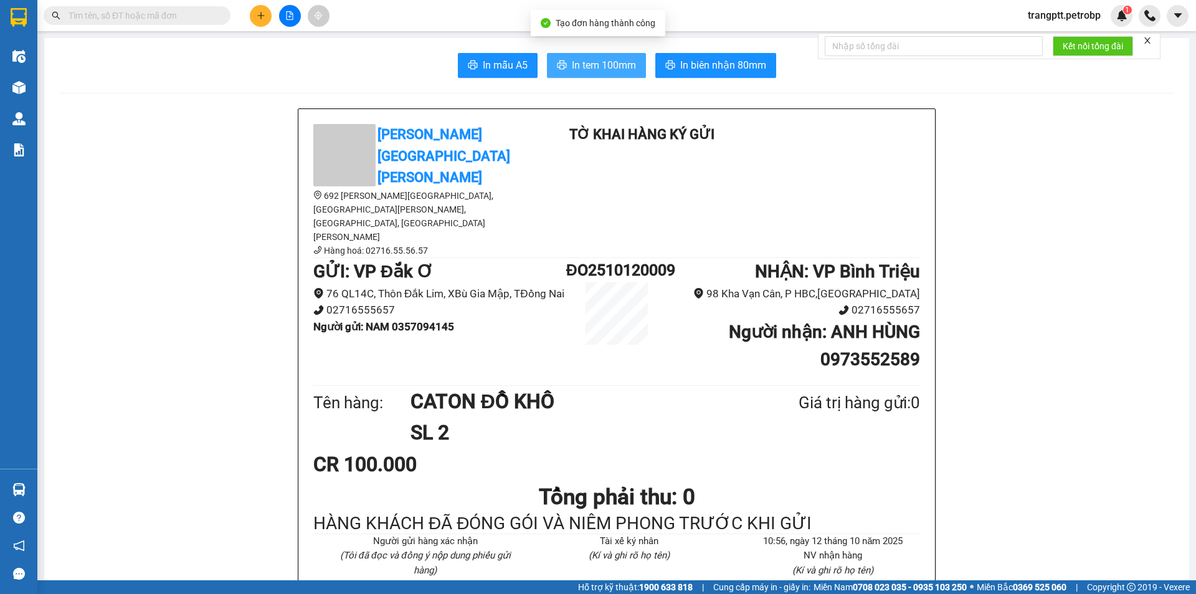
click at [613, 62] on span "In tem 100mm" at bounding box center [604, 65] width 64 height 16
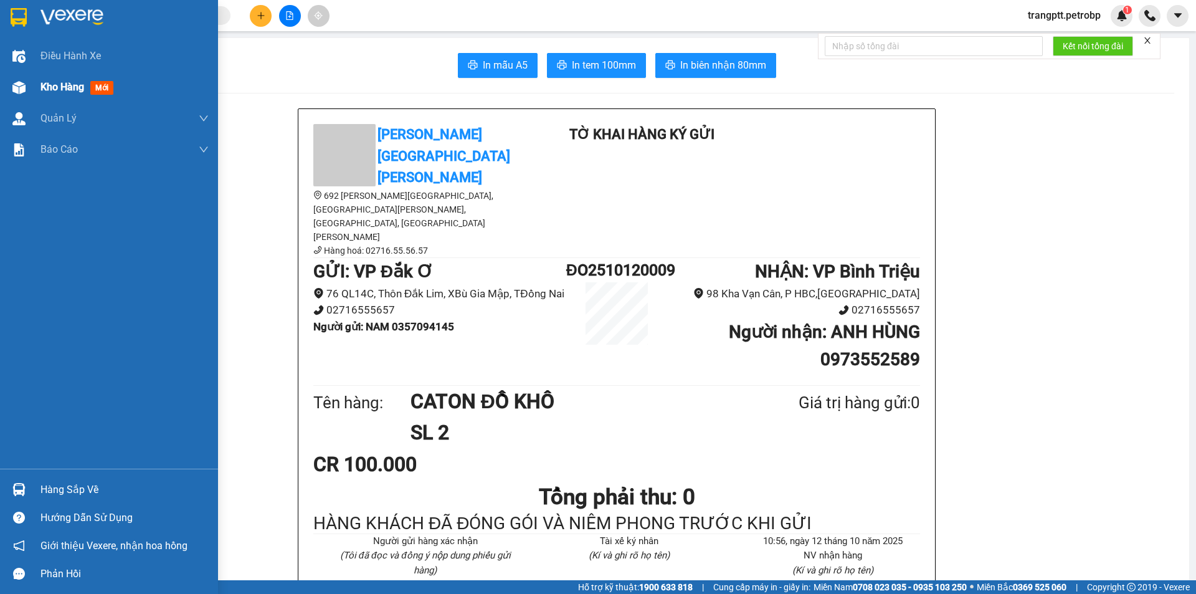
click at [59, 84] on span "Kho hàng" at bounding box center [63, 87] width 44 height 12
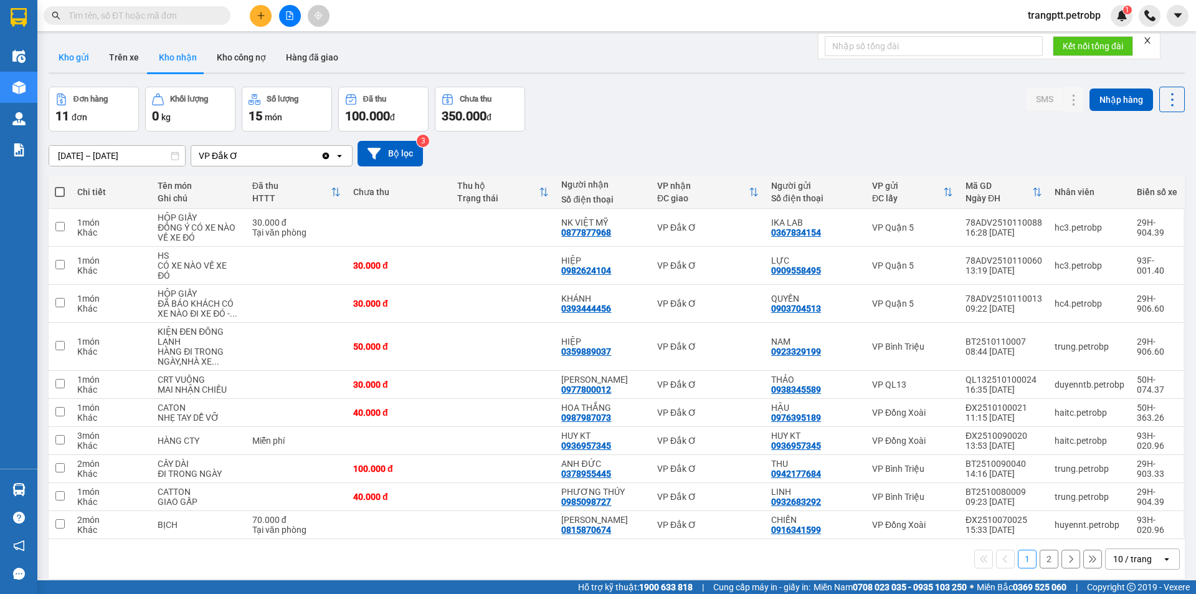
click at [79, 55] on button "Kho gửi" at bounding box center [74, 57] width 50 height 30
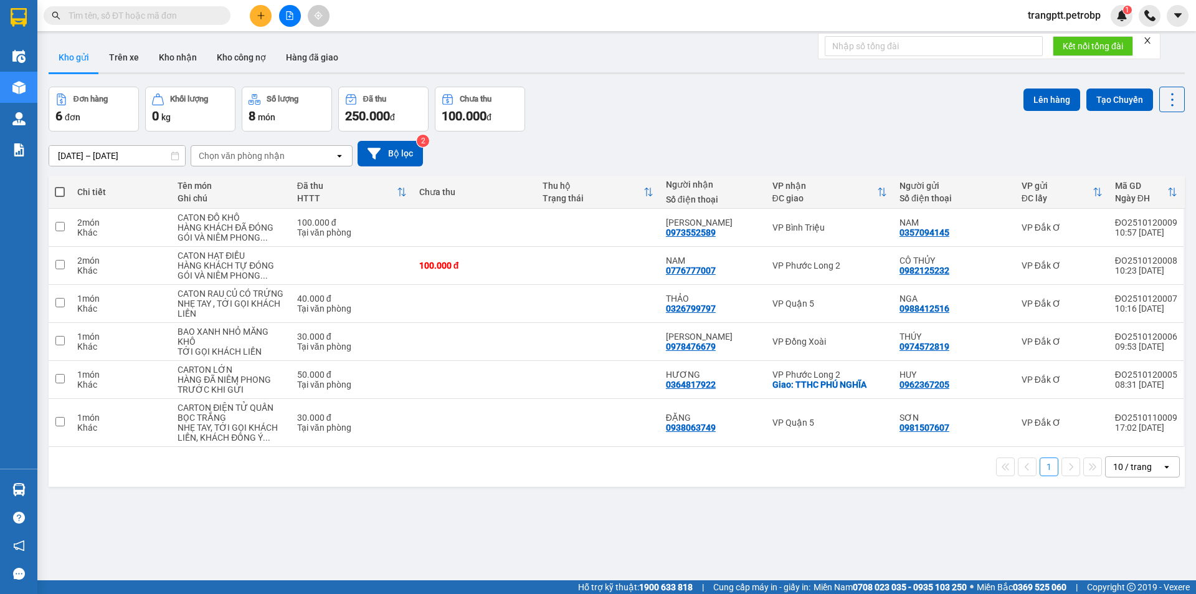
click at [78, 59] on button "Kho gửi" at bounding box center [74, 57] width 50 height 30
drag, startPoint x: 678, startPoint y: 370, endPoint x: 717, endPoint y: 382, distance: 40.6
click at [717, 382] on td "HƯƠNG 0364817922" at bounding box center [713, 380] width 107 height 38
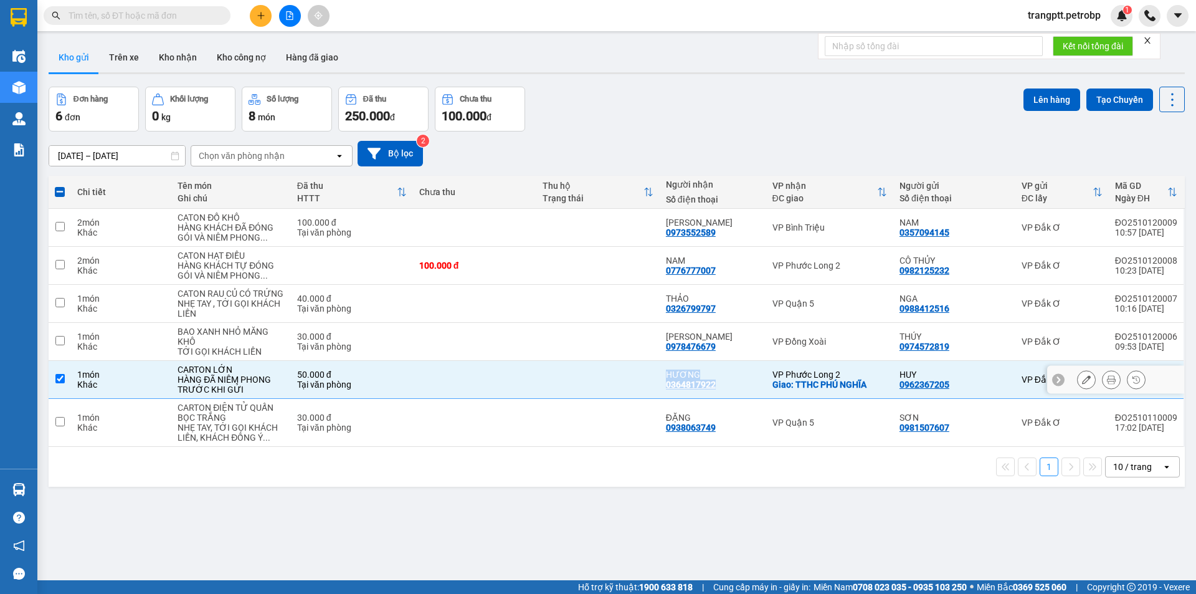
copy div "HƯƠNG 0364817922"
click at [60, 378] on input "checkbox" at bounding box center [59, 378] width 9 height 9
checkbox input "false"
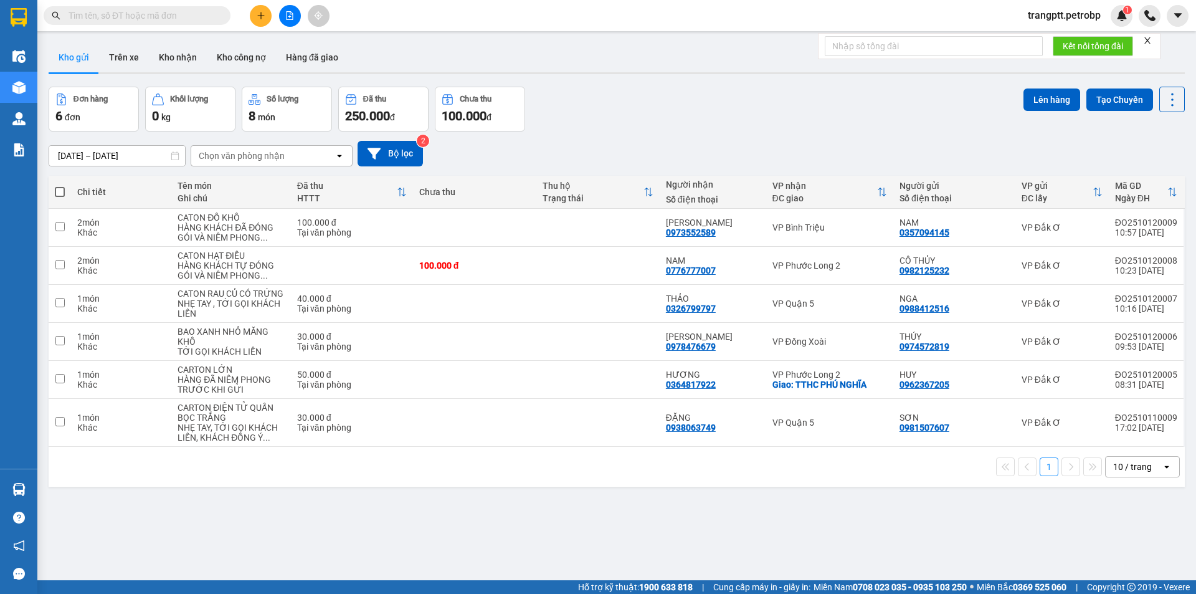
click at [411, 512] on div "ver 1.8.146 Kho gửi Trên xe Kho nhận Kho công nợ Hàng đã giao Đơn hàng 6 đơn Kh…" at bounding box center [617, 334] width 1147 height 594
click at [128, 54] on button "Trên xe" at bounding box center [124, 57] width 50 height 30
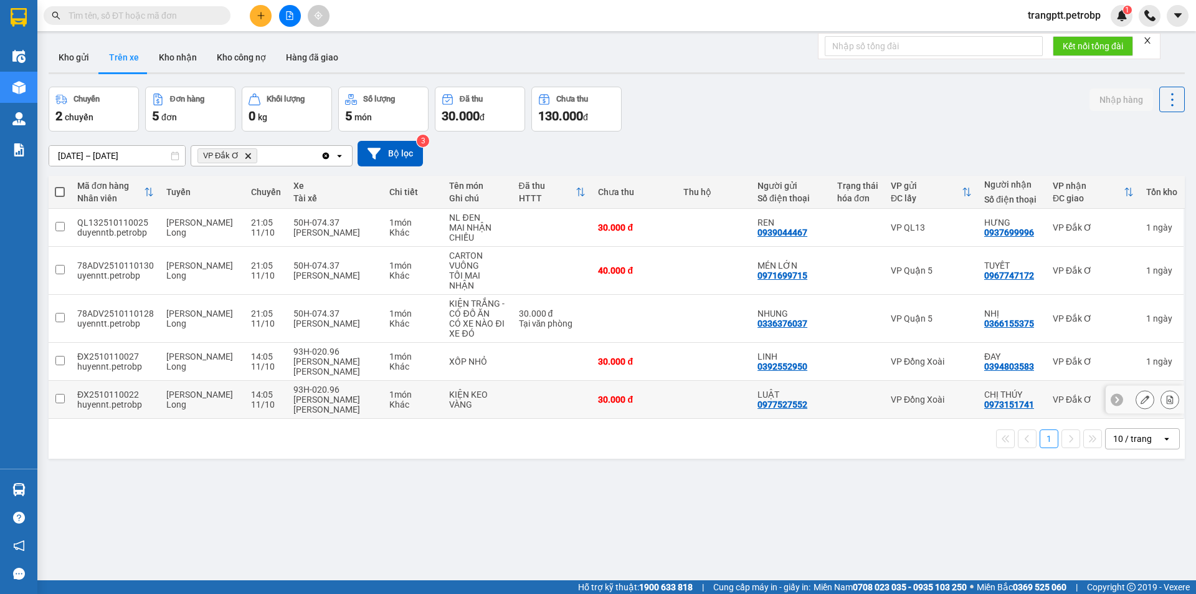
click at [59, 394] on input "checkbox" at bounding box center [59, 398] width 9 height 9
checkbox input "true"
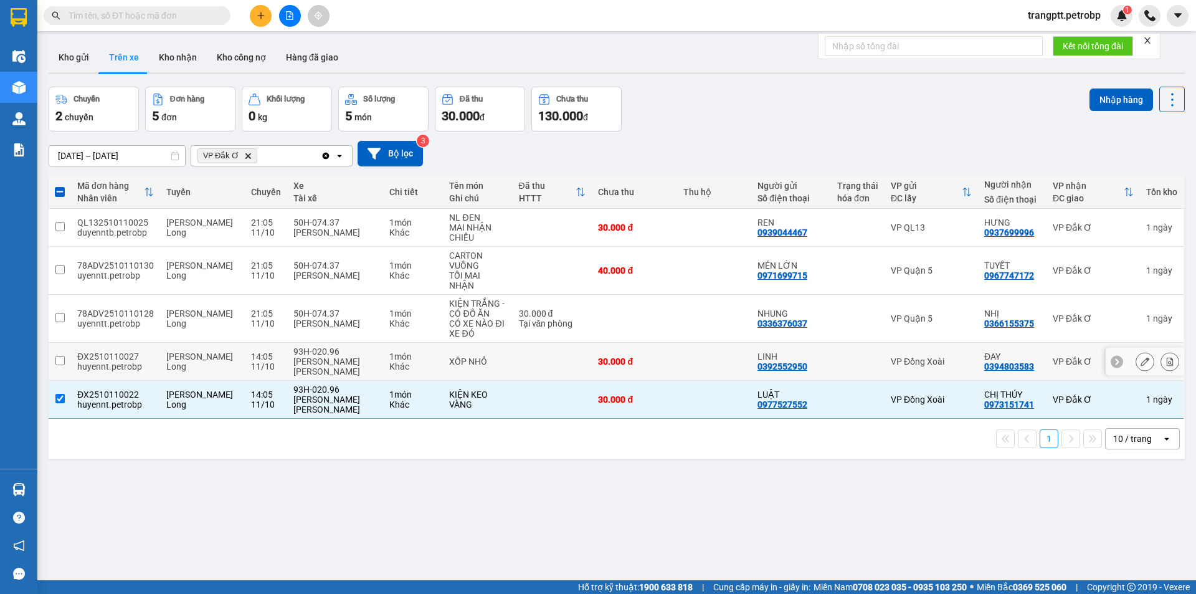
click at [59, 356] on input "checkbox" at bounding box center [59, 360] width 9 height 9
checkbox input "true"
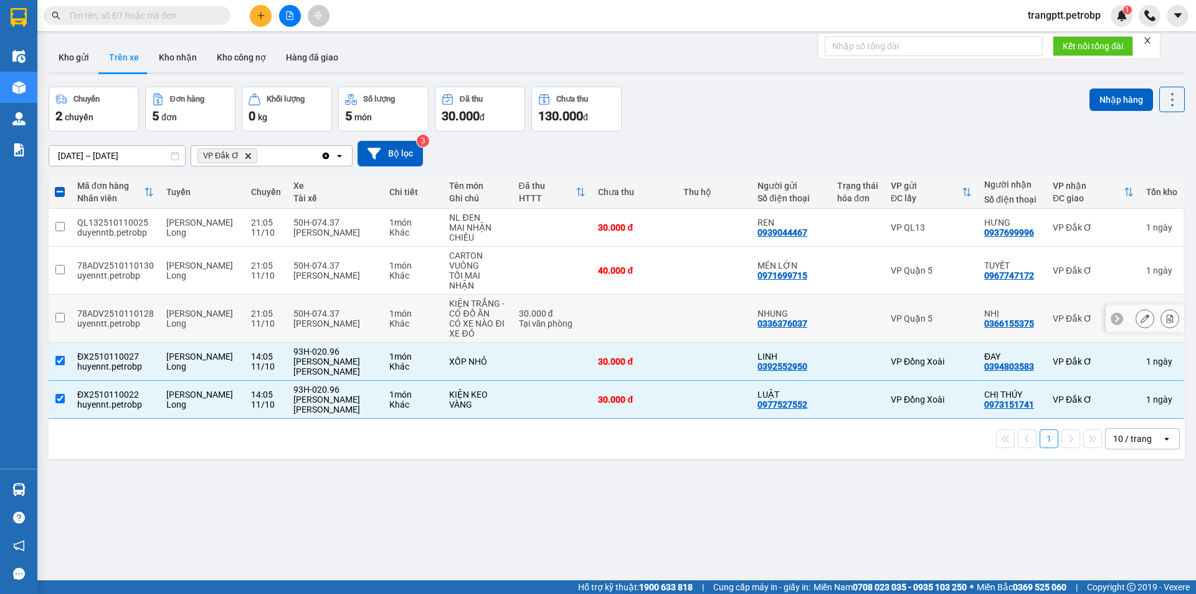
click at [58, 317] on input "checkbox" at bounding box center [59, 317] width 9 height 9
checkbox input "true"
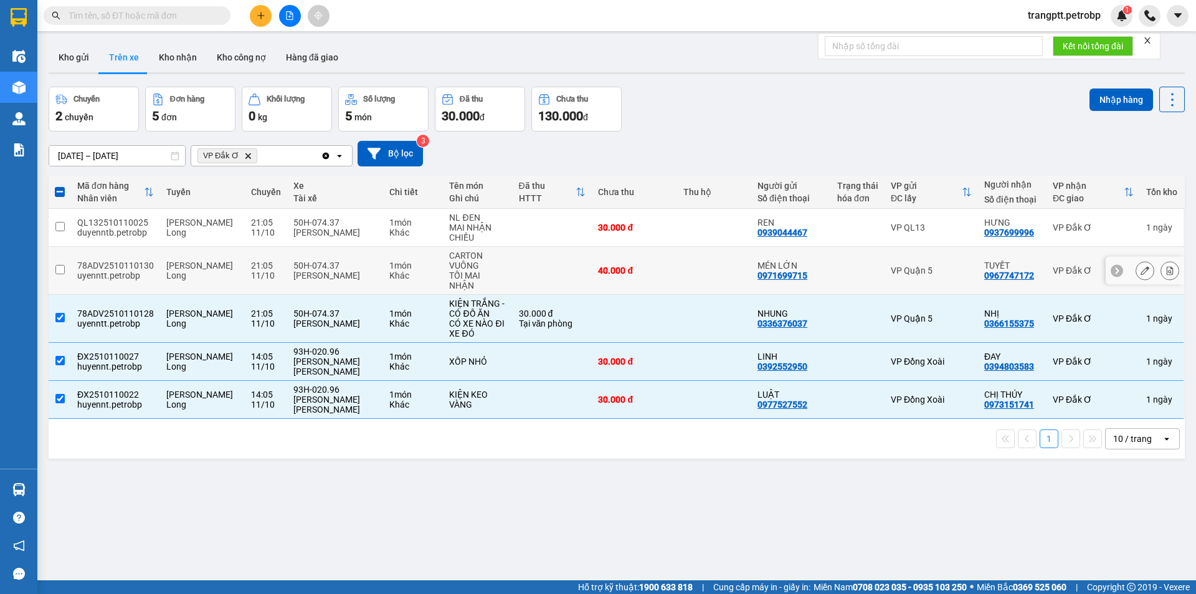
click at [60, 268] on input "checkbox" at bounding box center [59, 269] width 9 height 9
checkbox input "true"
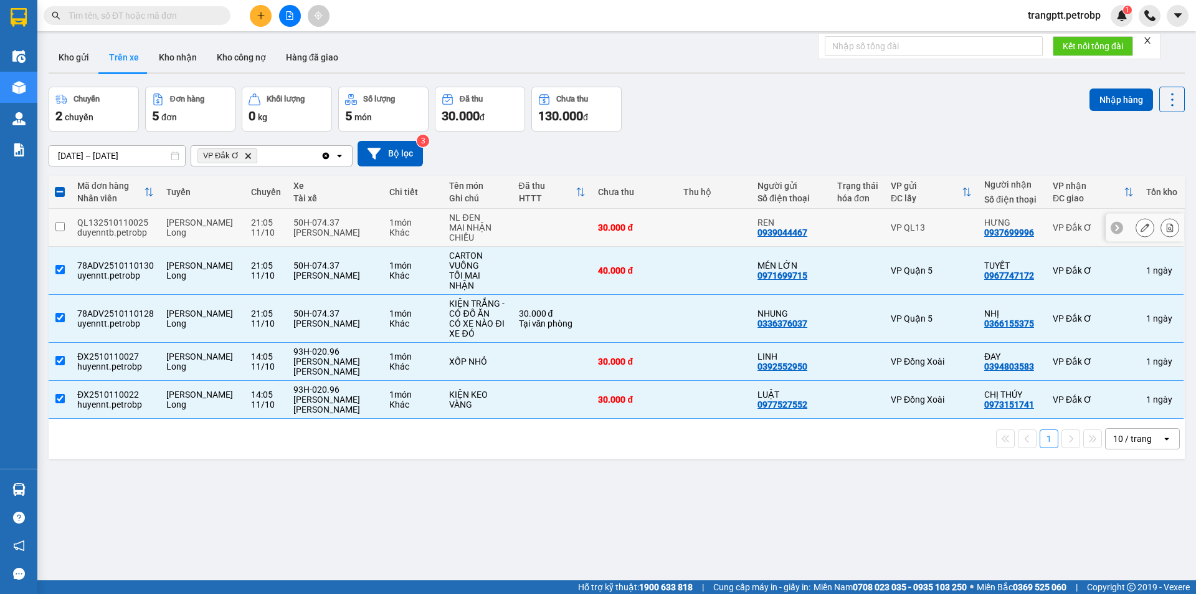
click at [55, 223] on input "checkbox" at bounding box center [59, 226] width 9 height 9
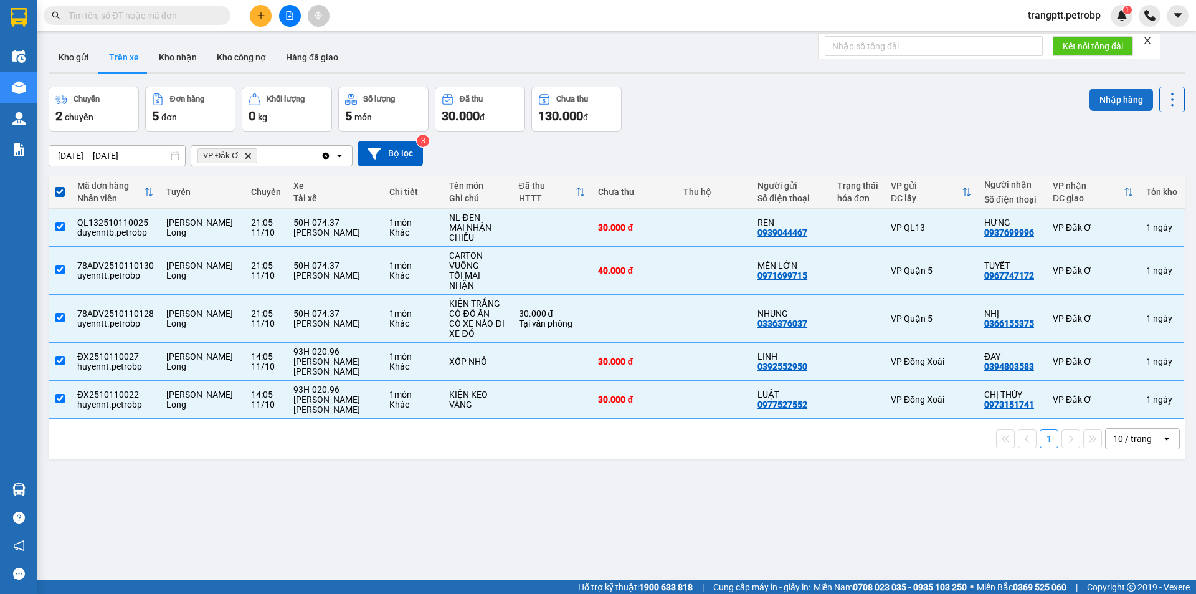
click at [1104, 97] on button "Nhập hàng" at bounding box center [1122, 99] width 64 height 22
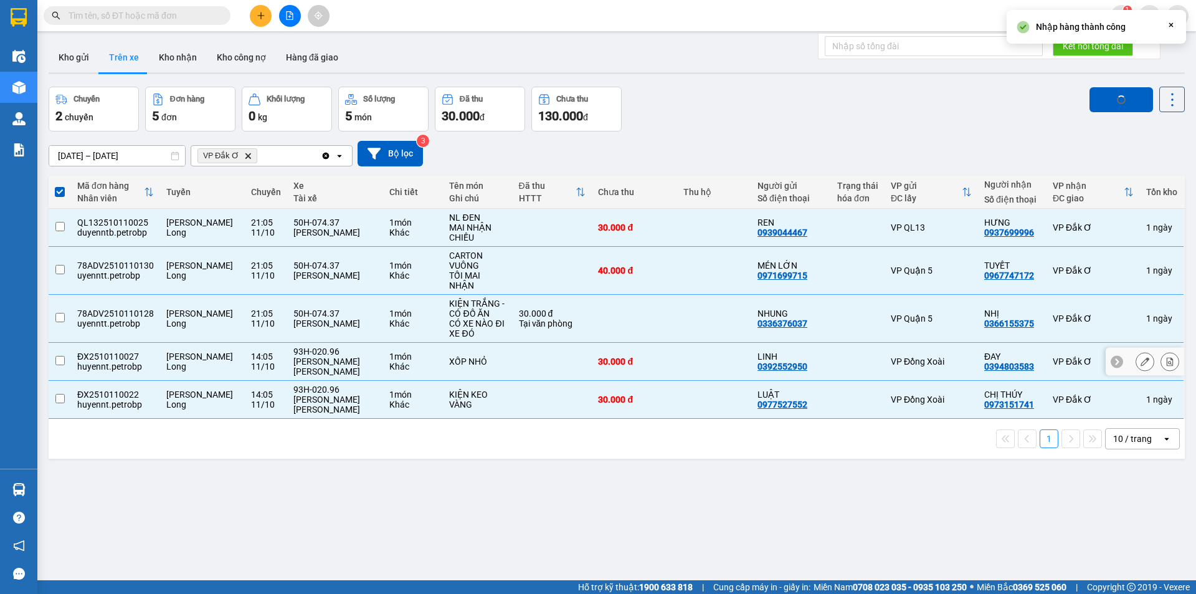
checkbox input "false"
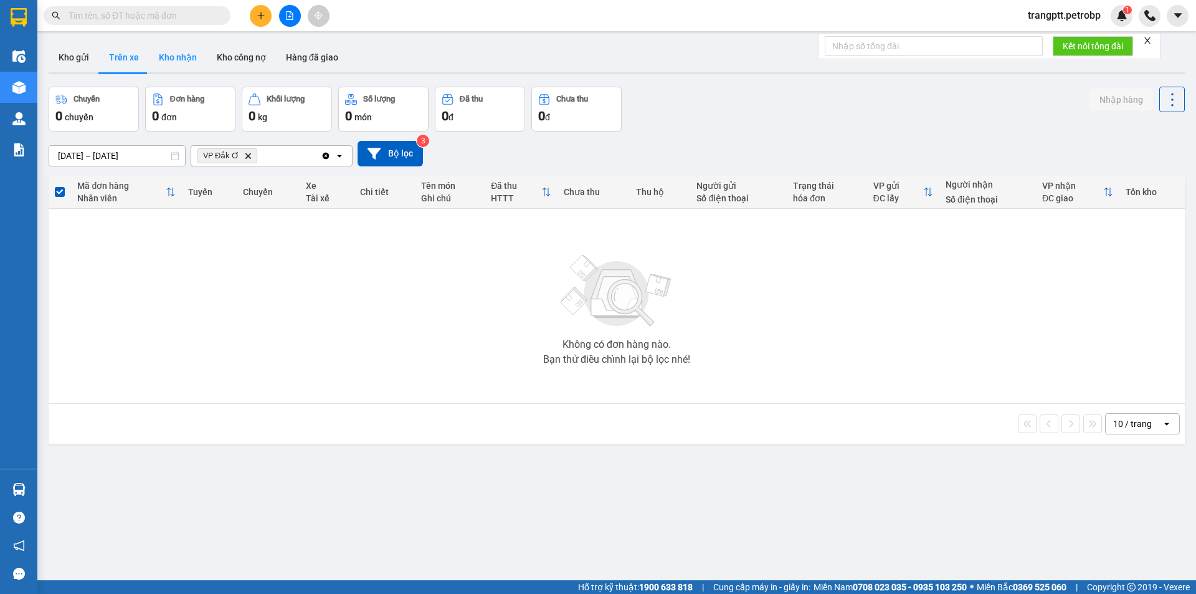
drag, startPoint x: 174, startPoint y: 52, endPoint x: 178, endPoint y: 64, distance: 12.8
click at [174, 52] on button "Kho nhận" at bounding box center [178, 57] width 58 height 30
type input "01/10/2025 – 12/10/2025"
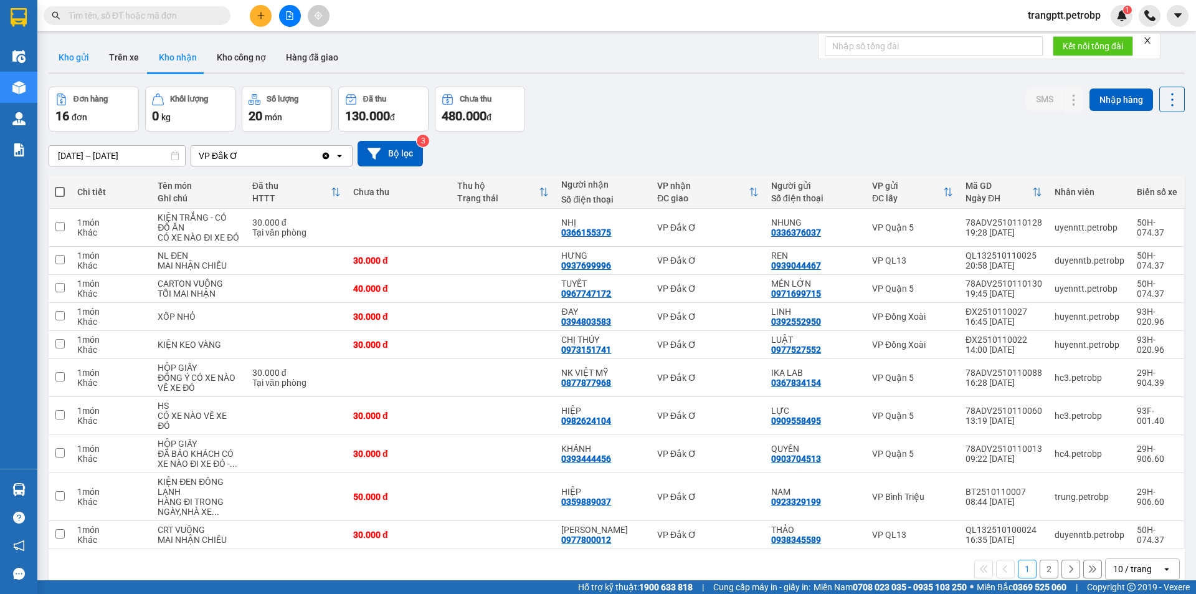
click at [74, 53] on button "Kho gửi" at bounding box center [74, 57] width 50 height 30
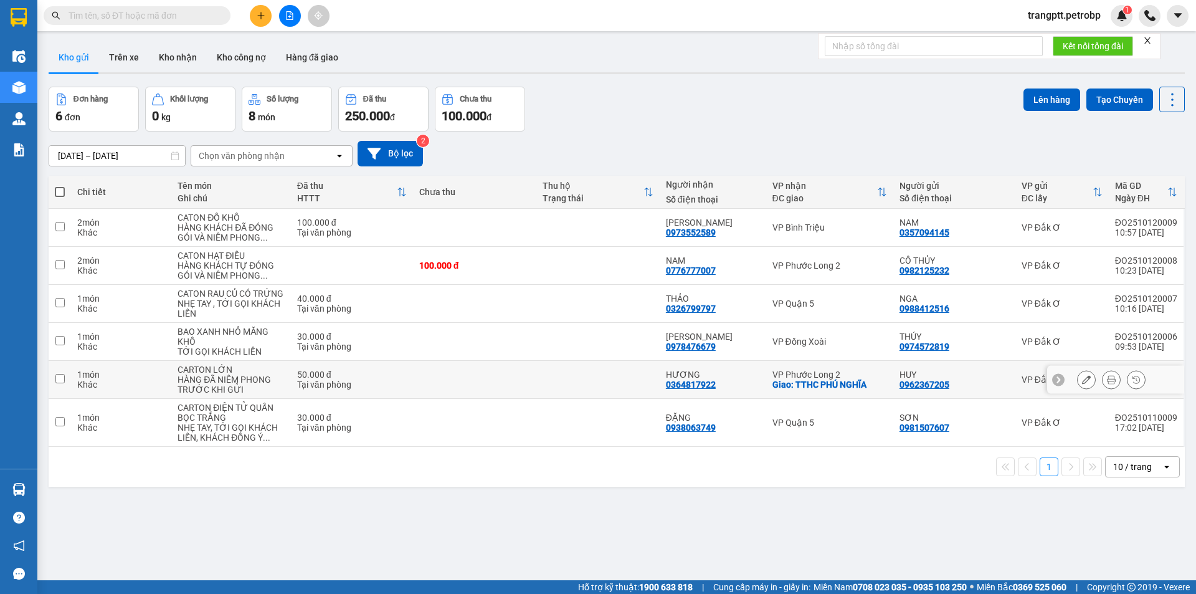
click at [1107, 382] on icon at bounding box center [1111, 379] width 9 height 9
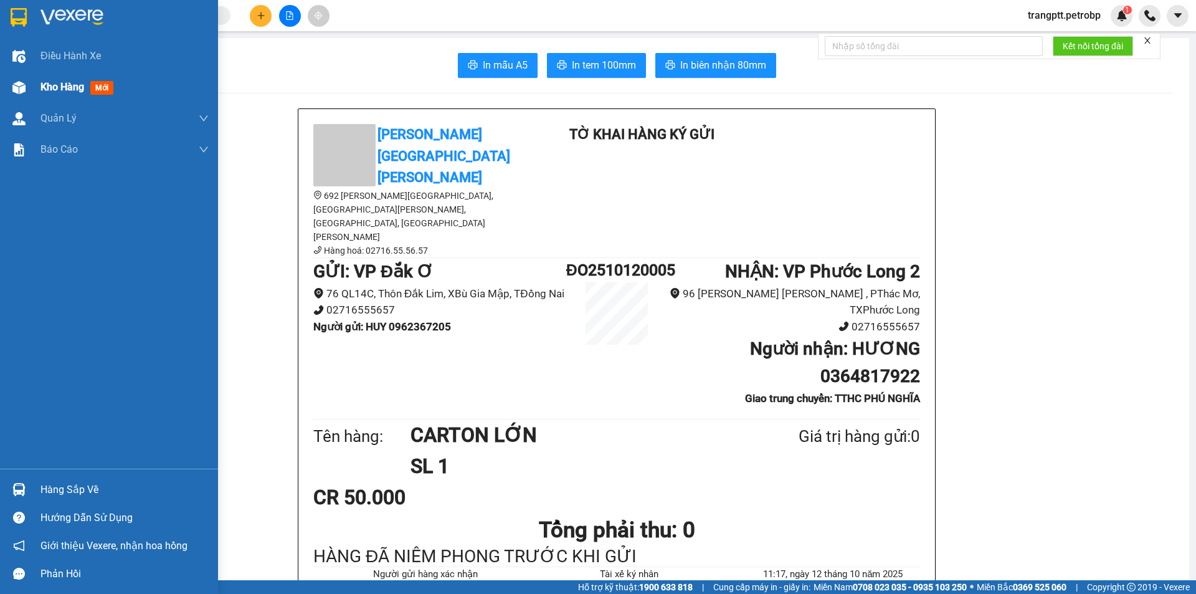
click at [32, 85] on div "Kho hàng mới" at bounding box center [109, 87] width 218 height 31
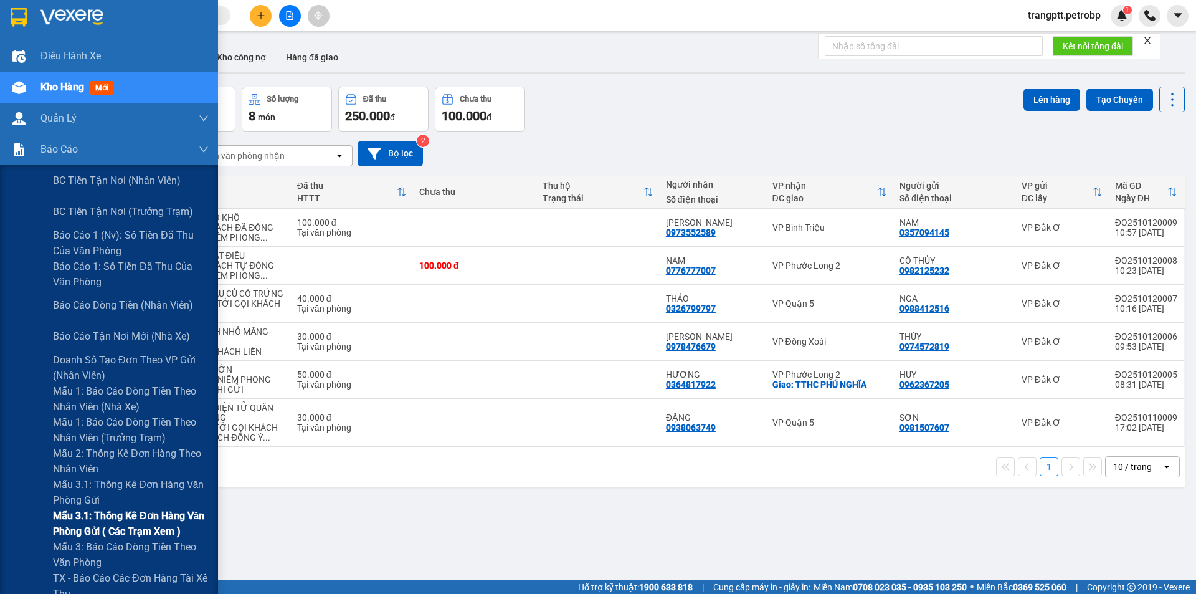
click at [112, 512] on span "Mẫu 3.1: Thống kê đơn hàng văn phòng gửi ( các trạm xem )" at bounding box center [131, 523] width 156 height 31
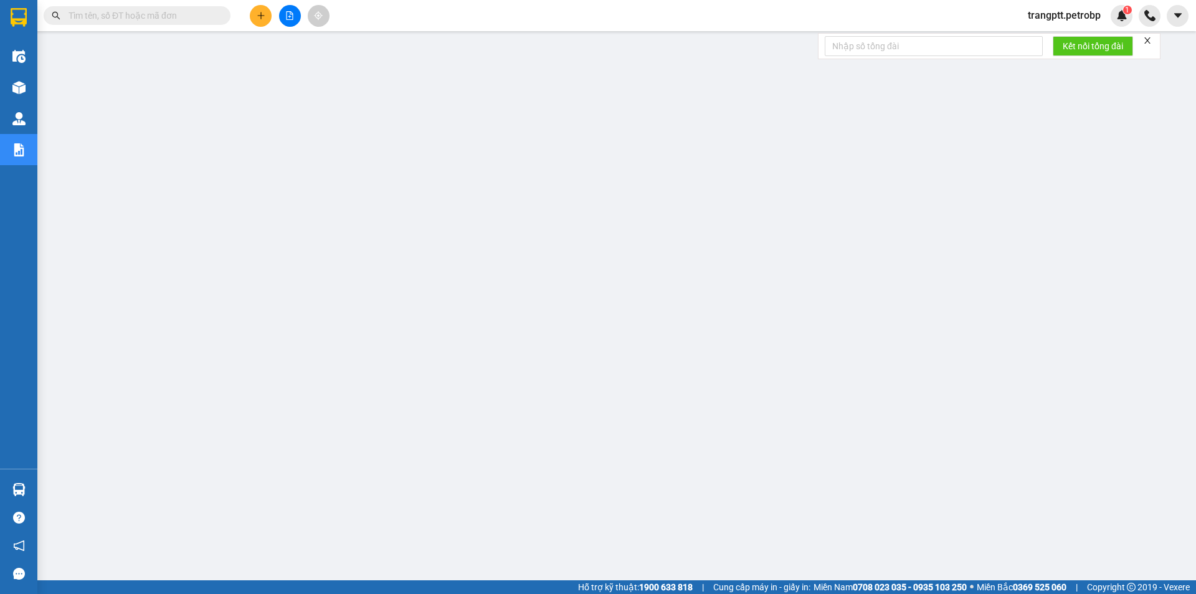
click at [160, 17] on input "text" at bounding box center [142, 16] width 147 height 14
paste input "BT2510120007"
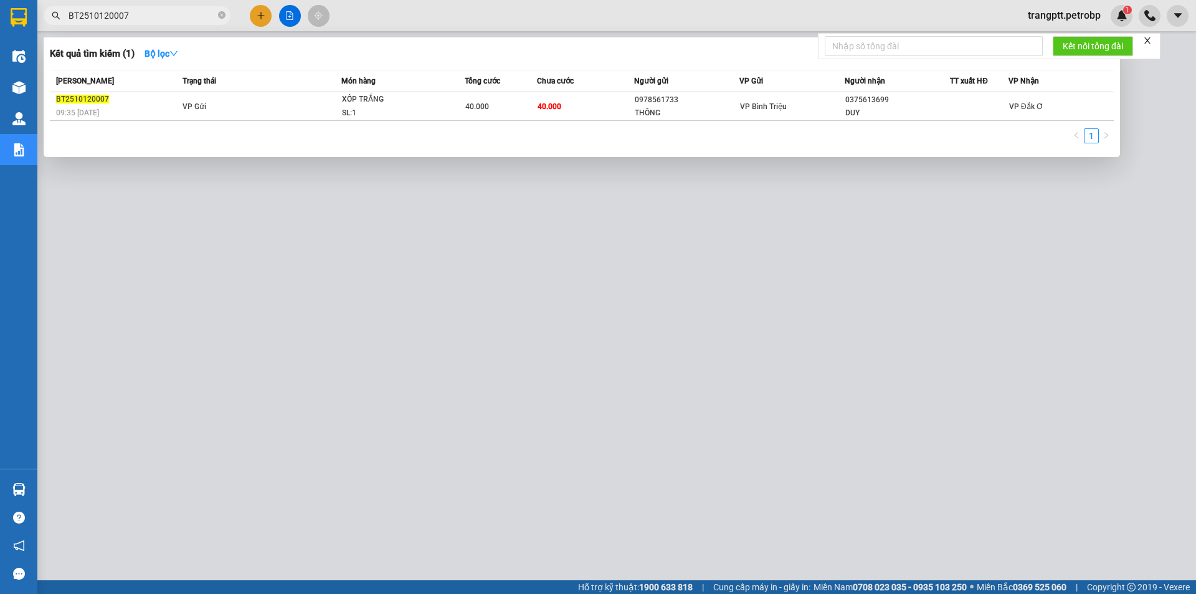
type input "BT2510120007"
click at [558, 383] on div at bounding box center [598, 297] width 1196 height 594
click at [221, 13] on icon "close-circle" at bounding box center [221, 14] width 7 height 7
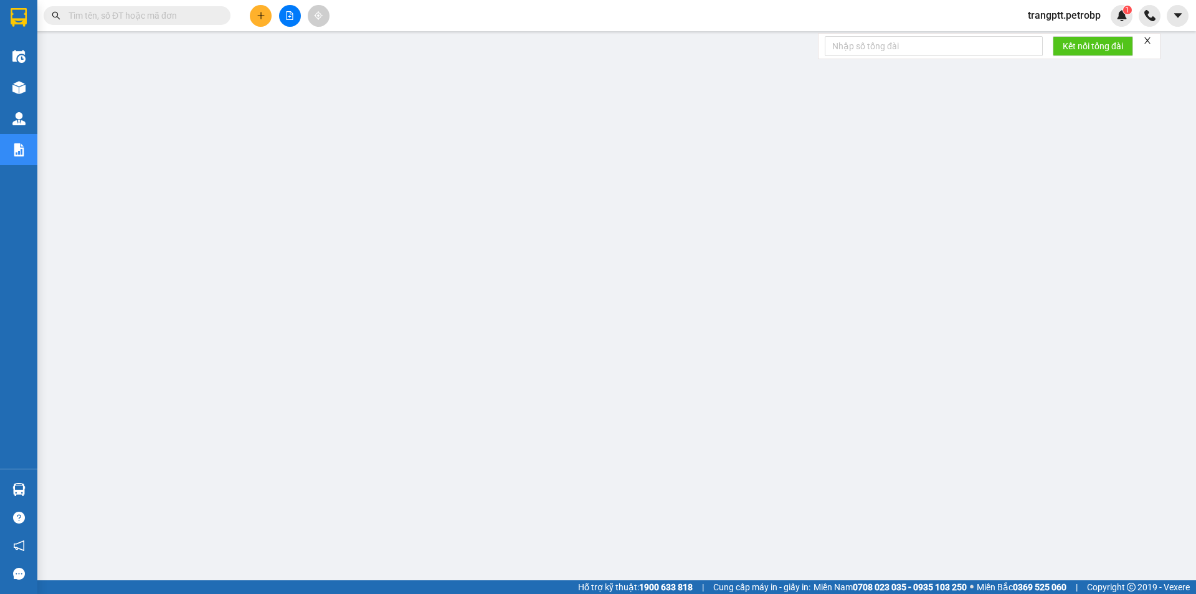
click at [168, 12] on input "text" at bounding box center [142, 16] width 147 height 14
paste input "78ADV2510120014"
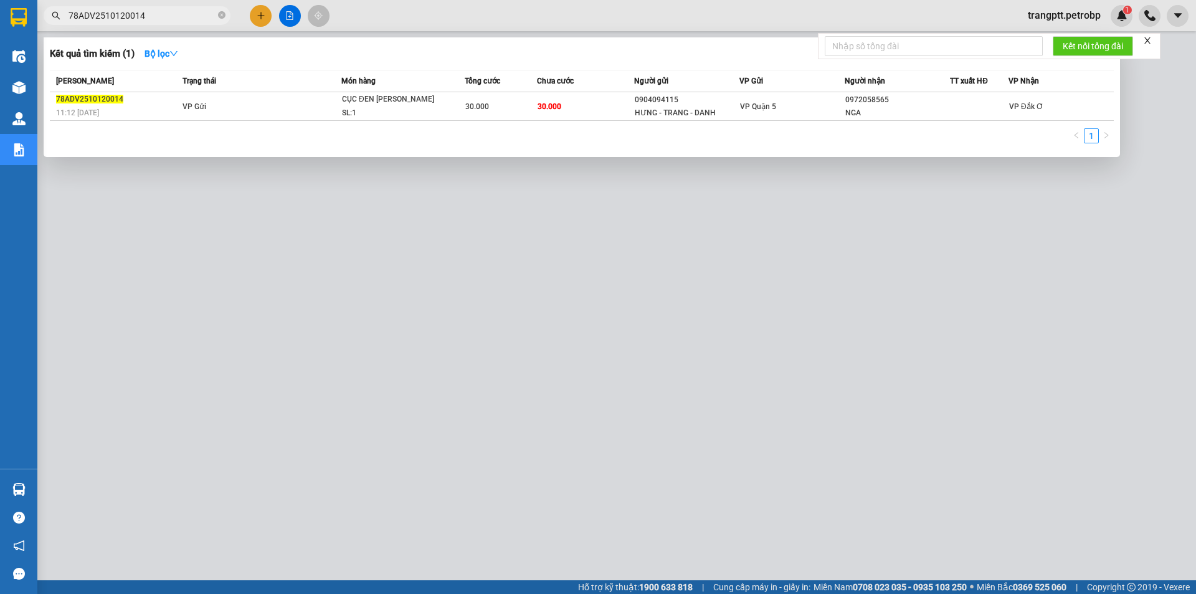
type input "78ADV2510120014"
click at [372, 350] on div at bounding box center [598, 297] width 1196 height 594
click at [220, 11] on span at bounding box center [221, 16] width 7 height 12
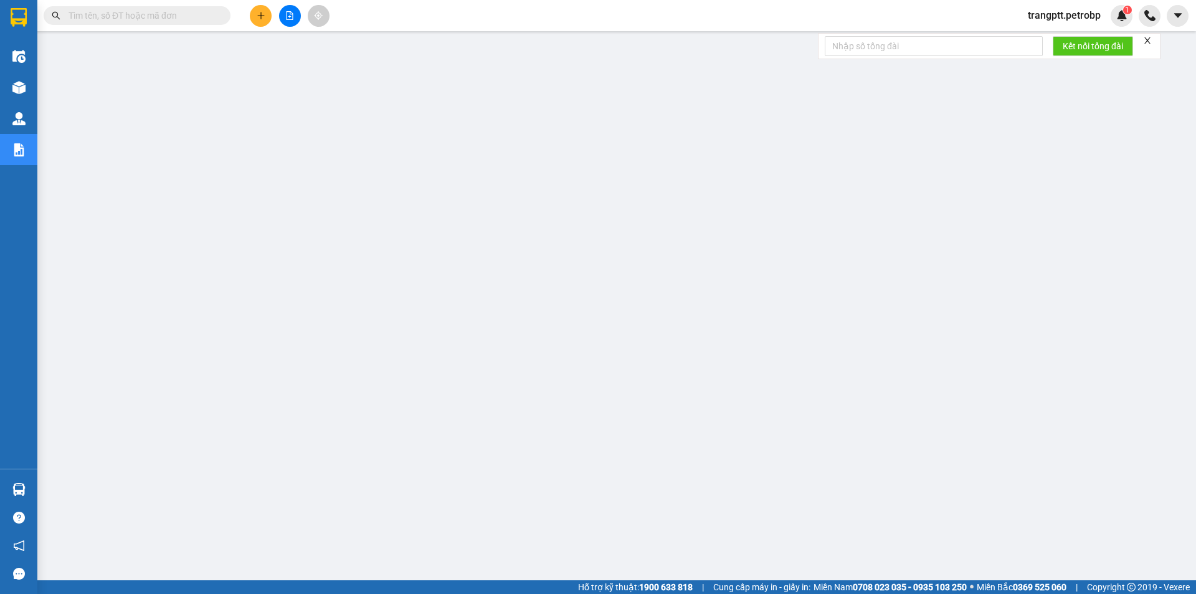
click at [174, 14] on input "text" at bounding box center [142, 16] width 147 height 14
paste input "ĐX2510120007"
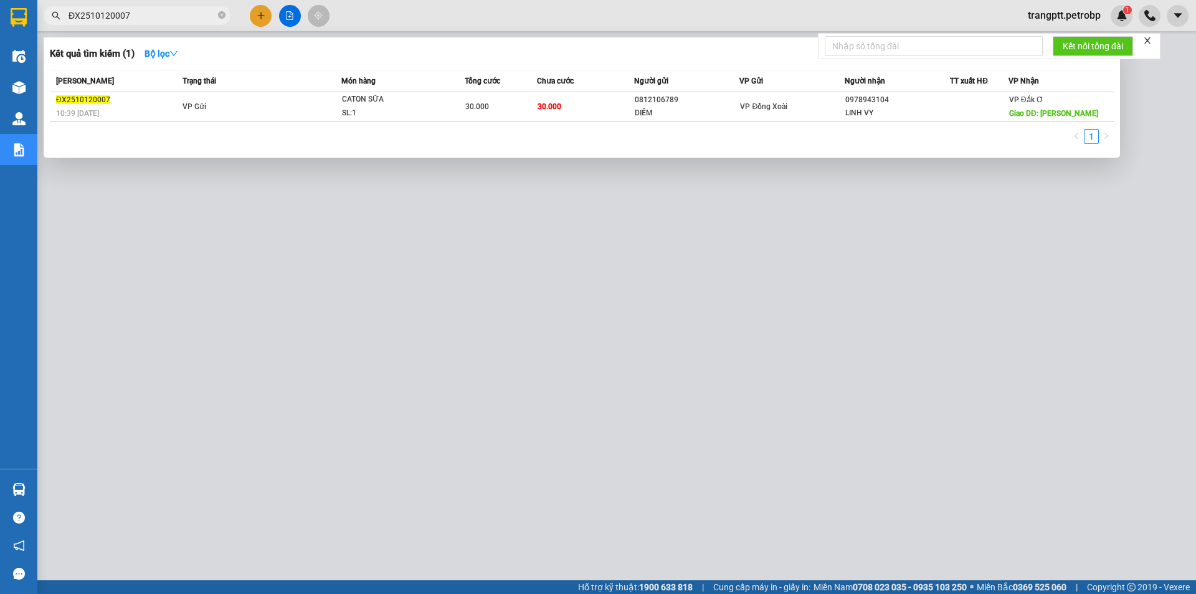
type input "ĐX2510120007"
click at [256, 356] on div at bounding box center [598, 297] width 1196 height 594
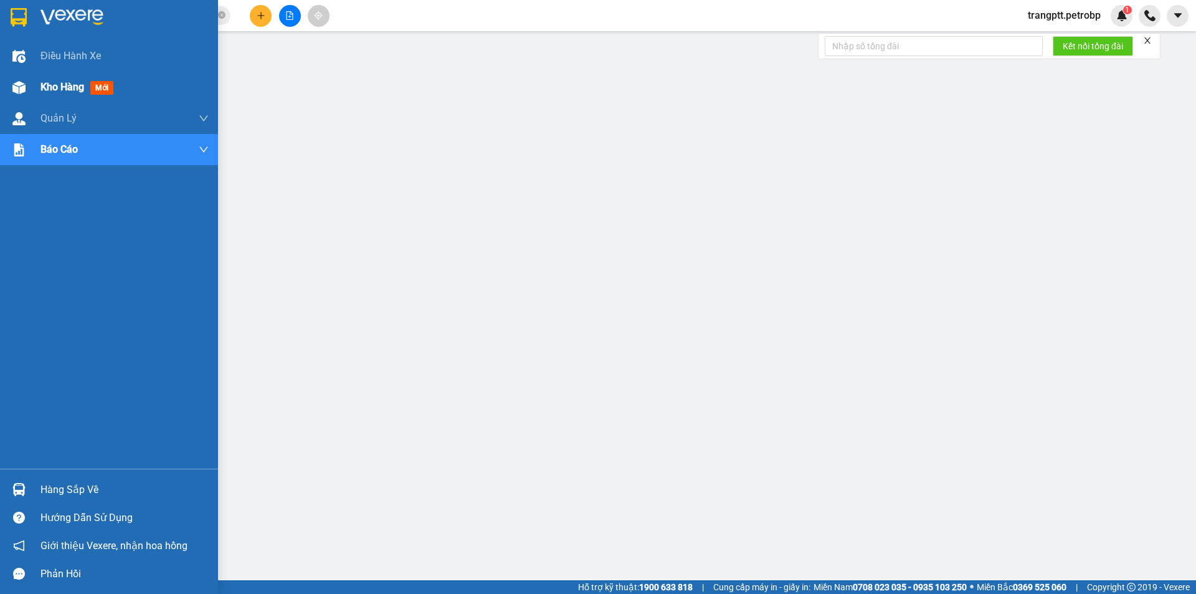
click at [21, 82] on img at bounding box center [18, 87] width 13 height 13
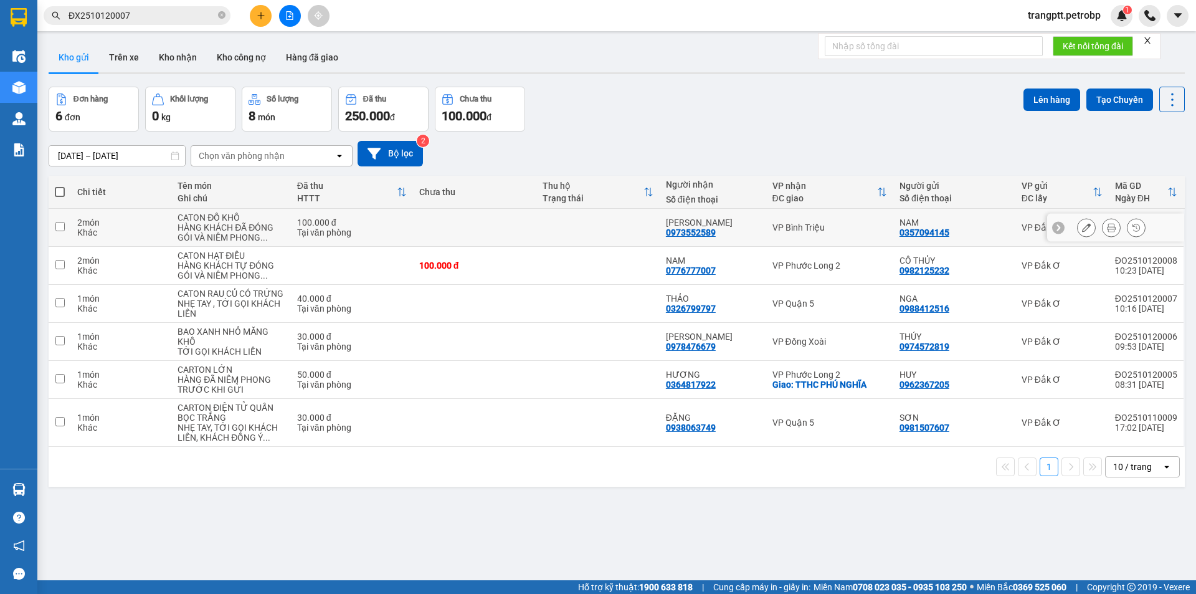
click at [96, 229] on div "Khác" at bounding box center [121, 232] width 88 height 10
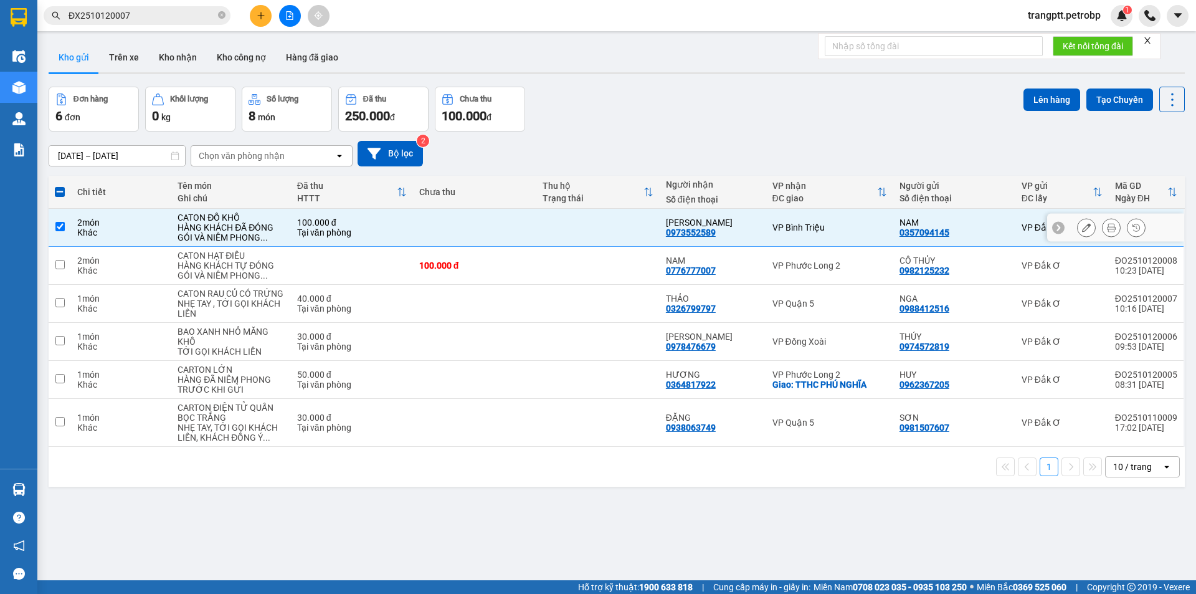
click at [62, 223] on input "checkbox" at bounding box center [59, 226] width 9 height 9
checkbox input "false"
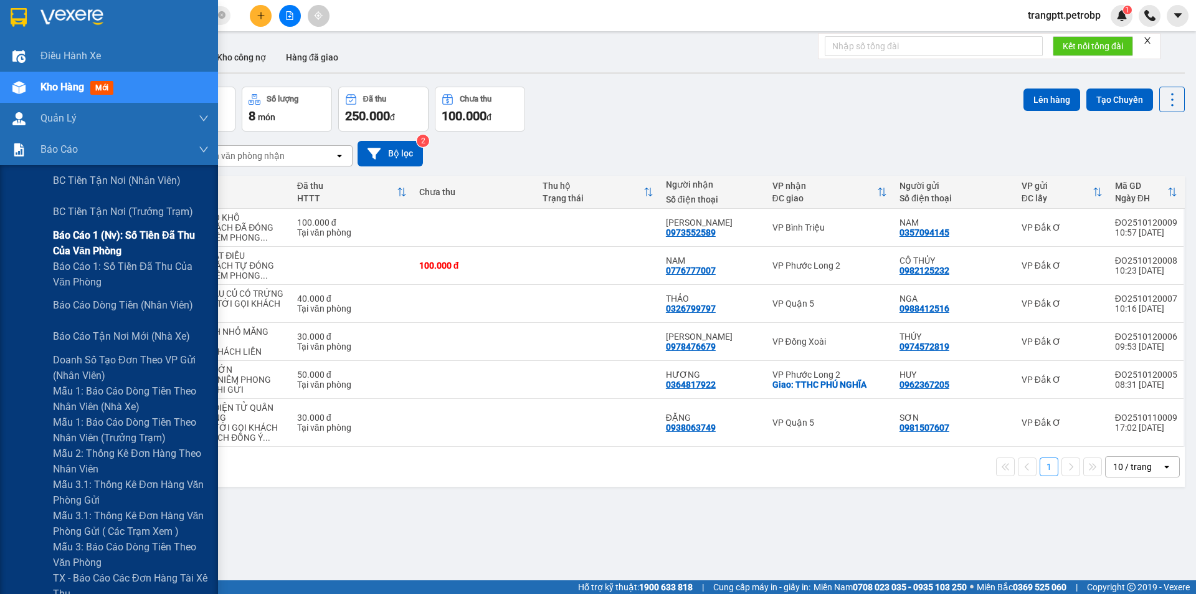
click at [101, 234] on span "Báo cáo 1 (nv): Số tiền đã thu của văn phòng" at bounding box center [131, 242] width 156 height 31
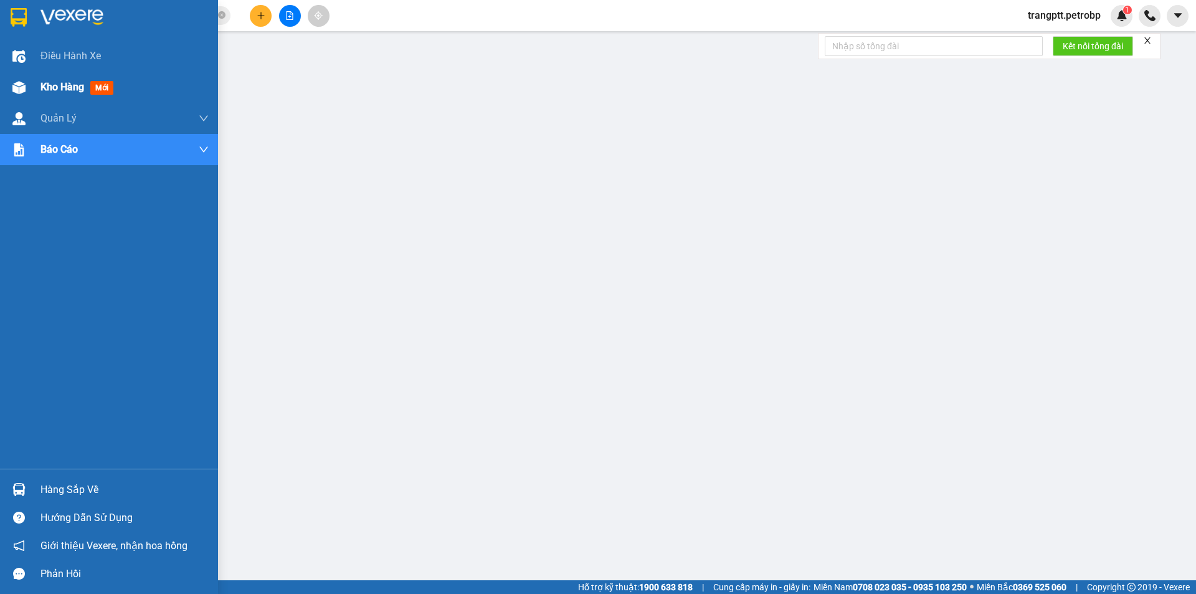
click at [19, 86] on img at bounding box center [18, 87] width 13 height 13
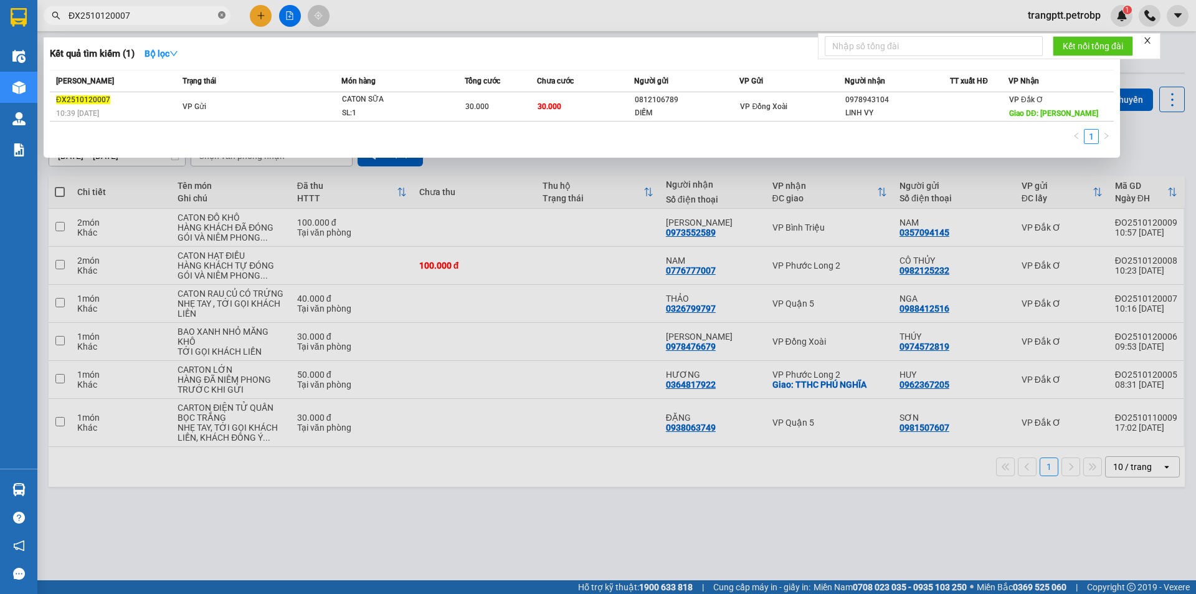
click at [219, 16] on icon "close-circle" at bounding box center [221, 14] width 7 height 7
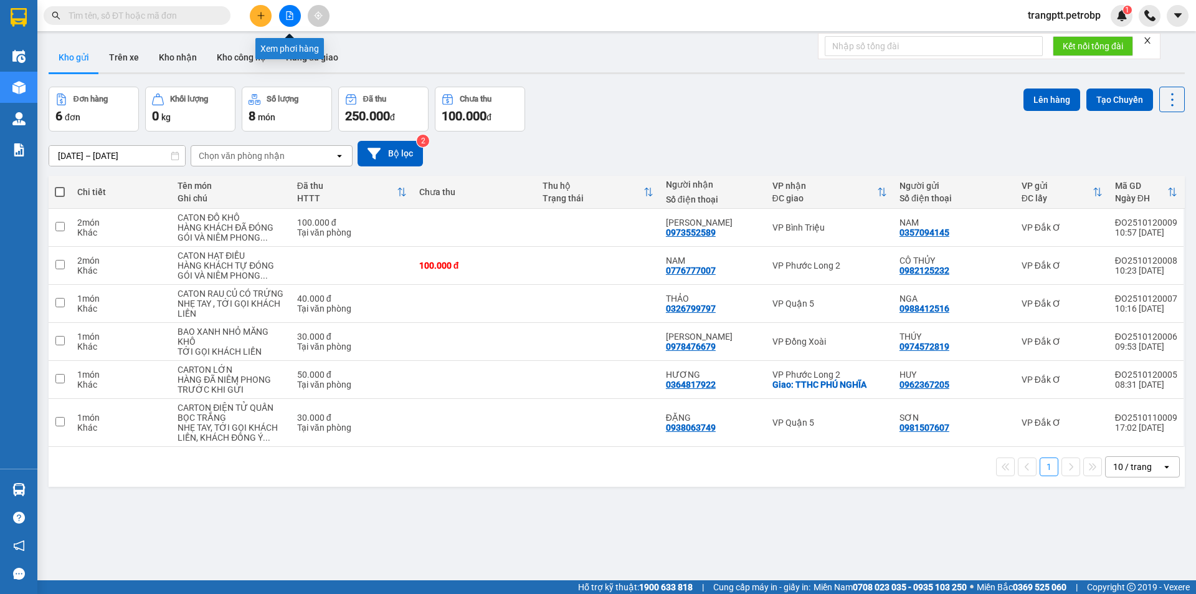
click at [290, 16] on icon "file-add" at bounding box center [289, 15] width 9 height 9
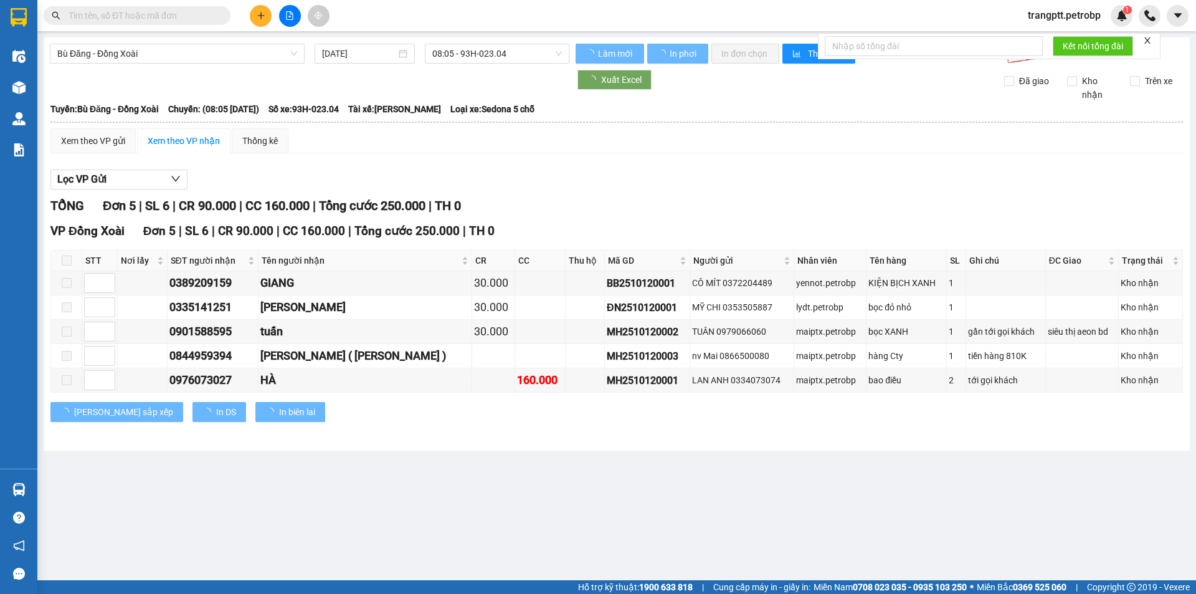
click at [207, 53] on span "Bù Đăng - Đồng Xoài" at bounding box center [177, 53] width 240 height 19
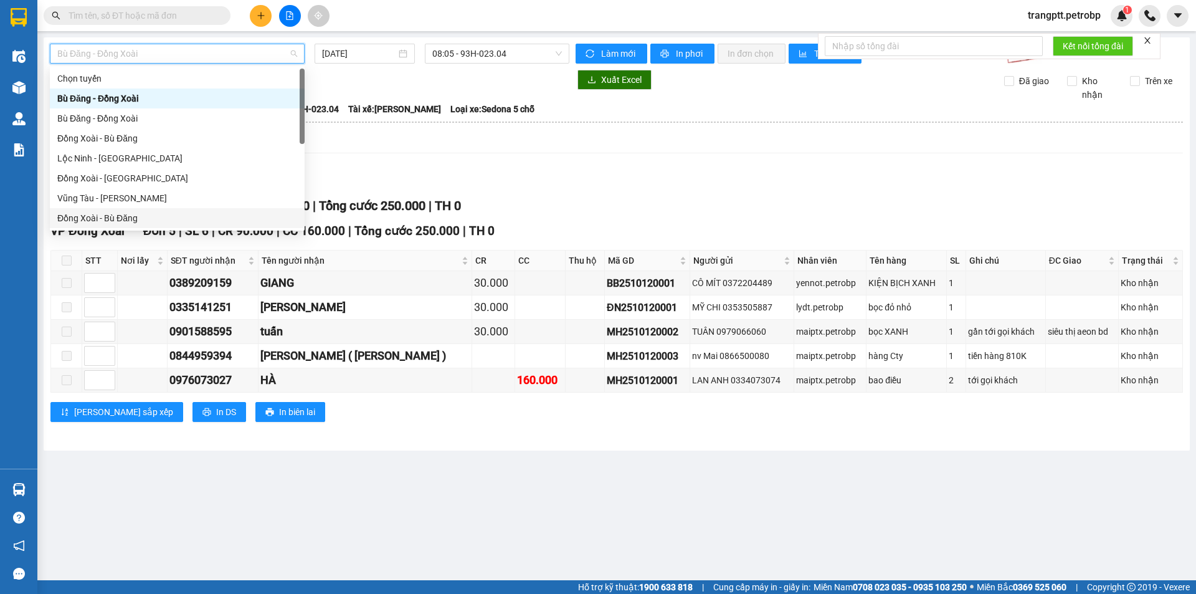
scroll to position [259, 0]
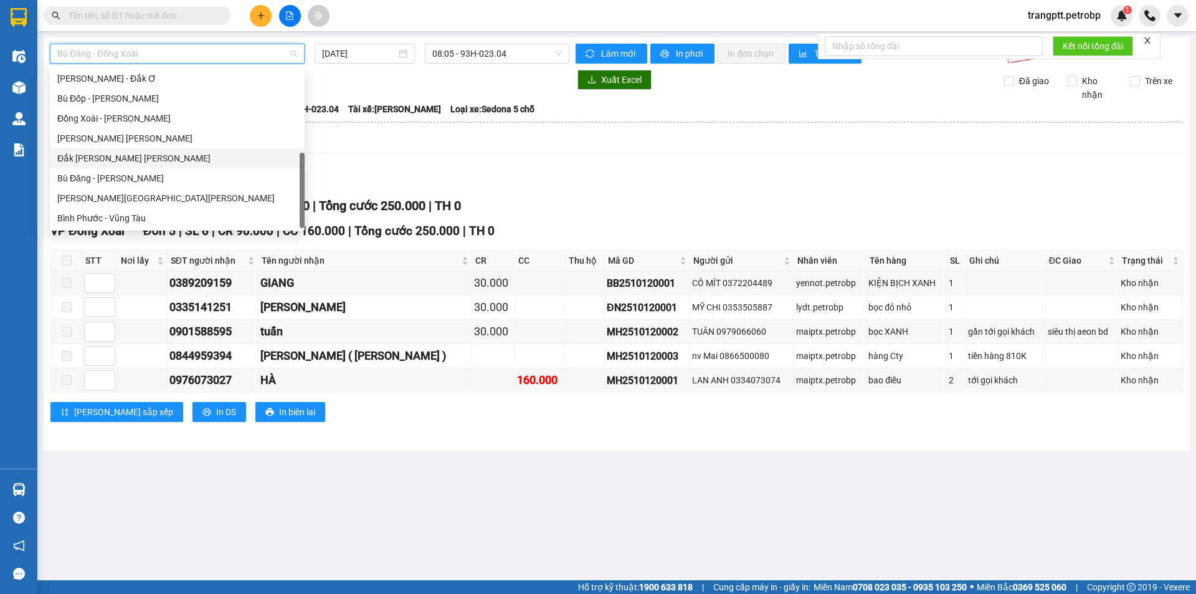
click at [120, 160] on div "Đắk Ơ - Hồ Chí Minh" at bounding box center [177, 158] width 240 height 14
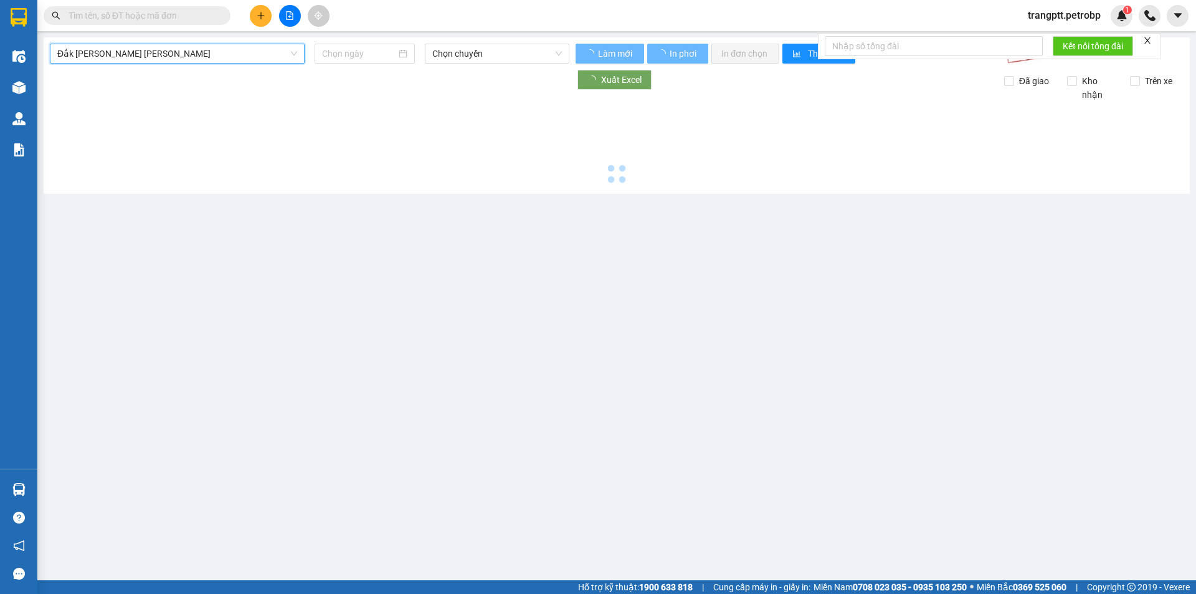
type input "12/10/2025"
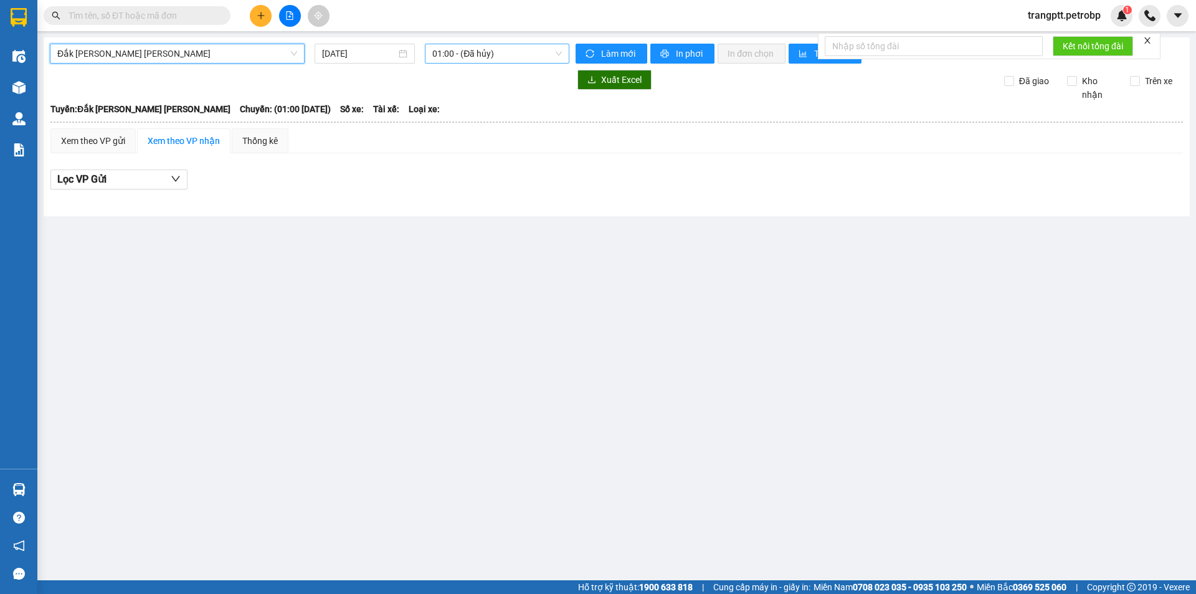
click at [477, 54] on span "01:00 - (Đã hủy)" at bounding box center [497, 53] width 130 height 19
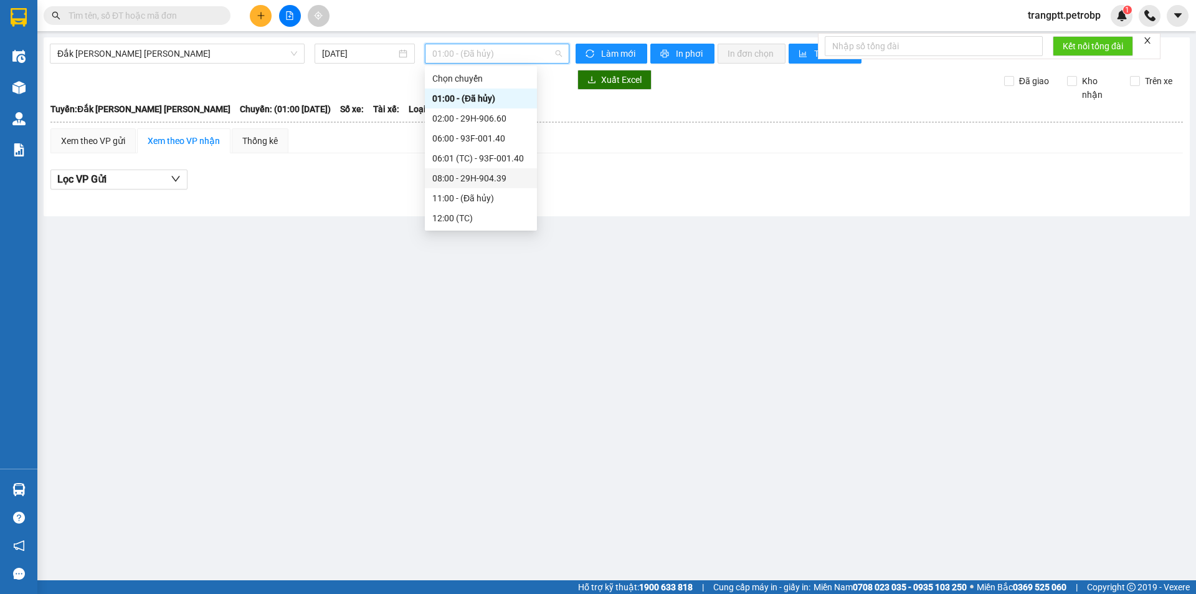
click at [479, 174] on div "08:00 - 29H-904.39" at bounding box center [480, 178] width 97 height 14
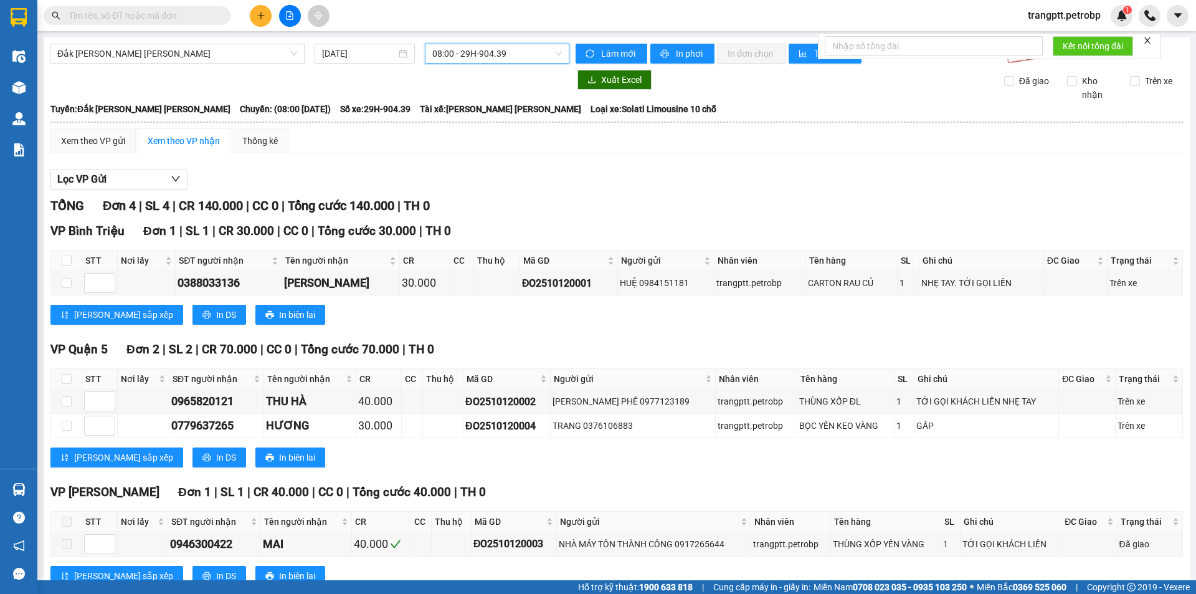
scroll to position [41, 0]
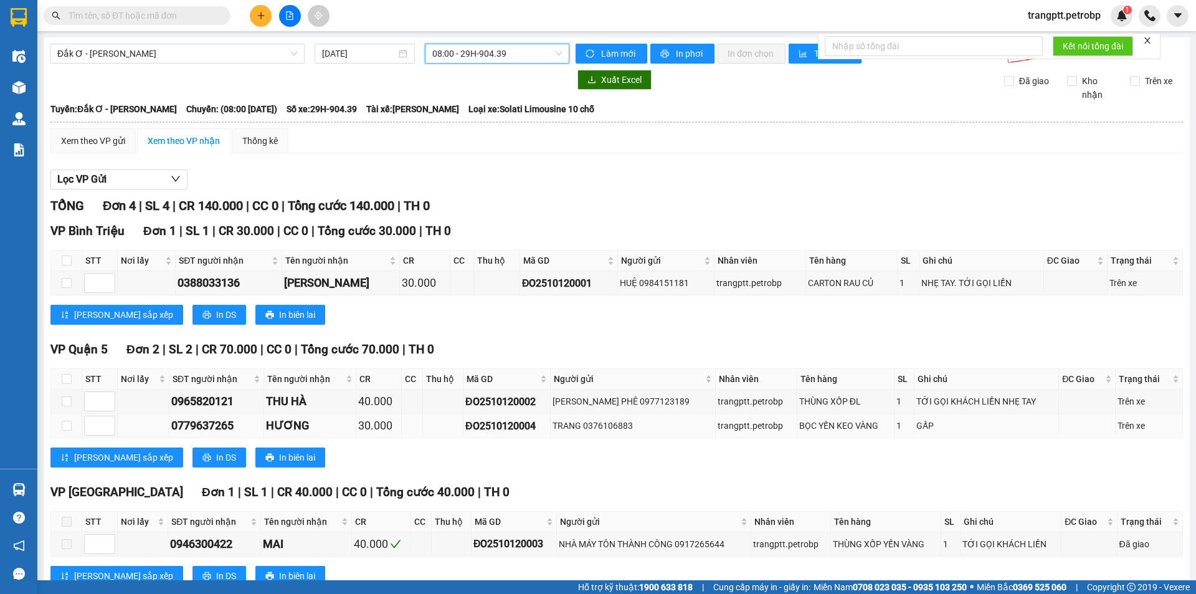
scroll to position [41, 0]
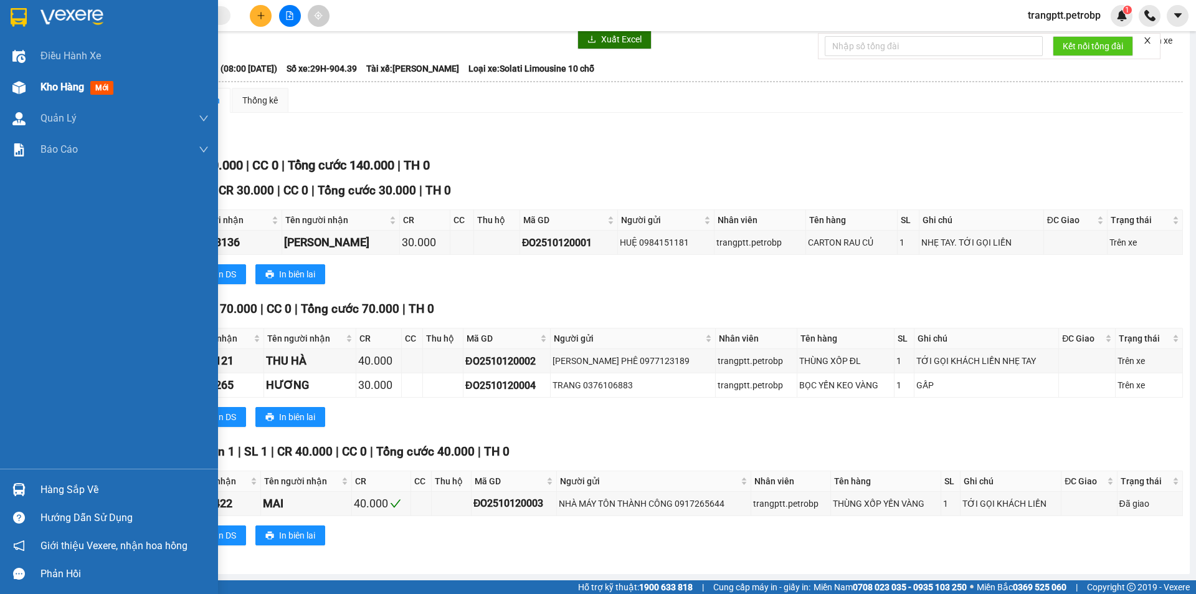
click at [51, 88] on span "Kho hàng" at bounding box center [63, 87] width 44 height 12
